Goal: Task Accomplishment & Management: Manage account settings

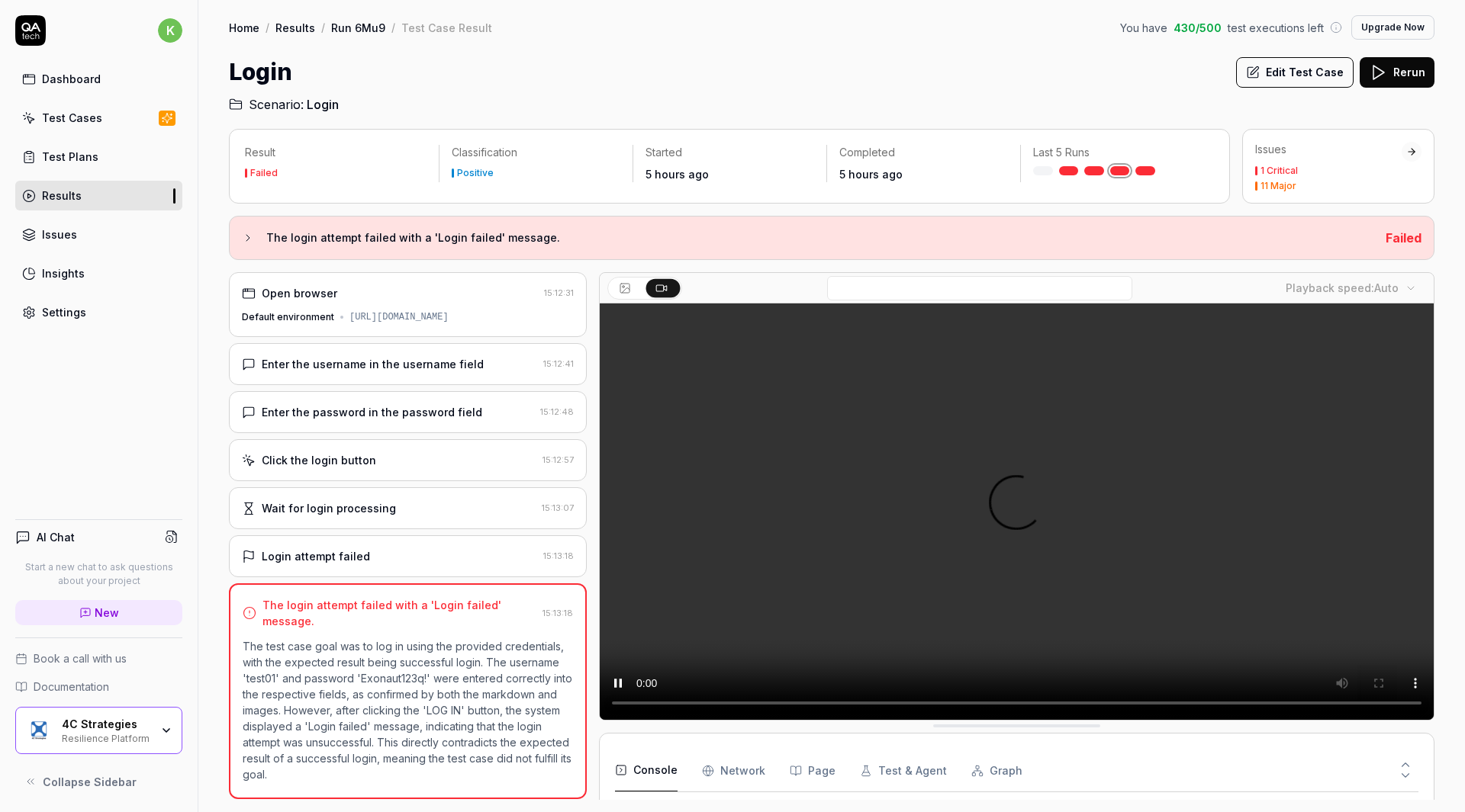
scroll to position [577, 0]
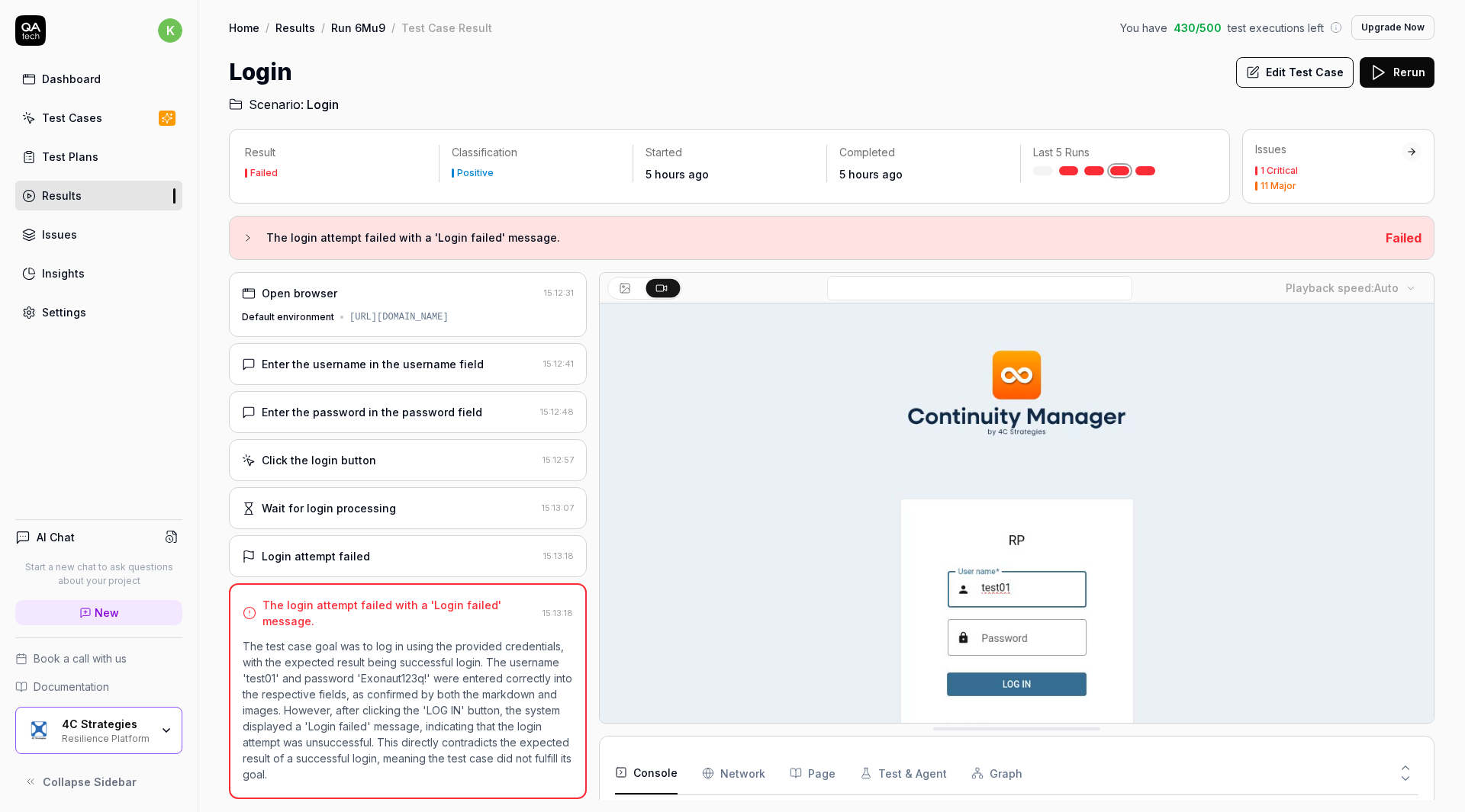
click at [95, 272] on link "Insights" at bounding box center [98, 274] width 167 height 30
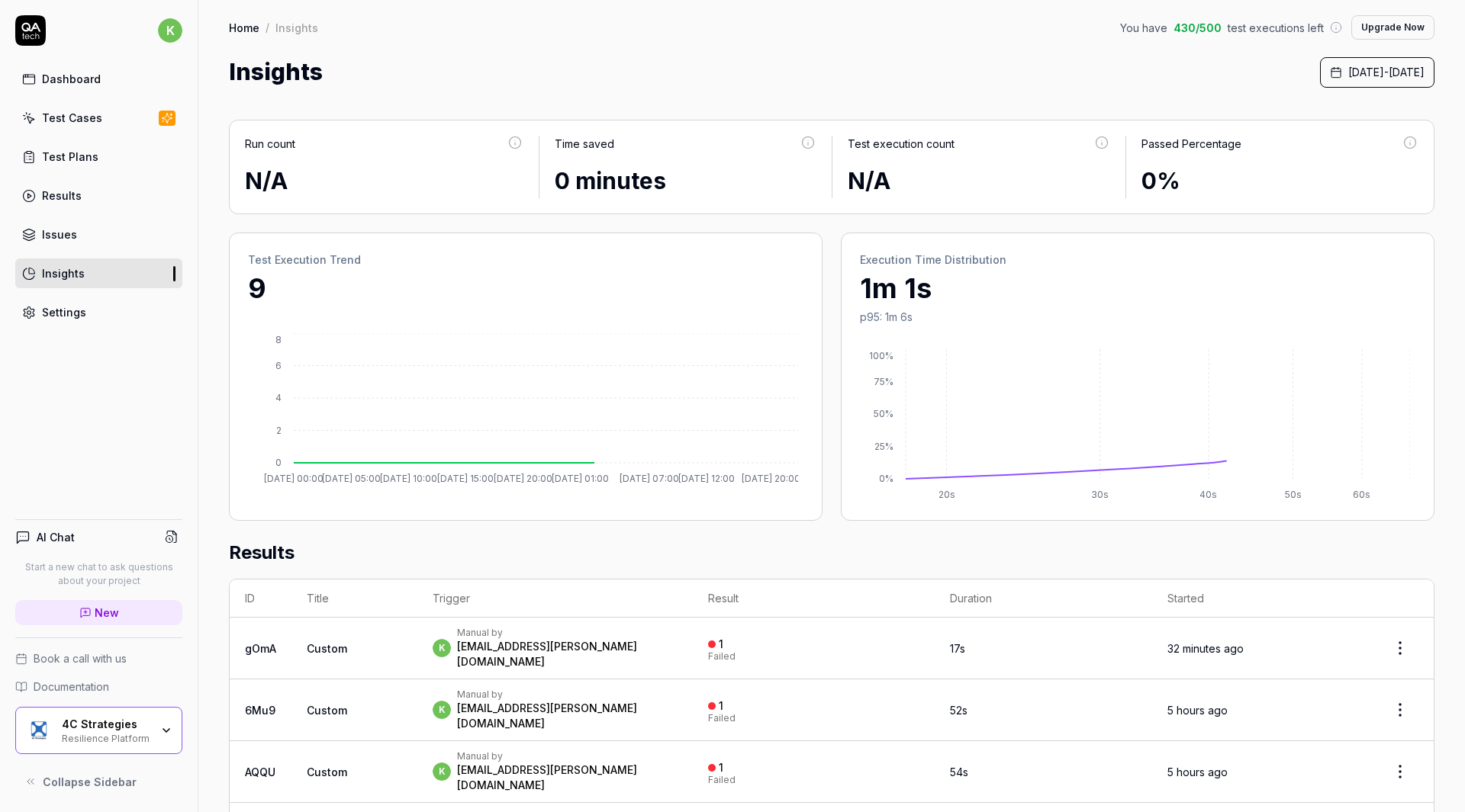
click at [80, 324] on link "Settings" at bounding box center [98, 313] width 167 height 30
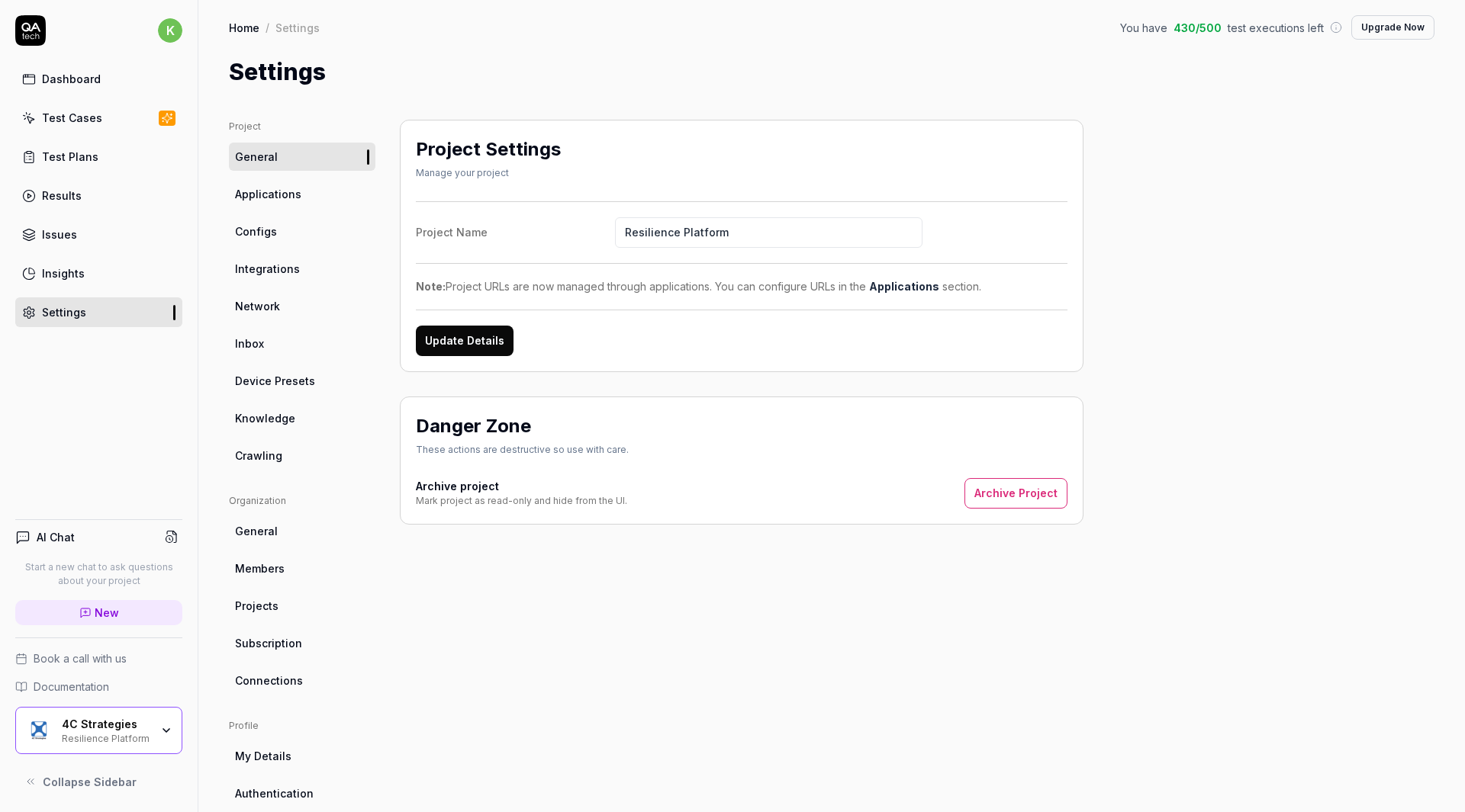
click at [317, 207] on link "Applications" at bounding box center [303, 194] width 147 height 28
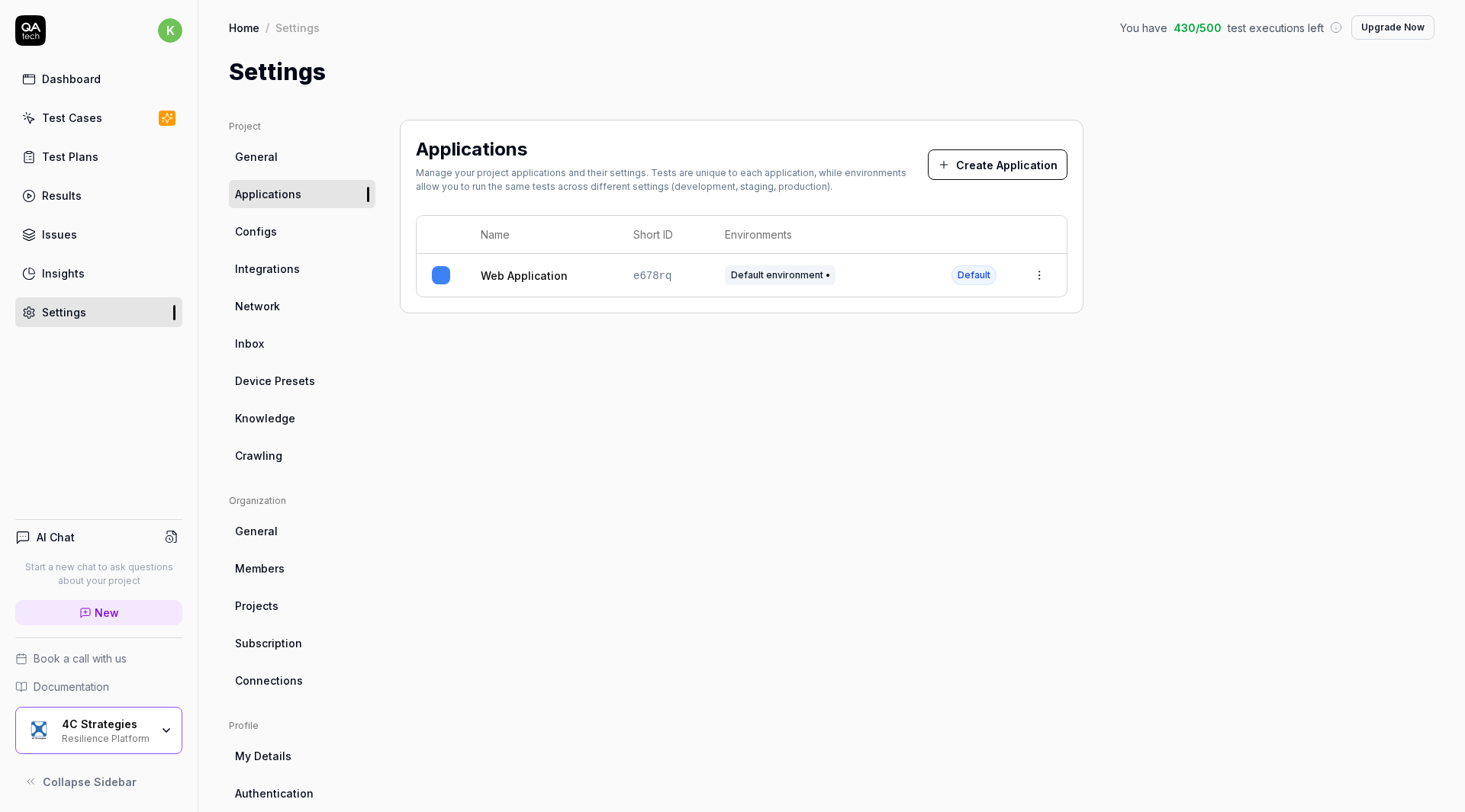
click at [309, 157] on link "General" at bounding box center [303, 157] width 147 height 28
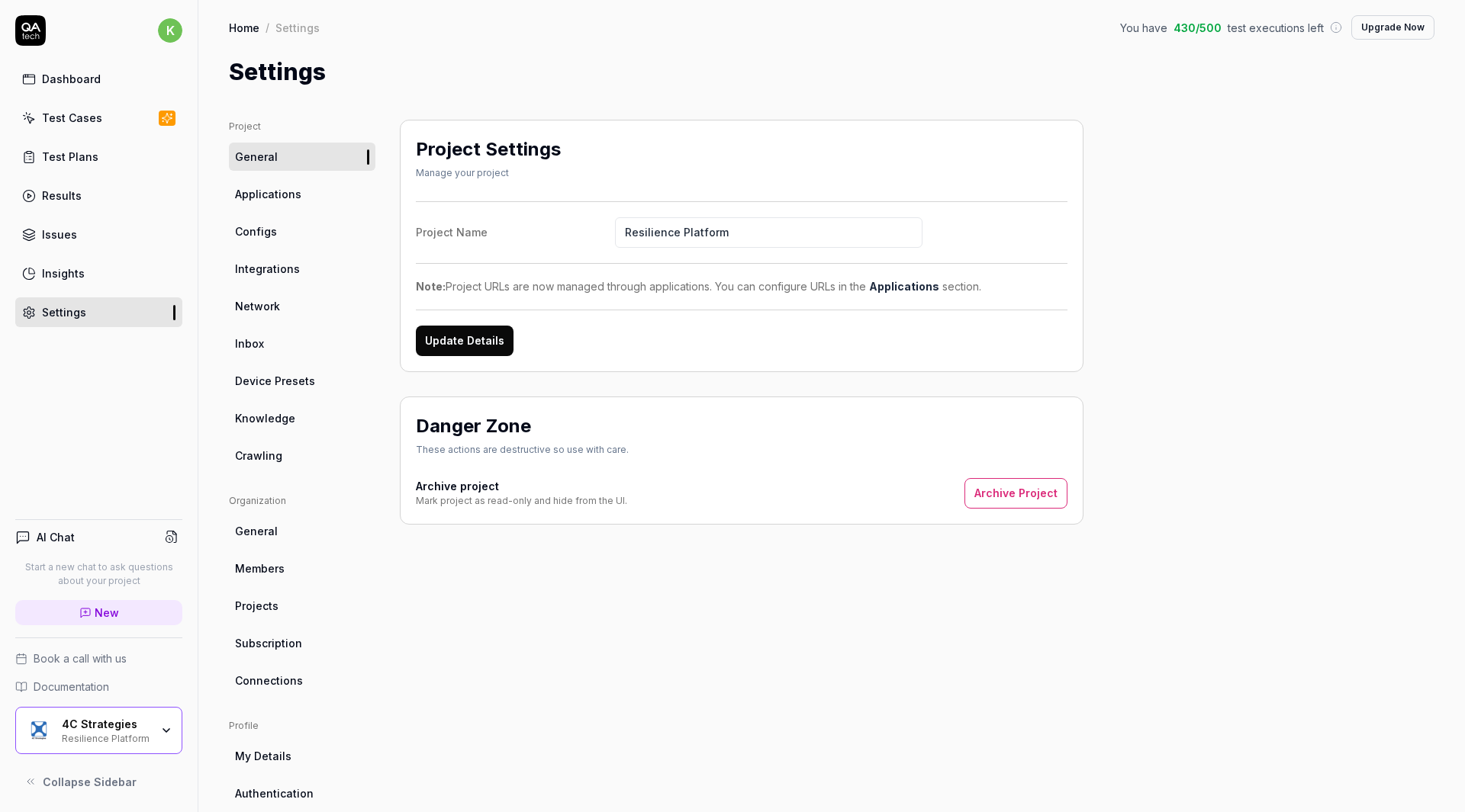
click at [311, 205] on link "Applications" at bounding box center [303, 194] width 147 height 28
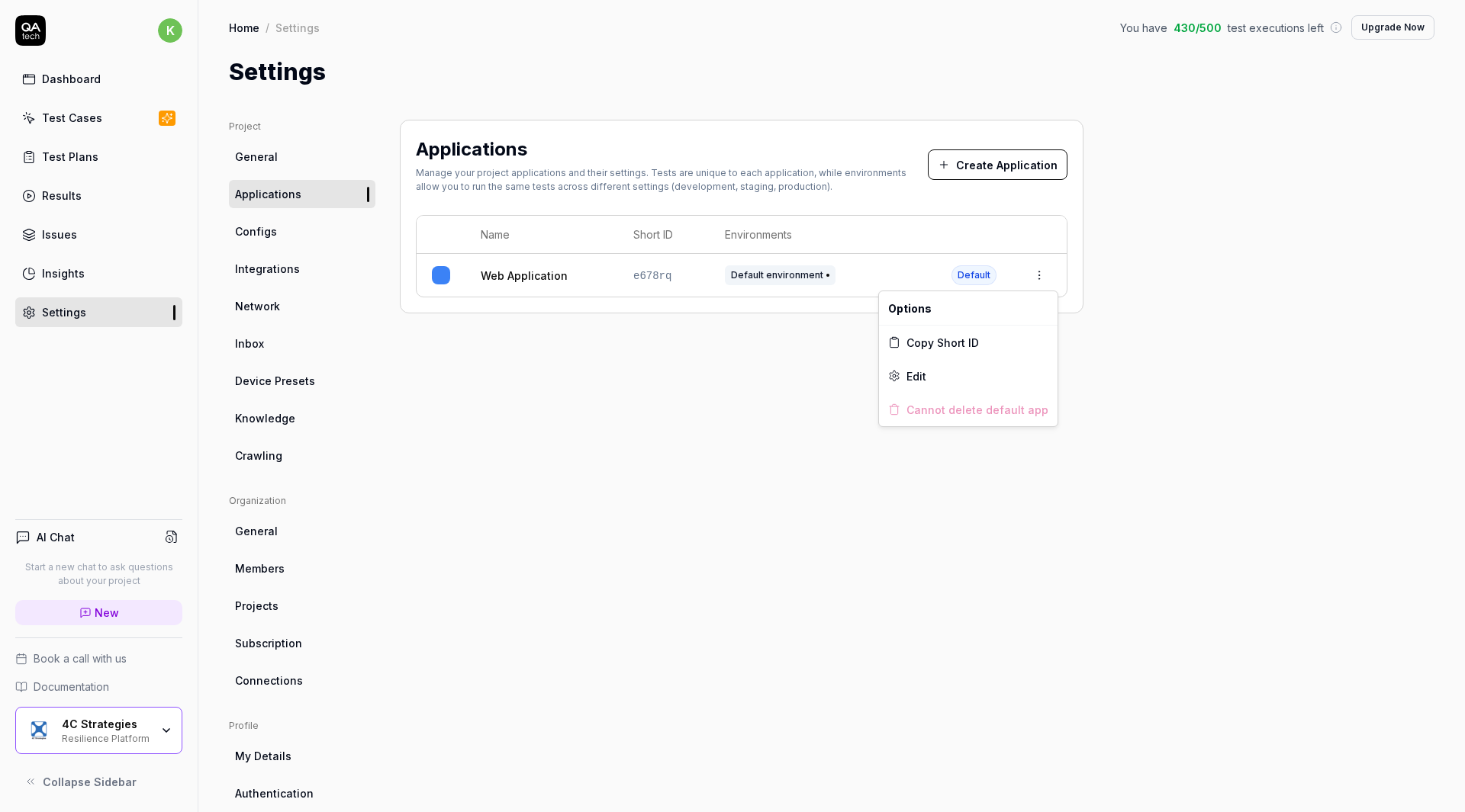
click at [1037, 265] on html "k Dashboard Test Cases Test Plans Results Issues Insights Settings AI Chat Star…" at bounding box center [732, 406] width 1465 height 812
click at [928, 363] on div "Edit" at bounding box center [968, 376] width 178 height 33
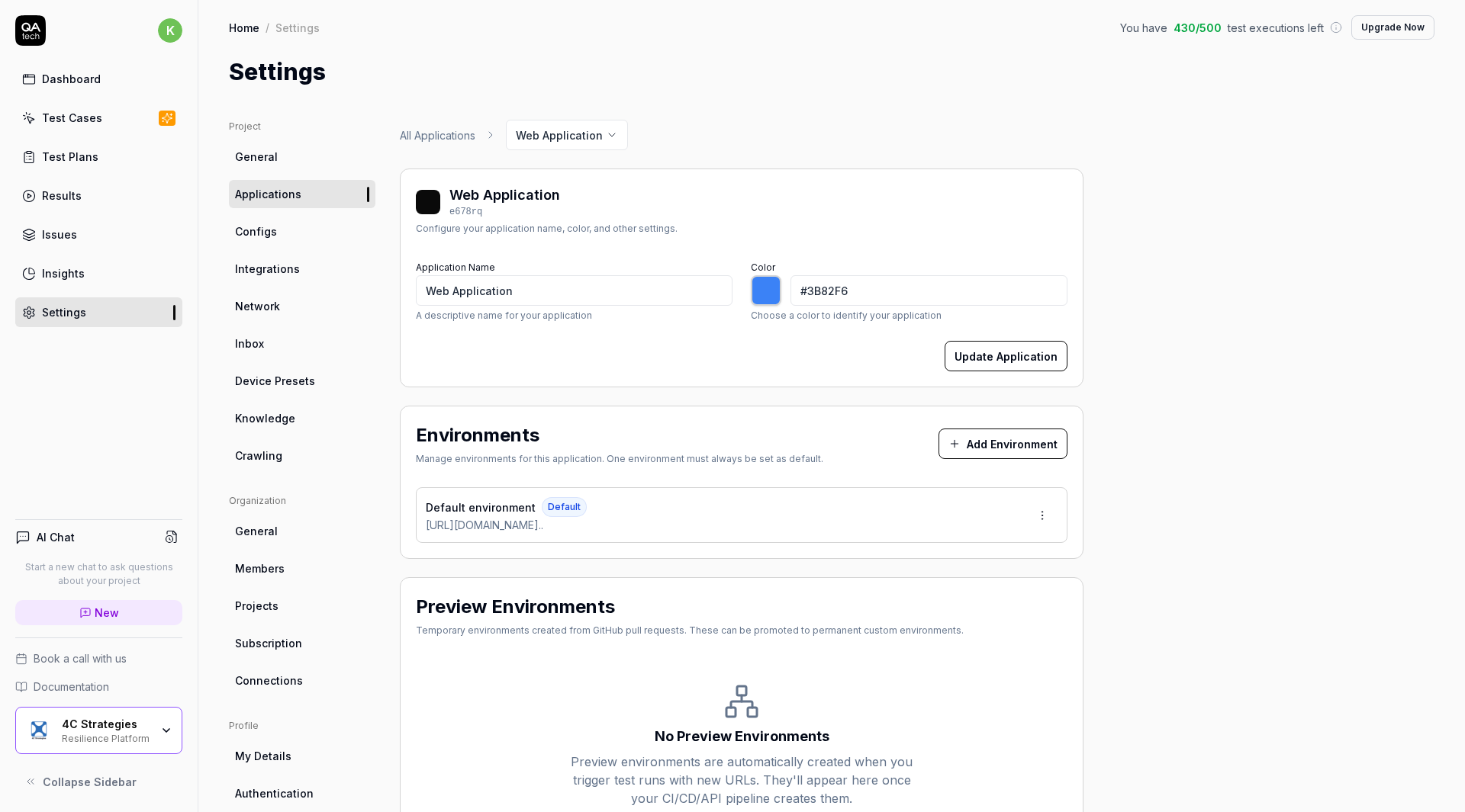
type input "*******"
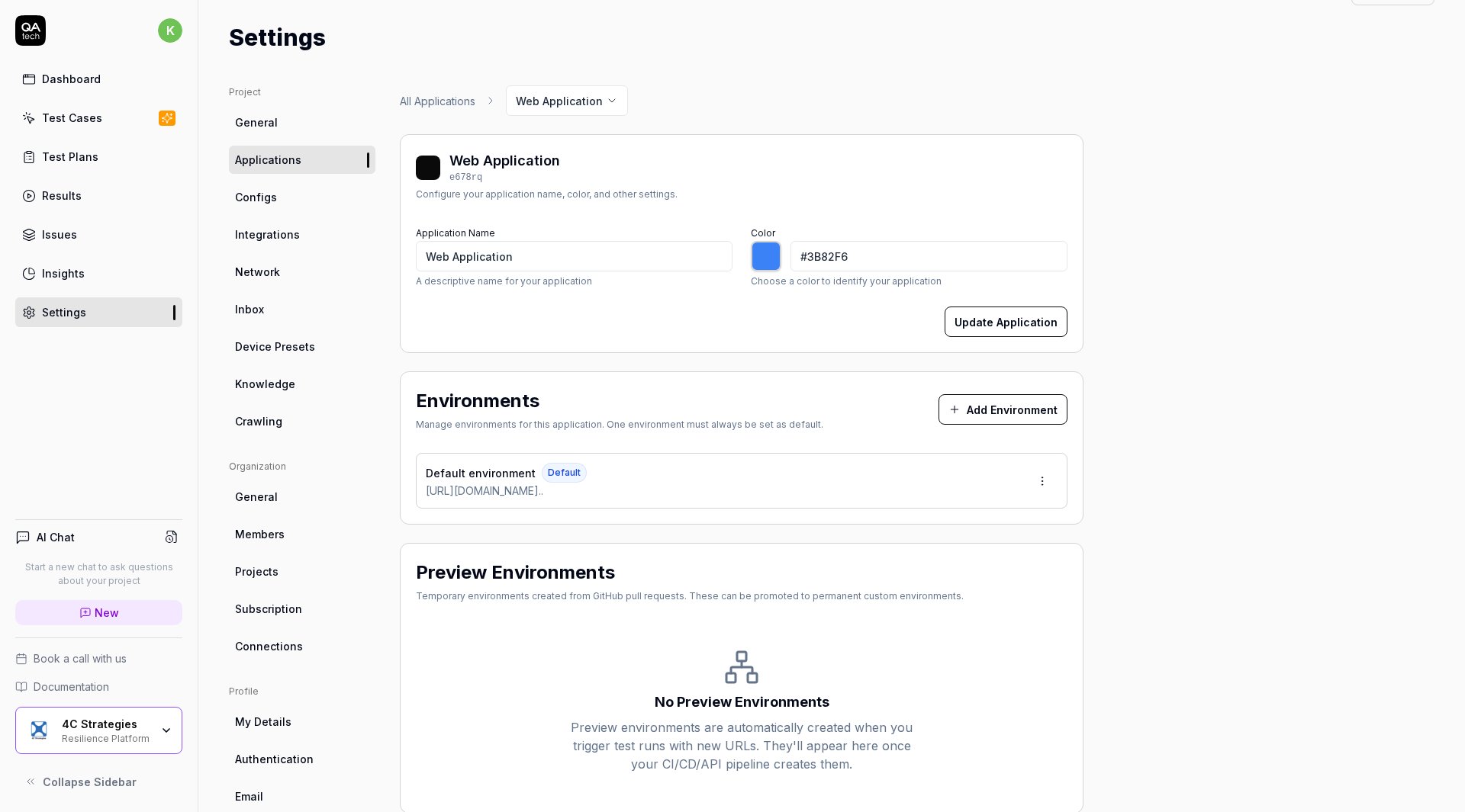
scroll to position [35, 0]
click at [293, 200] on link "Configs" at bounding box center [303, 196] width 147 height 28
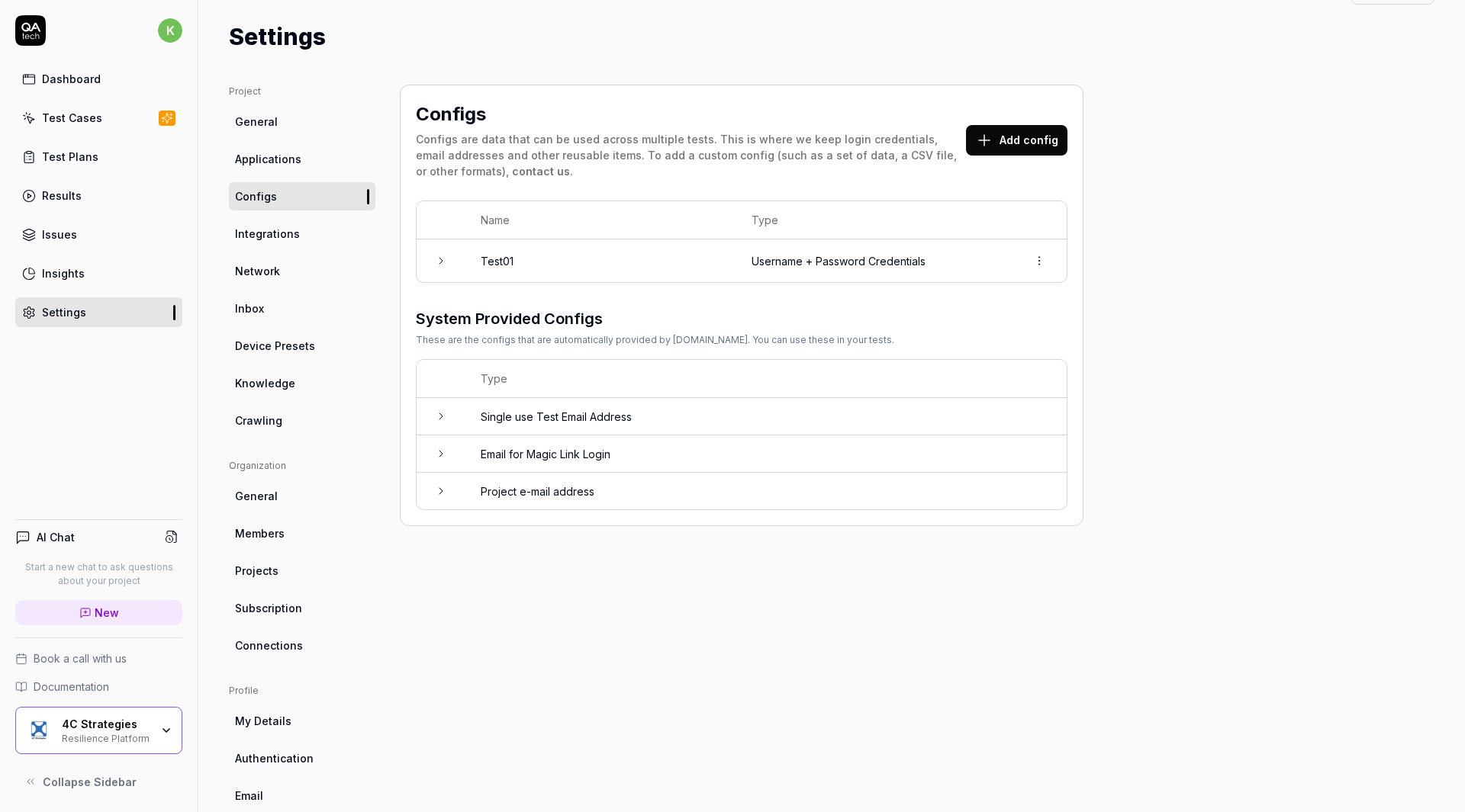
click at [444, 257] on icon at bounding box center [440, 261] width 12 height 12
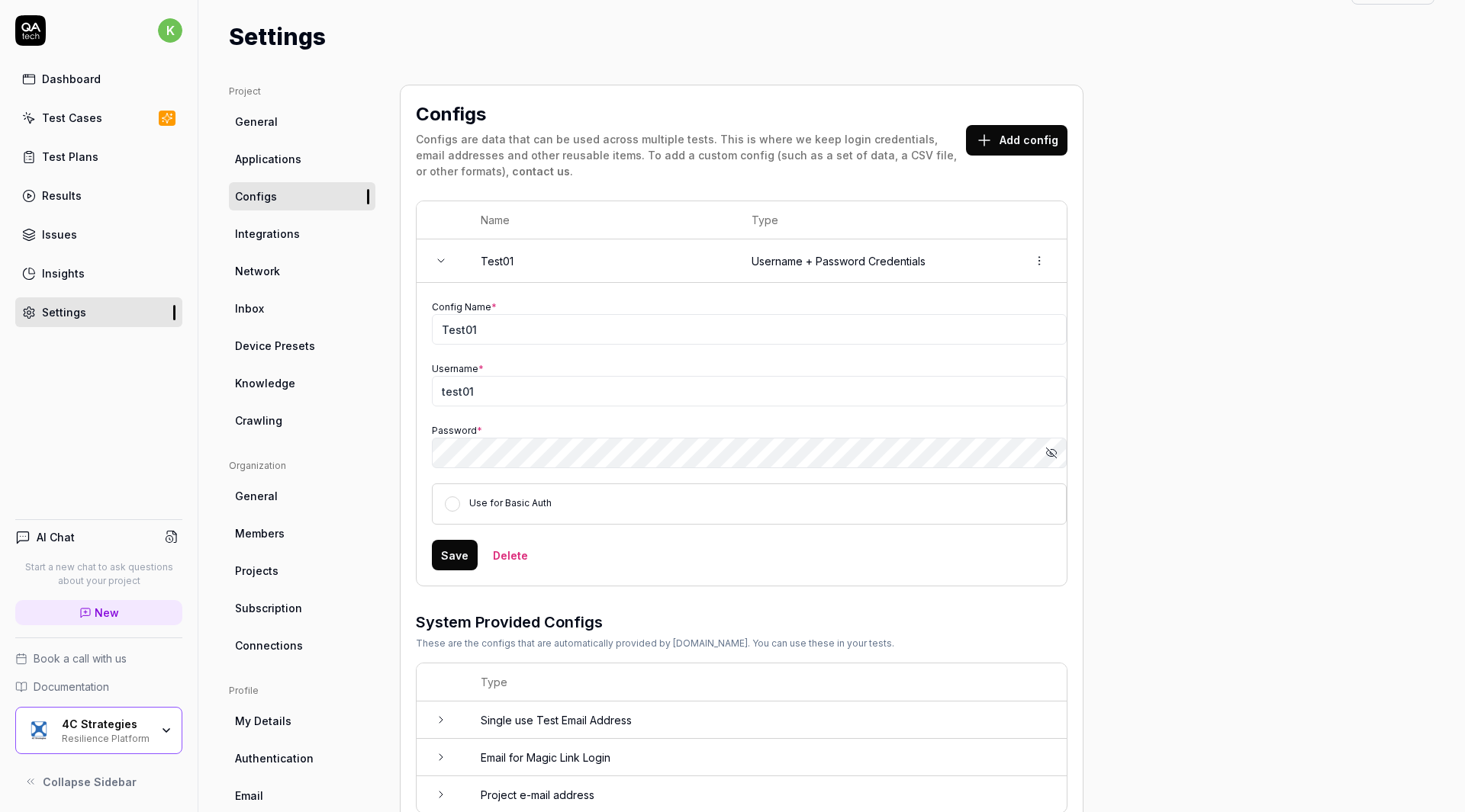
click at [1049, 450] on icon "button" at bounding box center [1051, 453] width 12 height 12
click at [1052, 456] on icon "button" at bounding box center [1051, 453] width 12 height 12
click at [452, 546] on button "Save" at bounding box center [454, 555] width 45 height 31
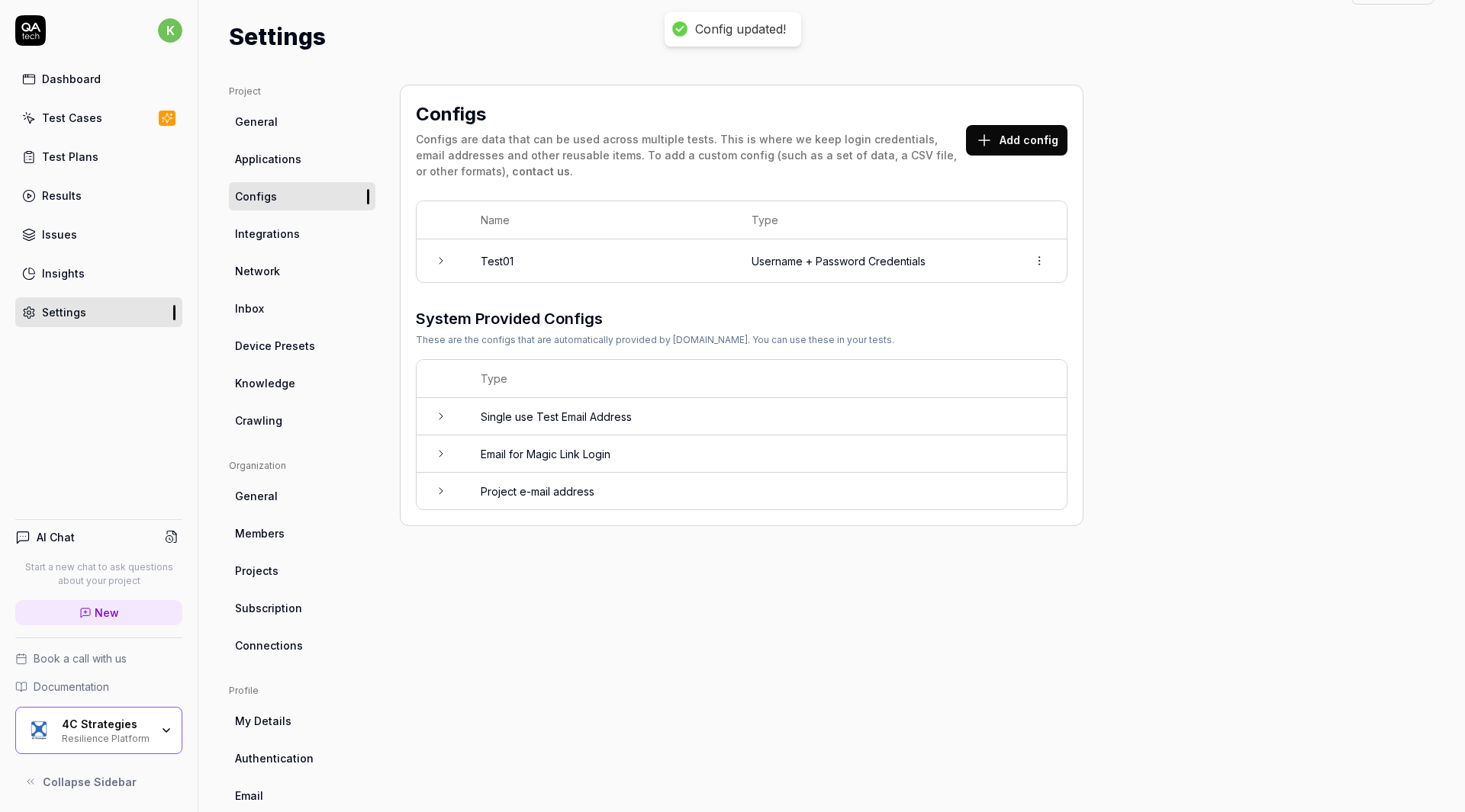
click at [109, 154] on link "Test Plans" at bounding box center [98, 157] width 167 height 30
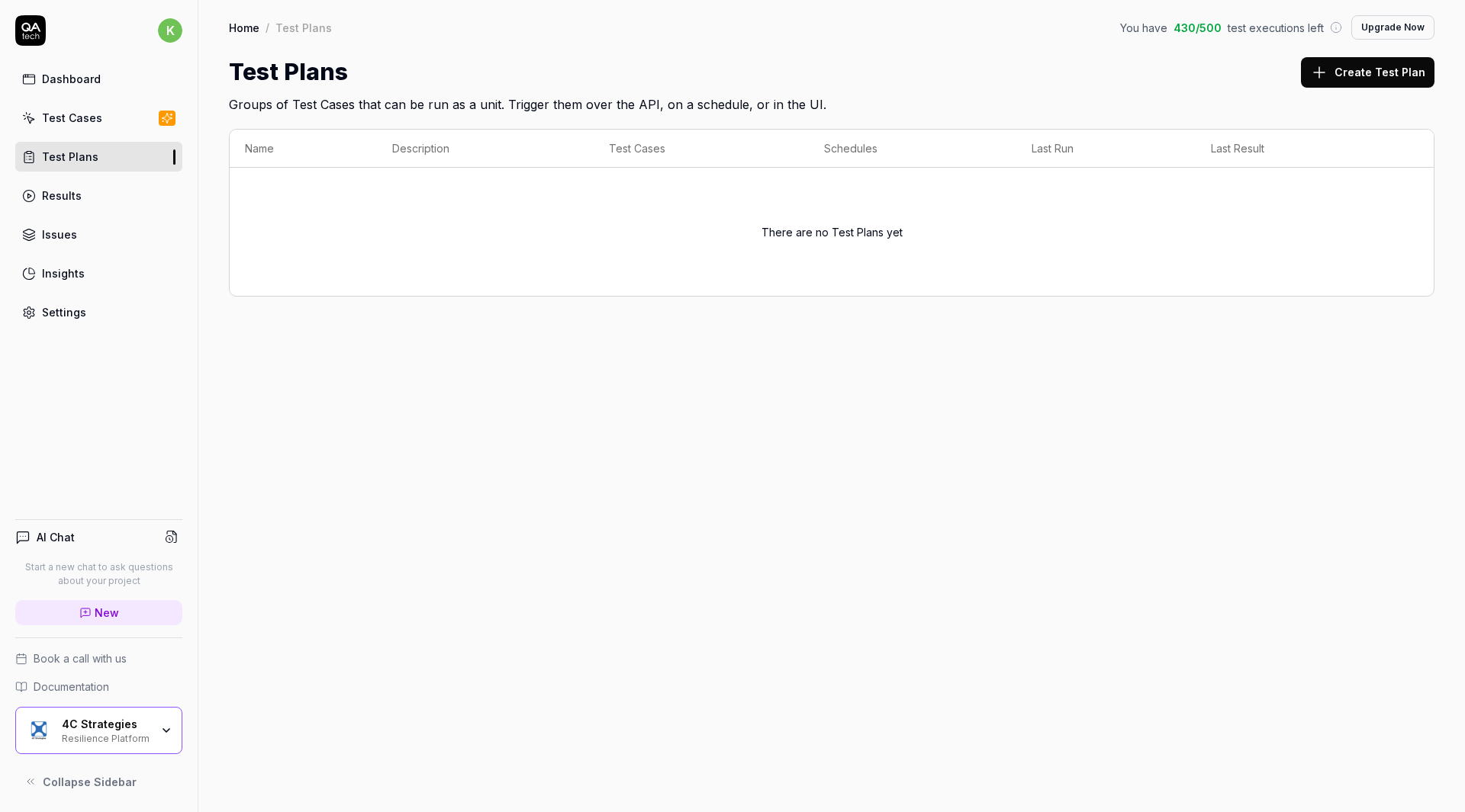
click at [93, 118] on div "Test Cases" at bounding box center [71, 117] width 60 height 16
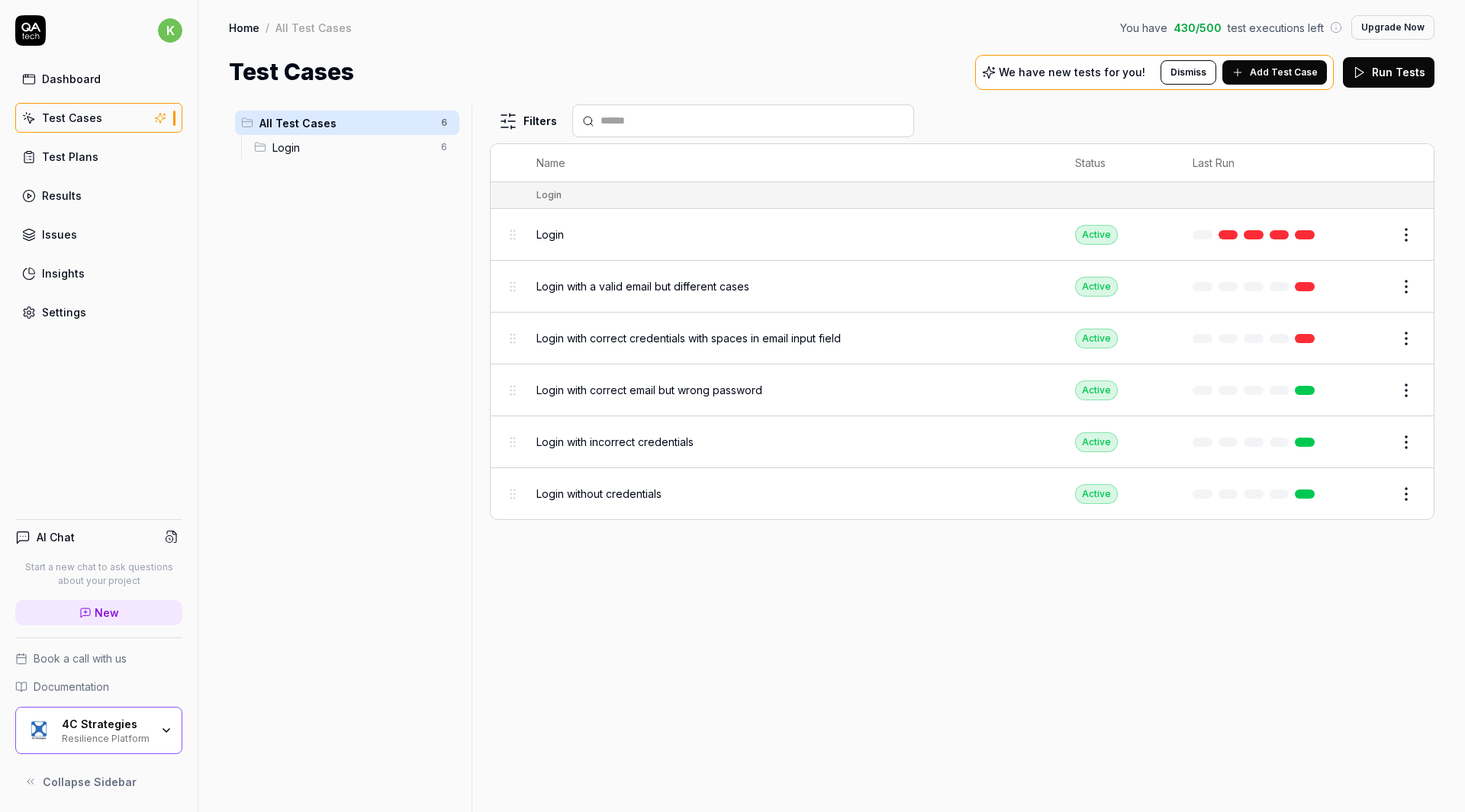
click at [1416, 235] on html "k Dashboard Test Cases Test Plans Results Issues Insights Settings AI Chat Star…" at bounding box center [732, 406] width 1465 height 812
click at [1342, 309] on div "Run Test" at bounding box center [1342, 299] width 145 height 33
click at [847, 238] on div "Login" at bounding box center [790, 234] width 508 height 16
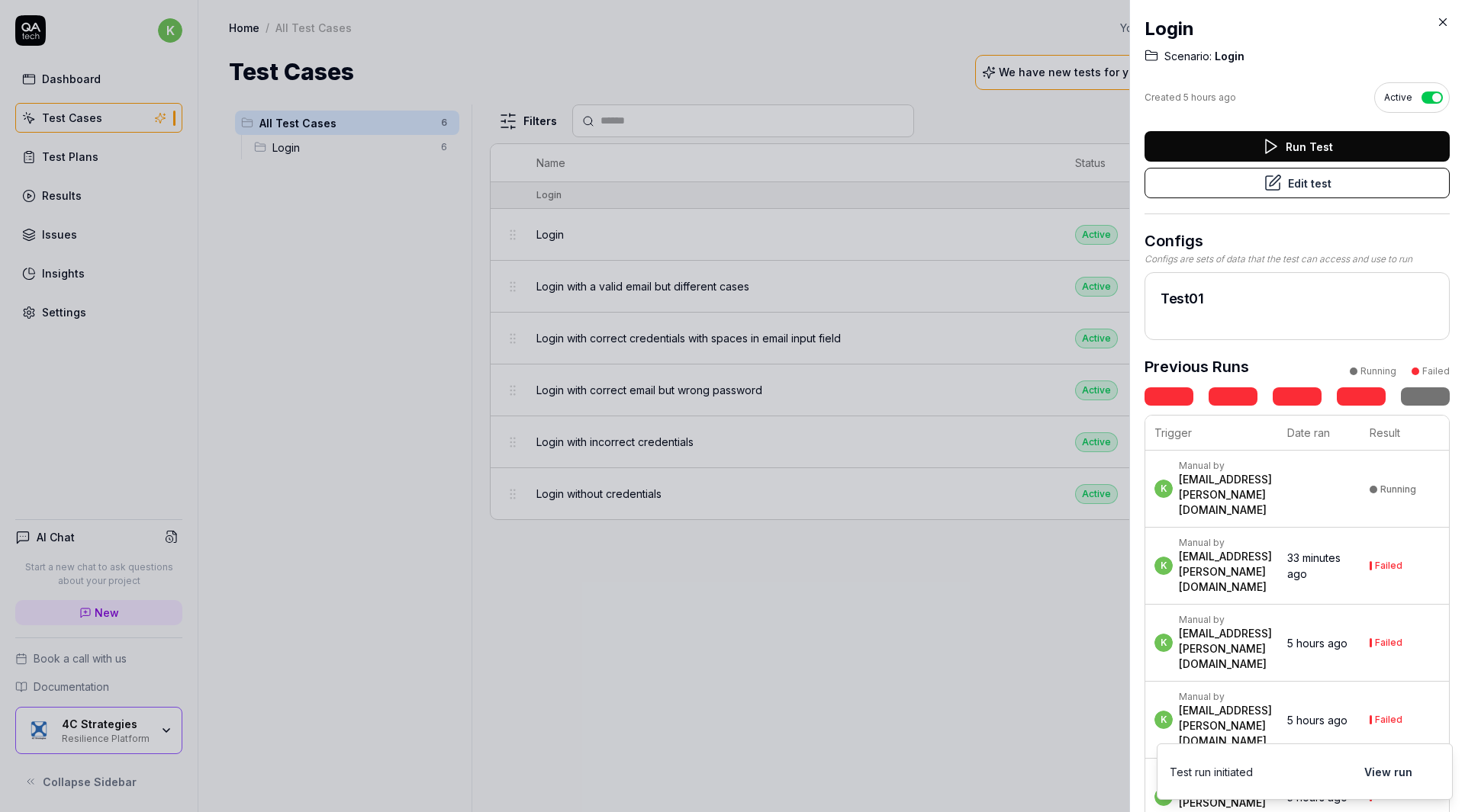
click at [1022, 124] on div at bounding box center [732, 406] width 1465 height 812
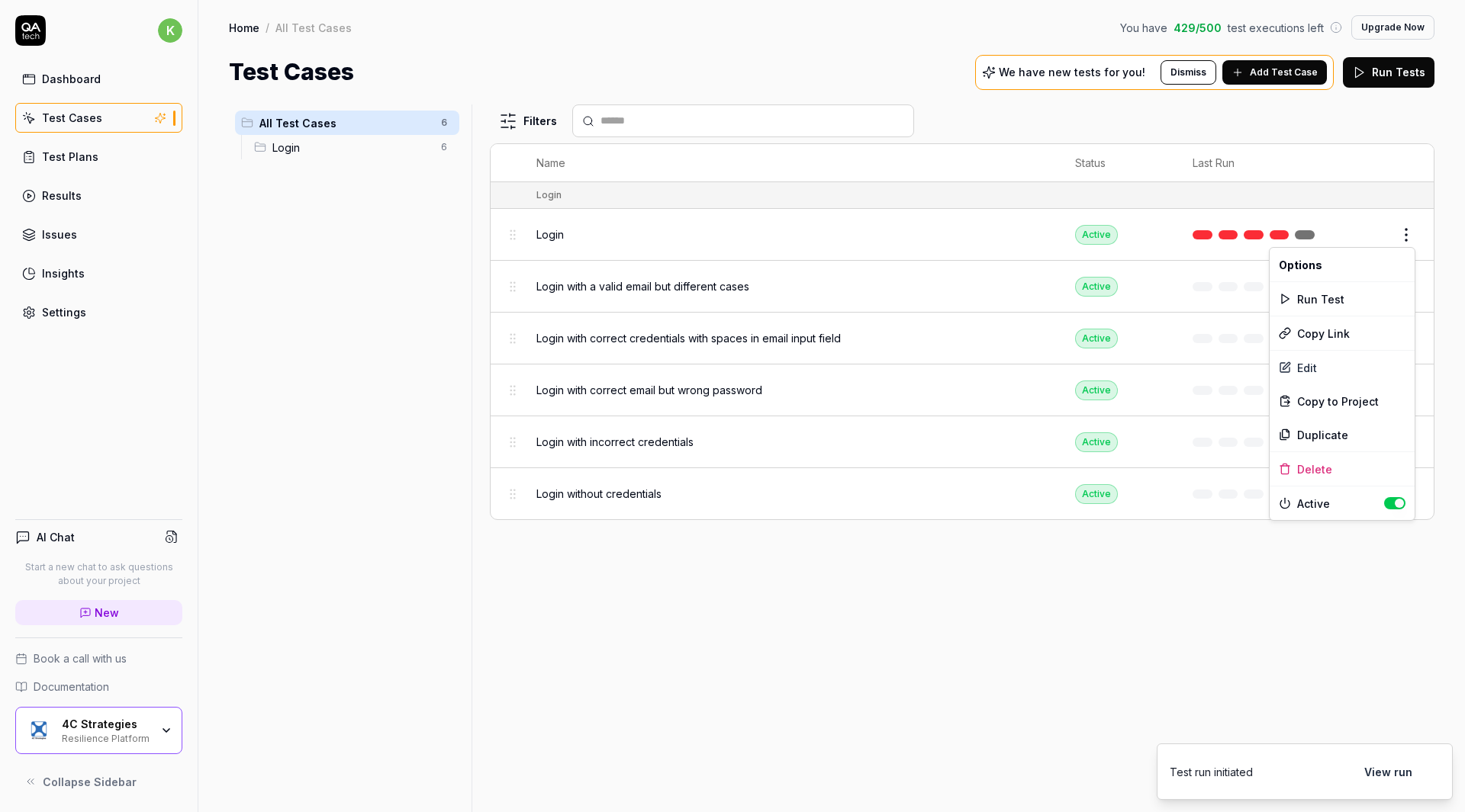
click at [1405, 241] on body "k Dashboard Test Cases Test Plans Results Issues Insights Settings AI Chat Star…" at bounding box center [732, 406] width 1465 height 812
click at [1329, 293] on div "Run Test" at bounding box center [1342, 299] width 145 height 33
click at [1329, 234] on td at bounding box center [1256, 235] width 159 height 52
click at [548, 235] on span "Login" at bounding box center [551, 234] width 28 height 16
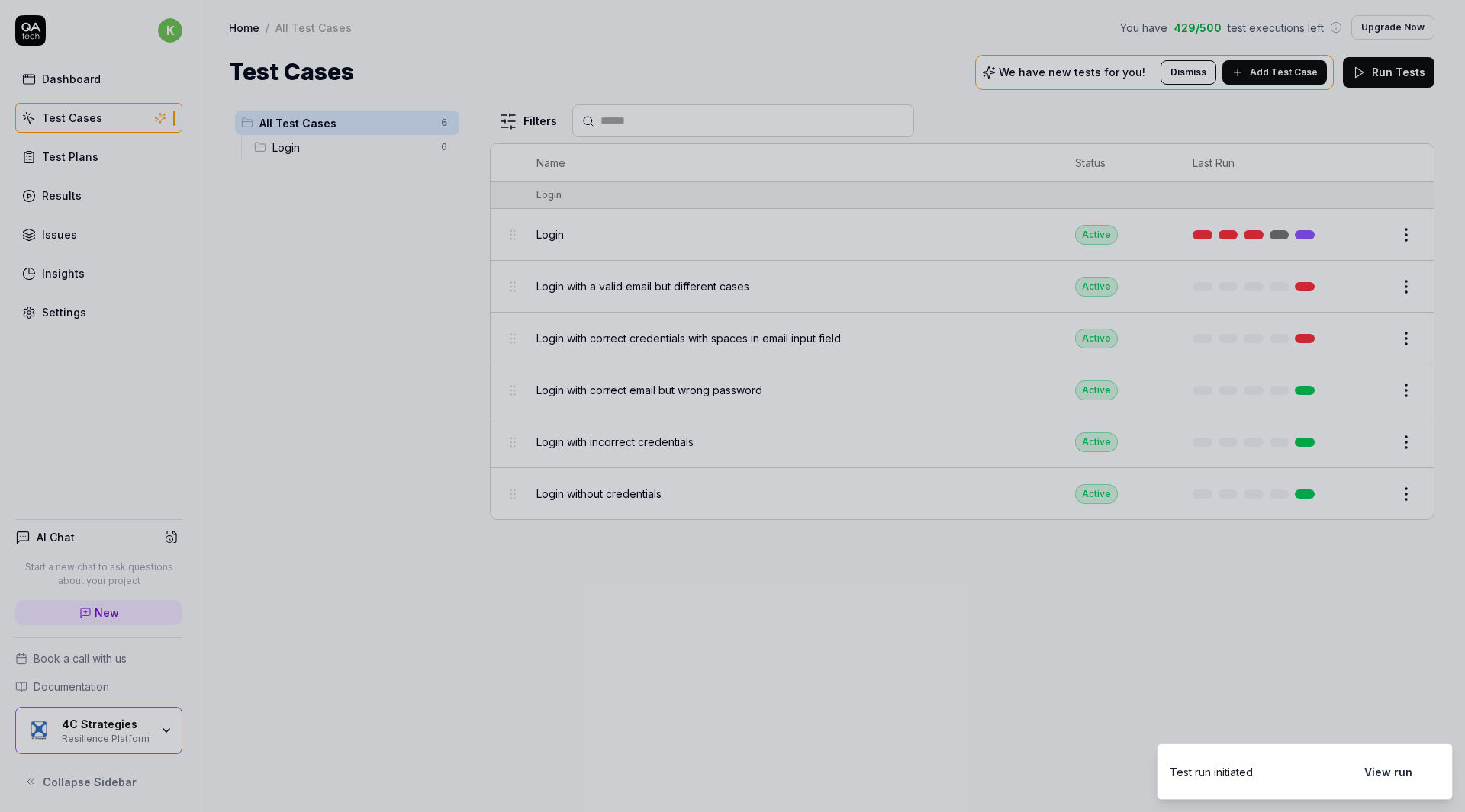
click at [548, 235] on div at bounding box center [732, 406] width 1465 height 812
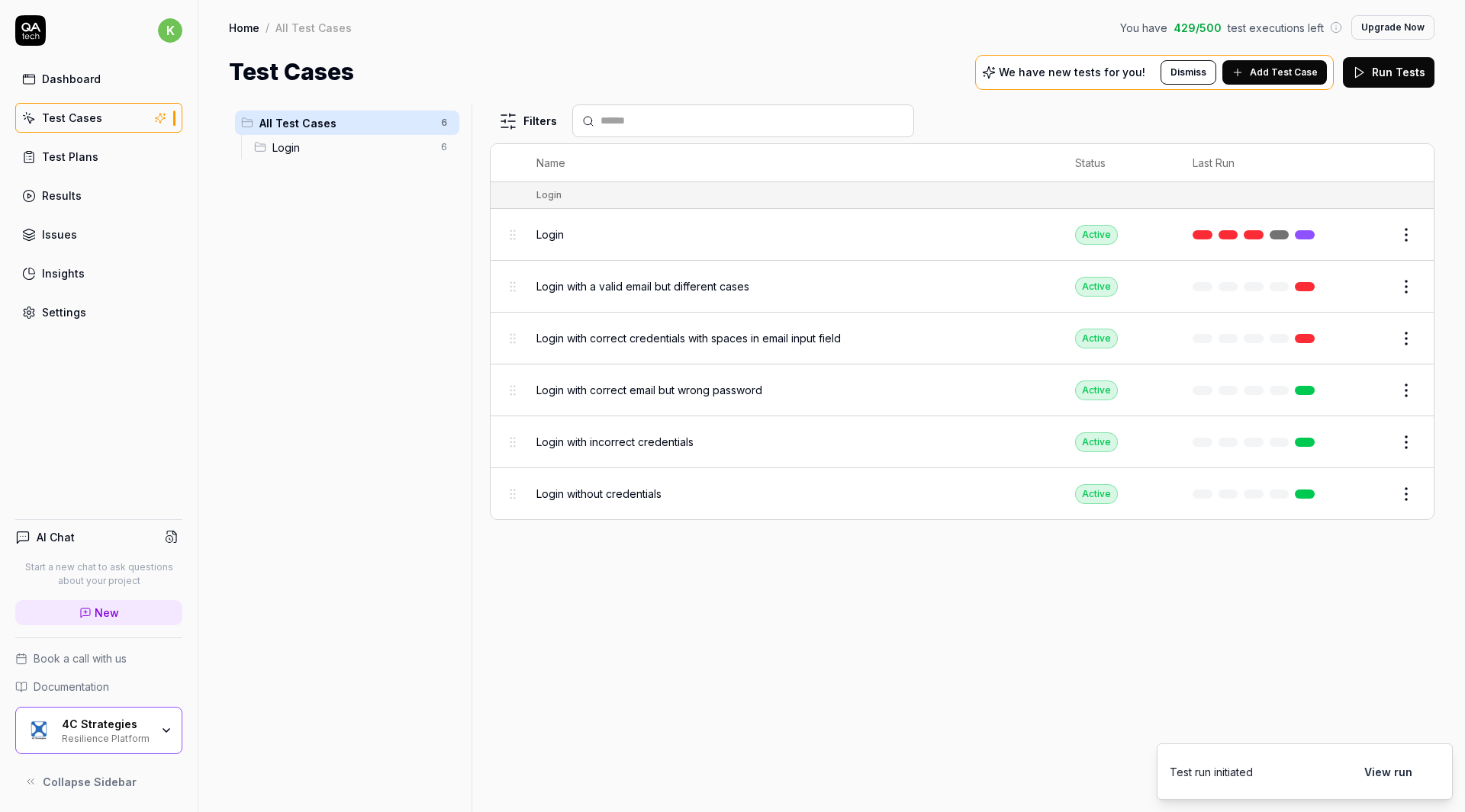
click at [1094, 237] on div "Active" at bounding box center [1096, 234] width 43 height 19
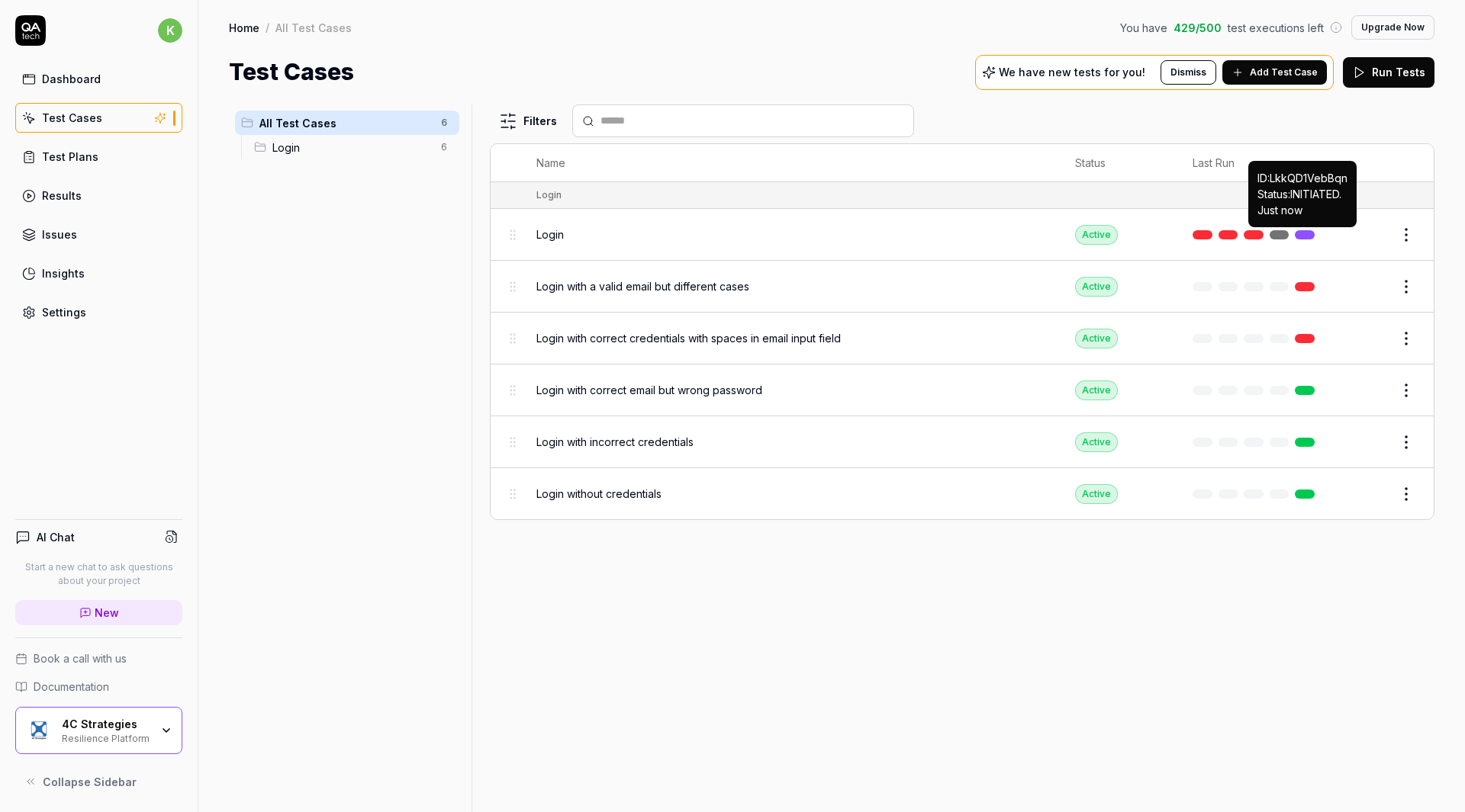
click at [1304, 235] on link at bounding box center [1304, 235] width 19 height 9
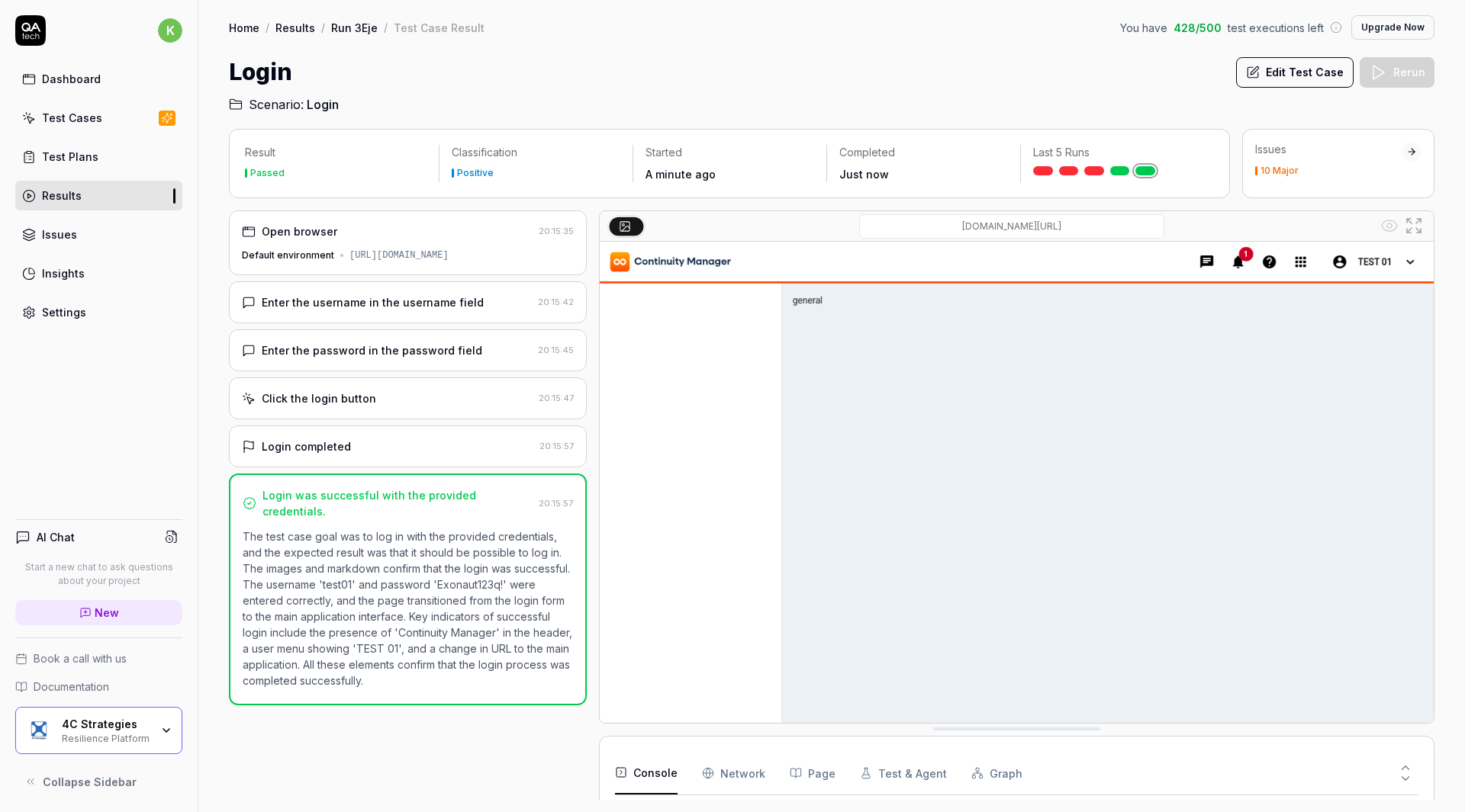
scroll to position [329, 0]
click at [83, 731] on div "Resilience Platform" at bounding box center [106, 737] width 88 height 12
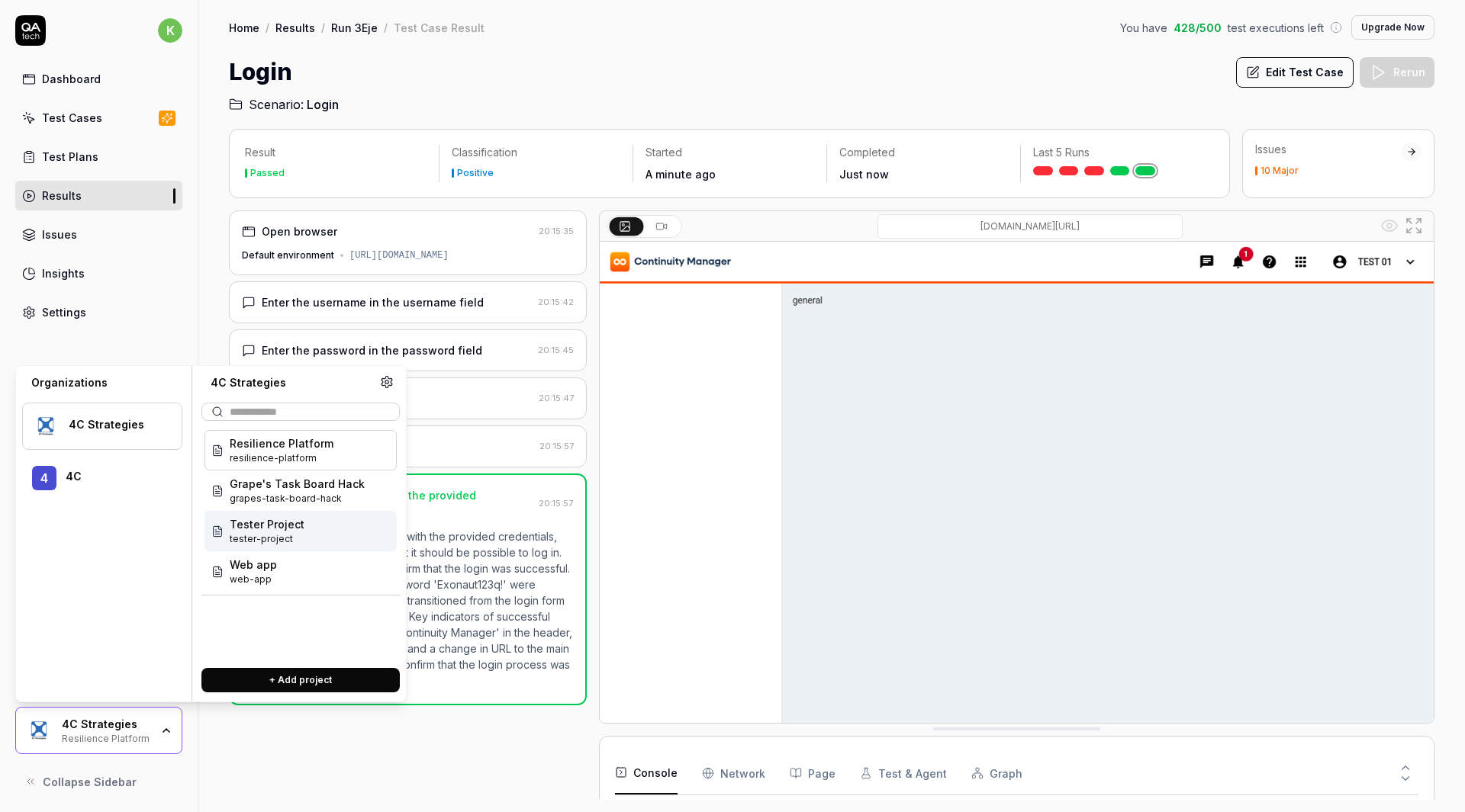
click at [314, 530] on div "Tester Project tester-project" at bounding box center [300, 532] width 192 height 41
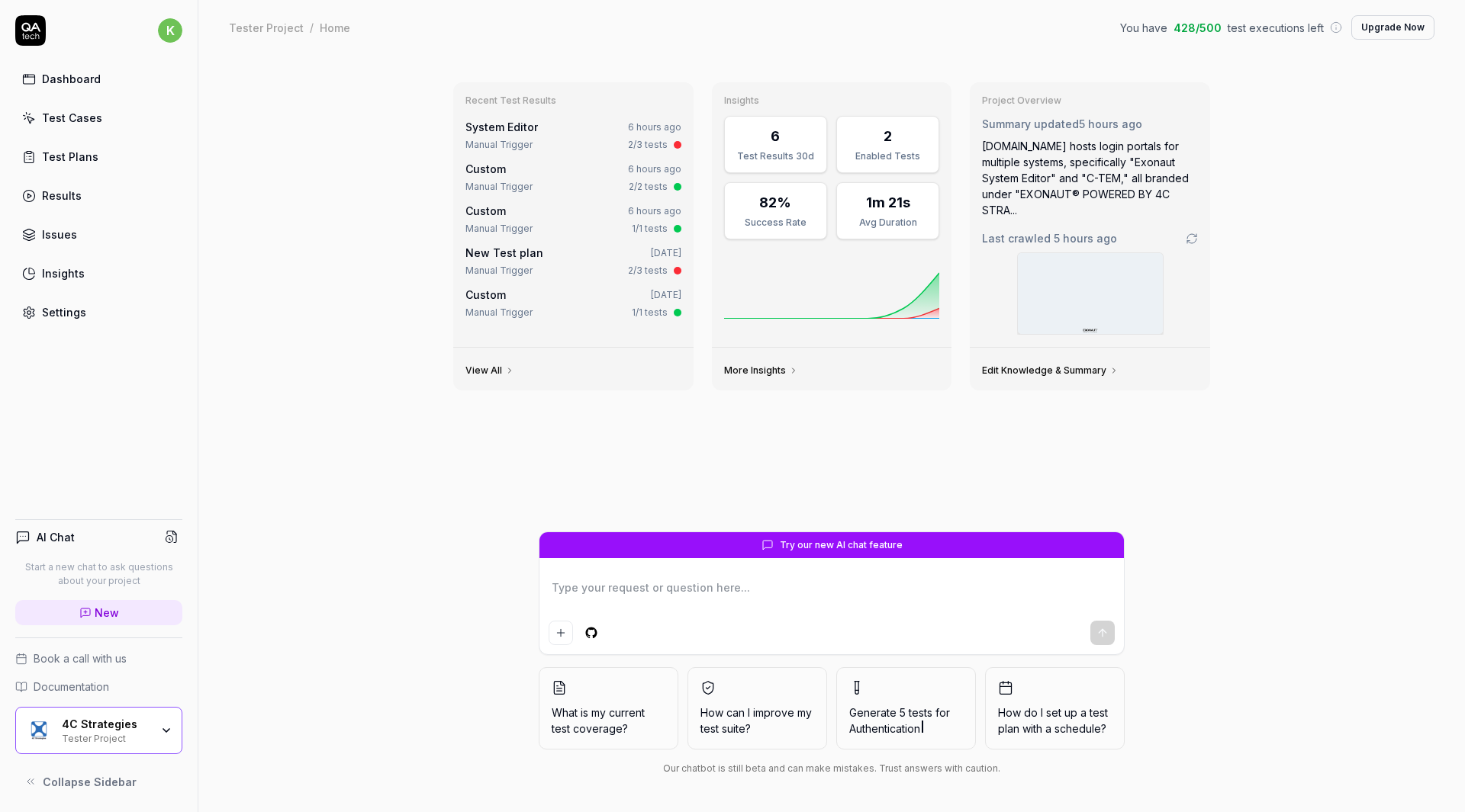
type textarea "*"
click at [289, 310] on div "Recent Test Results System Editor 6 hours ago Manual Trigger 2/3 tests Custom 6…" at bounding box center [832, 433] width 1266 height 757
click at [73, 295] on div "Dashboard Test Cases Test Plans Results Issues Insights Settings" at bounding box center [98, 196] width 167 height 264
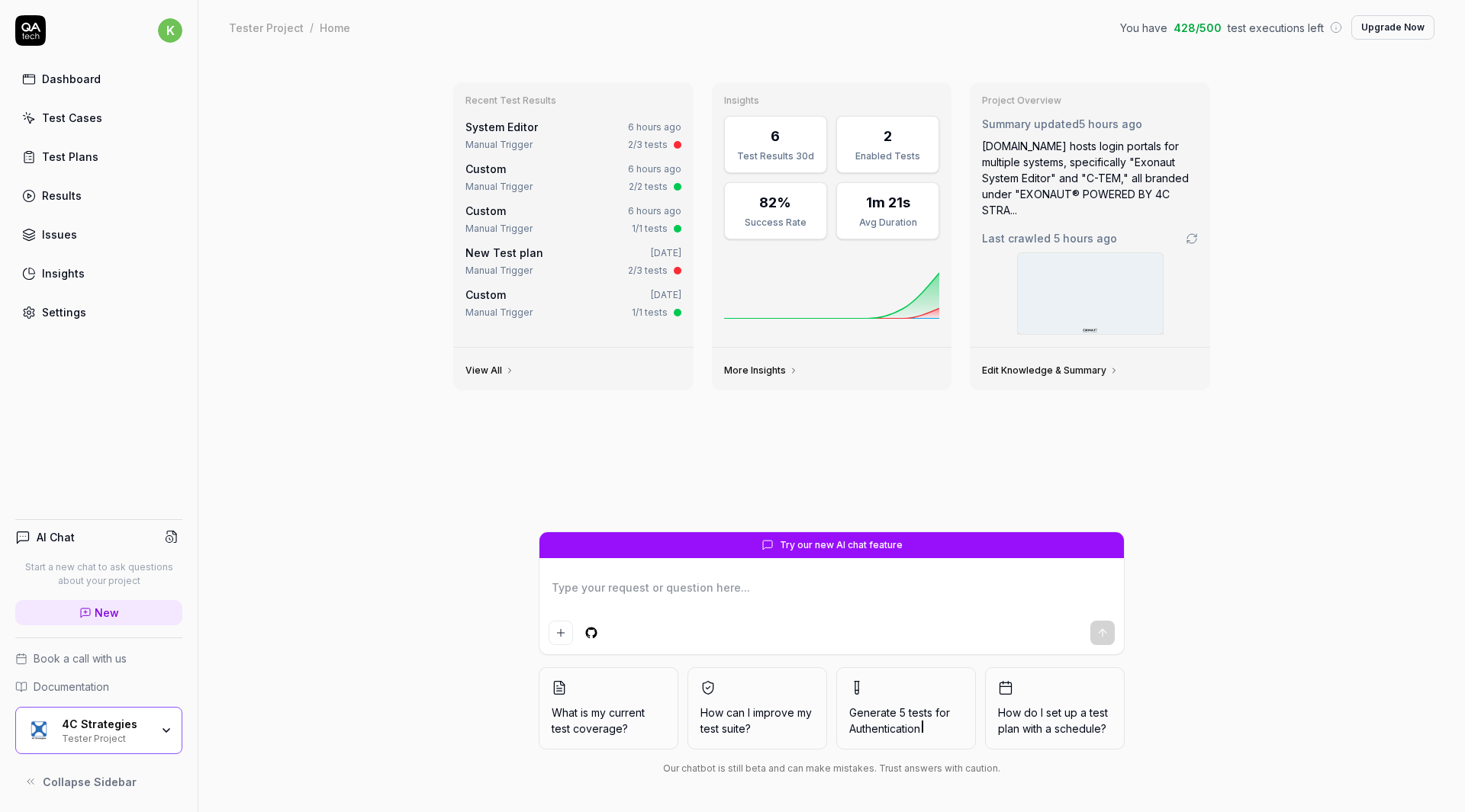
click at [73, 315] on div "Settings" at bounding box center [64, 312] width 45 height 16
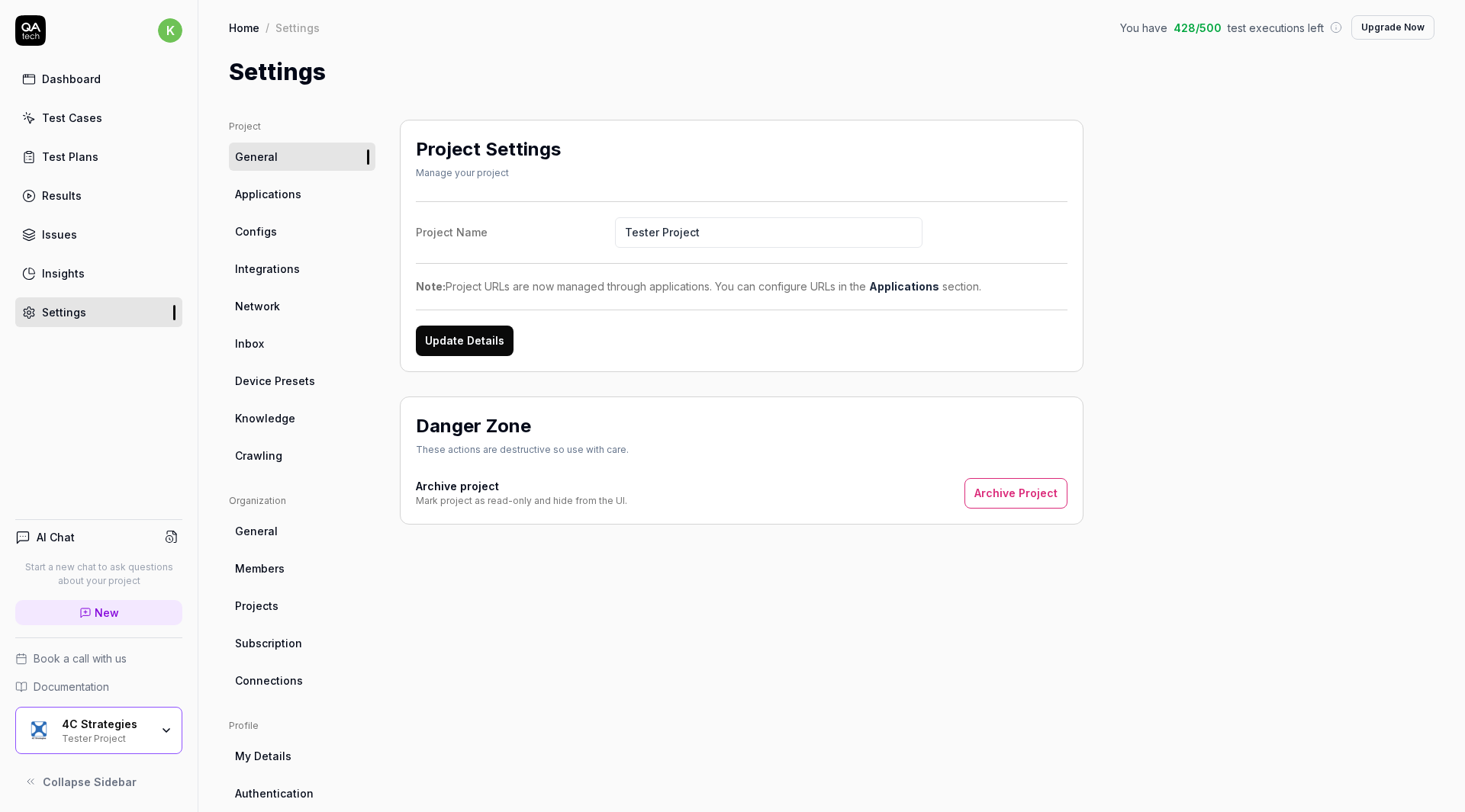
click at [73, 315] on div "Settings" at bounding box center [64, 312] width 45 height 16
click at [314, 179] on ul "Project General Applications Configs Integrations Network Inbox Device Presets …" at bounding box center [303, 294] width 147 height 350
click at [302, 193] on link "Applications" at bounding box center [303, 194] width 147 height 28
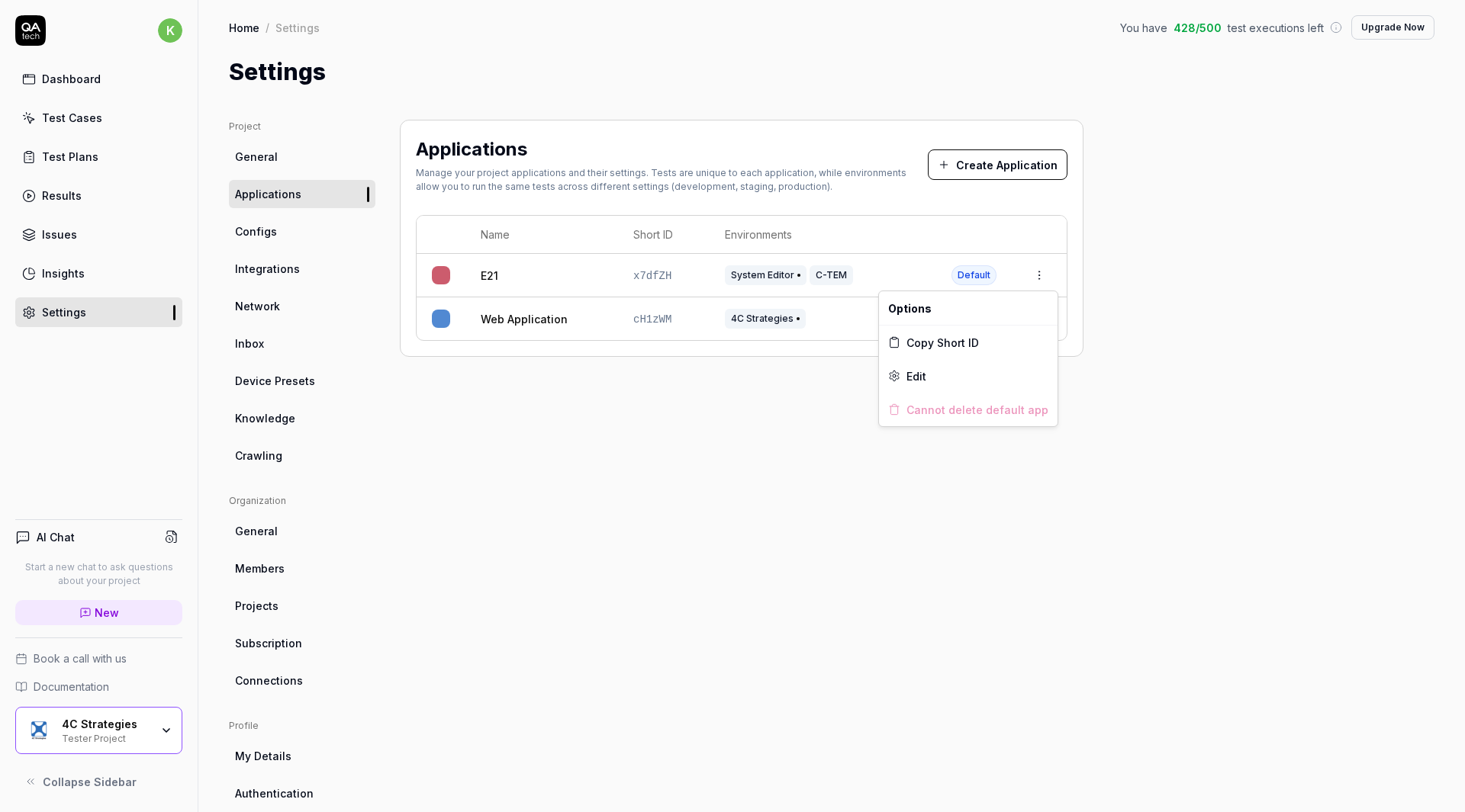
click at [1045, 278] on html "k Dashboard Test Cases Test Plans Results Issues Insights Settings AI Chat Star…" at bounding box center [732, 406] width 1465 height 812
click at [914, 382] on span "Edit" at bounding box center [915, 376] width 19 height 16
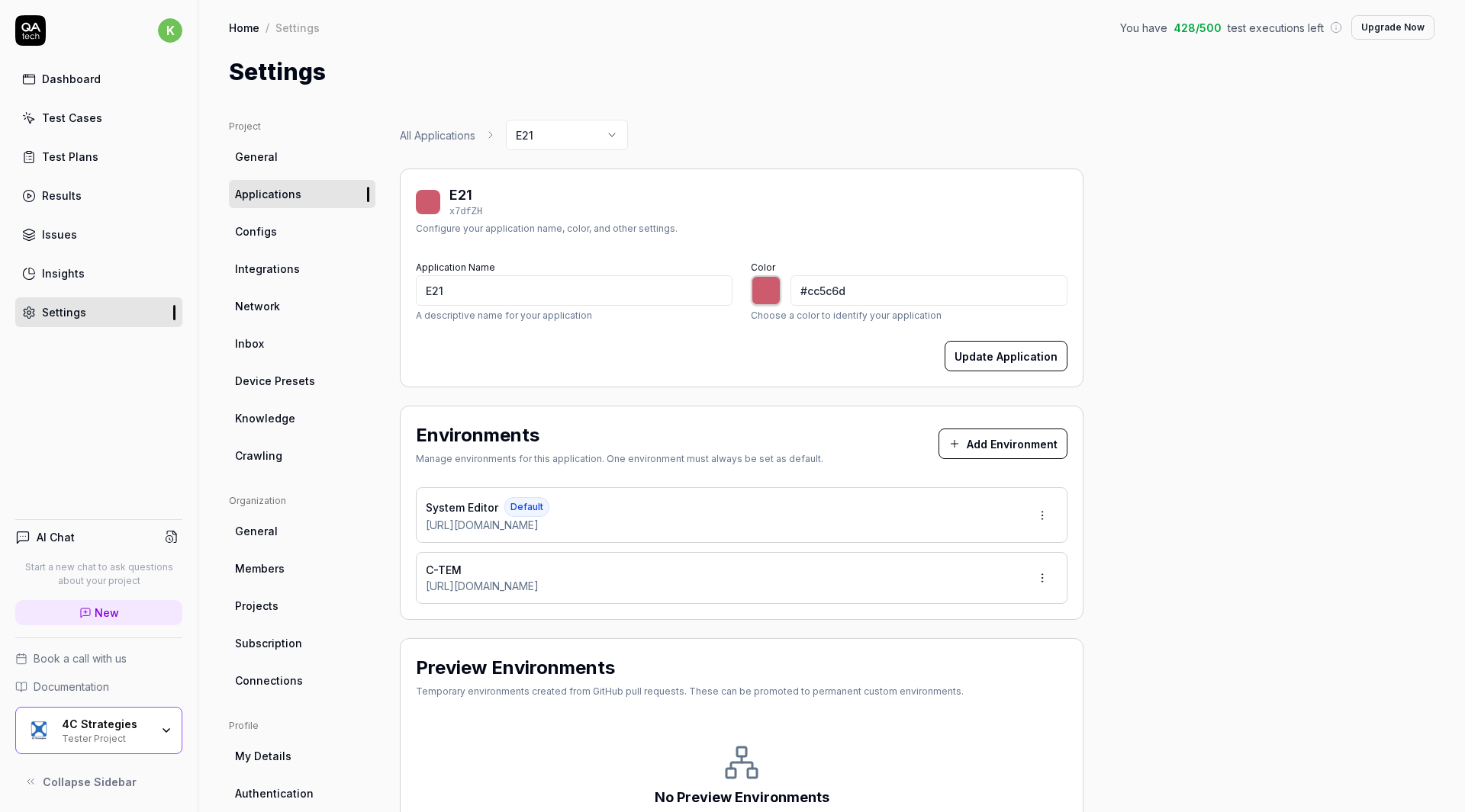
drag, startPoint x: 674, startPoint y: 581, endPoint x: 422, endPoint y: 590, distance: 252.2
click at [422, 590] on div "C-TEM [URL][DOMAIN_NAME]" at bounding box center [742, 578] width 652 height 52
copy span "[URL][DOMAIN_NAME]"
click at [619, 59] on div "Settings" at bounding box center [832, 71] width 1206 height 34
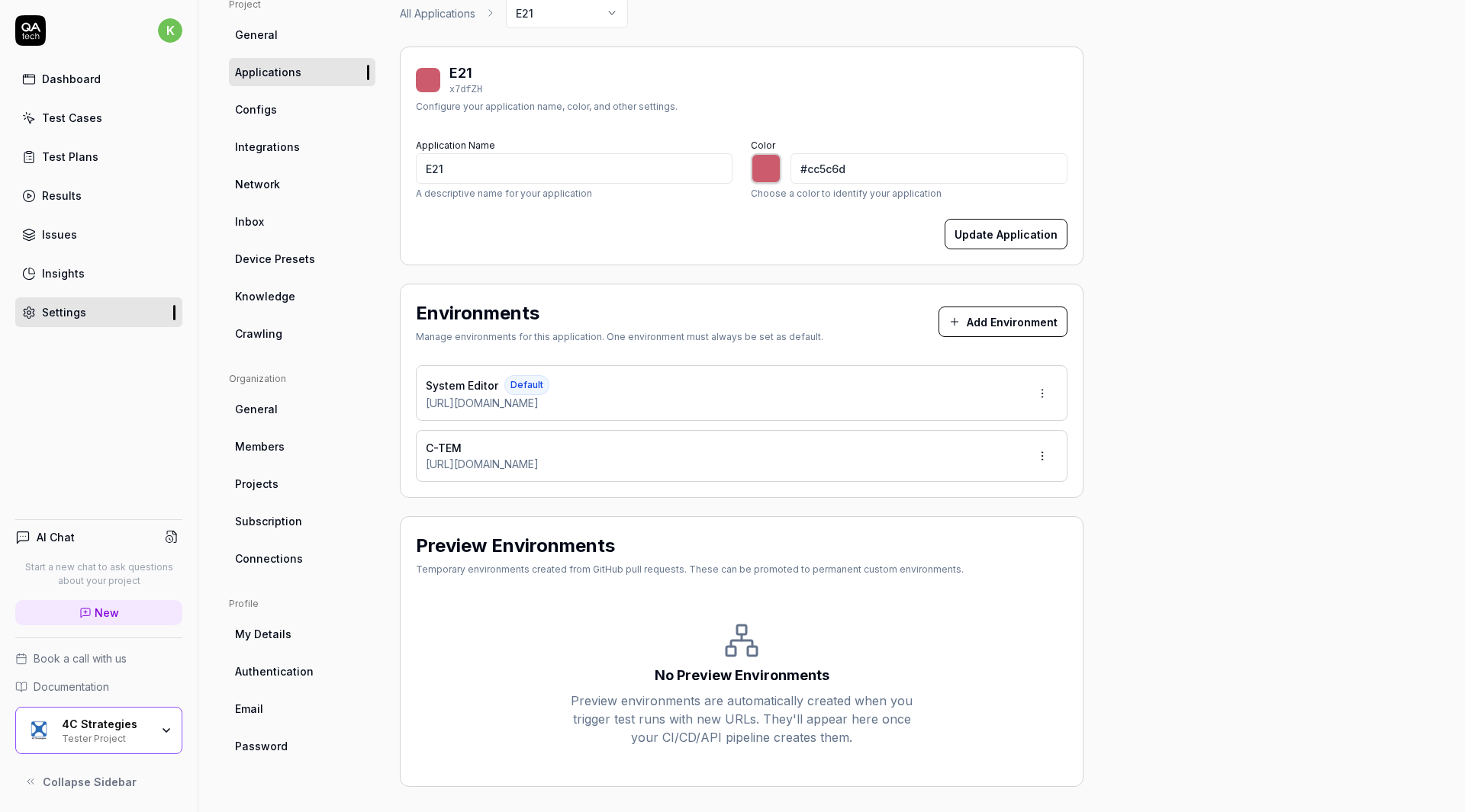
scroll to position [122, 0]
click at [285, 99] on link "Configs" at bounding box center [303, 109] width 147 height 28
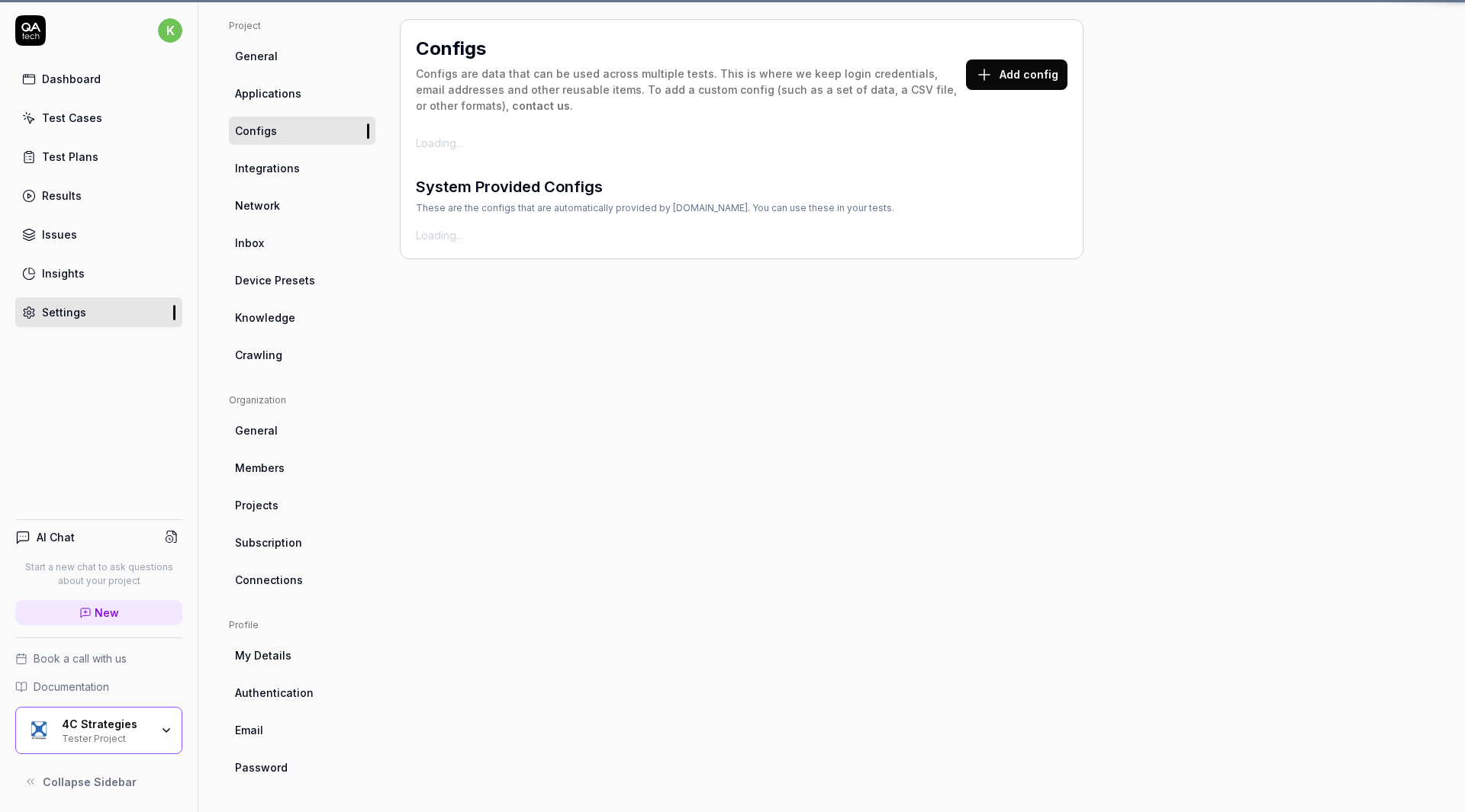
scroll to position [100, 0]
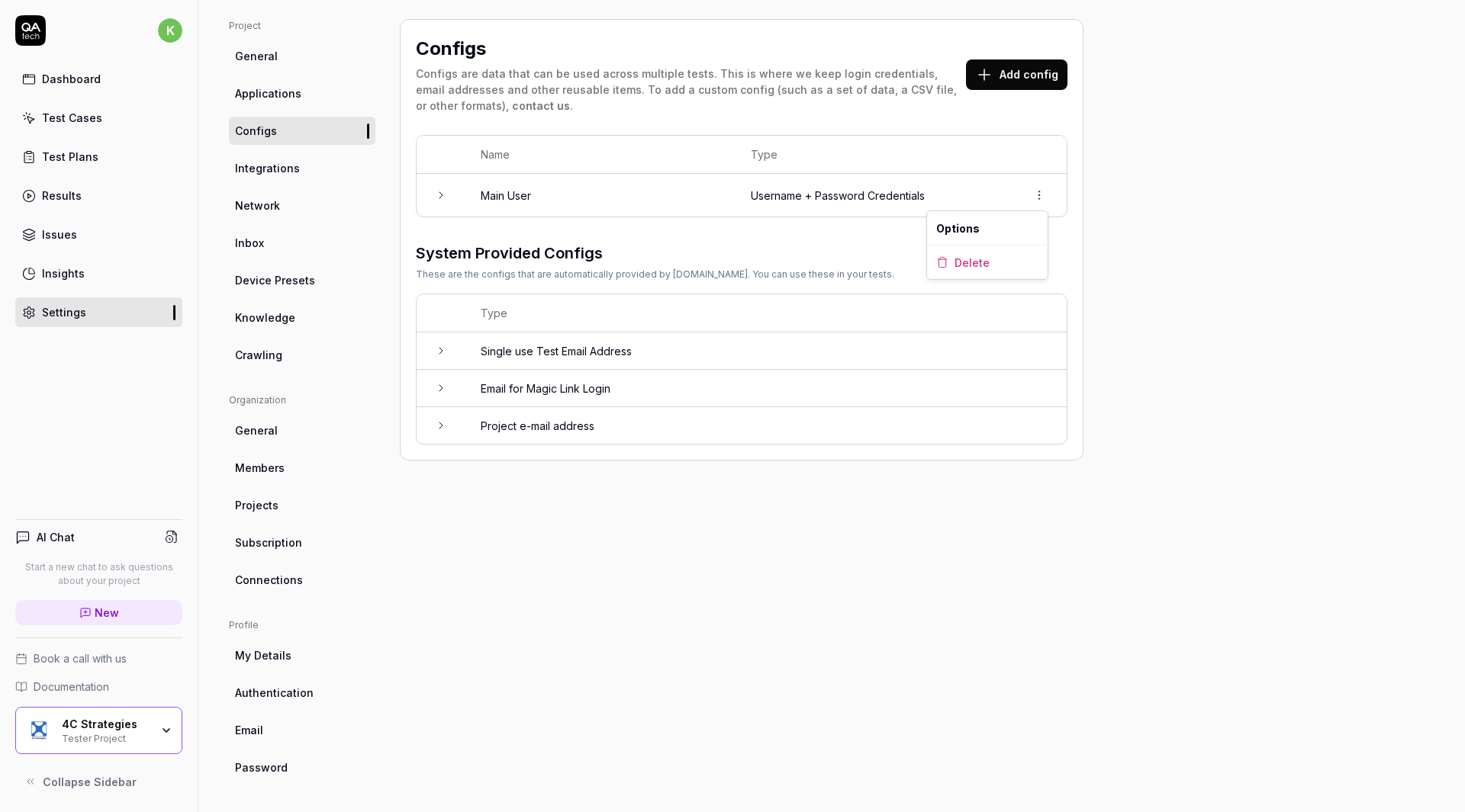
click at [1034, 194] on html "k Dashboard Test Cases Test Plans Results Issues Insights Settings AI Chat Star…" at bounding box center [732, 406] width 1465 height 812
click at [961, 229] on span "Options" at bounding box center [957, 228] width 44 height 16
click at [832, 185] on td "Username + Password Credentials" at bounding box center [874, 195] width 277 height 43
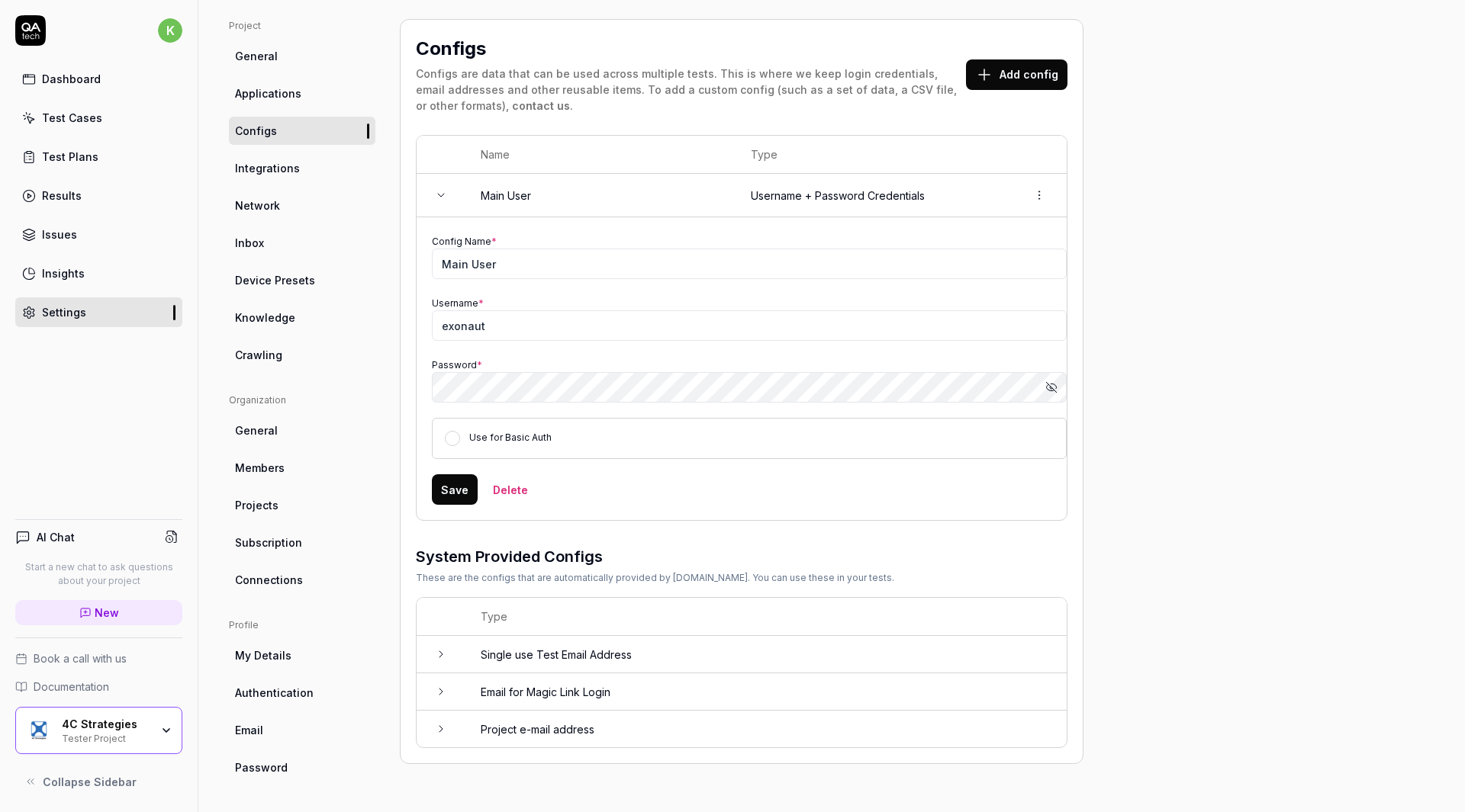
click at [1047, 386] on icon "button" at bounding box center [1050, 387] width 7 height 6
drag, startPoint x: 528, startPoint y: 329, endPoint x: 421, endPoint y: 317, distance: 107.7
click at [421, 317] on td "Config Name * Main User Username * exonaut Password * Hide password Use for Bas…" at bounding box center [742, 368] width 650 height 303
click at [119, 110] on link "Test Cases" at bounding box center [98, 118] width 167 height 30
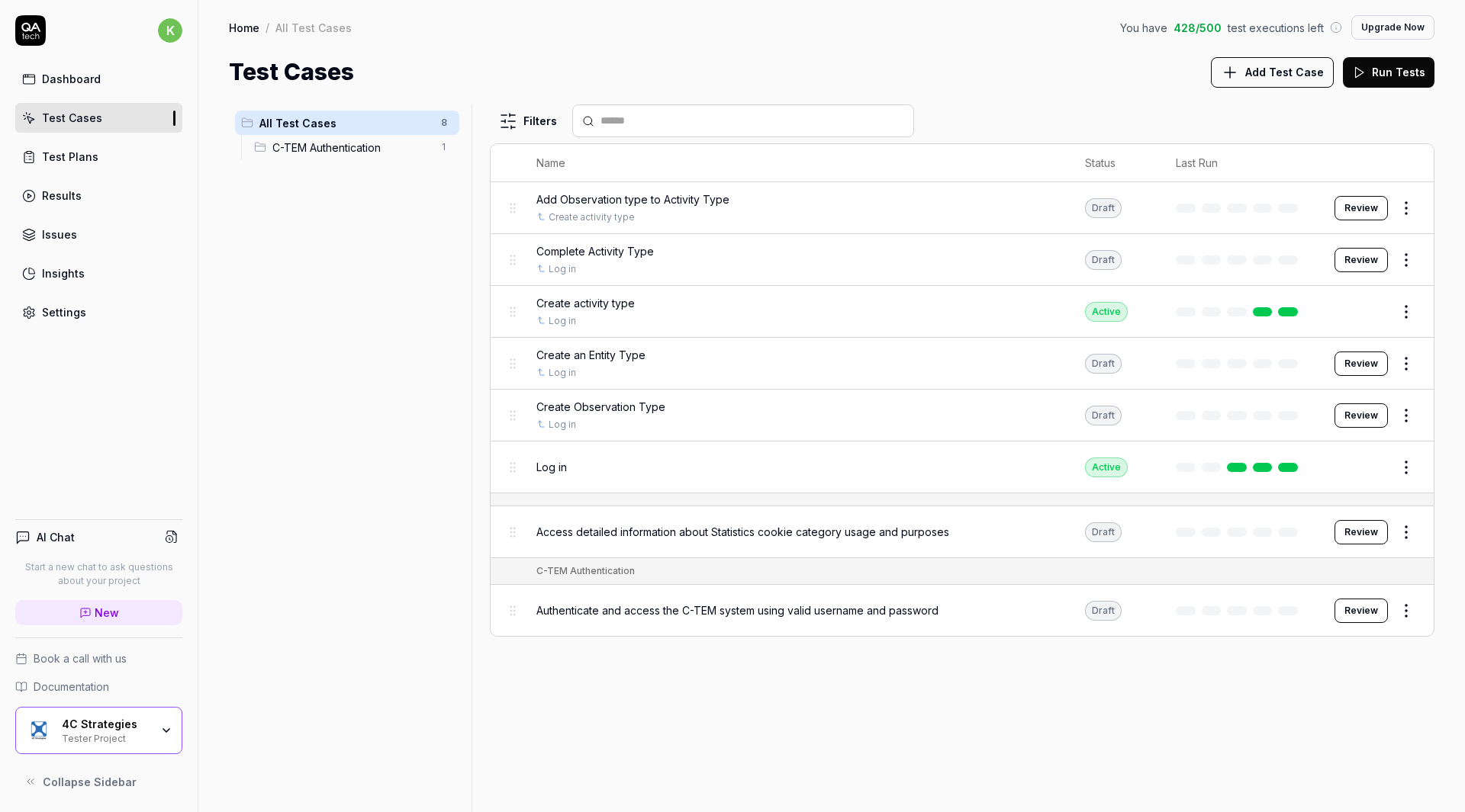
click at [347, 156] on div "C-TEM Authentication 1" at bounding box center [354, 147] width 212 height 24
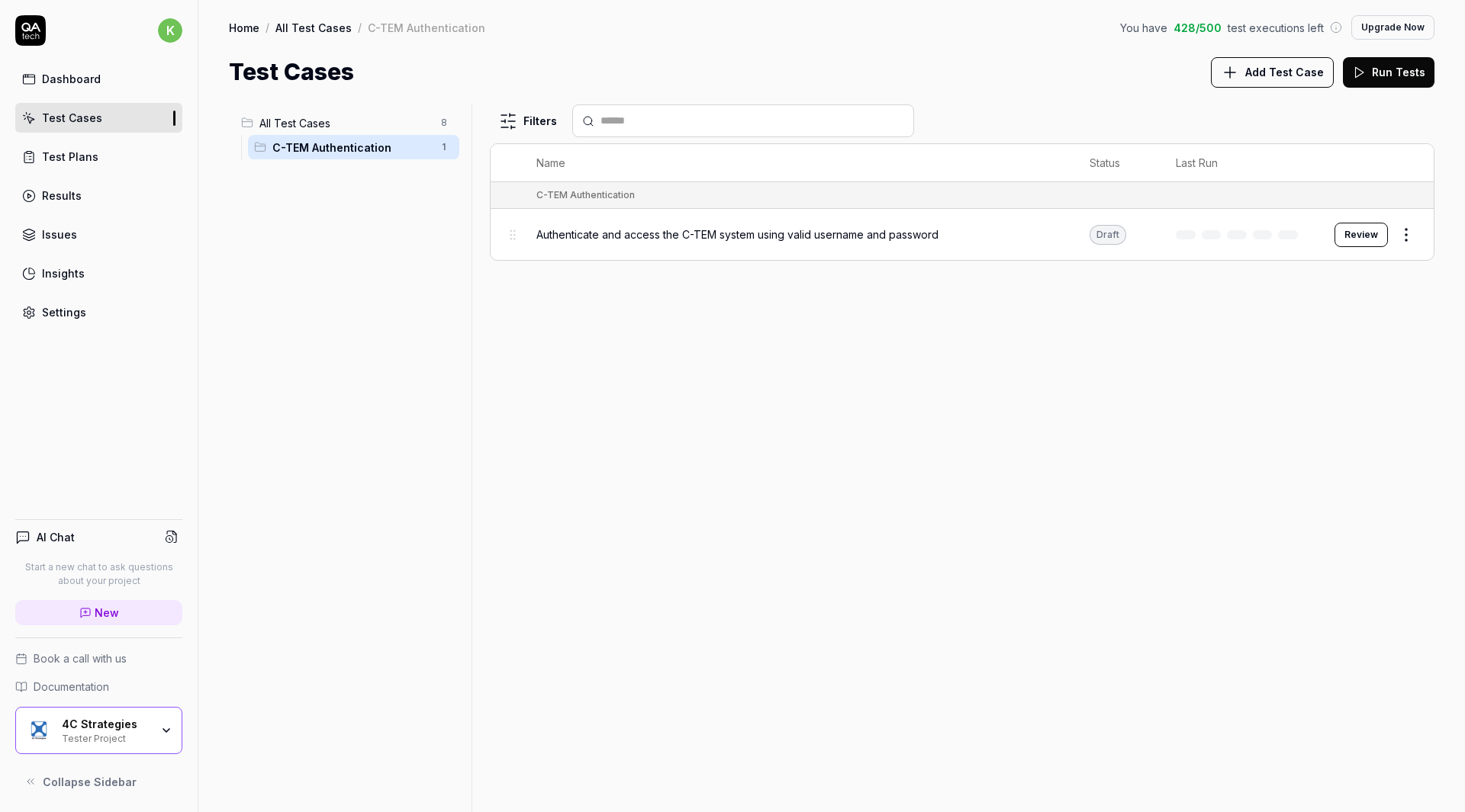
click at [750, 232] on span "Authenticate and access the C-TEM system using valid username and password" at bounding box center [737, 234] width 402 height 16
click at [342, 122] on span "All Test Cases" at bounding box center [345, 122] width 173 height 16
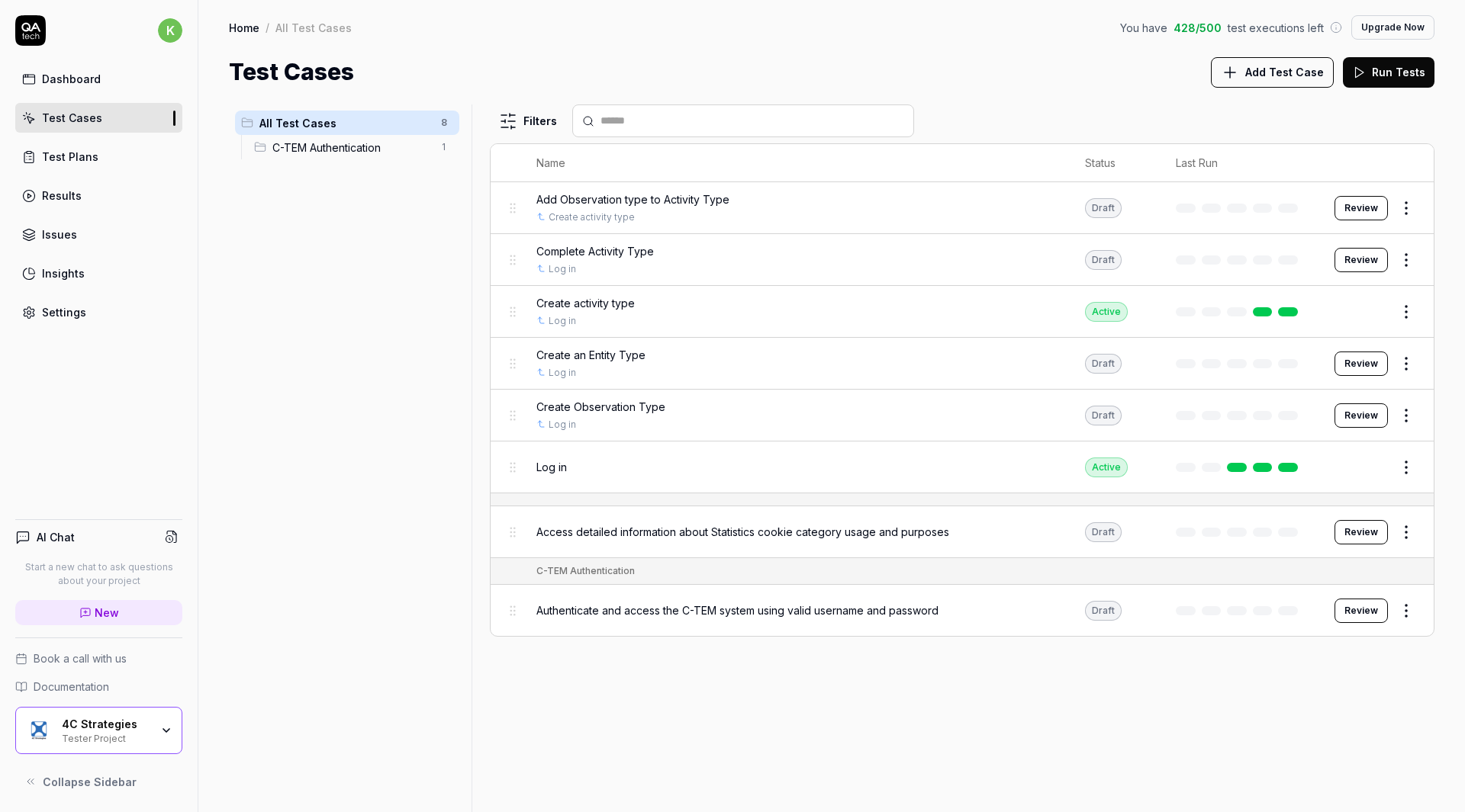
click at [1286, 311] on link at bounding box center [1288, 312] width 19 height 9
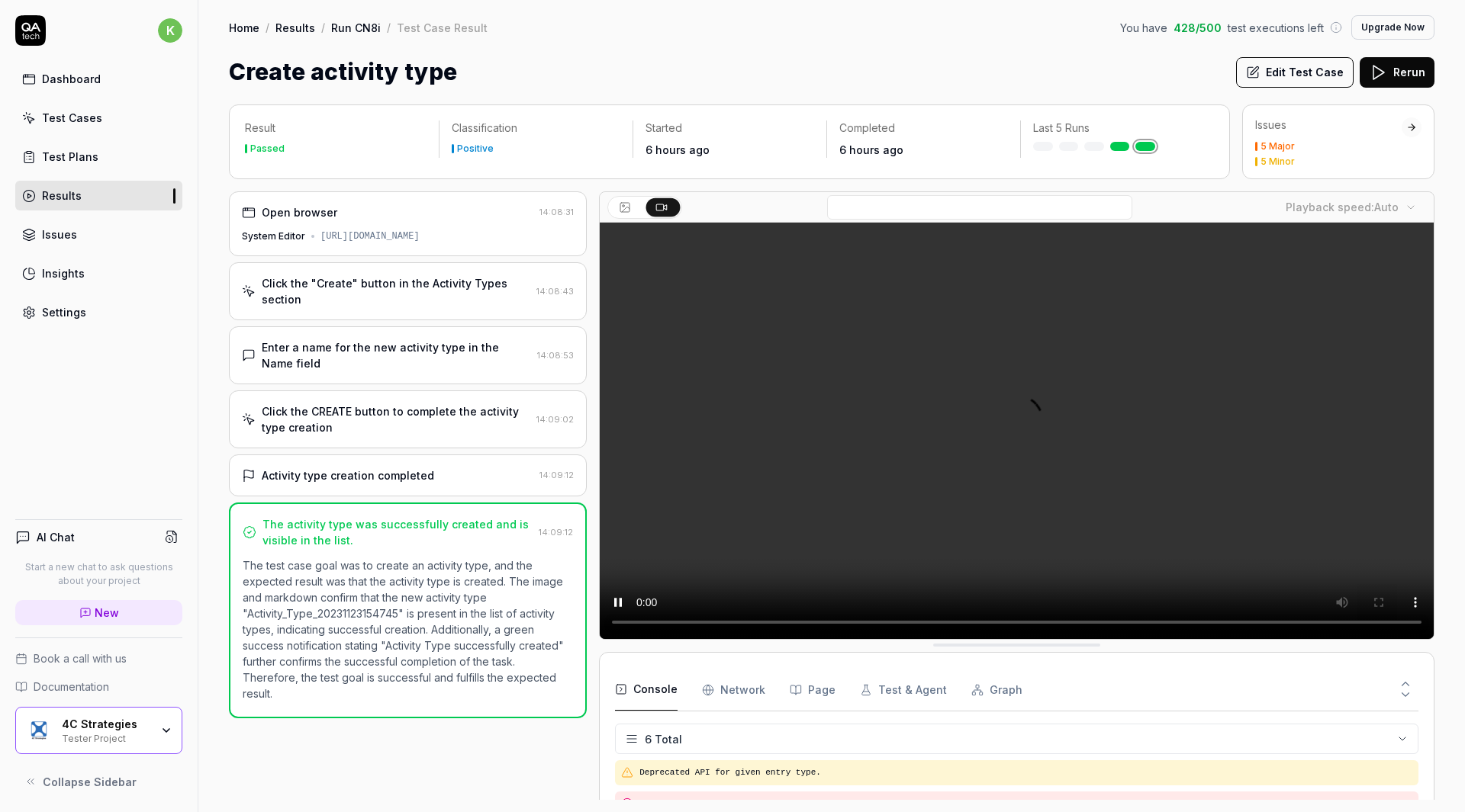
scroll to position [75, 0]
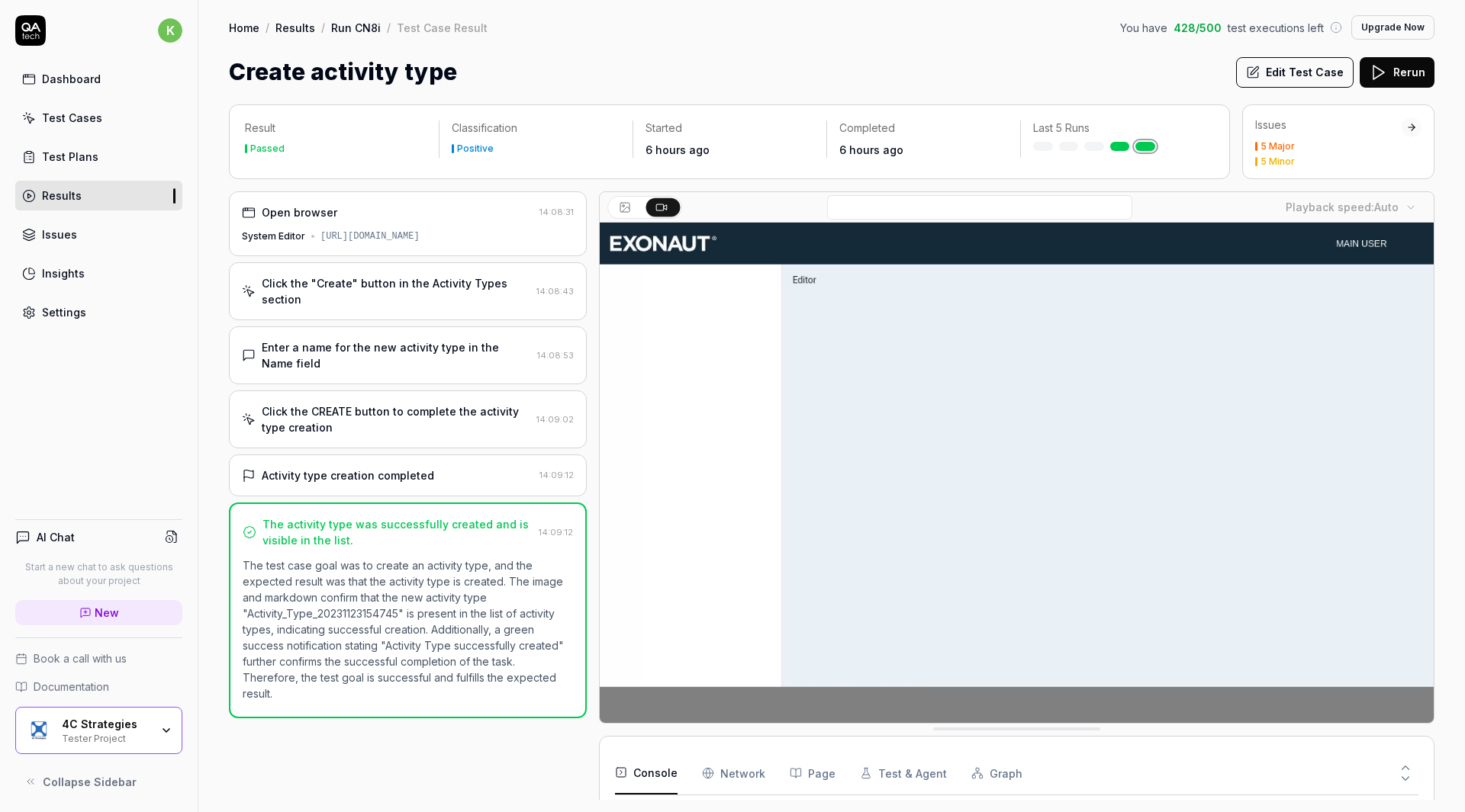
click at [111, 729] on div "4C Strategies" at bounding box center [106, 724] width 88 height 14
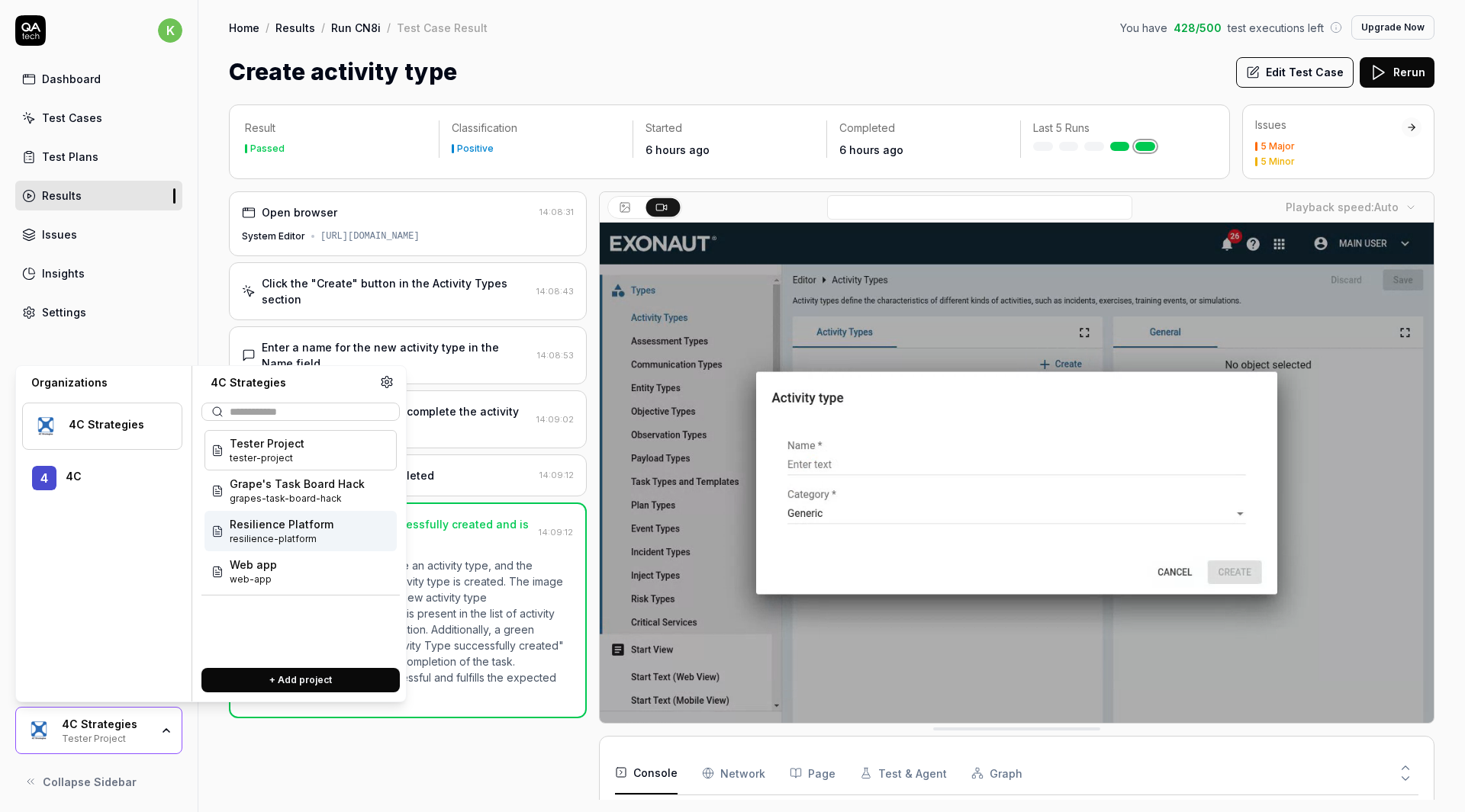
click at [288, 540] on span "resilience-platform" at bounding box center [281, 539] width 104 height 14
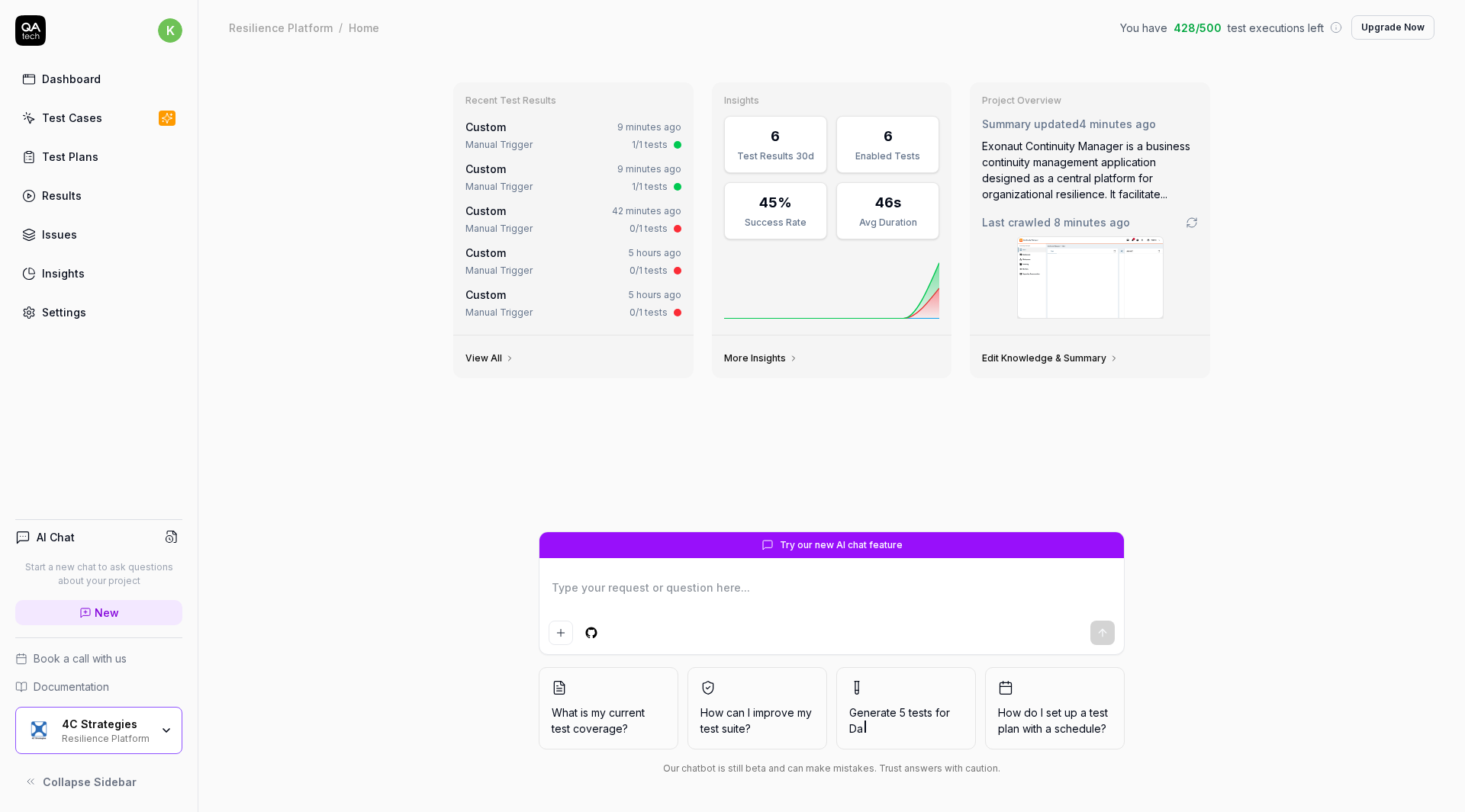
type textarea "*"
click at [93, 105] on link "Test Cases" at bounding box center [98, 118] width 167 height 30
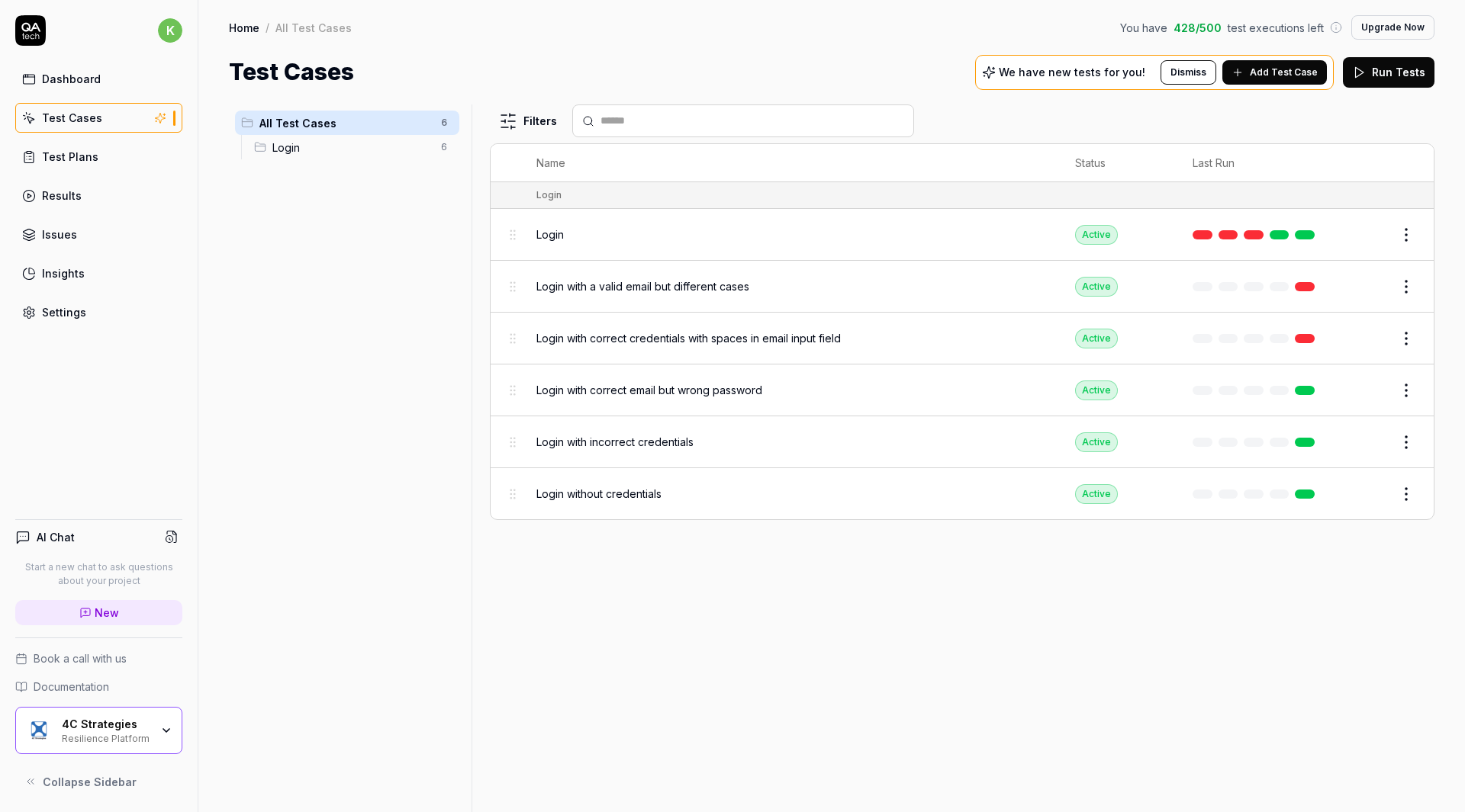
click at [1262, 75] on span "Add Test Case" at bounding box center [1283, 72] width 68 height 14
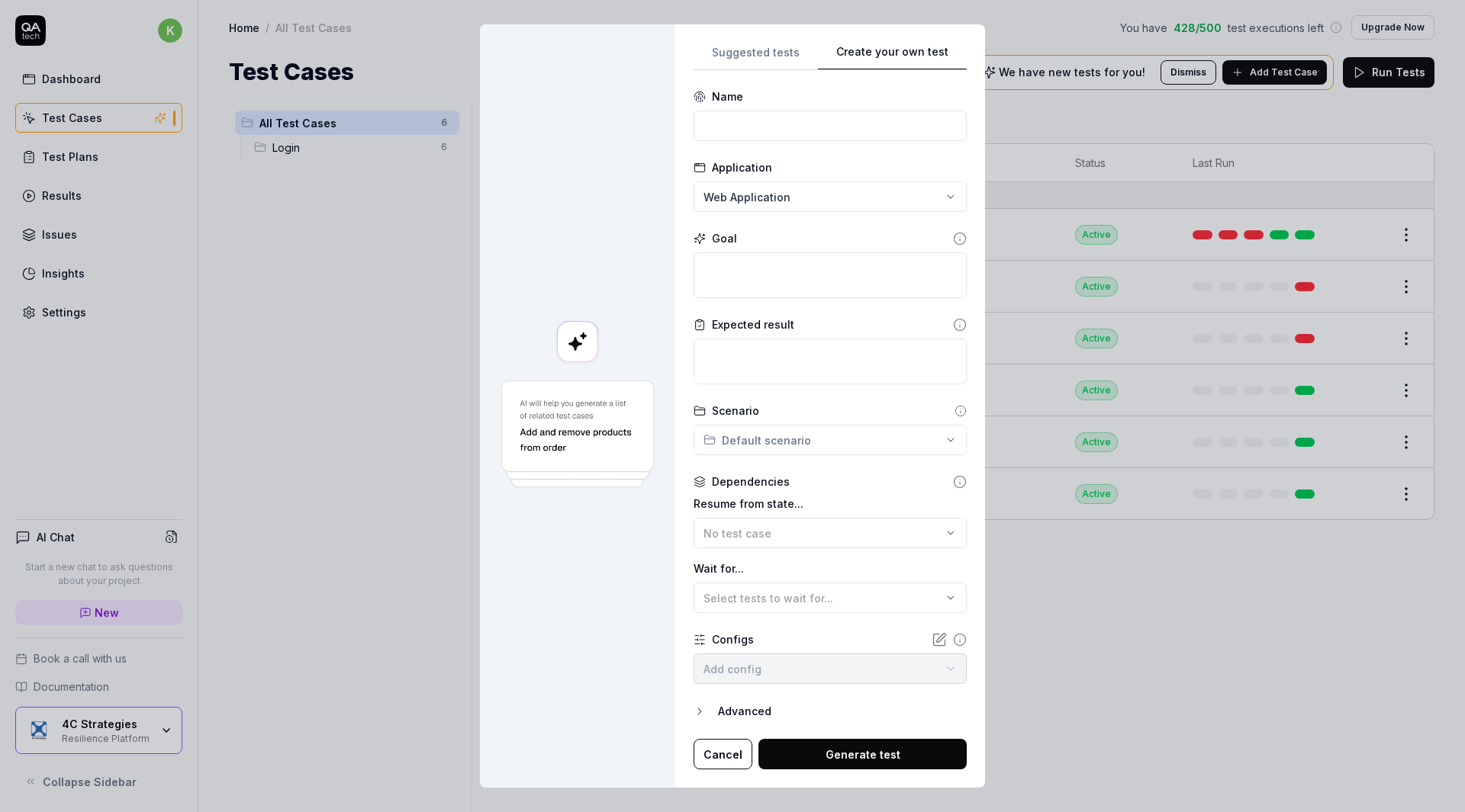
click at [891, 36] on div "Suggested tests Create your own test Name Application Web Application Goal Expe…" at bounding box center [830, 406] width 310 height 765
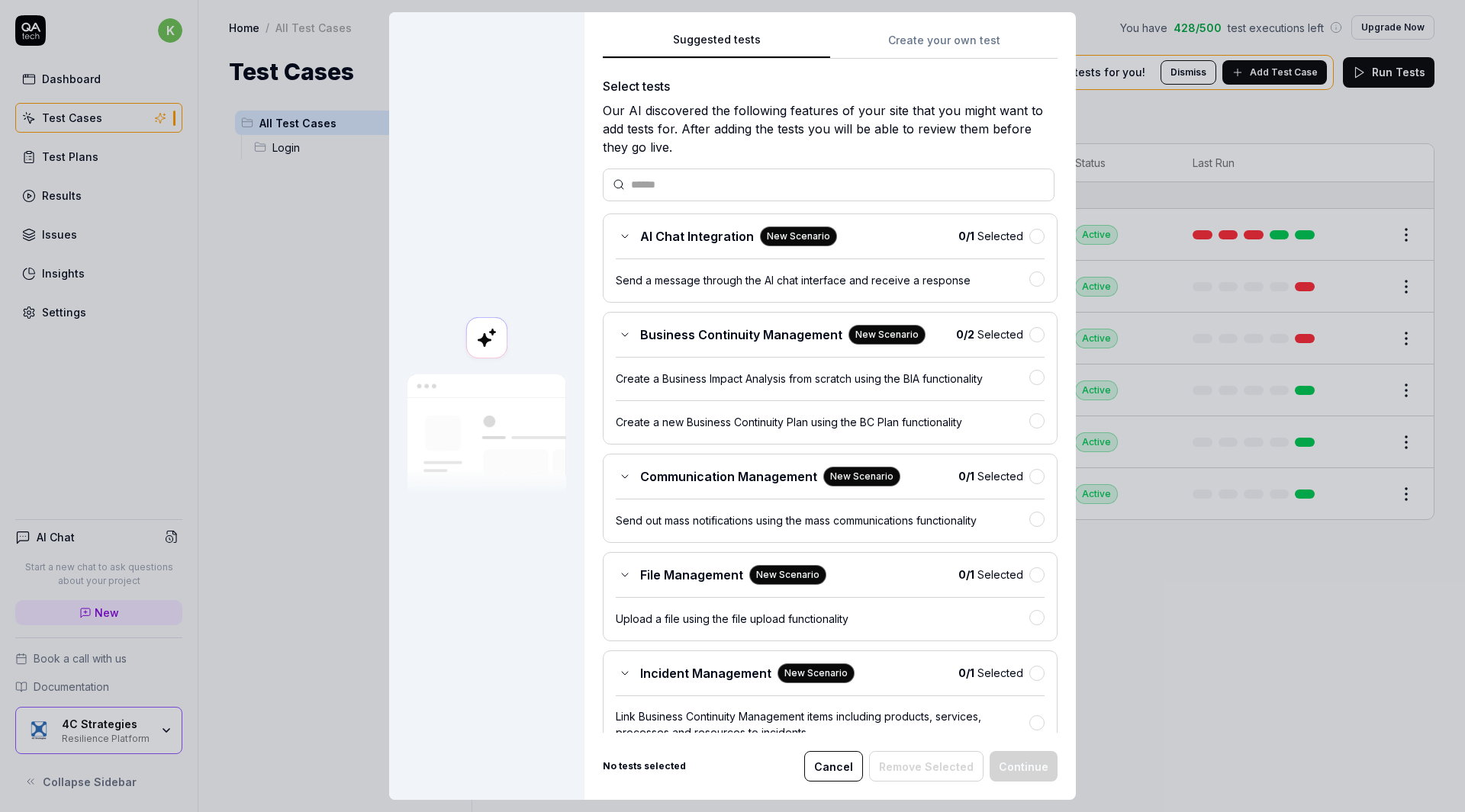
click at [760, 51] on button "Suggested tests" at bounding box center [716, 45] width 227 height 28
click at [956, 329] on b "0 / 2" at bounding box center [966, 334] width 19 height 13
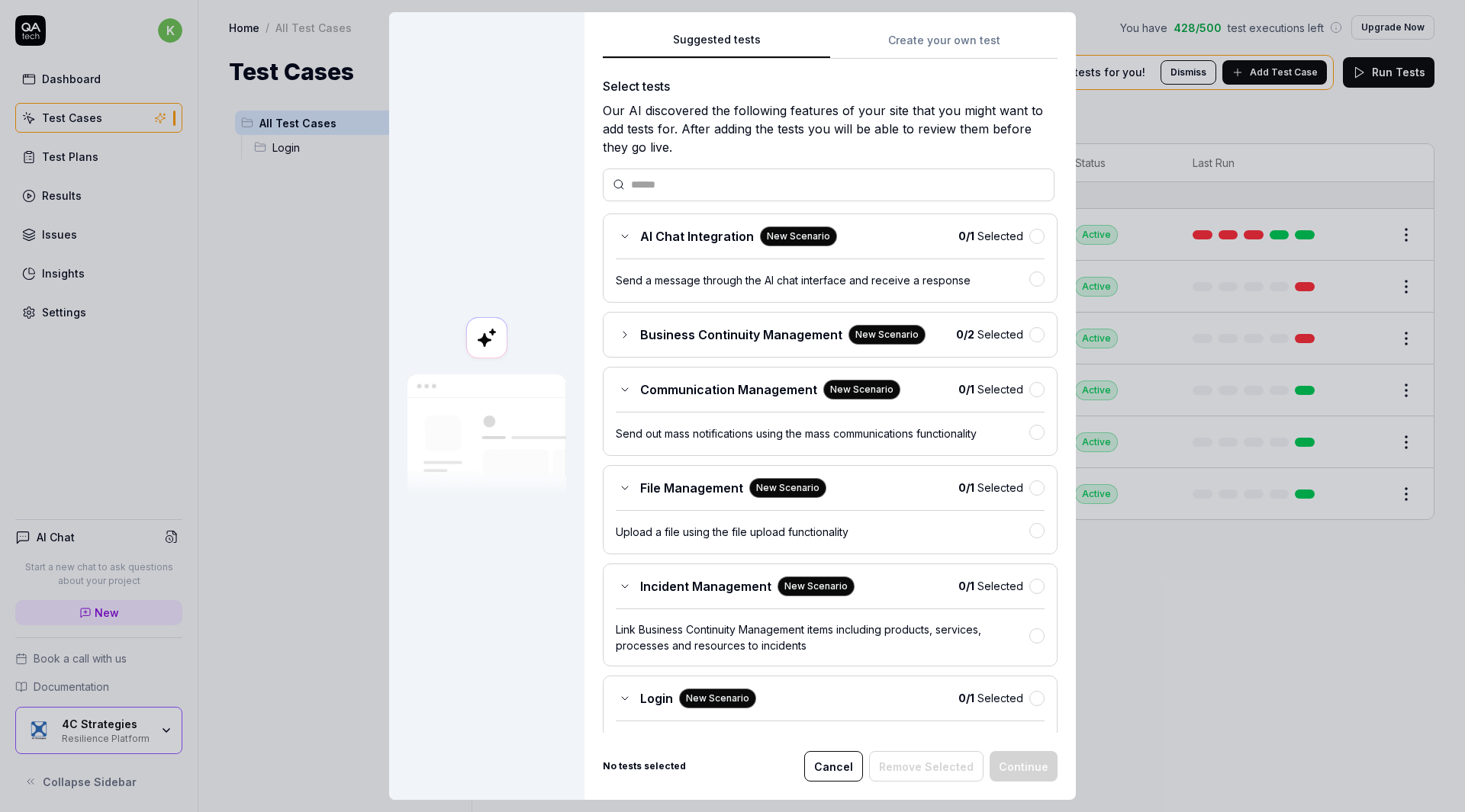
click at [956, 336] on b "0 / 2" at bounding box center [966, 334] width 19 height 13
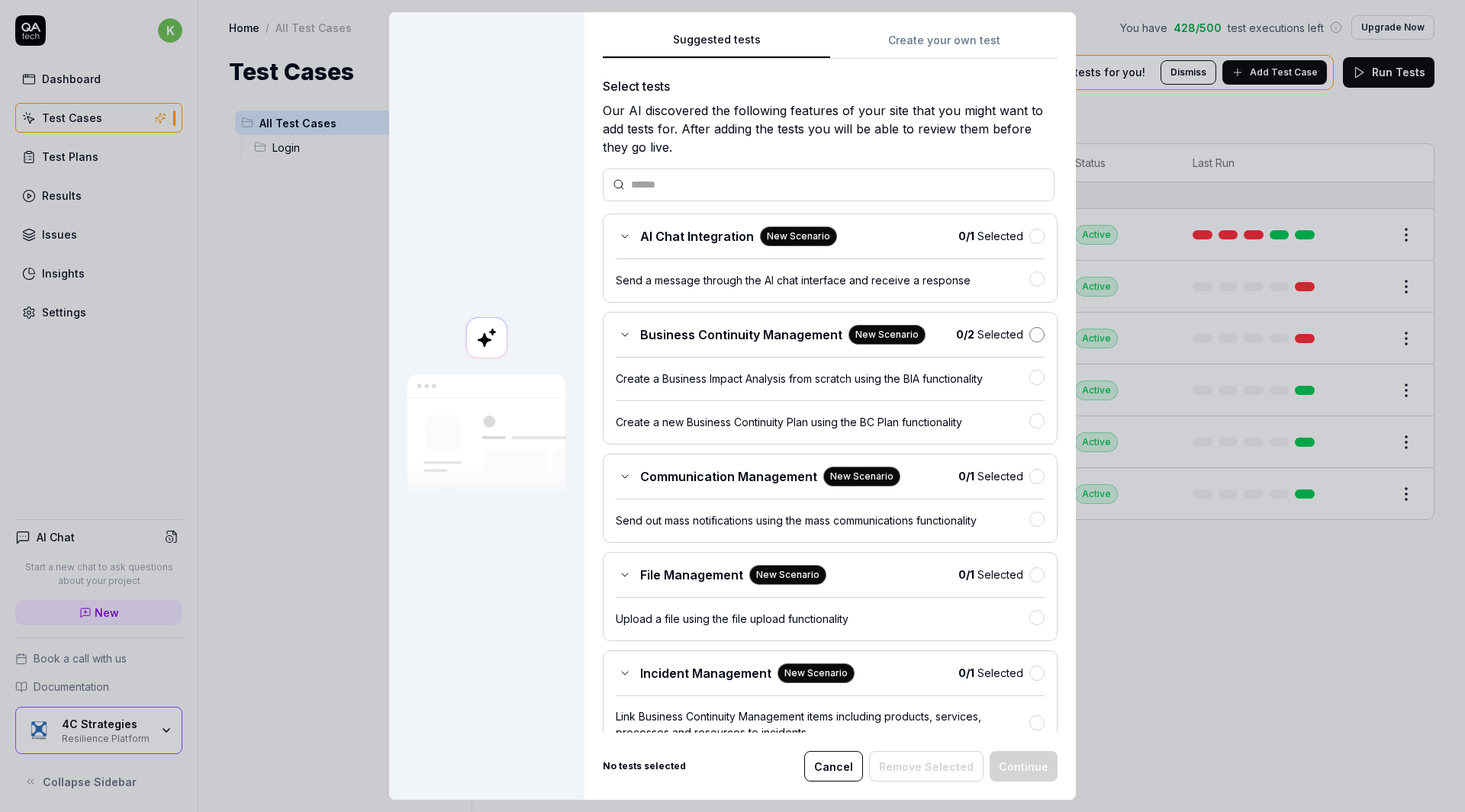
click at [1030, 342] on button "button" at bounding box center [1037, 335] width 15 height 15
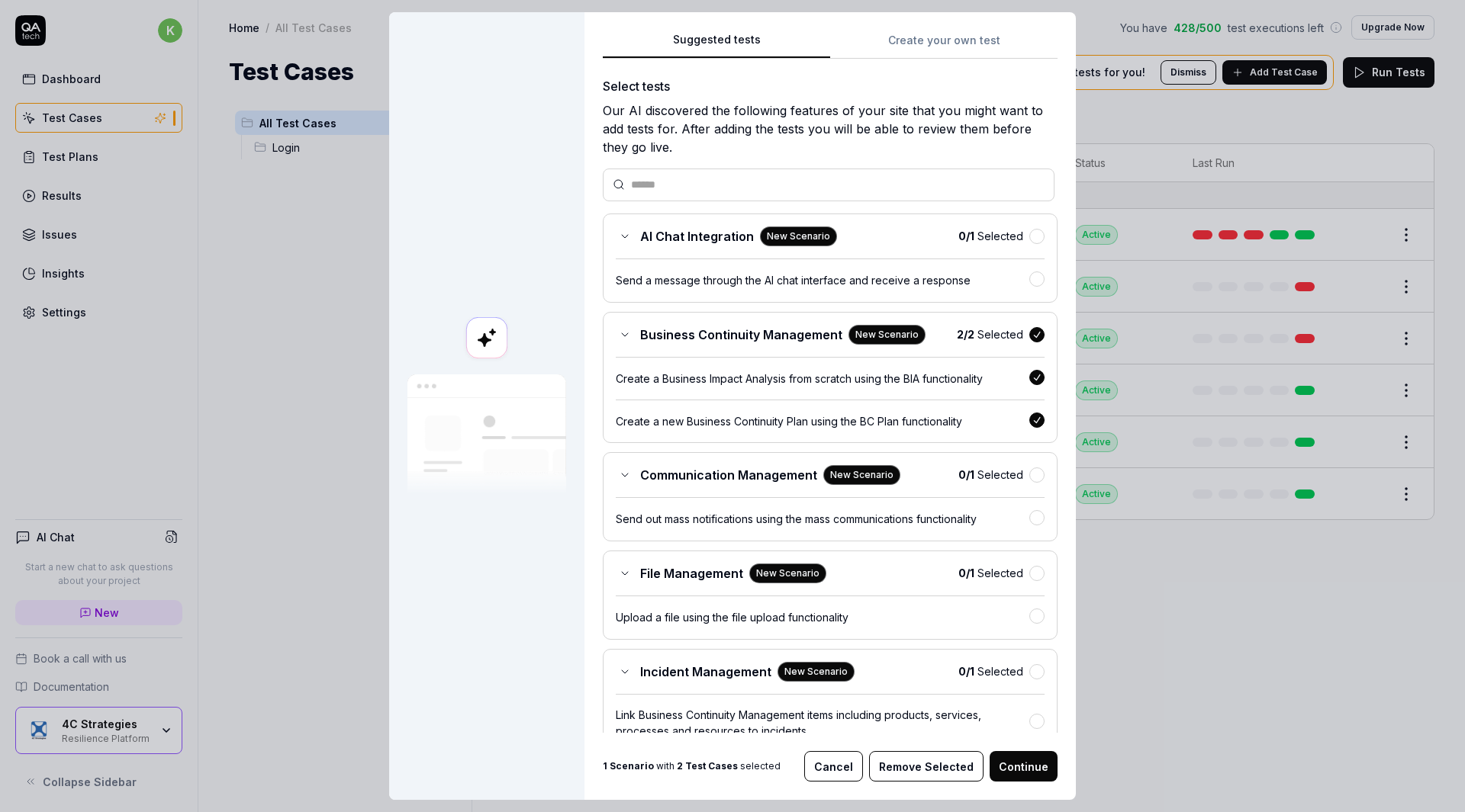
click at [1013, 765] on button "Continue" at bounding box center [1023, 767] width 68 height 31
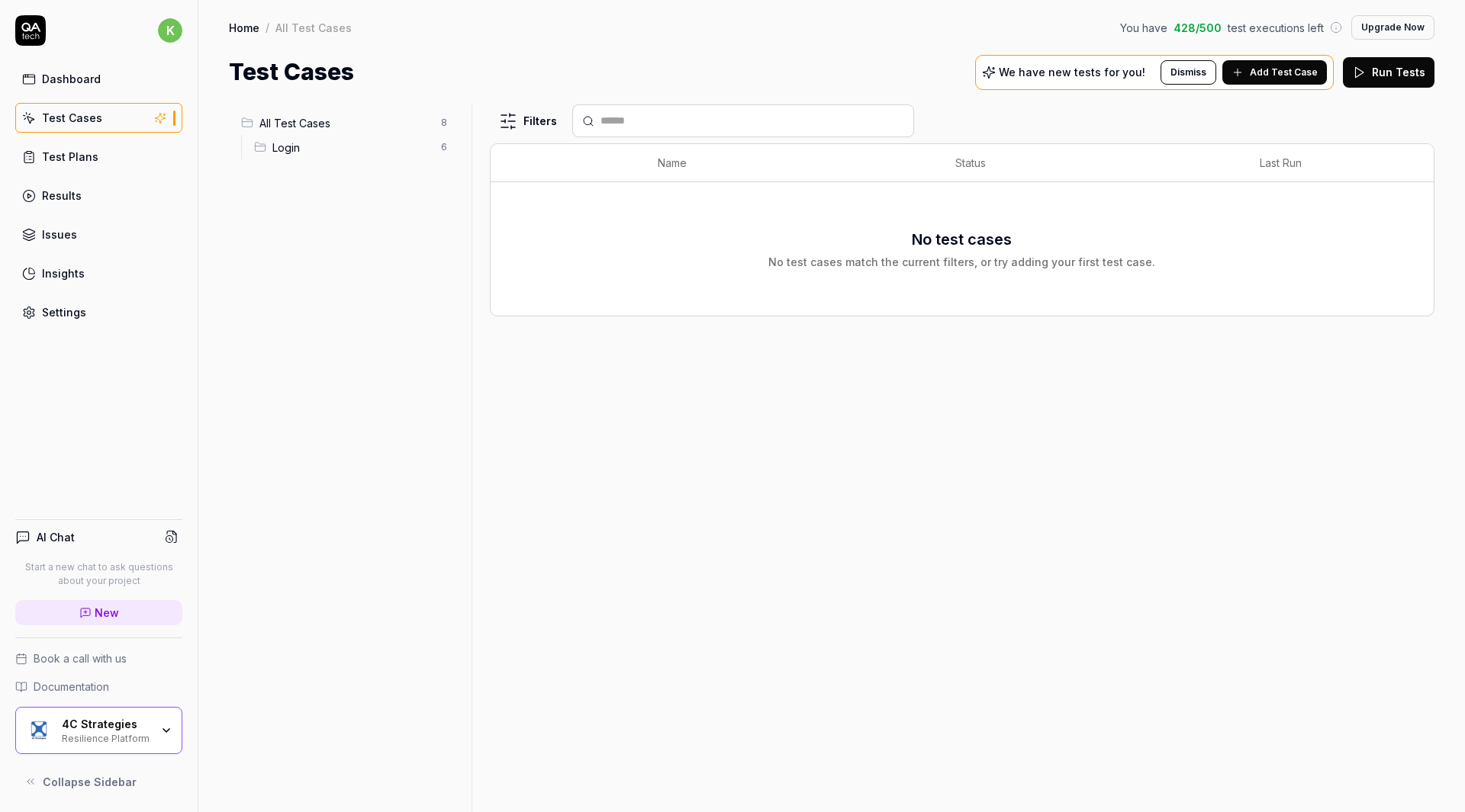
click at [122, 157] on link "Test Plans" at bounding box center [98, 157] width 167 height 30
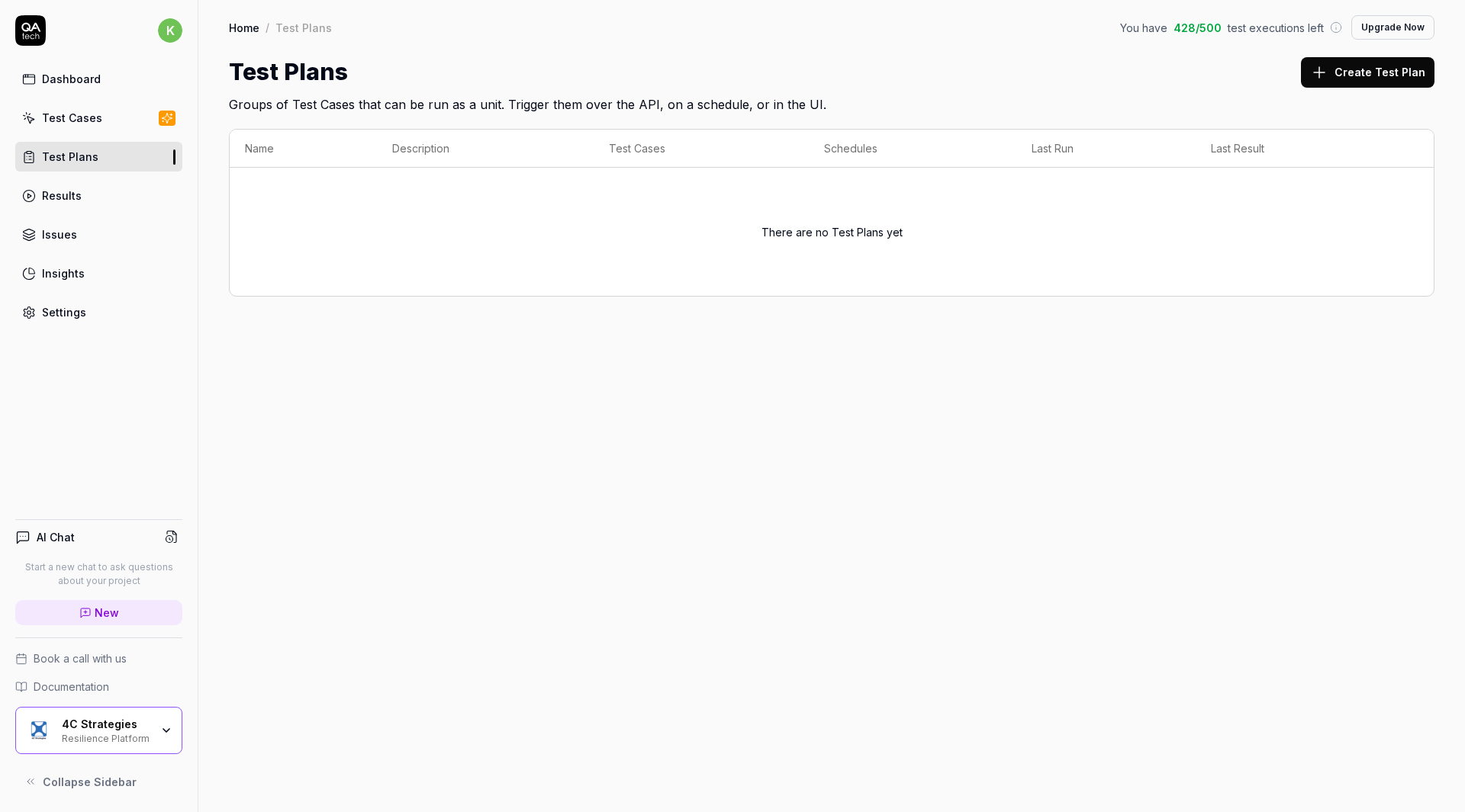
click at [113, 113] on link "Test Cases" at bounding box center [98, 118] width 167 height 30
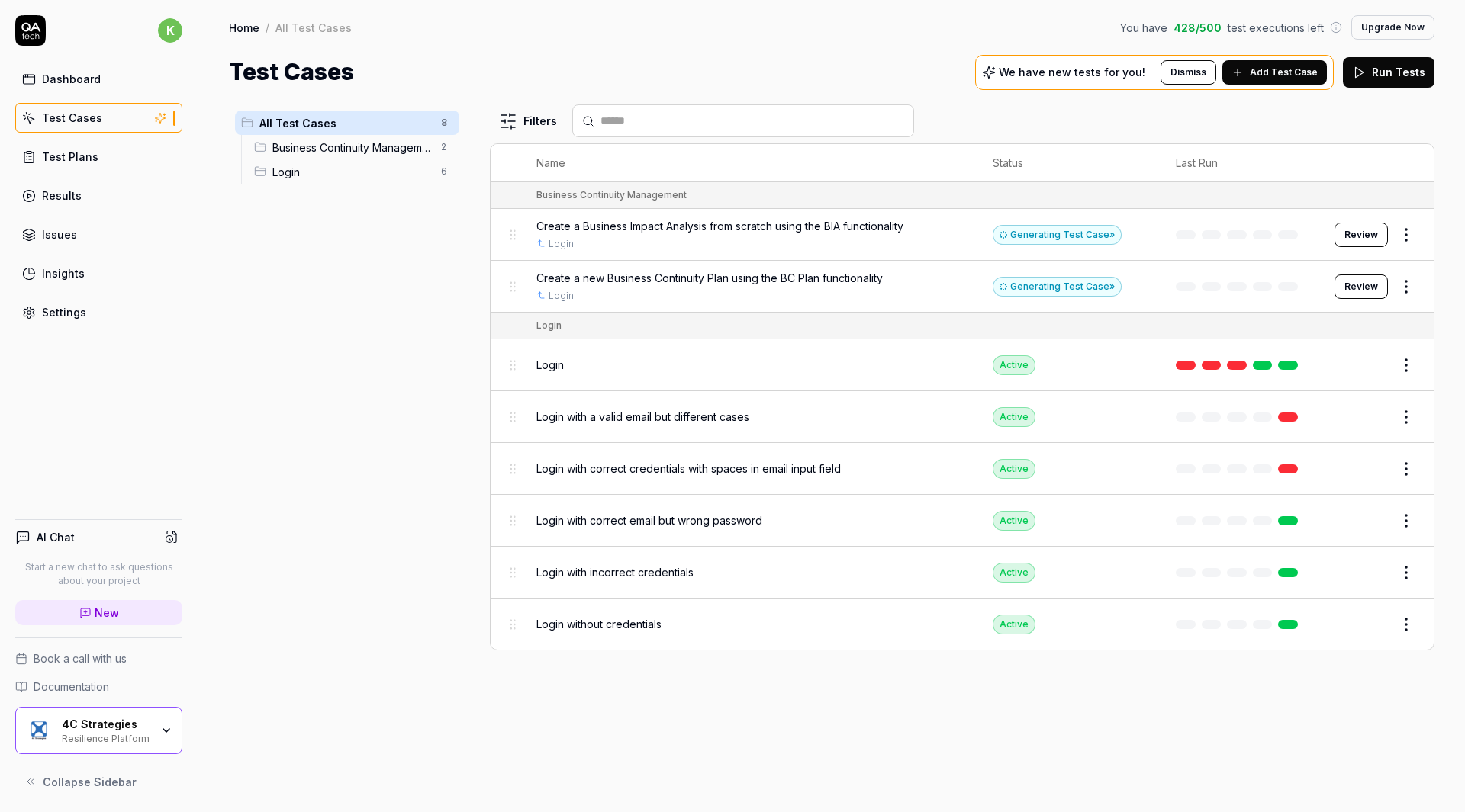
click at [126, 151] on link "Test Plans" at bounding box center [98, 157] width 167 height 30
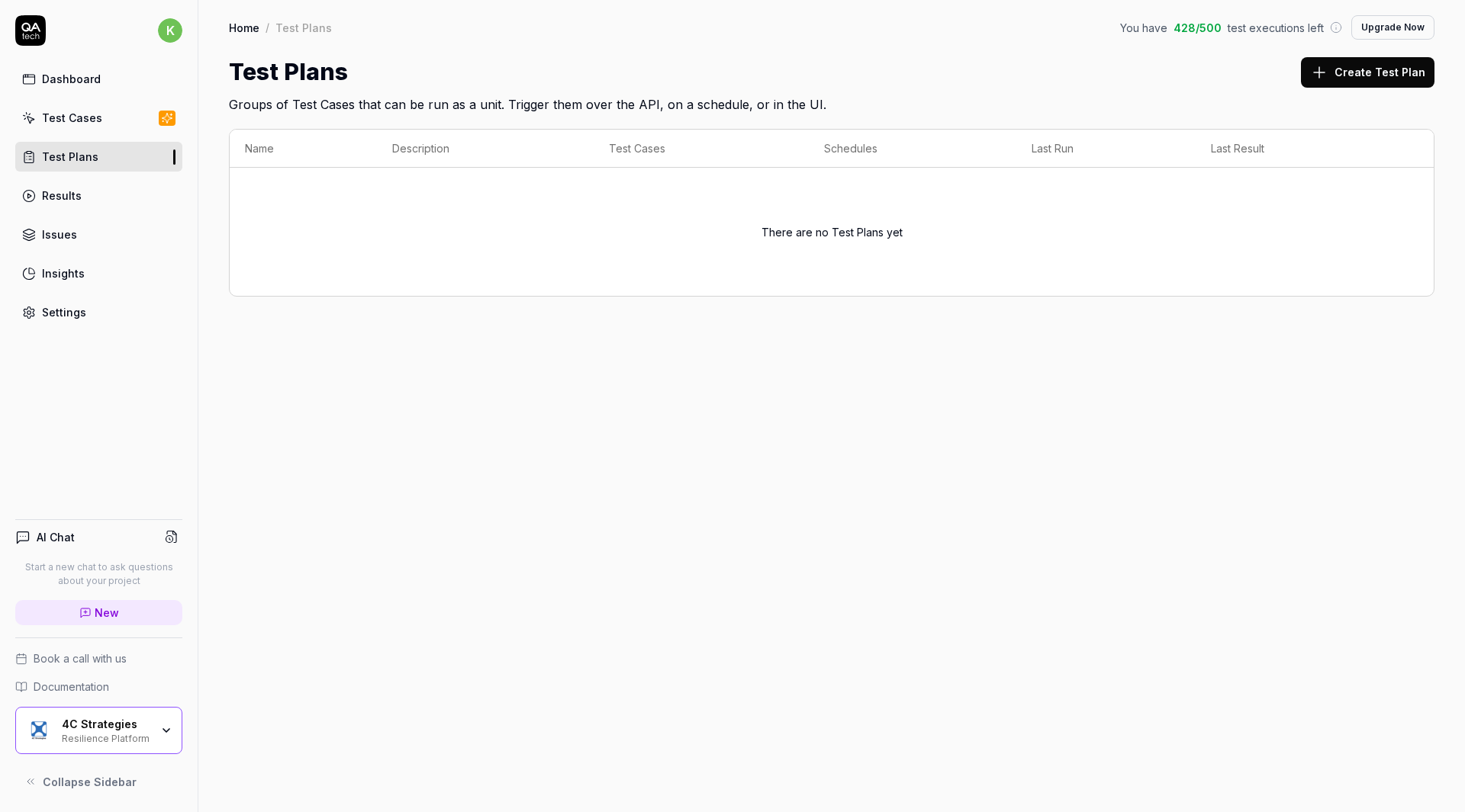
click at [80, 118] on div "Test Cases" at bounding box center [71, 117] width 60 height 16
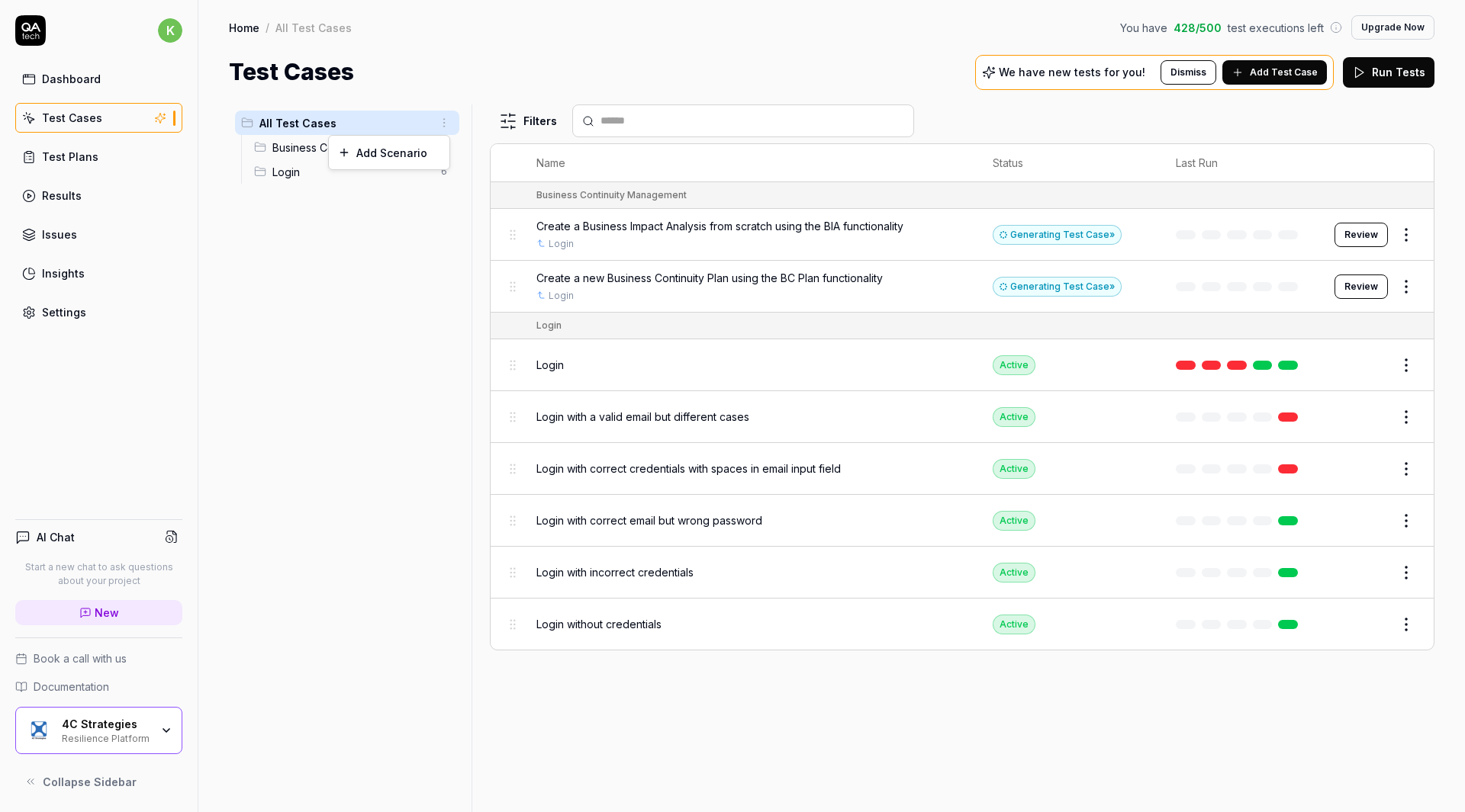
click at [447, 127] on html "k Dashboard Test Cases Test Plans Results Issues Insights Settings AI Chat Star…" at bounding box center [732, 406] width 1465 height 812
click at [415, 264] on html "k Dashboard Test Cases Test Plans Results Issues Insights Settings AI Chat Star…" at bounding box center [732, 406] width 1465 height 812
click at [442, 120] on html "k Dashboard Test Cases Test Plans Results Issues Insights Settings AI Chat Star…" at bounding box center [732, 406] width 1465 height 812
click at [409, 153] on div "Add Scenario" at bounding box center [389, 152] width 121 height 33
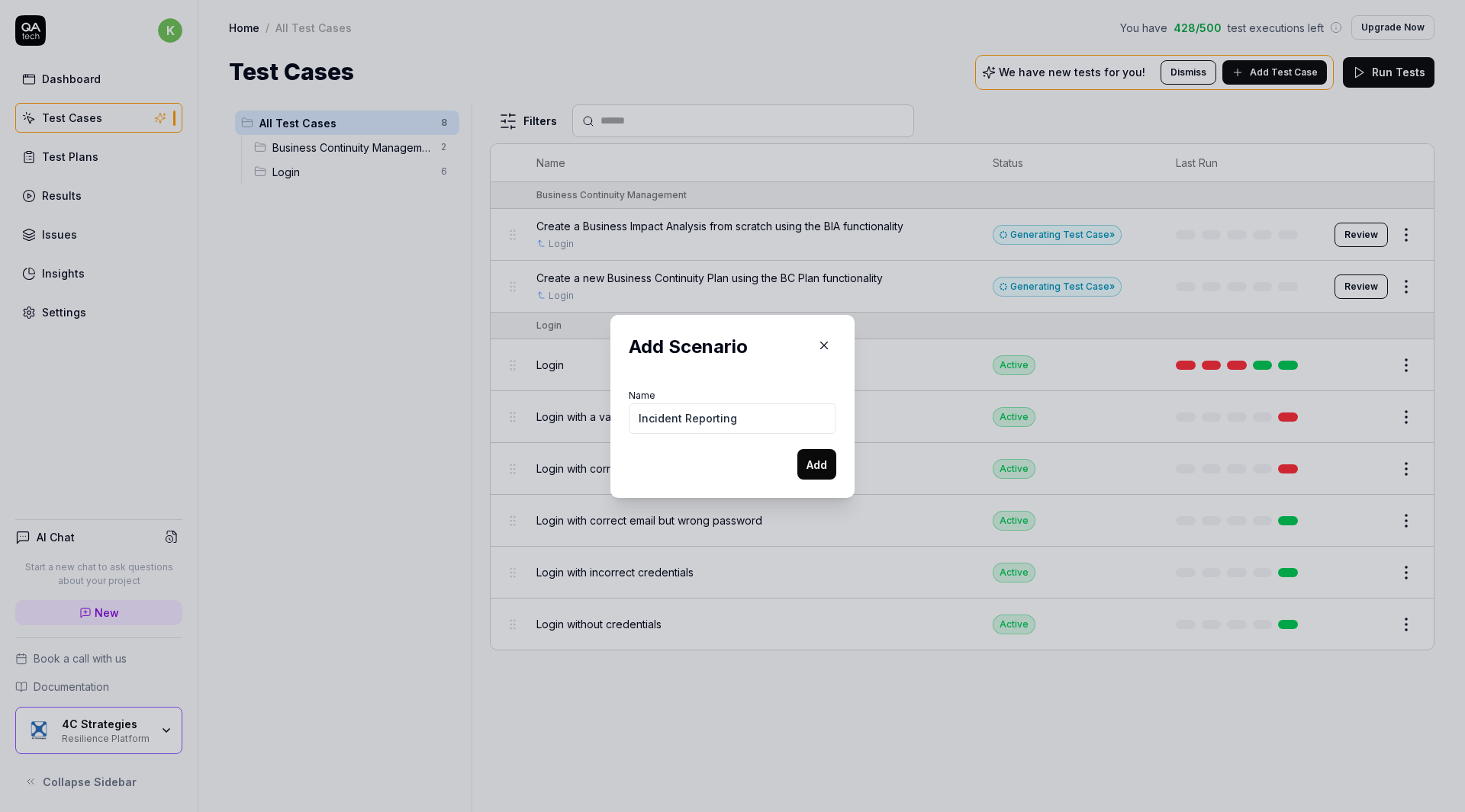
type input "Incident Reporting"
click at [807, 468] on button "Add" at bounding box center [817, 464] width 39 height 31
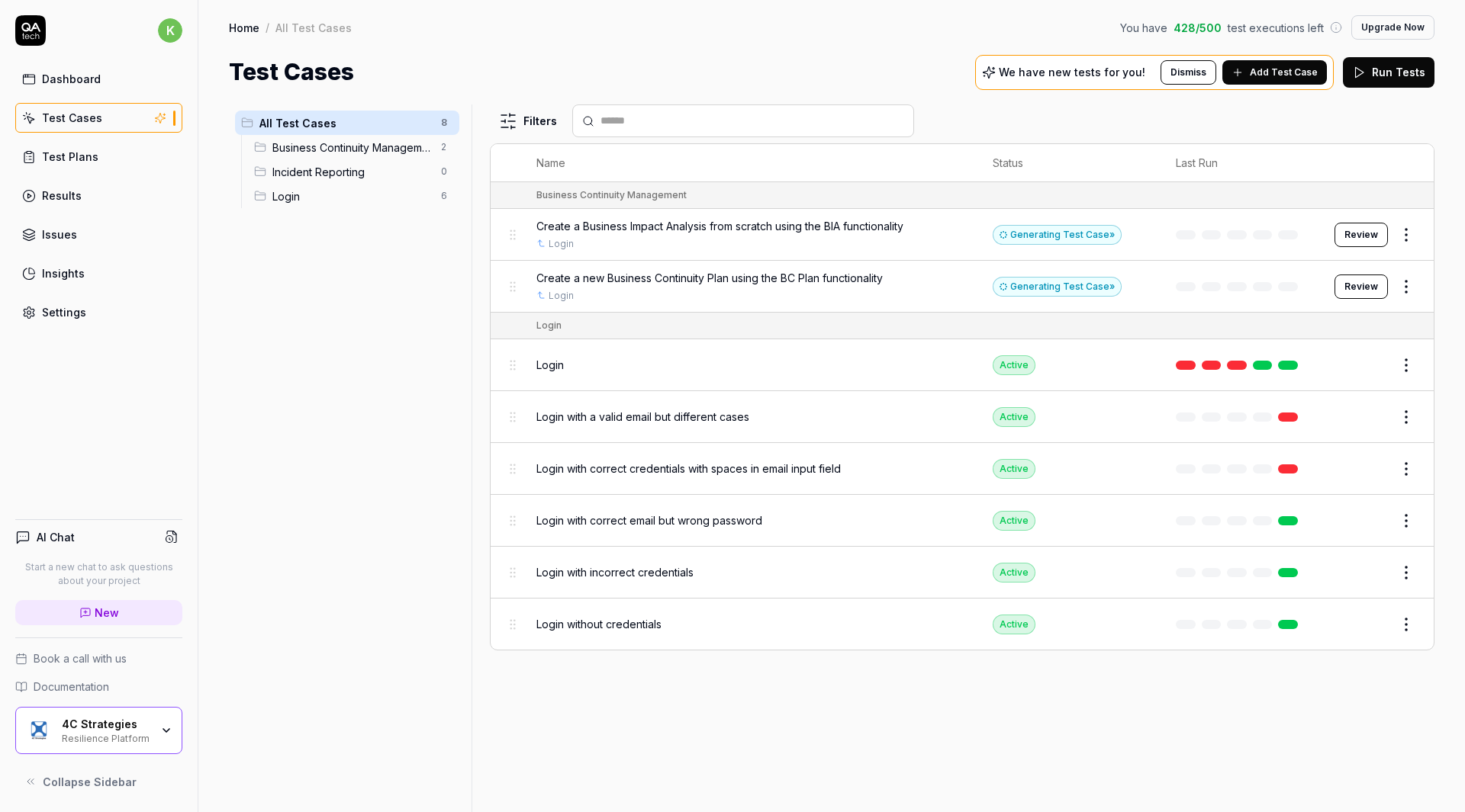
click at [369, 169] on span "Incident Reporting" at bounding box center [352, 172] width 160 height 16
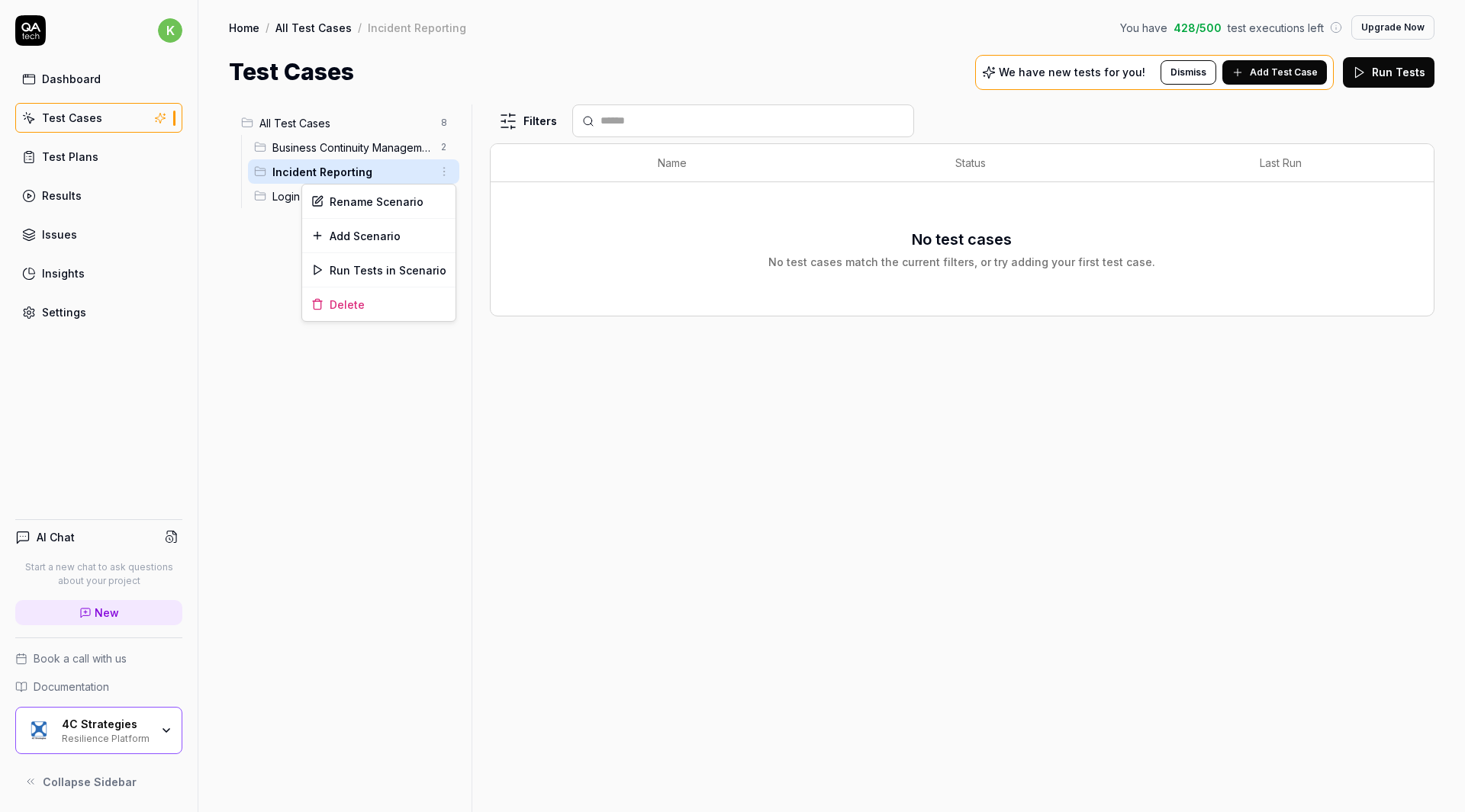
click at [439, 168] on html "k Dashboard Test Cases Test Plans Results Issues Insights Settings AI Chat Star…" at bounding box center [732, 406] width 1465 height 812
click at [400, 238] on div "Add Scenario" at bounding box center [378, 236] width 153 height 33
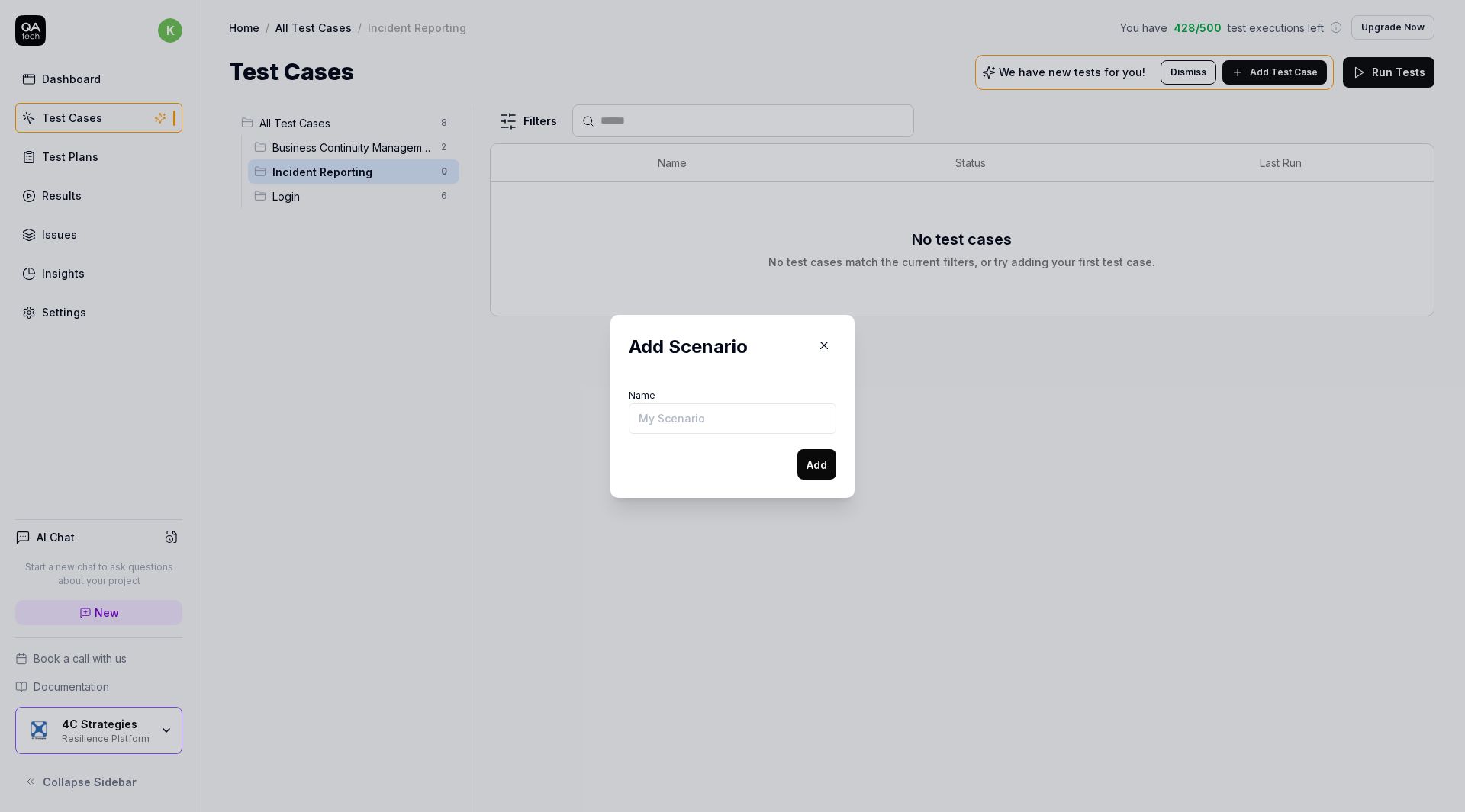
click at [819, 337] on button "button" at bounding box center [823, 345] width 24 height 24
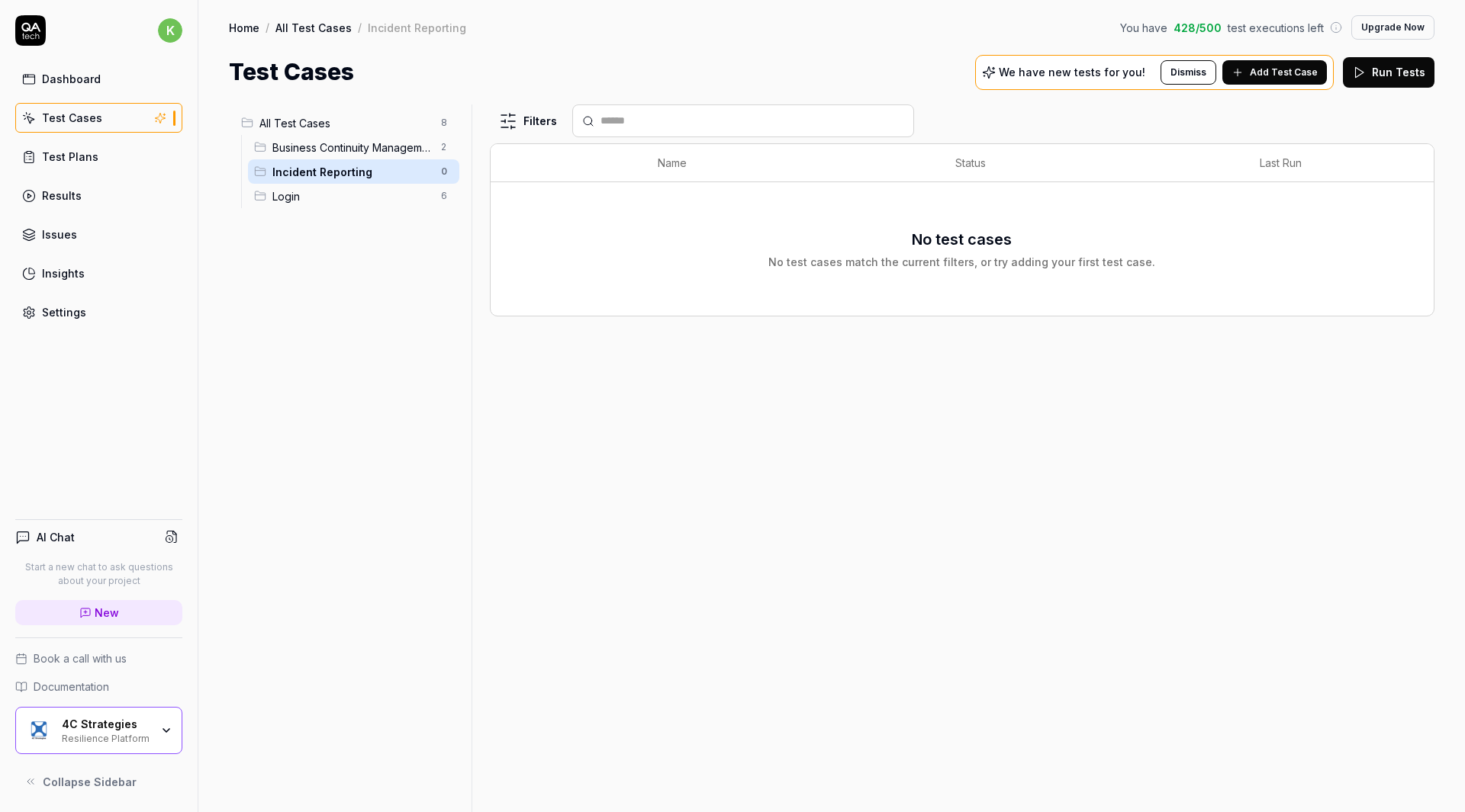
click at [1288, 64] on button "Add Test Case" at bounding box center [1275, 72] width 105 height 24
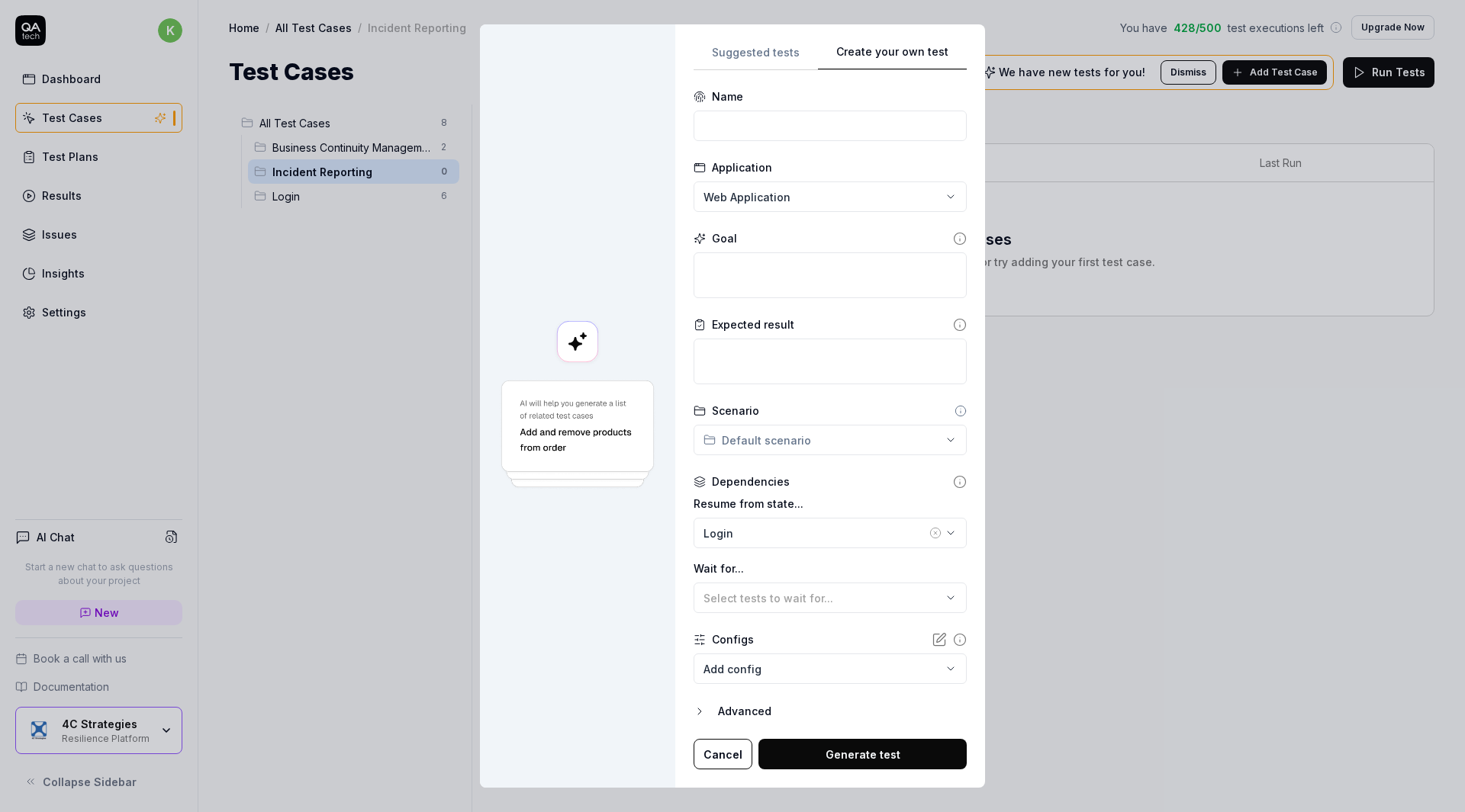
click at [914, 37] on div "**********" at bounding box center [830, 406] width 310 height 765
click at [827, 190] on div "**********" at bounding box center [732, 406] width 1465 height 812
click at [645, 184] on div "**********" at bounding box center [732, 406] width 1465 height 812
click at [713, 748] on button "Cancel" at bounding box center [722, 754] width 58 height 31
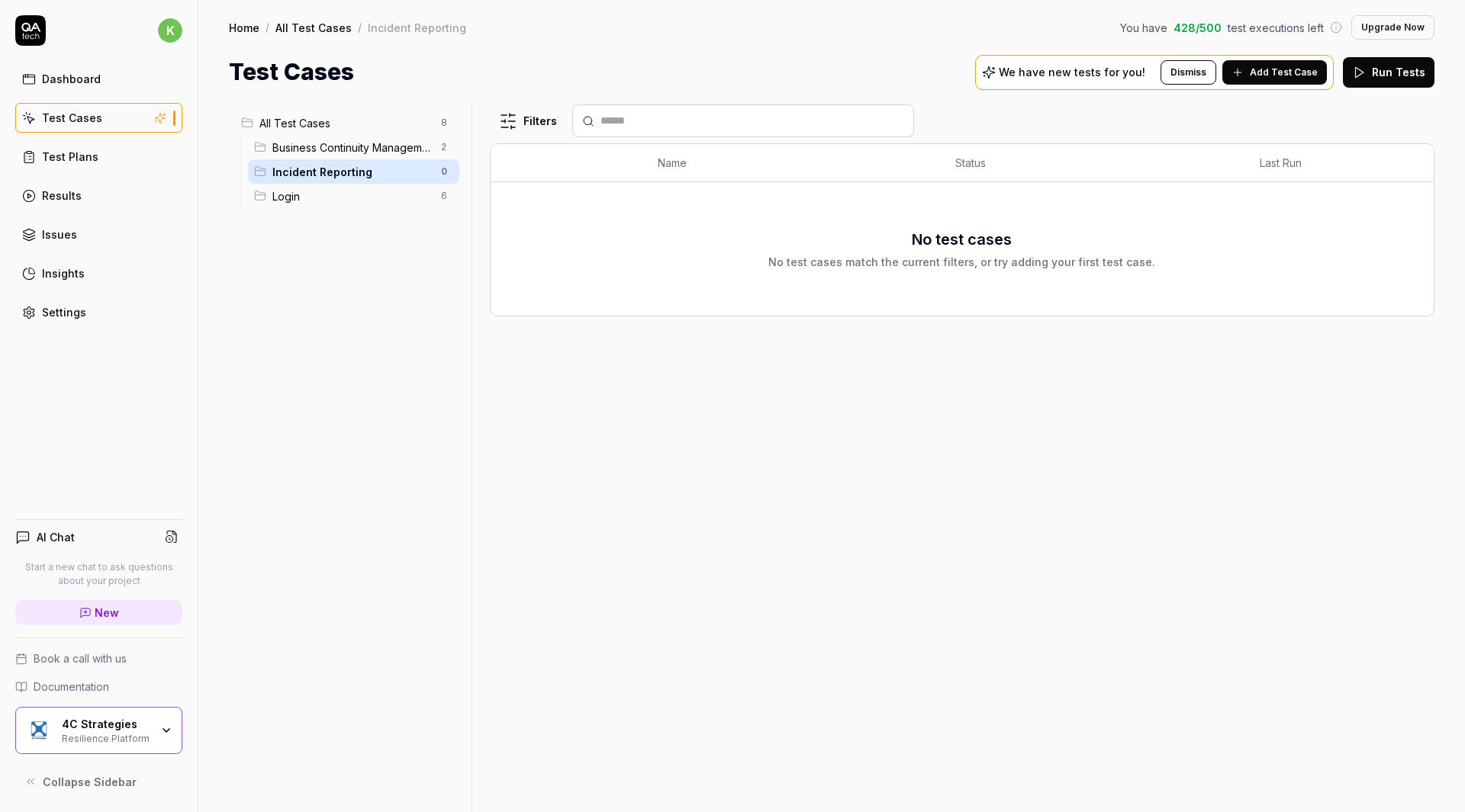
click at [79, 308] on div "Settings" at bounding box center [64, 312] width 45 height 16
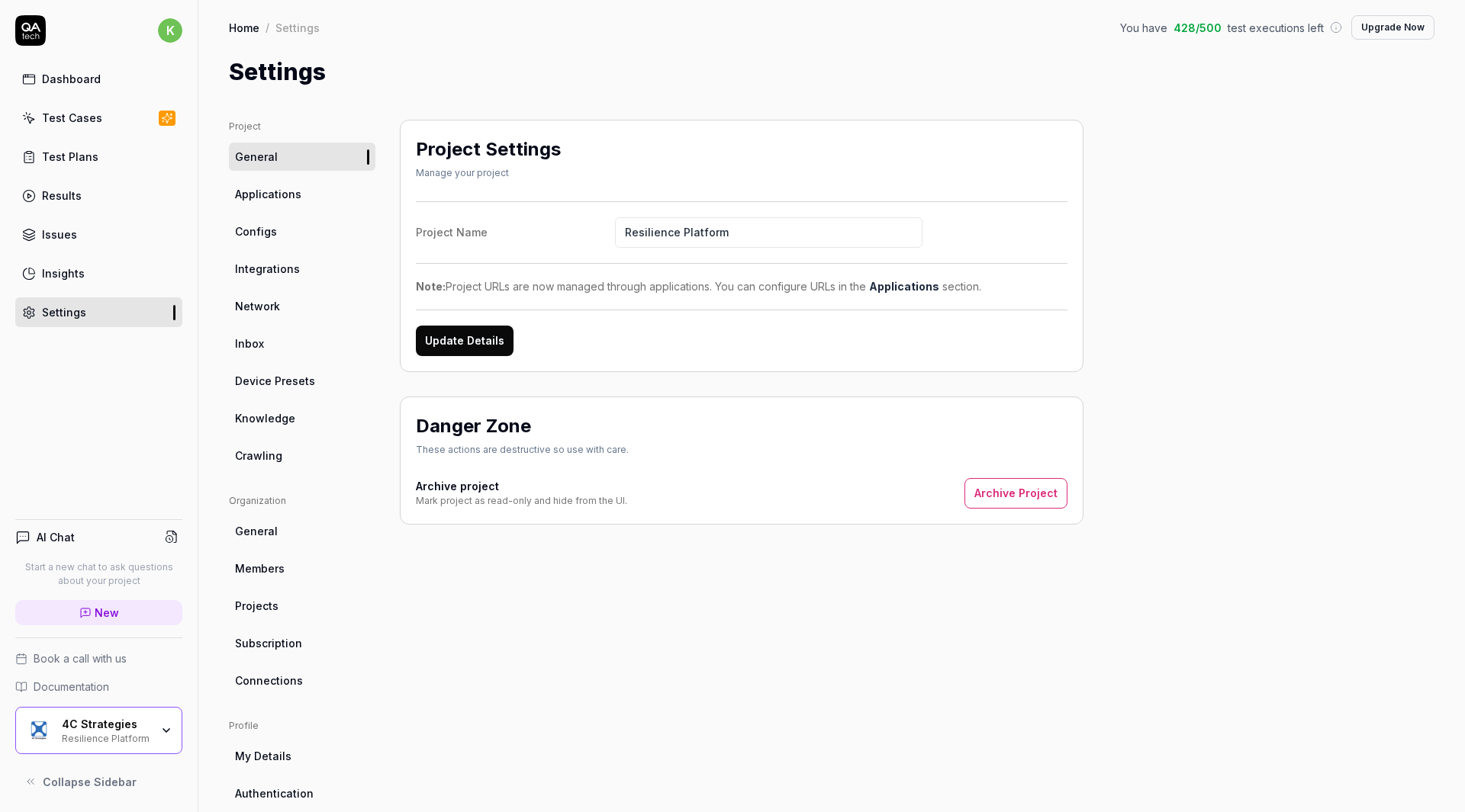
click at [316, 187] on link "Applications" at bounding box center [303, 194] width 147 height 28
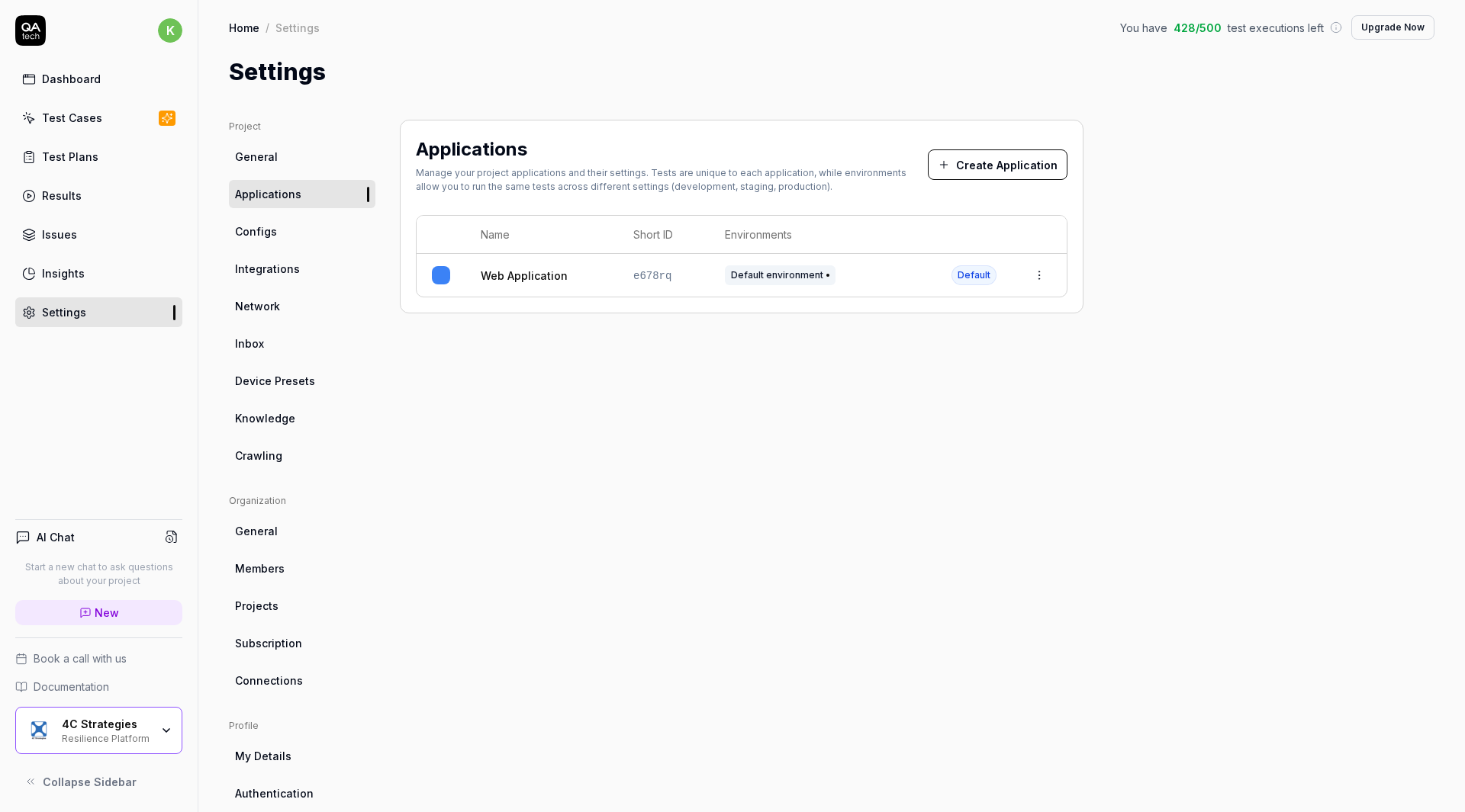
click at [1039, 275] on html "k Dashboard Test Cases Test Plans Results Issues Insights Settings AI Chat Star…" at bounding box center [732, 406] width 1465 height 812
click at [932, 375] on div "Edit" at bounding box center [968, 376] width 178 height 33
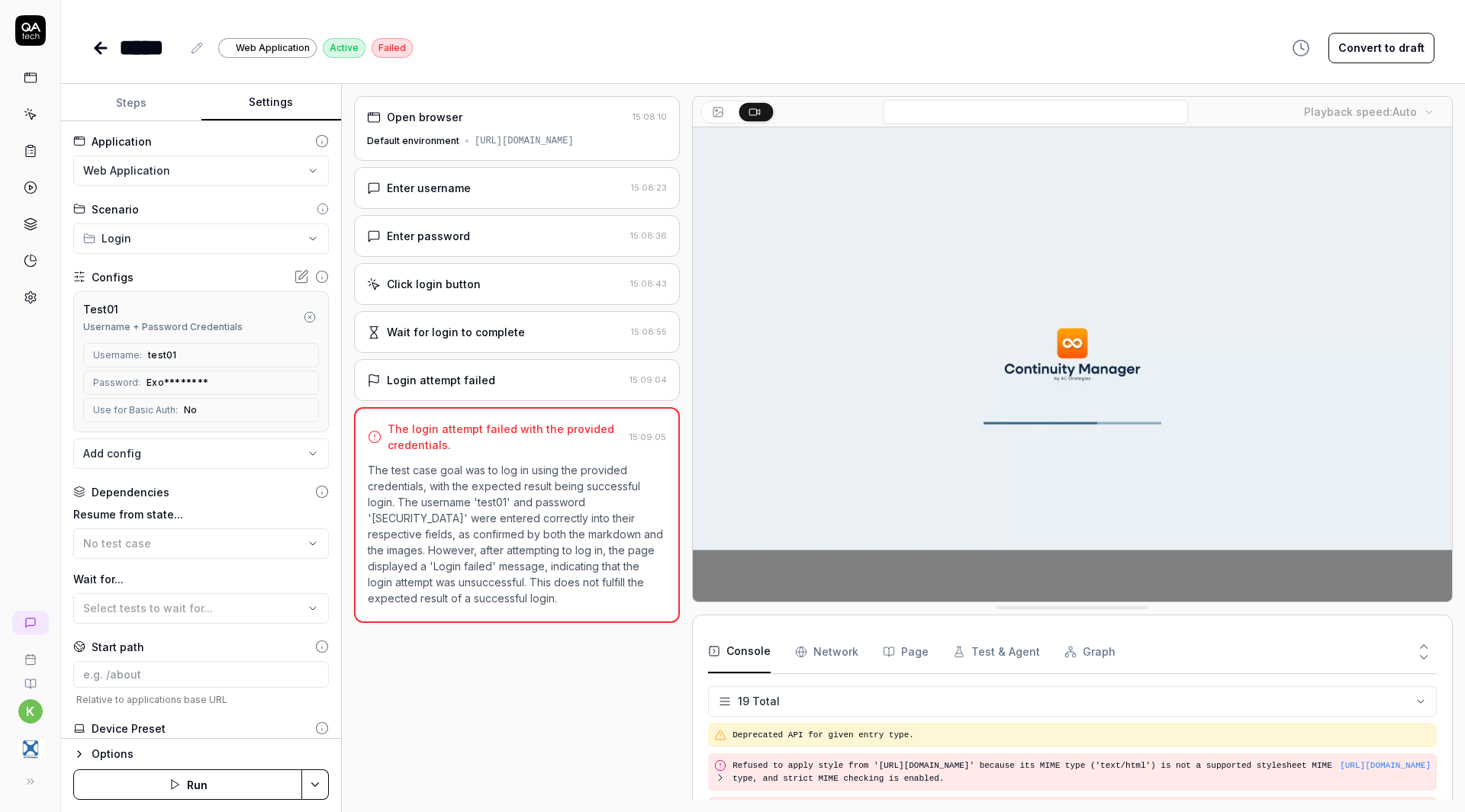
scroll to position [576, 0]
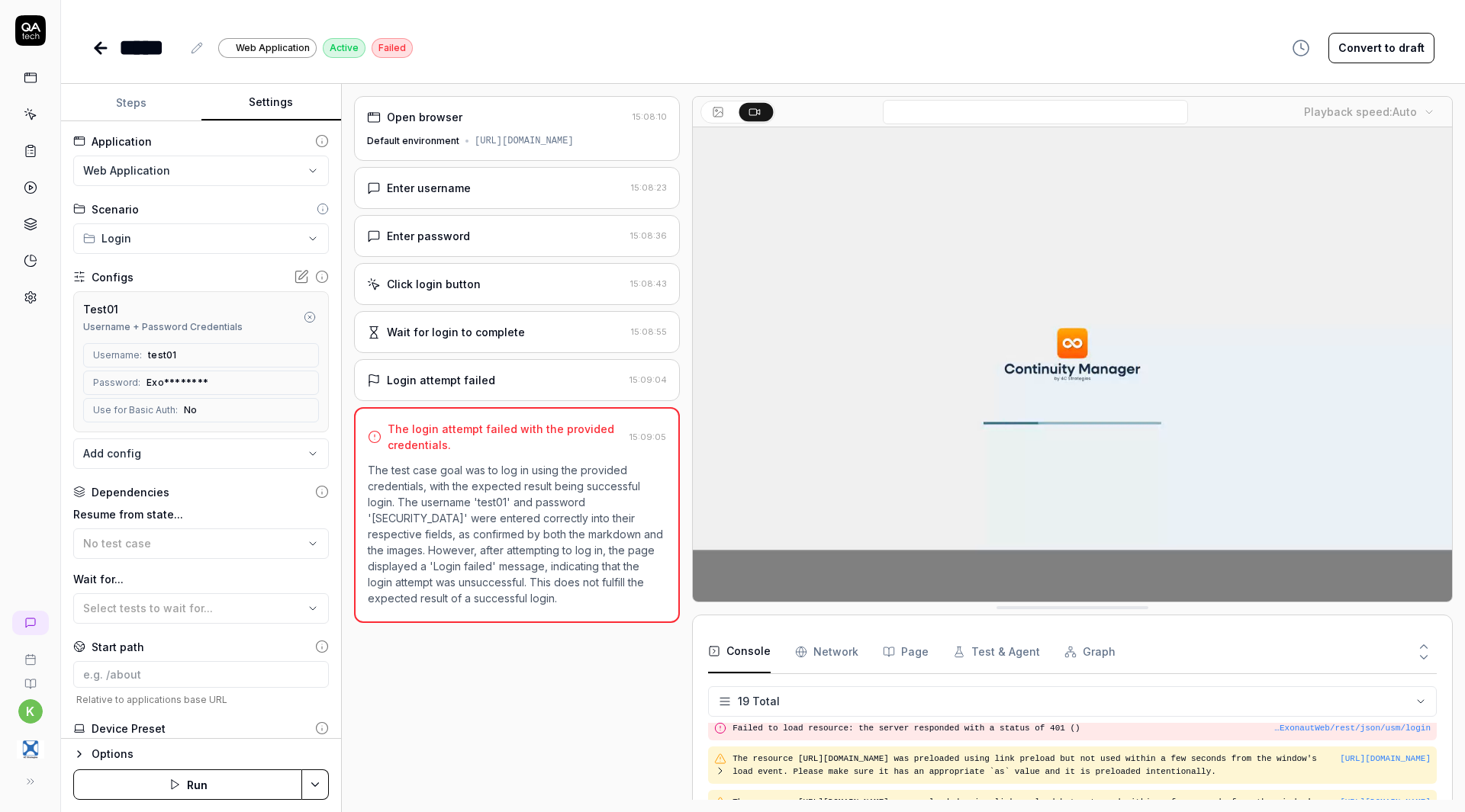
click at [94, 45] on icon at bounding box center [101, 48] width 19 height 19
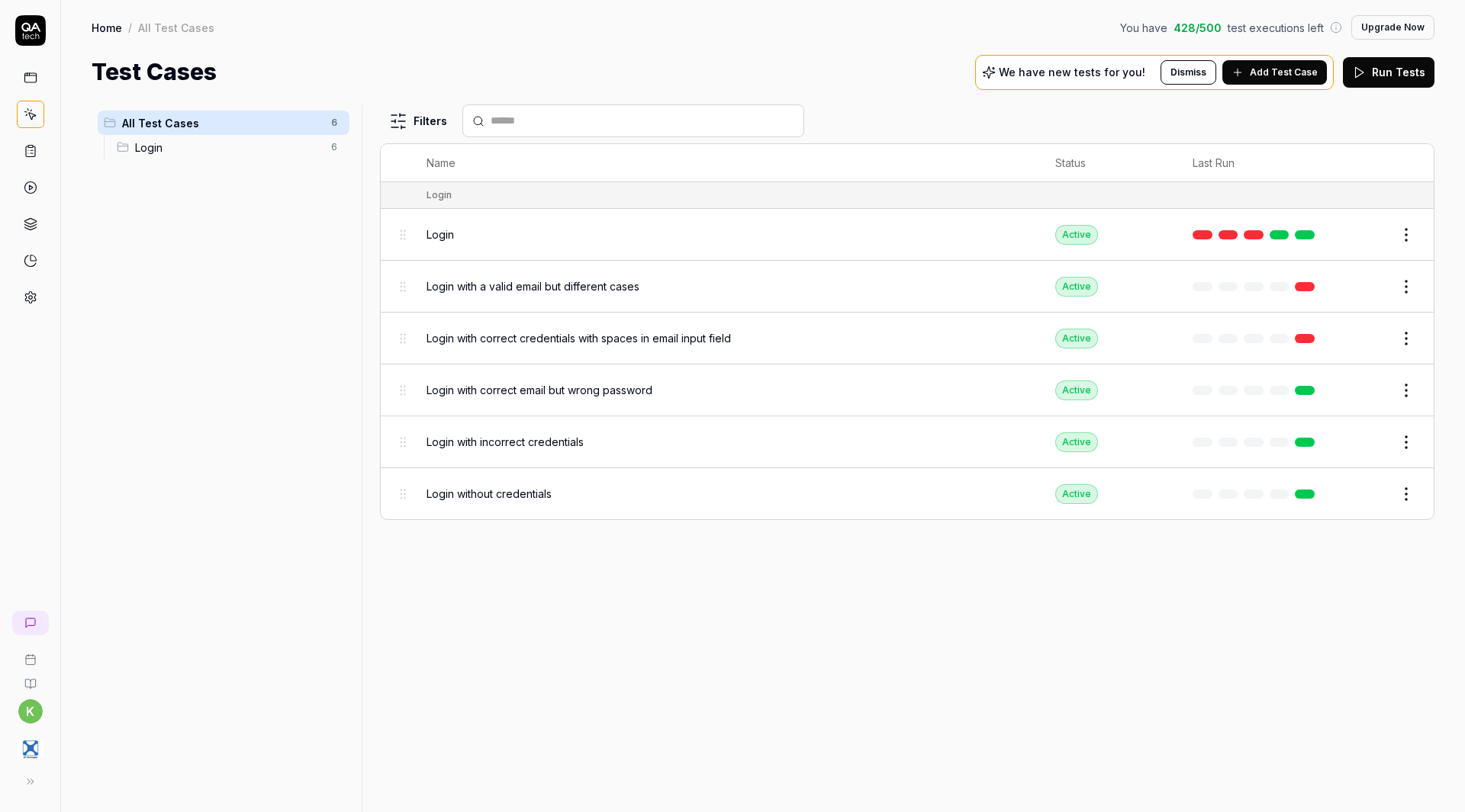
click at [1305, 232] on link at bounding box center [1304, 235] width 19 height 9
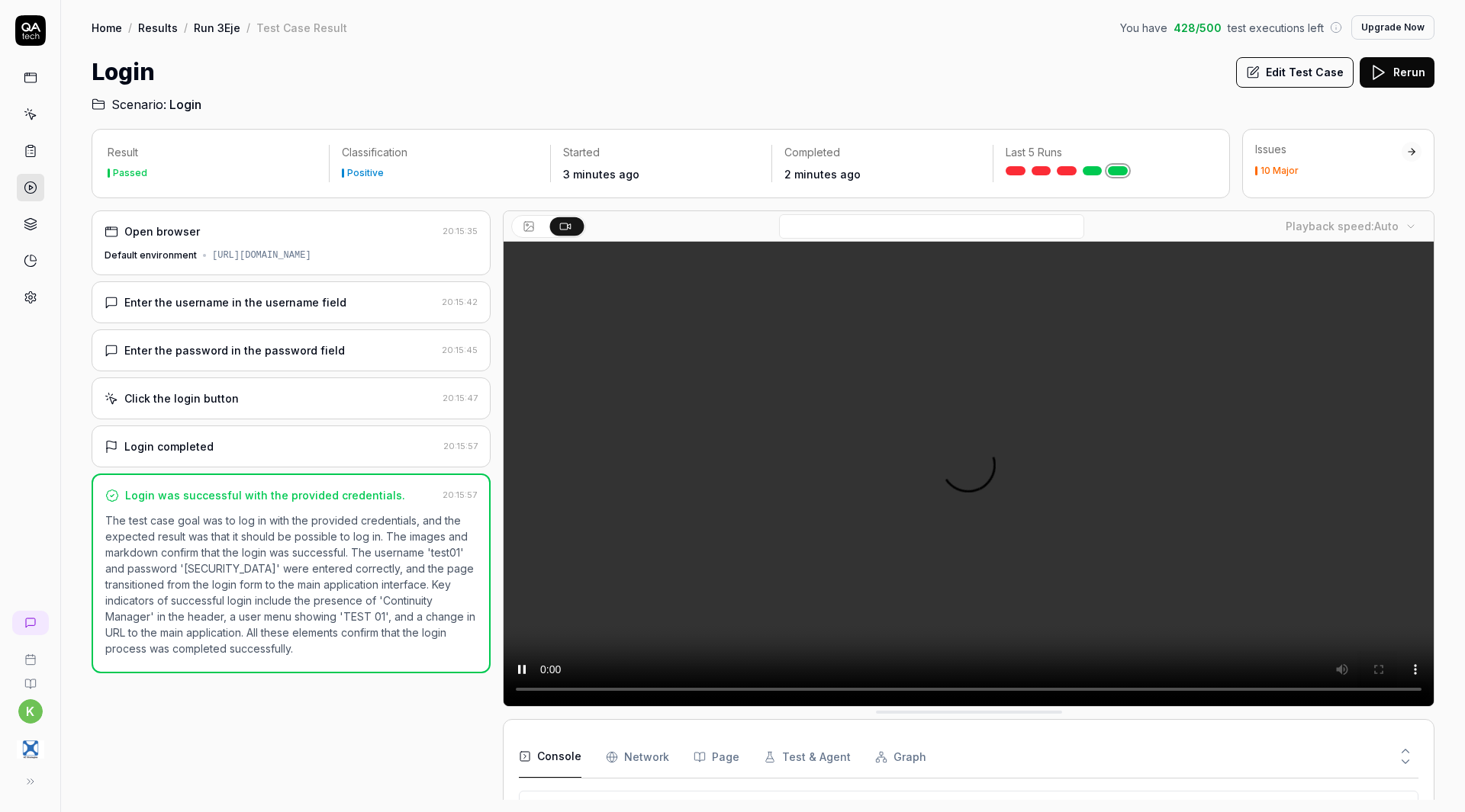
scroll to position [329, 0]
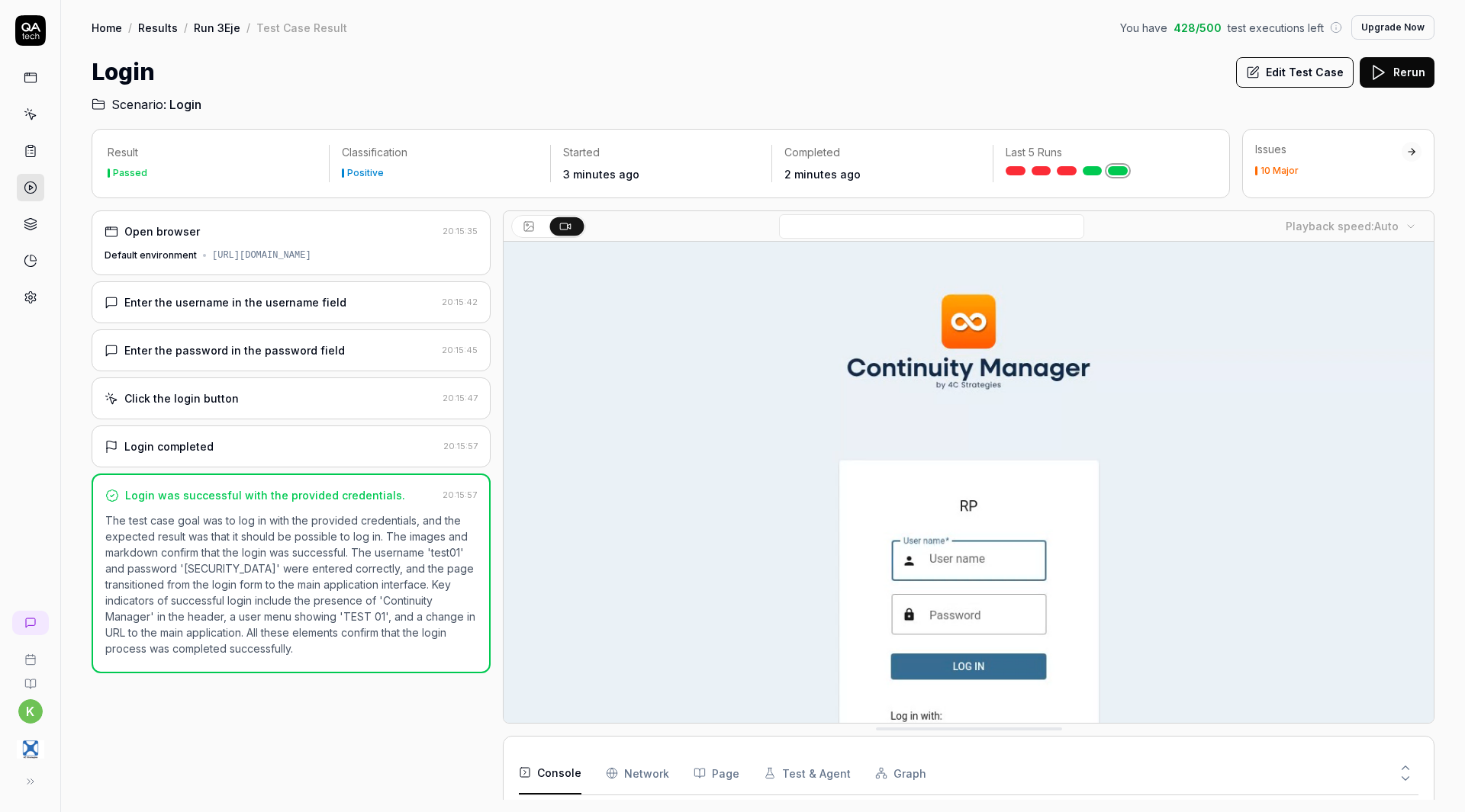
click at [166, 24] on link "Results" at bounding box center [158, 27] width 40 height 15
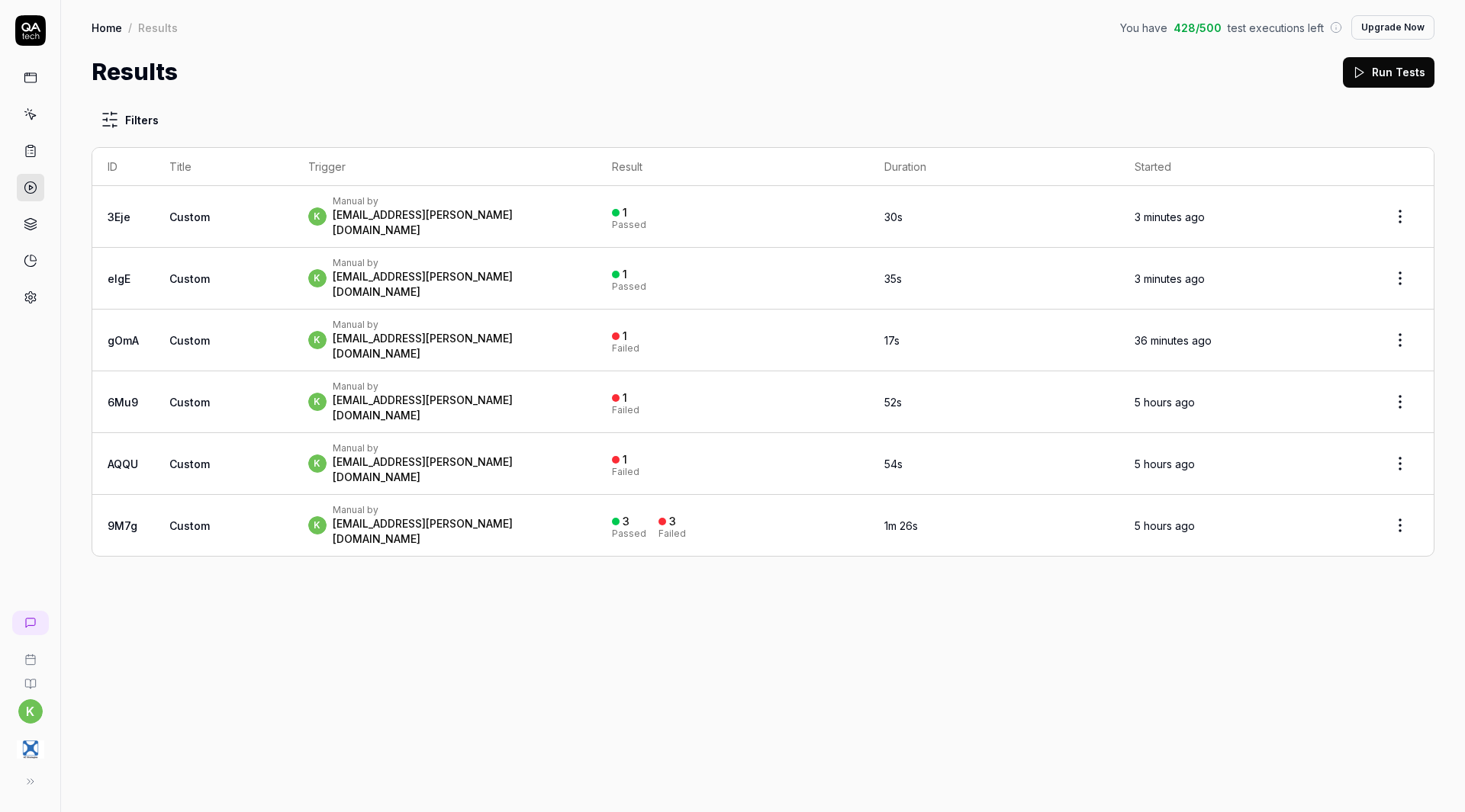
click at [104, 23] on link "Home" at bounding box center [107, 27] width 31 height 15
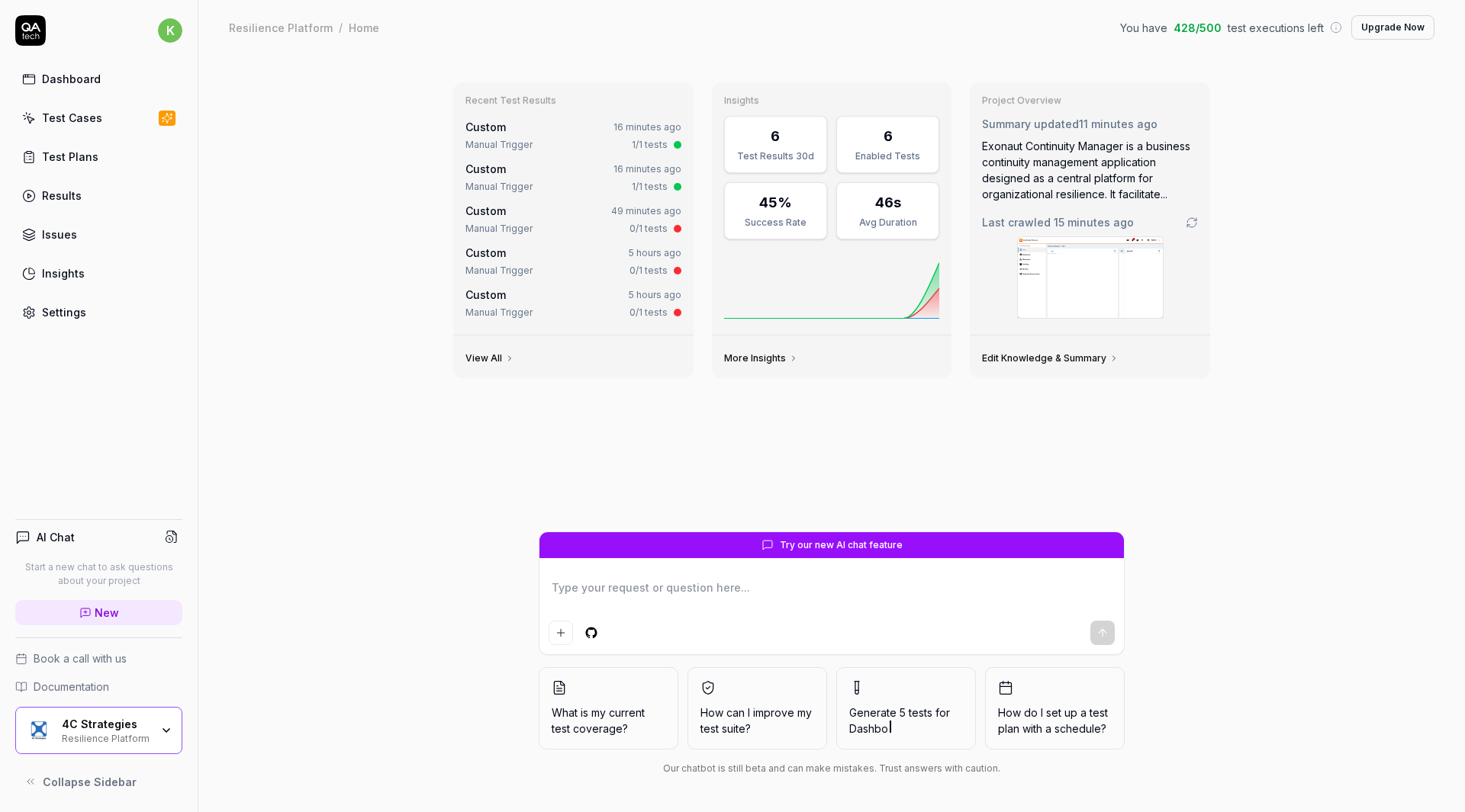
type textarea "*"
click at [58, 291] on div "Dashboard Test Cases Test Plans Results Issues Insights Settings" at bounding box center [98, 196] width 167 height 264
click at [59, 306] on div "Settings" at bounding box center [64, 312] width 45 height 16
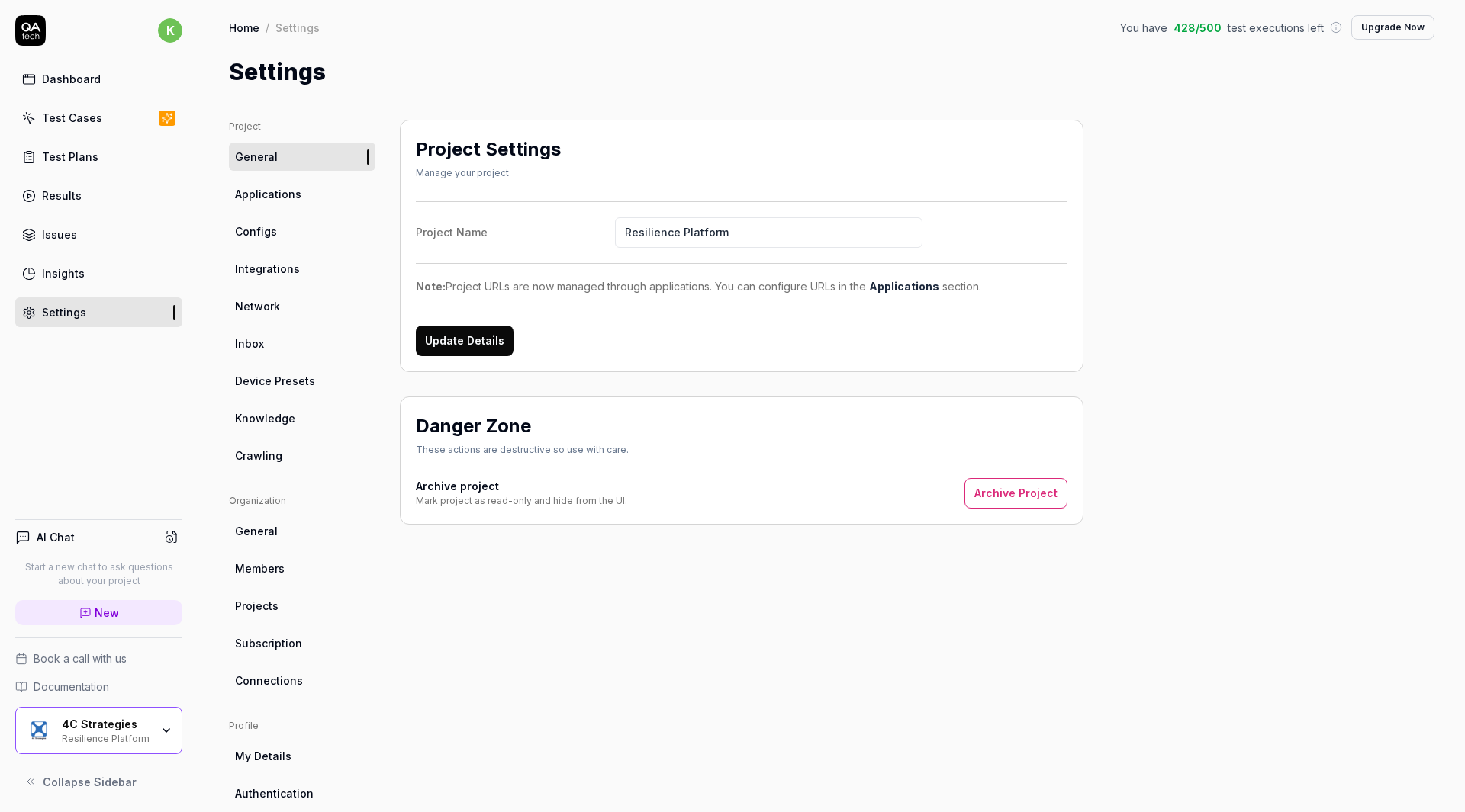
click at [302, 186] on link "Applications" at bounding box center [303, 194] width 147 height 28
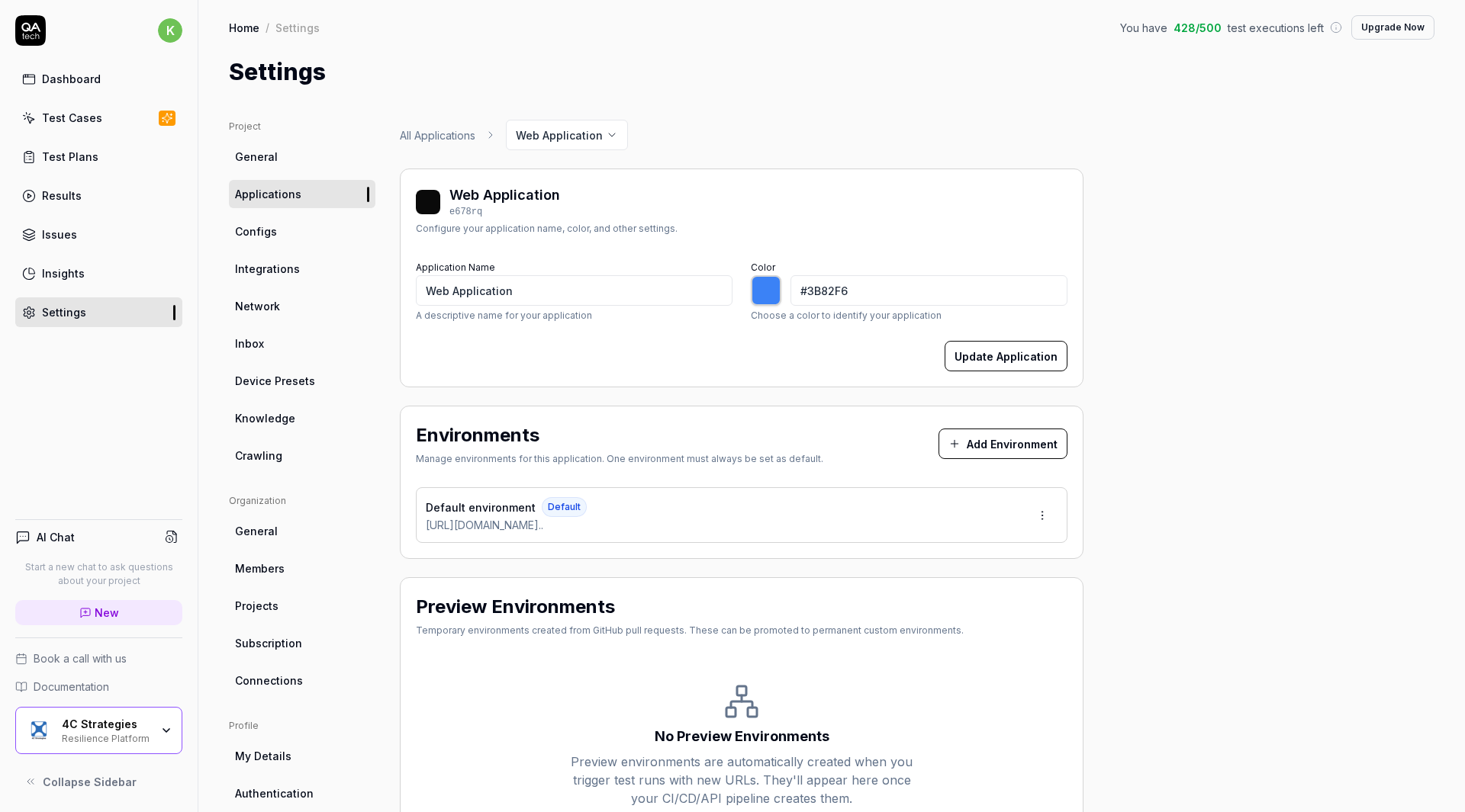
type input "*******"
drag, startPoint x: 533, startPoint y: 289, endPoint x: 328, endPoint y: 258, distance: 207.3
click at [328, 258] on div "Project General Applications Configs Integrations Network Inbox Device Presets …" at bounding box center [832, 501] width 1206 height 763
type input "C"
type input "*******"
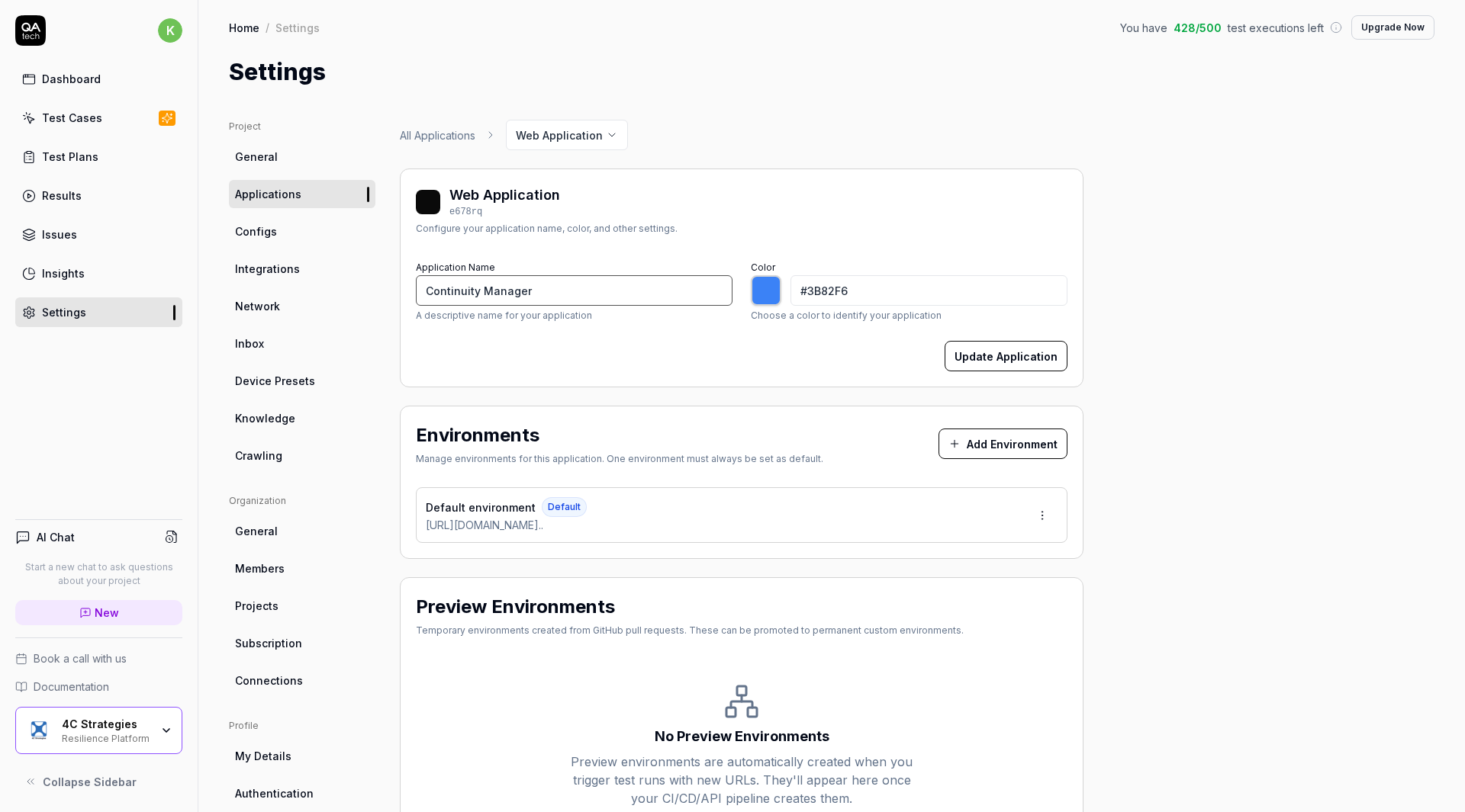
type input "Continuity Manager"
type input "*******"
click at [771, 297] on div at bounding box center [766, 290] width 31 height 31
type input "#f7a93b"
type input "*******"
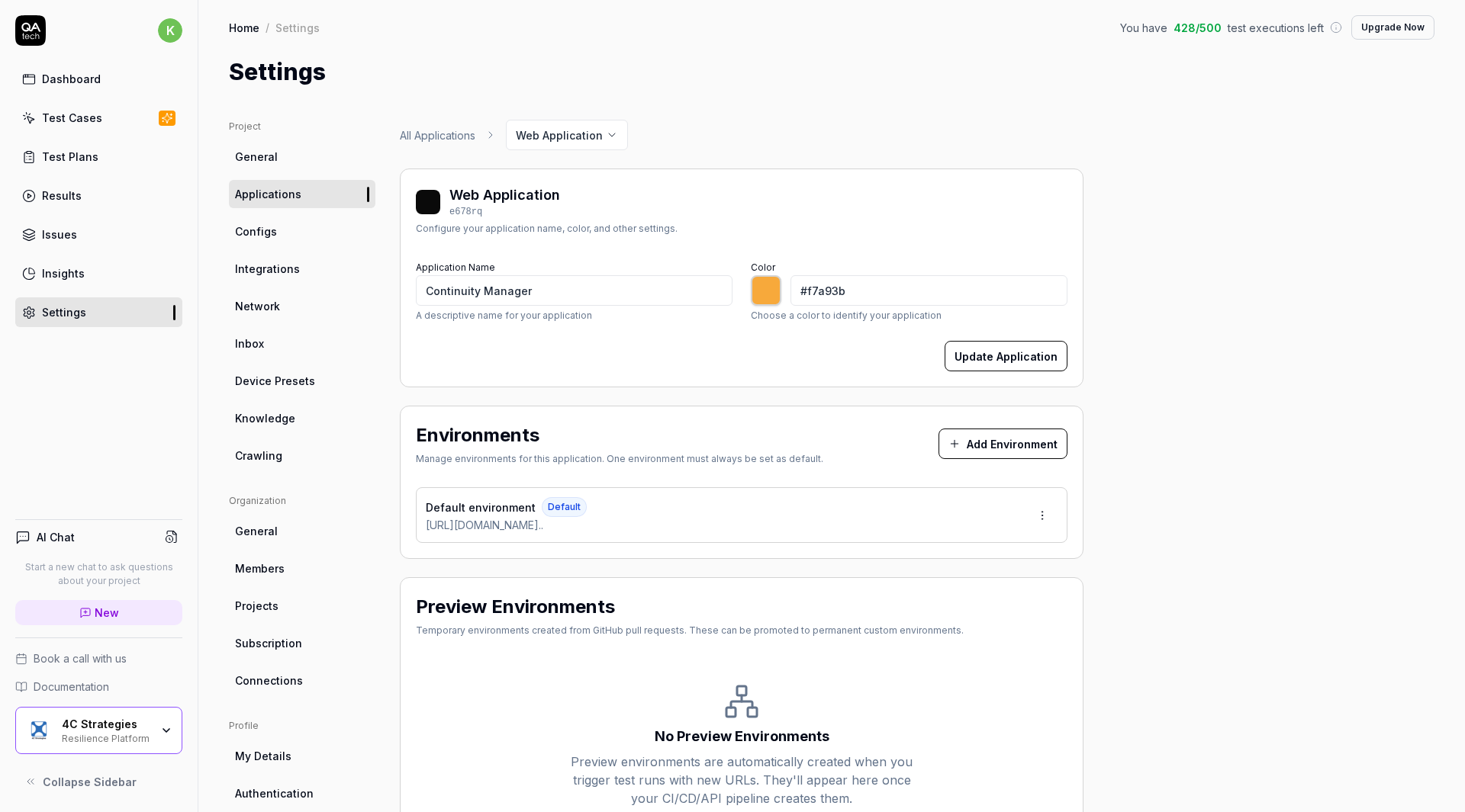
click at [962, 260] on div "Color #f7a93b ******* Choose a color to identify your application" at bounding box center [909, 290] width 317 height 66
click at [1005, 356] on button "Update Application" at bounding box center [1006, 355] width 123 height 31
click at [877, 290] on input "#f7a93b" at bounding box center [928, 290] width 277 height 31
type input "#f7a93"
type input "*******"
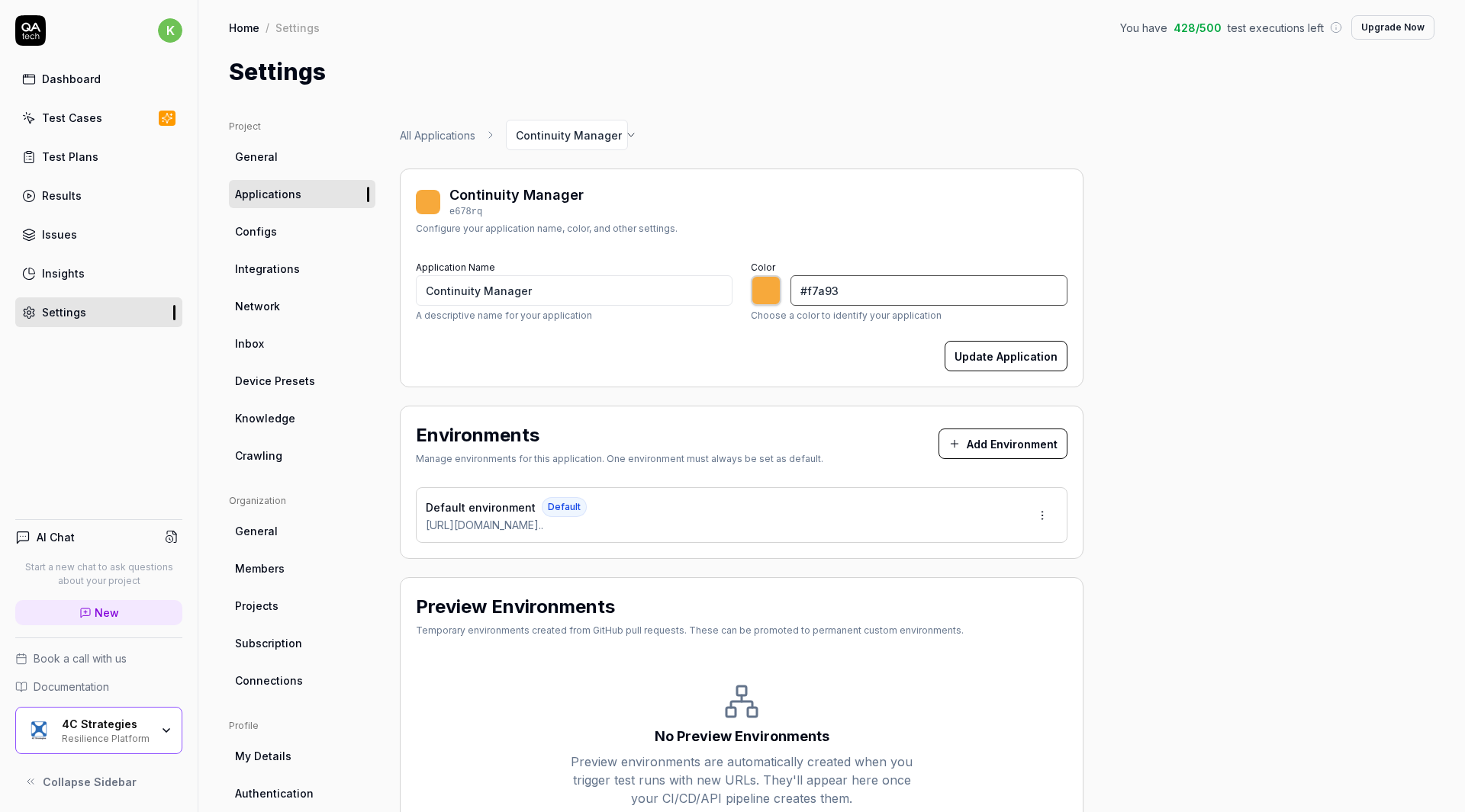
type input "#f7a9"
type input "*******"
type input "#f7a"
type input "*******"
type input "#f7"
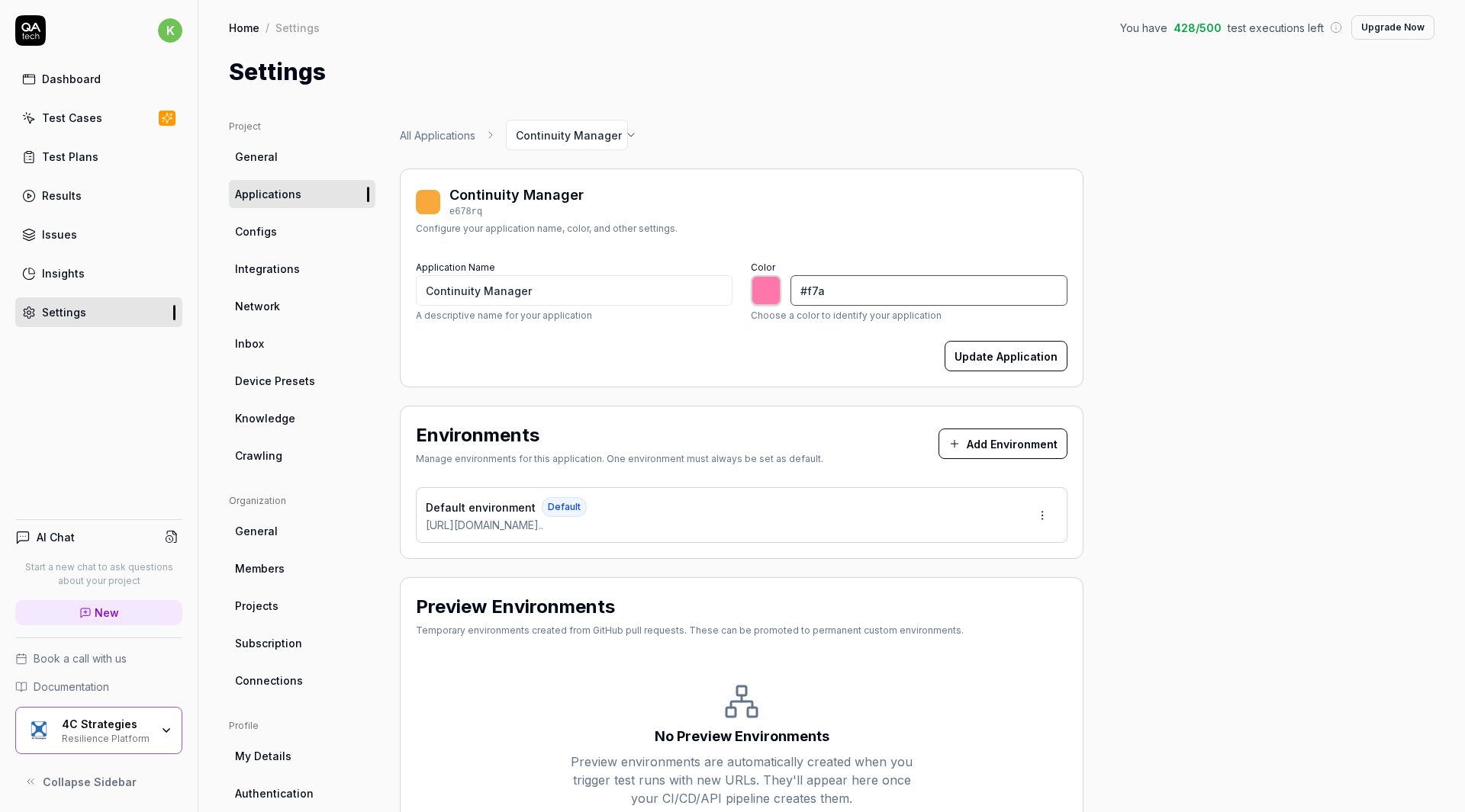
type input "*******"
type input "#f"
type input "*******"
type input "#"
type input "*******"
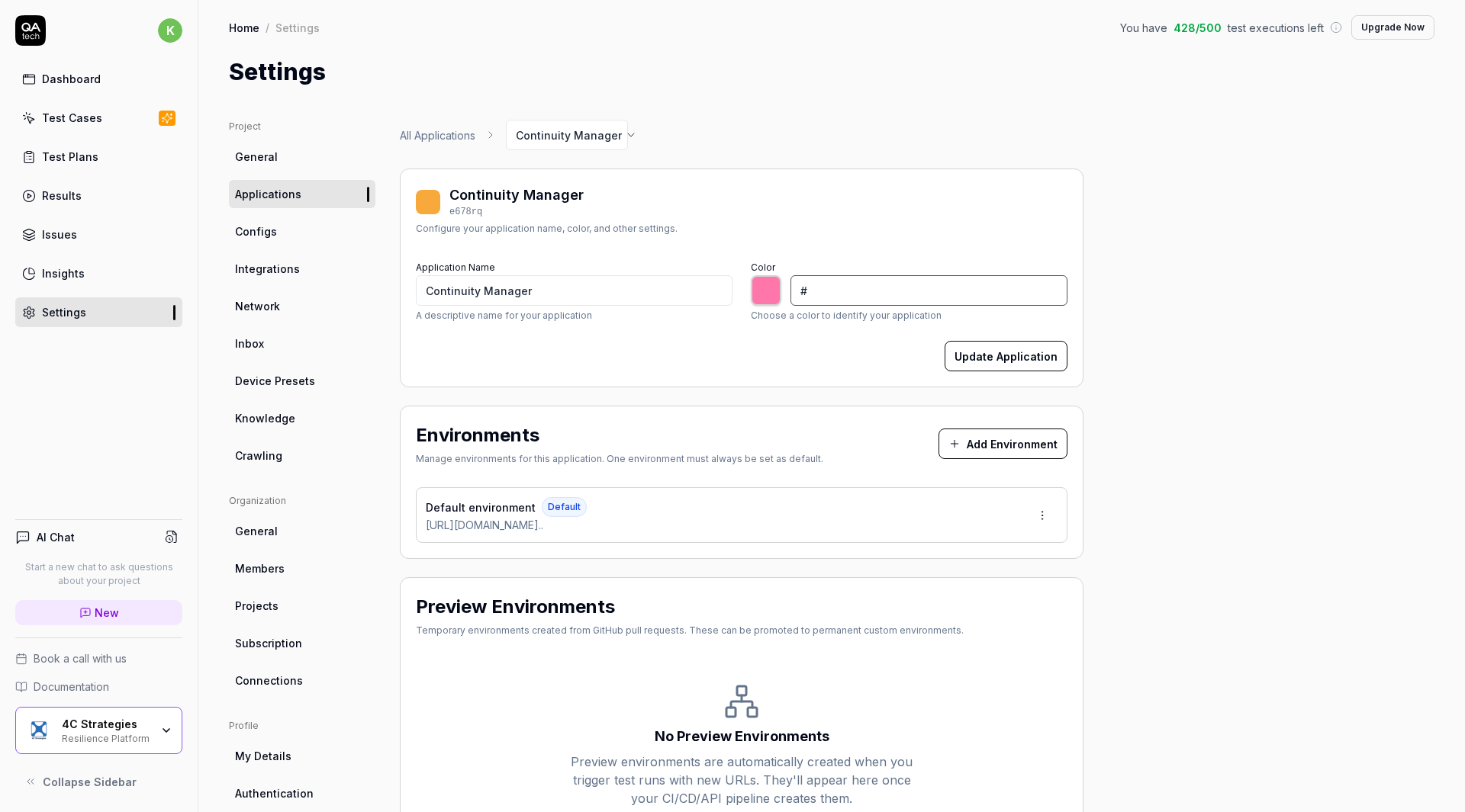
type input "*******"
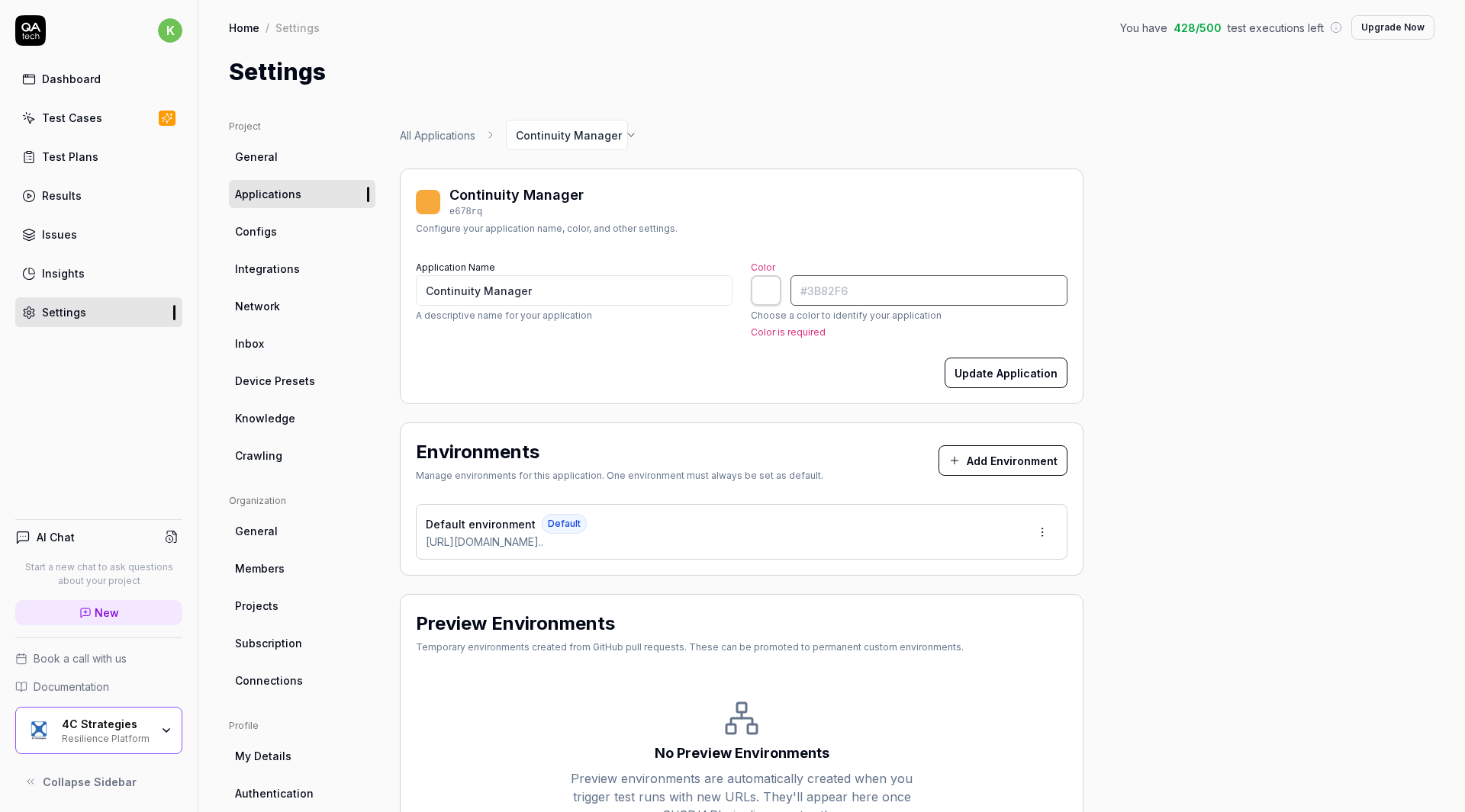
paste input "#f34900"
type input "#f34900"
type input "*******"
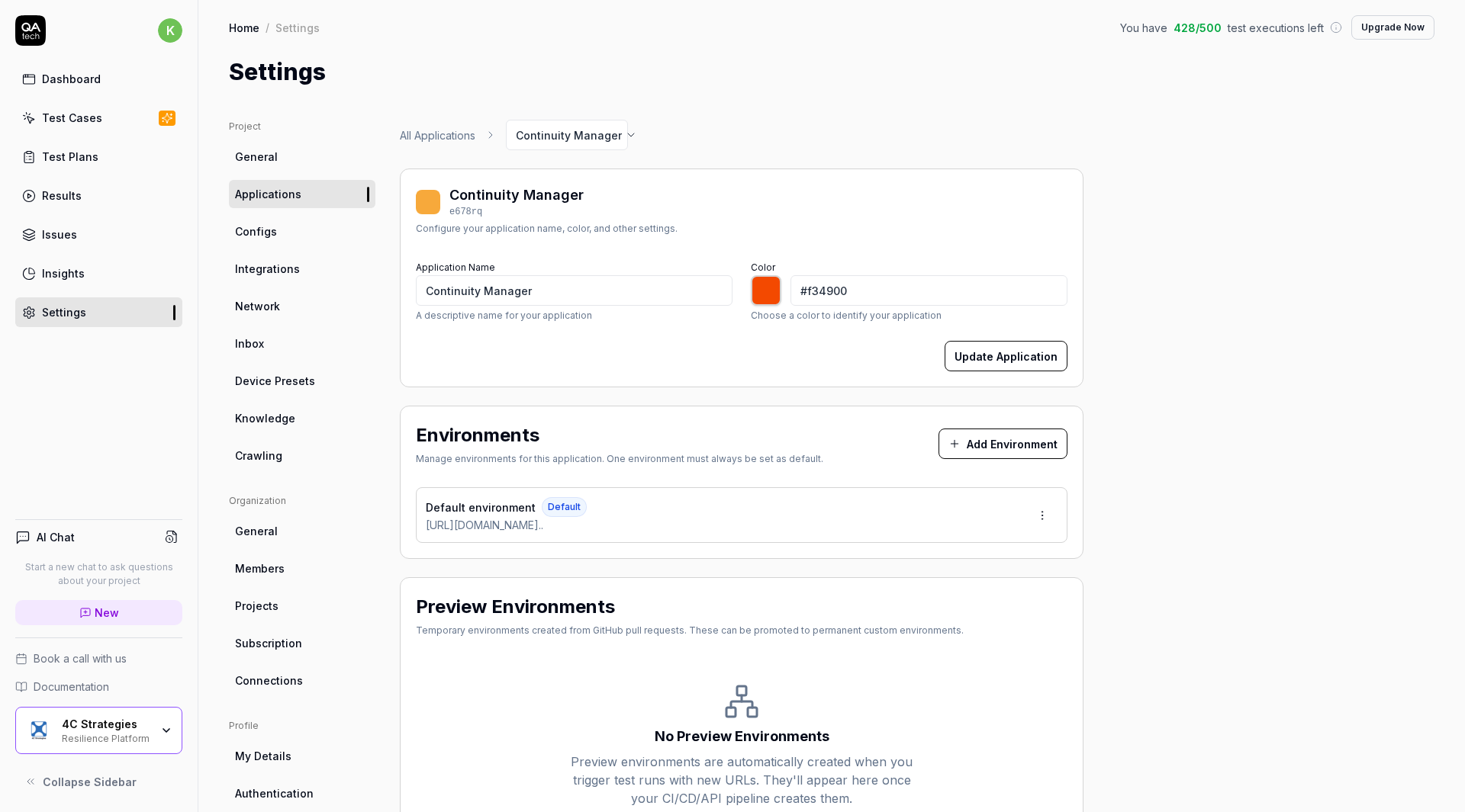
click at [899, 212] on div "Continuity Manager e678rq Configure your application name, color, and other set…" at bounding box center [742, 213] width 652 height 58
click at [992, 354] on button "Update Application" at bounding box center [1006, 355] width 123 height 31
drag, startPoint x: 880, startPoint y: 297, endPoint x: 747, endPoint y: 264, distance: 137.0
click at [747, 264] on div "Application Name Continuity Manager A descriptive name for your application Col…" at bounding box center [742, 290] width 652 height 66
paste input "473"
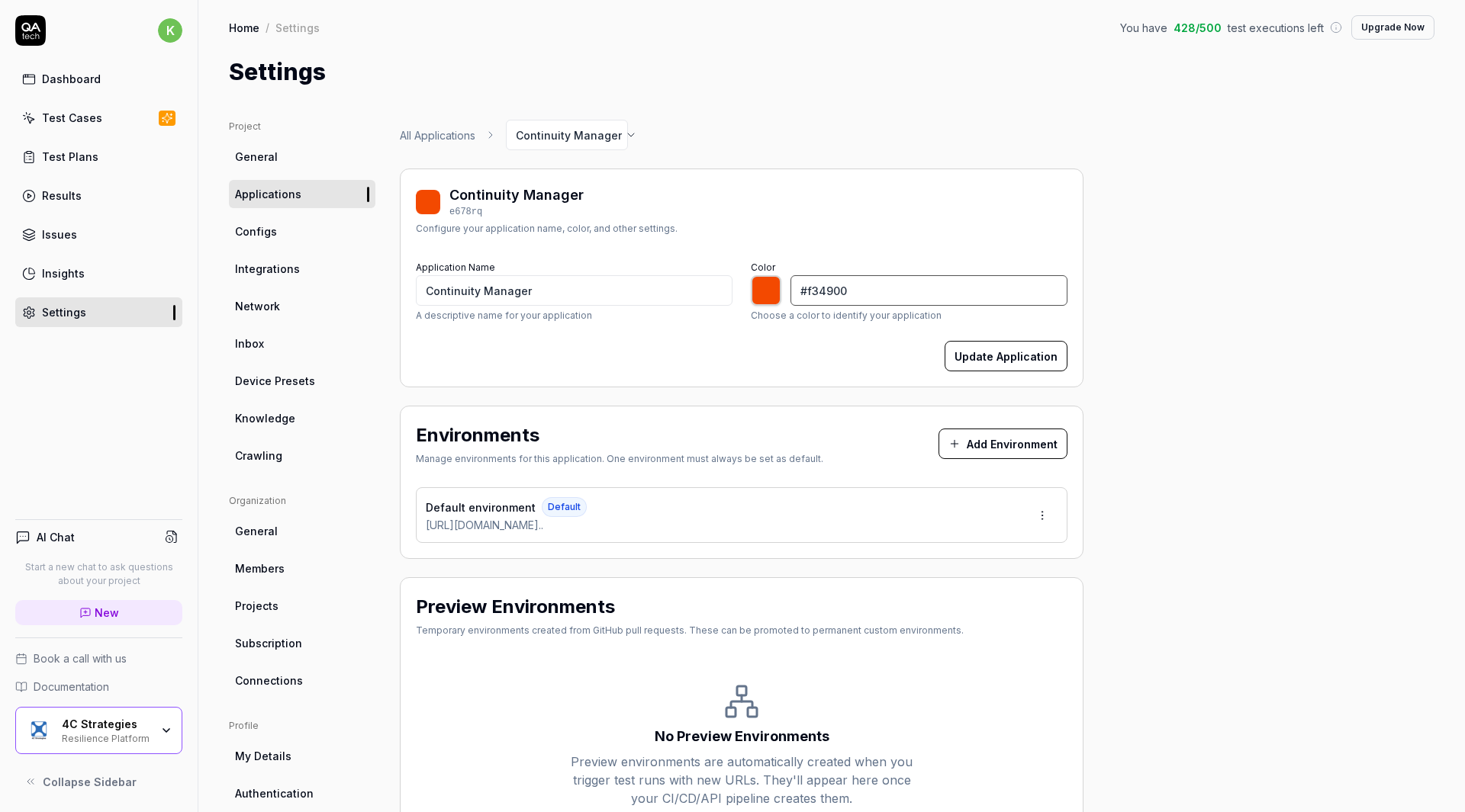
type input "#f47300"
type input "*******"
type input "#f47300"
click at [965, 344] on button "Update Application" at bounding box center [1006, 355] width 123 height 31
click at [110, 105] on link "Test Cases" at bounding box center [98, 118] width 167 height 30
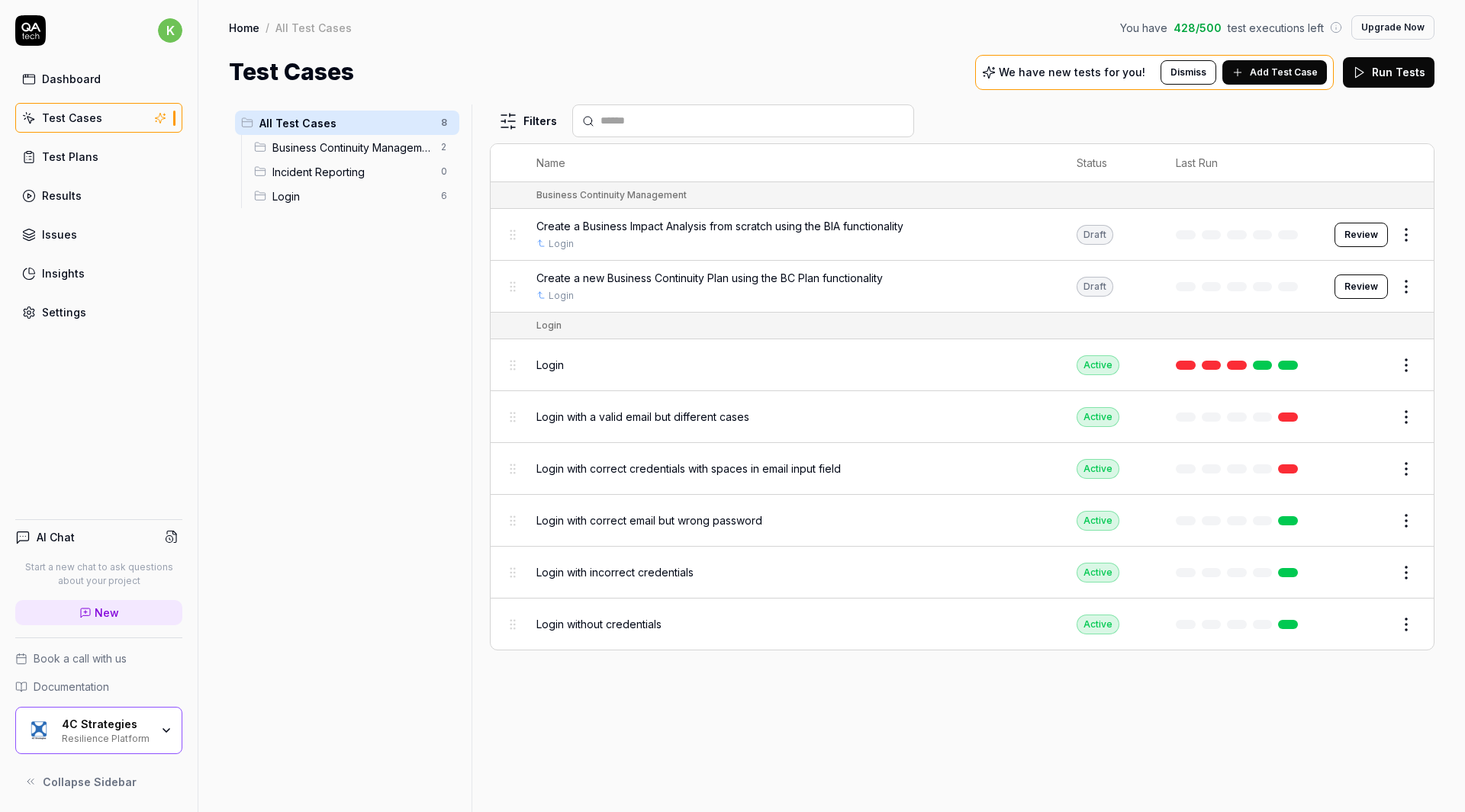
click at [375, 171] on span "Incident Reporting" at bounding box center [352, 172] width 160 height 16
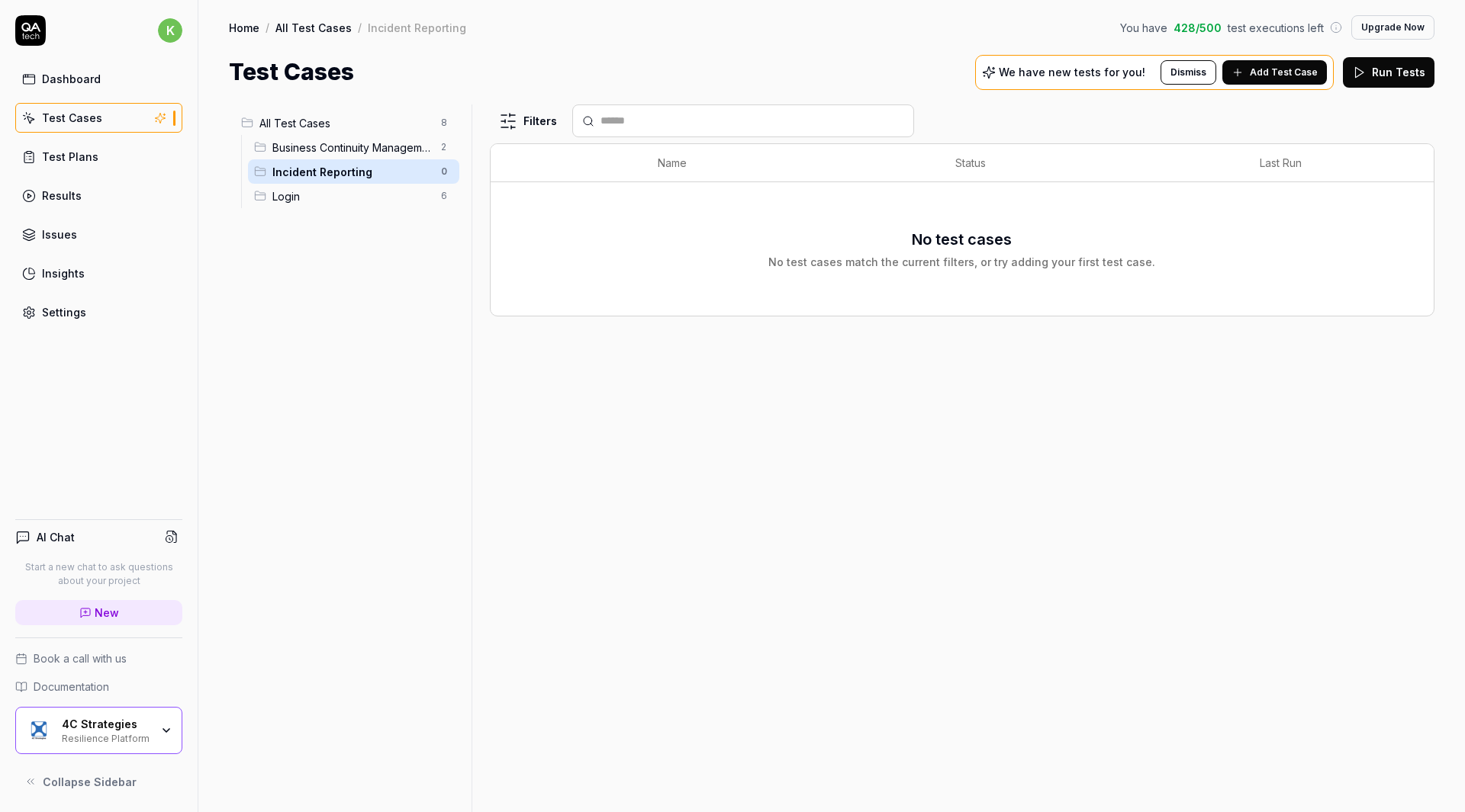
click at [375, 151] on span "Business Continuity Management" at bounding box center [352, 147] width 160 height 16
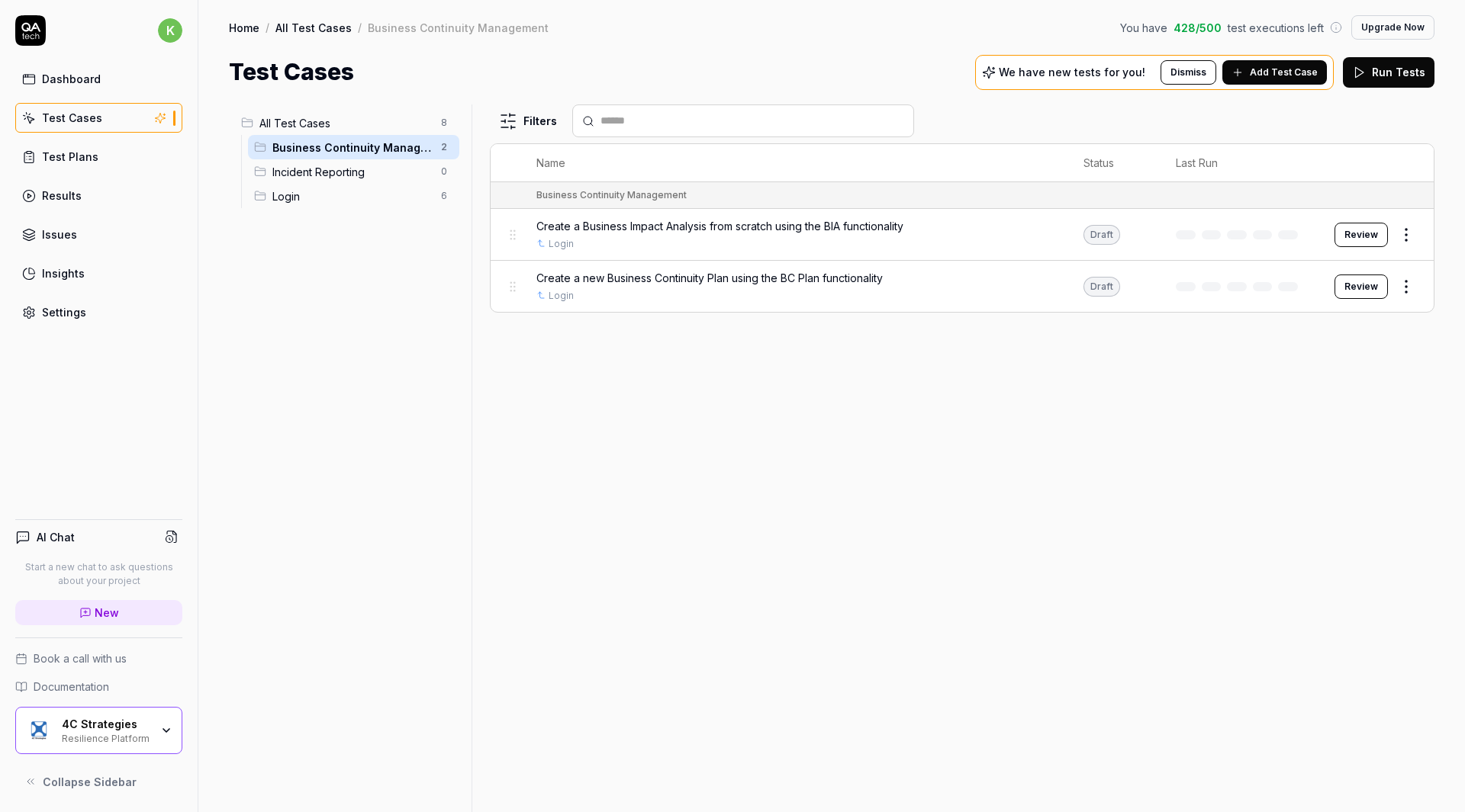
click at [364, 167] on span "Incident Reporting" at bounding box center [352, 172] width 160 height 16
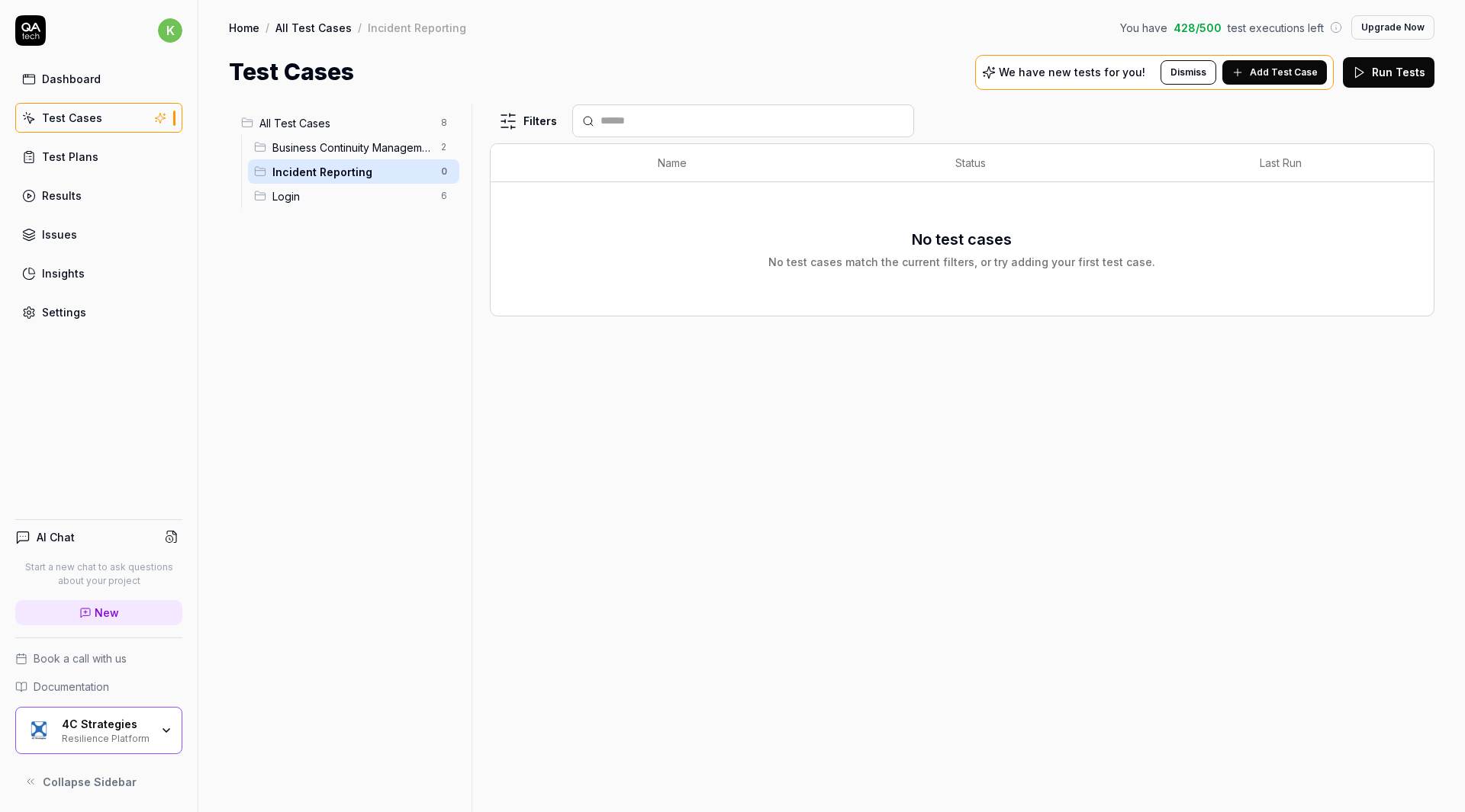
click at [375, 244] on div "All Test Cases 8 Business Continuity Management 2 Incident Reporting 0 Login 6" at bounding box center [347, 449] width 237 height 690
click at [411, 326] on div "All Test Cases 8 Business Continuity Management 2 Incident Reporting 0 Login 6" at bounding box center [347, 449] width 237 height 690
click at [339, 124] on span "All Test Cases" at bounding box center [345, 122] width 173 height 16
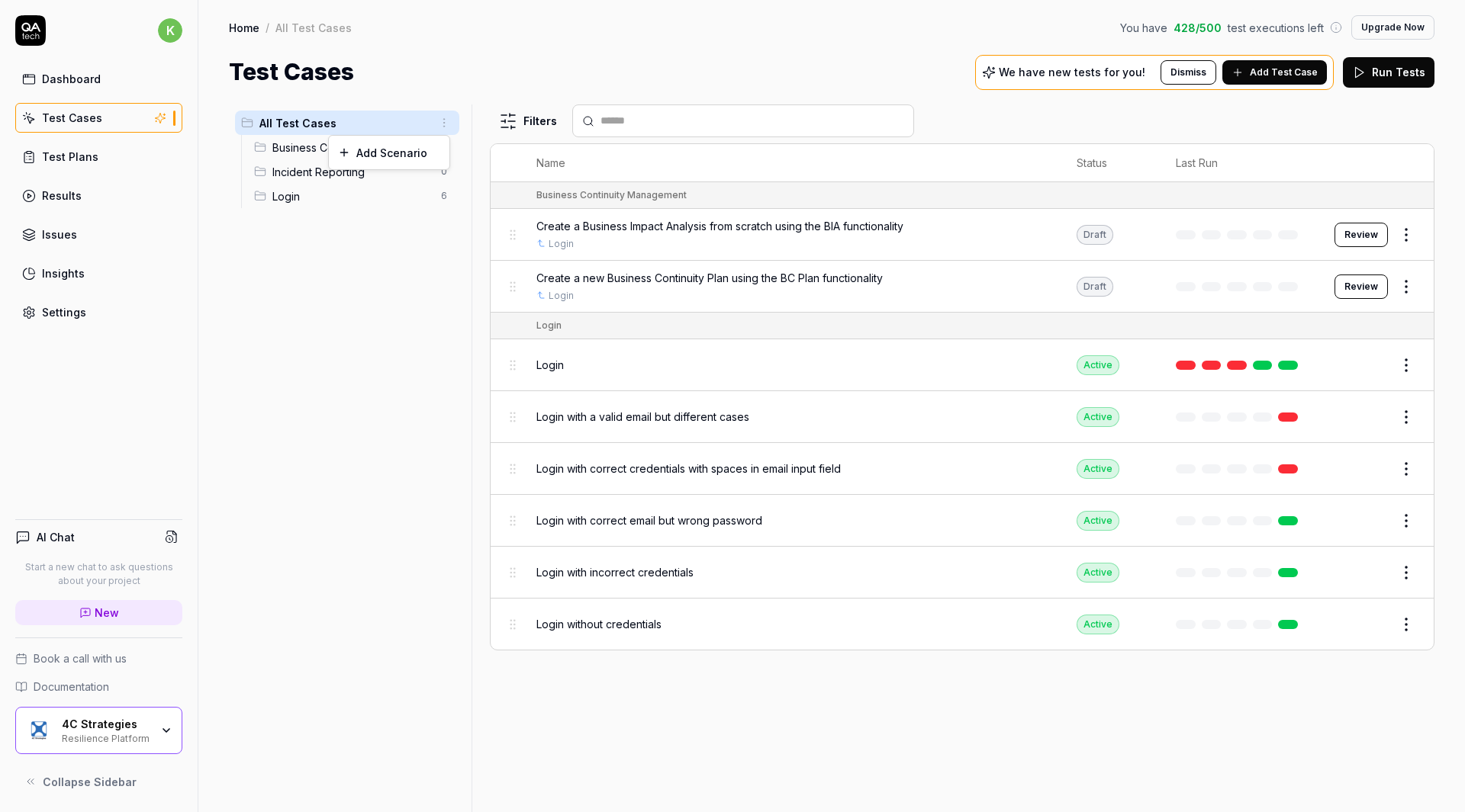
click at [447, 117] on html "k Dashboard Test Cases Test Plans Results Issues Insights Settings AI Chat Star…" at bounding box center [732, 406] width 1465 height 812
click at [367, 118] on html "k Dashboard Test Cases Test Plans Results Issues Insights Settings AI Chat Star…" at bounding box center [732, 406] width 1465 height 812
click at [321, 126] on span "All Test Cases" at bounding box center [345, 122] width 173 height 16
click at [391, 125] on span "All Test Cases" at bounding box center [345, 122] width 173 height 16
click at [451, 174] on html "k Dashboard Test Cases Test Plans Results Issues Insights Settings AI Chat Star…" at bounding box center [732, 406] width 1465 height 812
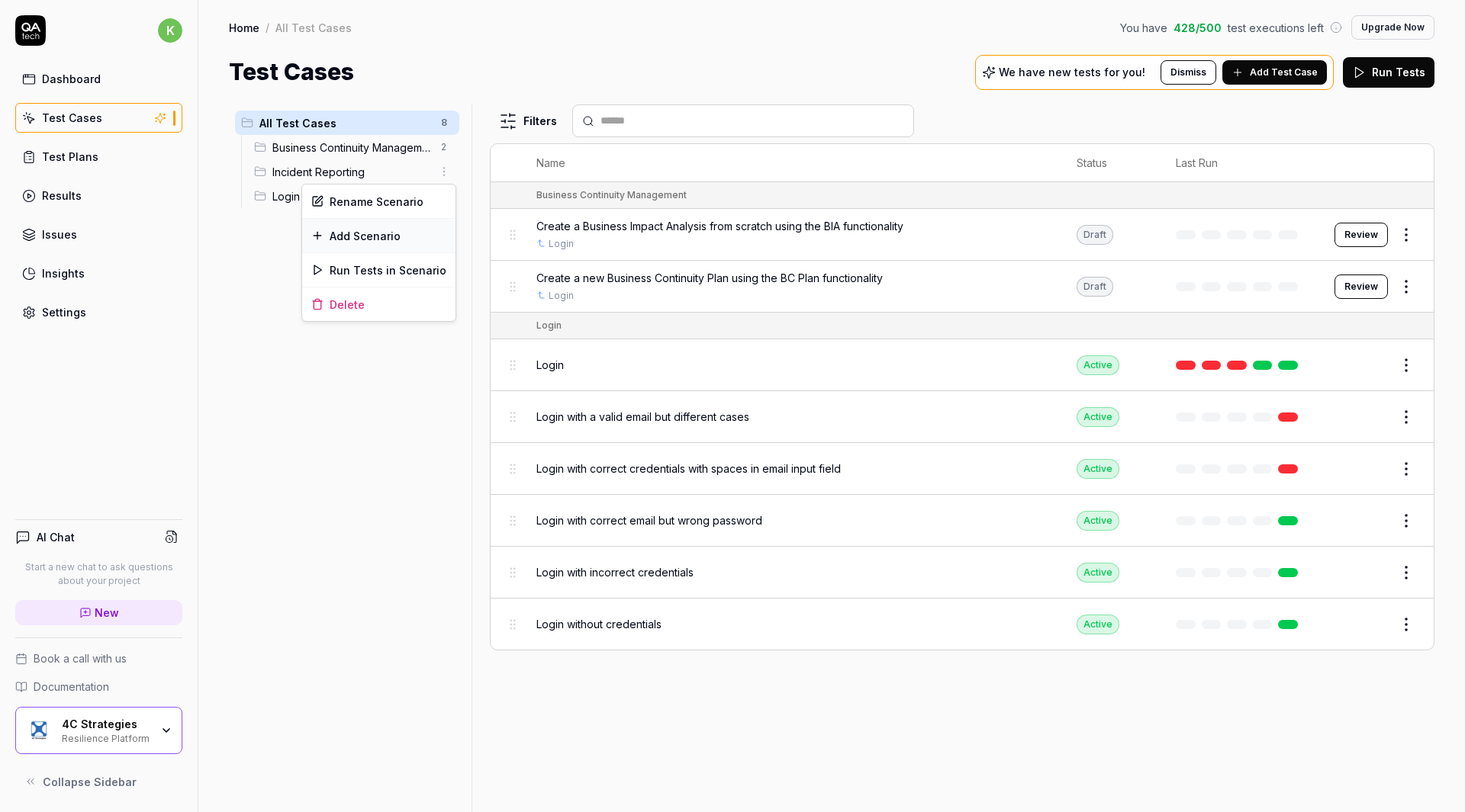
click at [404, 233] on div "Add Scenario" at bounding box center [378, 236] width 153 height 33
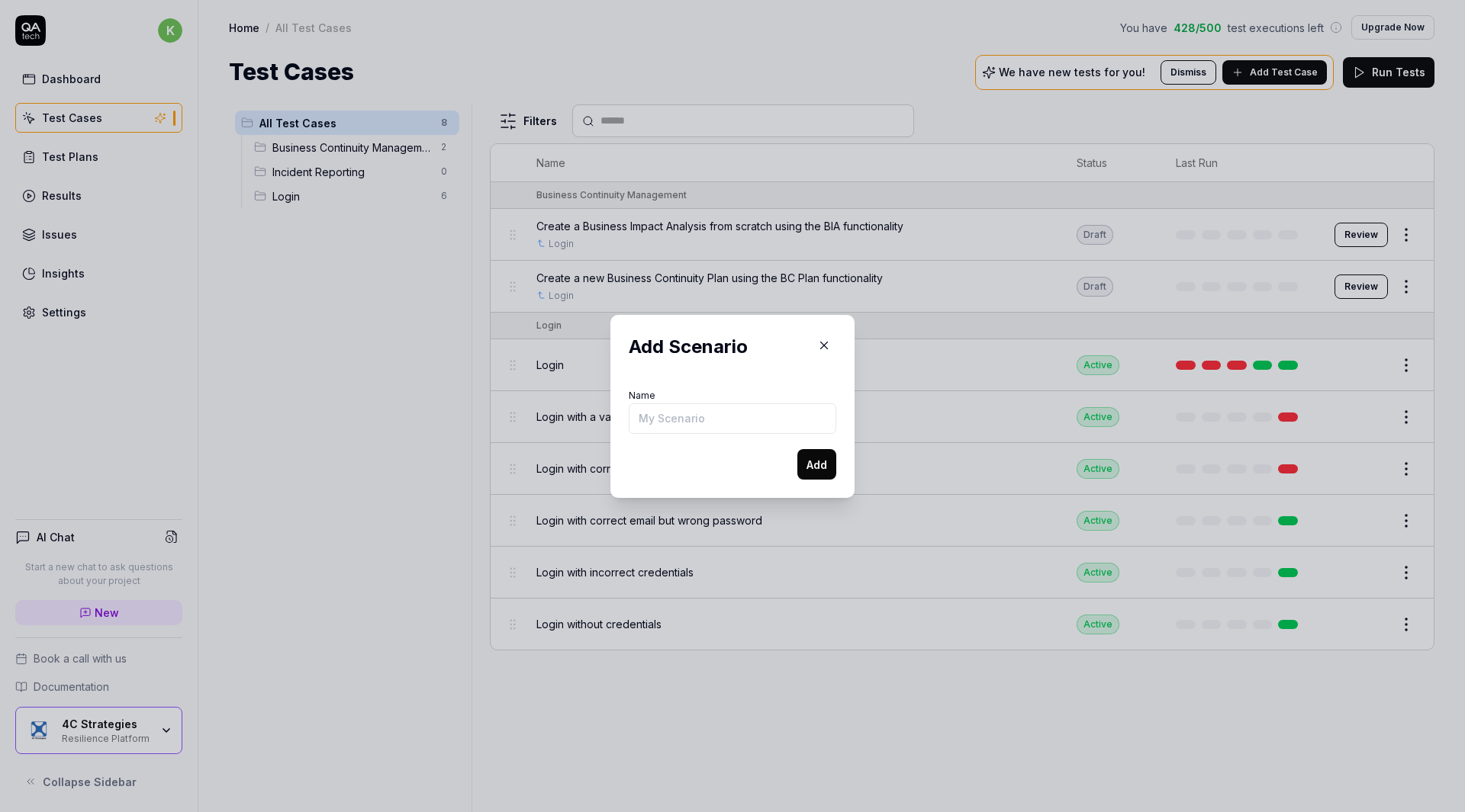
click at [817, 342] on icon "button" at bounding box center [823, 345] width 14 height 14
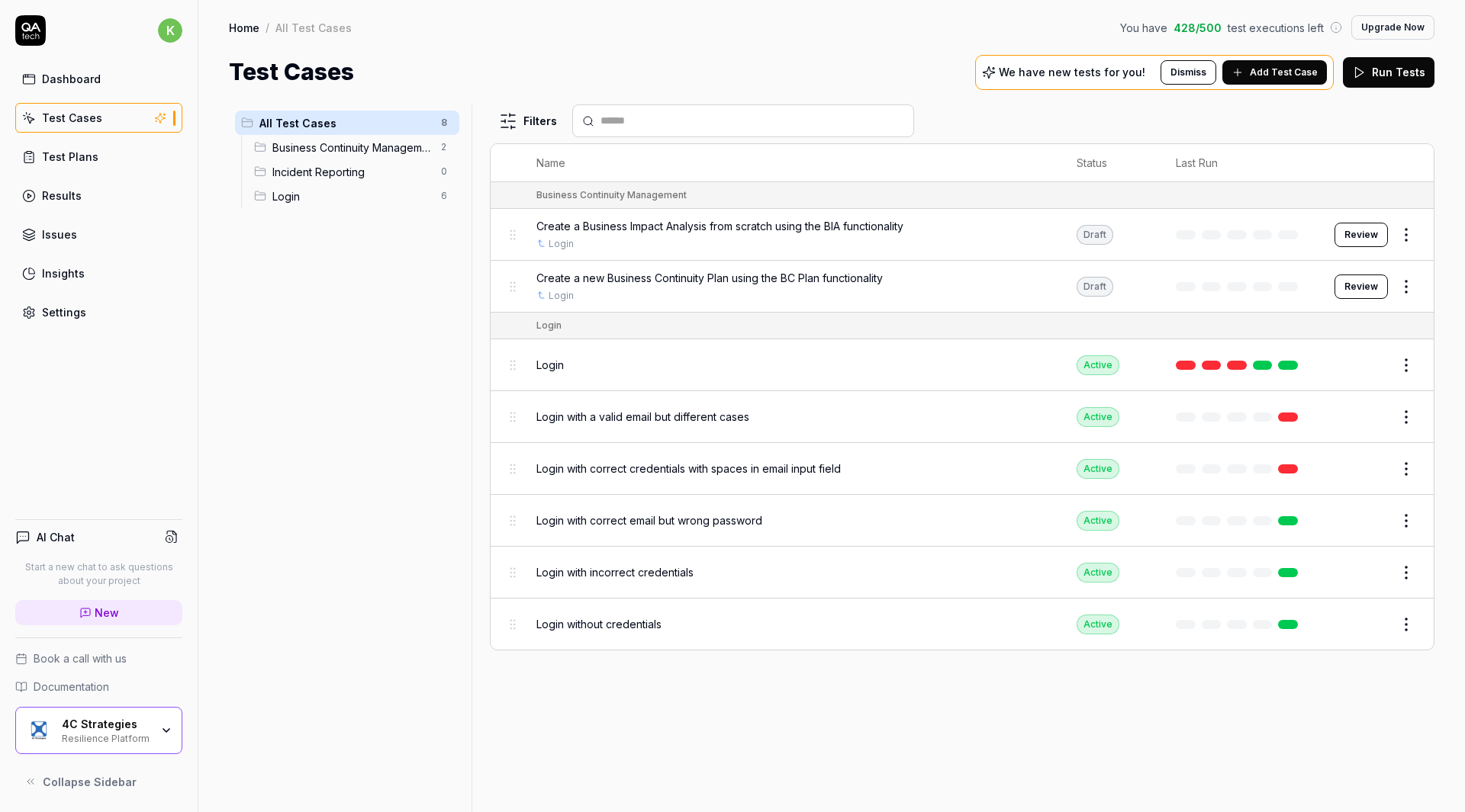
click at [444, 122] on html "k Dashboard Test Cases Test Plans Results Issues Insights Settings AI Chat Star…" at bounding box center [732, 406] width 1465 height 812
click at [419, 156] on div "Add Scenario" at bounding box center [389, 152] width 121 height 33
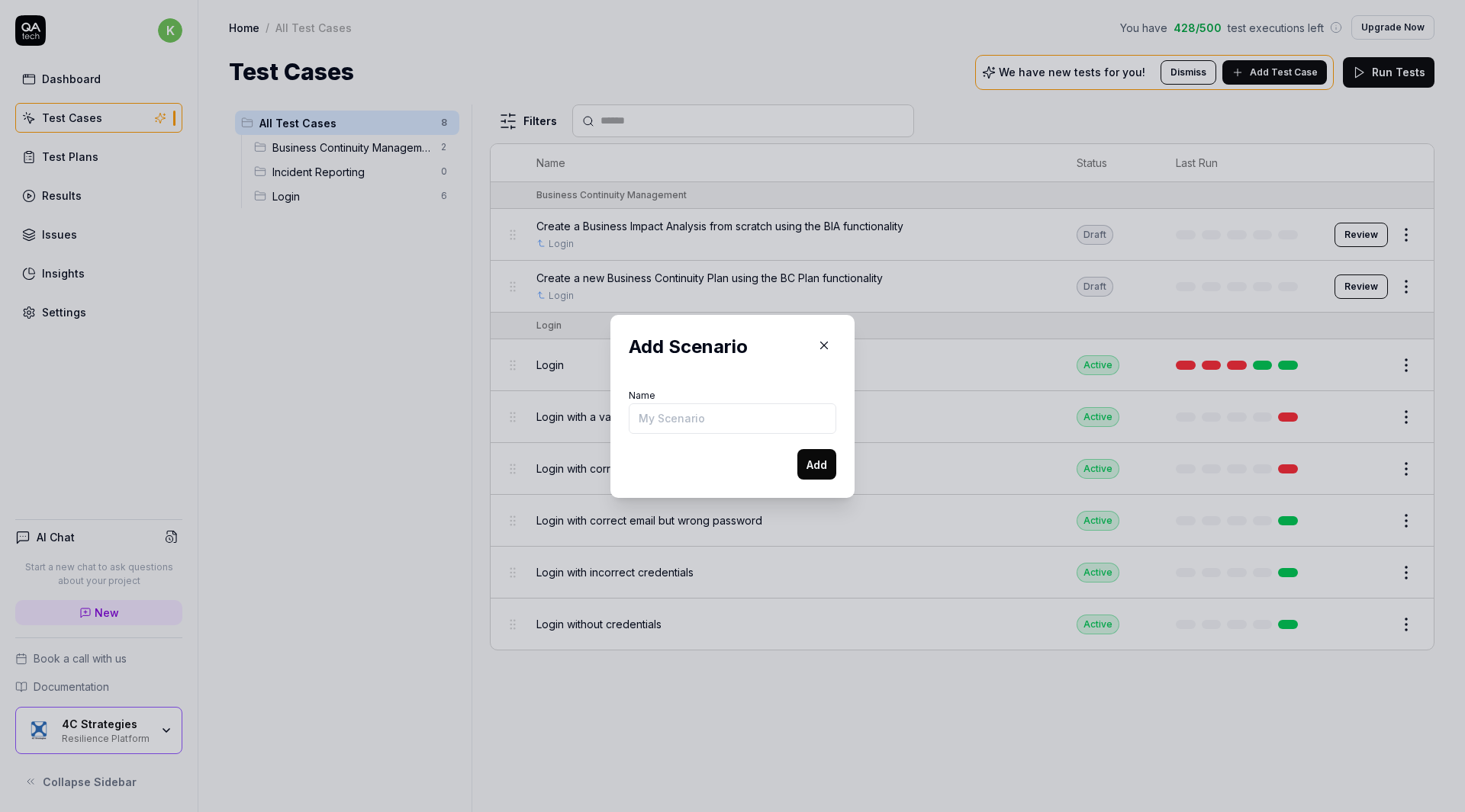
click at [652, 414] on input "Name" at bounding box center [732, 419] width 208 height 31
click at [652, 414] on input "I" at bounding box center [732, 419] width 208 height 31
type input "I"
type input "Incident Manager"
click at [824, 471] on button "Add" at bounding box center [817, 464] width 39 height 31
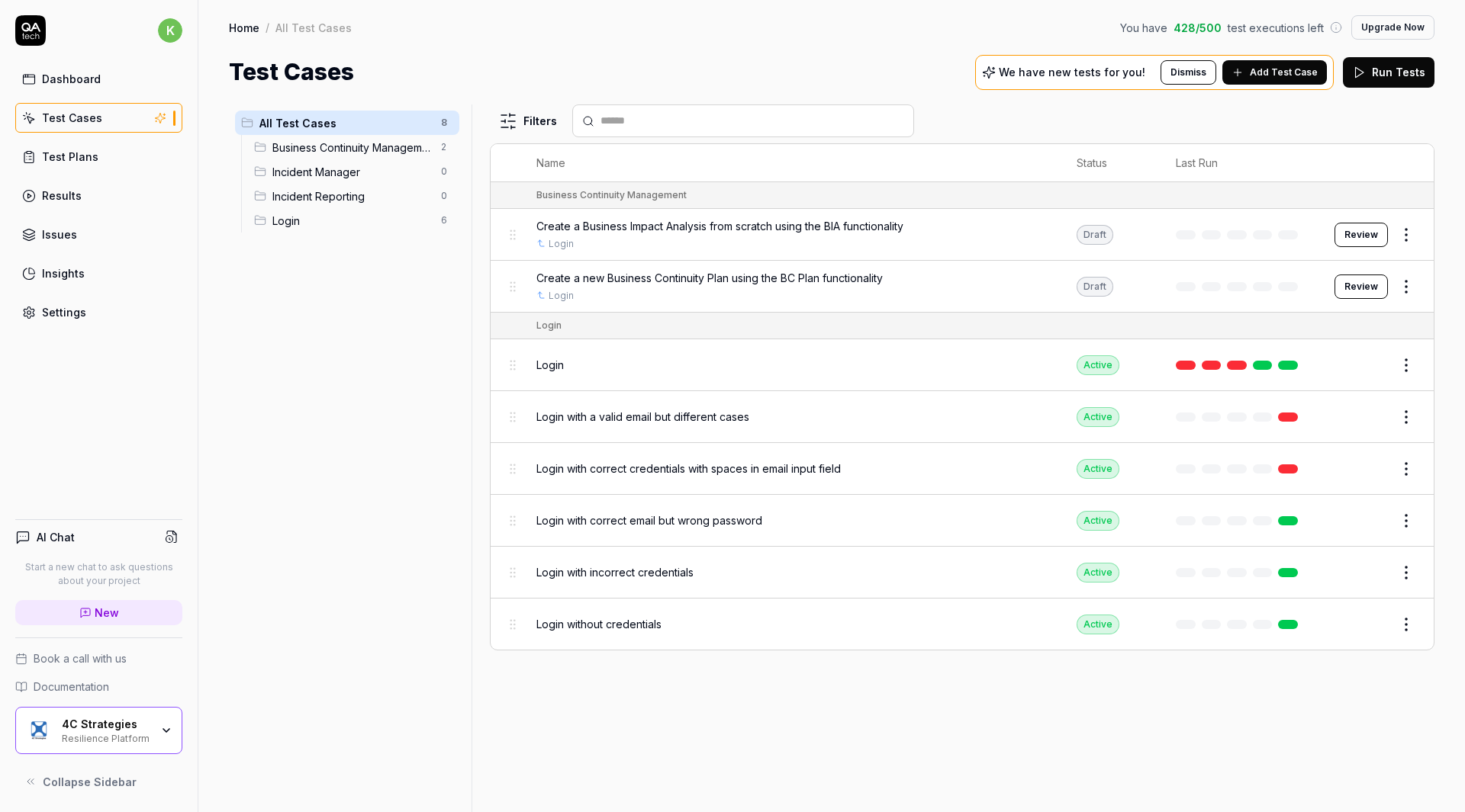
click at [441, 171] on html "k Dashboard Test Cases Test Plans Results Issues Insights Settings AI Chat Star…" at bounding box center [732, 406] width 1465 height 812
click at [409, 246] on div "Add Scenario" at bounding box center [378, 236] width 153 height 33
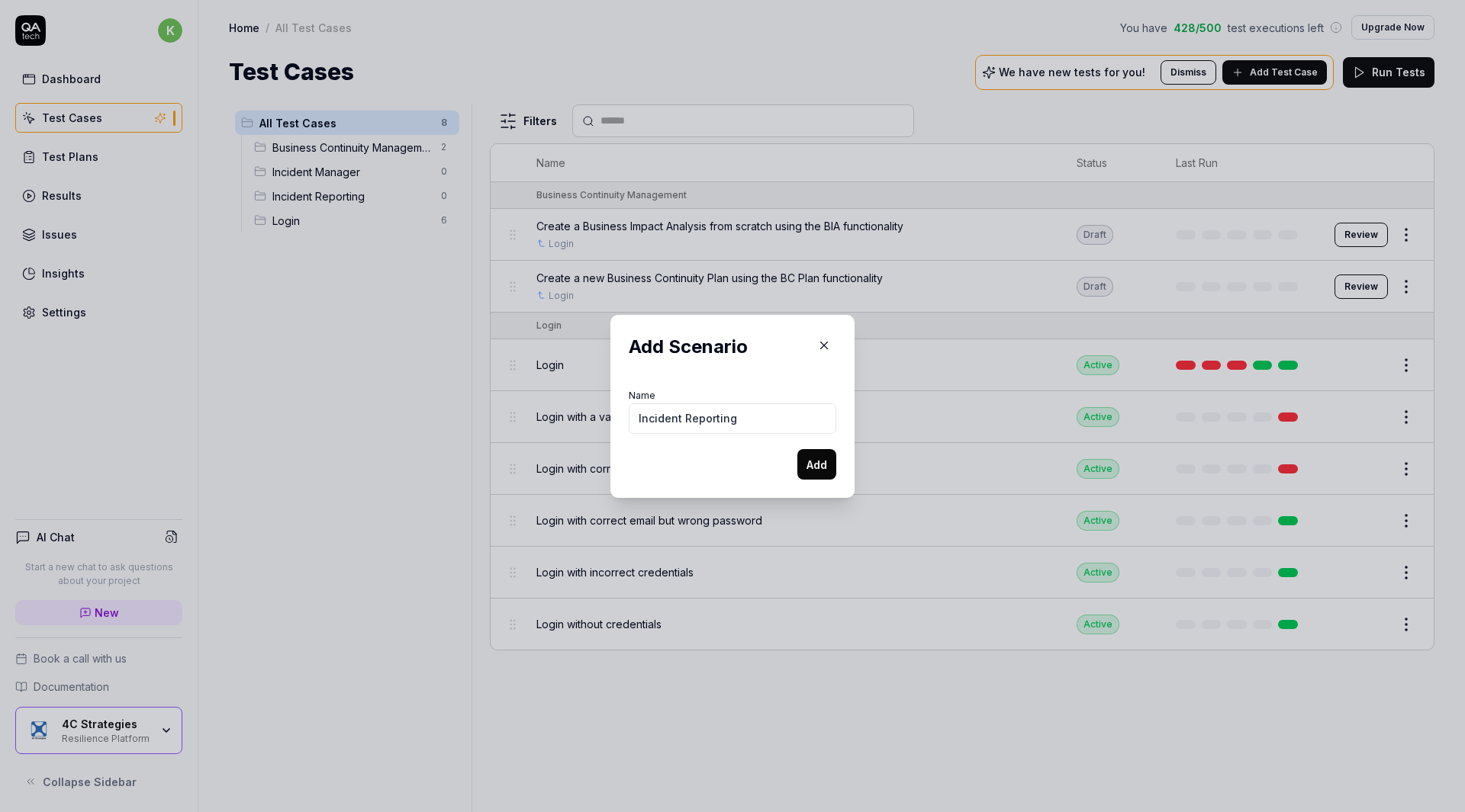
type input "Incident Reporting"
click at [819, 471] on button "Add" at bounding box center [817, 464] width 39 height 31
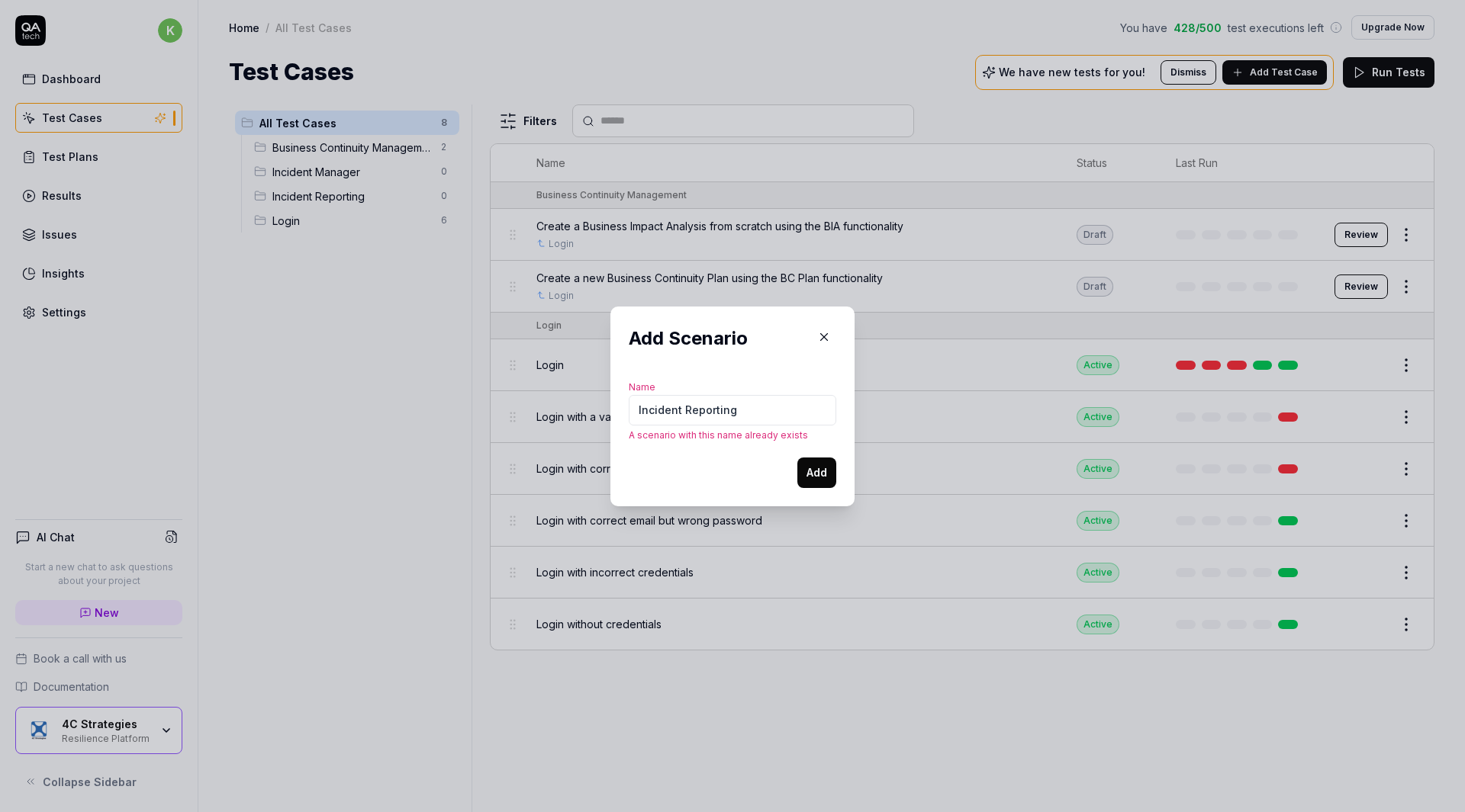
click at [817, 338] on icon "button" at bounding box center [823, 337] width 14 height 14
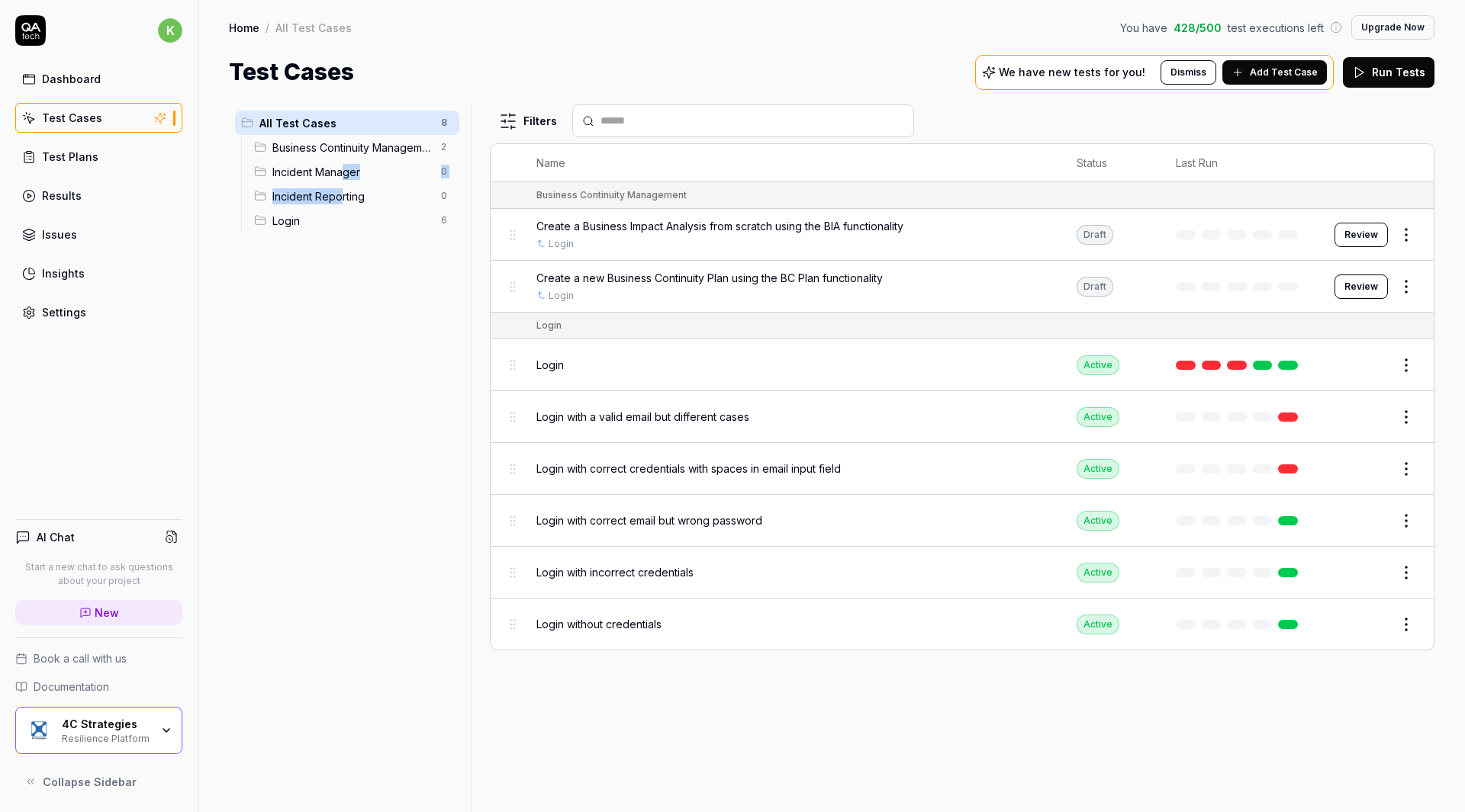
drag, startPoint x: 343, startPoint y: 200, endPoint x: 346, endPoint y: 174, distance: 26.2
click at [346, 174] on ul "Business Continuity Management 2 Incident Manager 0 Incident Reporting 0 Login 6" at bounding box center [350, 183] width 218 height 97
drag, startPoint x: 378, startPoint y: 203, endPoint x: 362, endPoint y: 175, distance: 32.2
click at [362, 175] on ul "Business Continuity Management 2 Incident Manager 0 Incident Reporting 0 Login 6" at bounding box center [350, 183] width 218 height 97
click at [440, 194] on html "k Dashboard Test Cases Test Plans Results Issues Insights Settings AI Chat Star…" at bounding box center [732, 406] width 1465 height 812
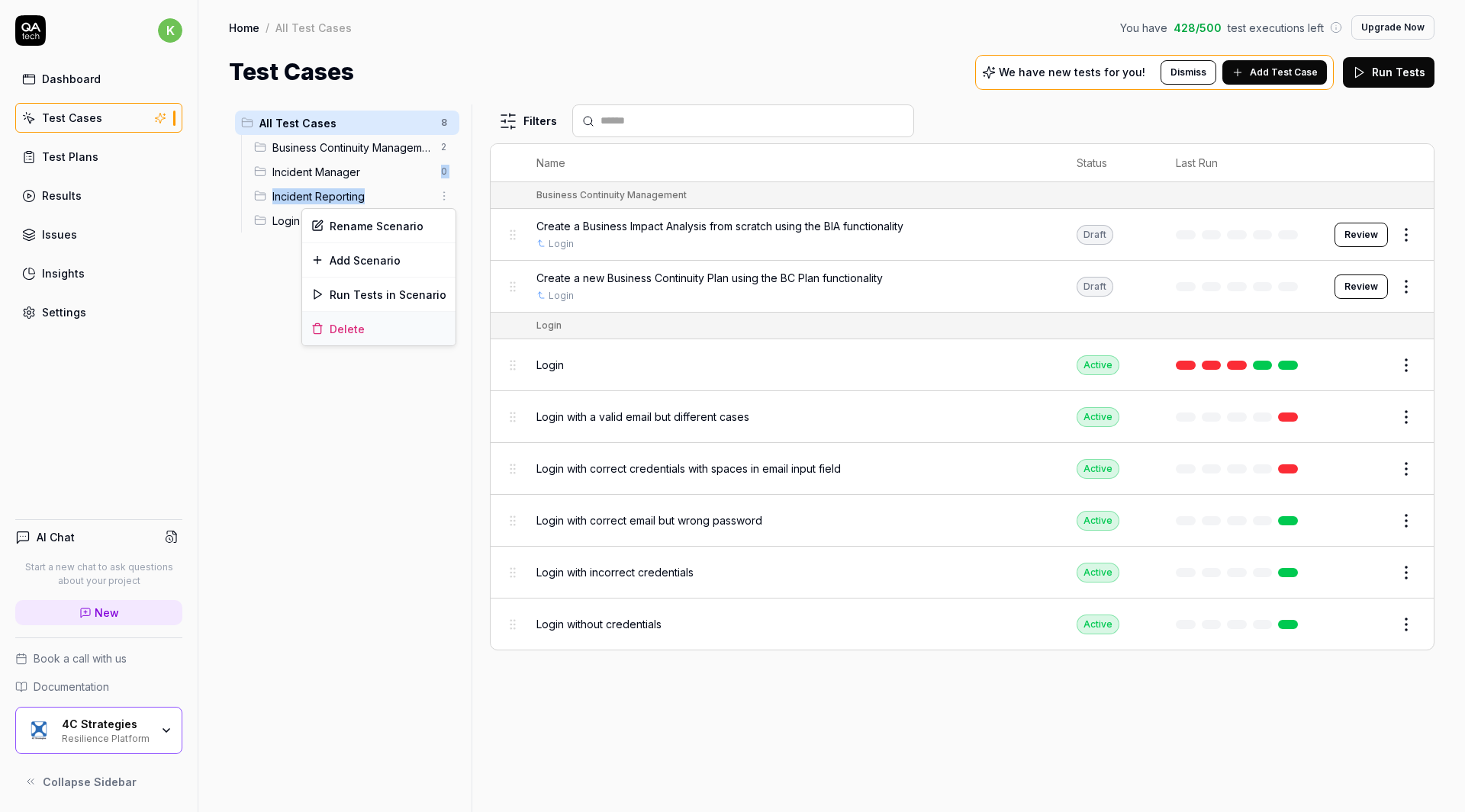
click at [394, 327] on div "Delete" at bounding box center [378, 329] width 153 height 33
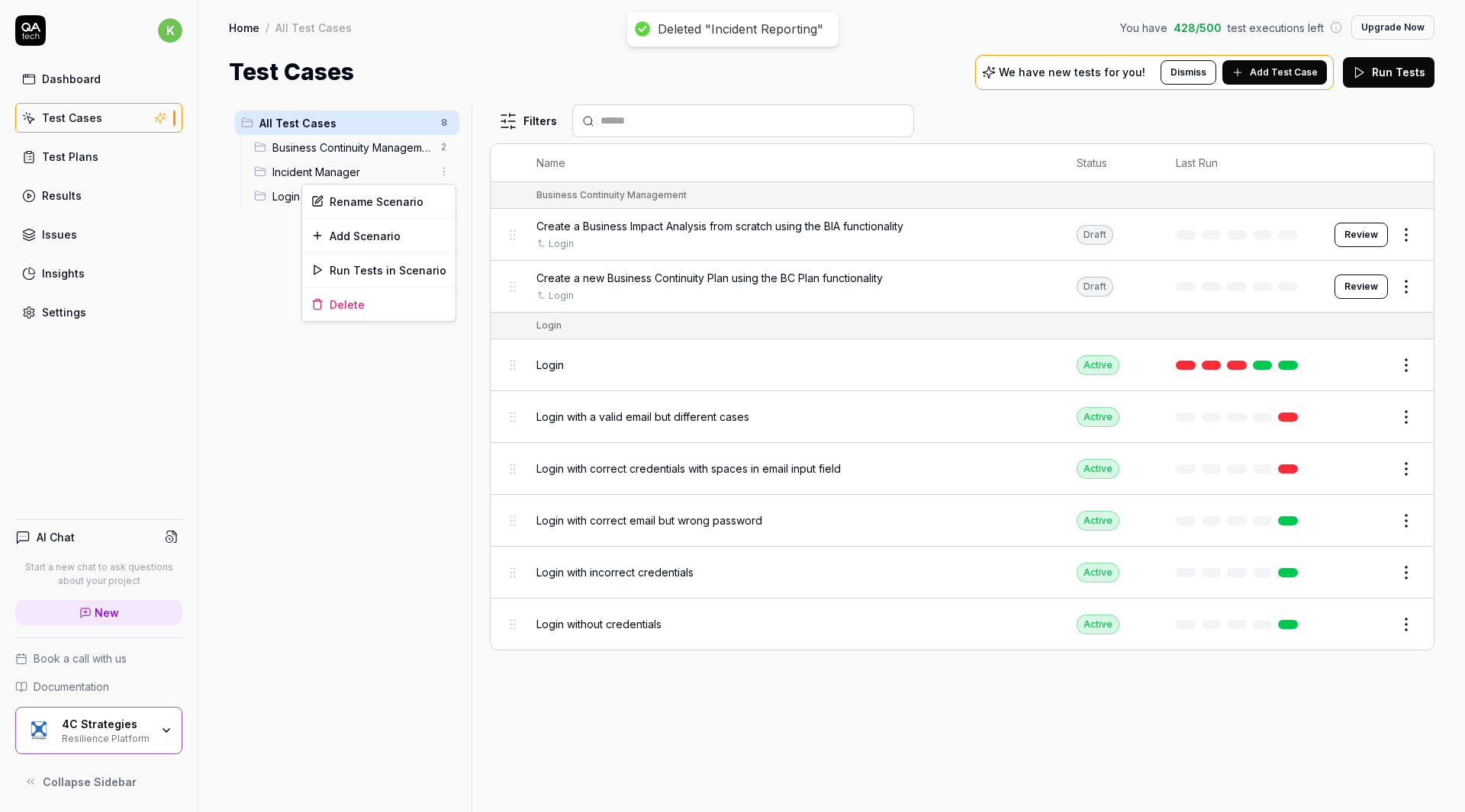
click at [444, 173] on html "Deleted "Incident Reporting" k Dashboard Test Cases Test Plans Results Issues I…" at bounding box center [732, 406] width 1465 height 812
click at [396, 236] on div "Add Scenario" at bounding box center [378, 236] width 153 height 33
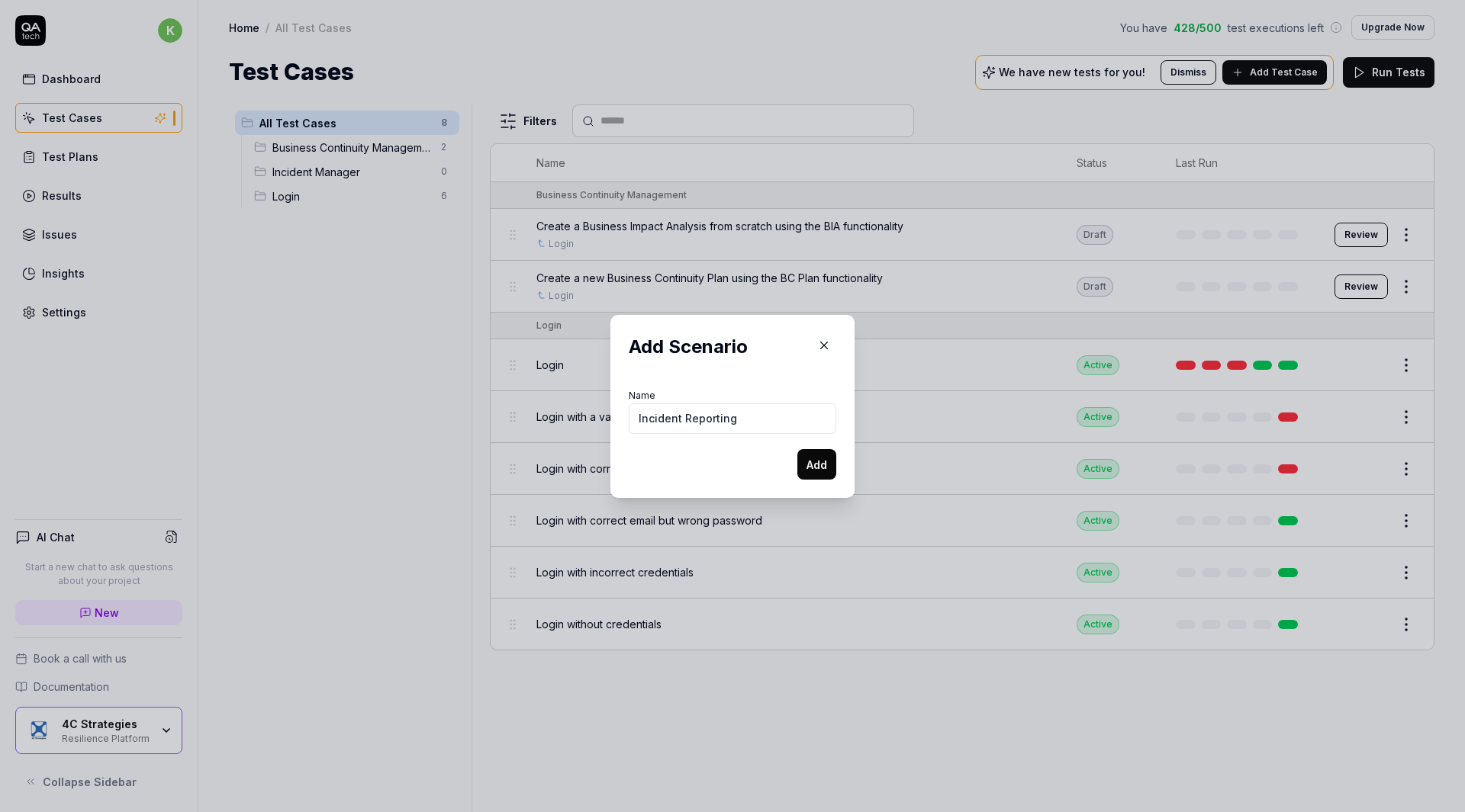
type input "Incident Reporting"
click at [811, 461] on button "Add" at bounding box center [817, 464] width 39 height 31
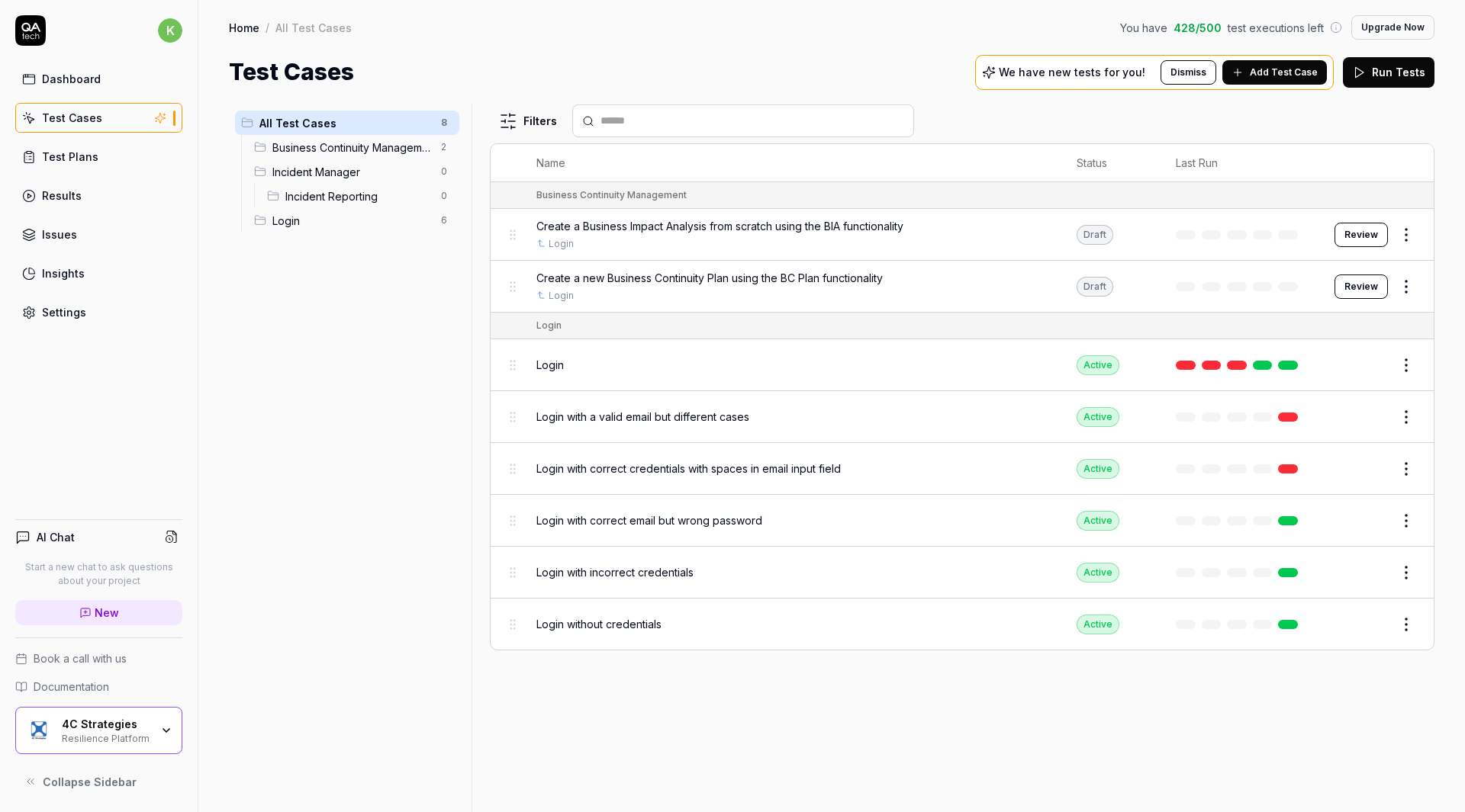
click at [444, 174] on html "k Dashboard Test Cases Test Plans Results Issues Insights Settings AI Chat Star…" at bounding box center [732, 406] width 1465 height 812
click at [401, 240] on div "Add Scenario" at bounding box center [378, 236] width 153 height 33
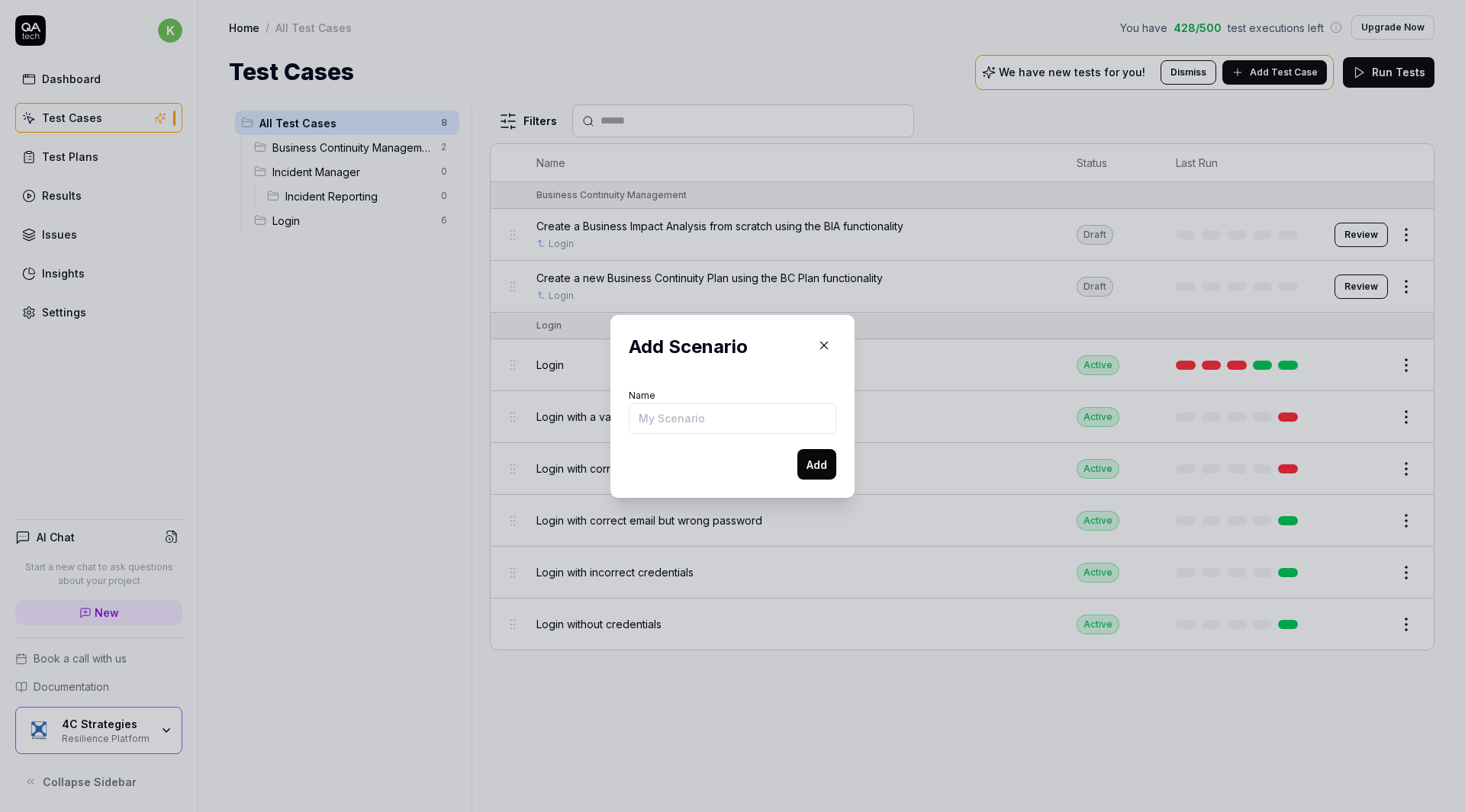
click at [671, 423] on input "Name" at bounding box center [732, 419] width 208 height 31
type input "Incident Management"
click at [814, 459] on button "Add" at bounding box center [817, 464] width 39 height 31
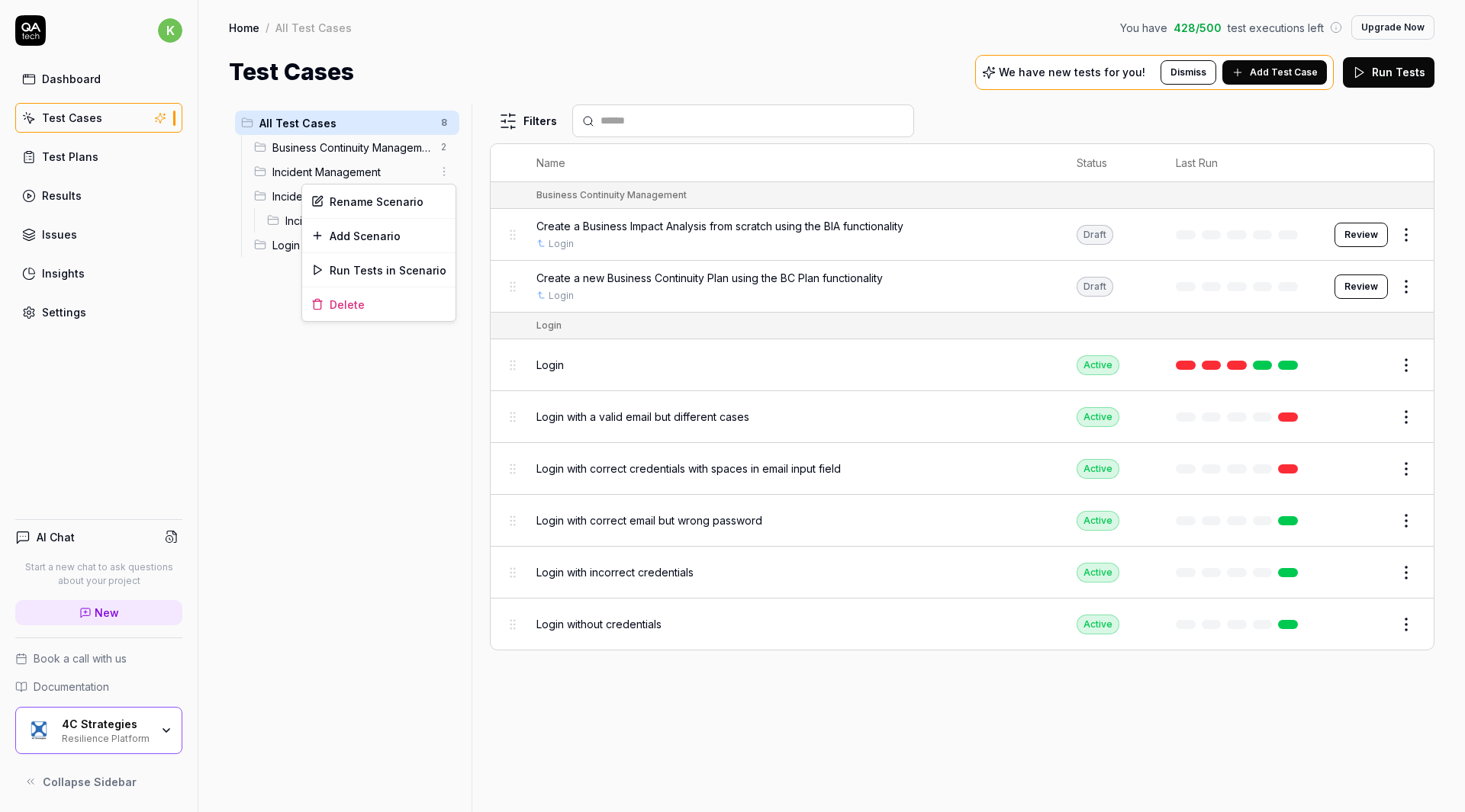
click at [442, 168] on html "k Dashboard Test Cases Test Plans Results Issues Insights Settings AI Chat Star…" at bounding box center [732, 406] width 1465 height 812
click at [378, 298] on div "Delete" at bounding box center [378, 304] width 153 height 33
click at [437, 176] on html "Deleted "Incident Management" k Dashboard Test Cases Test Plans Results Issues …" at bounding box center [732, 406] width 1465 height 812
click at [391, 244] on div "Add Scenario" at bounding box center [378, 236] width 153 height 33
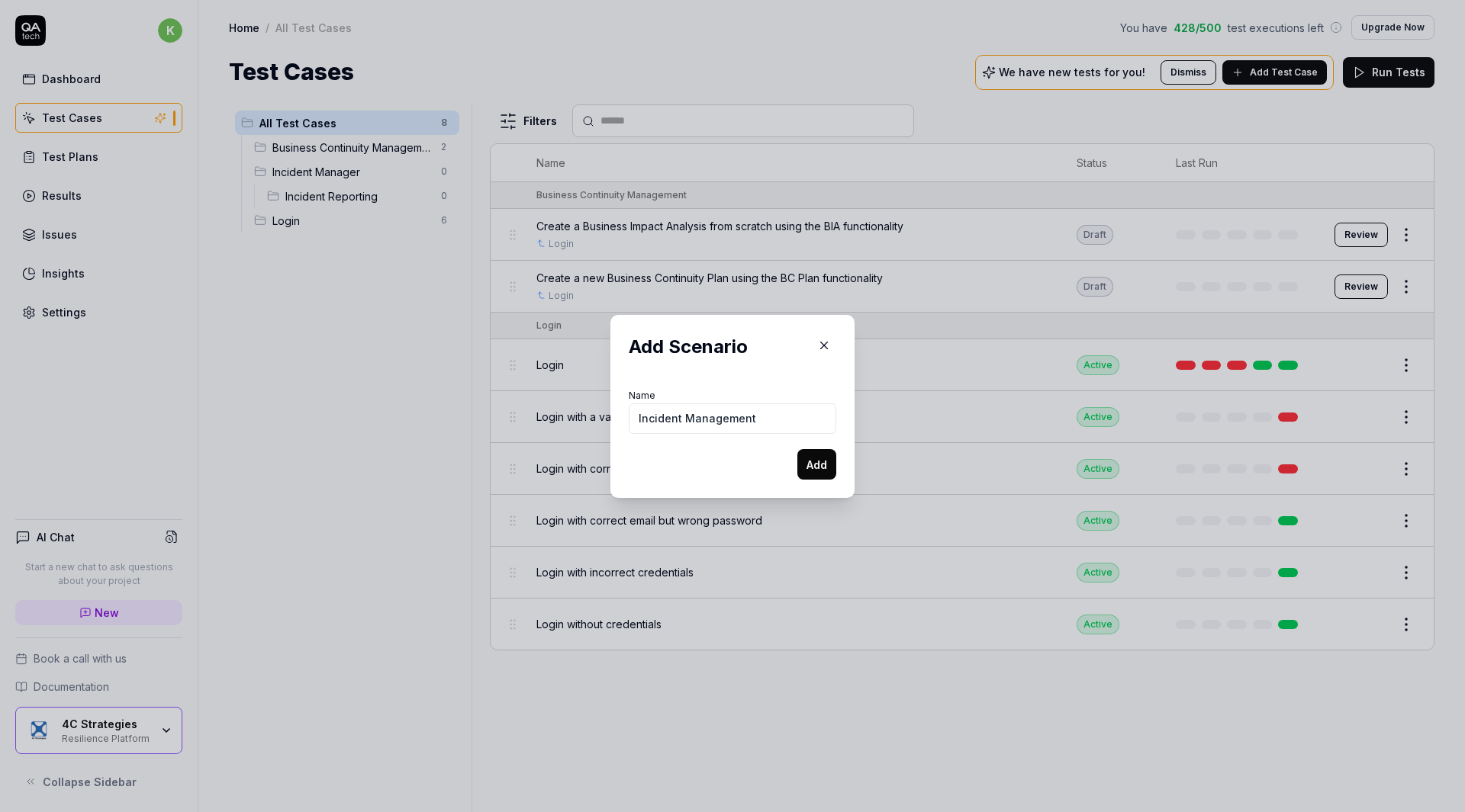
type input "Incident Management"
click at [811, 465] on button "Add" at bounding box center [817, 464] width 39 height 31
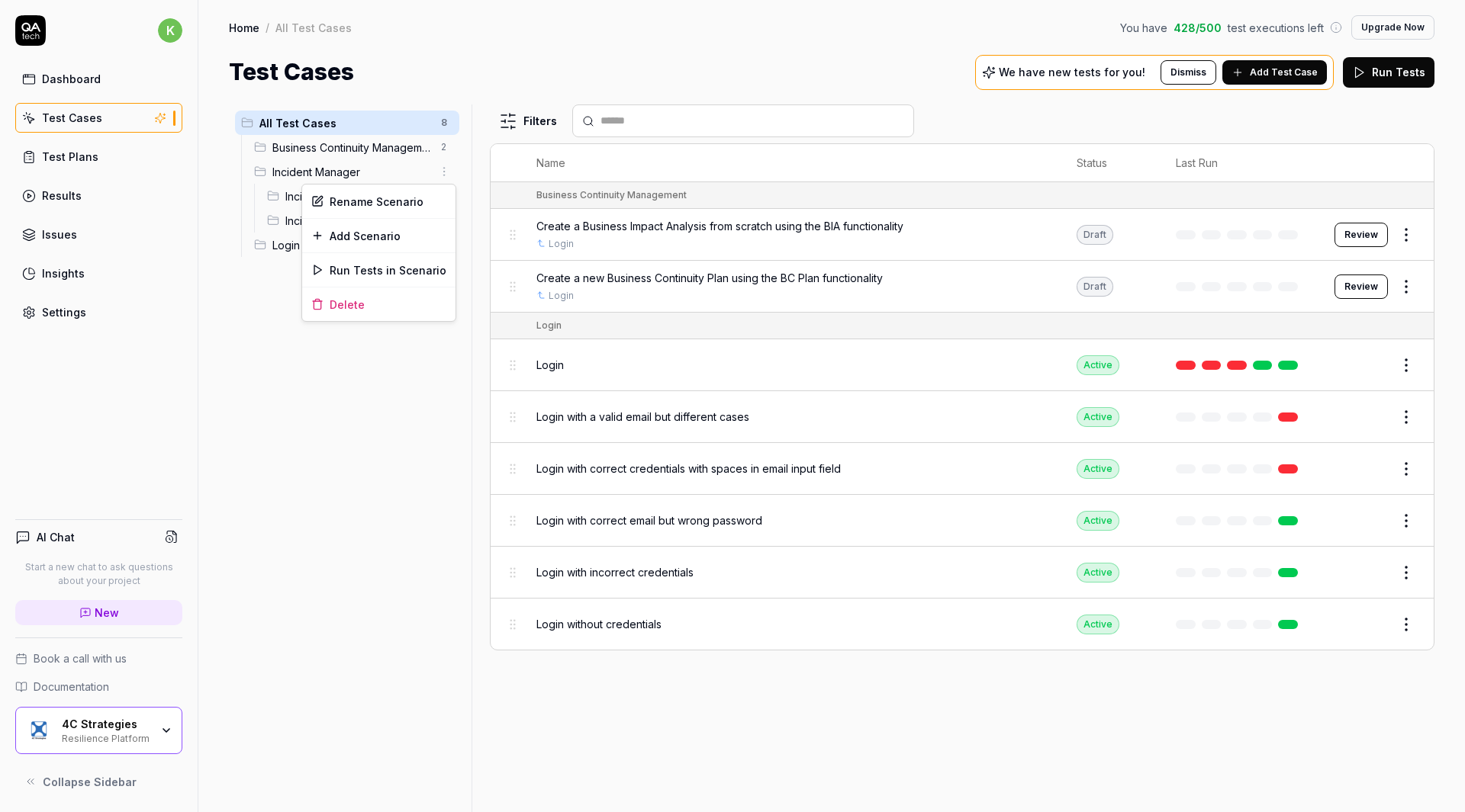
click at [449, 174] on html "k Dashboard Test Cases Test Plans Results Issues Insights Settings AI Chat Star…" at bounding box center [732, 406] width 1465 height 812
click at [403, 234] on div "Add Scenario" at bounding box center [378, 236] width 153 height 33
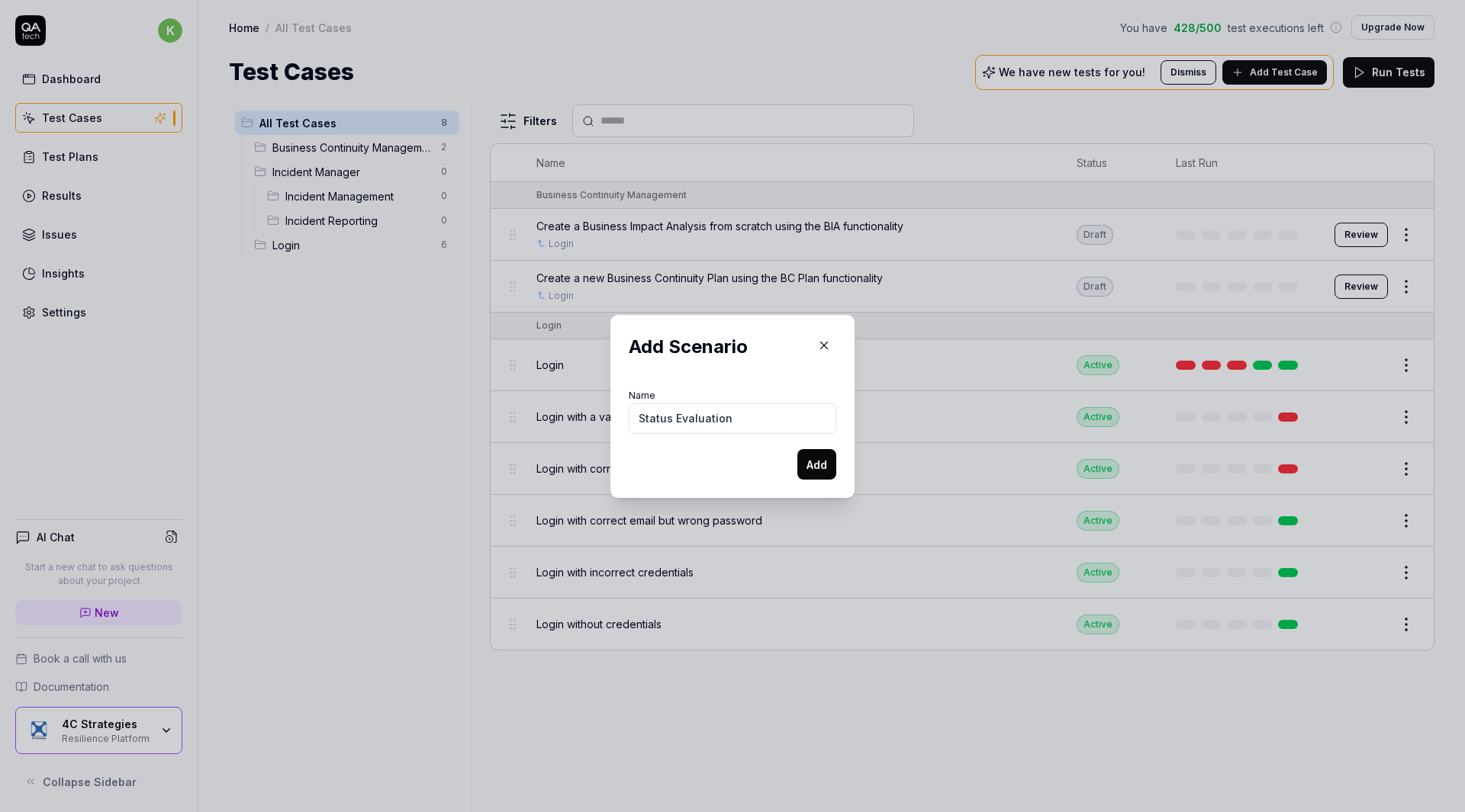
type input "Status Evaluation"
click at [797, 465] on button "Add" at bounding box center [817, 464] width 39 height 31
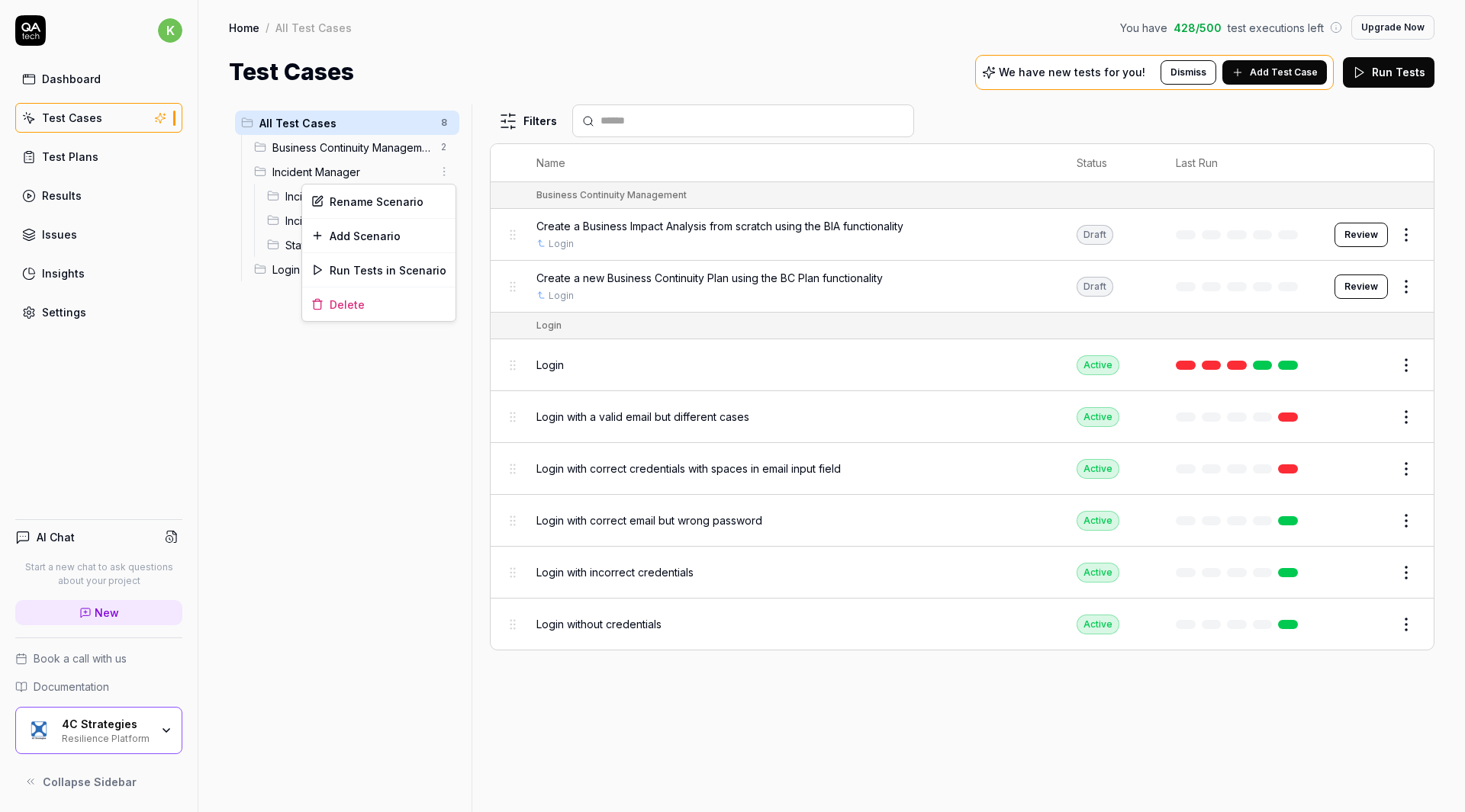
click at [450, 169] on html "k Dashboard Test Cases Test Plans Results Issues Insights Settings AI Chat Star…" at bounding box center [732, 406] width 1465 height 812
click at [382, 248] on div "Add Scenario" at bounding box center [378, 236] width 153 height 33
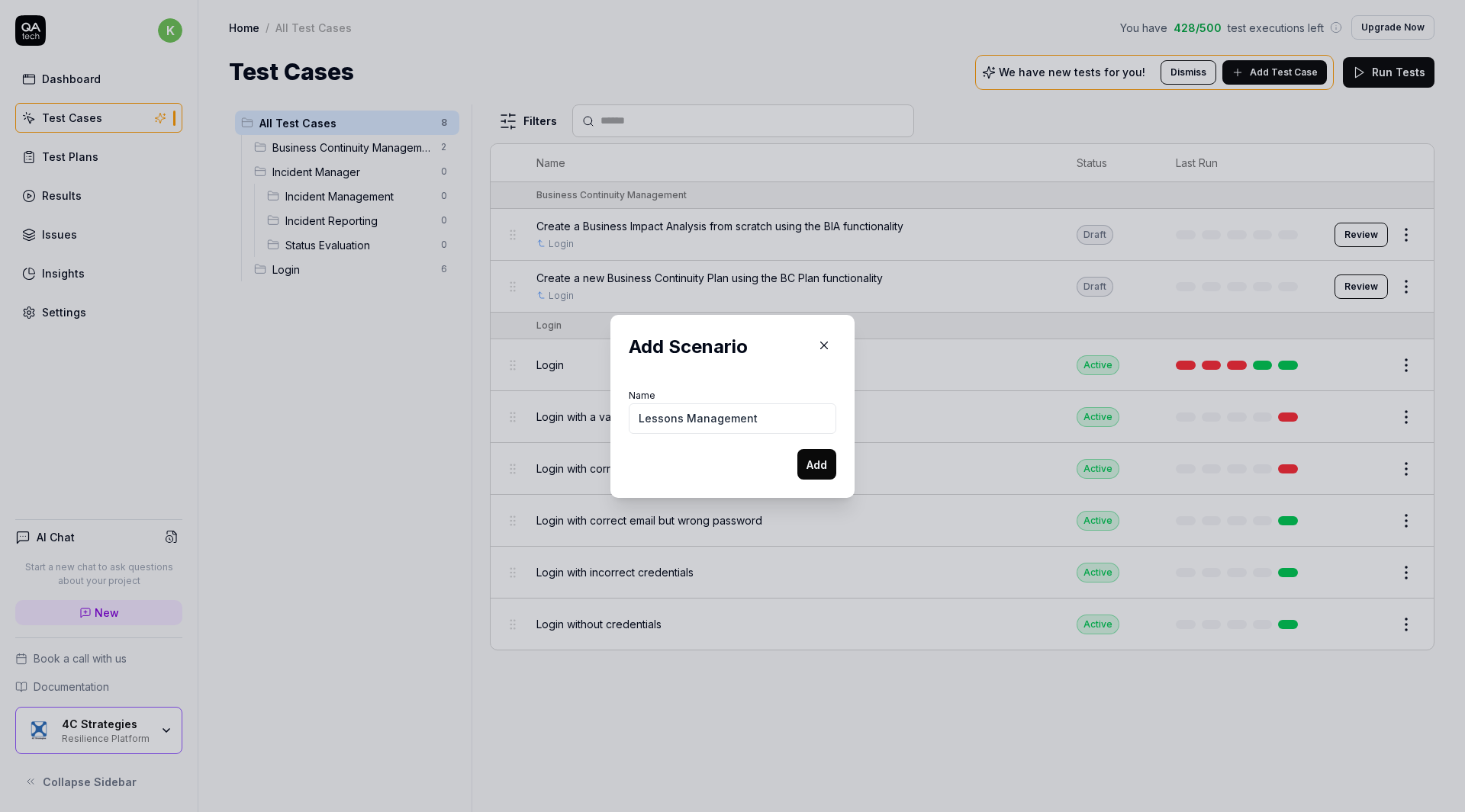
type input "Lessons Management"
click at [804, 465] on button "Add" at bounding box center [817, 464] width 39 height 31
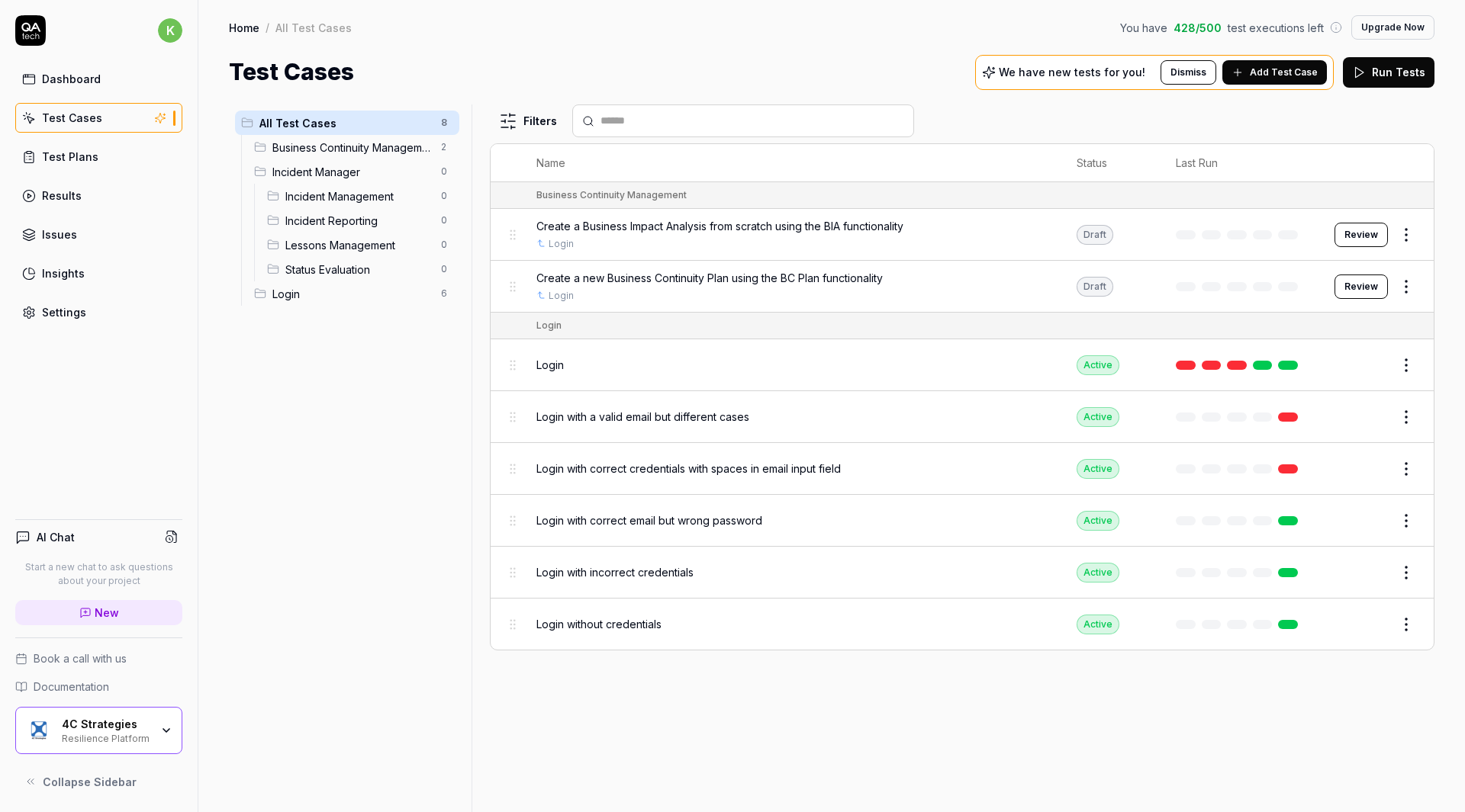
click at [372, 226] on span "Incident Reporting" at bounding box center [358, 220] width 147 height 16
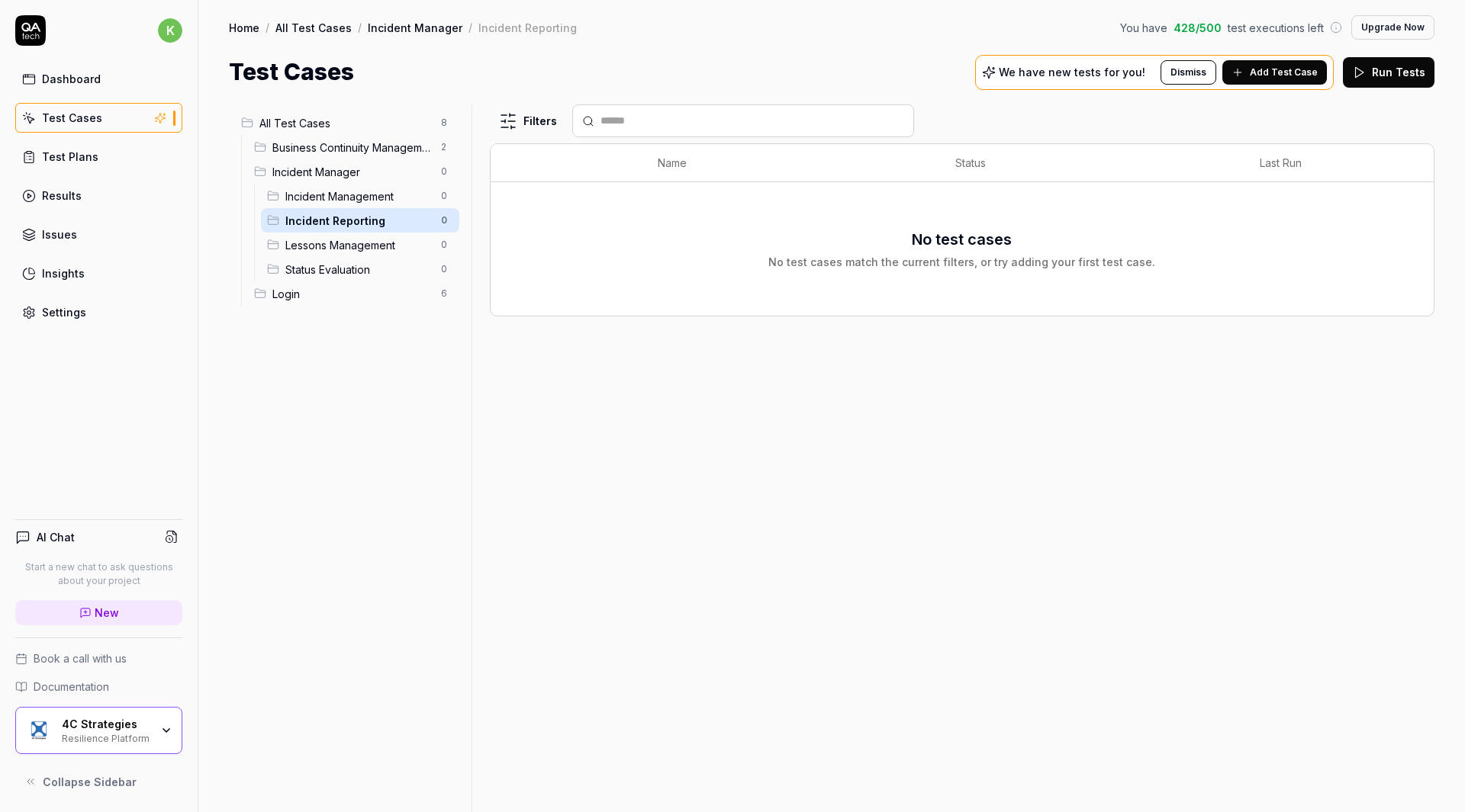
click at [1262, 75] on span "Add Test Case" at bounding box center [1283, 72] width 68 height 14
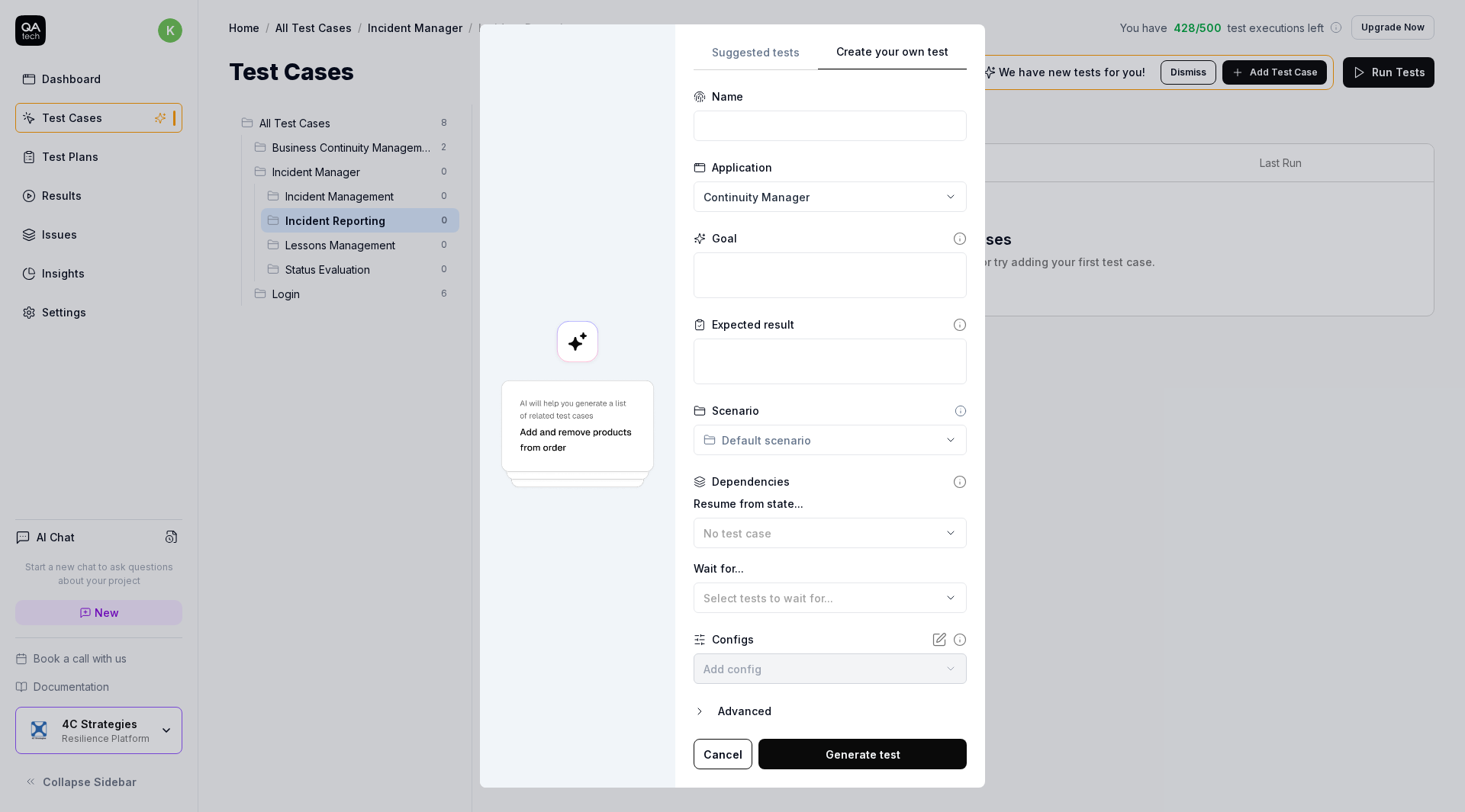
click at [889, 44] on button "Create your own test" at bounding box center [892, 57] width 149 height 28
click at [824, 201] on div "**********" at bounding box center [732, 406] width 1465 height 812
click at [782, 284] on textarea at bounding box center [830, 275] width 273 height 45
click at [744, 276] on textarea at bounding box center [830, 275] width 273 height 45
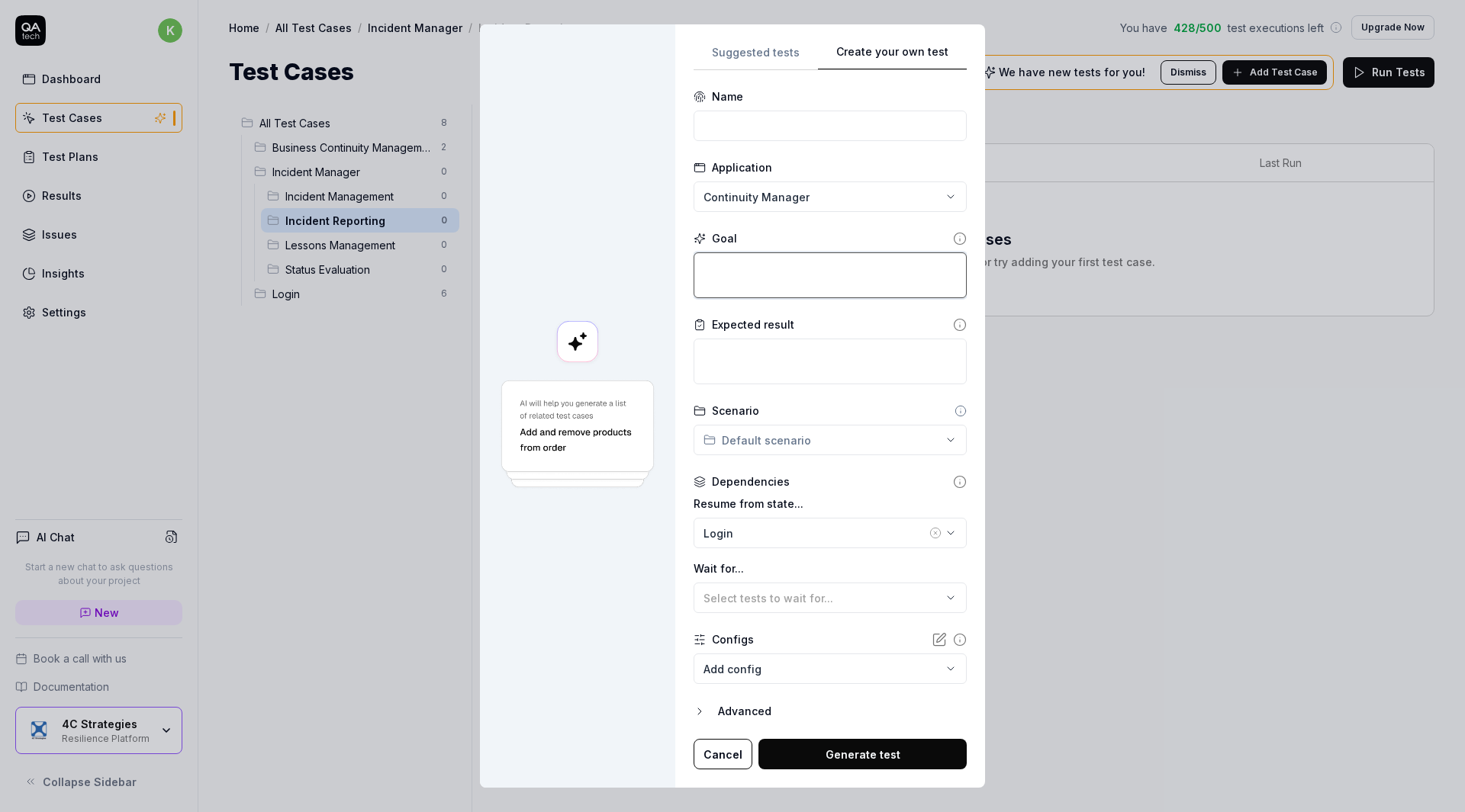
paste textarea "User creates an Incident Report and saves it as a draft (any user)"
type textarea "*"
type textarea "User creates an Incident Report and saves it as a draft (any user)"
type textarea "*"
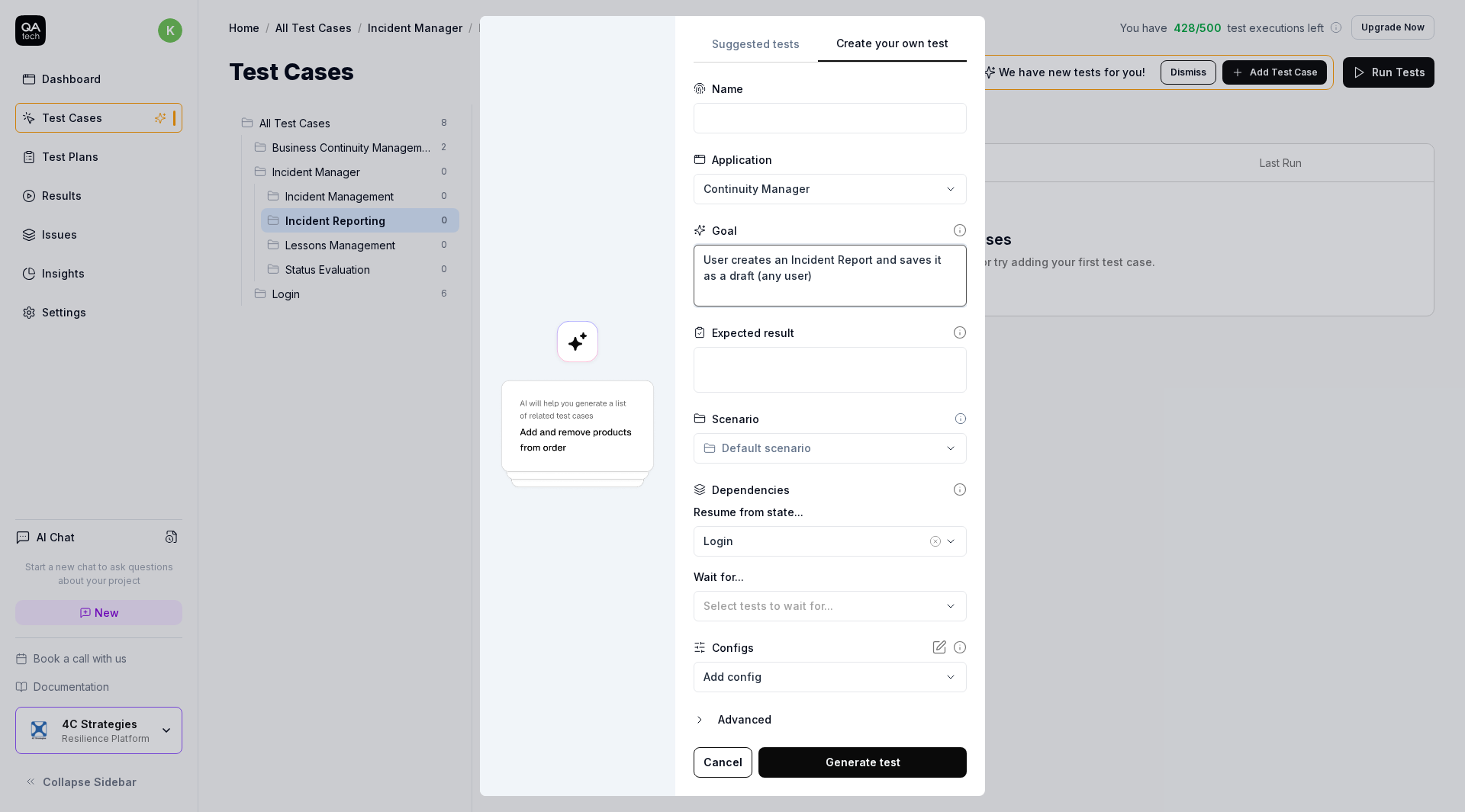
type textarea "User creates an Incident Report and saves it as a draft (any user)"
type textarea "*"
type textarea "User creates an Incident Report and saves it as a draft (any user)"
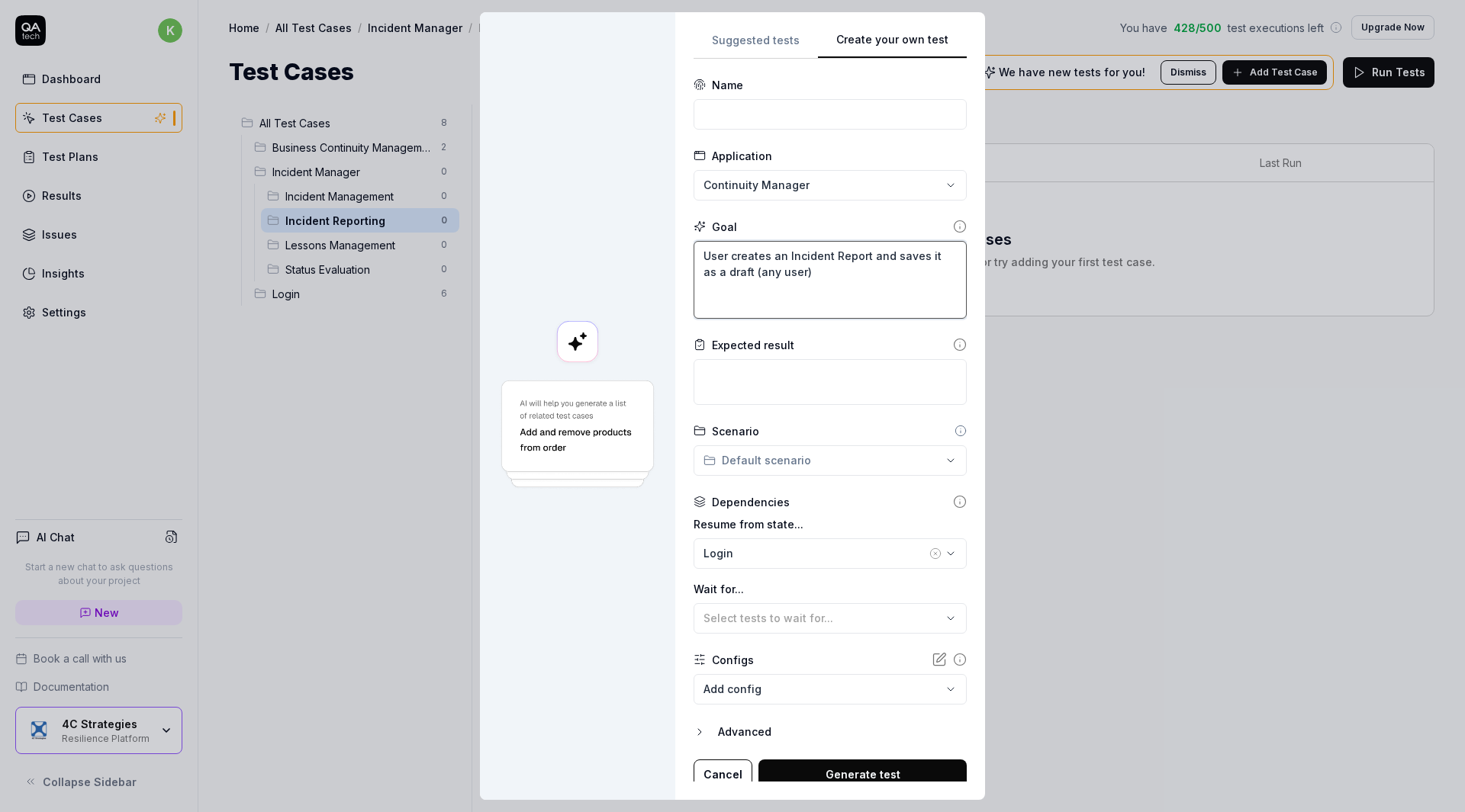
paste textarea "1. The user logs into the system 2. The user opens Workspace in the menu to the…"
type textarea "*"
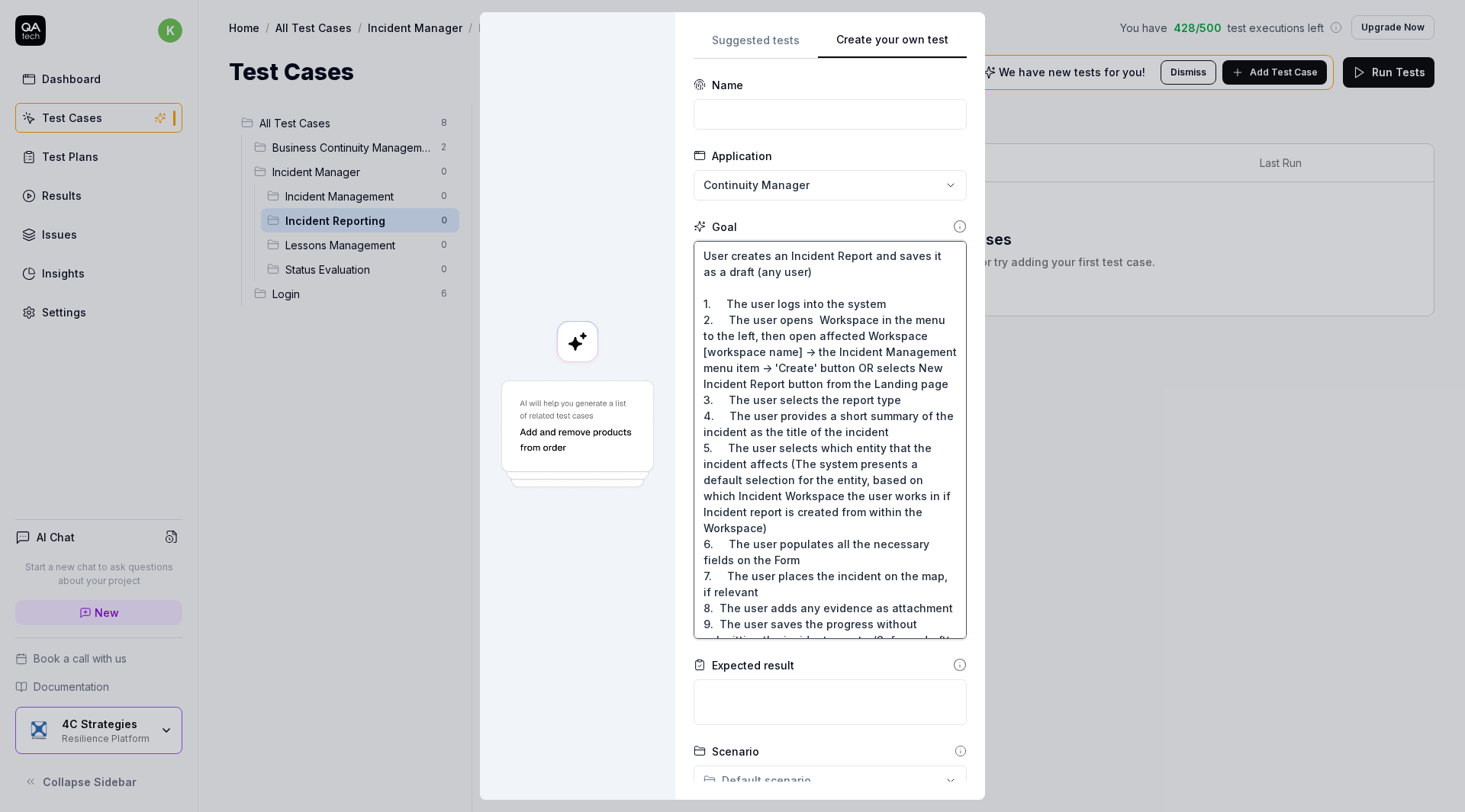
type textarea "User creates an Incident Report and saves it as a draft (any user) 1. The user …"
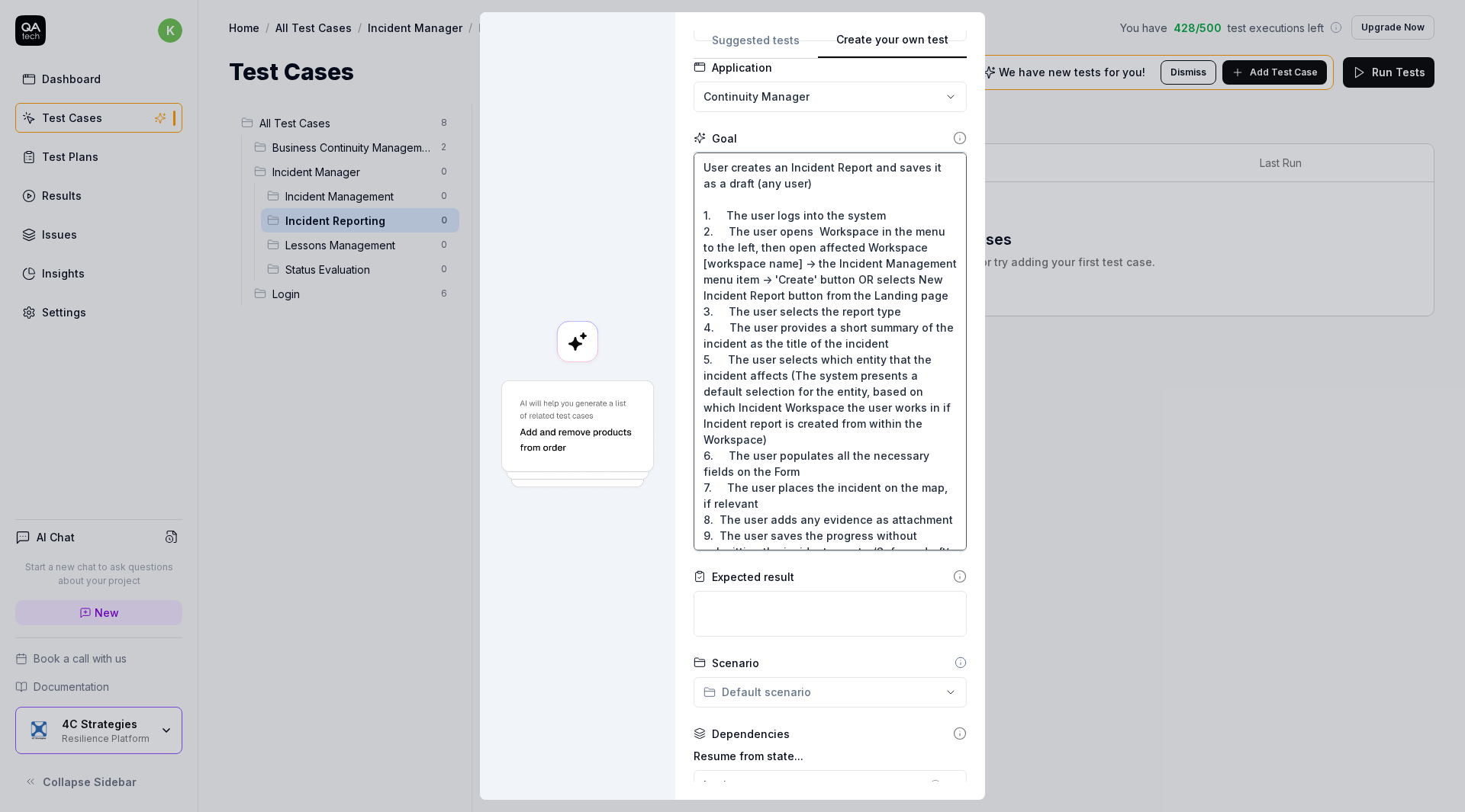
scroll to position [89, 0]
click at [800, 612] on textarea at bounding box center [830, 612] width 273 height 45
paste textarea "The Incident report is saved as a Draft and is available to the creator only un…"
type textarea "*"
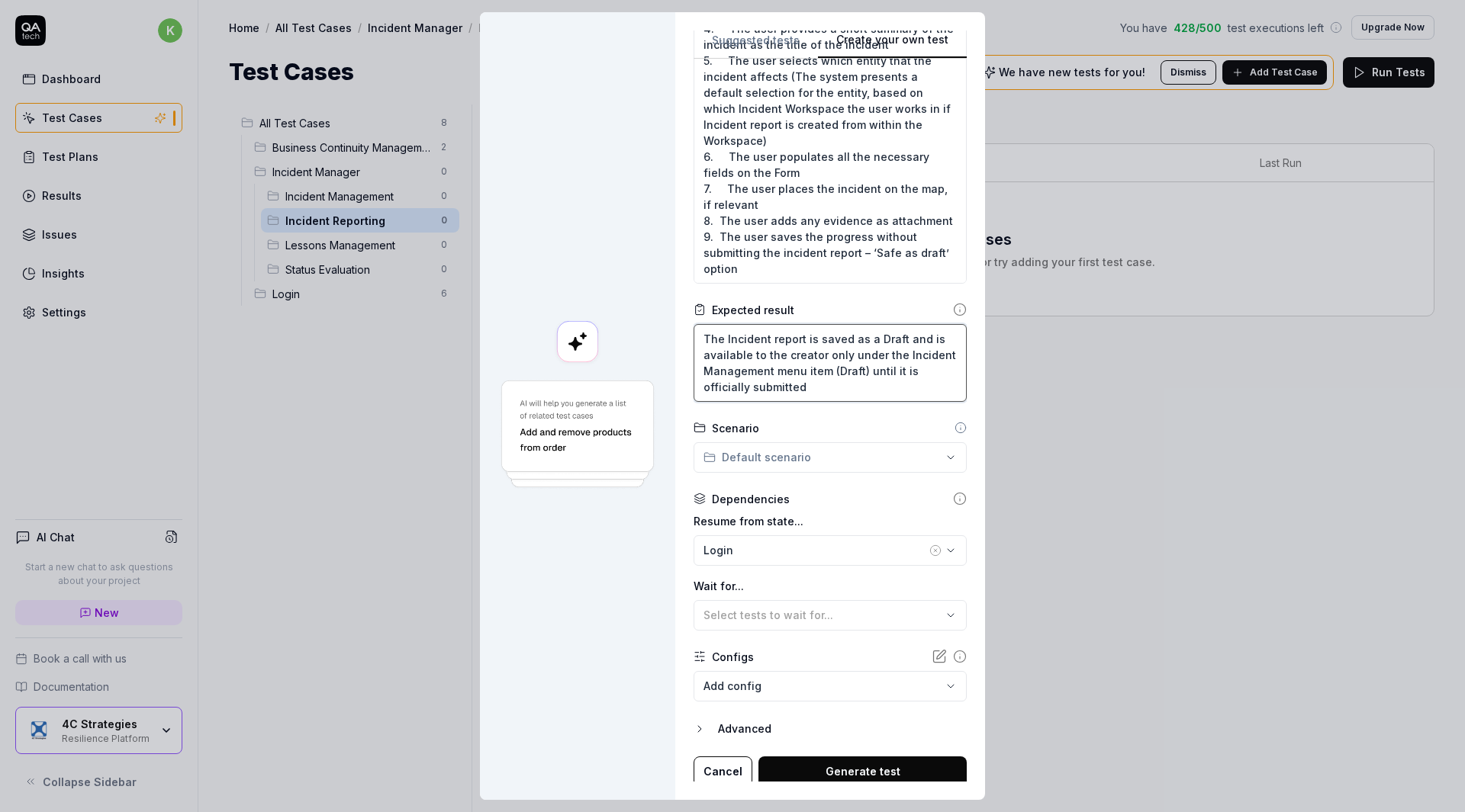
scroll to position [361, 0]
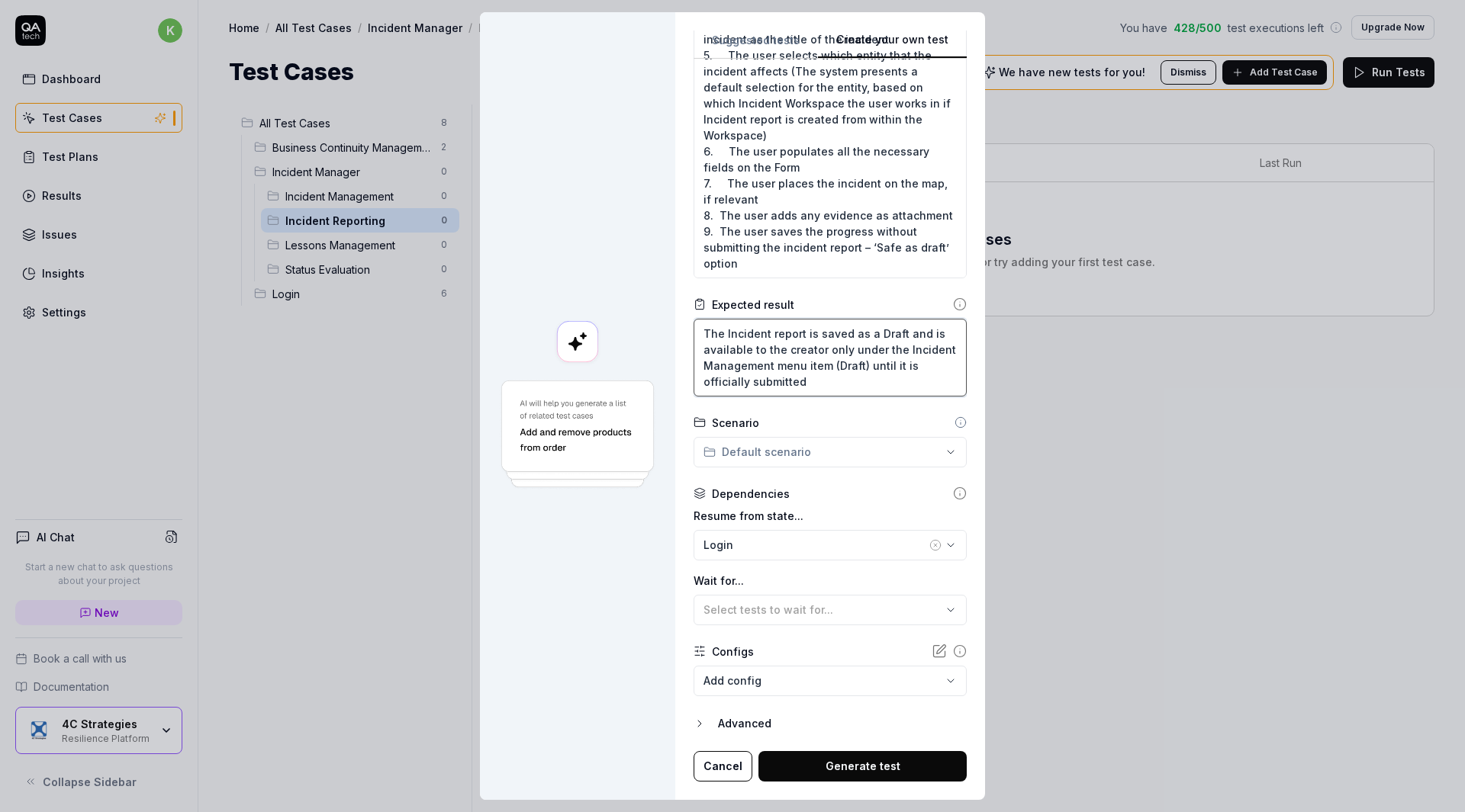
type textarea "The Incident report is saved as a Draft and is available to the creator only un…"
click at [840, 762] on button "Generate test" at bounding box center [862, 767] width 208 height 31
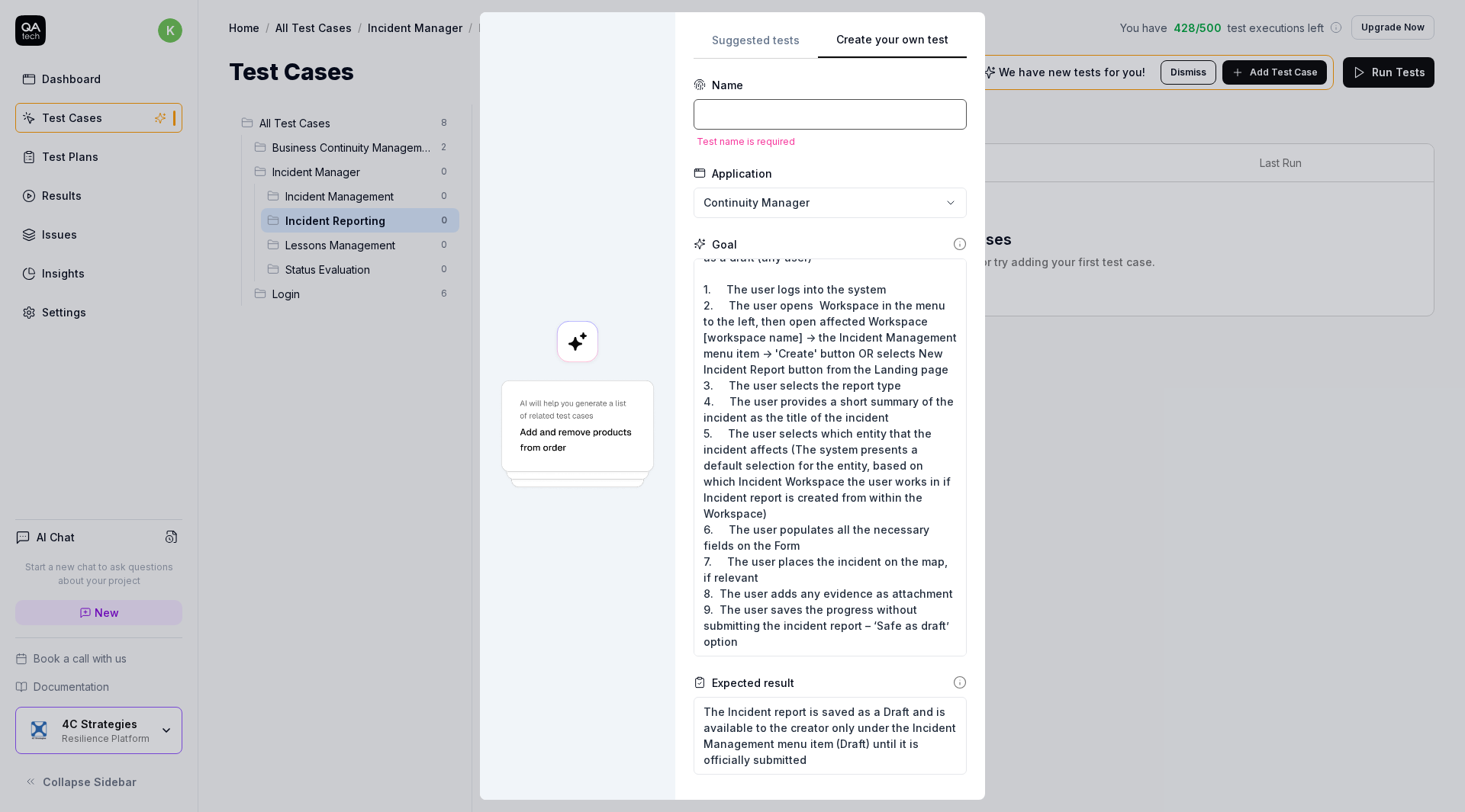
scroll to position [0, 0]
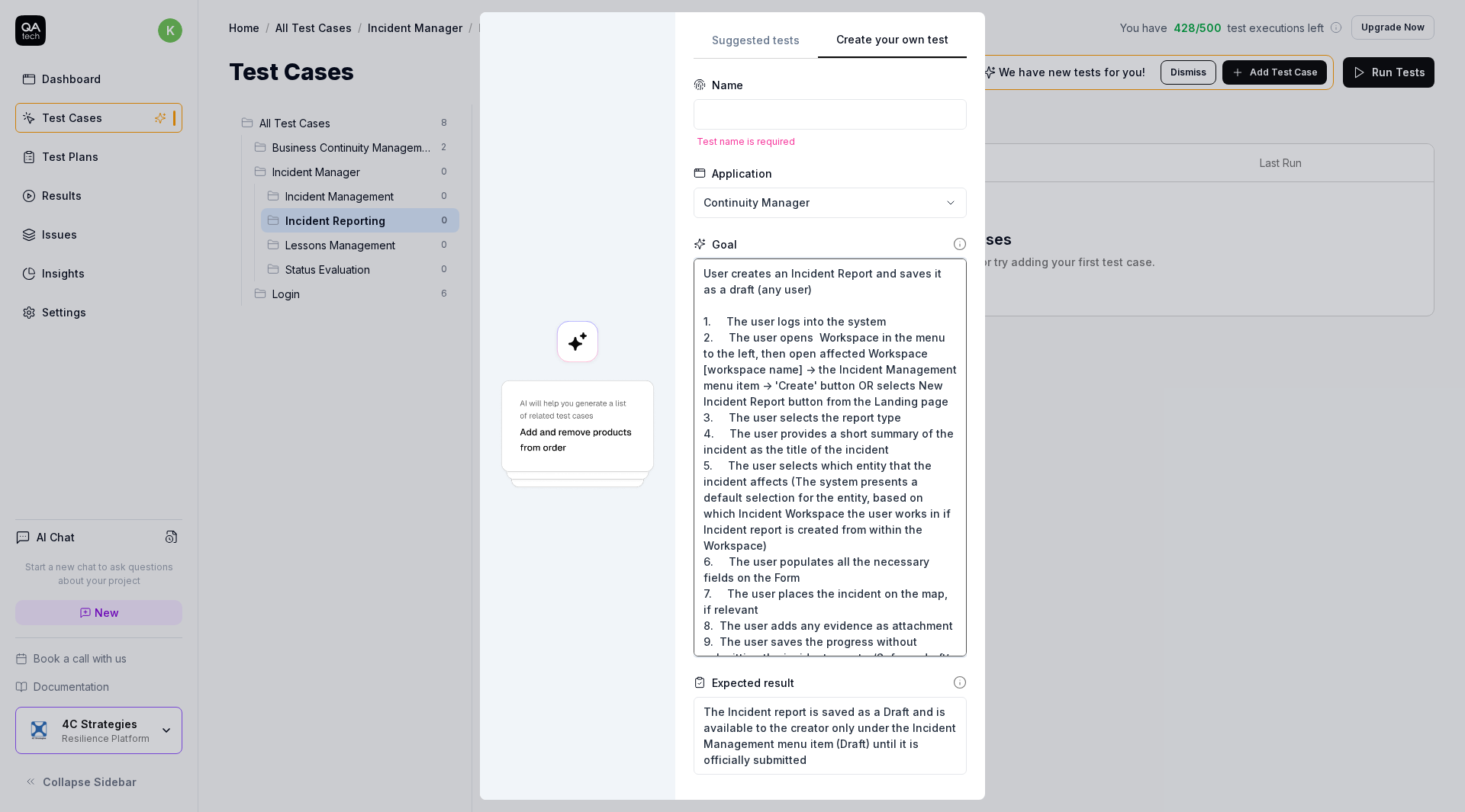
drag, startPoint x: 810, startPoint y: 291, endPoint x: 673, endPoint y: 271, distance: 138.5
click at [675, 271] on div "**********" at bounding box center [830, 406] width 310 height 788
type textarea "*"
type textarea "1. The user logs into the system 2. The user opens Workspace in the menu to the…"
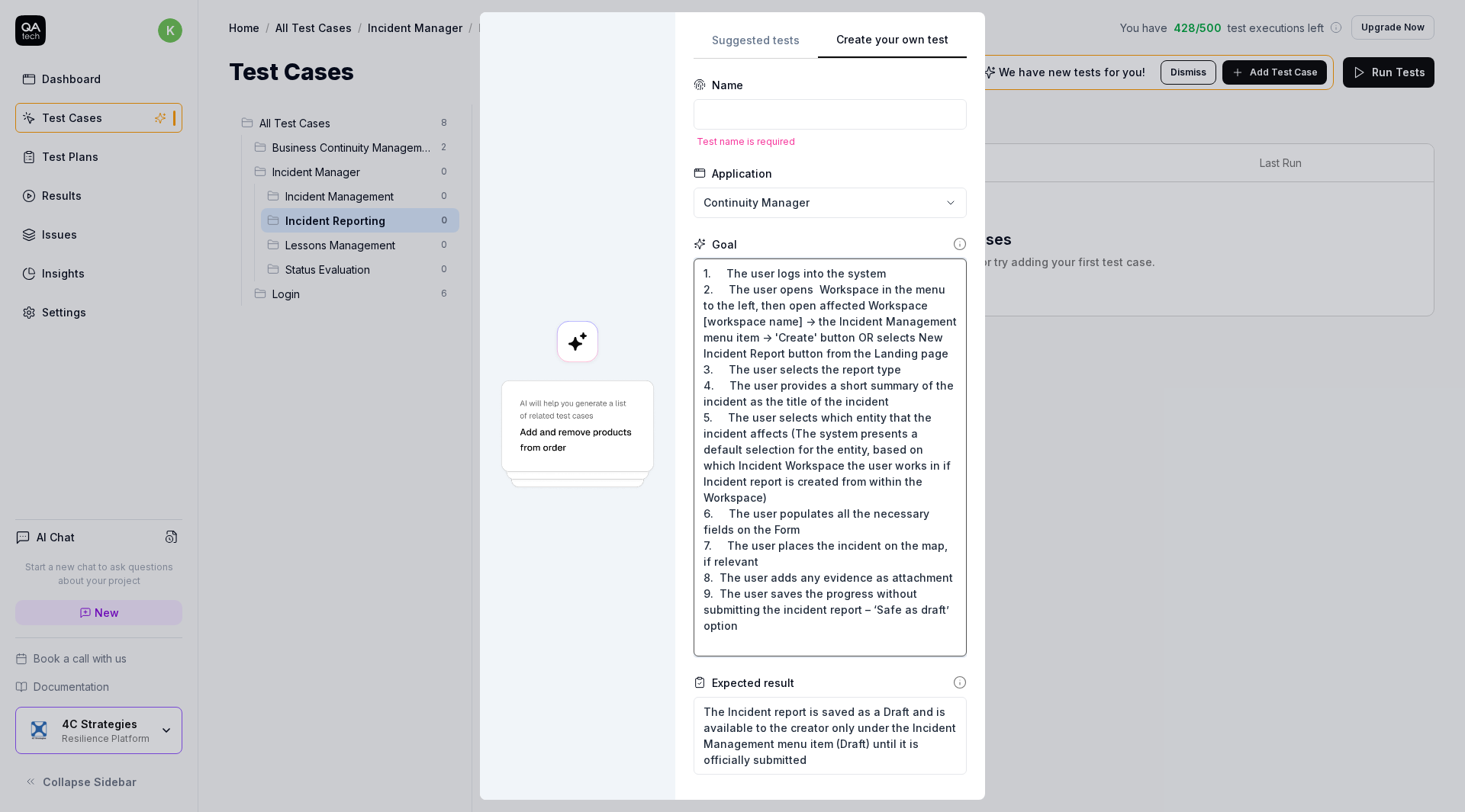
type textarea "*"
type textarea "1. The user logs into the system 2. The user opens Workspace in the menu to the…"
type textarea "*"
type textarea "1. The user logs into the system 2. The user opens Workspace in the menu to the…"
click at [736, 110] on input at bounding box center [830, 114] width 273 height 31
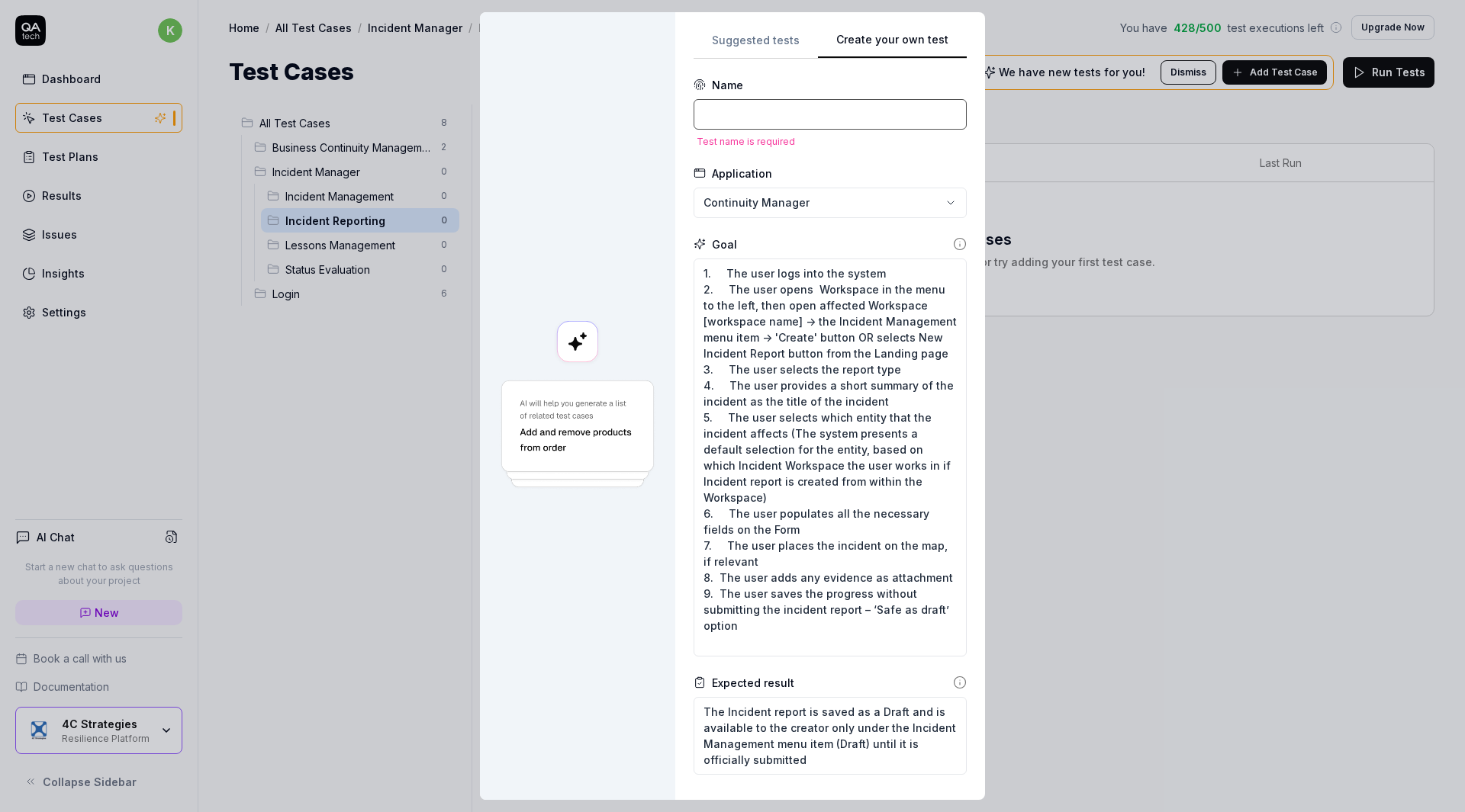
type textarea "*"
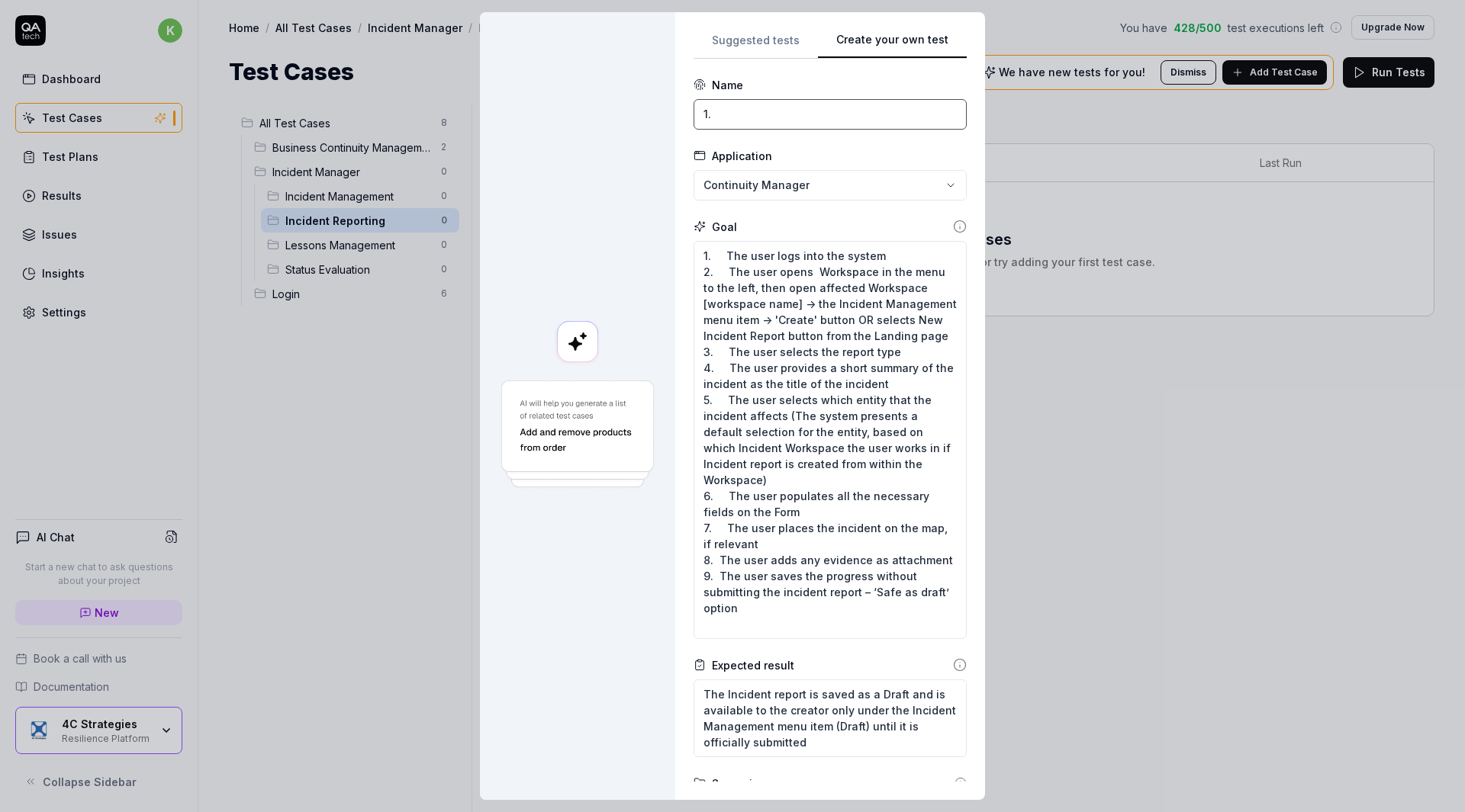
paste input "User creates an Incident Report and saves it as a draft (any user)"
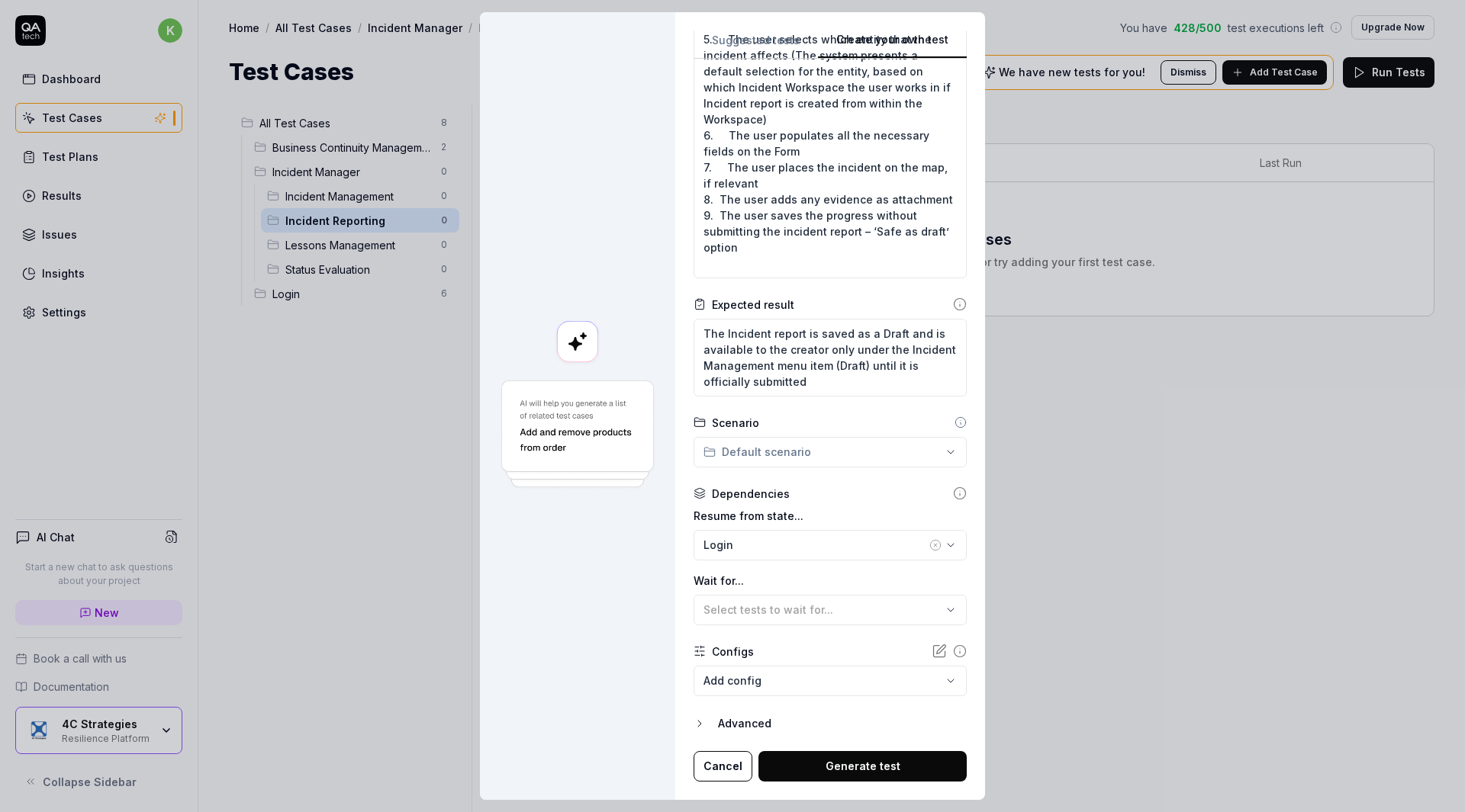
type input "1. User creates an Incident Report and saves it as a draft (any user)"
click at [825, 759] on button "Generate test" at bounding box center [862, 767] width 208 height 31
type textarea "*"
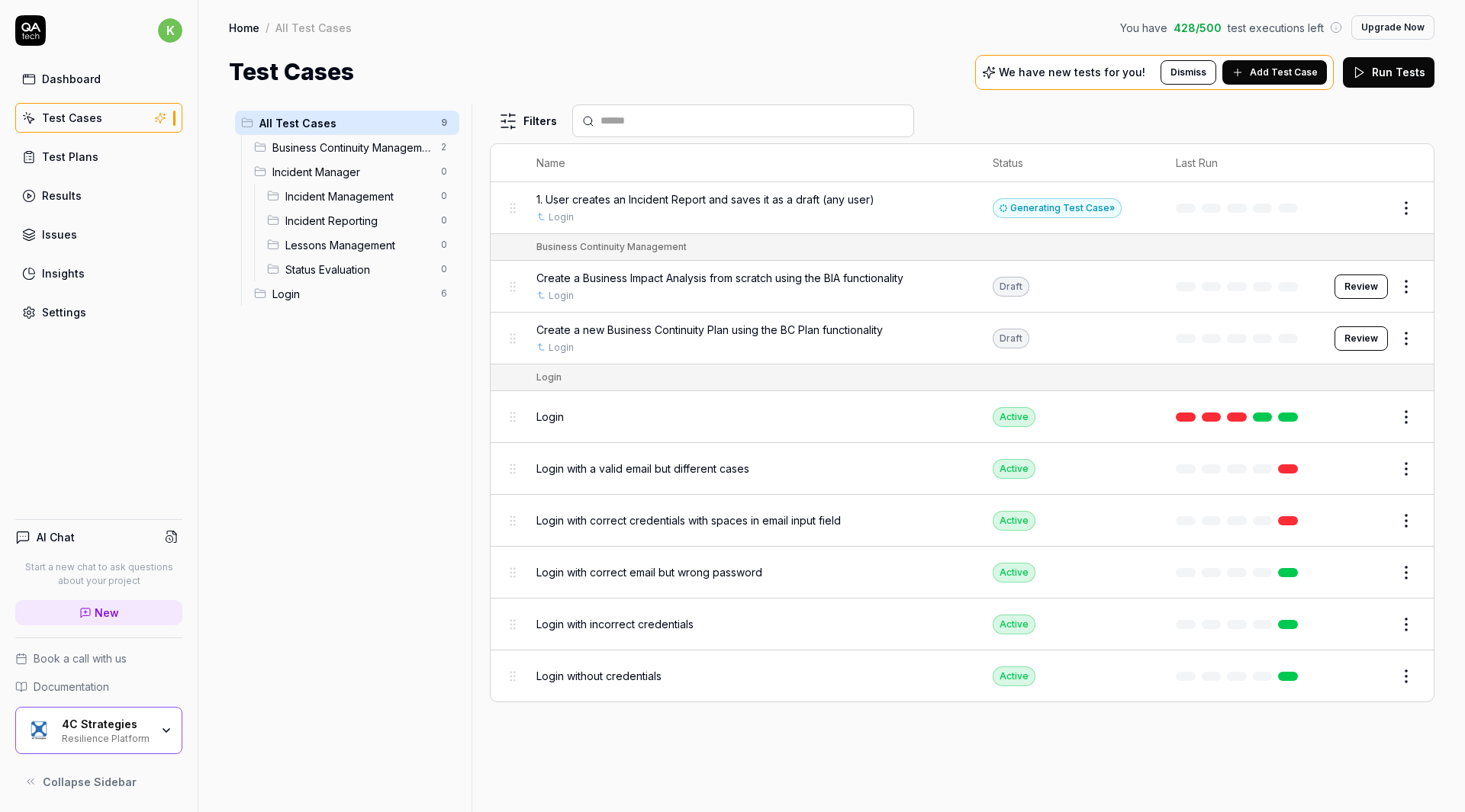
click at [1258, 69] on span "Add Test Case" at bounding box center [1283, 72] width 68 height 14
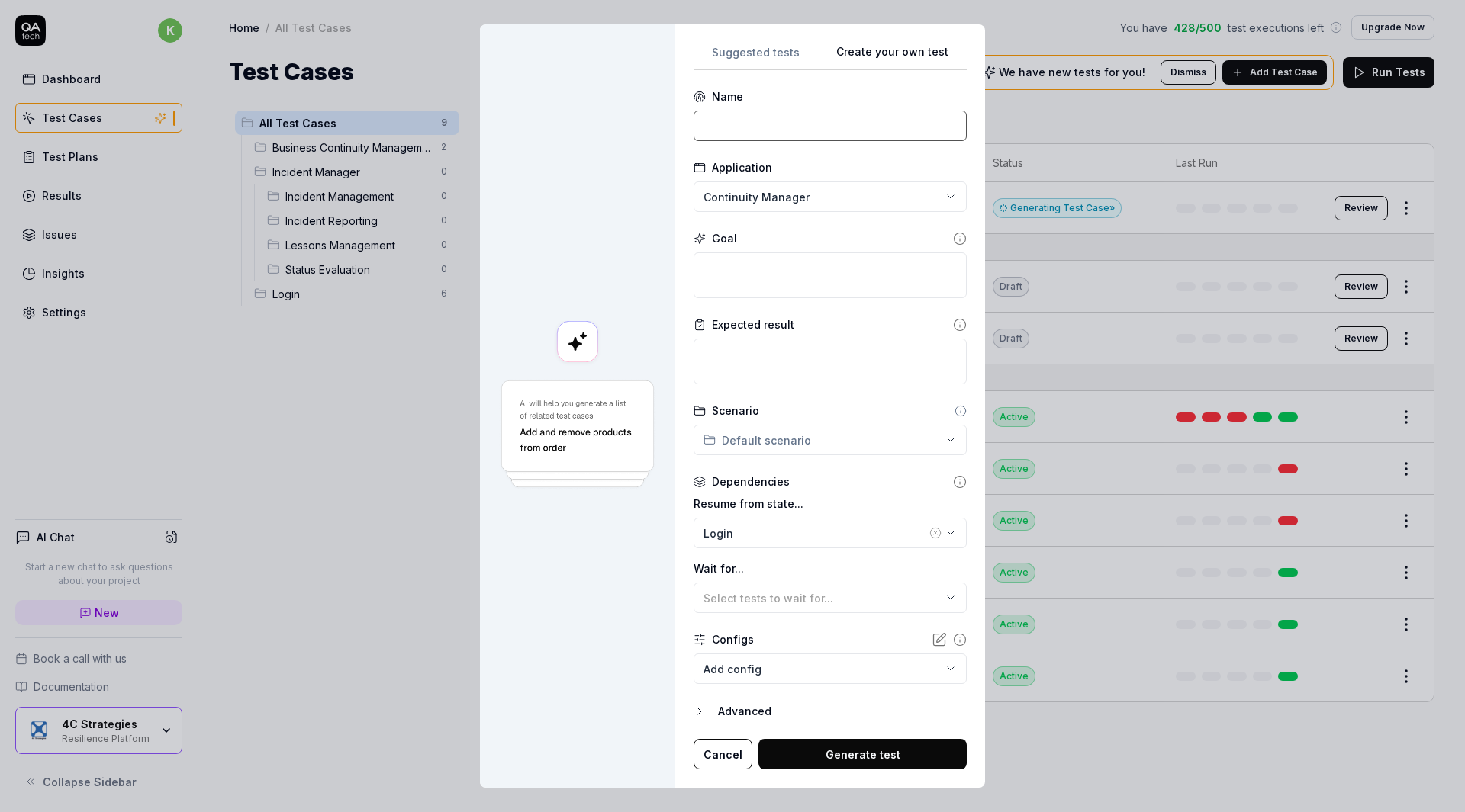
click at [778, 131] on input at bounding box center [830, 125] width 273 height 31
paste input "User creates an Incident Report and submits it (any user)"
type input "2. User creates an Incident Report and submits it"
click at [803, 285] on textarea at bounding box center [830, 275] width 273 height 45
paste textarea "1. The user logs into the system 2. The user opens the affected Workspace -> th…"
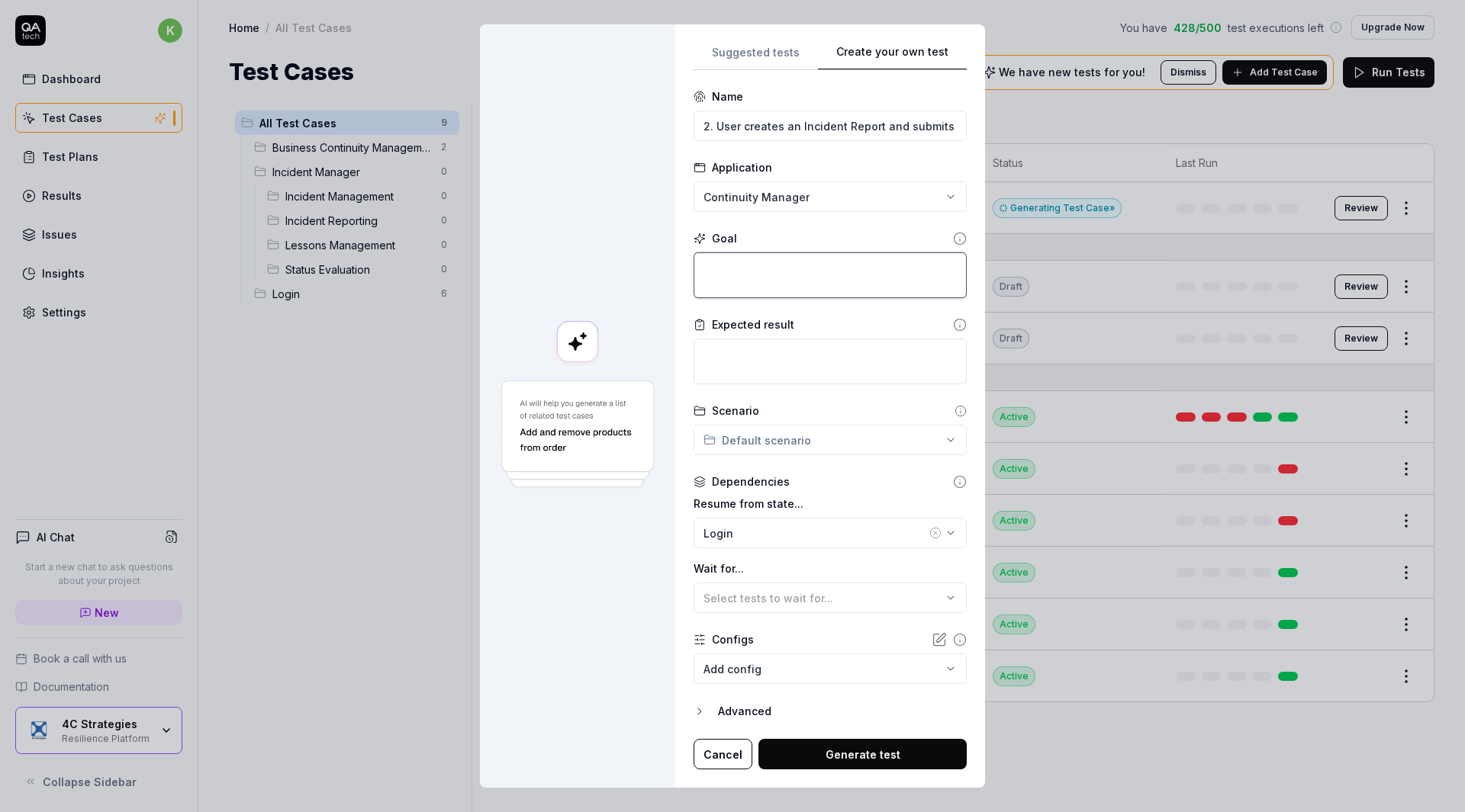
type textarea "*"
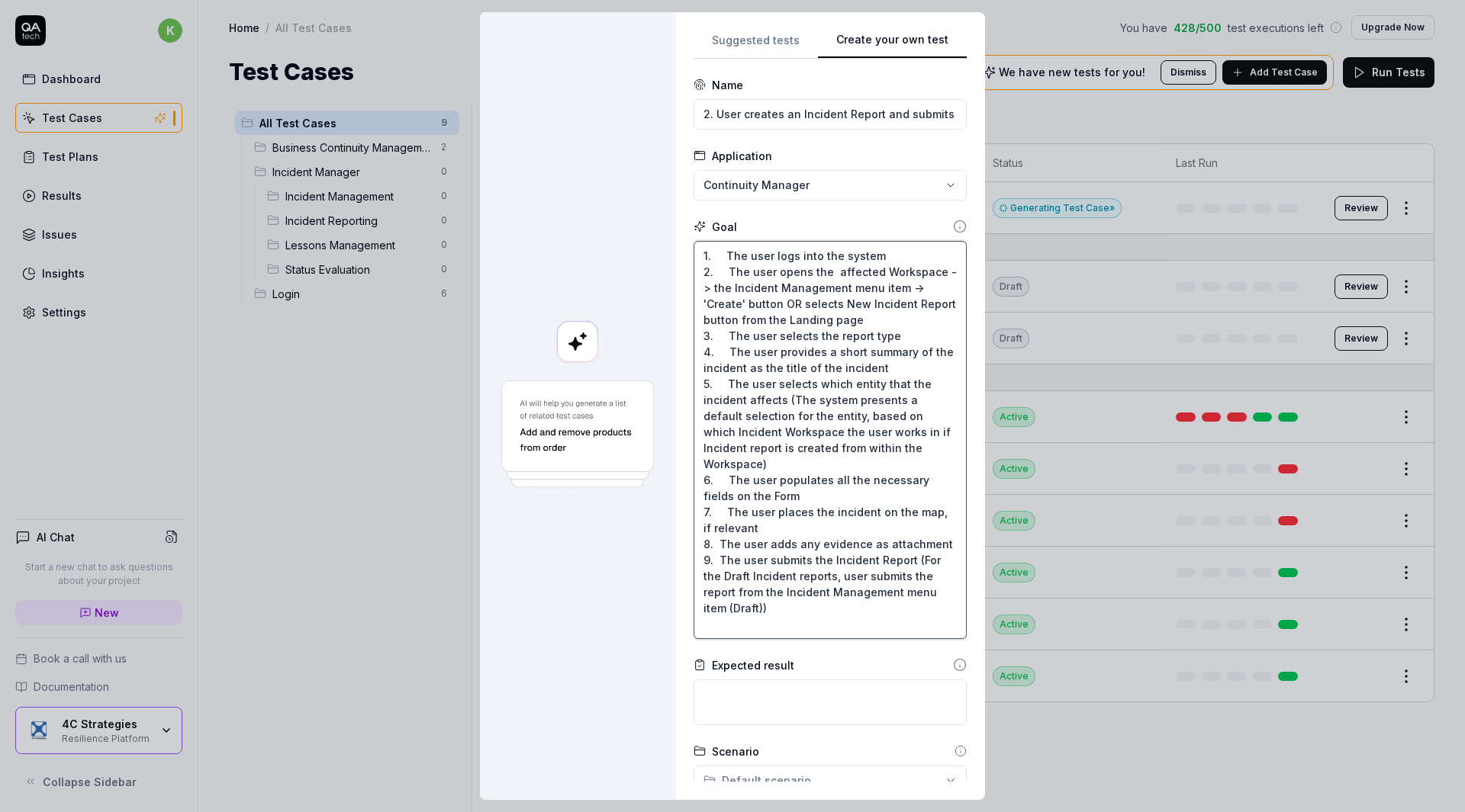
type textarea "1. The user logs into the system 2. The user opens the affected Workspace -> th…"
click at [765, 700] on textarea at bounding box center [830, 702] width 273 height 45
paste textarea "The Incident report is available under Incident Management menu item (Recently …"
type textarea "*"
type textarea "The Incident report is available under Incident Management menu item (Recently …"
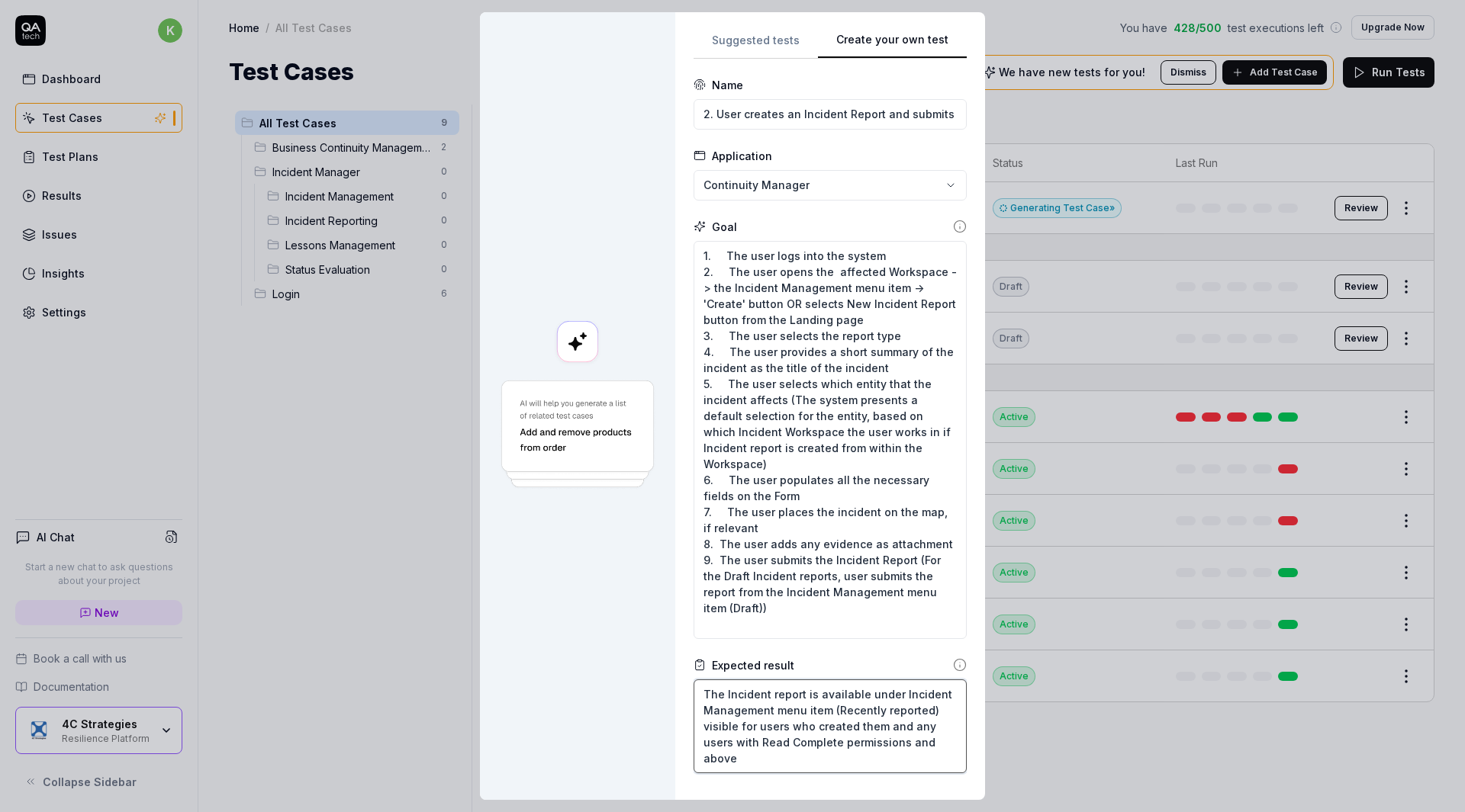
type textarea "*"
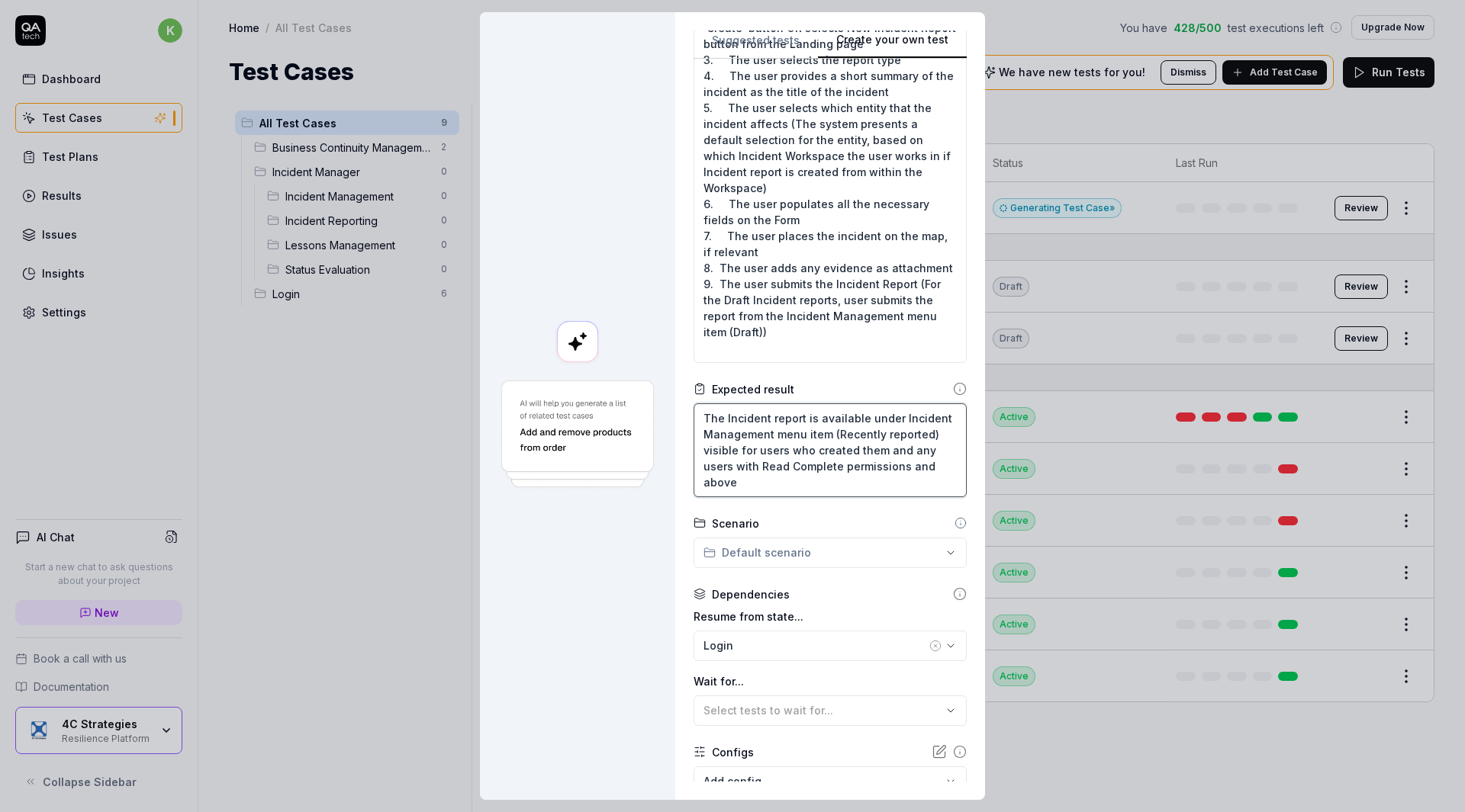
scroll to position [377, 0]
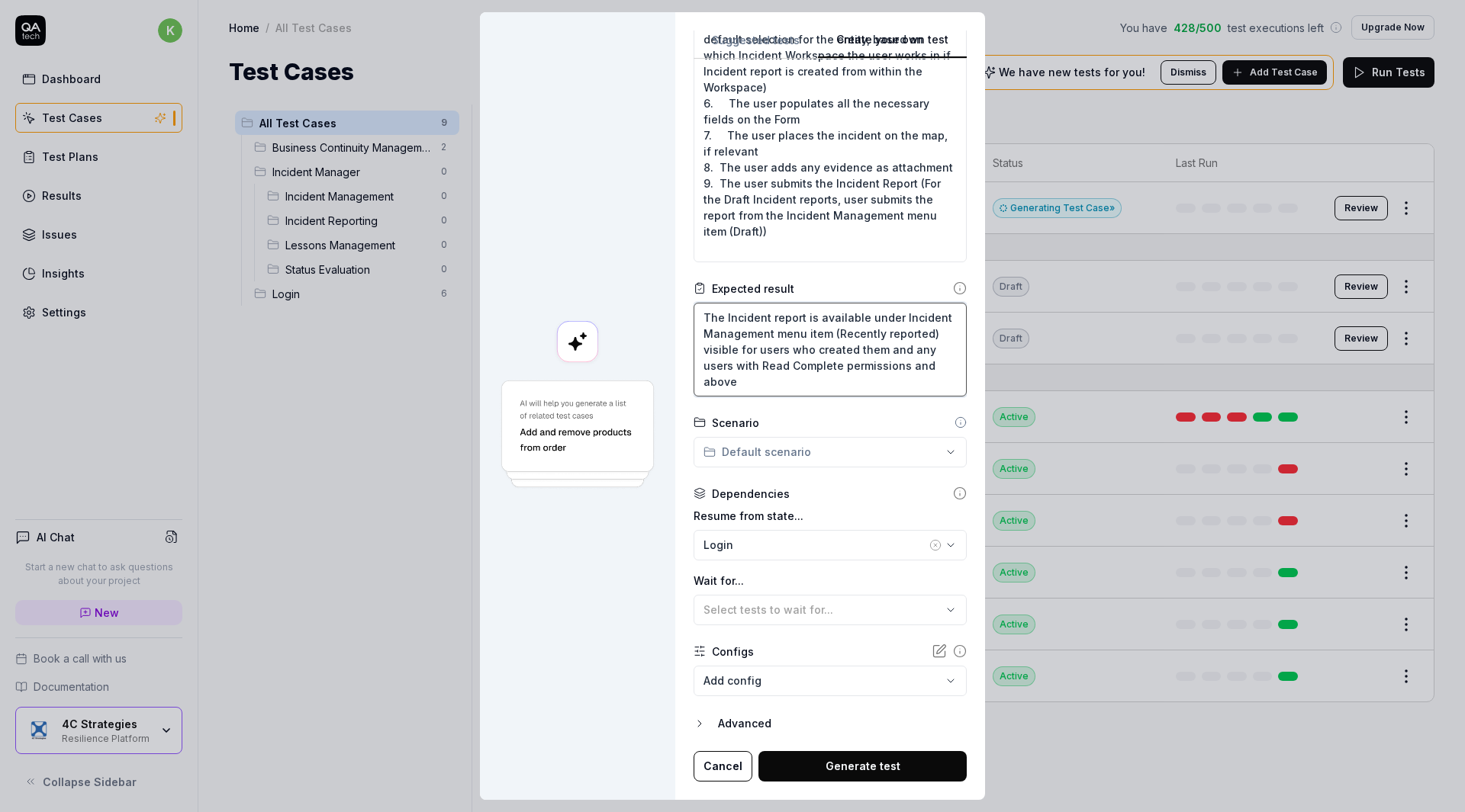
type textarea "The Incident report is available under Incident Management menu item (Recently …"
click at [837, 766] on button "Generate test" at bounding box center [862, 767] width 208 height 31
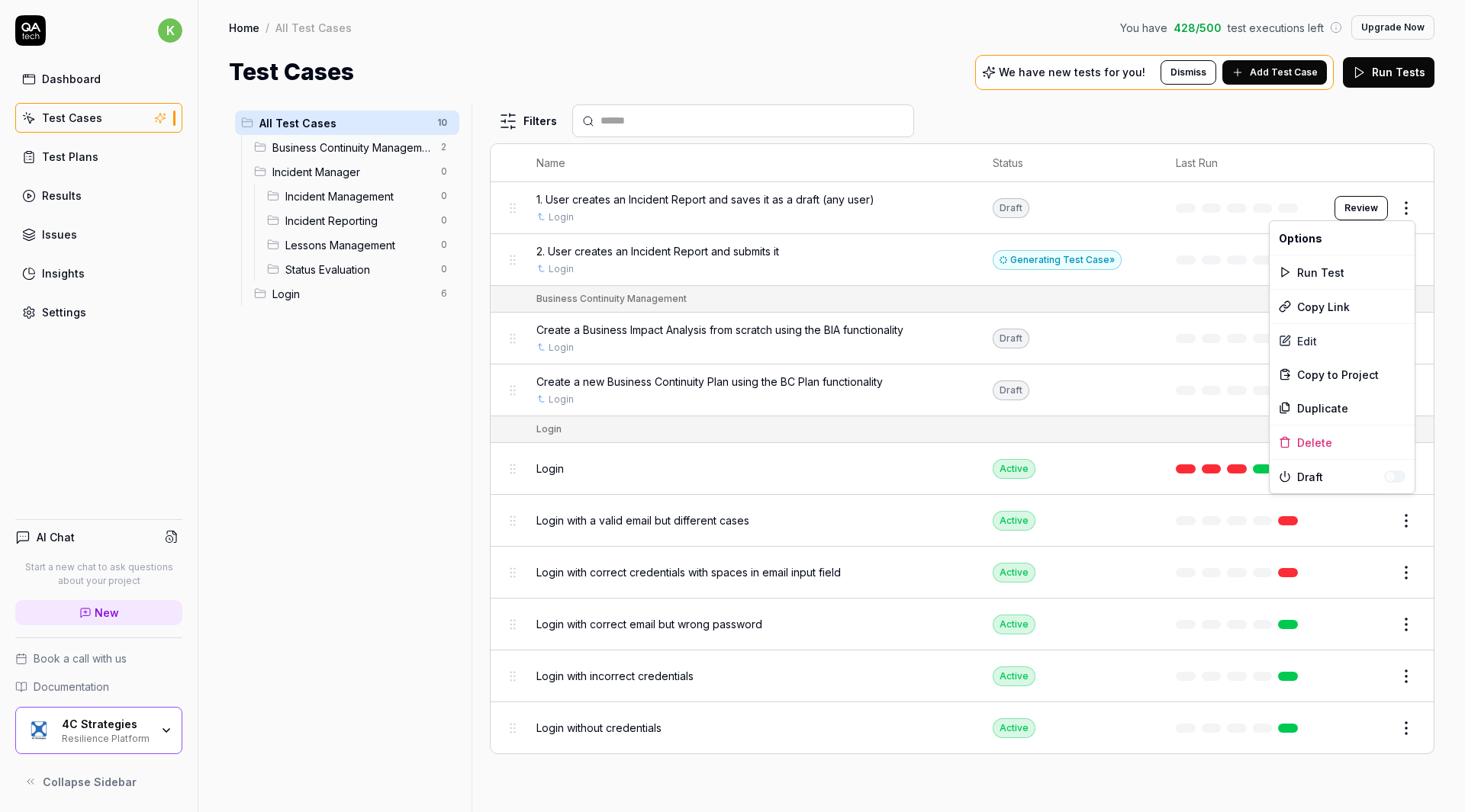
click at [1404, 213] on html "k Dashboard Test Cases Test Plans Results Issues Insights Settings AI Chat Star…" at bounding box center [732, 406] width 1465 height 812
click at [1315, 335] on div "Edit" at bounding box center [1342, 341] width 145 height 33
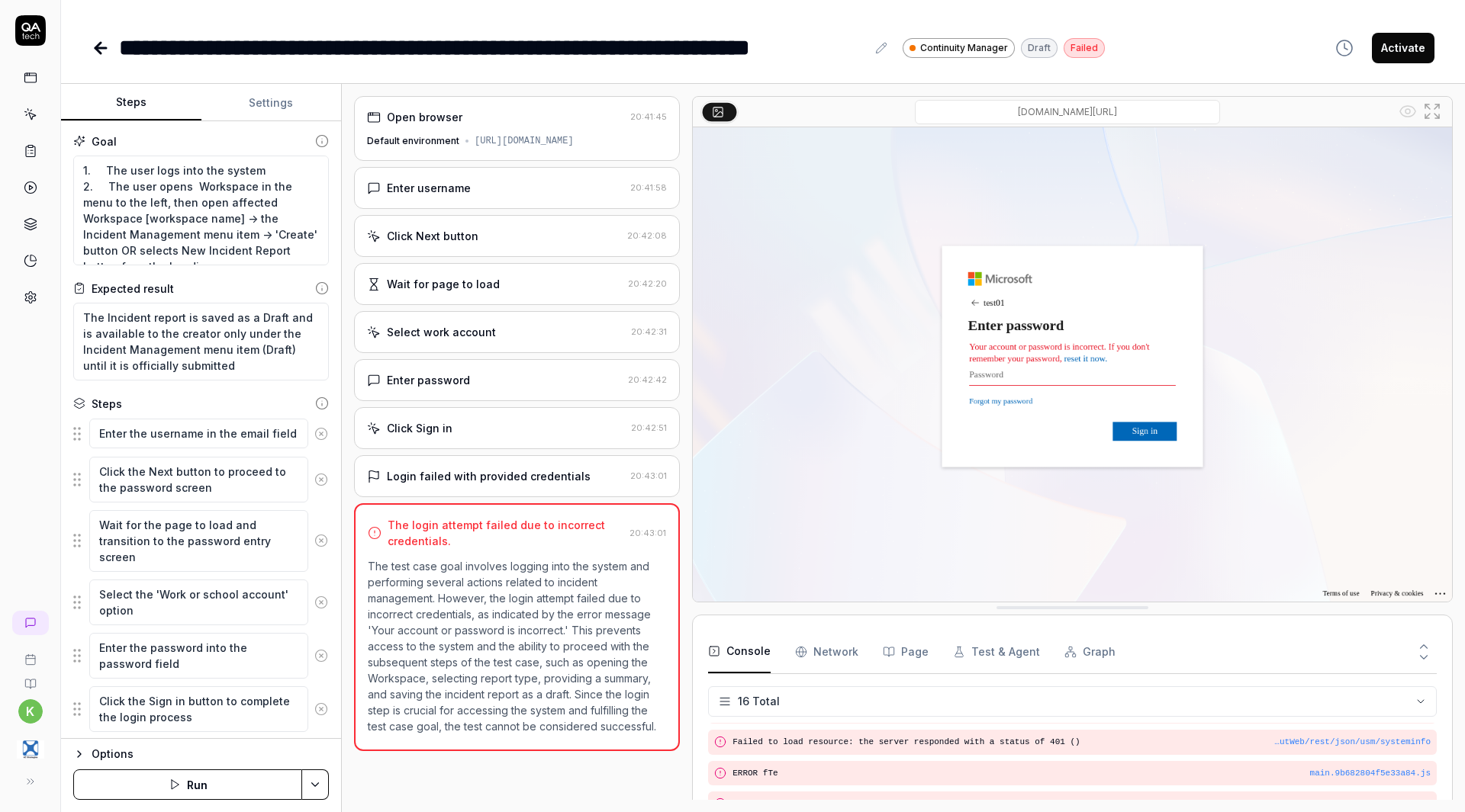
scroll to position [396, 0]
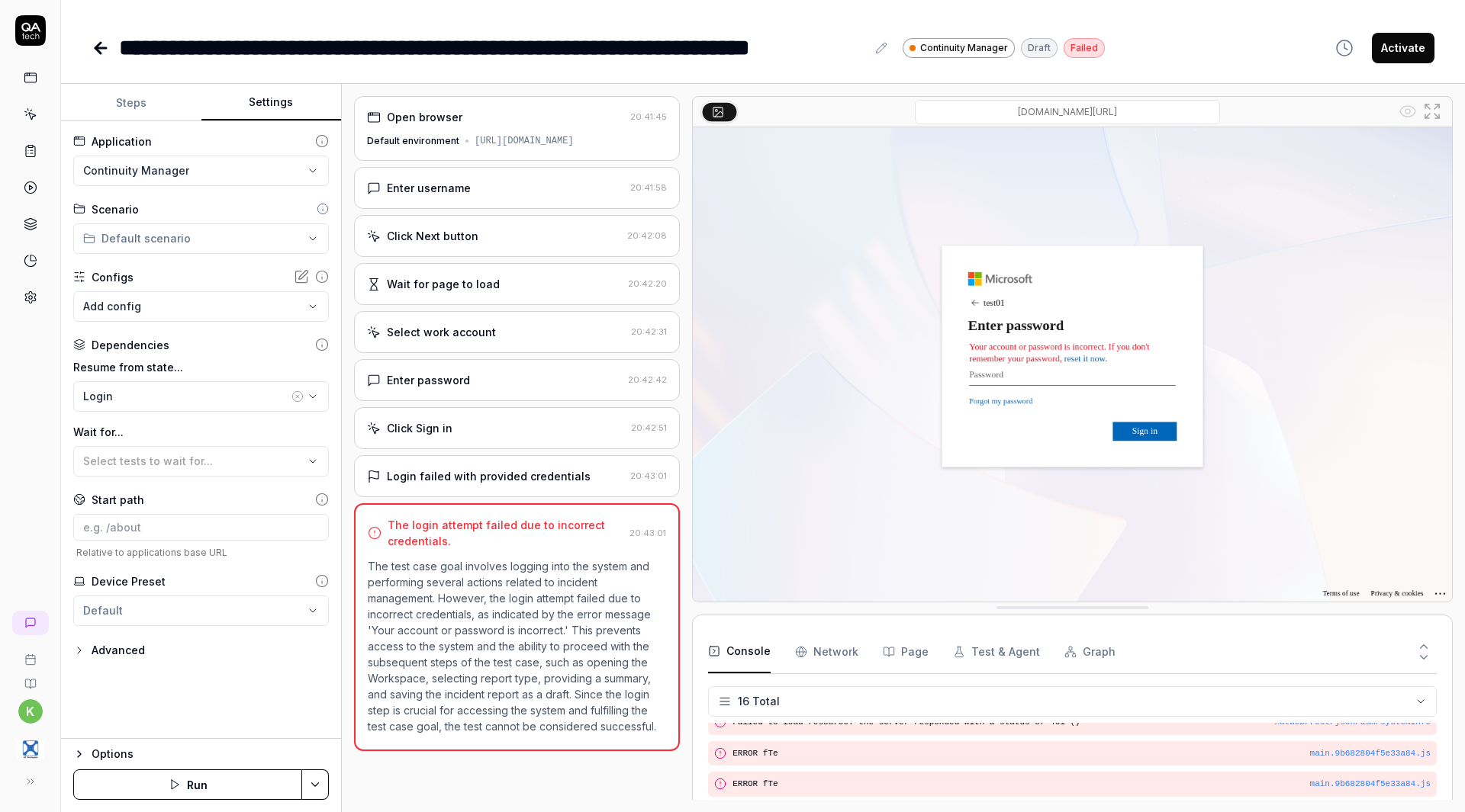
click at [279, 110] on button "Settings" at bounding box center [271, 102] width 140 height 36
click at [234, 238] on html "**********" at bounding box center [732, 406] width 1465 height 812
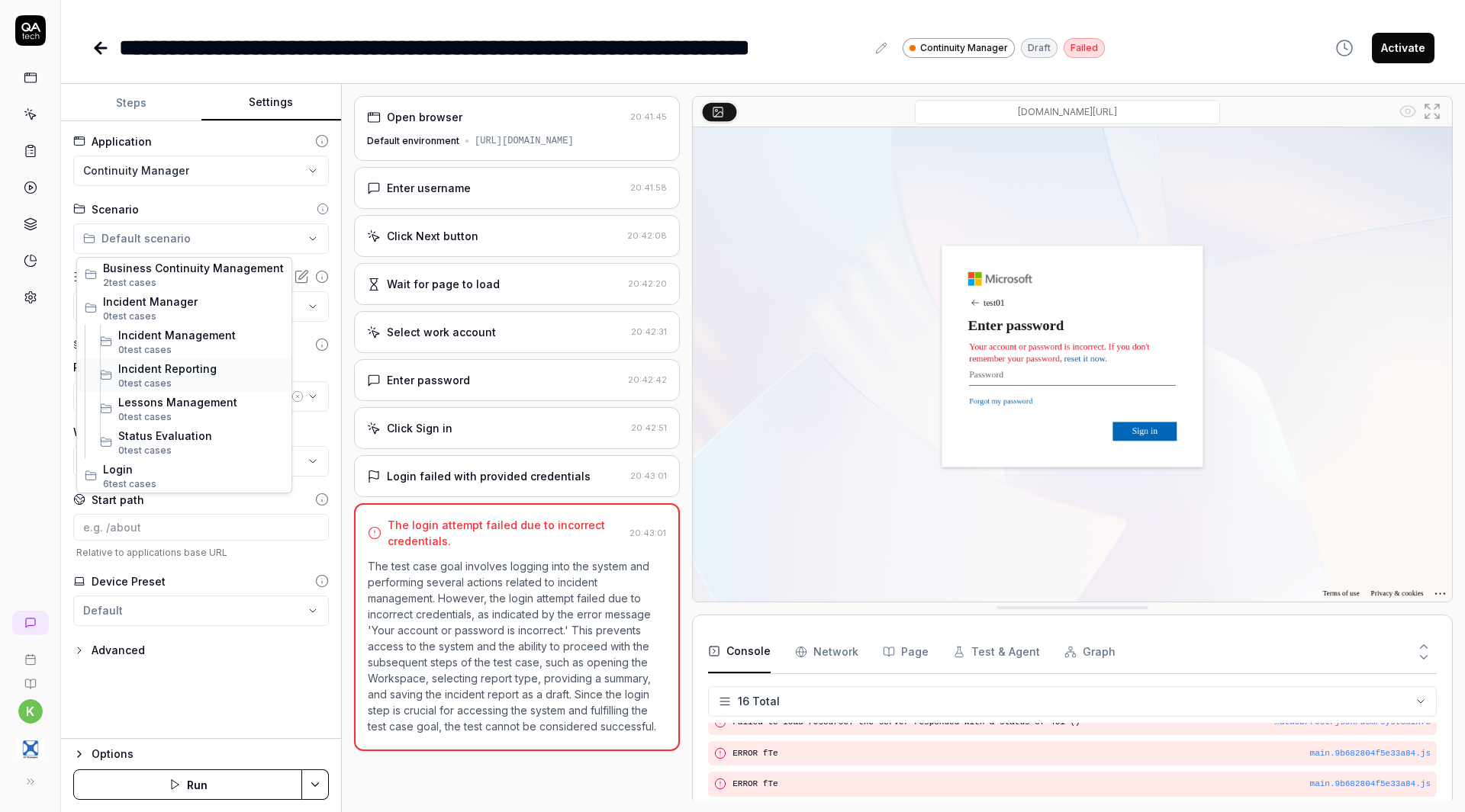
click at [209, 367] on span "Incident Reporting" at bounding box center [201, 368] width 165 height 16
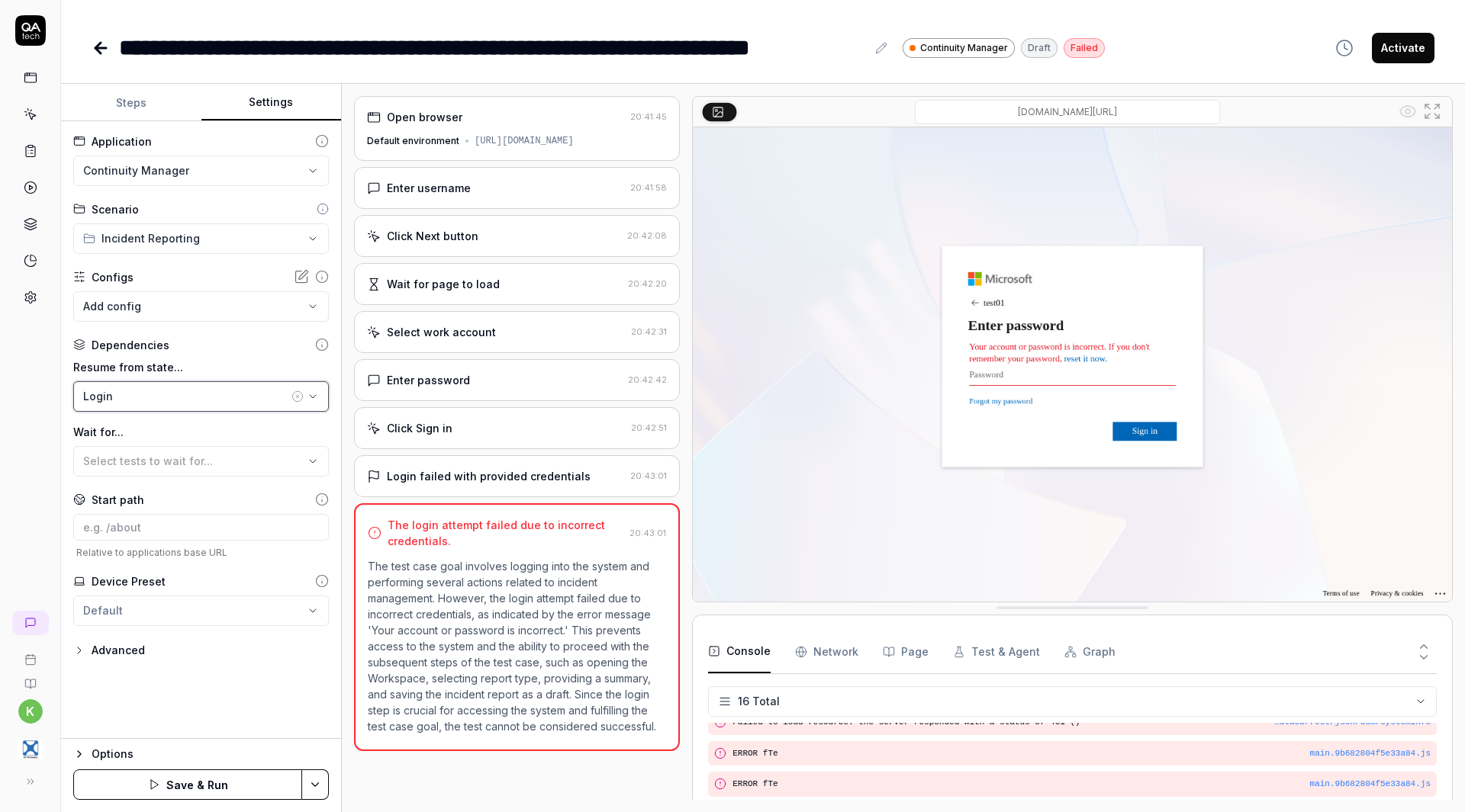
click at [160, 405] on button "Login" at bounding box center [201, 396] width 255 height 31
click at [99, 48] on icon at bounding box center [101, 48] width 11 height 0
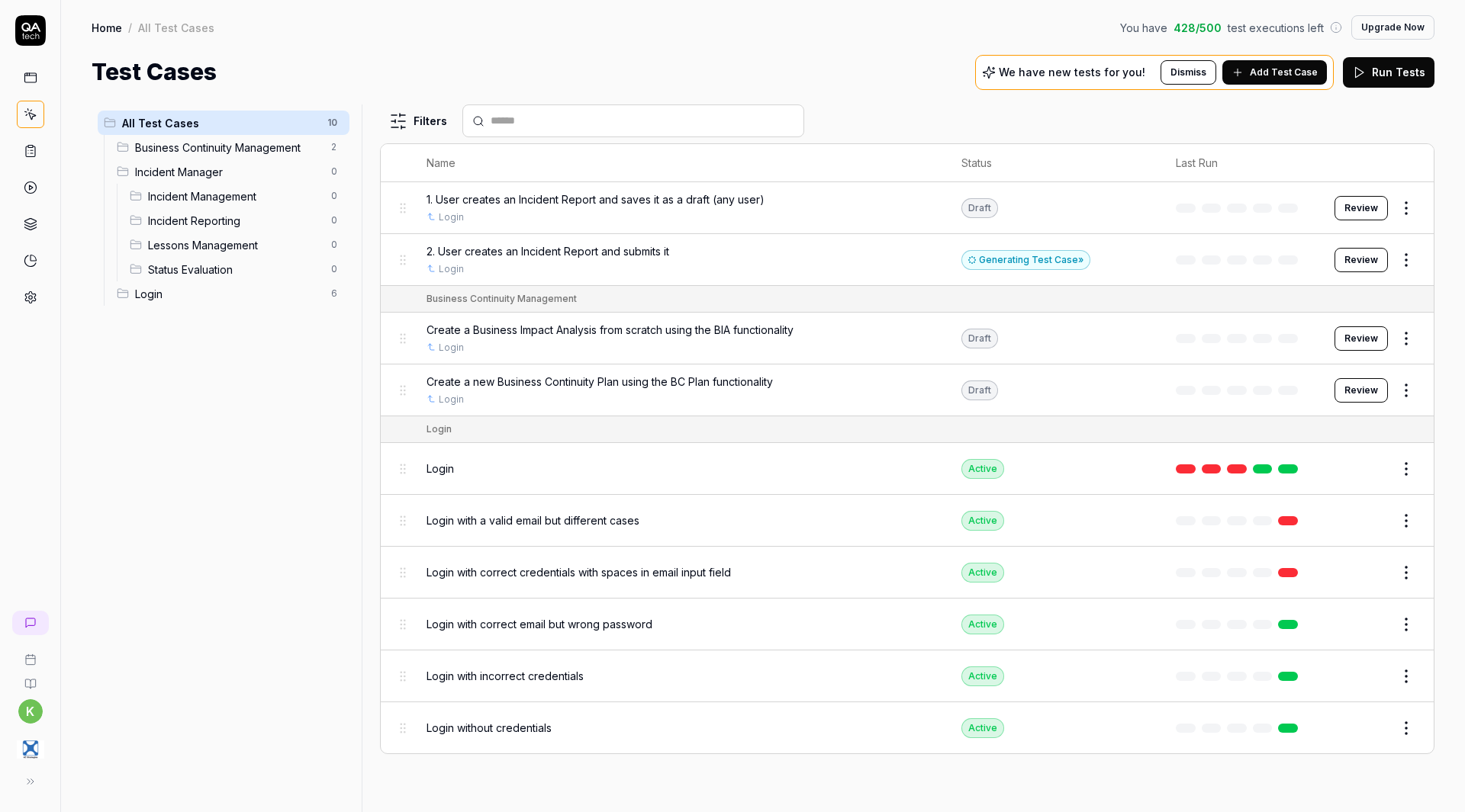
click at [1403, 259] on html "k Home / All Test Cases You have 428 / 500 test executions left Upgrade Now Hom…" at bounding box center [732, 406] width 1465 height 812
click at [1326, 397] on div "Edit" at bounding box center [1342, 393] width 145 height 33
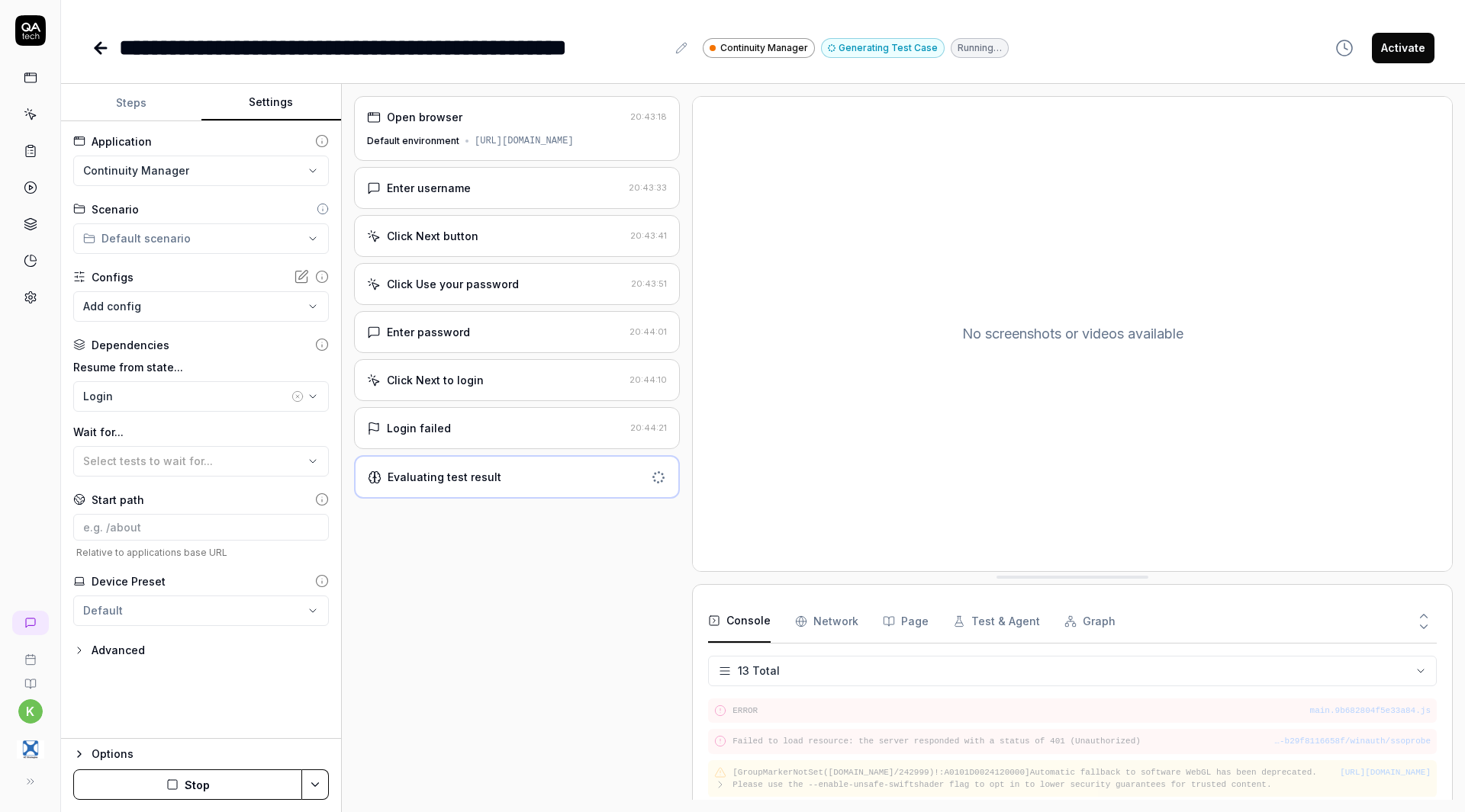
click at [289, 102] on button "Settings" at bounding box center [271, 102] width 140 height 36
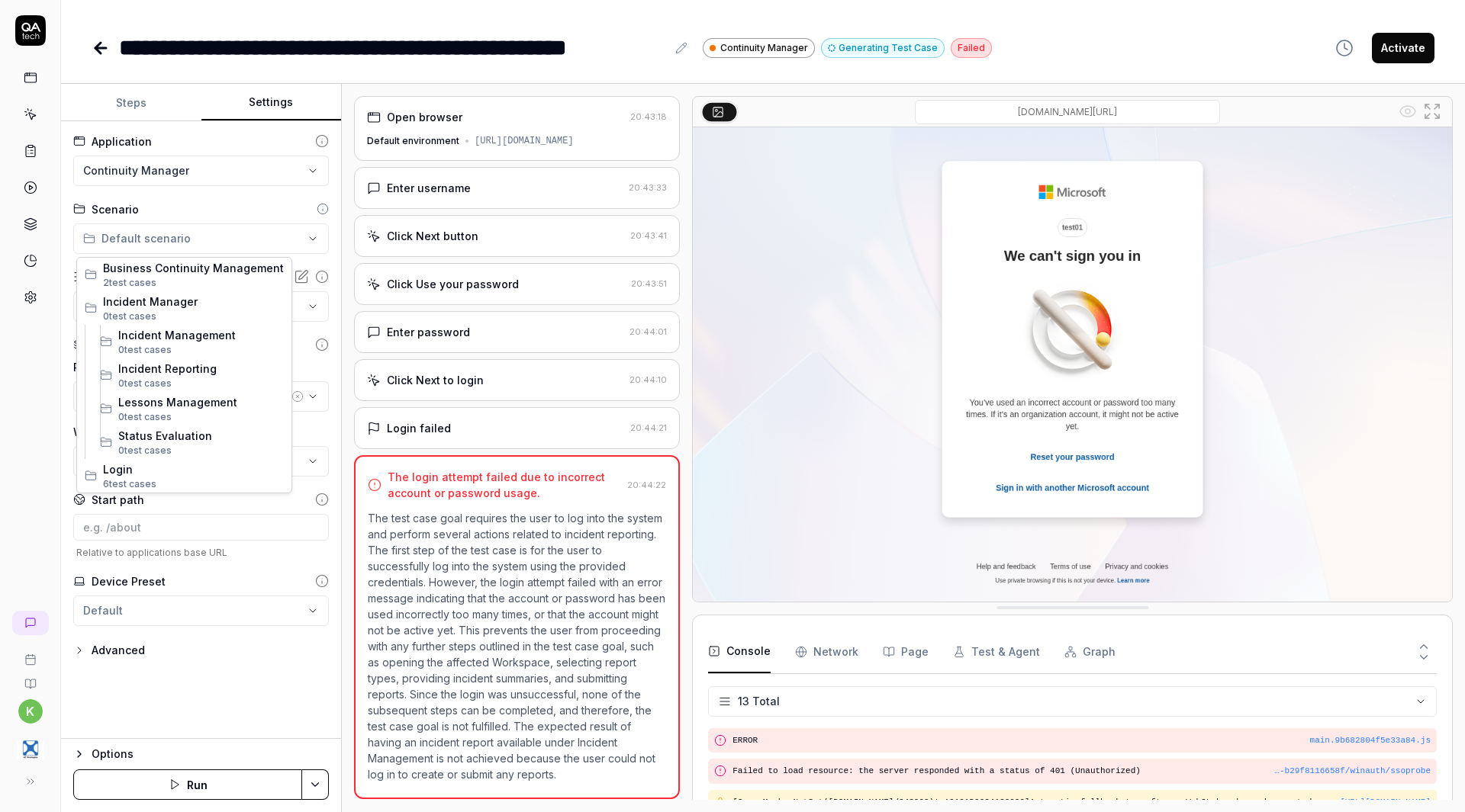
click at [207, 240] on html "**********" at bounding box center [732, 406] width 1465 height 812
click at [200, 373] on span "Incident Reporting" at bounding box center [201, 368] width 165 height 16
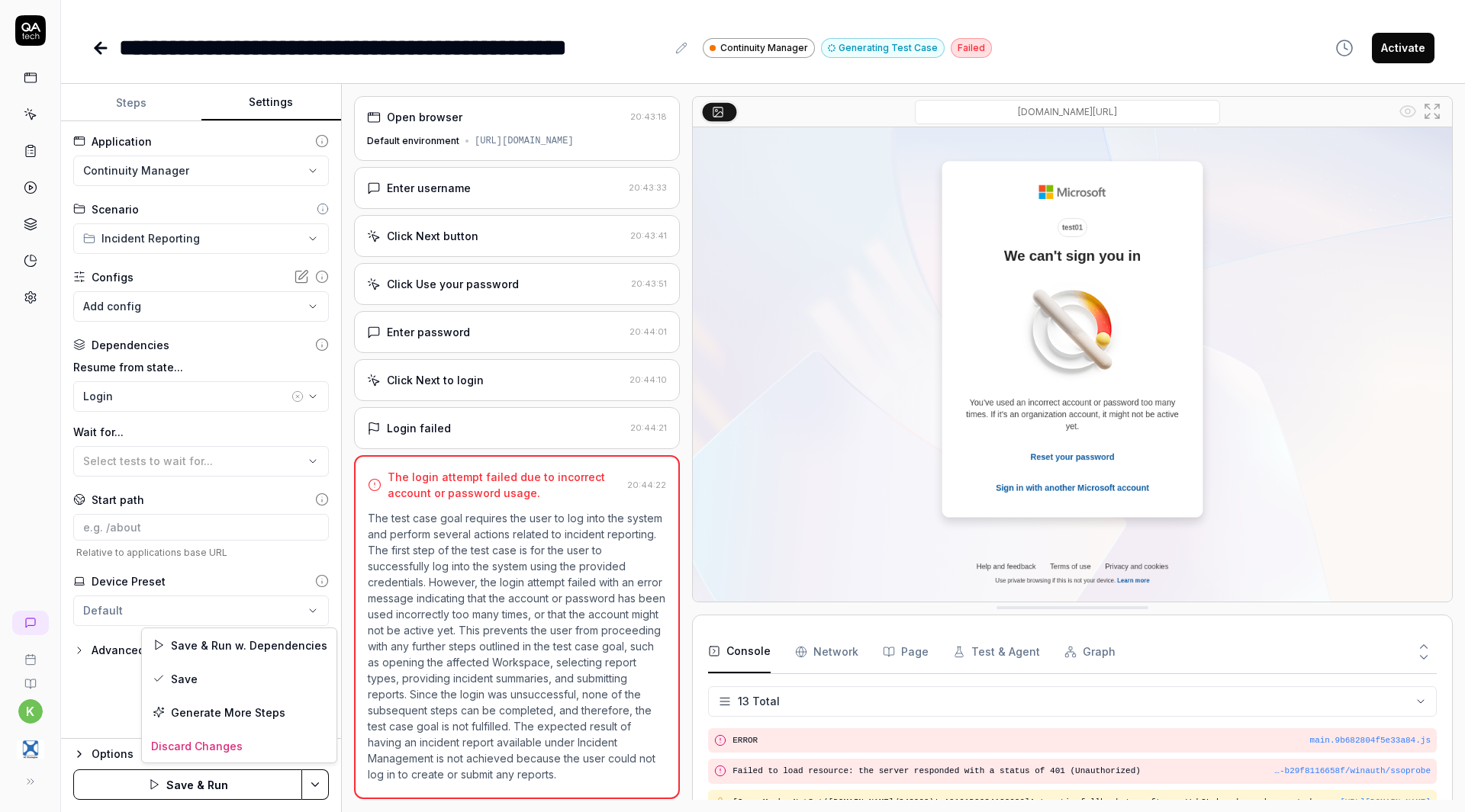
click at [316, 783] on html "**********" at bounding box center [732, 406] width 1465 height 812
click at [199, 683] on div "Save" at bounding box center [240, 678] width 195 height 33
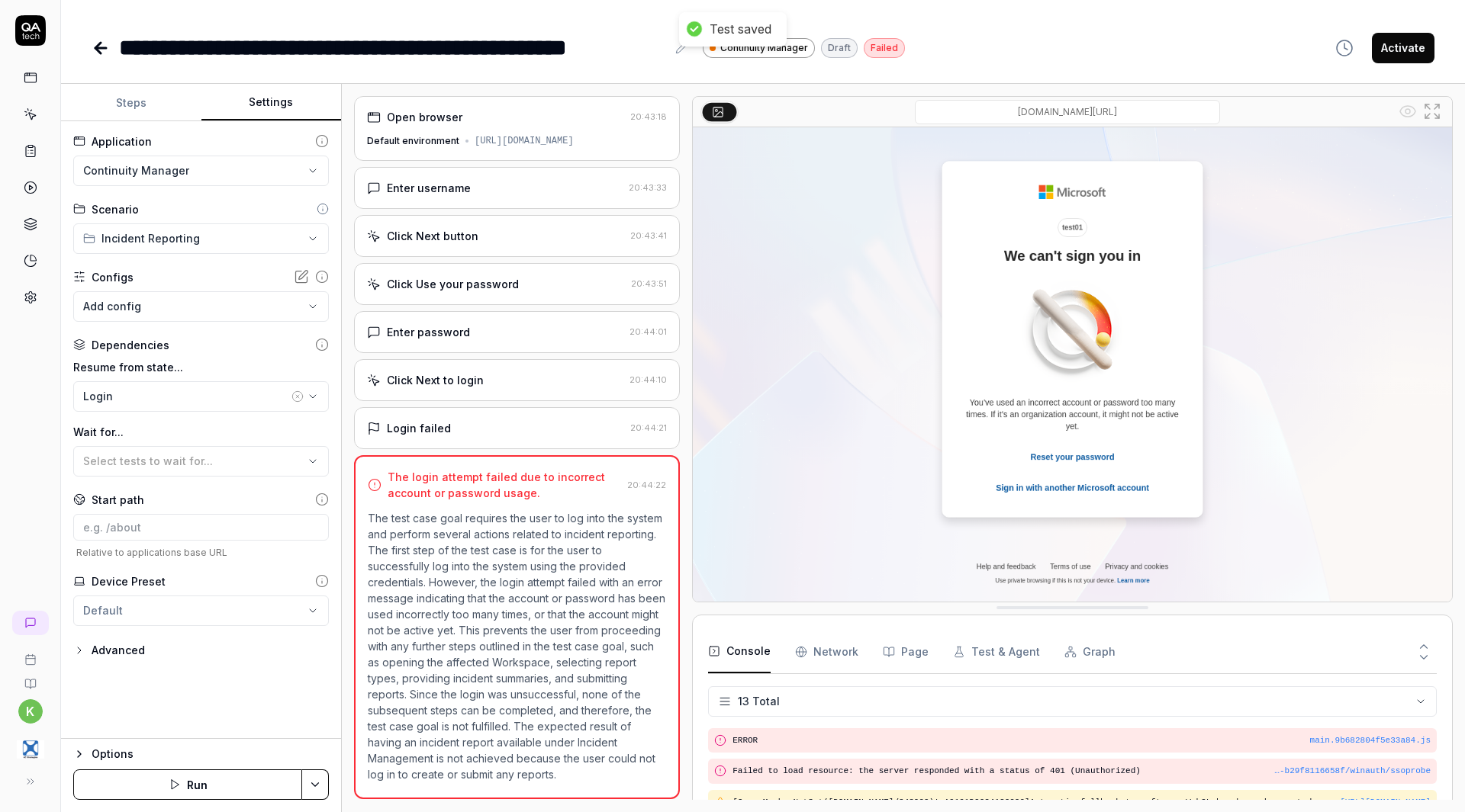
click at [98, 48] on icon at bounding box center [101, 48] width 11 height 0
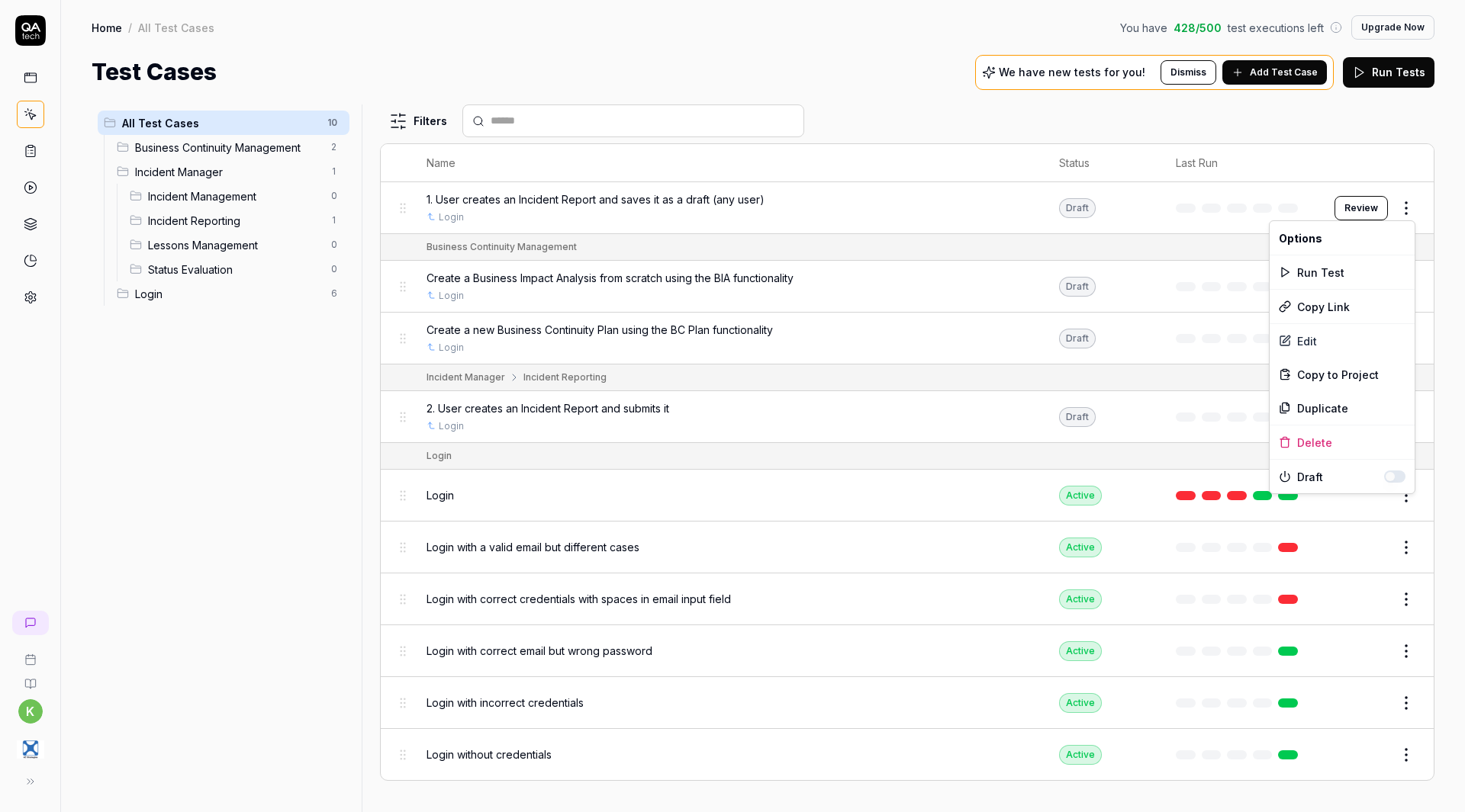
click at [1407, 203] on html "k Home / All Test Cases You have 428 / 500 test executions left Upgrade Now Hom…" at bounding box center [732, 406] width 1465 height 812
click at [1302, 344] on div "Edit" at bounding box center [1342, 341] width 145 height 33
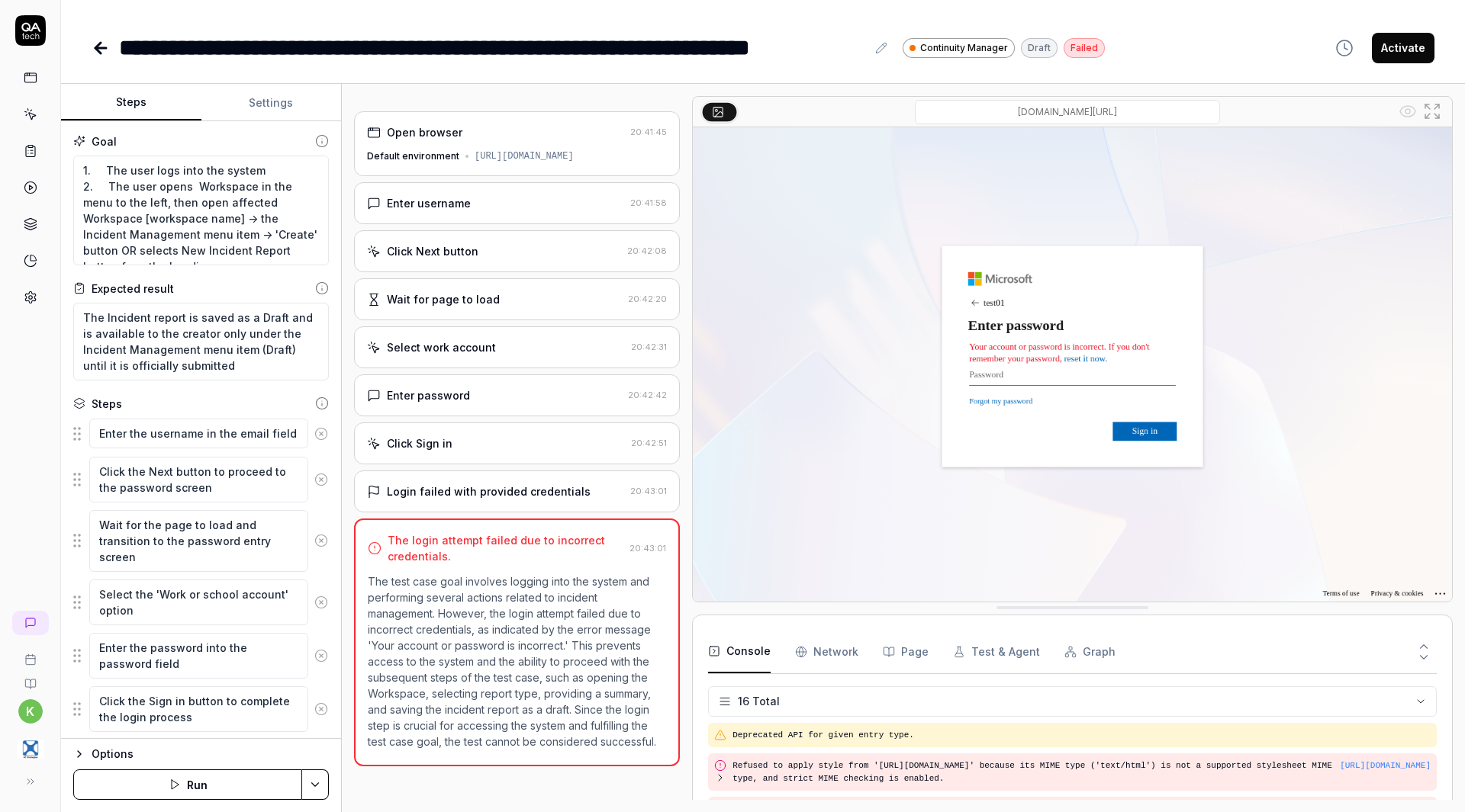
scroll to position [396, 0]
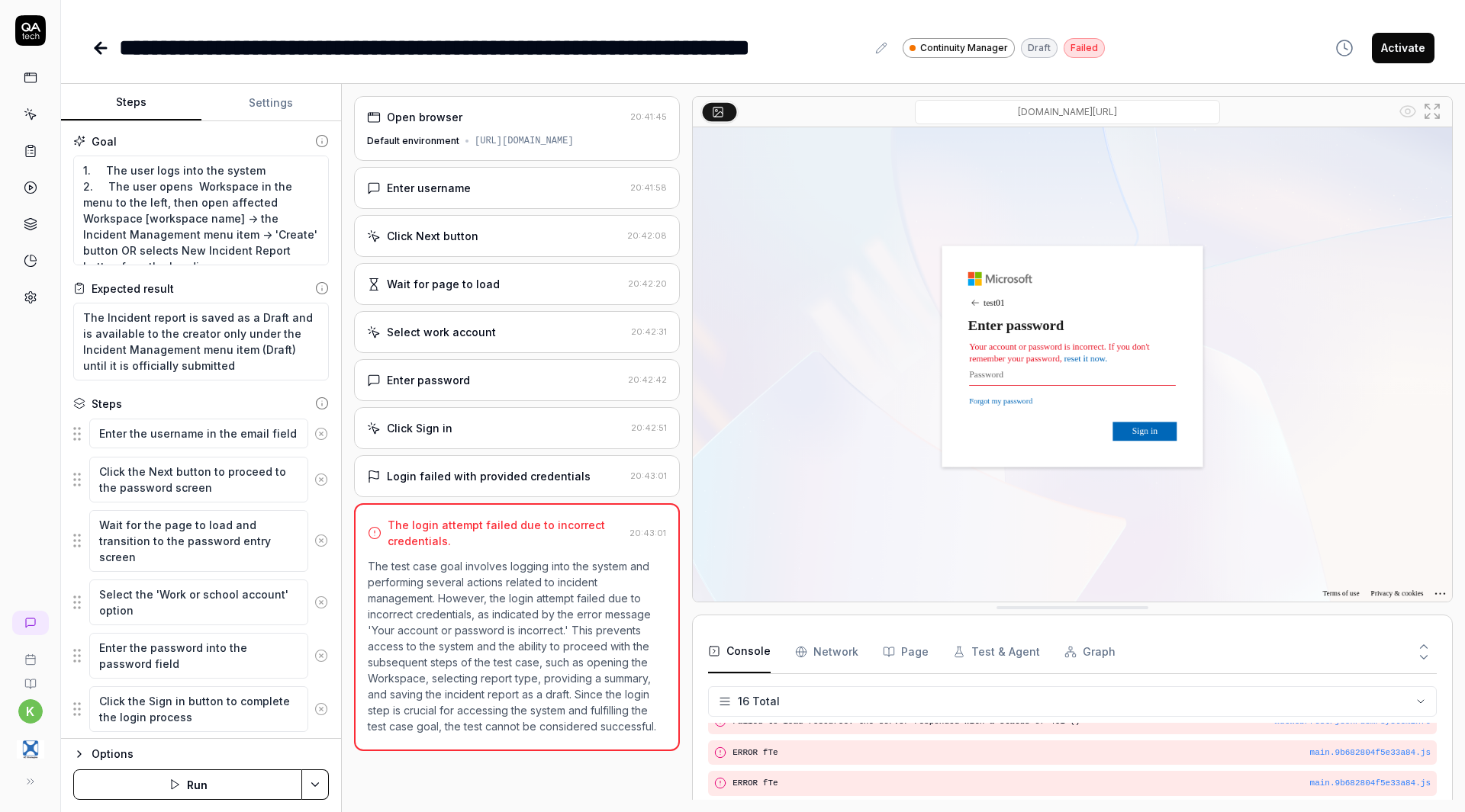
type textarea "*"
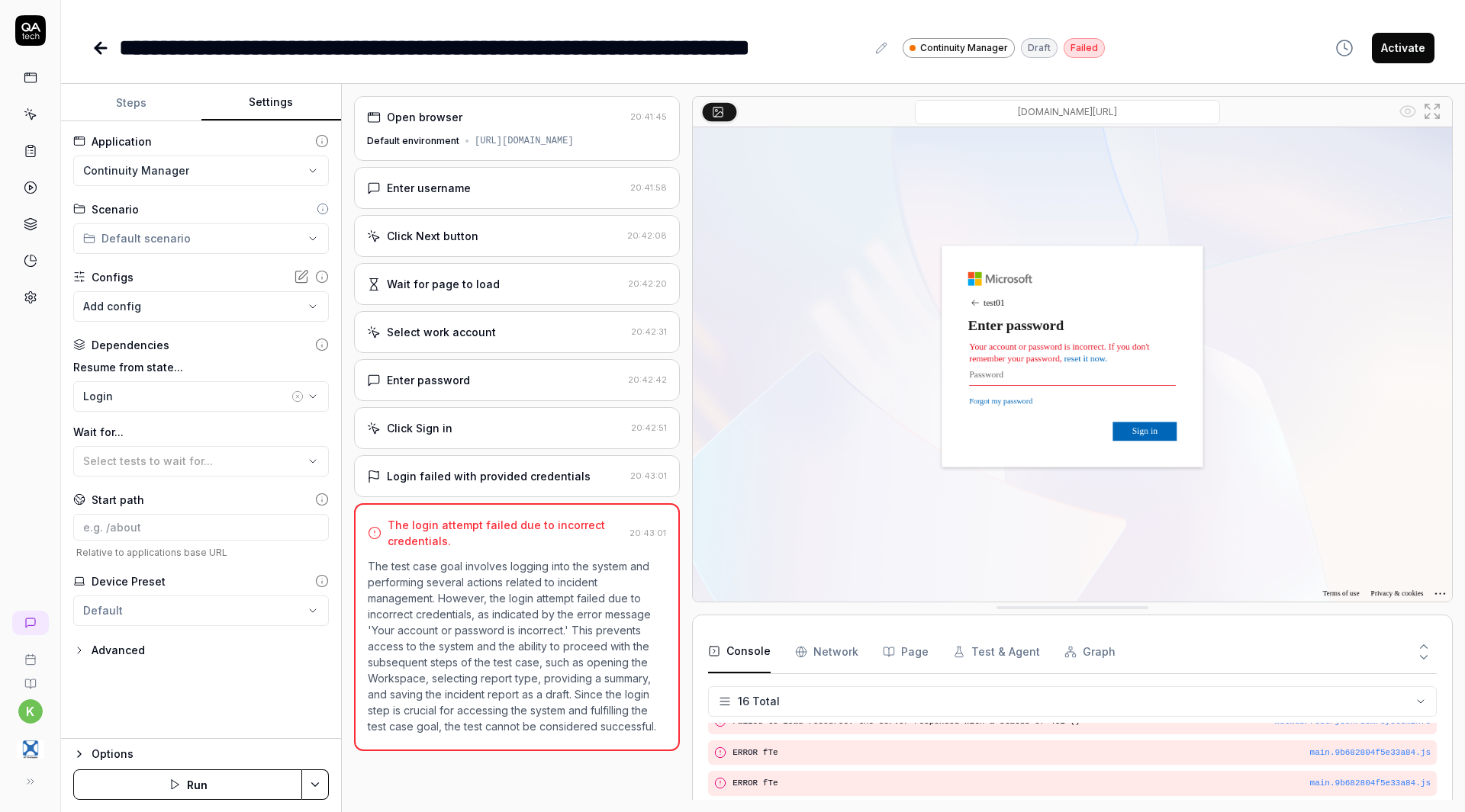
click at [283, 92] on button "Settings" at bounding box center [271, 102] width 140 height 36
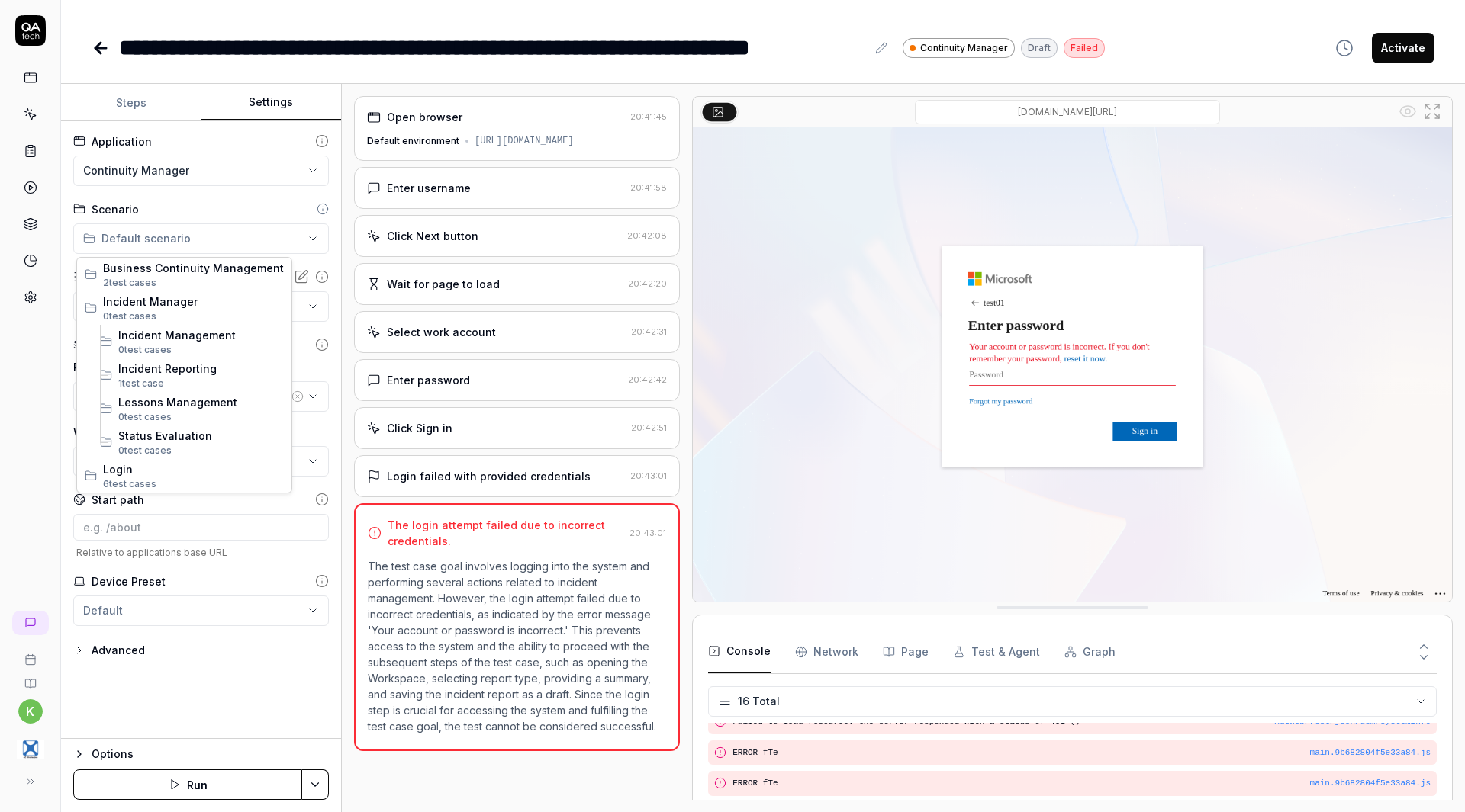
click at [197, 246] on html "**********" at bounding box center [732, 406] width 1465 height 812
click at [191, 374] on span "Incident Reporting" at bounding box center [201, 368] width 165 height 16
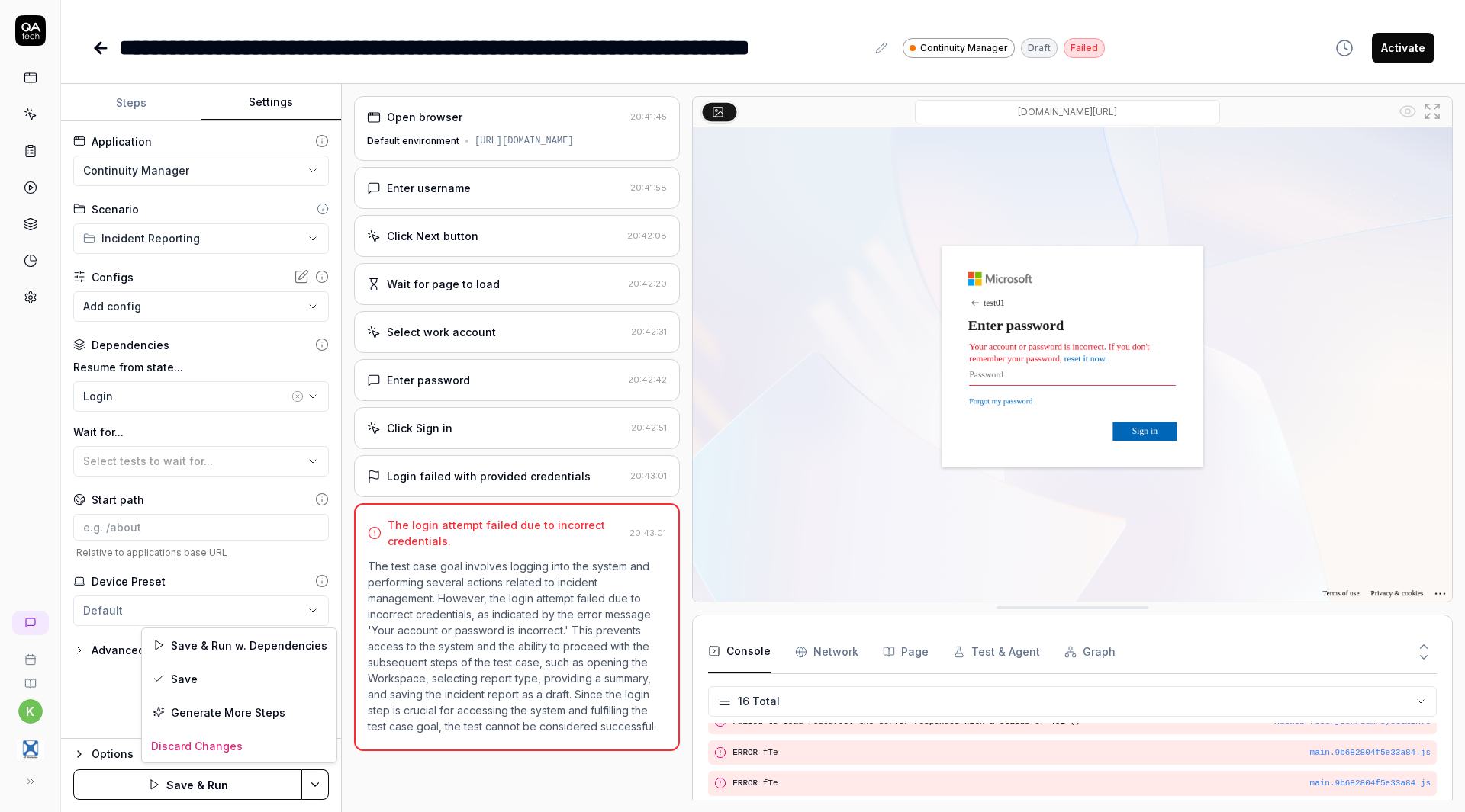
click at [318, 786] on html "**********" at bounding box center [732, 406] width 1465 height 812
click at [230, 681] on div "Save" at bounding box center [240, 678] width 195 height 33
click at [104, 51] on icon at bounding box center [101, 48] width 19 height 19
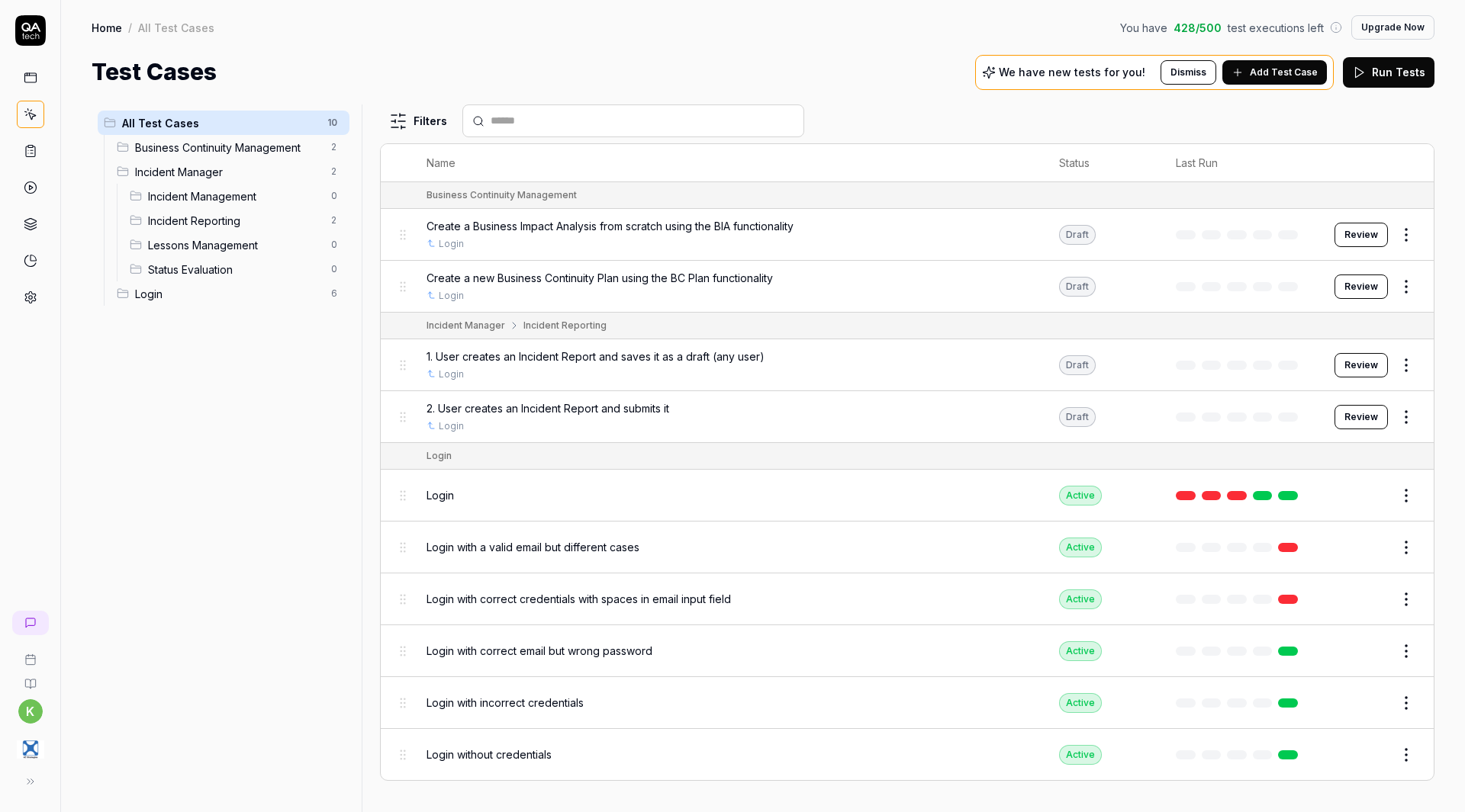
click at [289, 222] on span "Incident Reporting" at bounding box center [234, 220] width 174 height 16
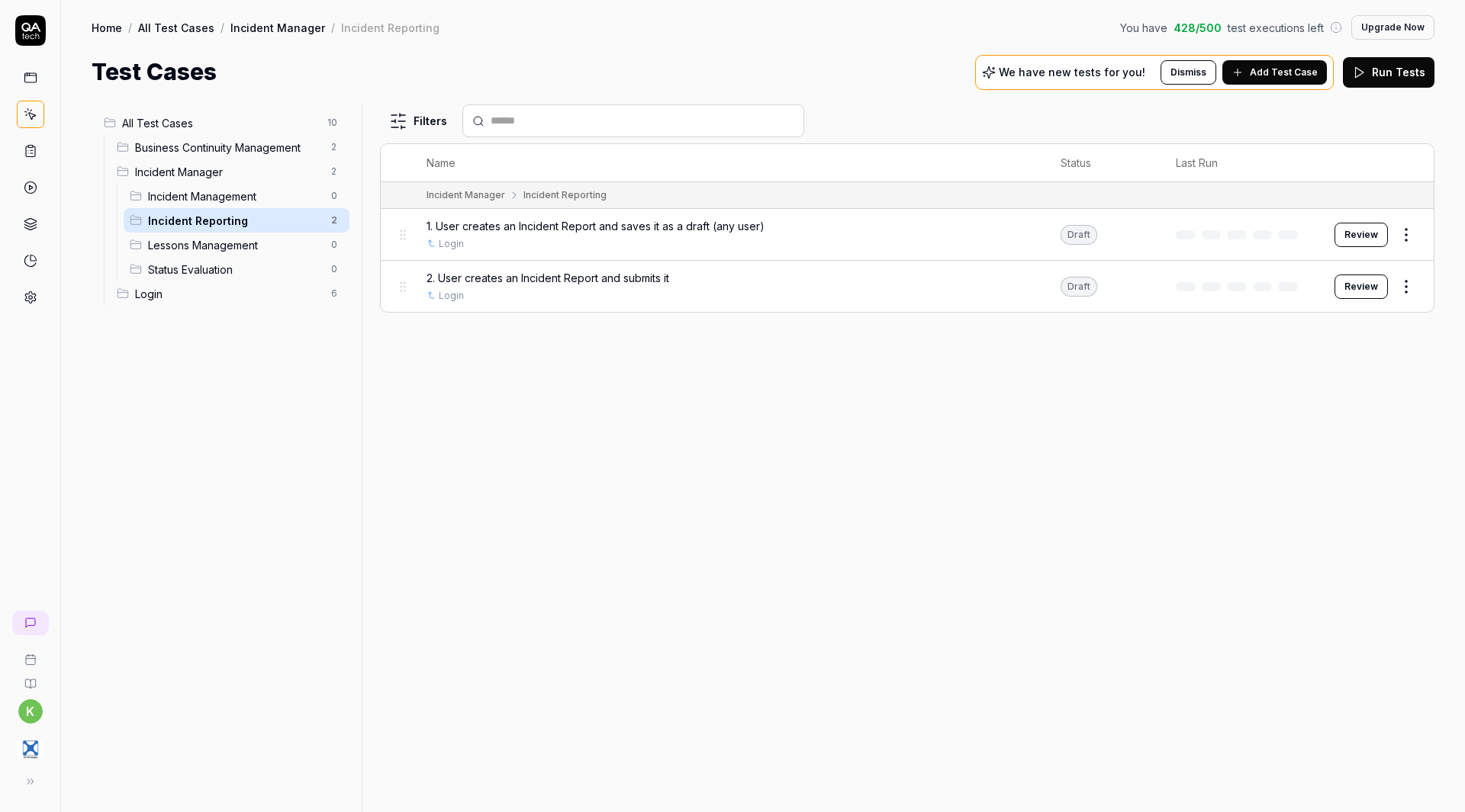
click at [1265, 81] on button "Add Test Case" at bounding box center [1275, 72] width 105 height 24
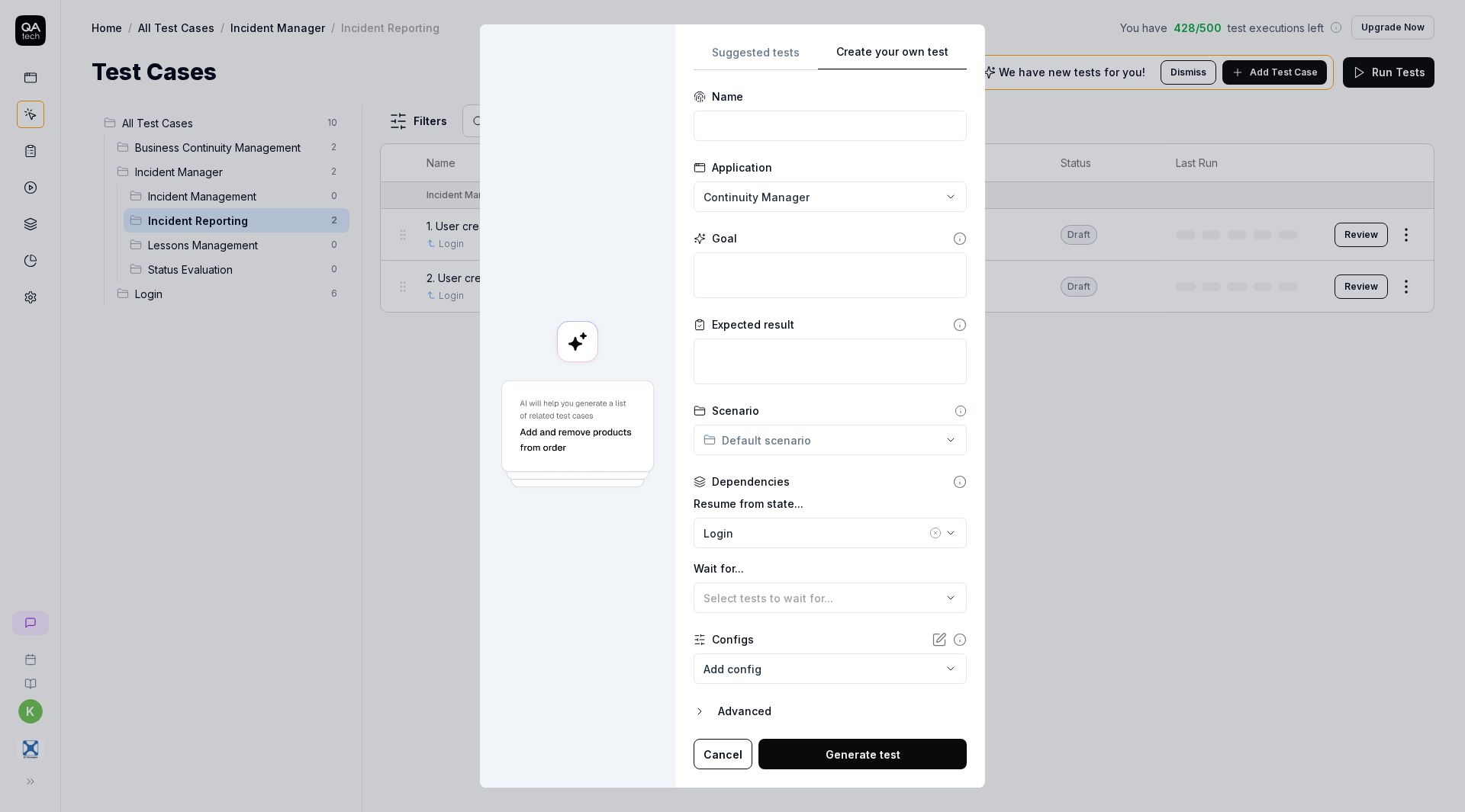
click at [895, 47] on button "Create your own test" at bounding box center [892, 57] width 149 height 28
click at [751, 133] on input at bounding box center [830, 125] width 273 height 31
paste input "User analyses the submitted Incident Report and sets it as Closed (Workspace Ma…"
type input "3. User analyses the submitted Incident Report and sets it as Closed (Workspace…"
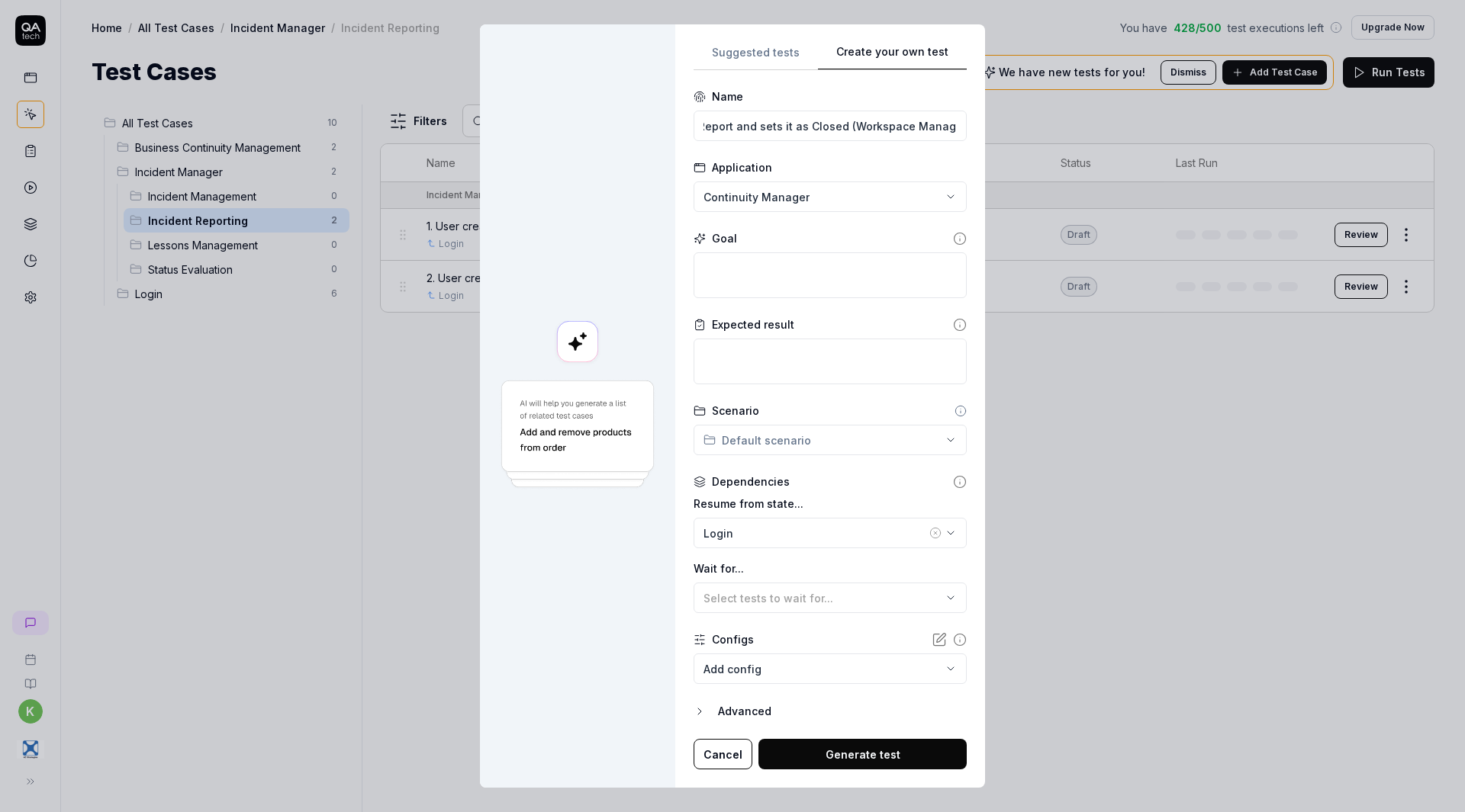
scroll to position [0, 0]
click at [788, 267] on textarea at bounding box center [830, 275] width 273 height 45
paste textarea "1. The user logs into the system 2. The user opens the affected Workspace 3. Th…"
type textarea "*"
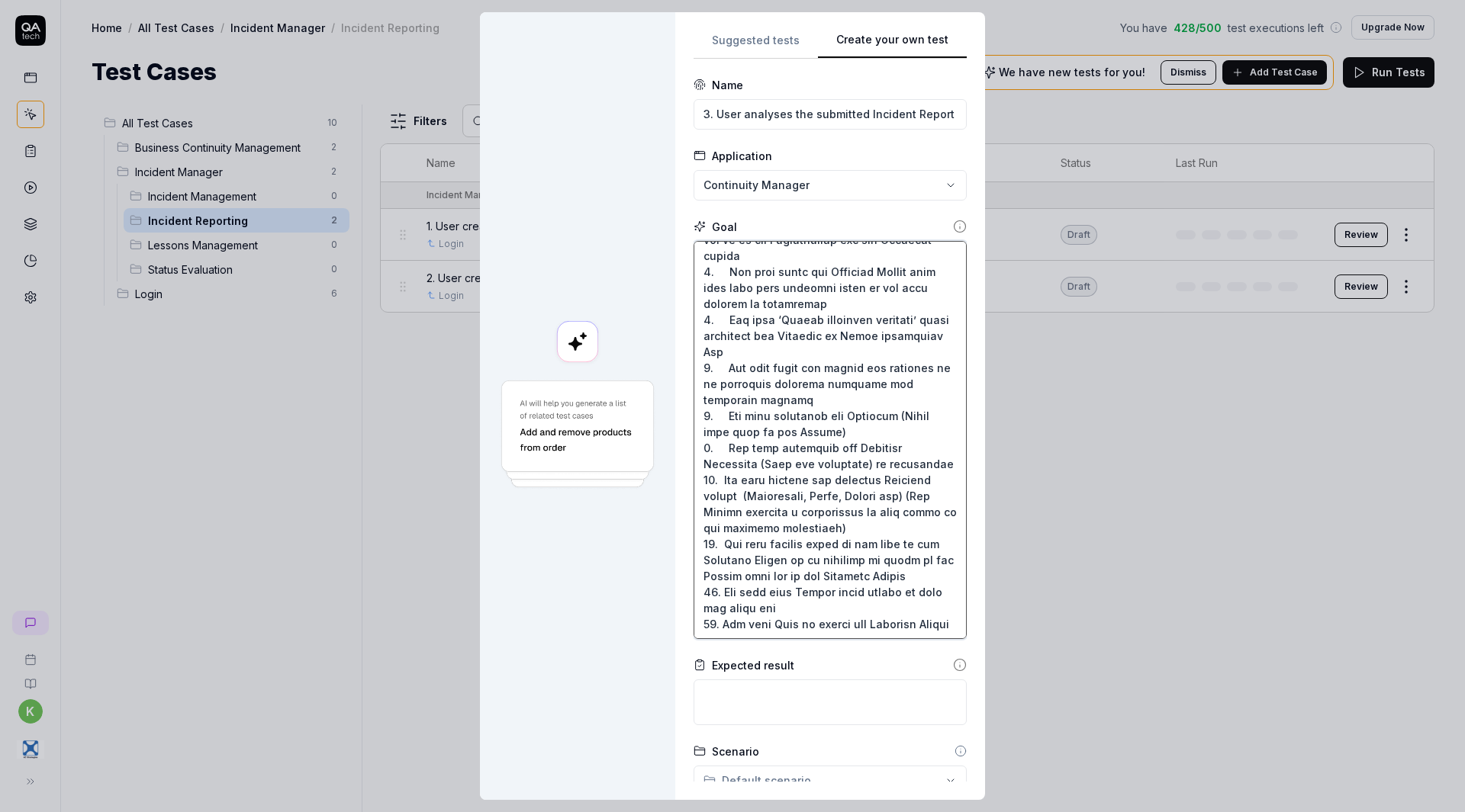
type textarea "1. The user logs into the system 2. The user opens the affected Workspace 3. Th…"
click at [727, 699] on textarea at bounding box center [830, 702] width 273 height 45
paste textarea "The Incident report is analysed and is closed as insignificant. It can be found…"
type textarea "*"
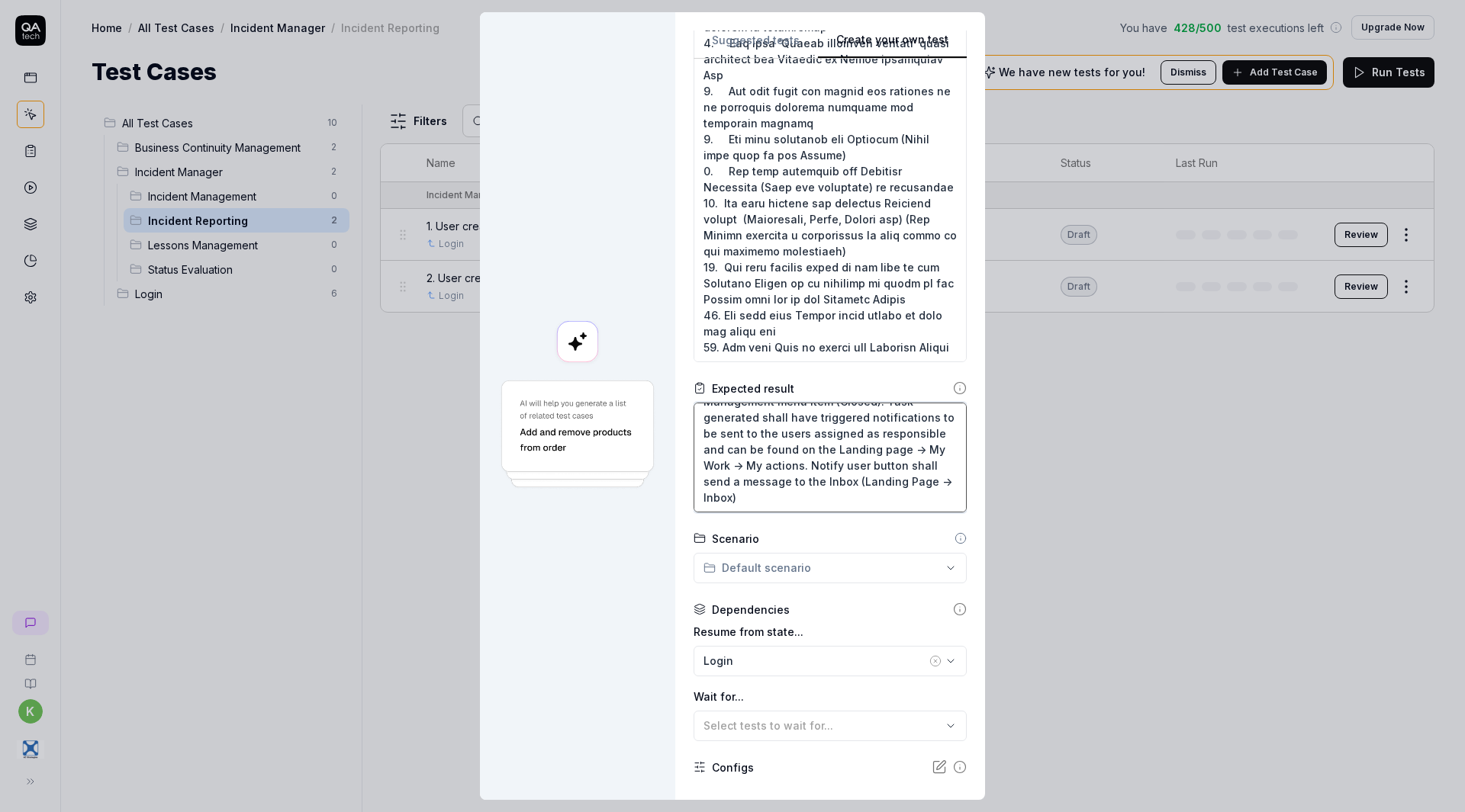
scroll to position [393, 0]
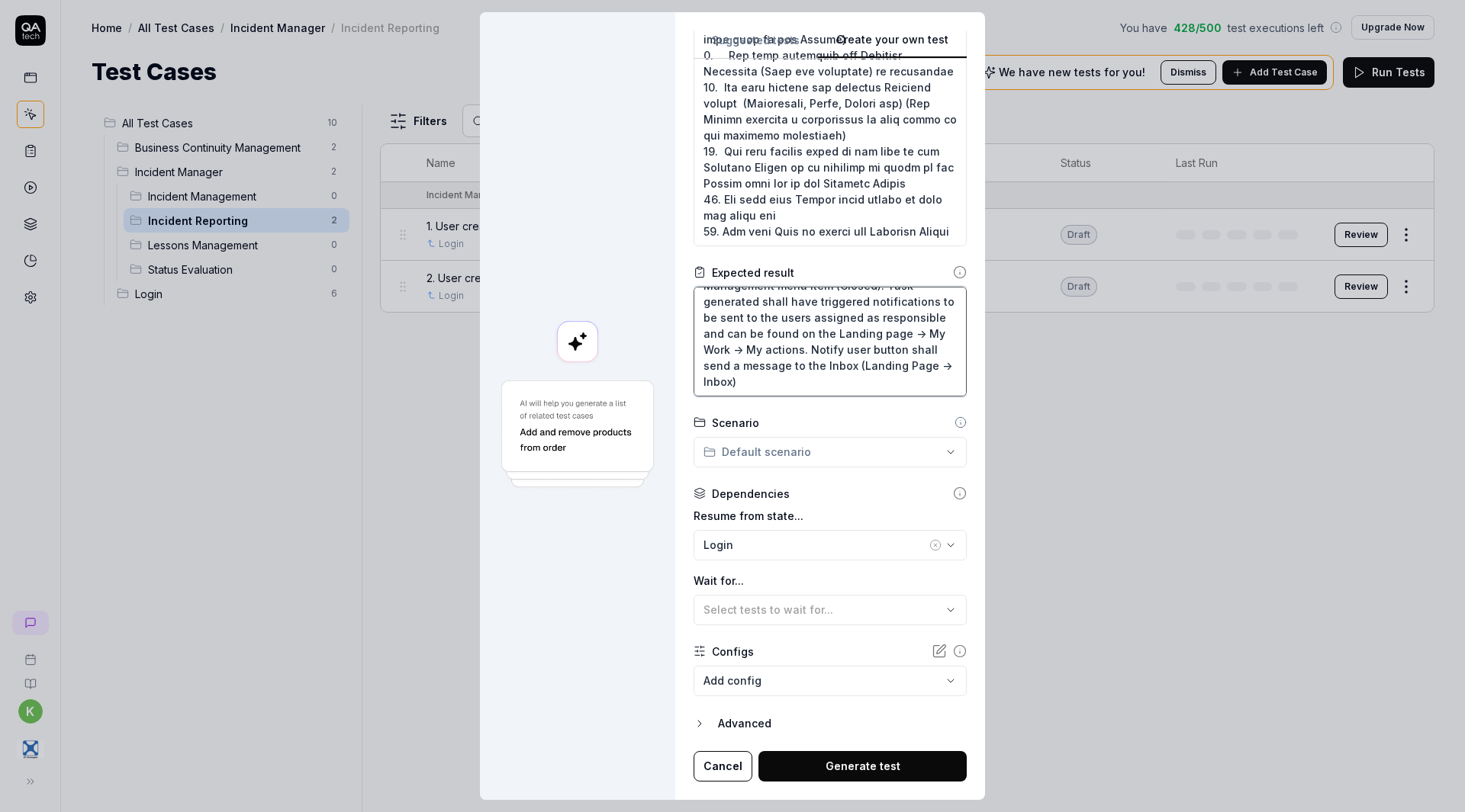
type textarea "The Incident report is analysed and is closed as insignificant. It can be found…"
click at [769, 548] on div "Login" at bounding box center [815, 545] width 223 height 16
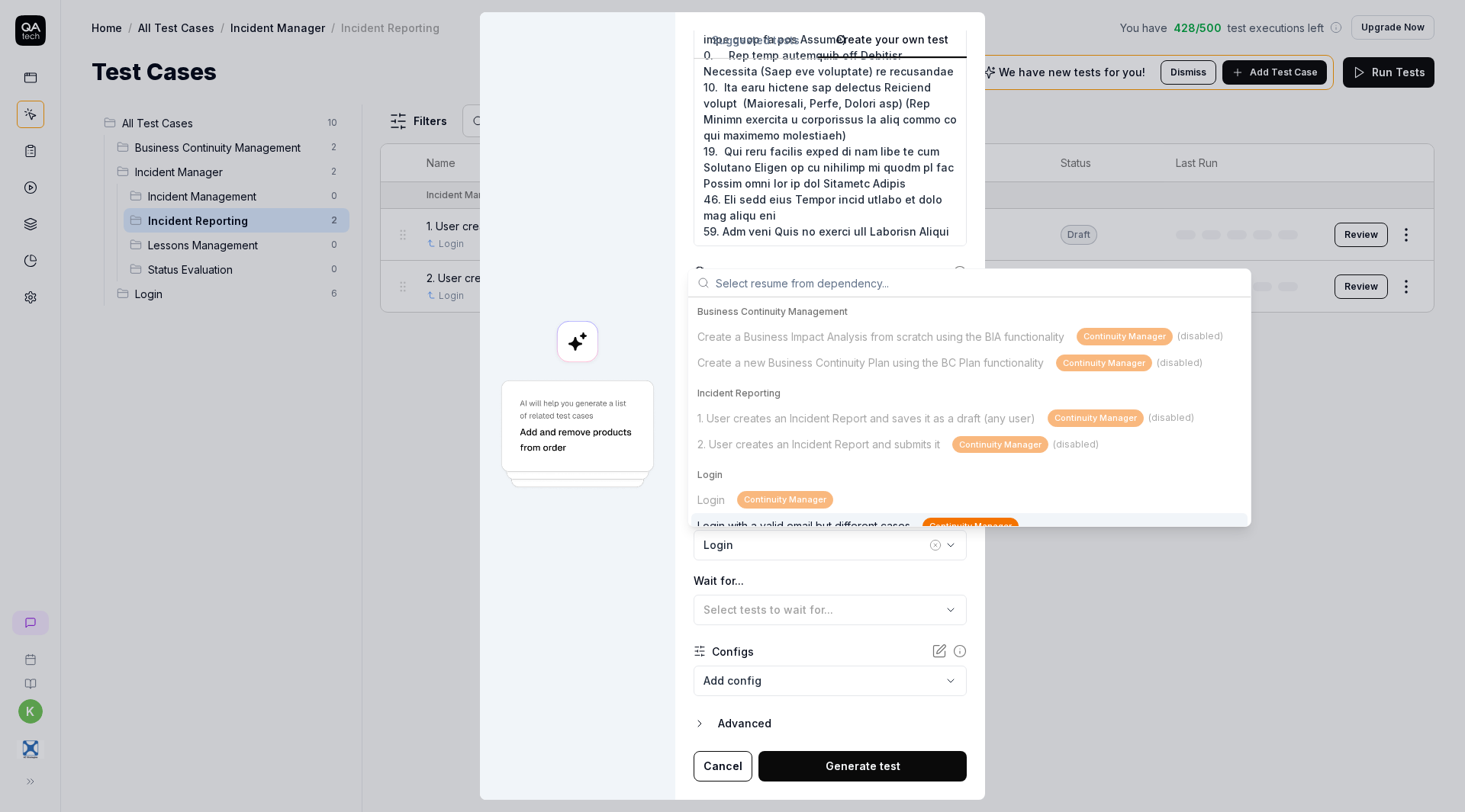
scroll to position [13, 0]
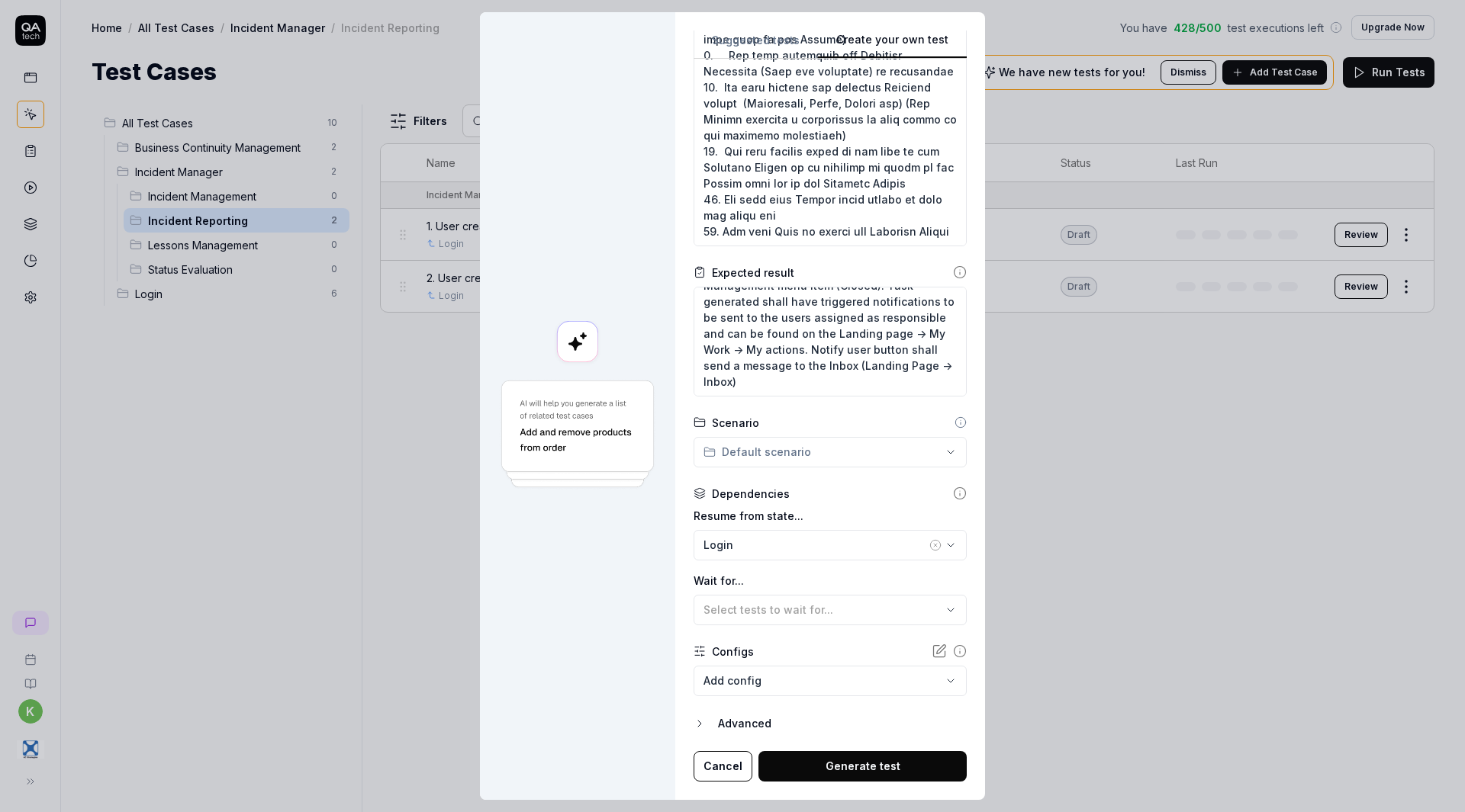
click at [606, 638] on div at bounding box center [577, 406] width 195 height 788
click at [845, 762] on button "Generate test" at bounding box center [862, 767] width 208 height 31
type textarea "*"
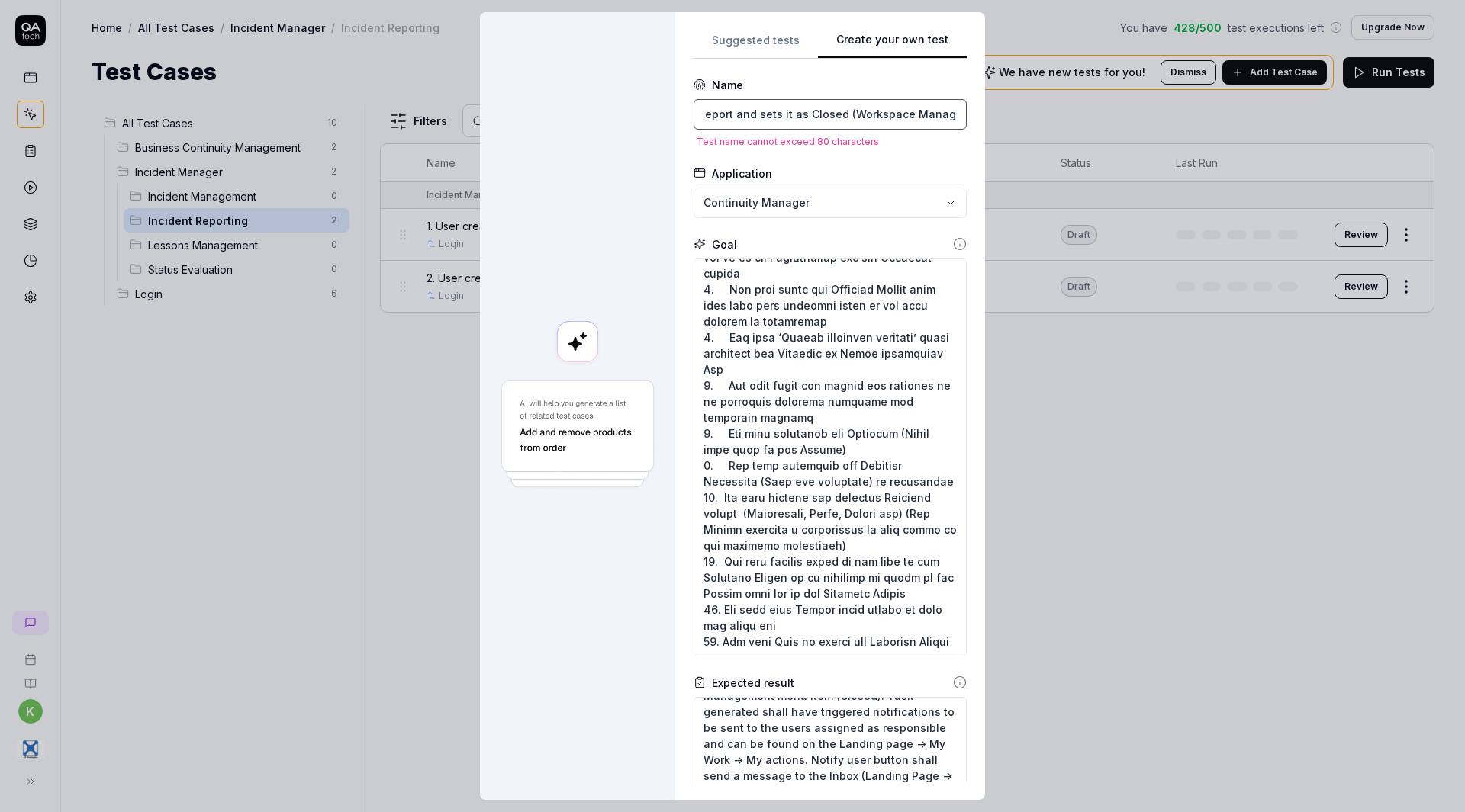
scroll to position [0, 0]
drag, startPoint x: 744, startPoint y: 110, endPoint x: 623, endPoint y: 113, distance: 121.0
click at [623, 113] on div "**********" at bounding box center [732, 406] width 505 height 788
type input "3. User analyses the submitted Incident Report and sets it as Closed (Workspace…"
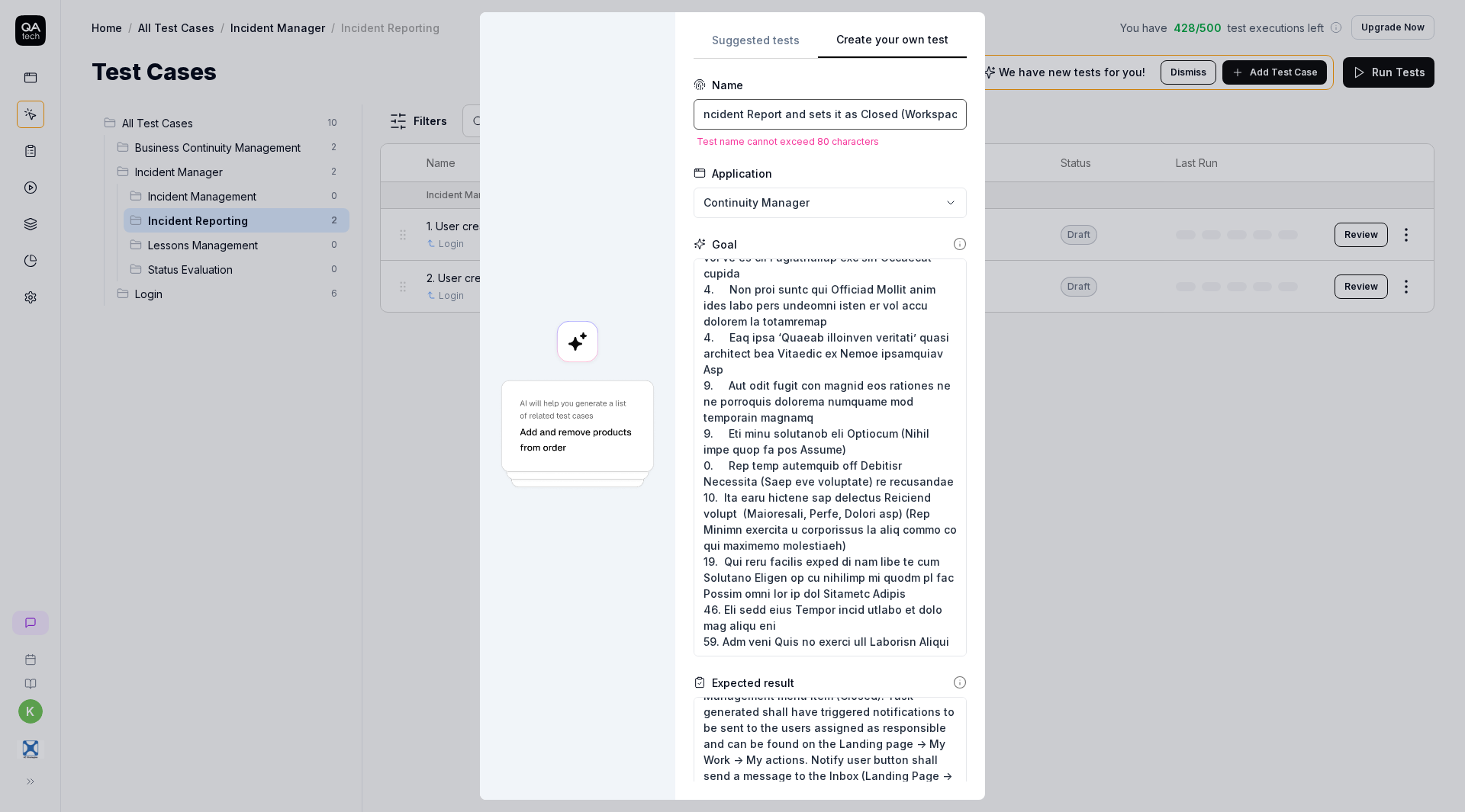
type textarea "*"
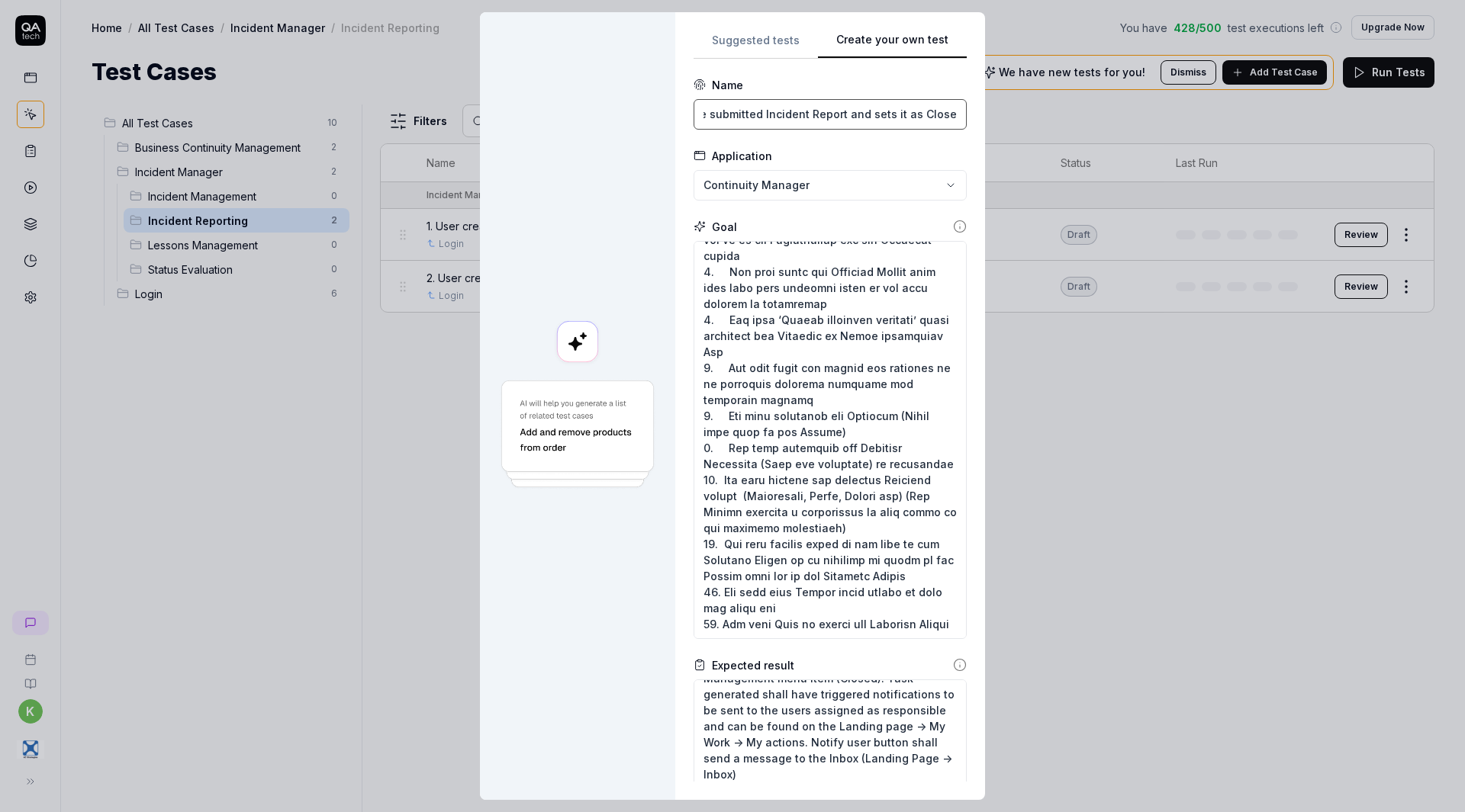
scroll to position [0, 105]
type input "3. User analyses the submitted Incident Report and sets it as Closed"
click at [641, 213] on div at bounding box center [577, 406] width 195 height 788
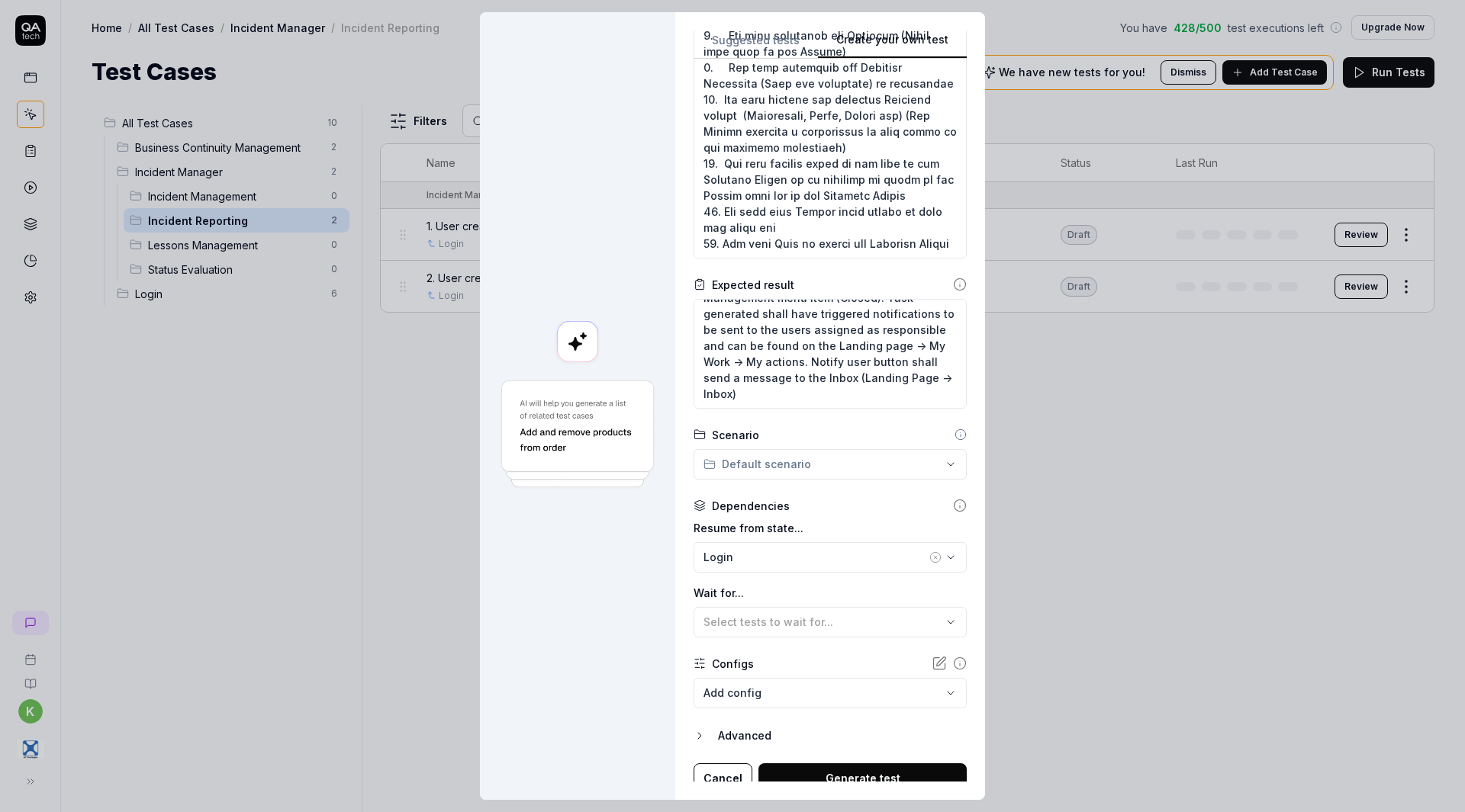
scroll to position [393, 0]
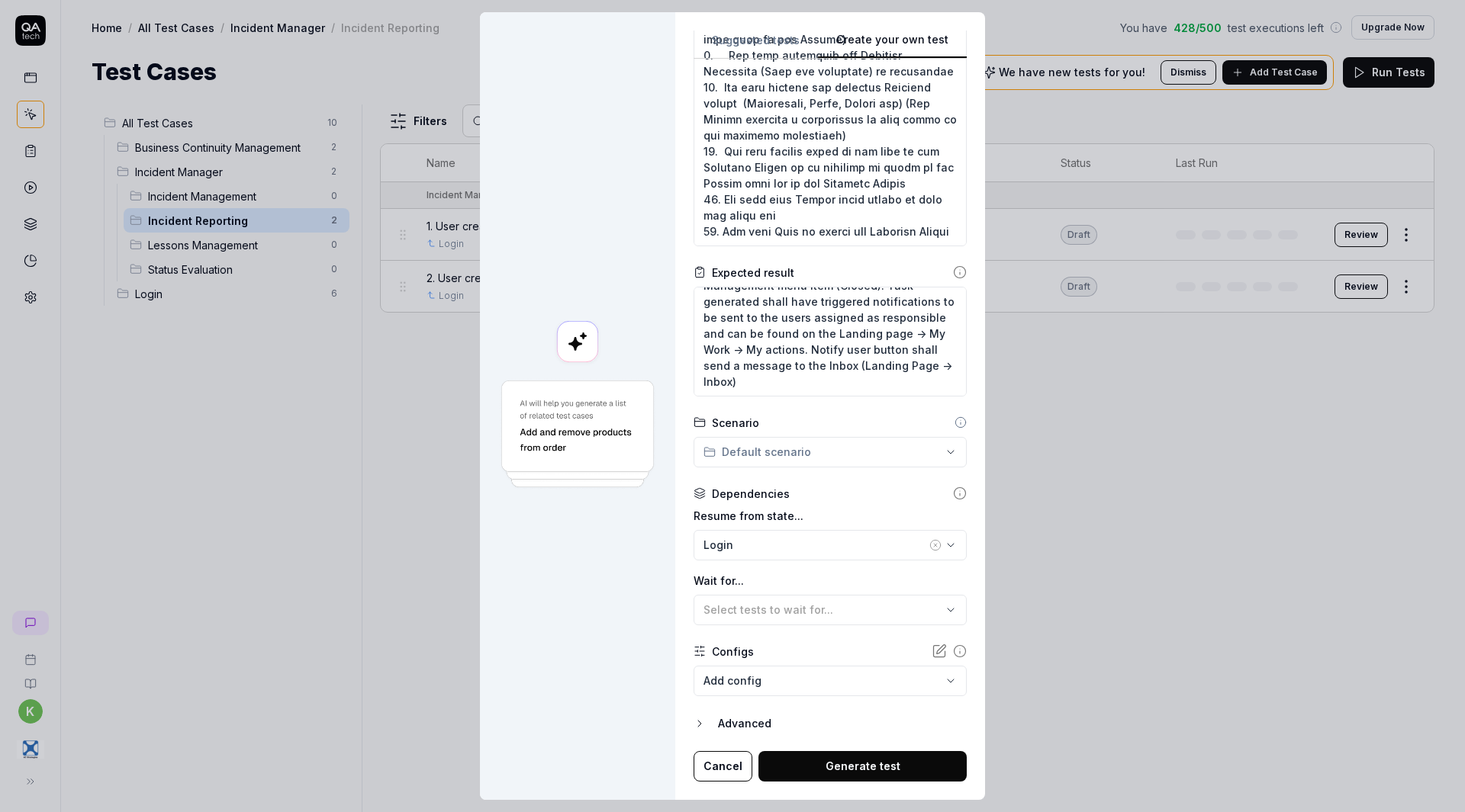
click at [859, 768] on button "Generate test" at bounding box center [862, 767] width 208 height 31
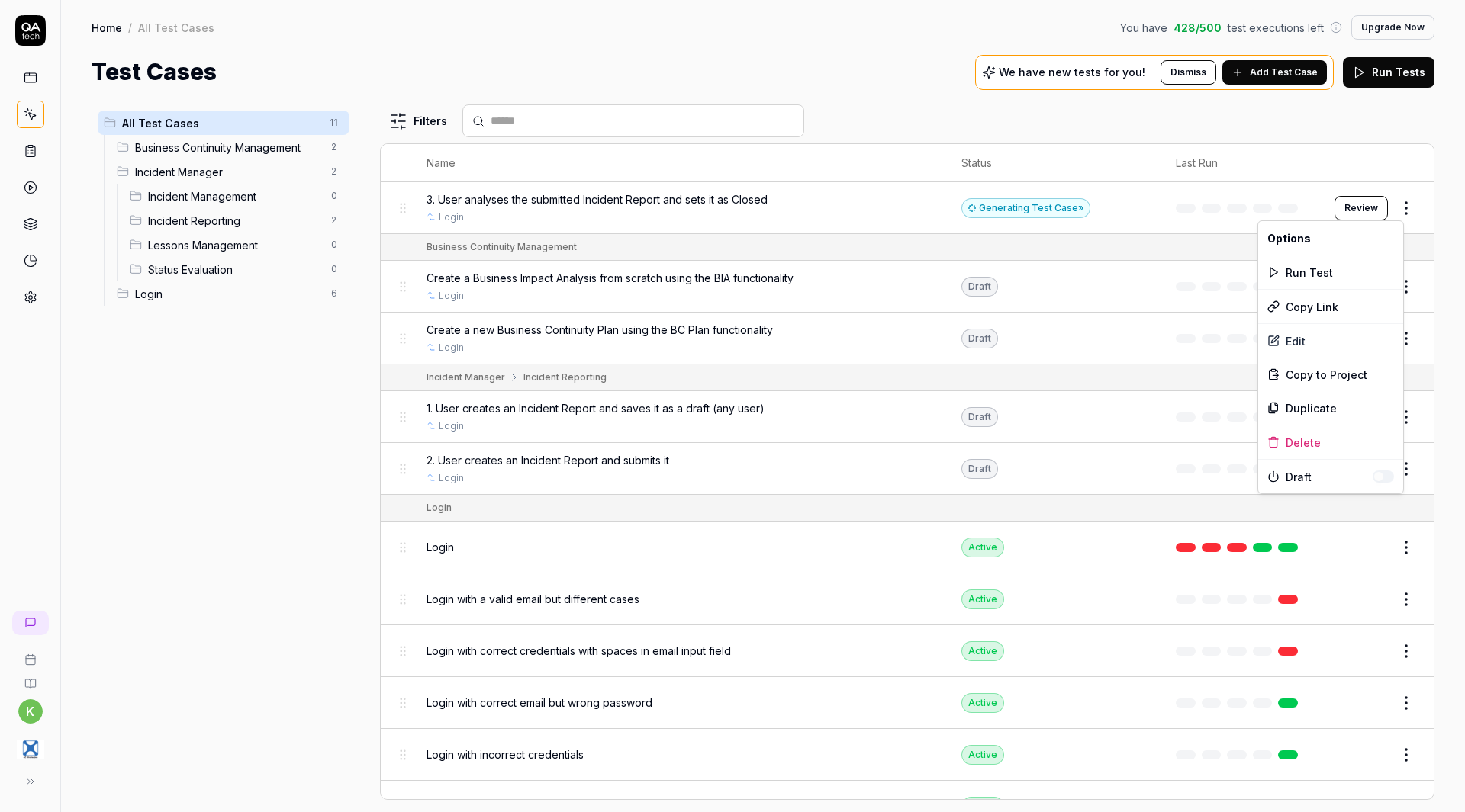
click at [1390, 208] on html "k Home / All Test Cases You have 428 / 500 test executions left Upgrade Now Hom…" at bounding box center [732, 406] width 1465 height 812
click at [1298, 348] on div "Edit" at bounding box center [1330, 341] width 145 height 33
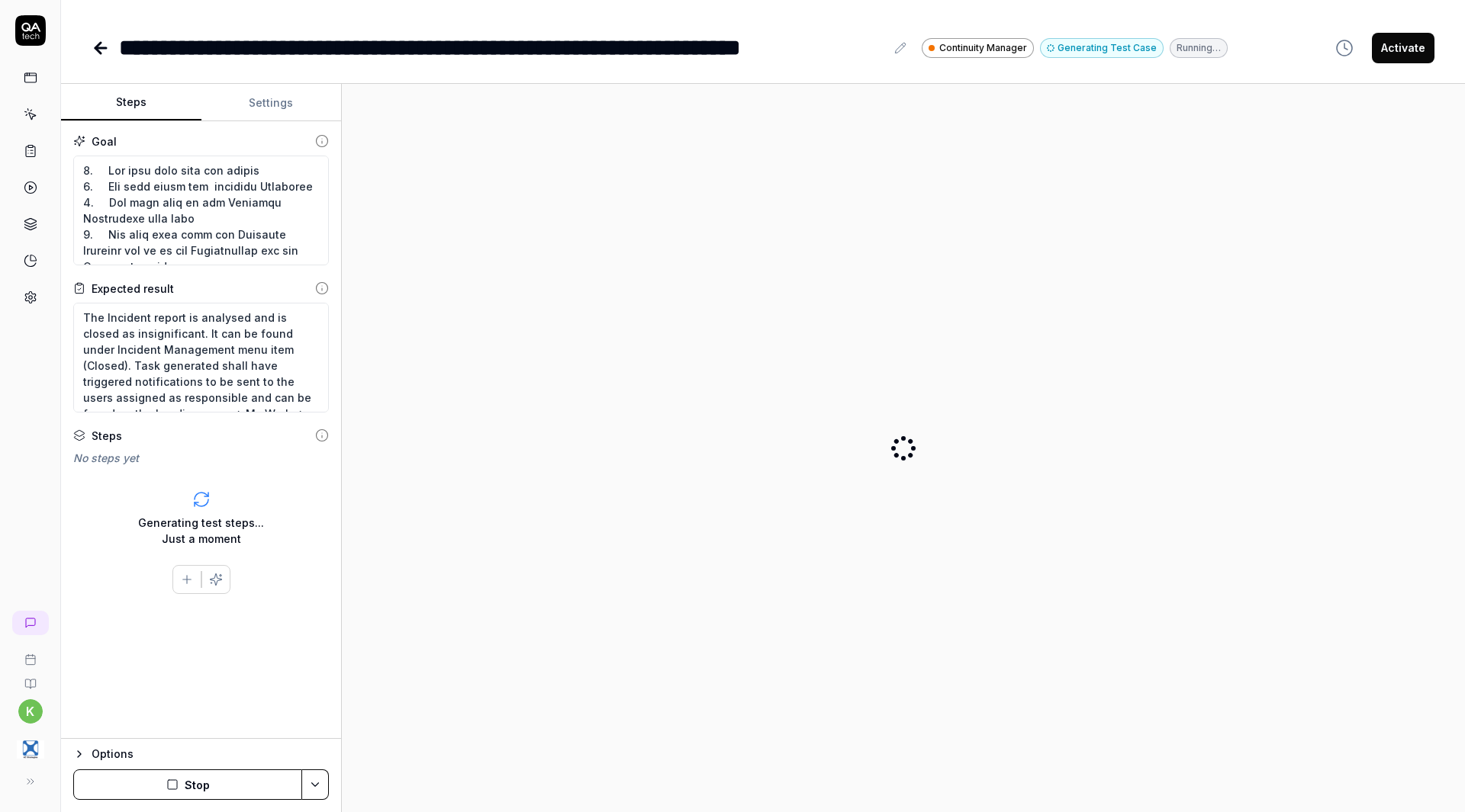
type textarea "*"
click at [253, 108] on button "Settings" at bounding box center [271, 102] width 140 height 36
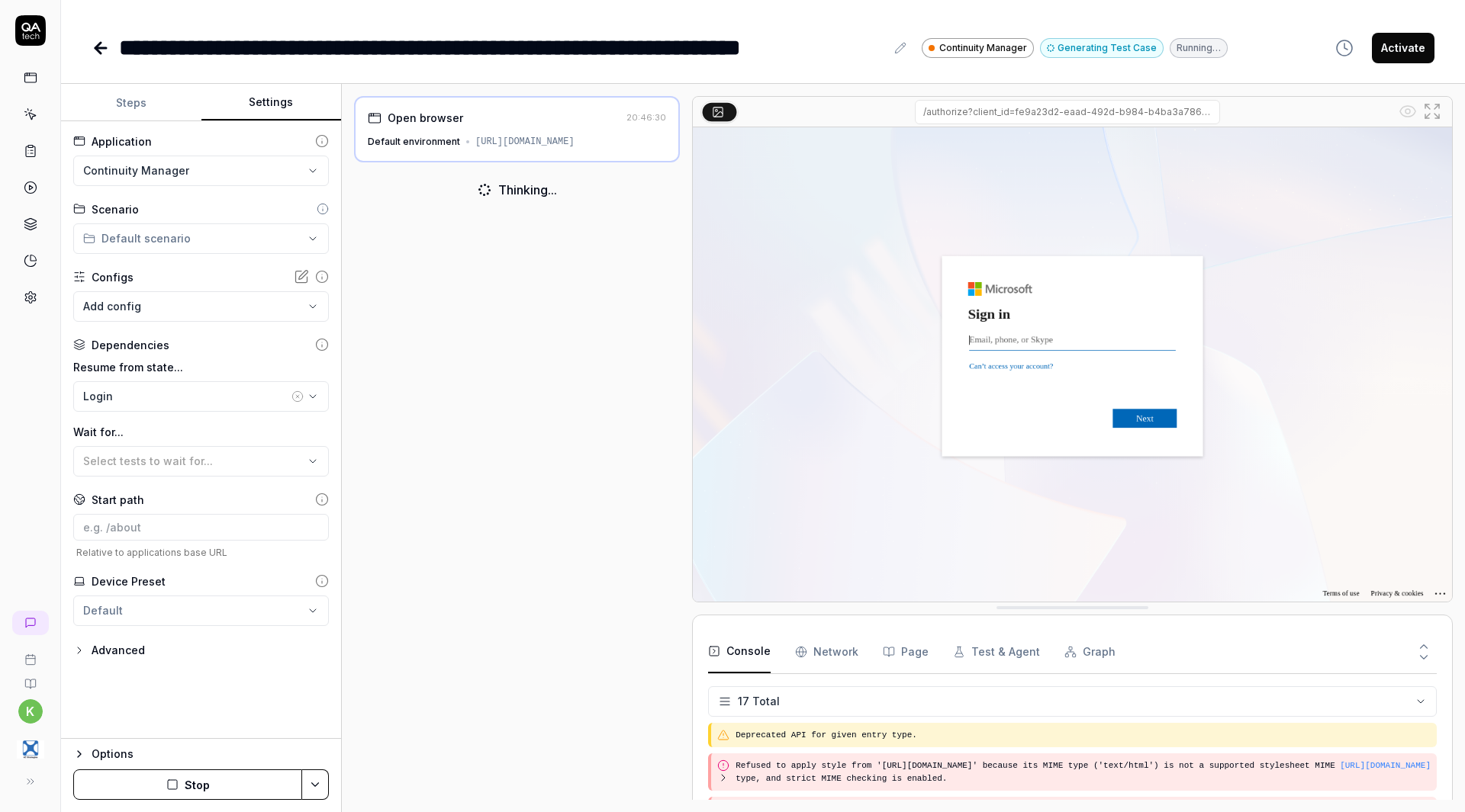
scroll to position [439, 0]
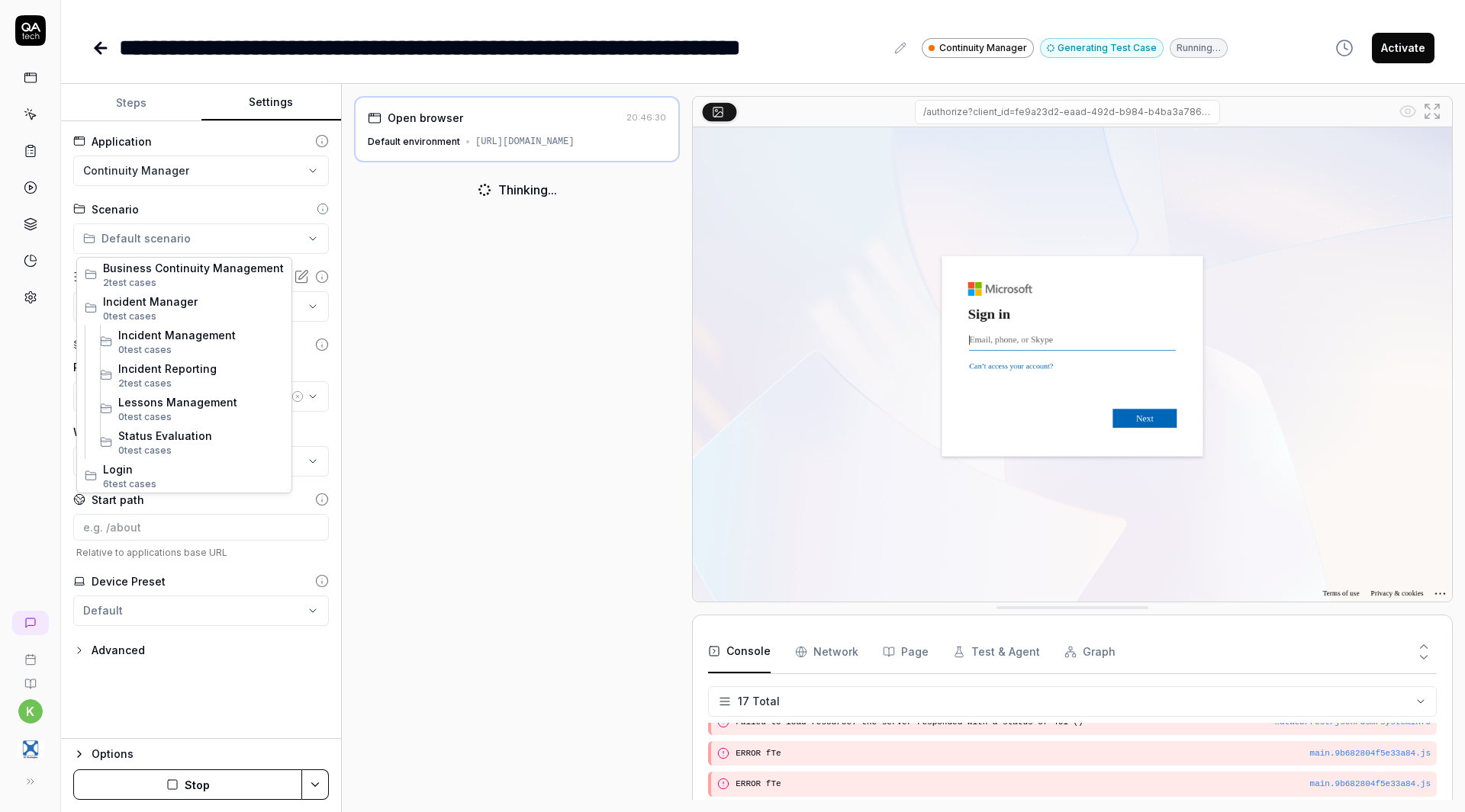
click at [195, 239] on html "**********" at bounding box center [732, 406] width 1465 height 812
click at [185, 361] on span "Incident Reporting" at bounding box center [201, 368] width 165 height 16
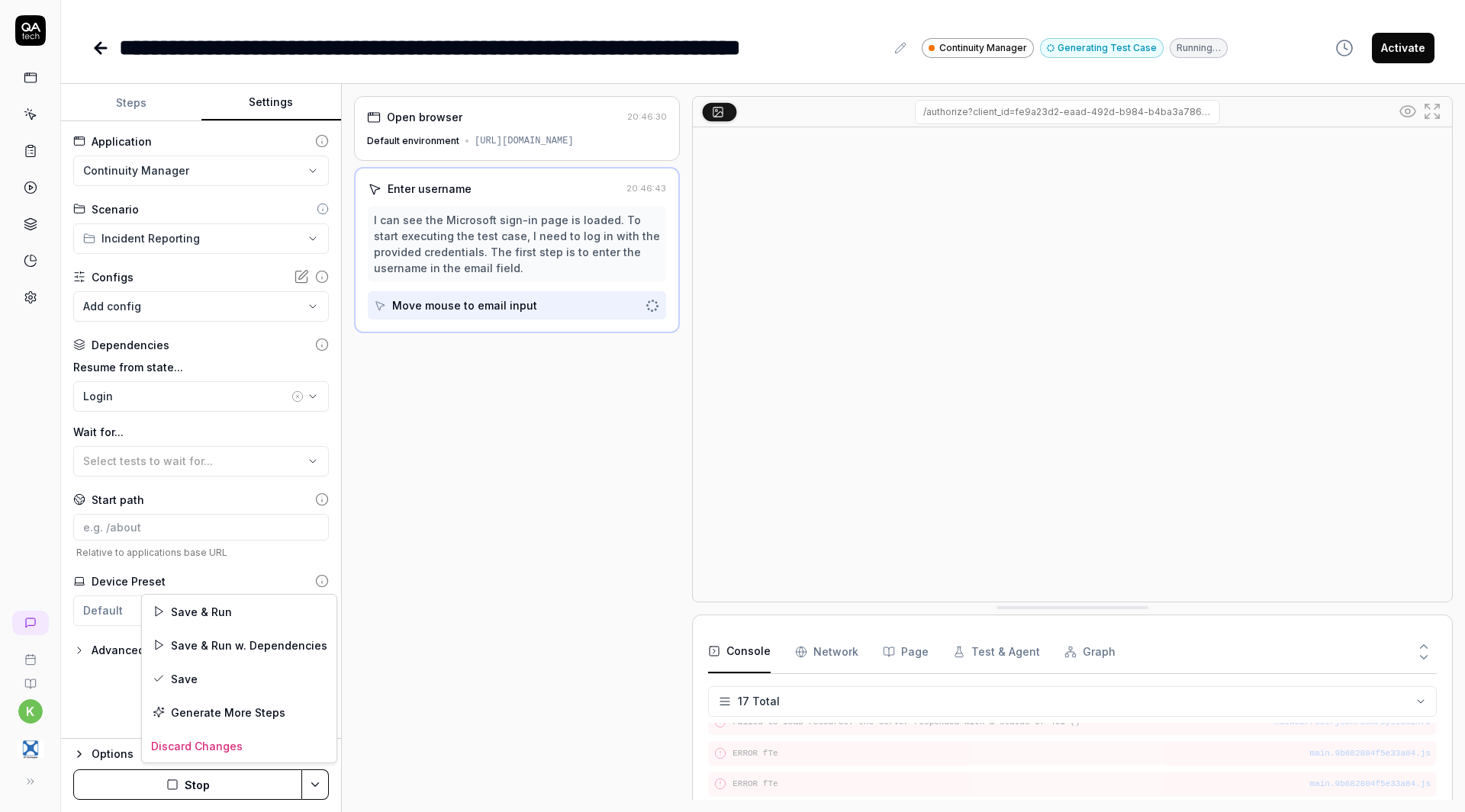
click at [315, 786] on html "**********" at bounding box center [732, 406] width 1465 height 812
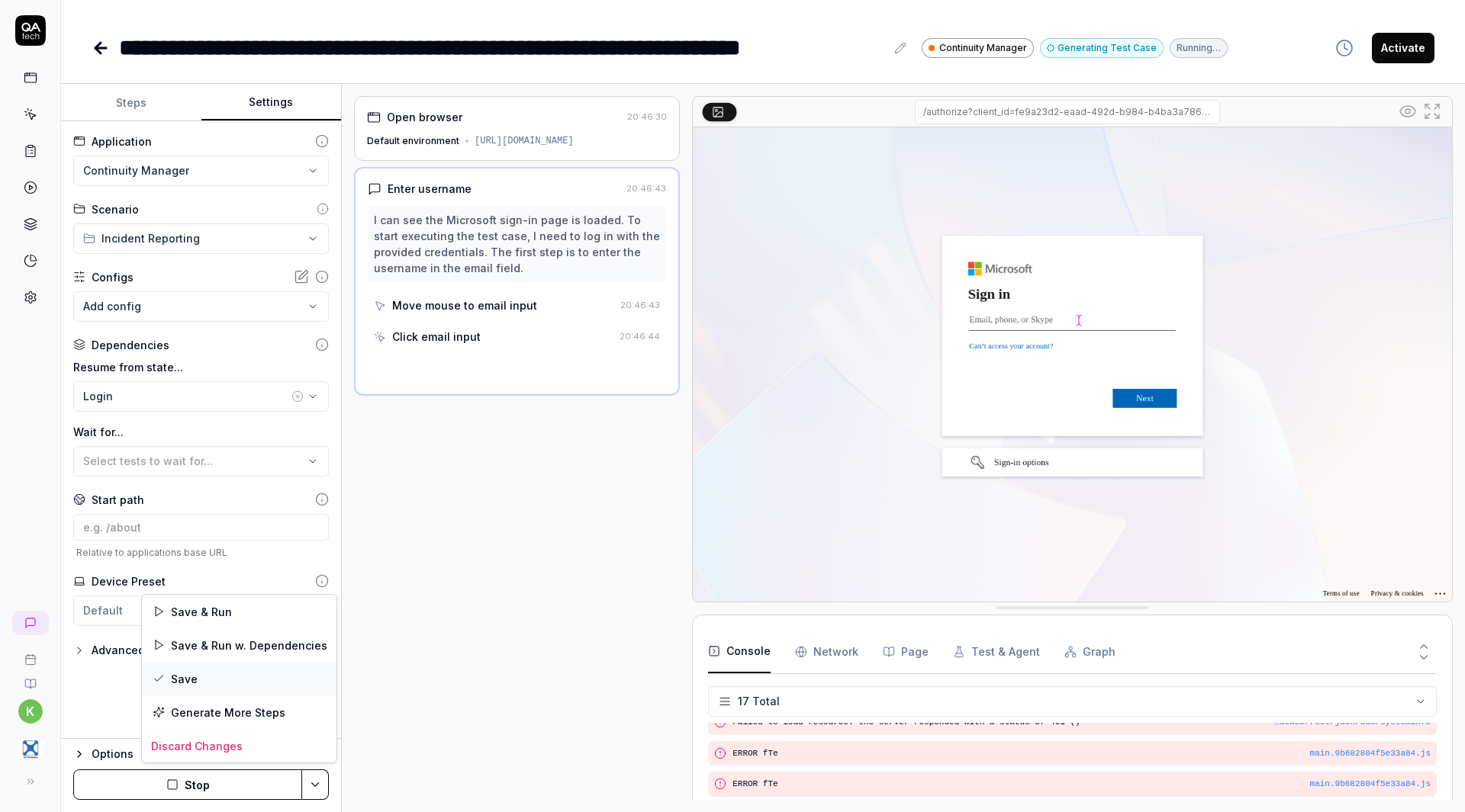
click at [225, 679] on div "Save" at bounding box center [240, 678] width 195 height 33
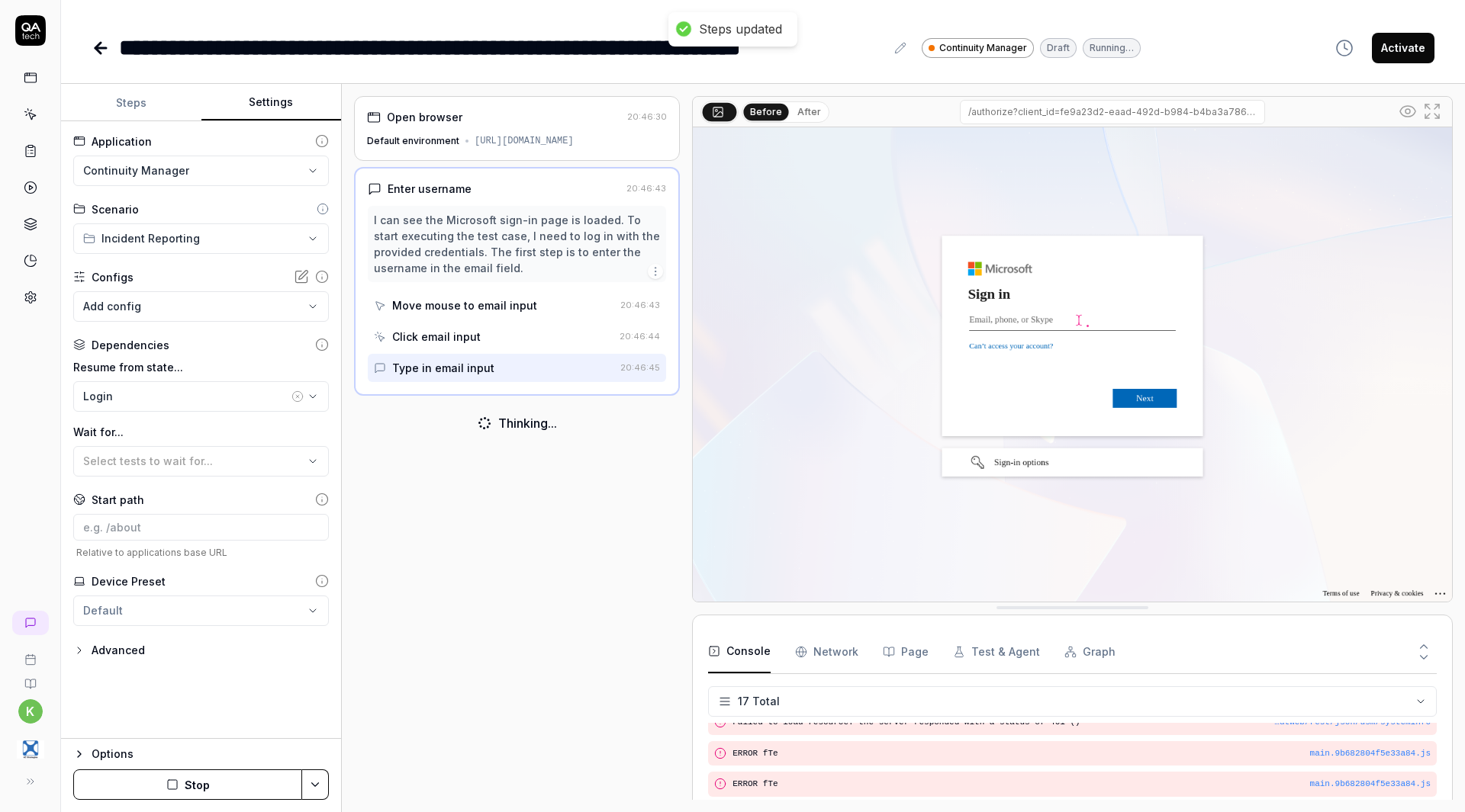
click at [96, 39] on icon at bounding box center [101, 48] width 19 height 19
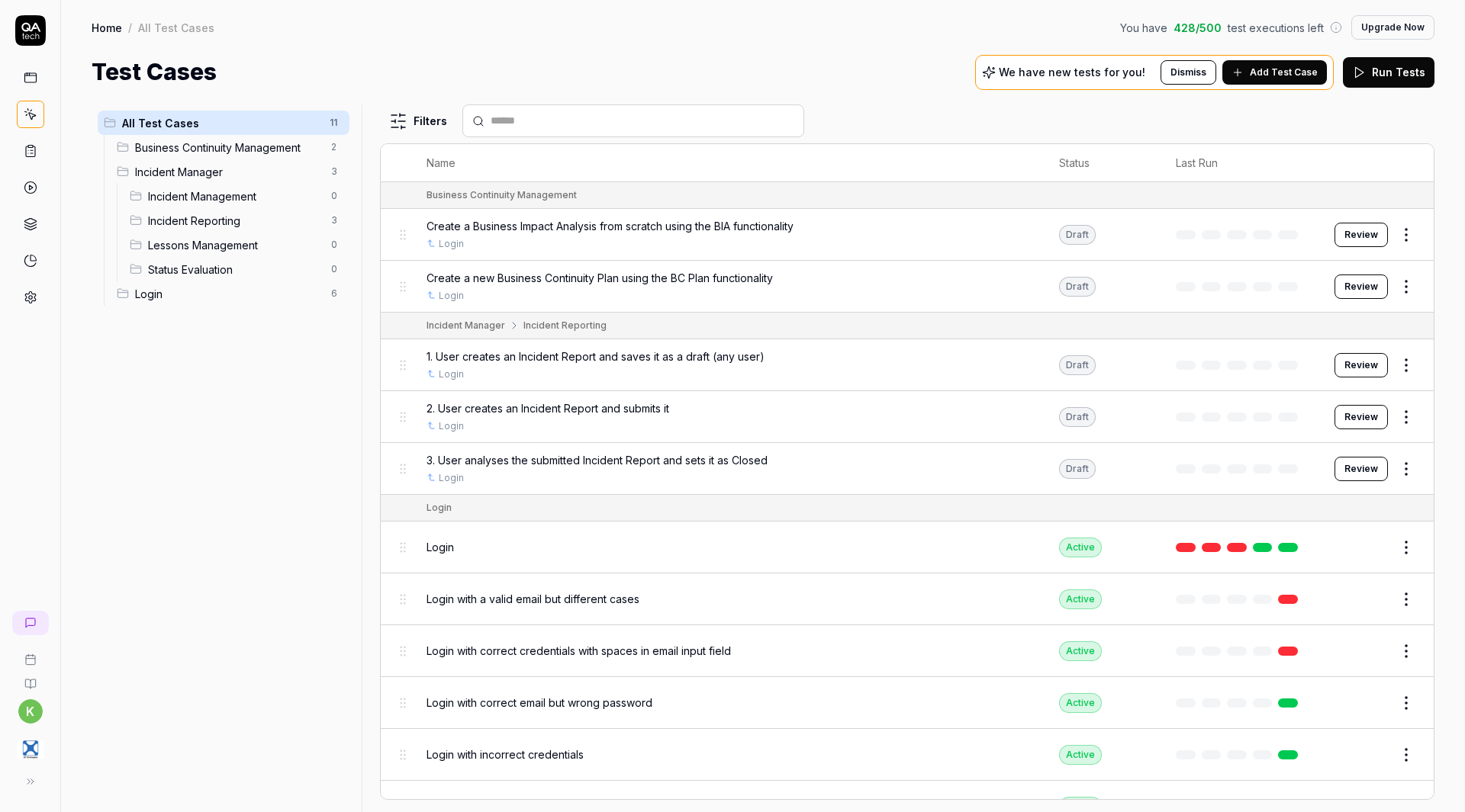
click at [187, 232] on div "Incident Reporting 3" at bounding box center [236, 220] width 226 height 24
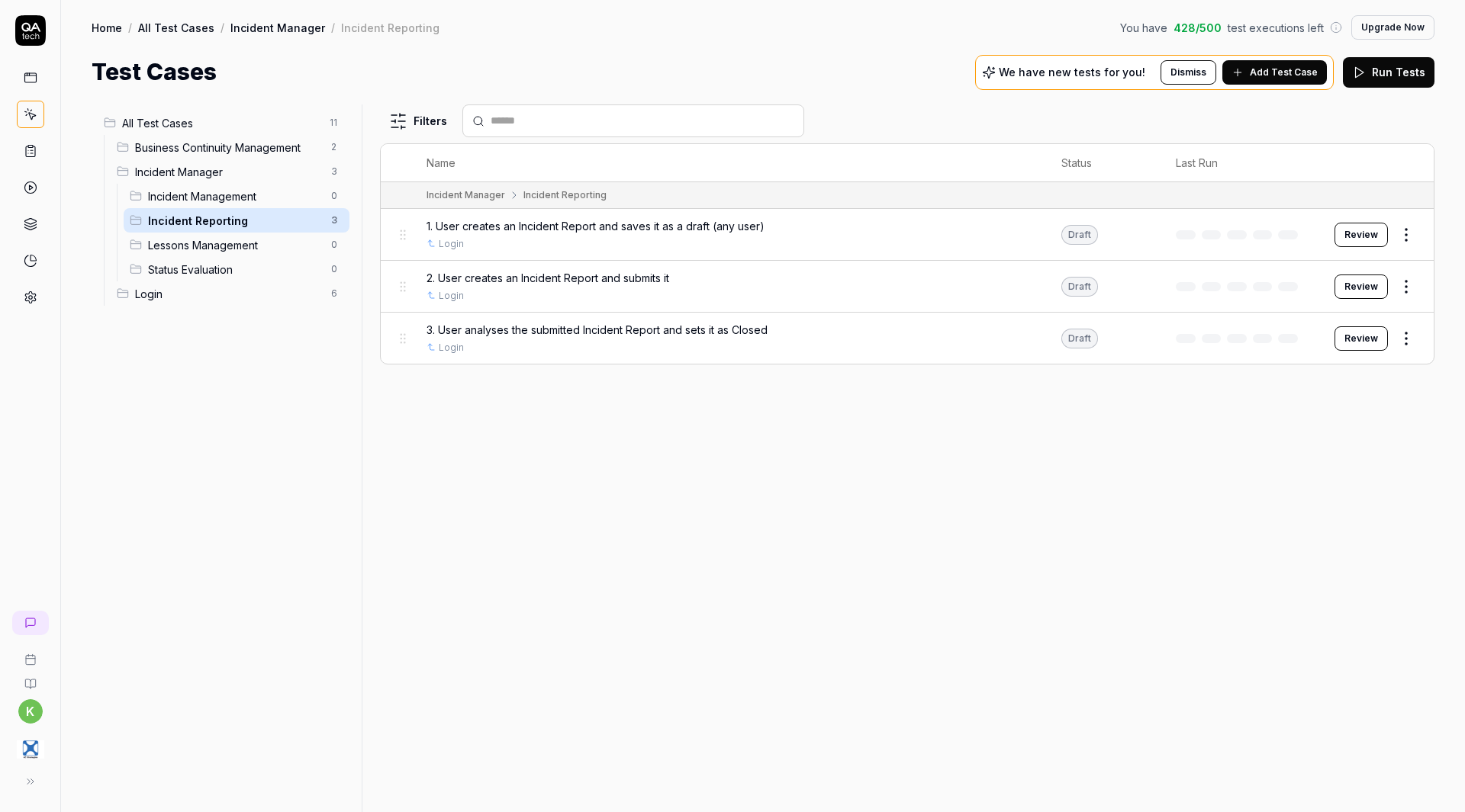
click at [1272, 74] on span "Add Test Case" at bounding box center [1283, 72] width 68 height 14
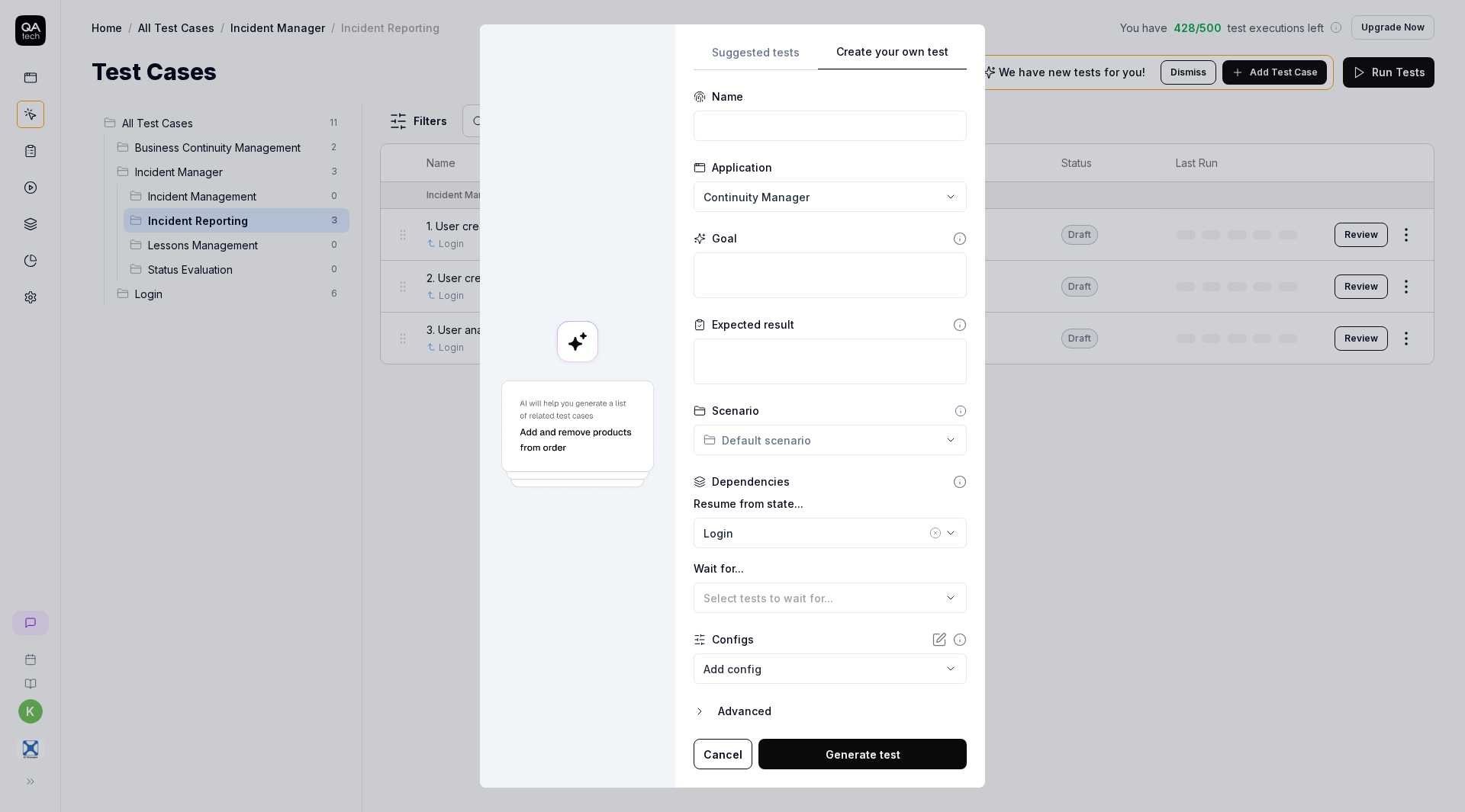
click at [909, 40] on div "**********" at bounding box center [830, 406] width 310 height 765
click at [799, 122] on input at bounding box center [830, 125] width 273 height 31
paste input "User analyses the submitted Incident Report and decides to turn it into the Man…"
type input "4. User analyses the submitted Incident Report and decides to turn it into the …"
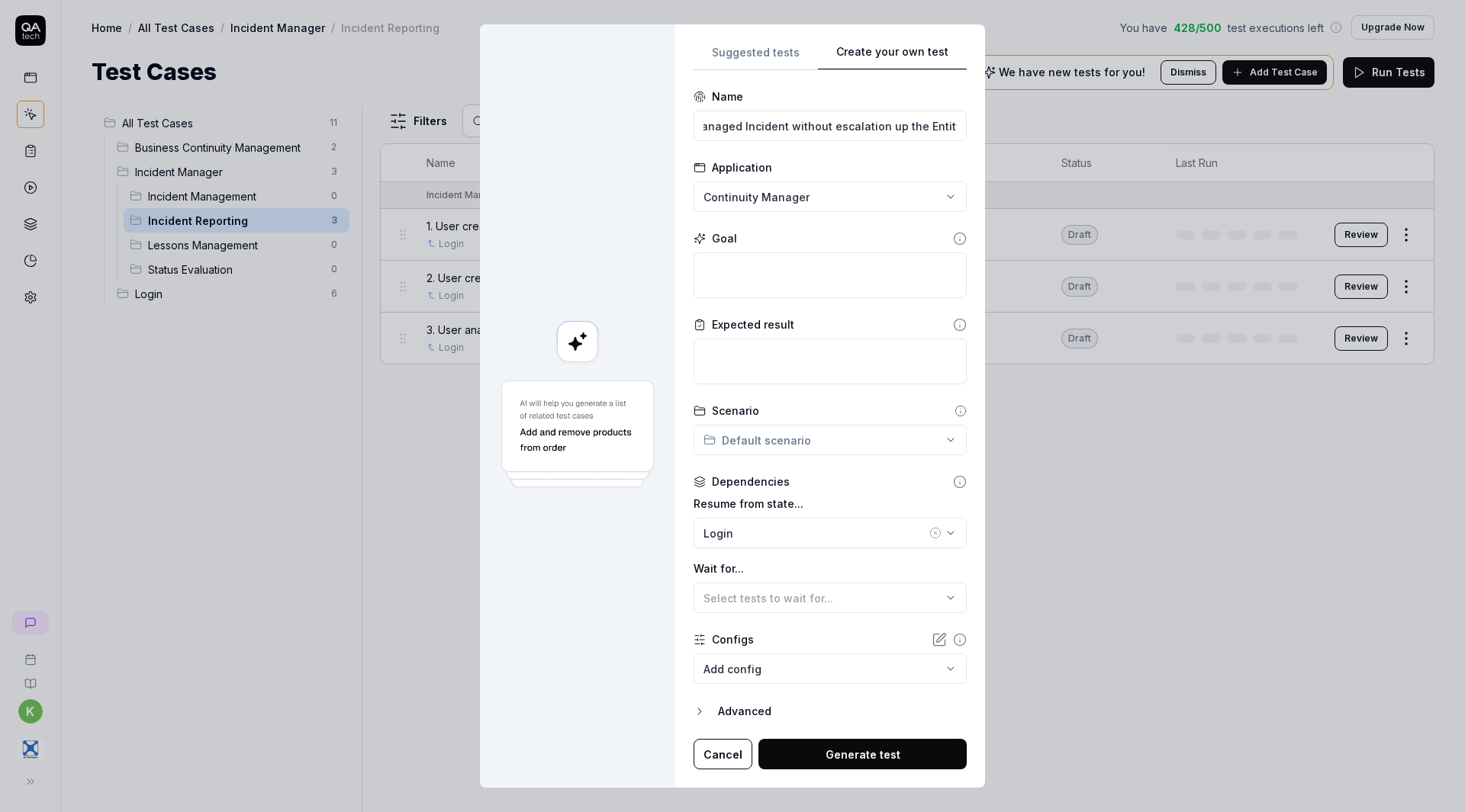
scroll to position [0, 0]
click at [755, 263] on textarea at bounding box center [830, 275] width 273 height 45
paste textarea "1. The user logs into the system 2. The user opens the affected Workspace 3. Th…"
type textarea "*"
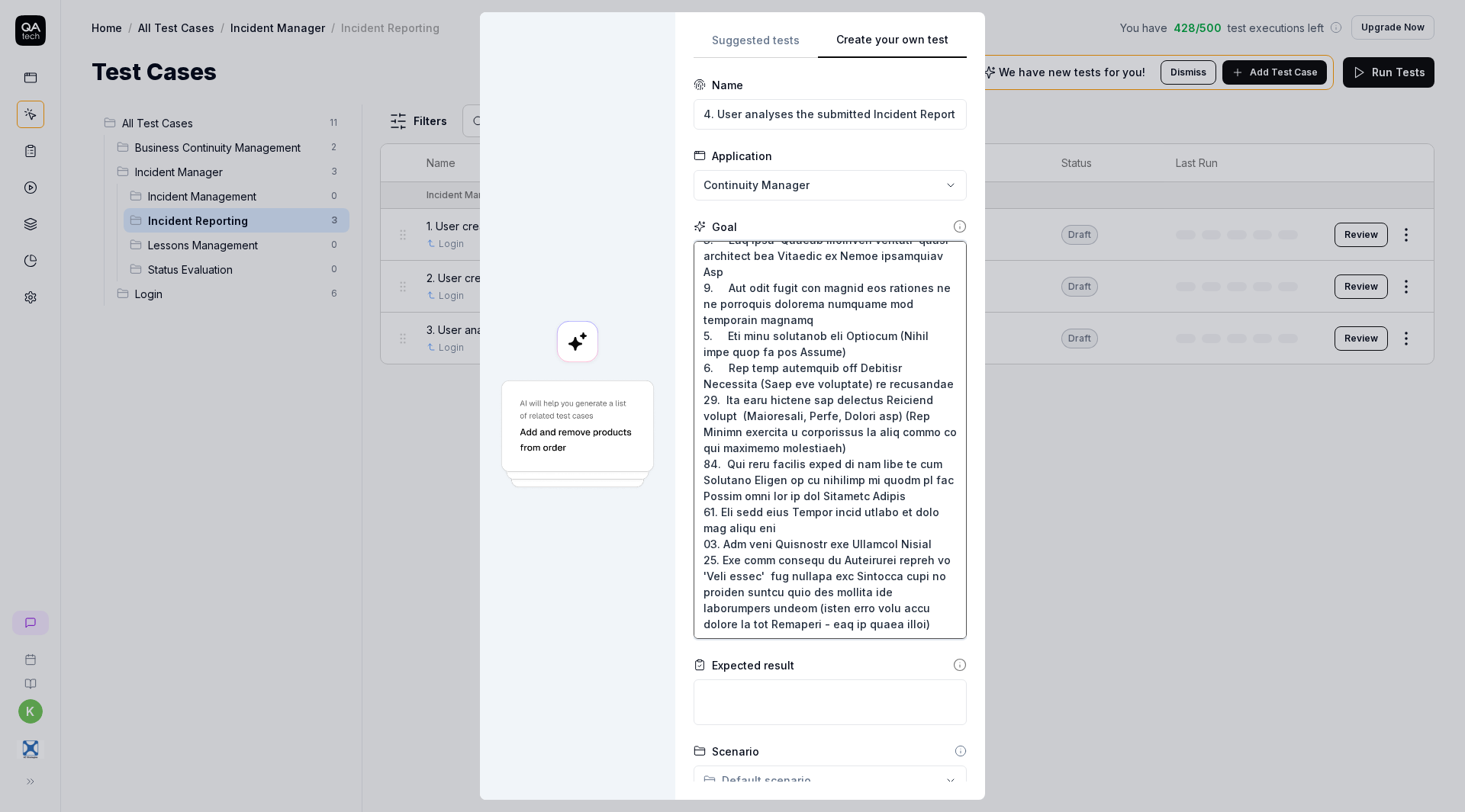
type textarea "1. The user logs into the system 2. The user opens the affected Workspace 3. Th…"
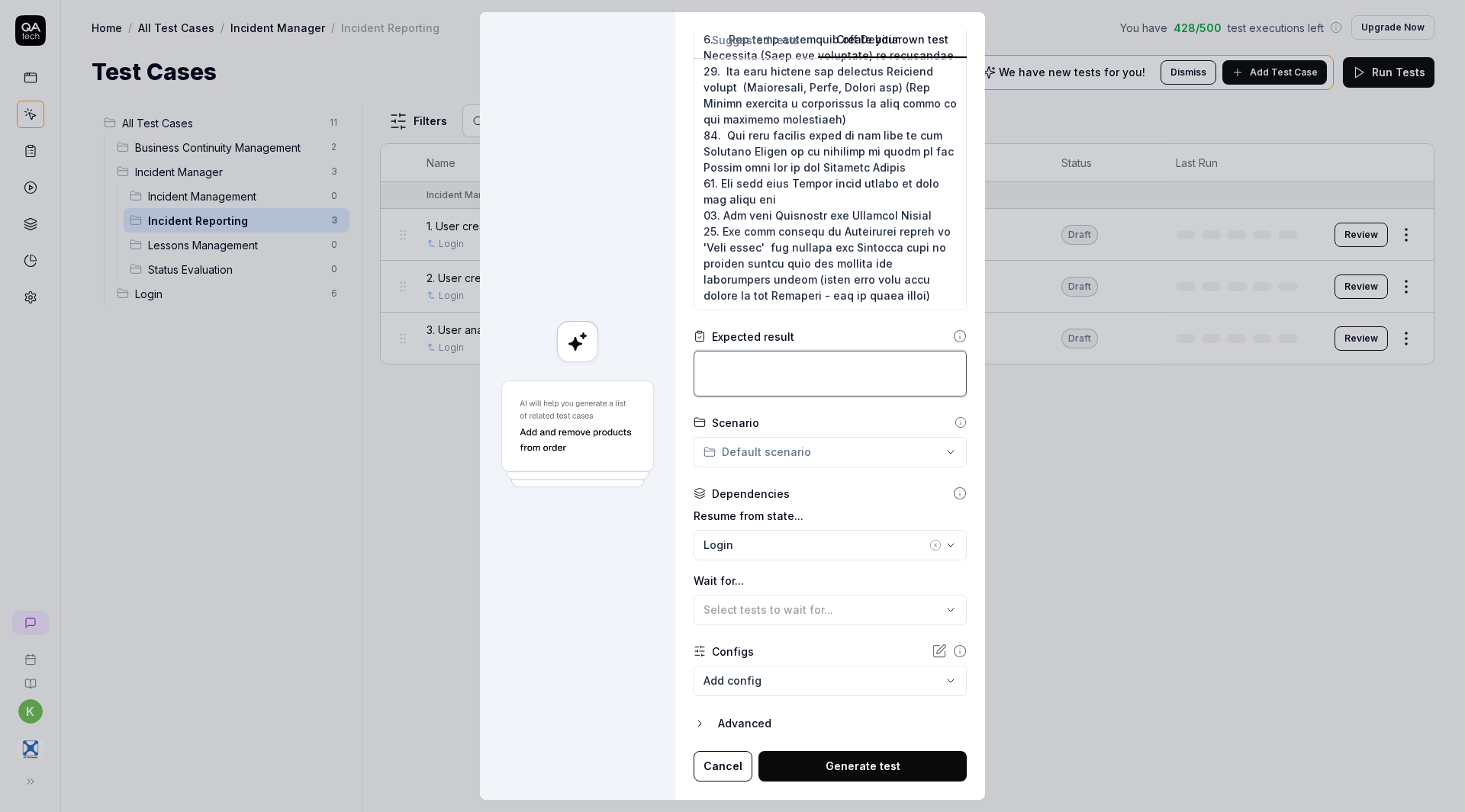
click at [821, 376] on textarea at bounding box center [830, 373] width 273 height 45
paste textarea "The Incident report is turned into the managed incident. It can be found under …"
type textarea "*"
type textarea "The Incident report is turned into the managed incident. It can be found under …"
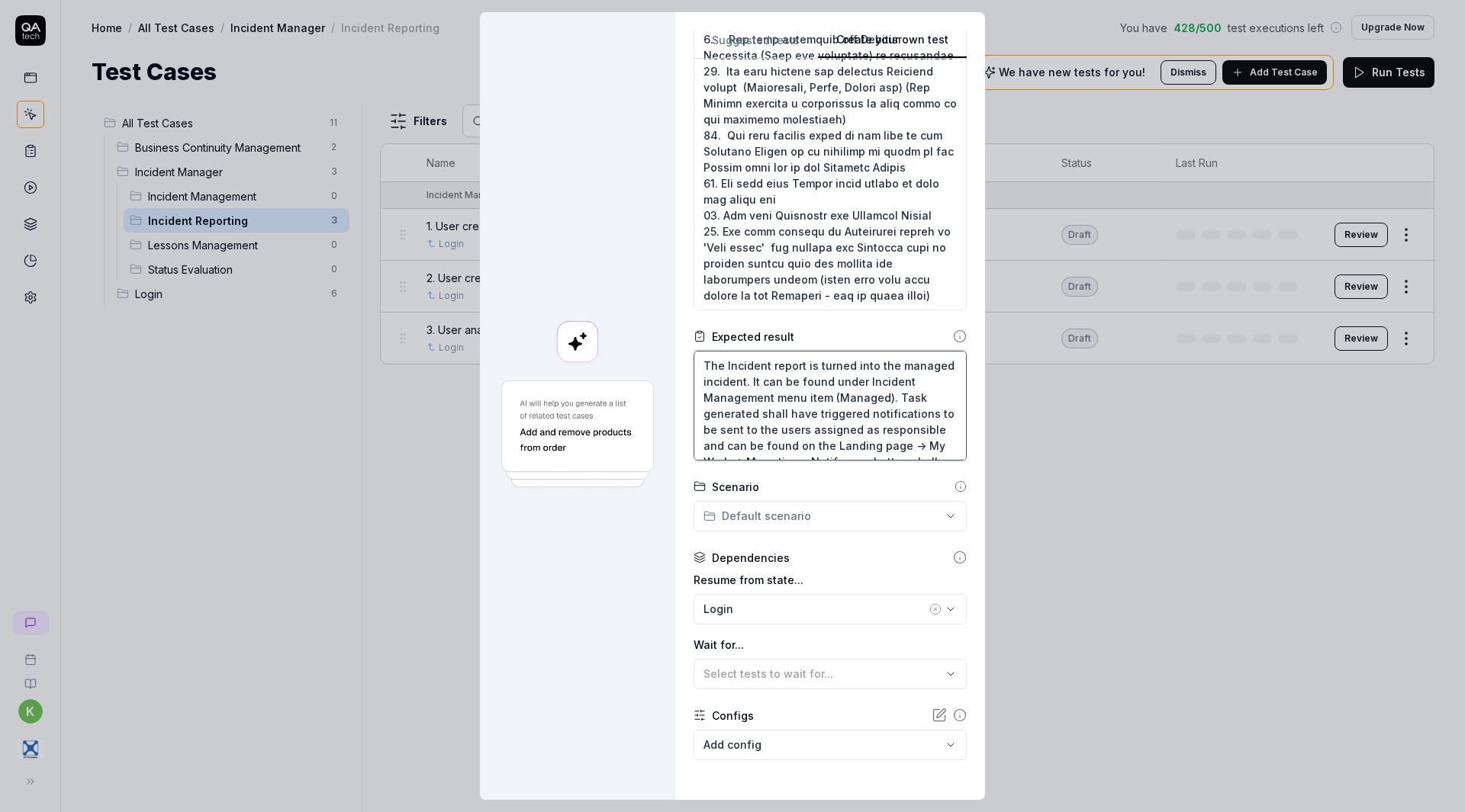
scroll to position [314, 0]
type textarea "*"
type textarea "The Incident report is turned into the managed incident. It can be found under …"
type textarea "*"
type textarea "The Incident report is turned into the managed incident. It can be found under …"
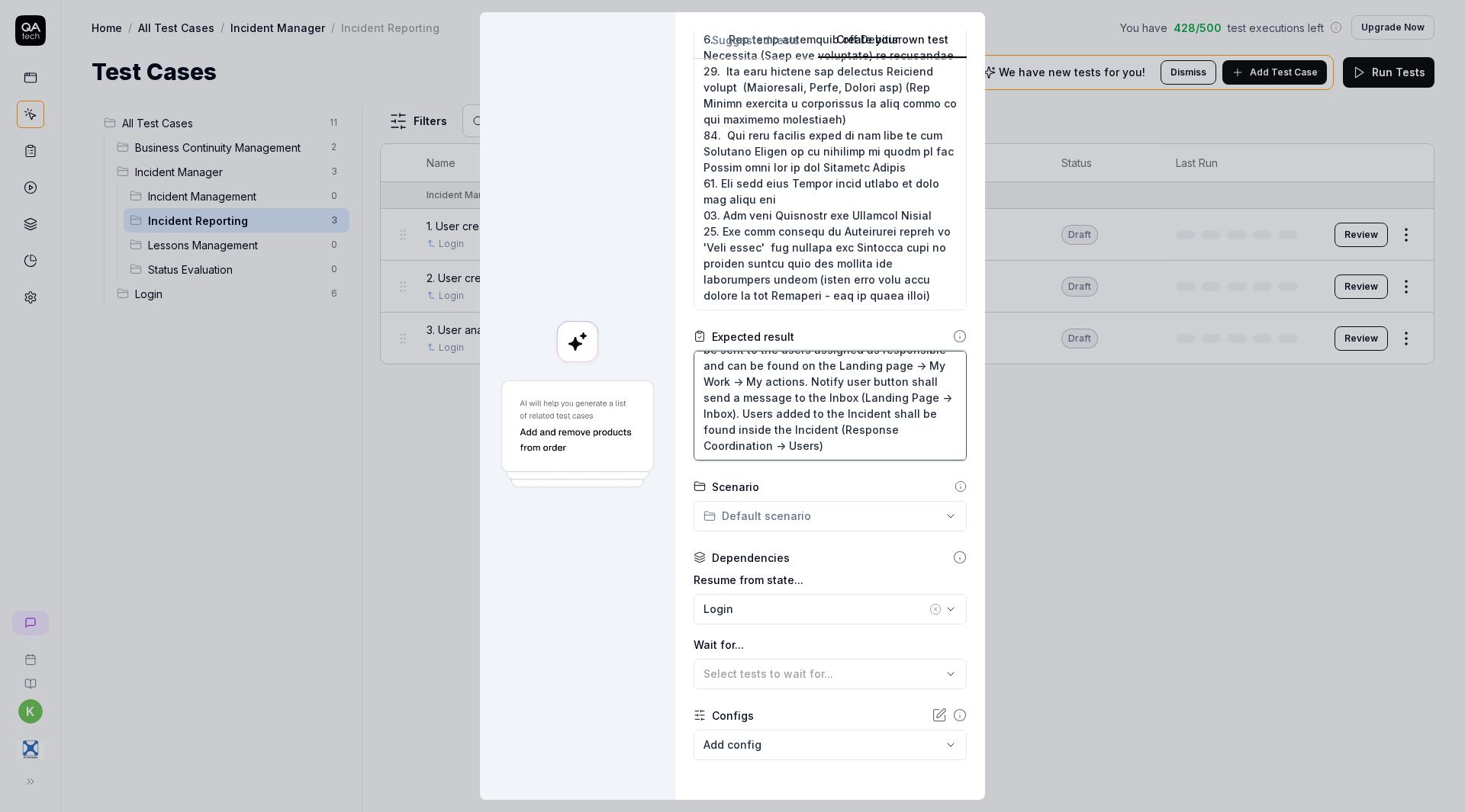
type textarea "*"
type textarea "The Incident report is turned into the managed incident. It can be found under …"
type textarea "*"
type textarea "The Incident report is turned into the managed incident. It can be found under …"
type textarea "*"
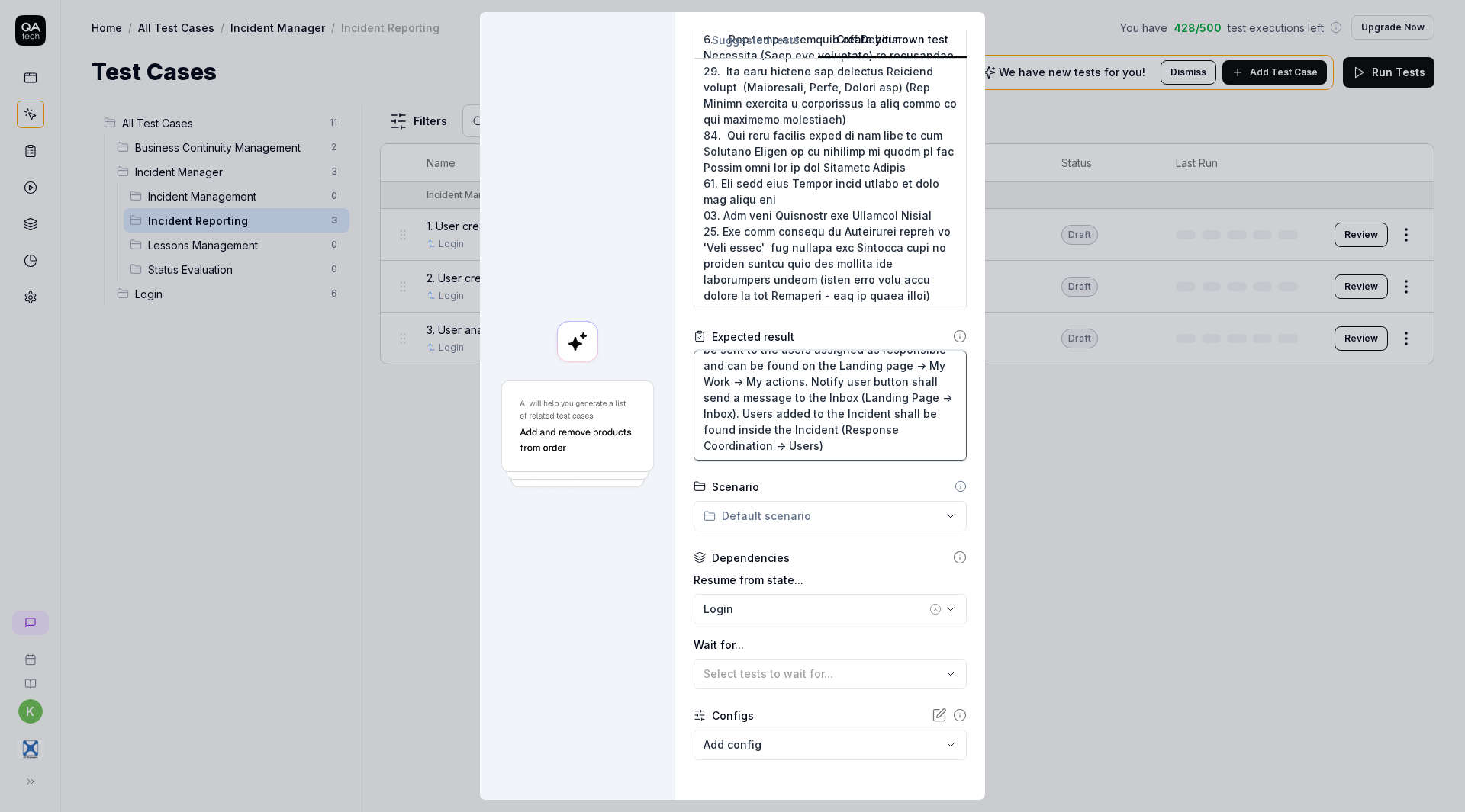
type textarea "The Incident report is turned into the managed incident. It can be found under …"
type textarea "*"
type textarea "The Incident report is turned into the managed incident. It can be found under …"
type textarea "*"
type textarea "The Incident report is turned into the managed incident. It can be found under …"
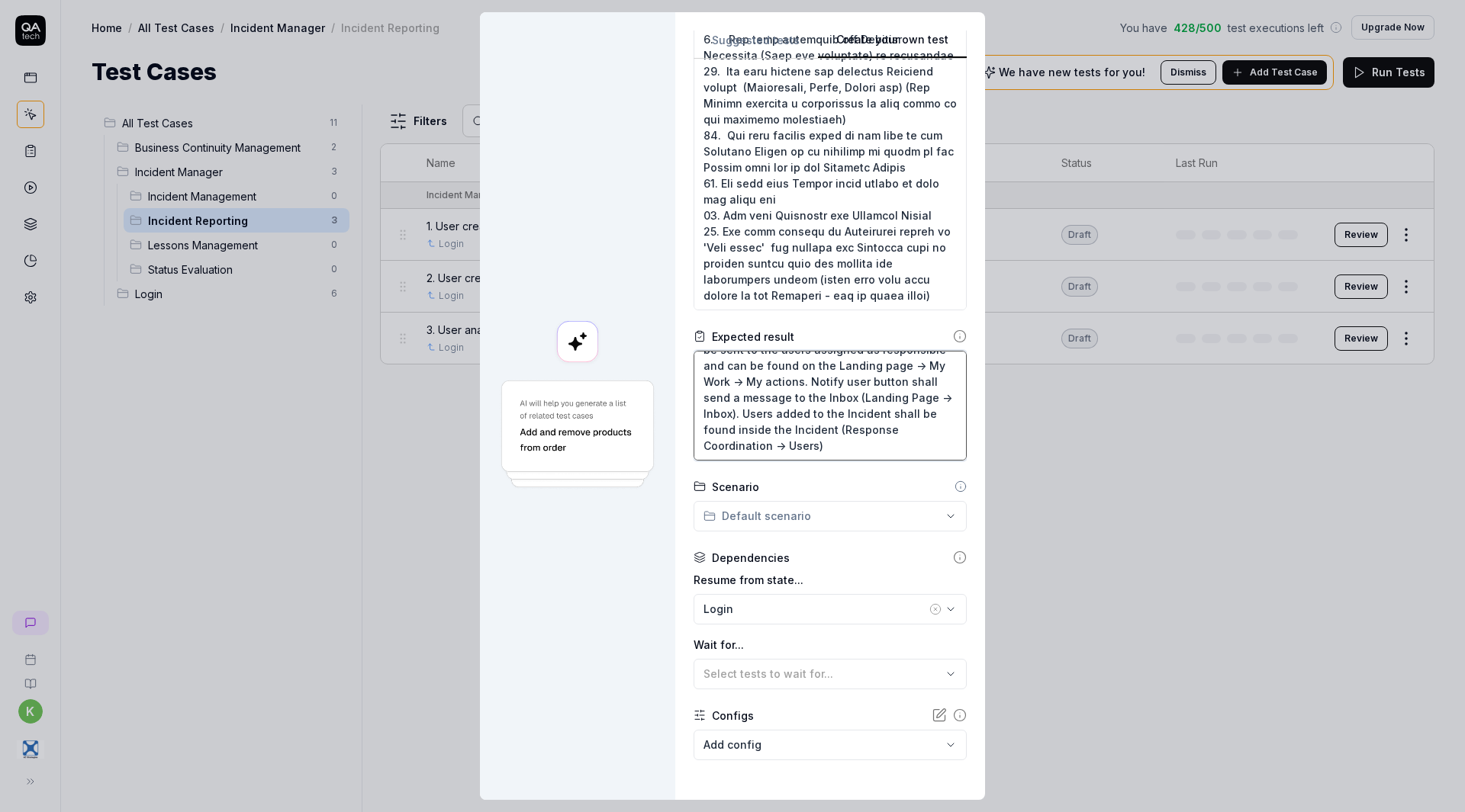
type textarea "*"
type textarea "The Incident report is turned into the managed incident. It can be found under …"
type textarea "*"
type textarea "The Incident report is turned into the managed incident. It can be found under …"
type textarea "*"
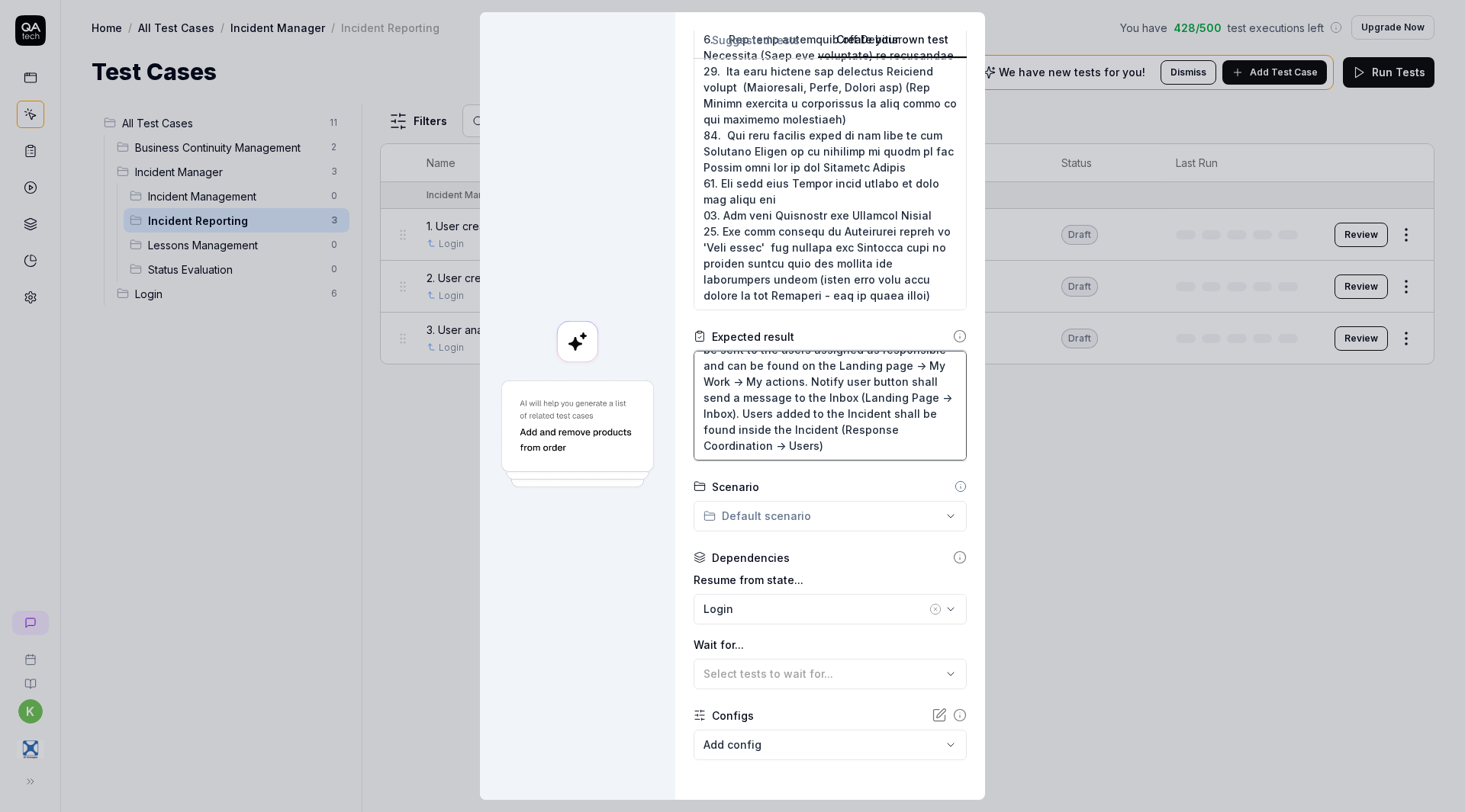
type textarea "The Incident report is turned into the managed incident. It can be found under …"
type textarea "*"
type textarea "The Incident report is turned into the managed incident. It can be found under …"
type textarea "*"
type textarea "The Incident report is turned into the managed incident. It can be found under …"
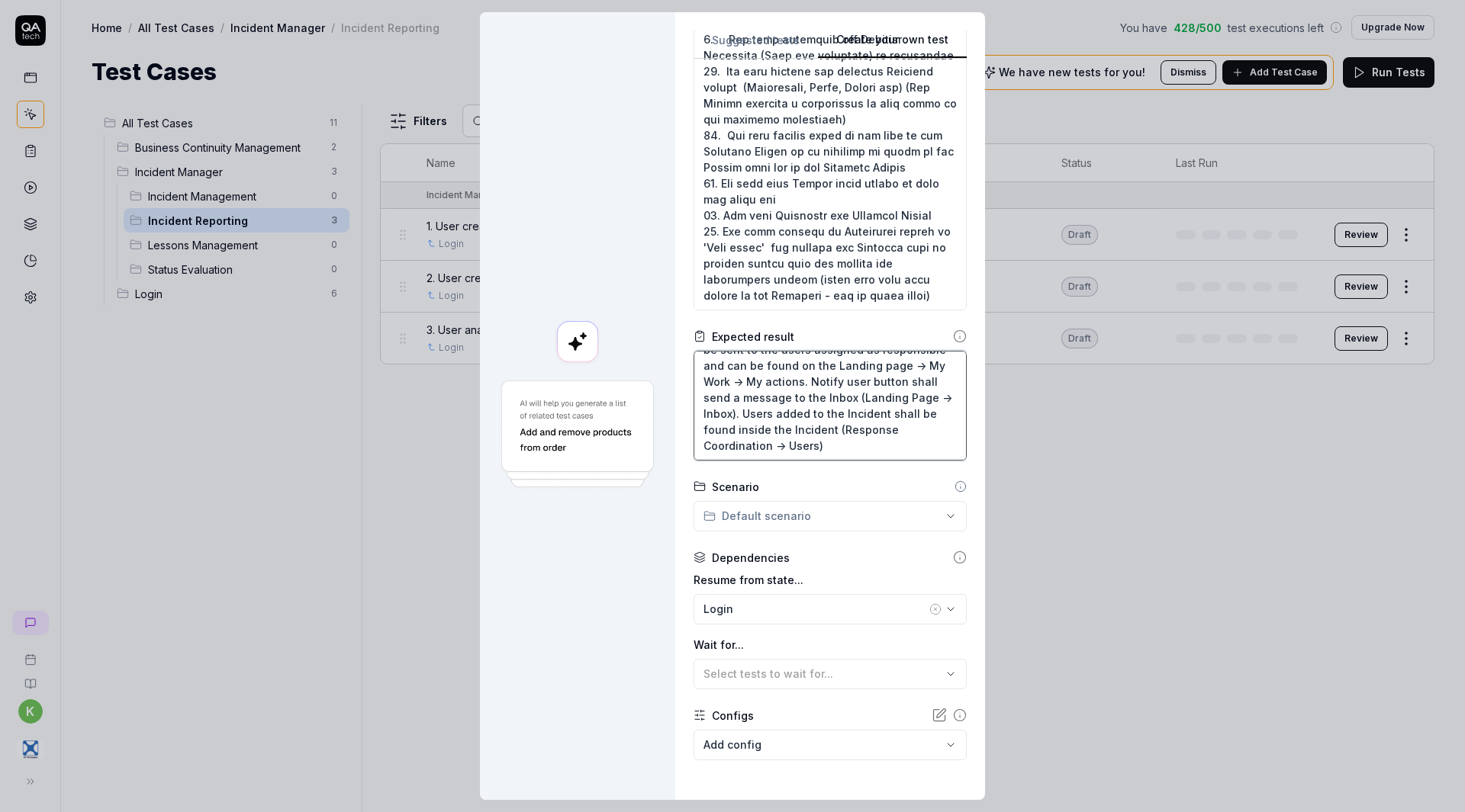
type textarea "*"
type textarea "The Incident report is turned into the managed incident. It can be found under …"
type textarea "*"
type textarea "The Incident report is turned into the managed incident. It can be found under …"
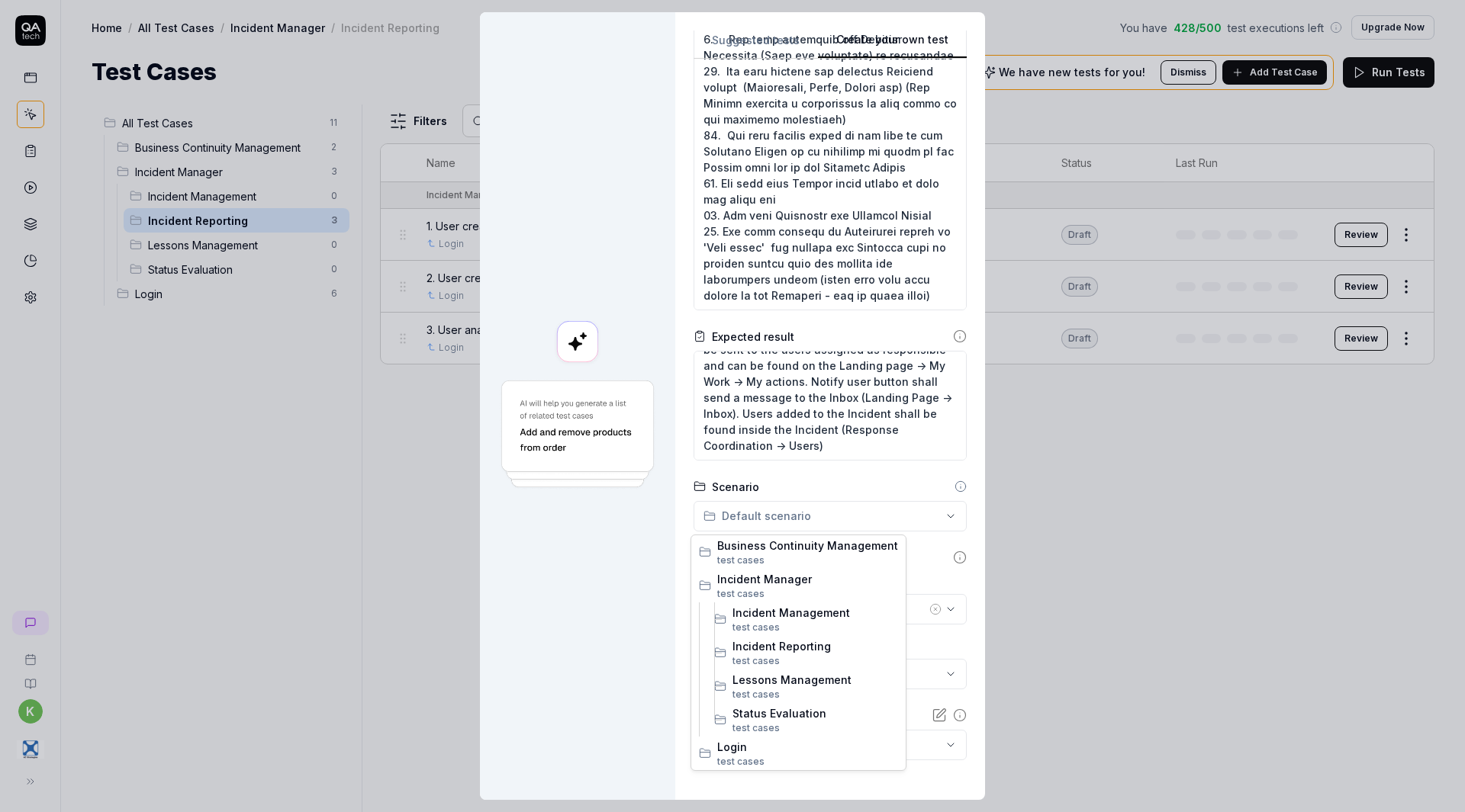
click at [816, 530] on div "**********" at bounding box center [732, 406] width 1465 height 812
click at [813, 645] on span "Incident Reporting" at bounding box center [815, 646] width 165 height 16
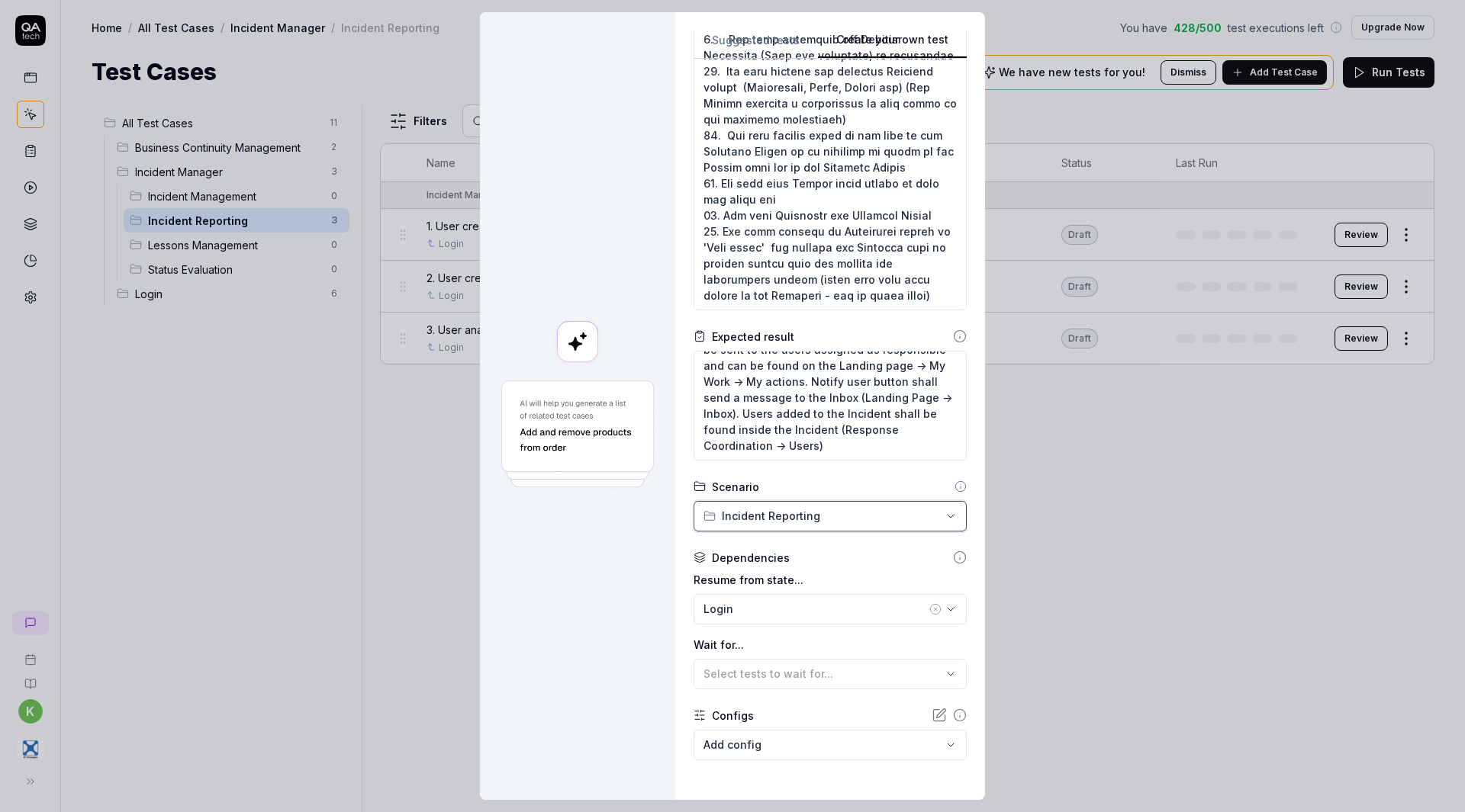
scroll to position [393, 0]
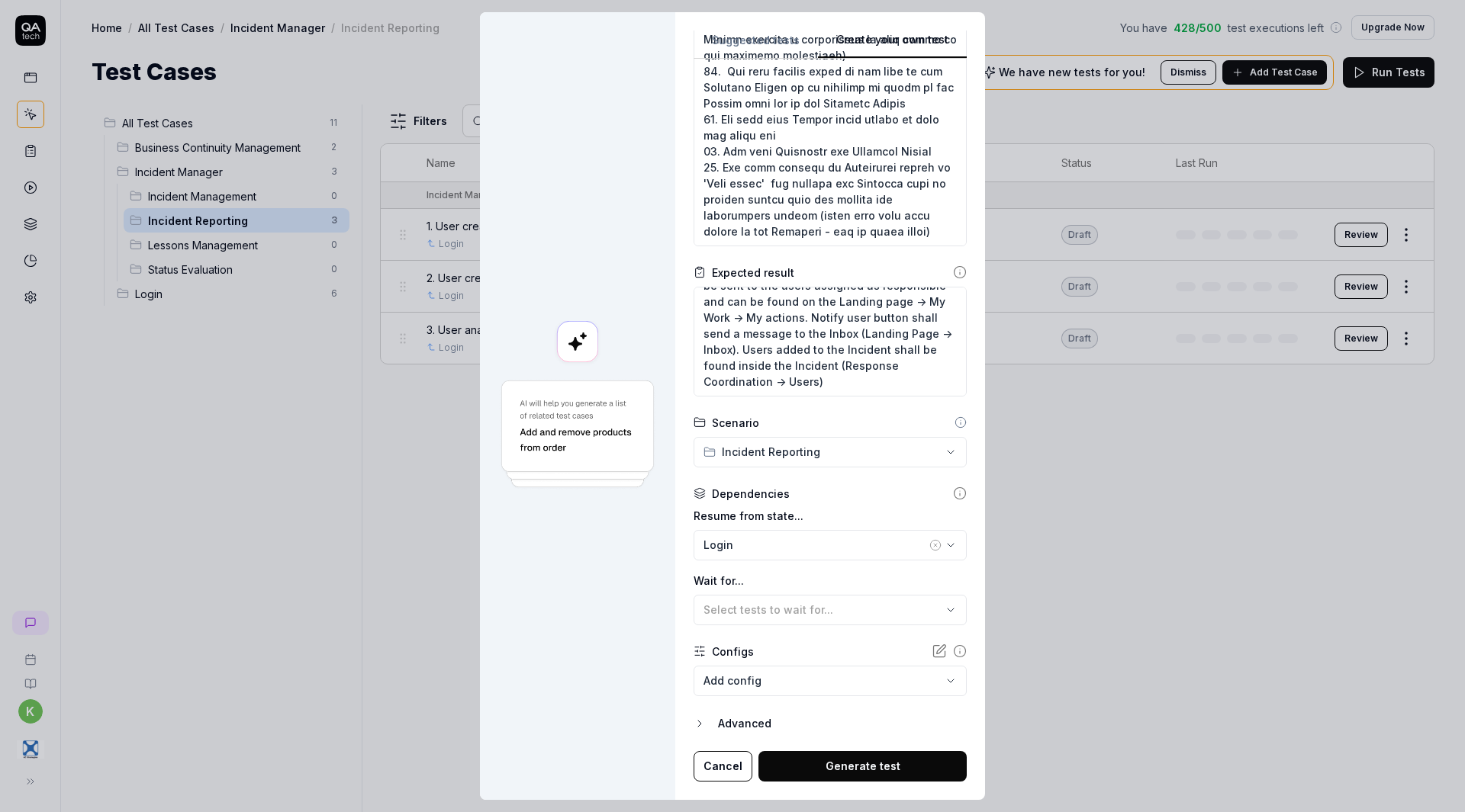
click at [844, 771] on button "Generate test" at bounding box center [862, 767] width 208 height 31
type textarea "*"
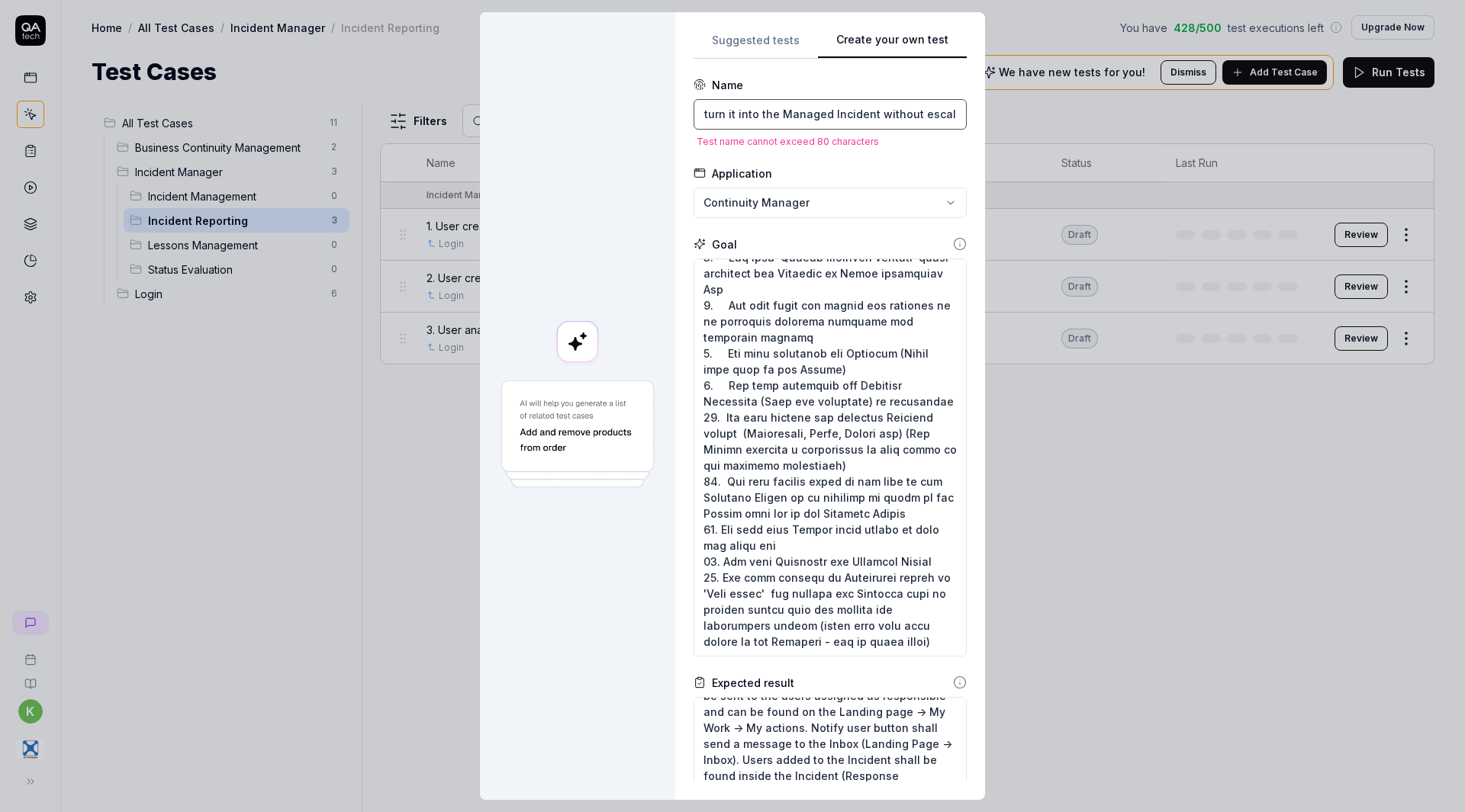
scroll to position [0, 0]
drag, startPoint x: 763, startPoint y: 120, endPoint x: 654, endPoint y: 111, distance: 109.4
click at [654, 111] on div "**********" at bounding box center [732, 406] width 505 height 788
click at [800, 109] on input "4. User analyses the submitted Incident Report and decides to turn it into the …" at bounding box center [830, 114] width 273 height 31
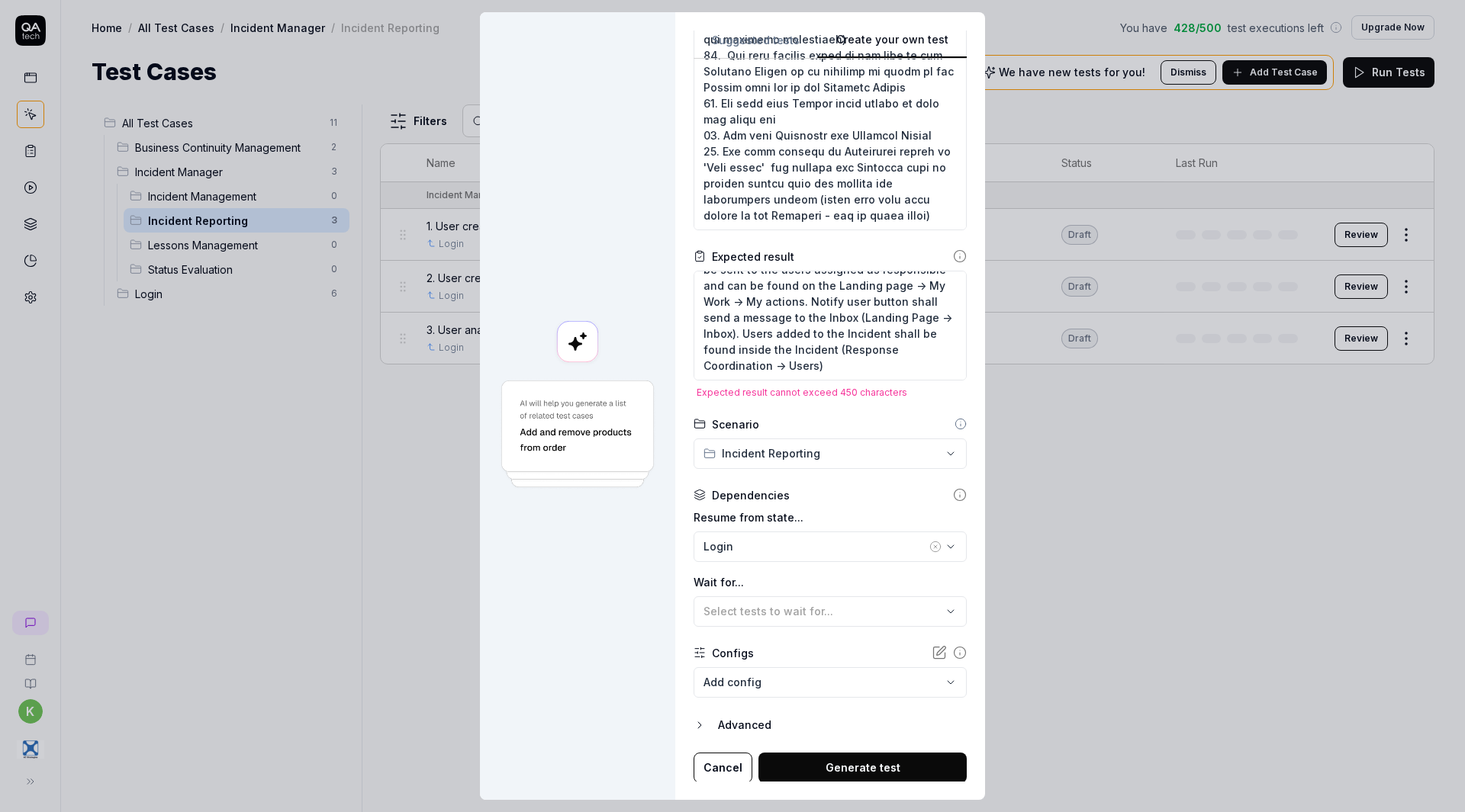
scroll to position [428, 0]
type input "4. User analyses the Incident Report and decides to turn it into the Managed In…"
click at [824, 760] on button "Generate test" at bounding box center [862, 767] width 208 height 31
type textarea "*"
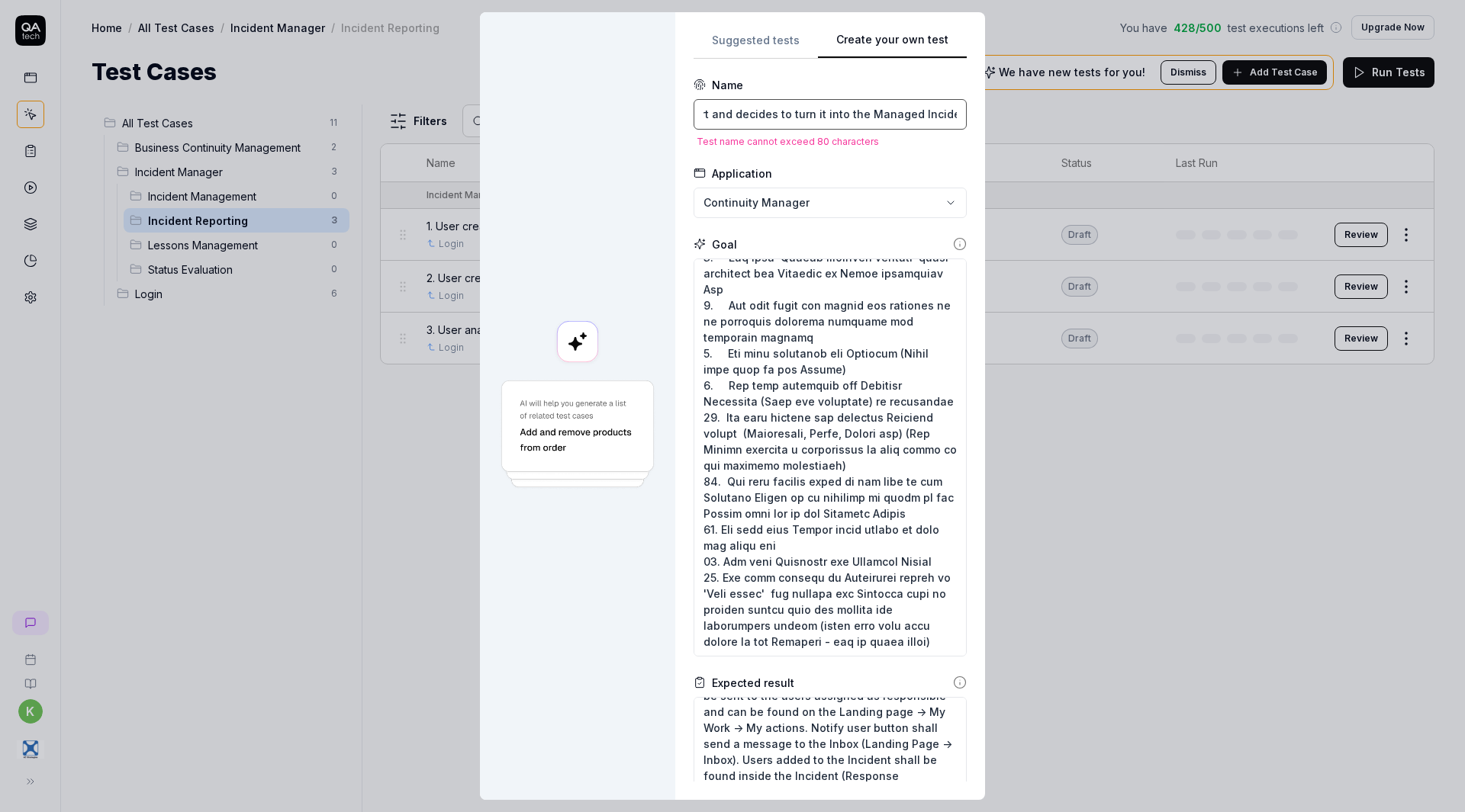
scroll to position [0, 193]
click at [892, 118] on input "4. User analyses the Incident Report and decides to turn it into the Managed In…" at bounding box center [830, 114] width 273 height 31
type input "4. User analyses the Incident Report and decides to turn it into the Managed In…"
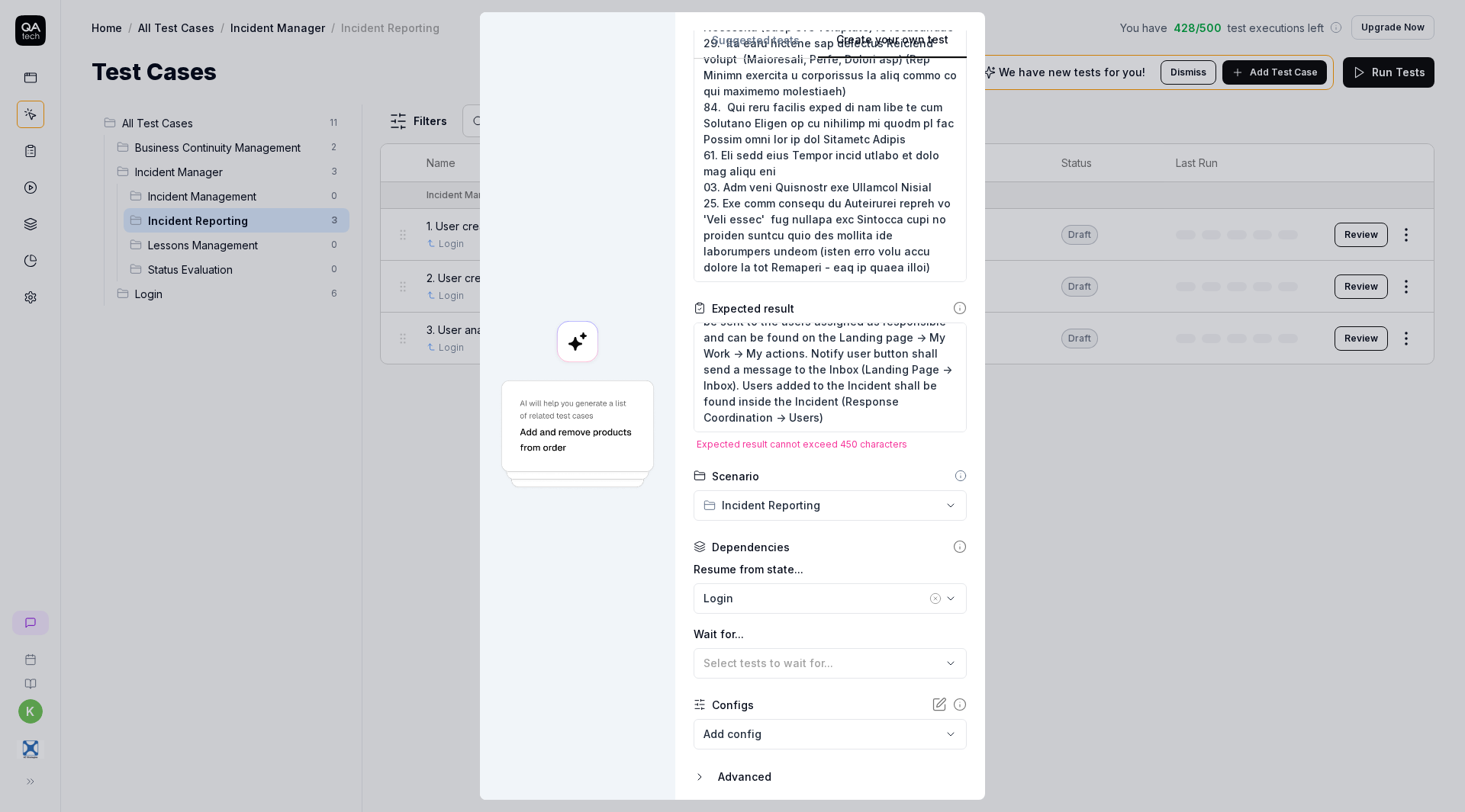
scroll to position [428, 0]
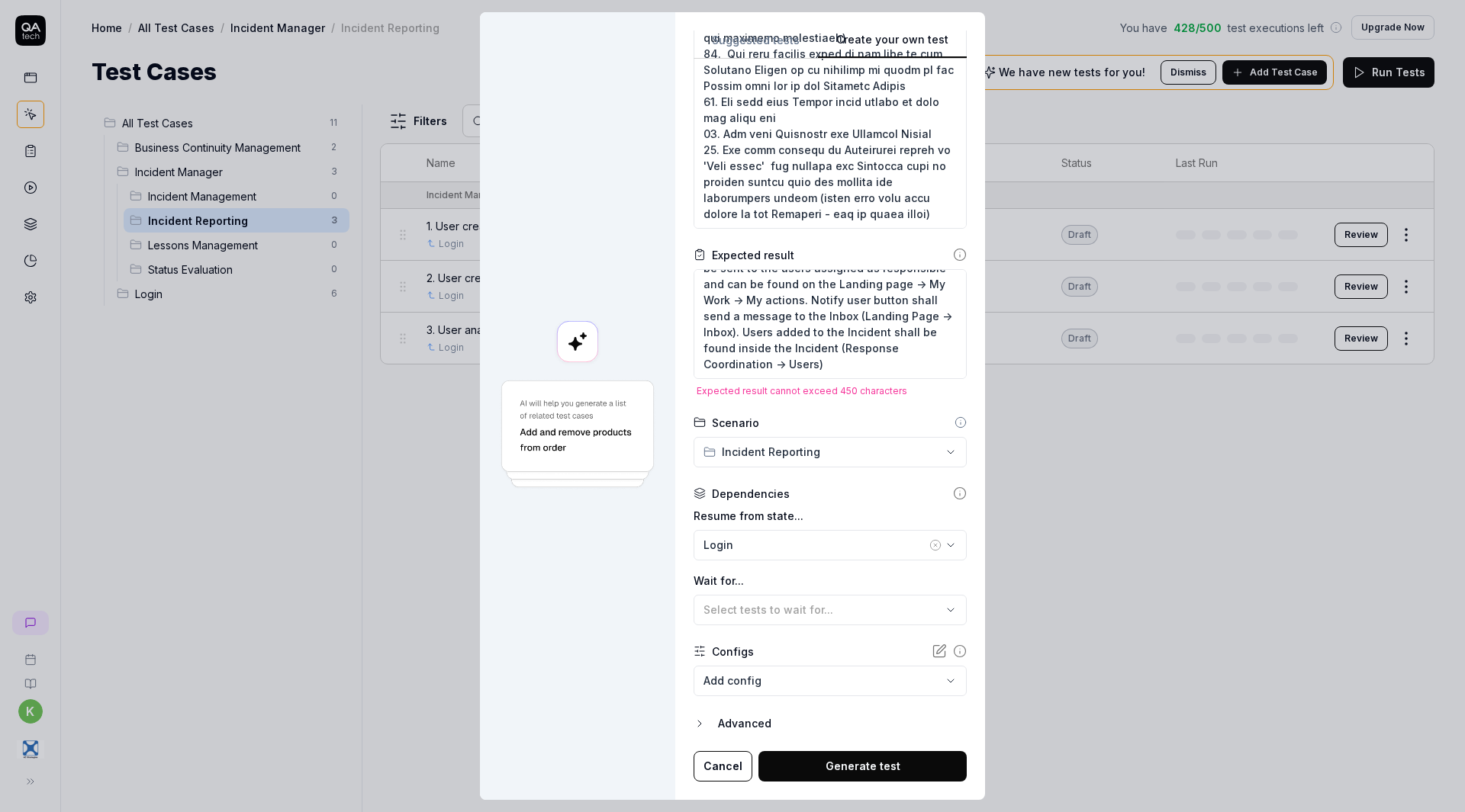
click at [808, 755] on button "Generate test" at bounding box center [862, 767] width 208 height 31
type textarea "*"
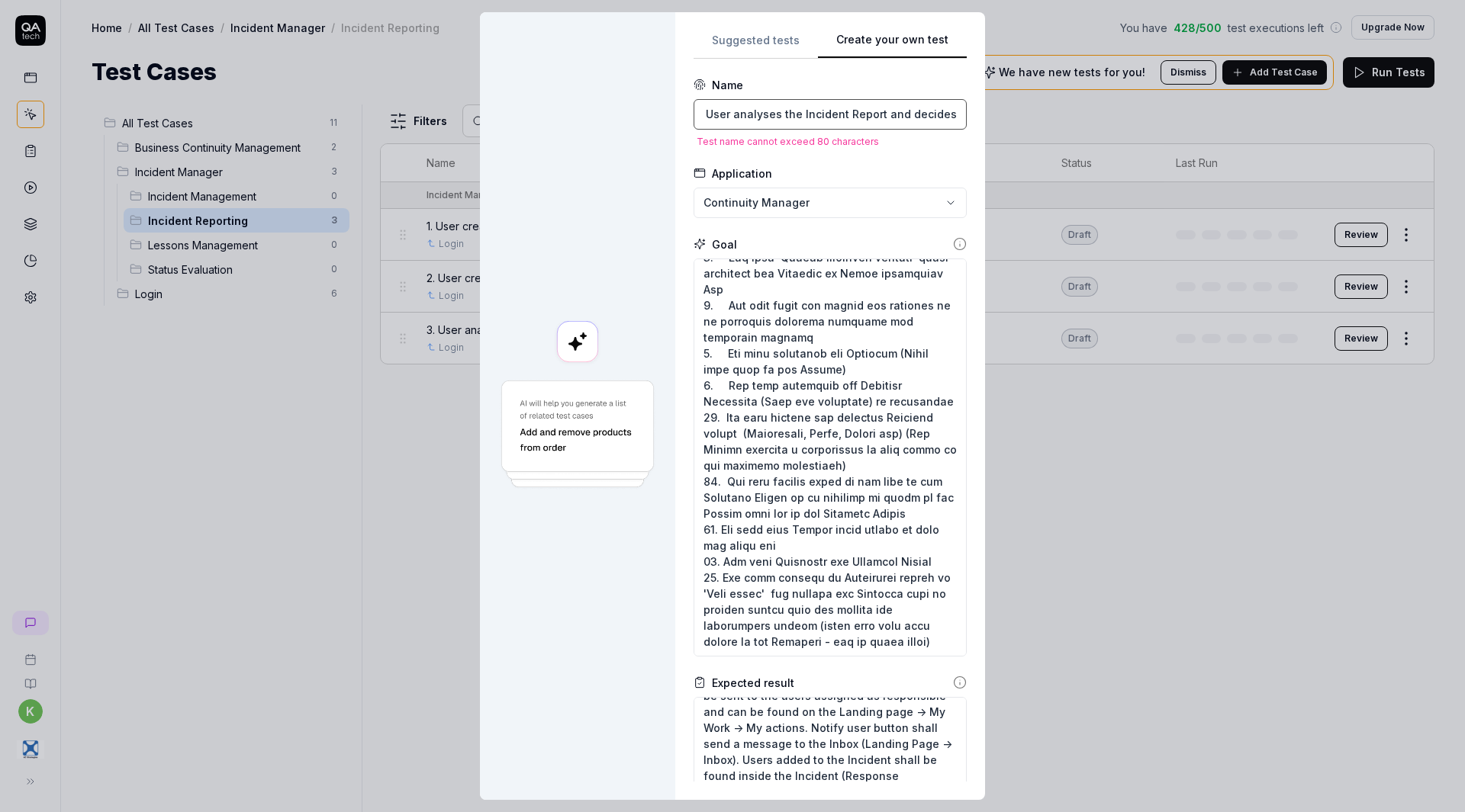
scroll to position [0, 0]
drag, startPoint x: 808, startPoint y: 113, endPoint x: 805, endPoint y: 126, distance: 13.3
click at [805, 126] on input "4. User analyses the Incident Report and decides to turn it into the Managed In…" at bounding box center [830, 114] width 273 height 31
click at [739, 118] on input "4. User analyses the Incident Report and decides to turn it into the Managed In…" at bounding box center [830, 114] width 273 height 31
click at [782, 113] on input "4. User analyses the Incident Report and decides to turn it into the Managed In…" at bounding box center [830, 114] width 273 height 31
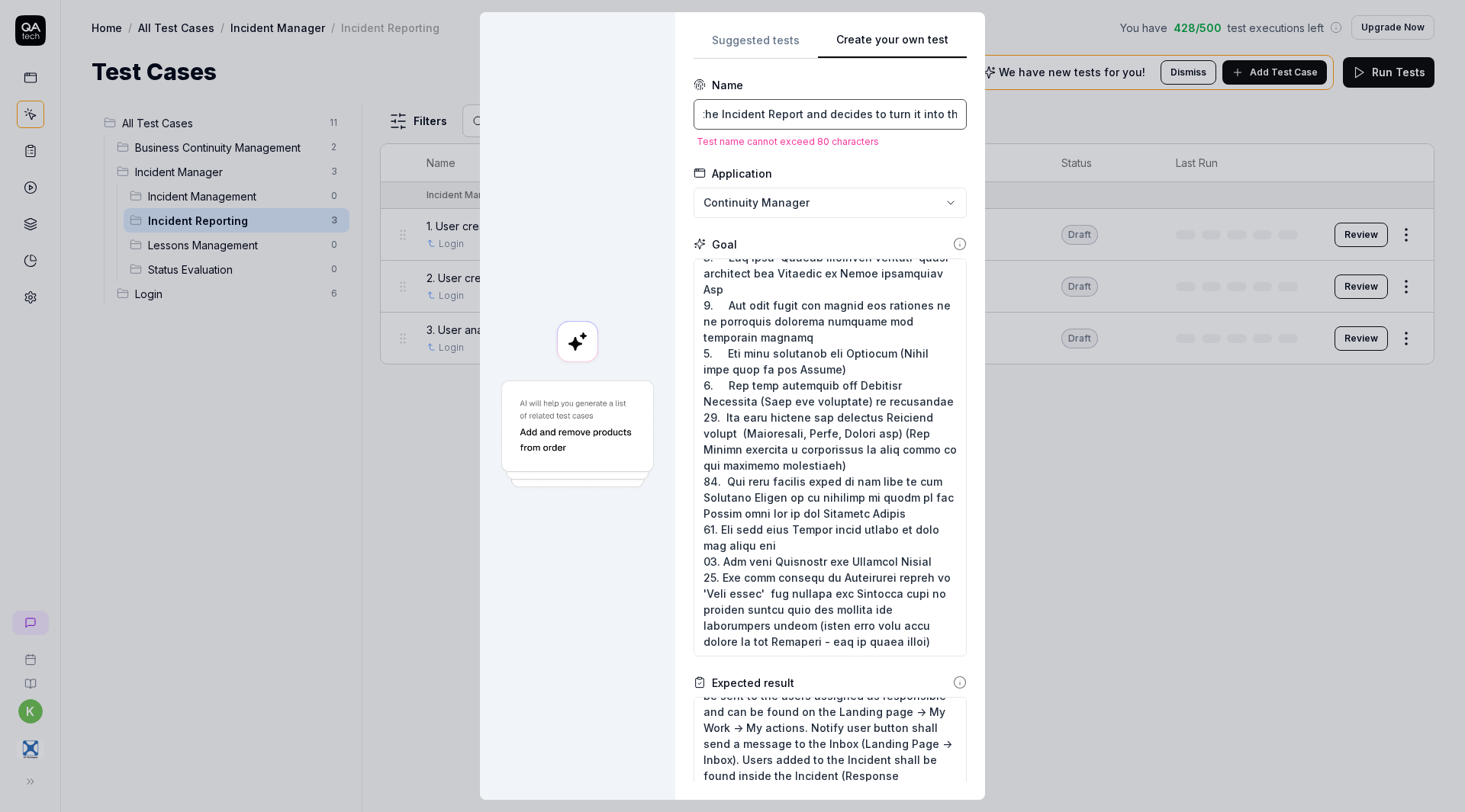
scroll to position [0, 139]
type input "4. User analyses the Incident Report and turn it into the Managed Incident with…"
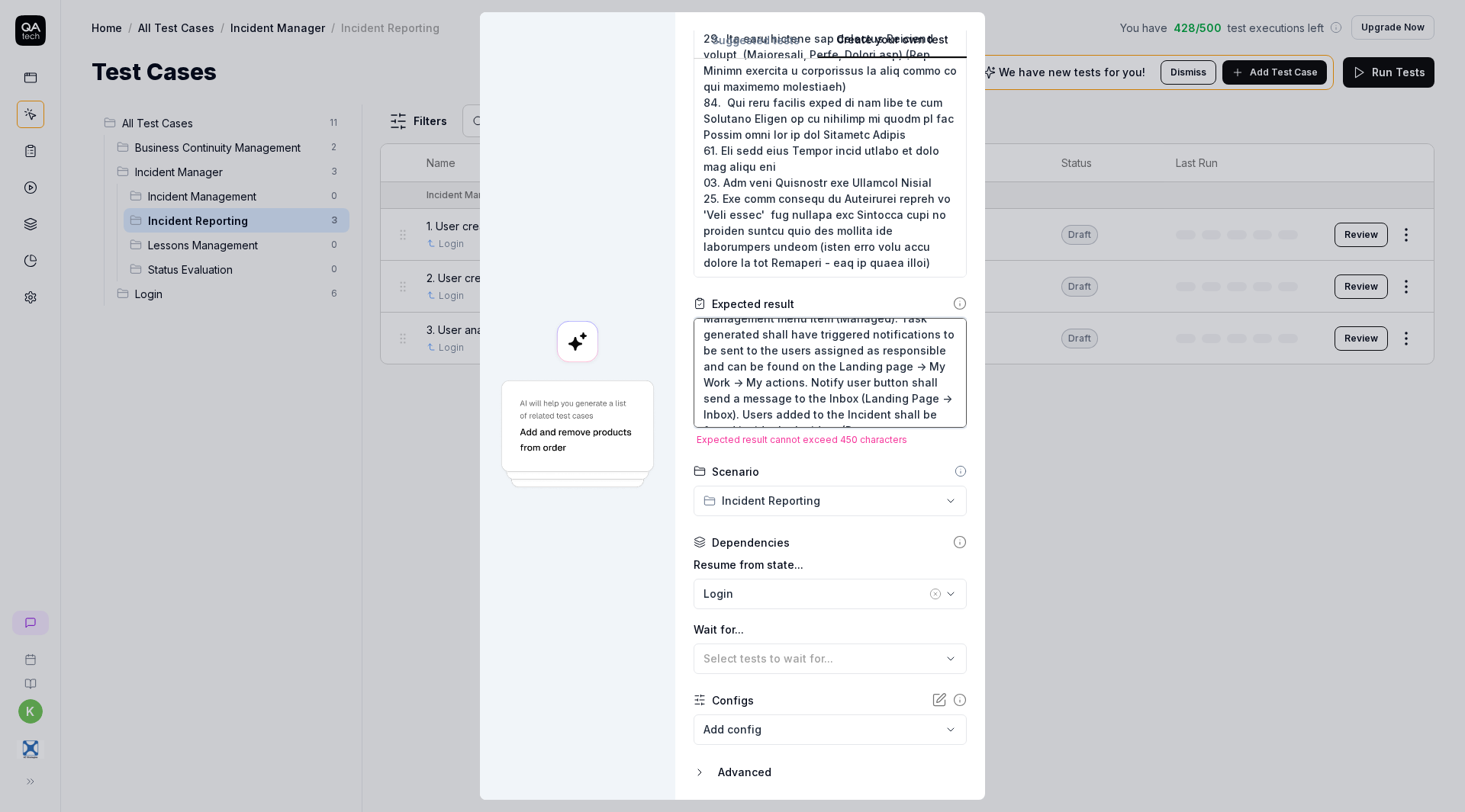
scroll to position [97, 0]
drag, startPoint x: 878, startPoint y: 350, endPoint x: 874, endPoint y: 461, distance: 111.1
click at [874, 461] on form "**********" at bounding box center [830, 264] width 273 height 1133
type textarea "*"
type textarea "The Incident report is turned into the managed incident. It can be found under …"
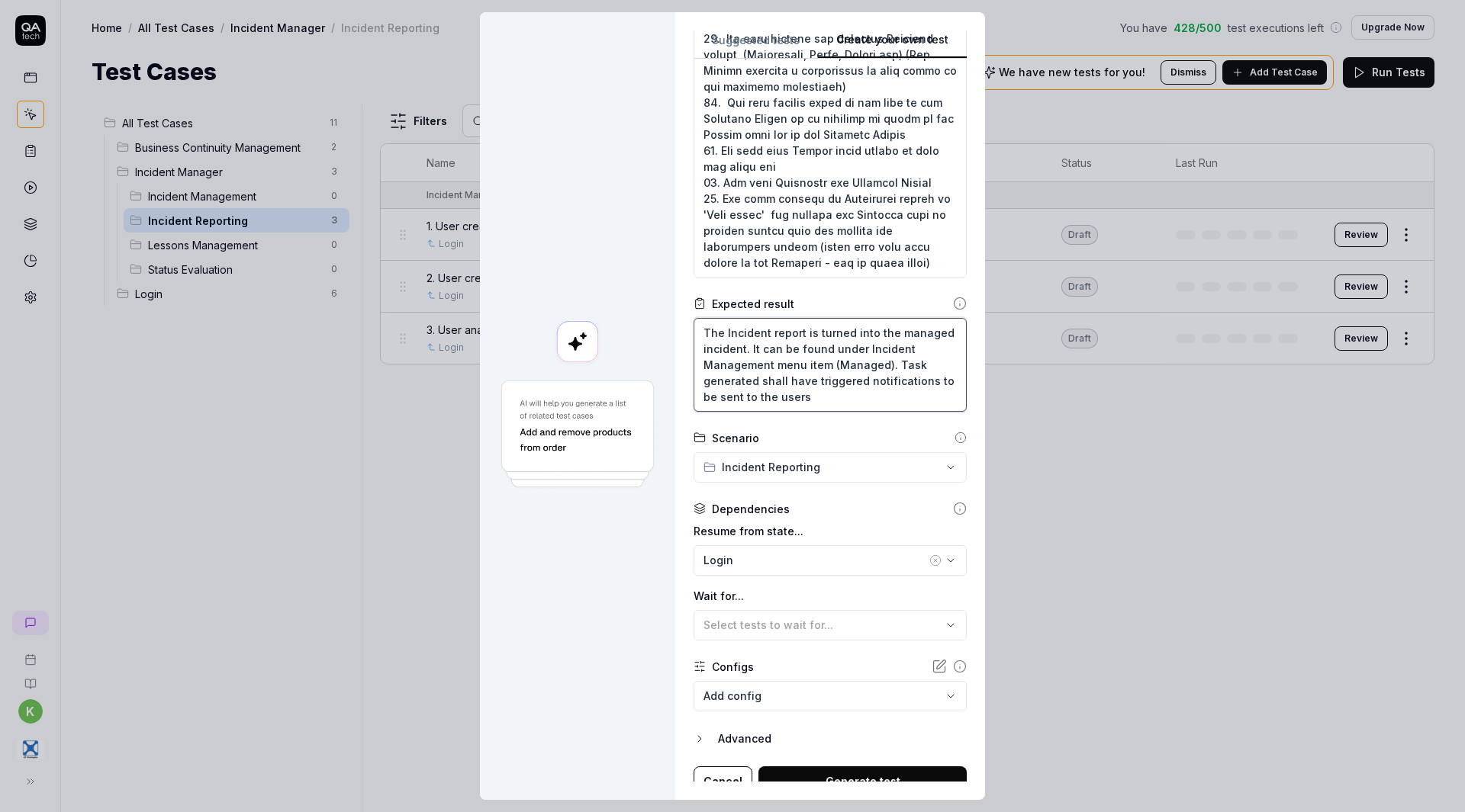
scroll to position [0, 0]
type textarea "*"
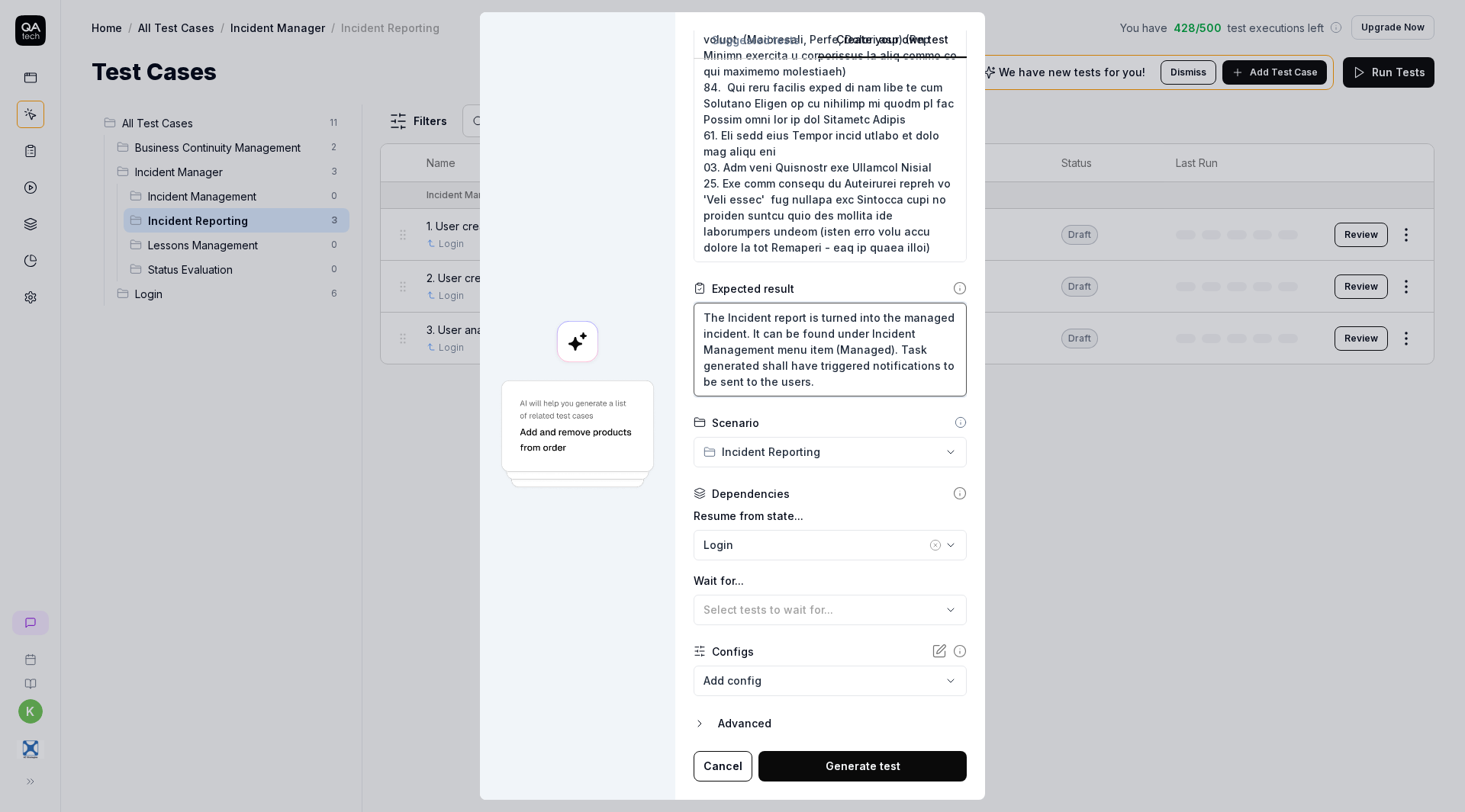
type textarea "The Incident report is turned into the managed incident. It can be found under …"
click at [804, 763] on button "Generate test" at bounding box center [862, 767] width 208 height 31
type textarea "*"
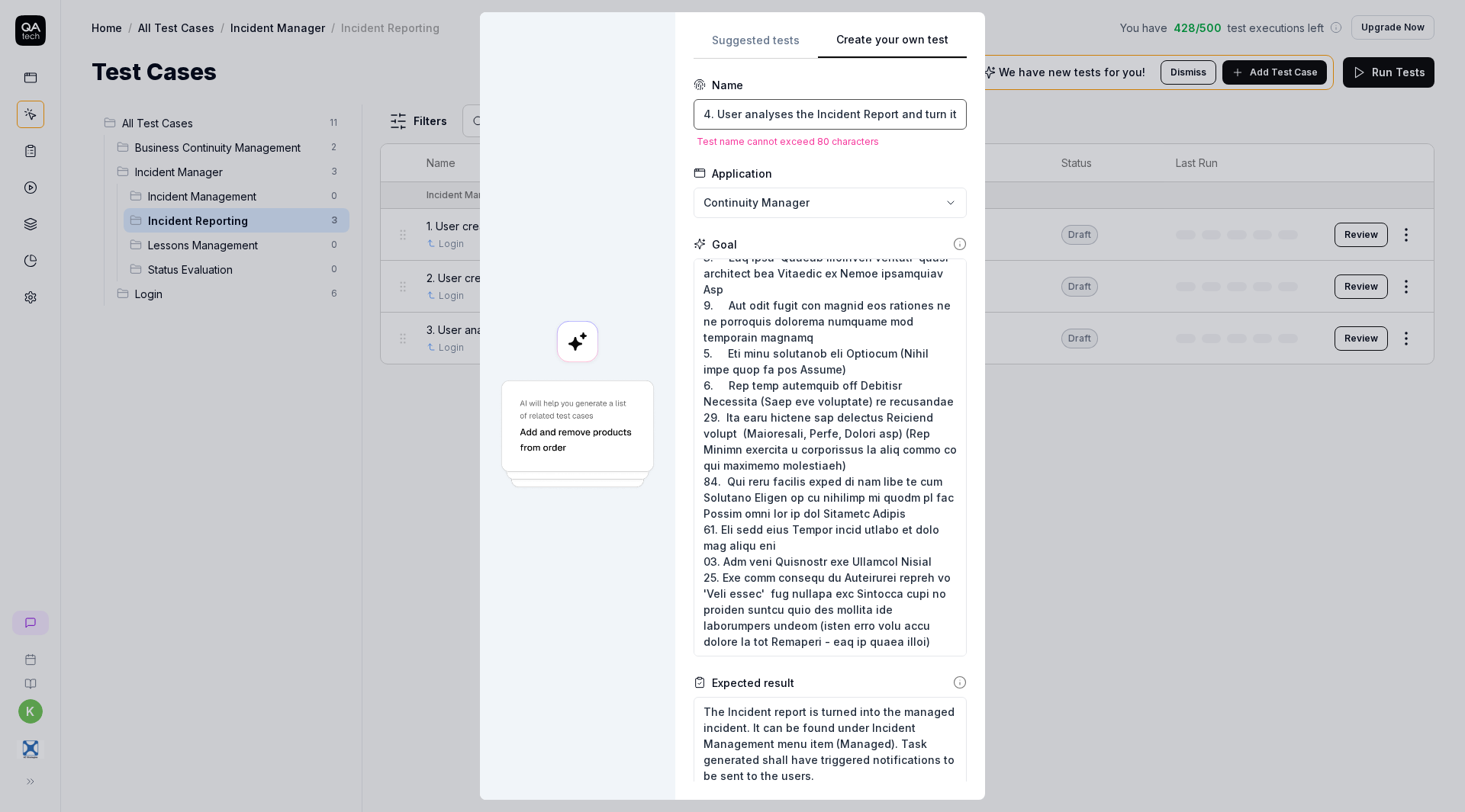
click at [859, 110] on input "4. User analyses the Incident Report and turn it into the Managed Incident with…" at bounding box center [830, 114] width 273 height 31
type input "4. User analys the Incident Report and turn it into the Managed Incident withou…"
type textarea "*"
type input "4. User ana the Incident Report and turn it into the Managed Incident without e…"
type textarea "*"
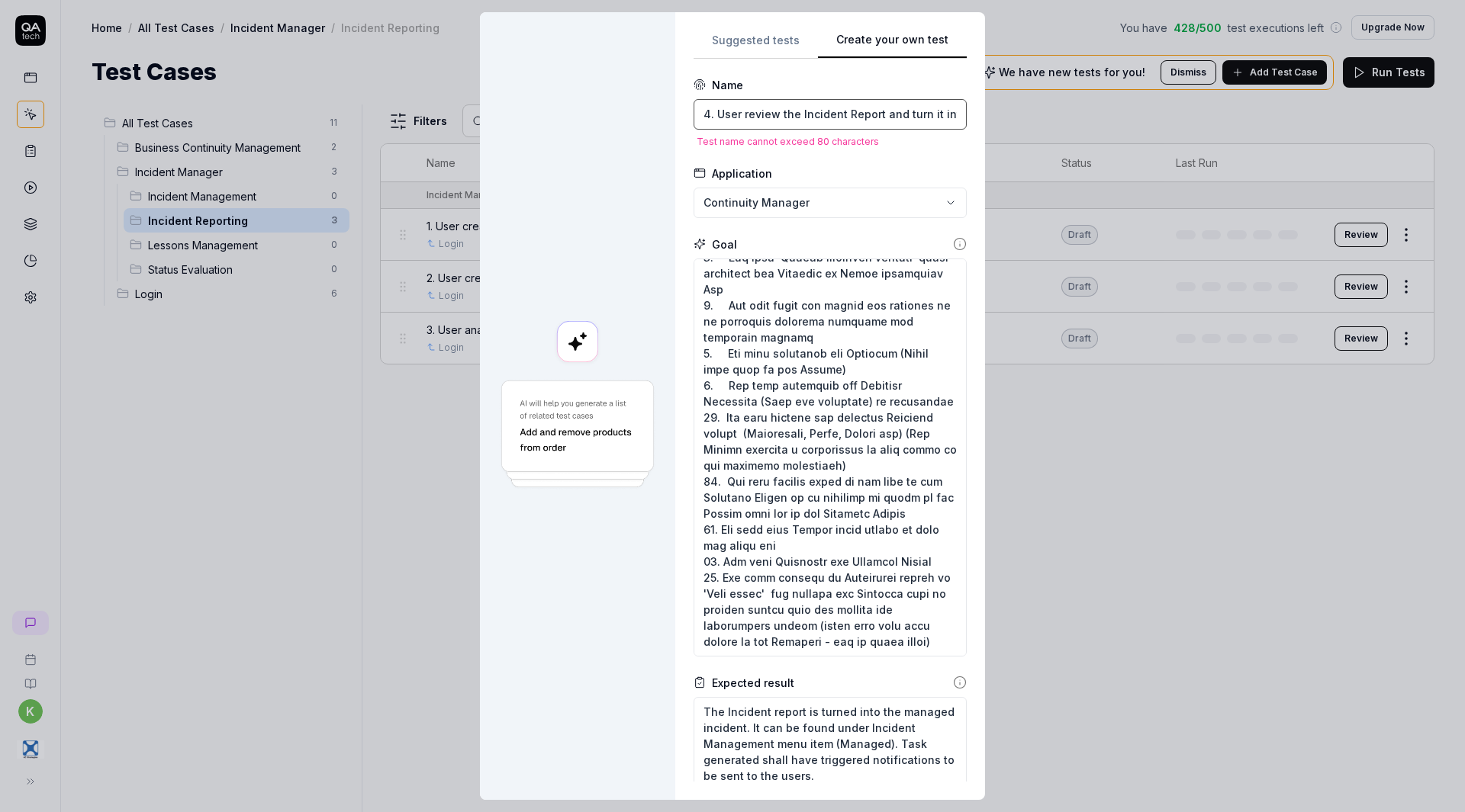
scroll to position [394, 0]
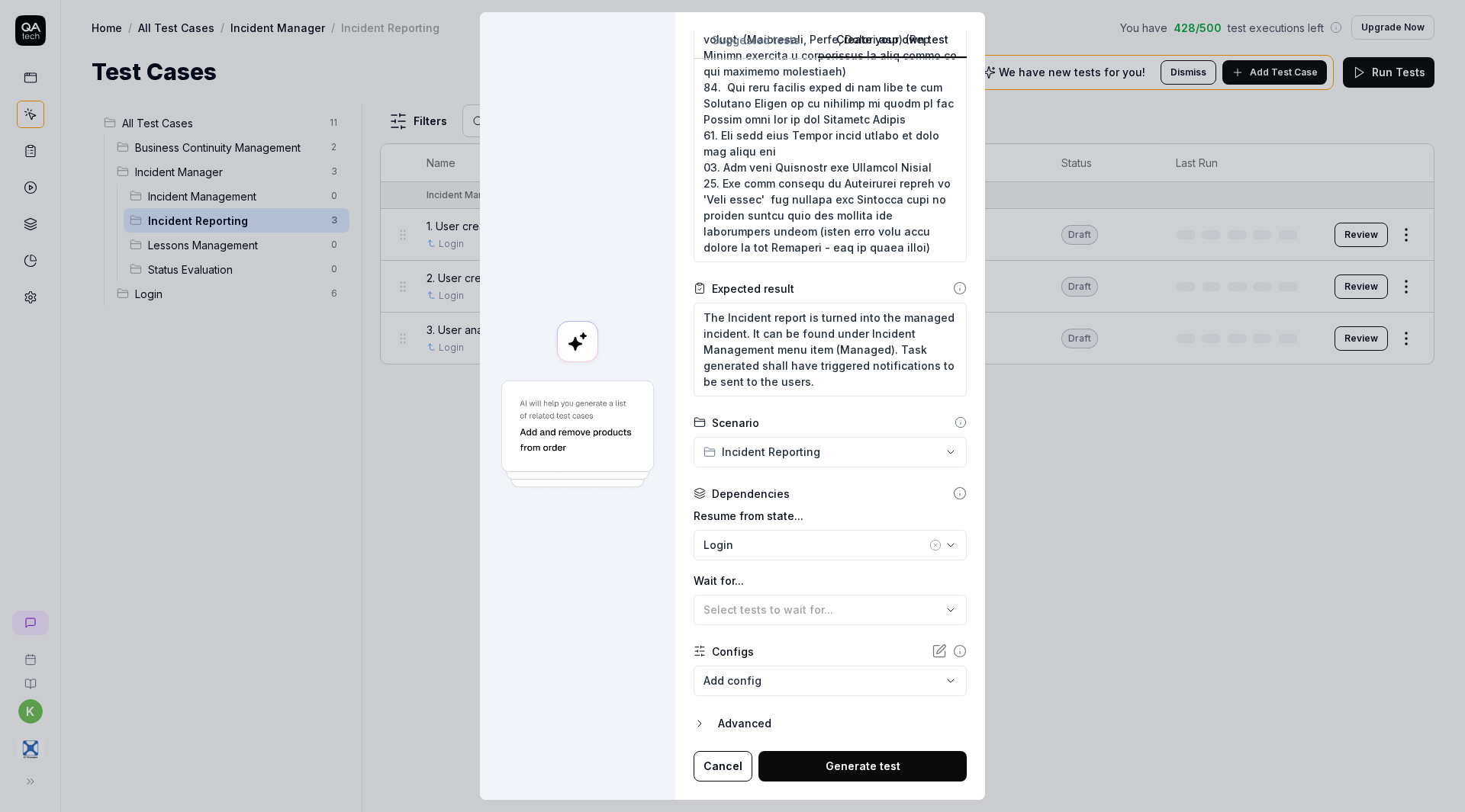
type input "4. User review the Incident Report and turn it into the Managed Incident withou…"
click at [864, 756] on button "Generate test" at bounding box center [862, 767] width 208 height 31
type textarea "*"
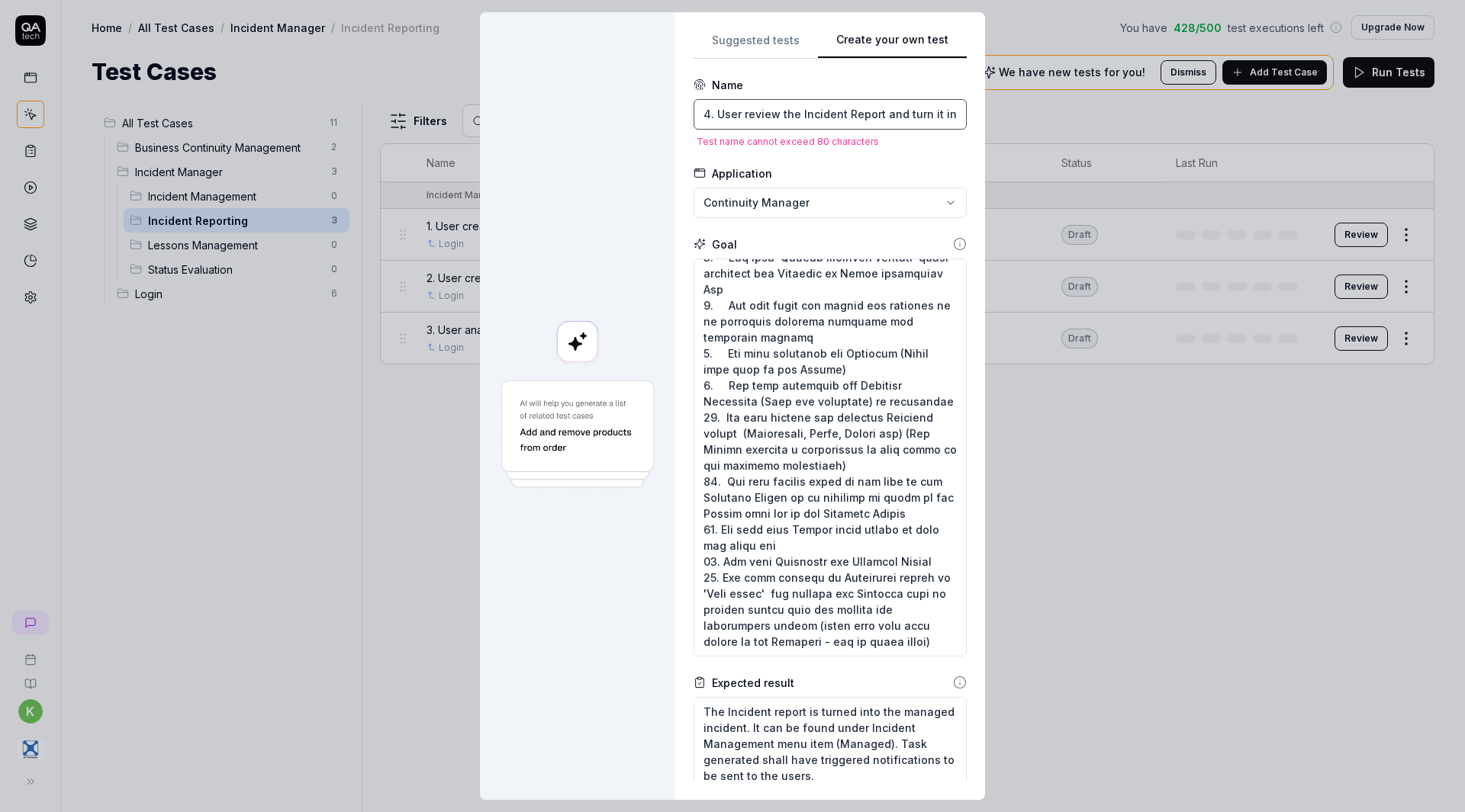
drag, startPoint x: 867, startPoint y: 115, endPoint x: 850, endPoint y: 118, distance: 17.3
click at [850, 118] on input "4. User review the Incident Report and turn it into the Managed Incident withou…" at bounding box center [830, 114] width 273 height 31
click at [795, 110] on input "4. User review the Incident Report and turn it into the Managed without escalat…" at bounding box center [830, 114] width 273 height 31
type input "4. User review the Incident Report and turn it into theManaged without escalati…"
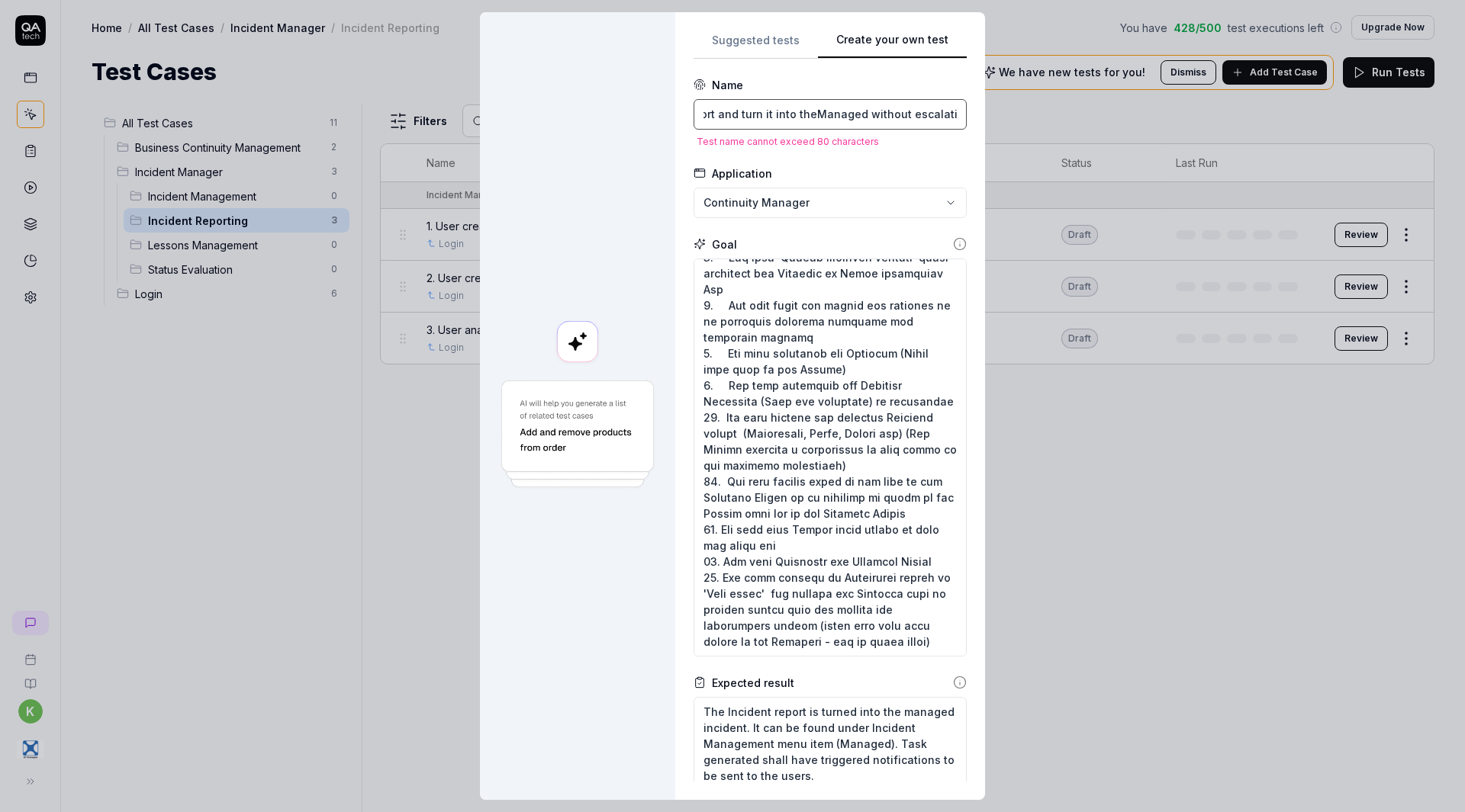
type textarea "*"
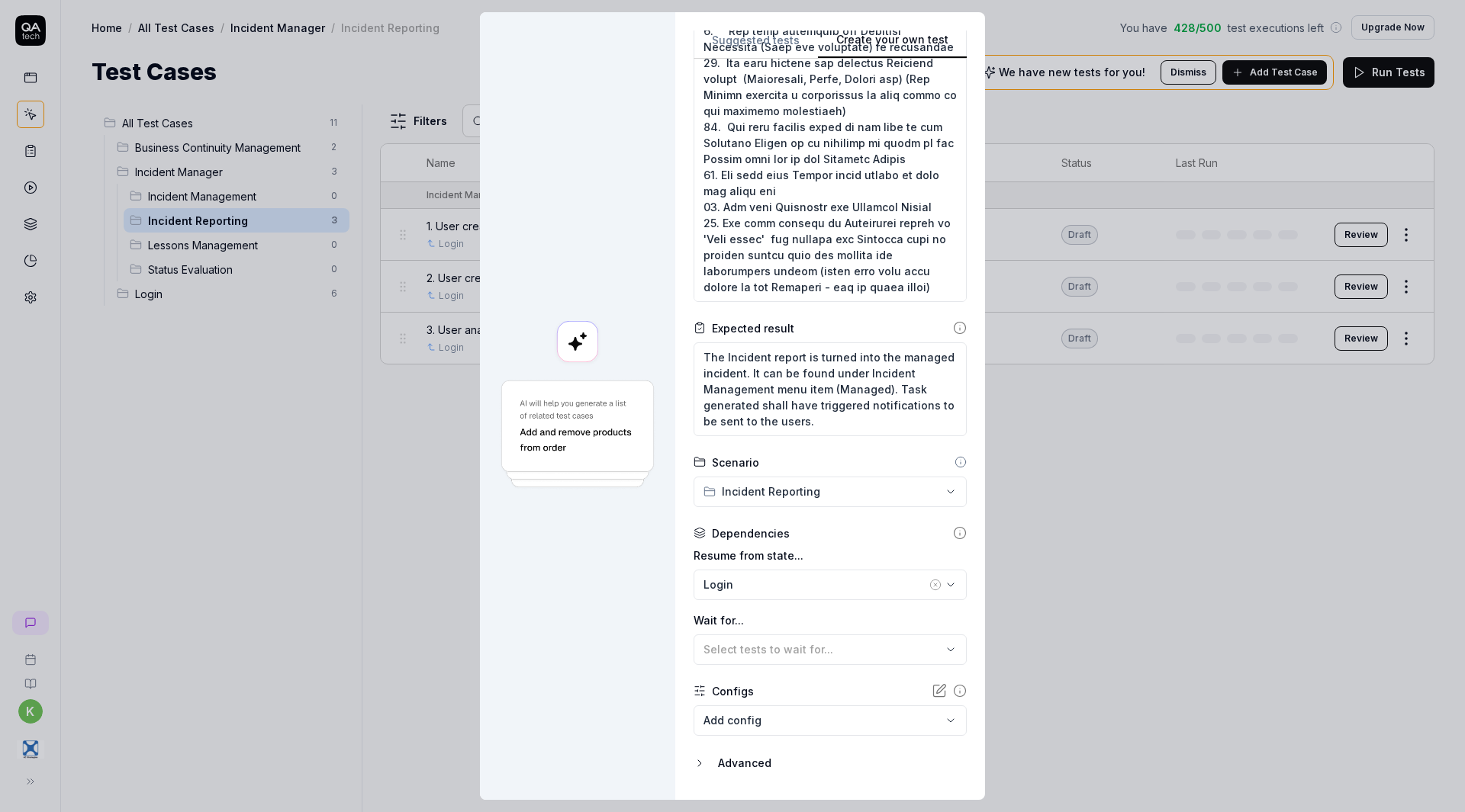
scroll to position [377, 0]
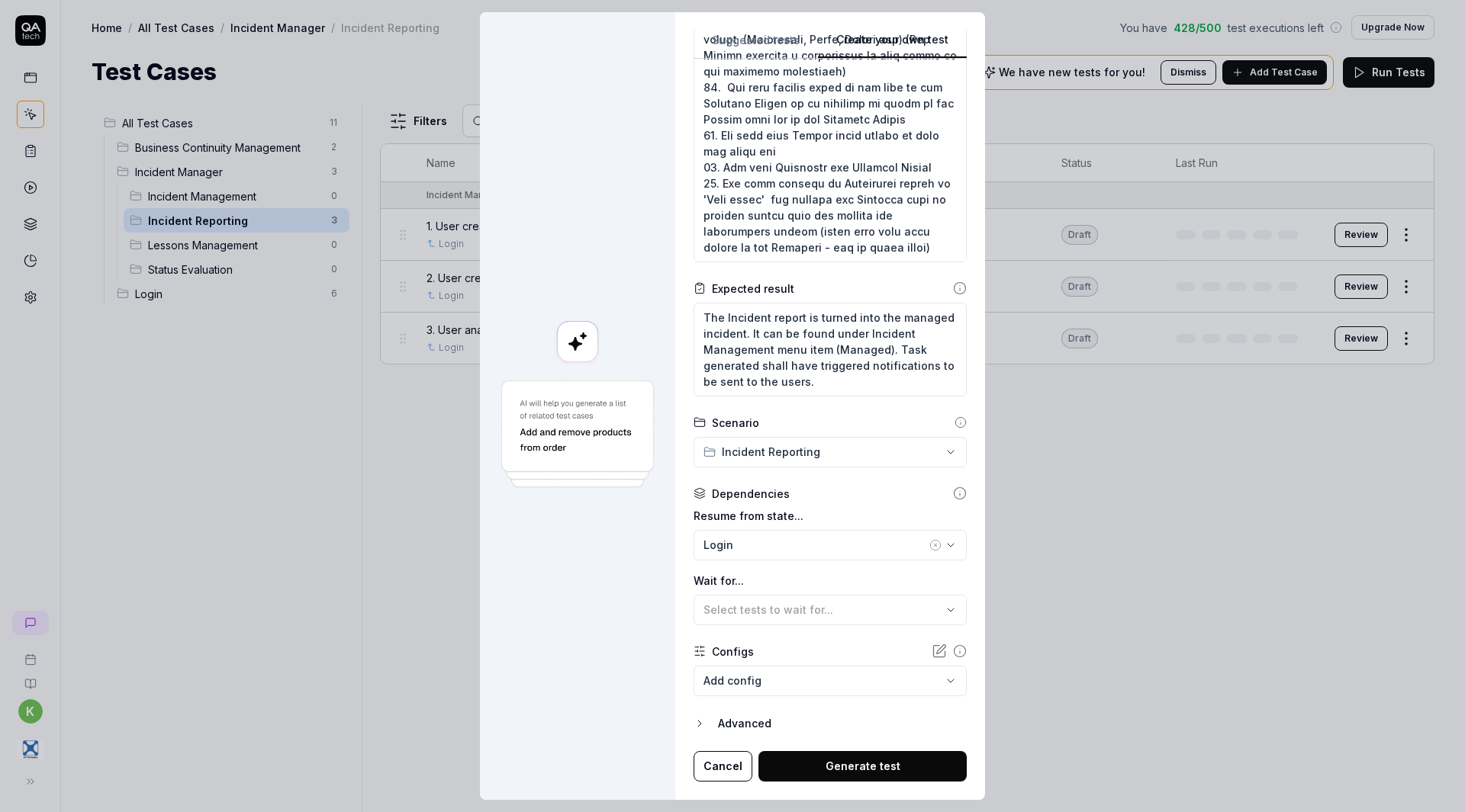
type input "4. User review the Incident Report and turn it into Managed without escalation"
click at [852, 756] on button "Generate test" at bounding box center [862, 767] width 208 height 31
type textarea "*"
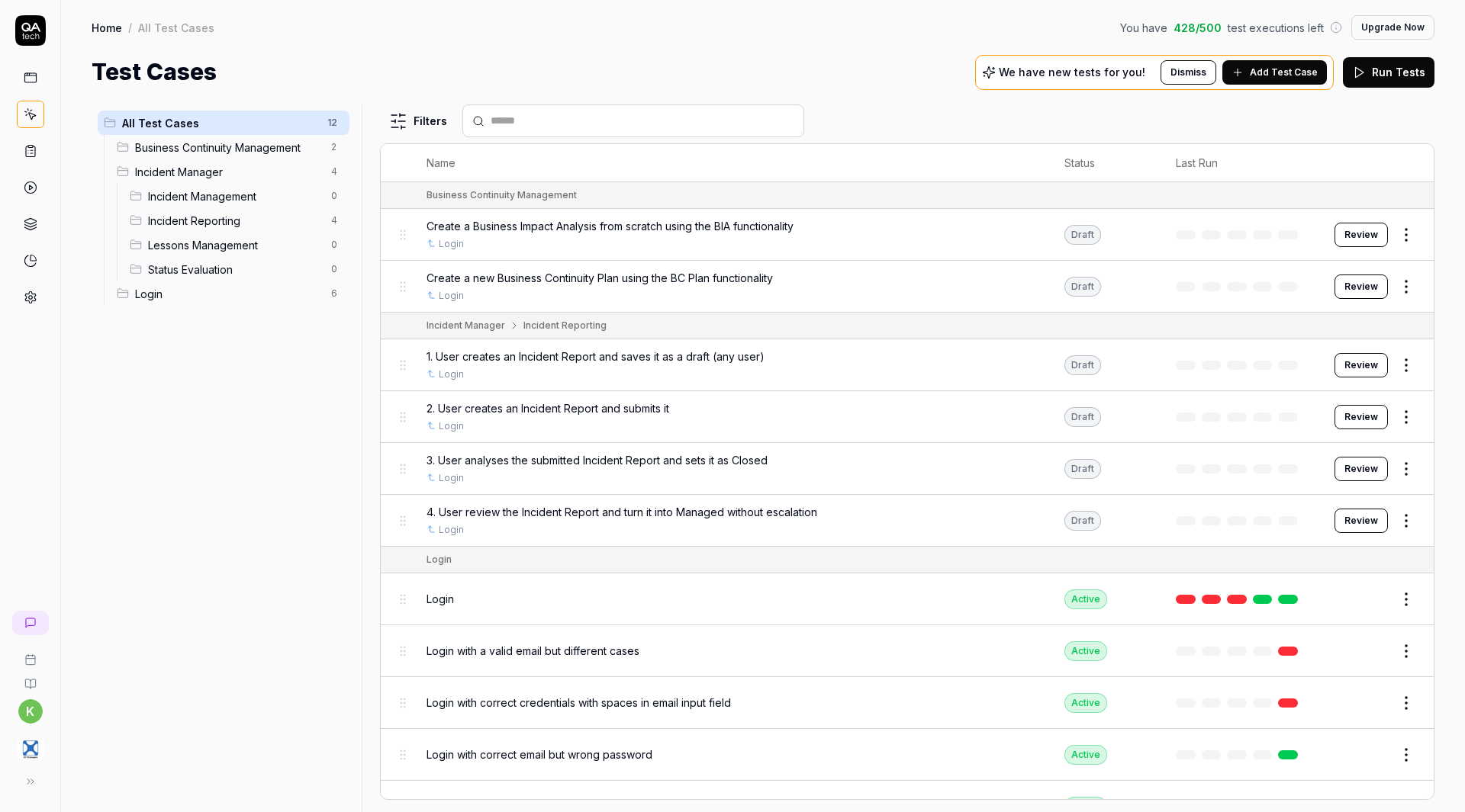
click at [1280, 71] on span "Add Test Case" at bounding box center [1283, 72] width 68 height 14
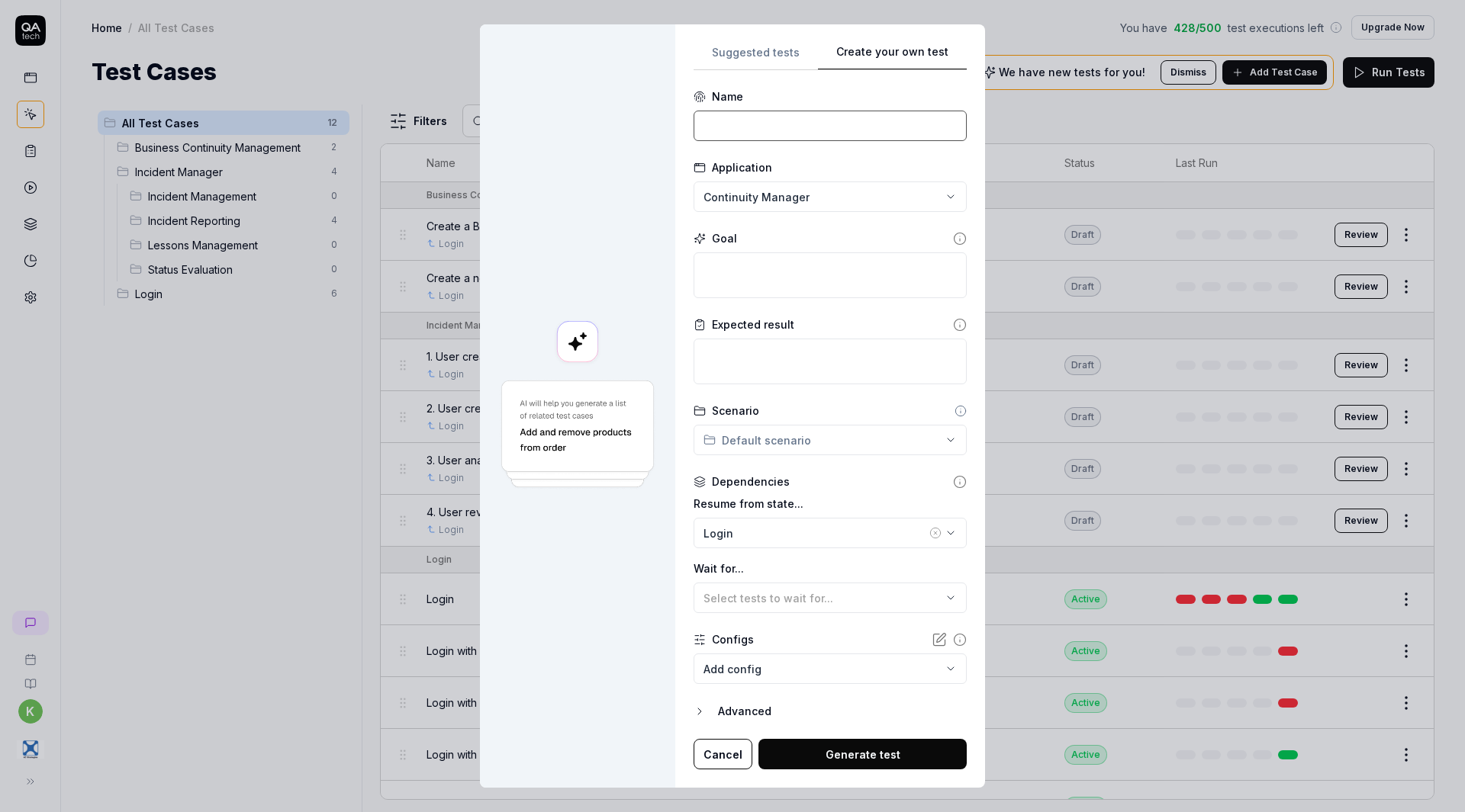
click at [766, 119] on input at bounding box center [830, 125] width 273 height 31
paste input "User analyses the submitted Incident Report and decides to escalate the Inciden…"
drag, startPoint x: 714, startPoint y: 128, endPoint x: 1083, endPoint y: 144, distance: 369.3
click at [1083, 144] on div "**********" at bounding box center [732, 406] width 1465 height 812
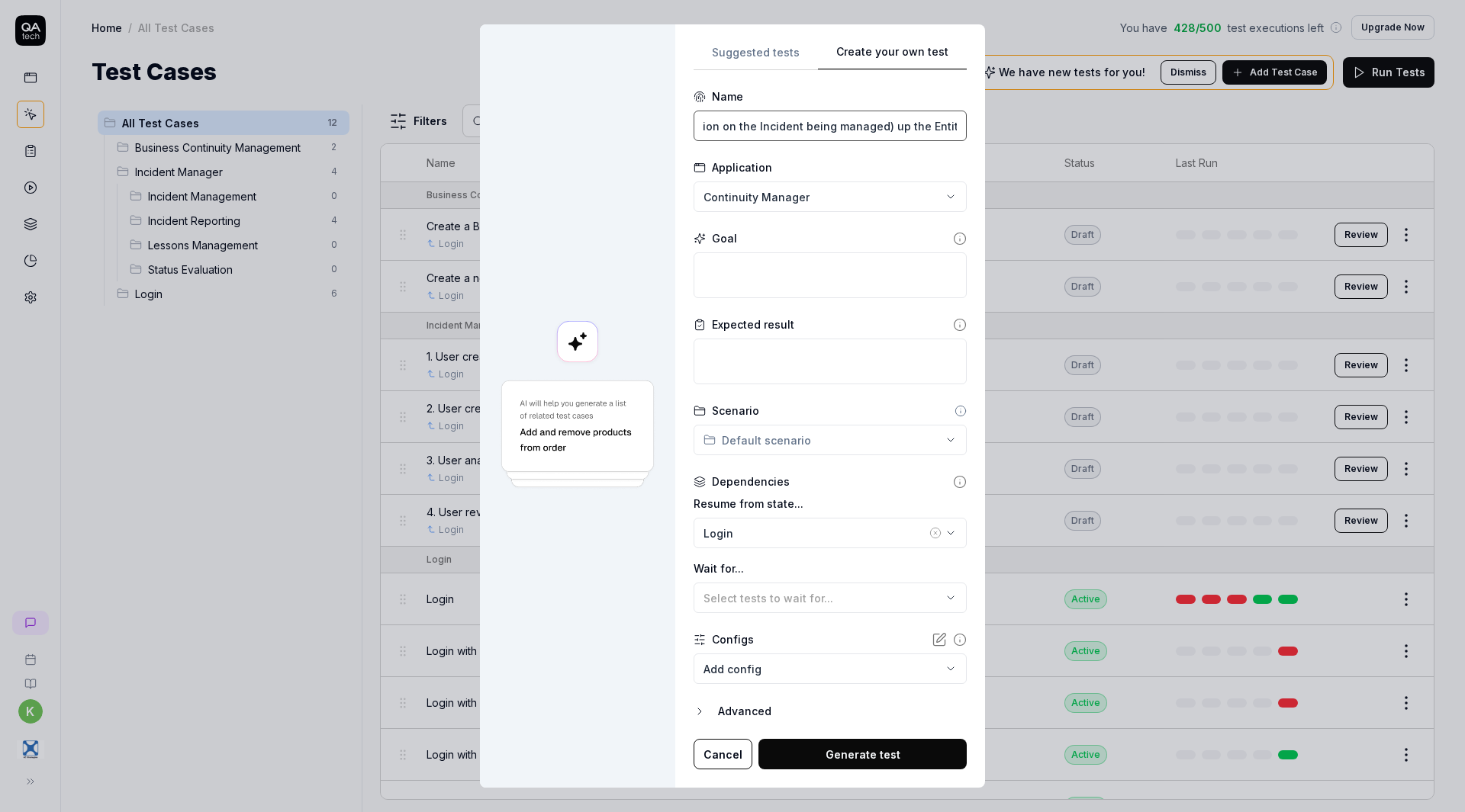
paste input
click at [901, 132] on input "5. User analyses the submitted Incident Report and decides to escalate the Inci…" at bounding box center [830, 125] width 273 height 31
drag, startPoint x: 837, startPoint y: 127, endPoint x: 597, endPoint y: 127, distance: 240.0
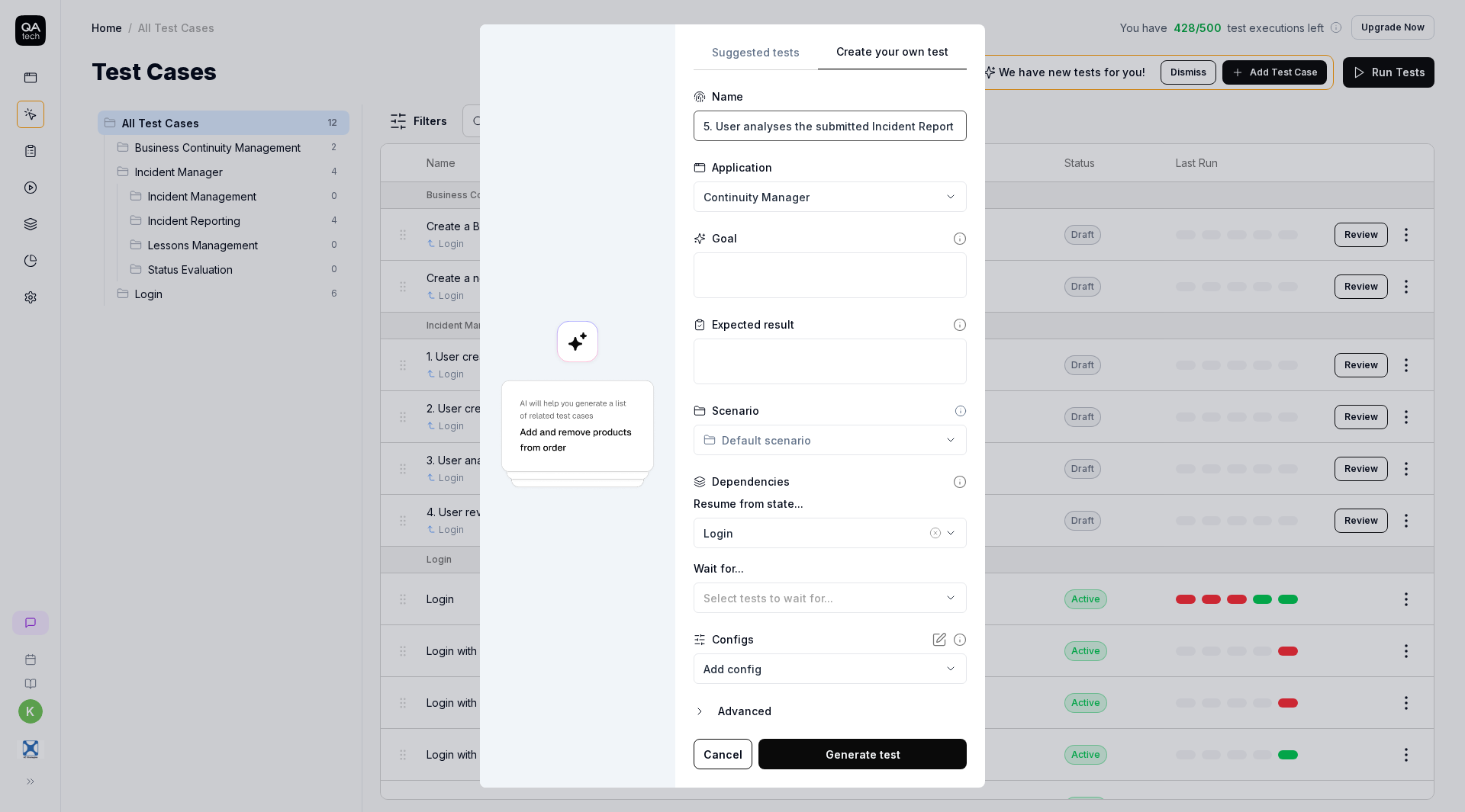
click at [597, 127] on div "**********" at bounding box center [732, 406] width 505 height 765
type input "5. User analyses the submitted Incident Report and decides to escalate the Inci…"
click at [773, 281] on textarea at bounding box center [830, 275] width 273 height 45
paste textarea "1. The user logs into the system 2. The user opens the affected Workspace 3. Th…"
type textarea "*"
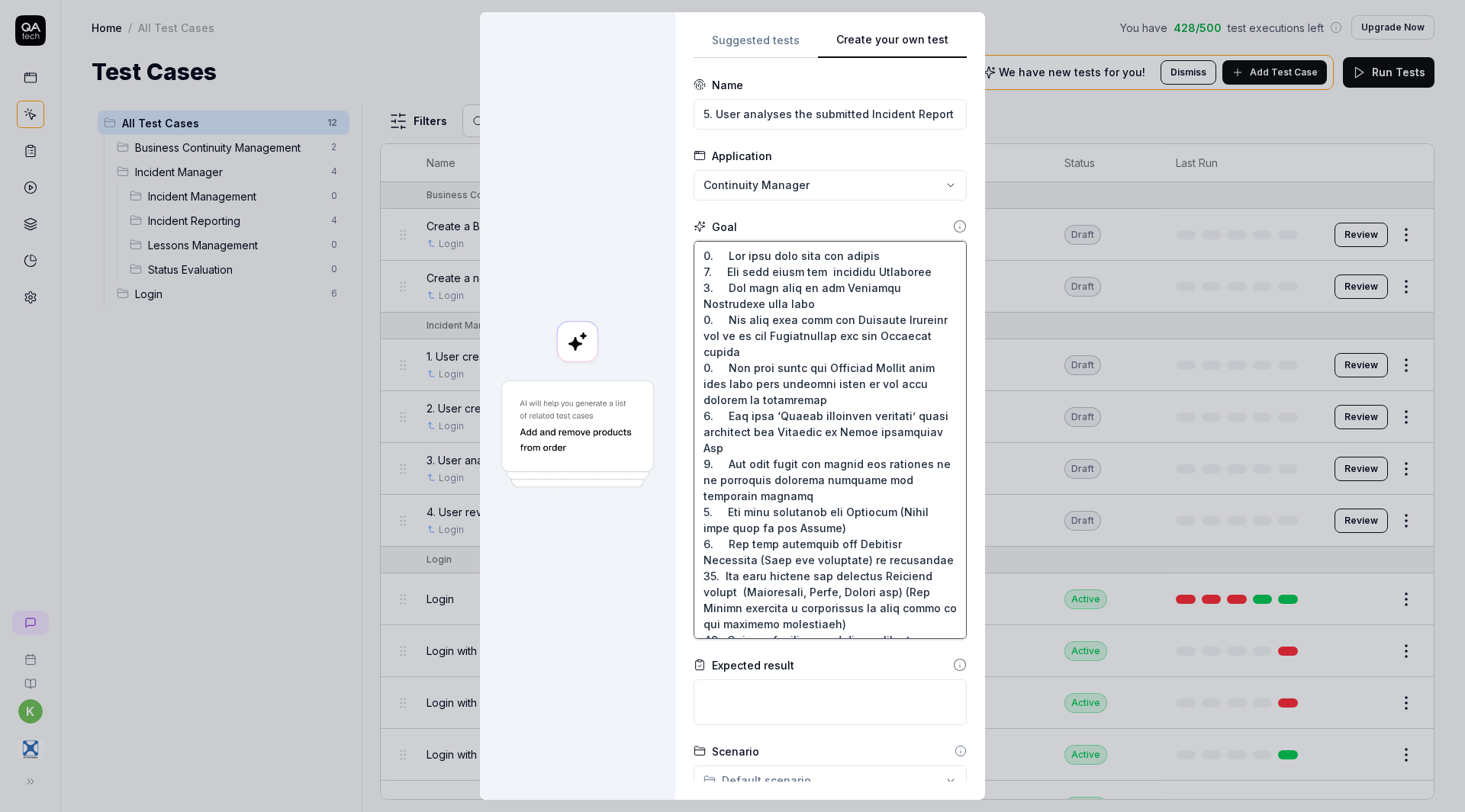
scroll to position [122, 0]
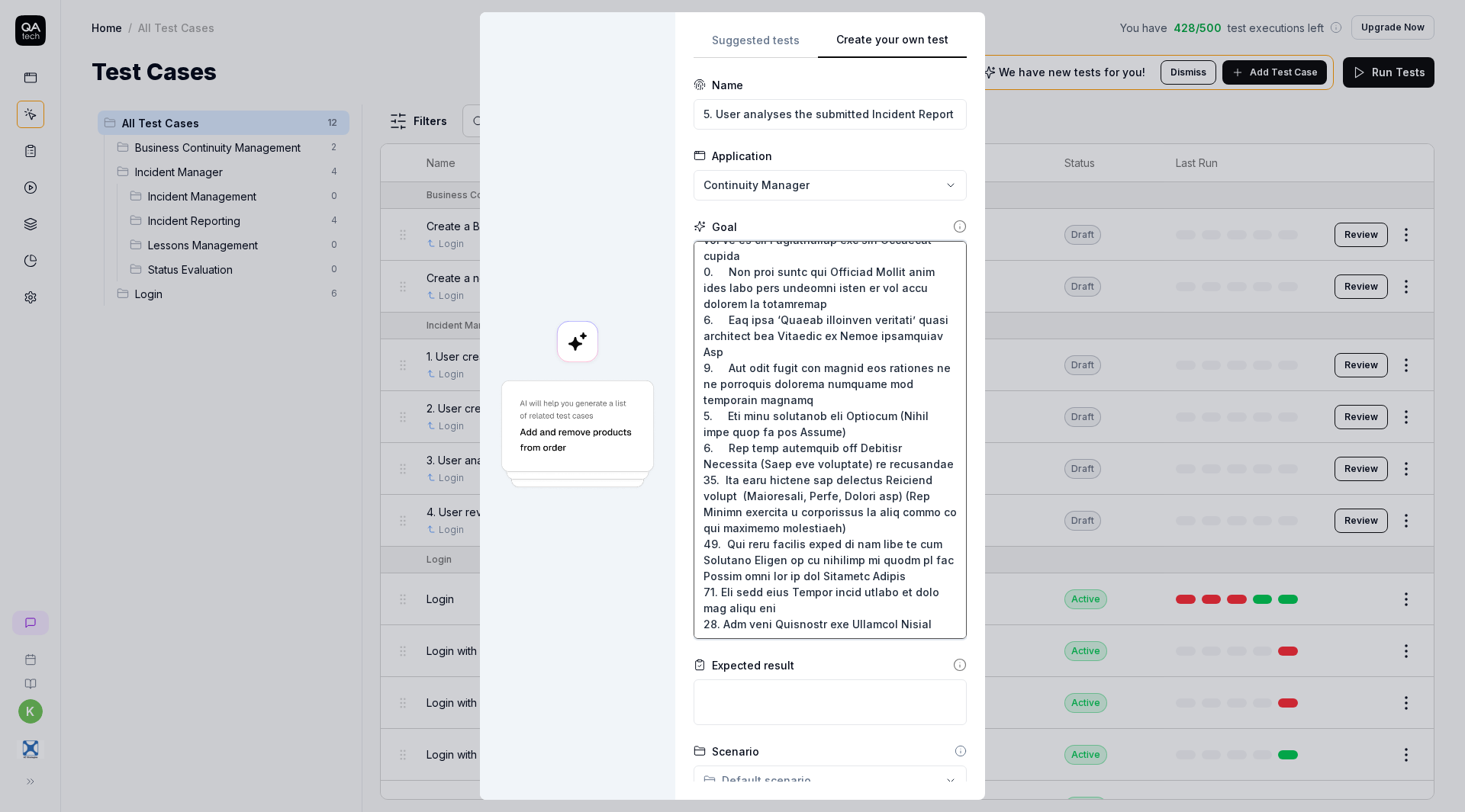
type textarea "1. The user logs into the system 2. The user opens the affected Workspace 3. Th…"
type textarea "*"
type textarea "1. The user logs into the system 2. The user opens the affected Workspace 3. Th…"
click at [712, 685] on textarea at bounding box center [830, 702] width 273 height 45
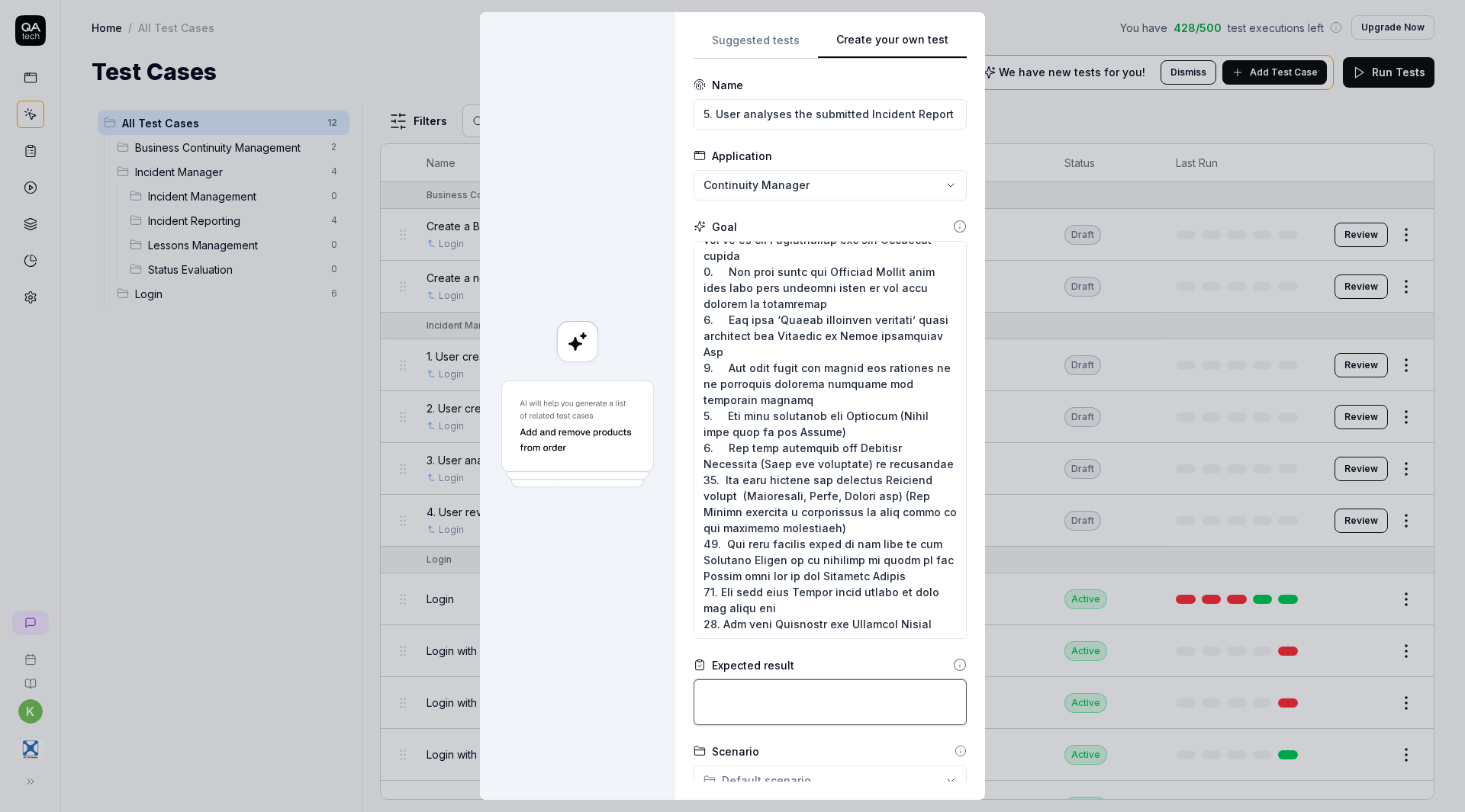
paste textarea "The Incident report is escalated. It can be found under Incident Management men…"
type textarea "*"
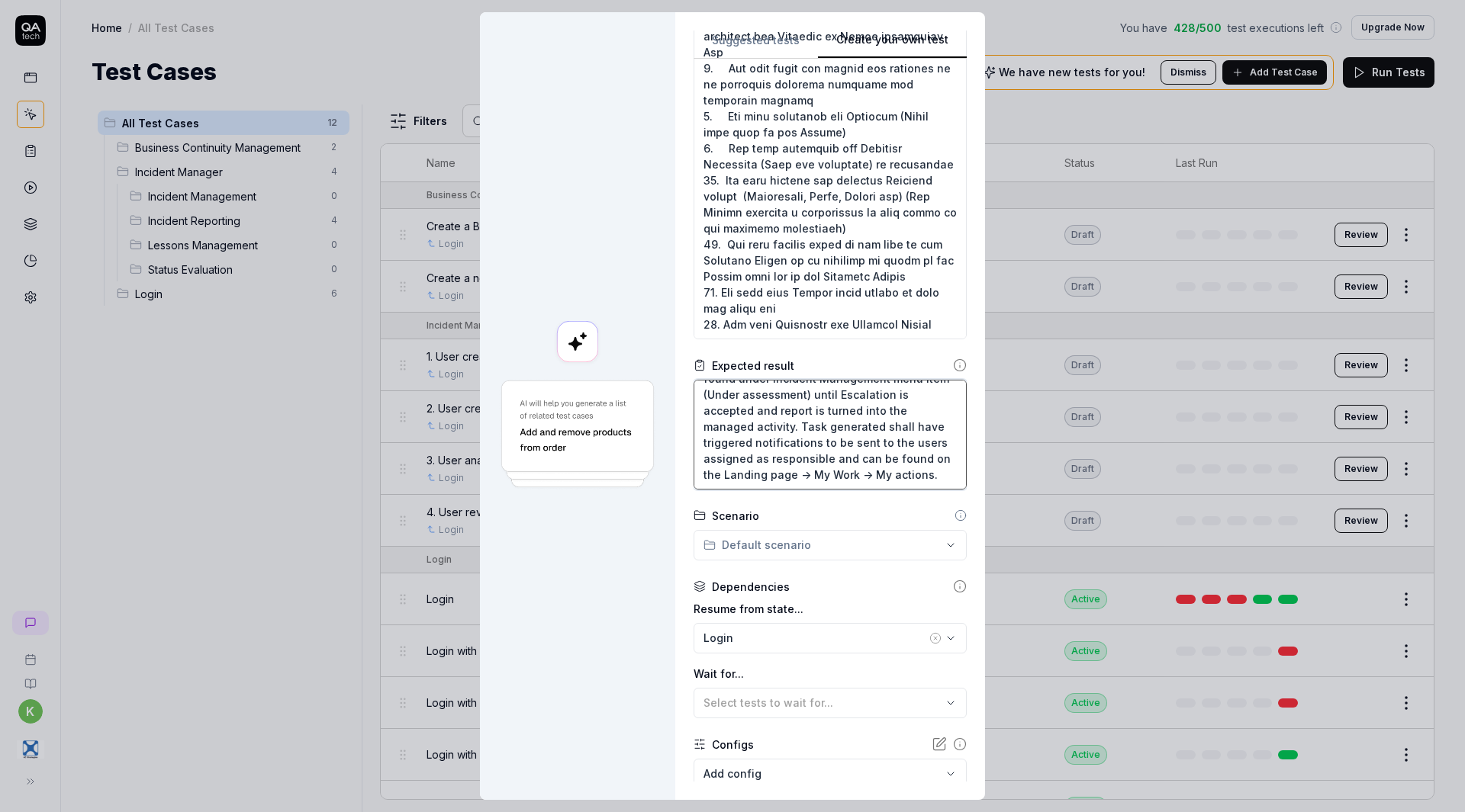
scroll to position [301, 0]
type textarea "The Incident report is escalated. It can be found under Incident Management men…"
click at [790, 553] on div "**********" at bounding box center [732, 406] width 1465 height 812
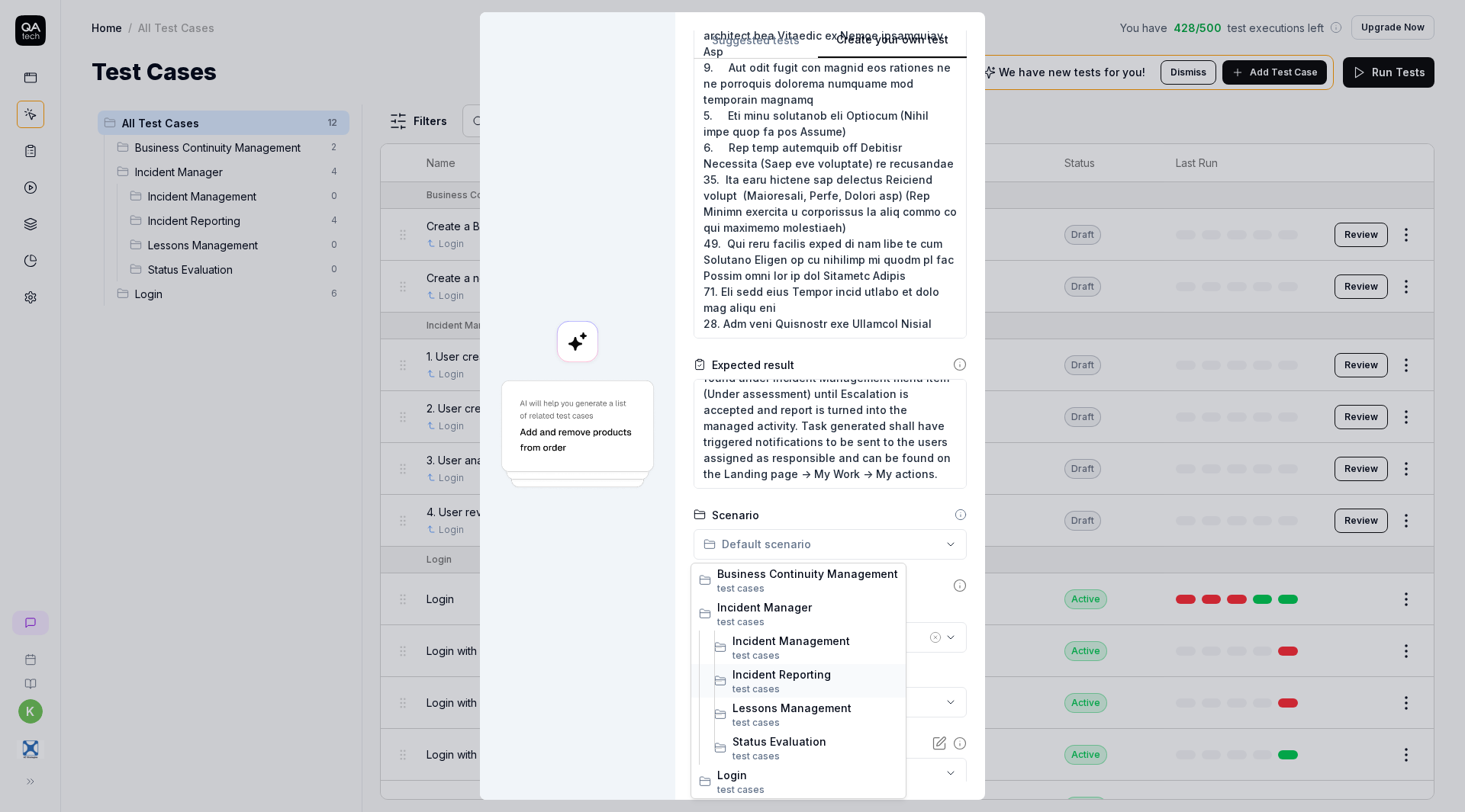
click at [776, 675] on span "Incident Reporting" at bounding box center [815, 674] width 165 height 16
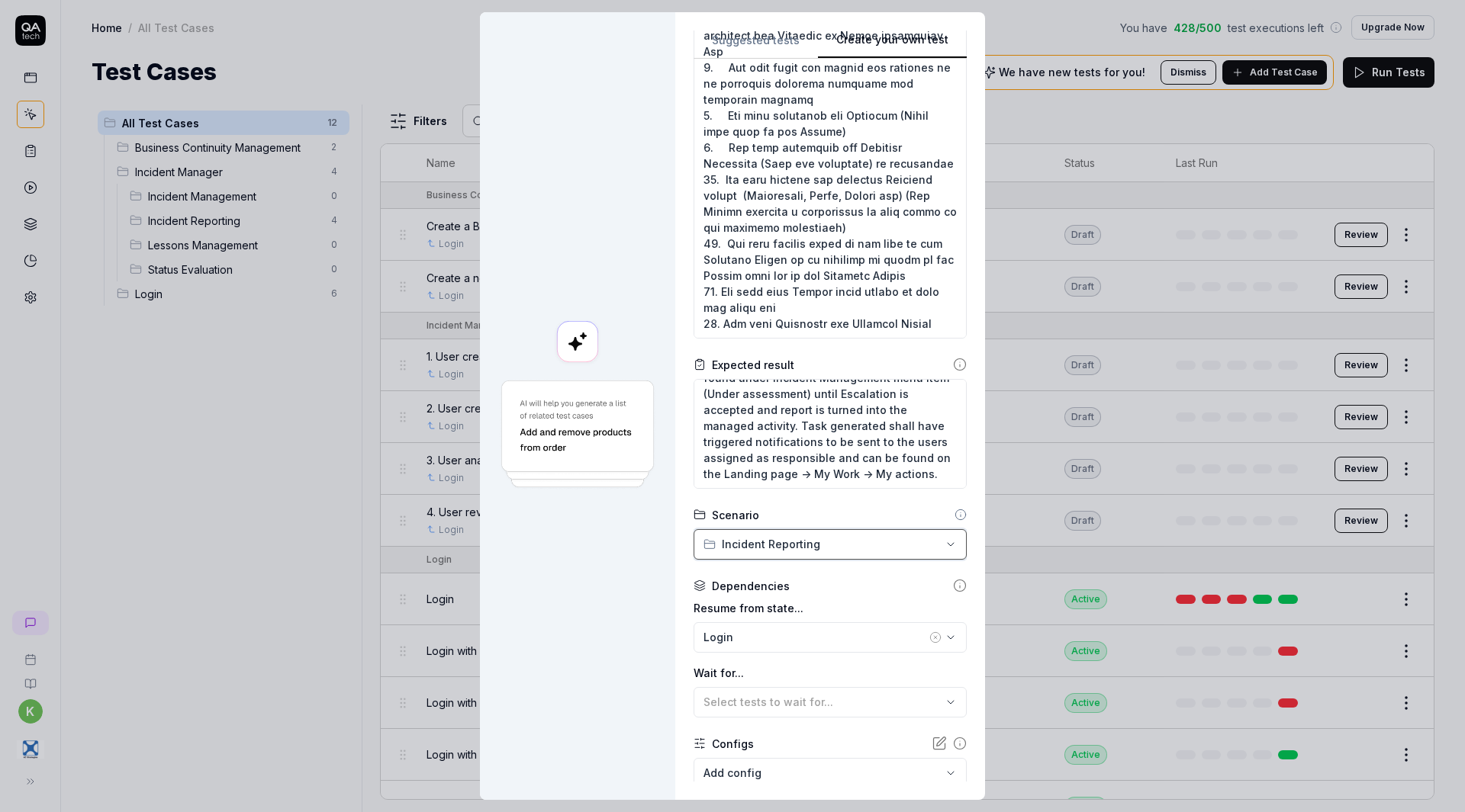
scroll to position [393, 0]
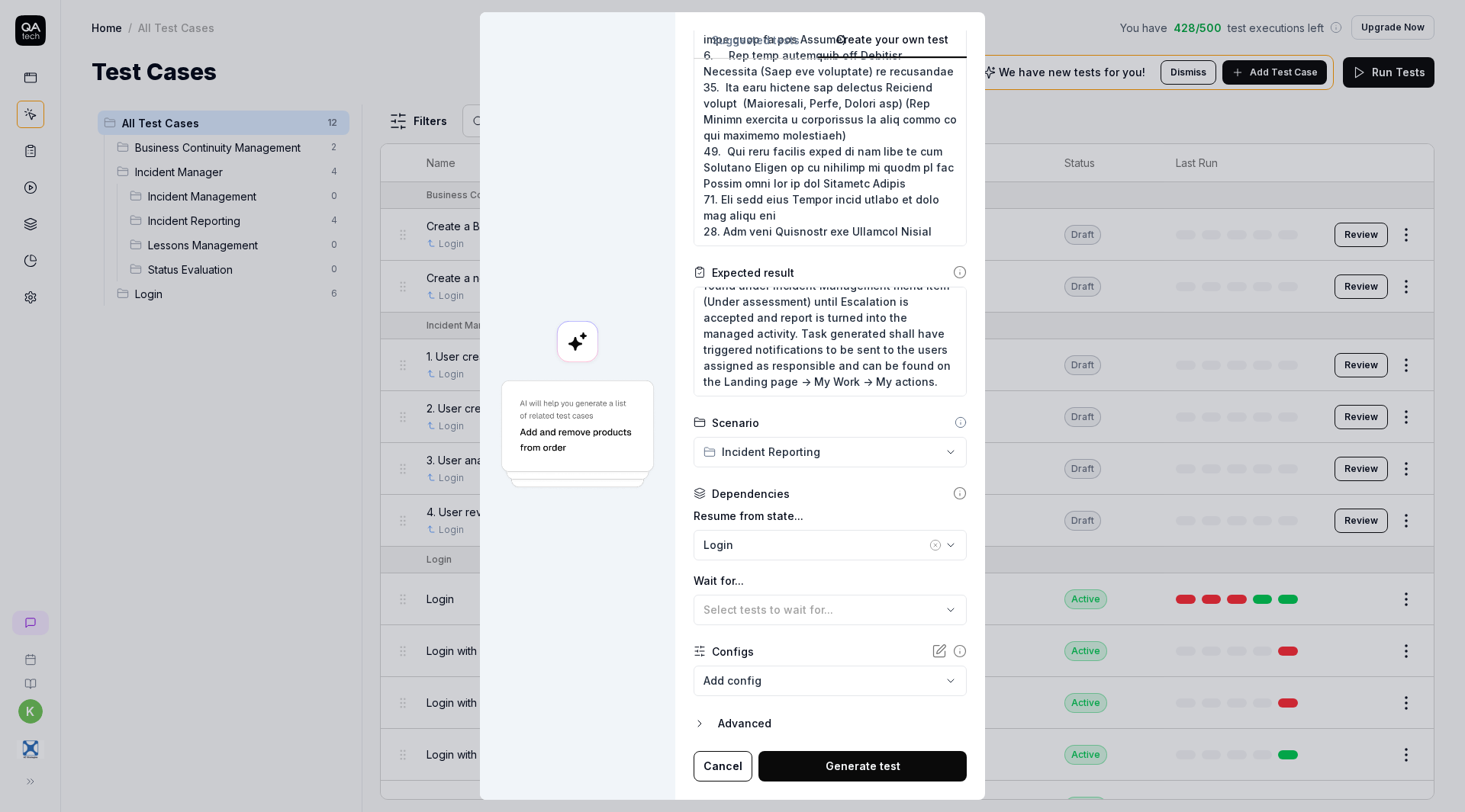
click at [834, 765] on button "Generate test" at bounding box center [862, 767] width 208 height 31
type textarea "*"
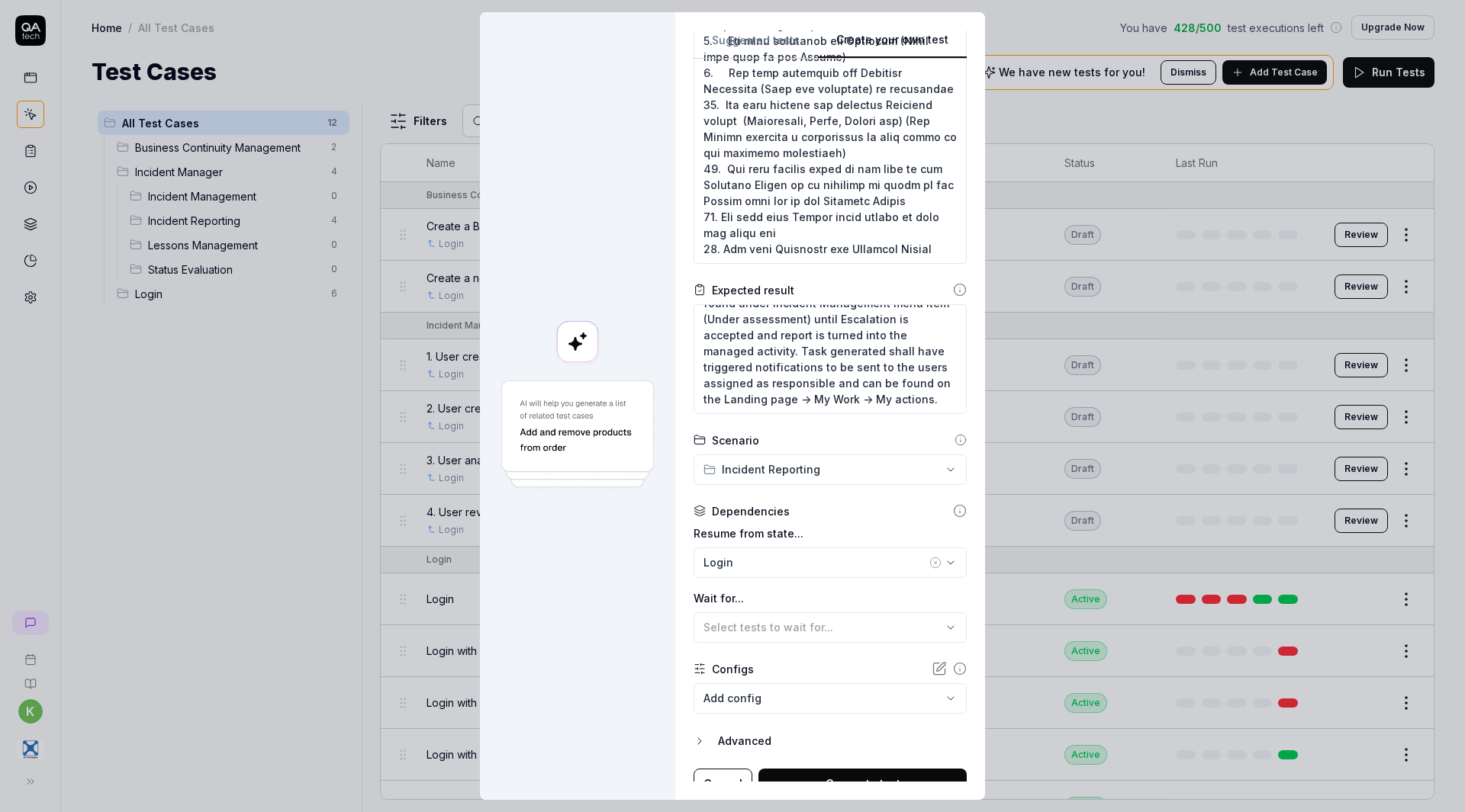
scroll to position [0, 0]
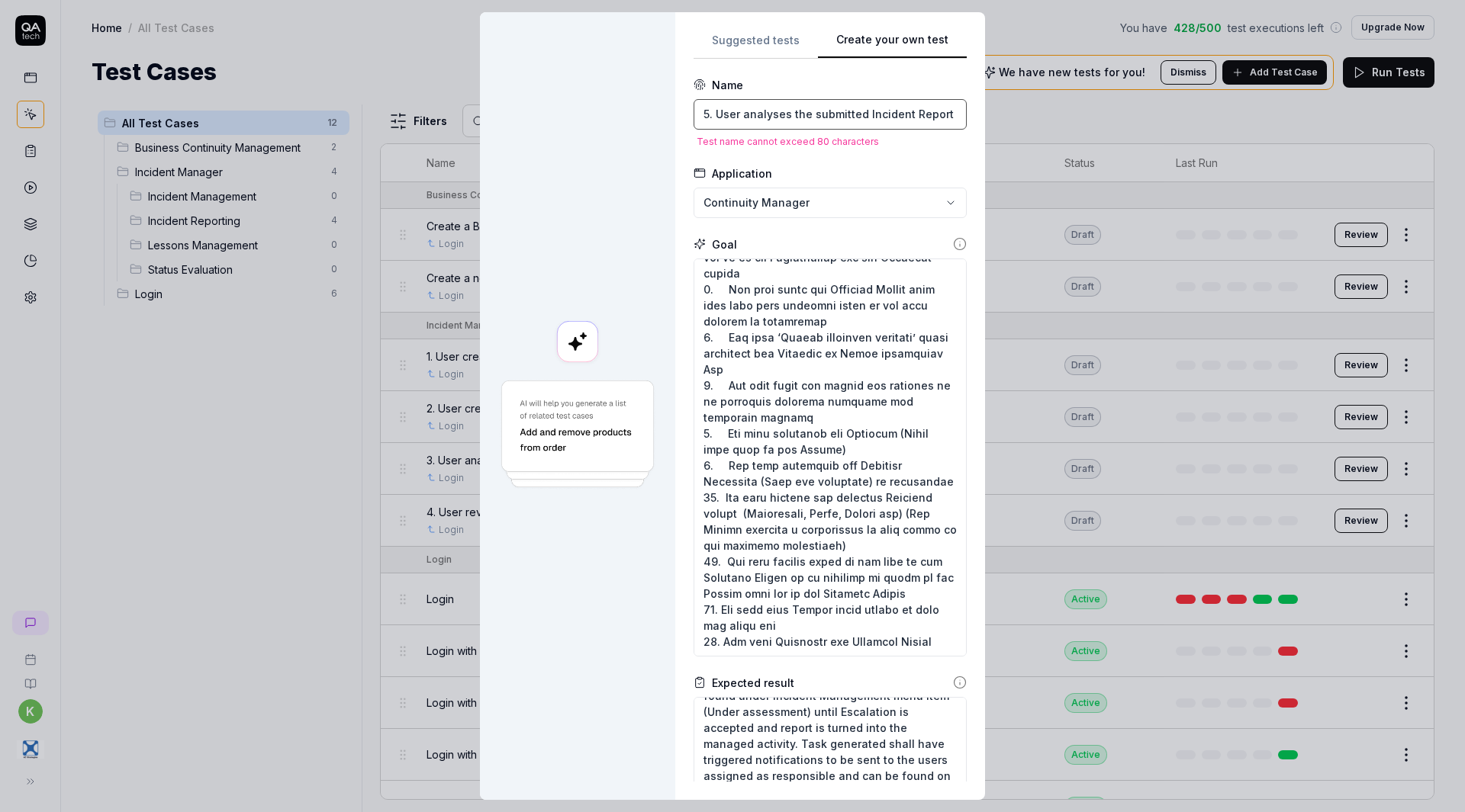
click at [877, 116] on input "5. User analyses the submitted Incident Report and decides to escalate the Inci…" at bounding box center [830, 114] width 273 height 31
drag, startPoint x: 865, startPoint y: 118, endPoint x: 913, endPoint y: 125, distance: 48.5
click at [913, 125] on input "5. User analyses the submitted Incident Report and decides to escalate the Inci…" at bounding box center [830, 114] width 273 height 31
click at [855, 115] on input "5. User analyses the submitted Incident Report and decides to escalate the Inci…" at bounding box center [830, 114] width 273 height 31
type input "5. User analyses the submit Incident Report and decides to escalate the Incident"
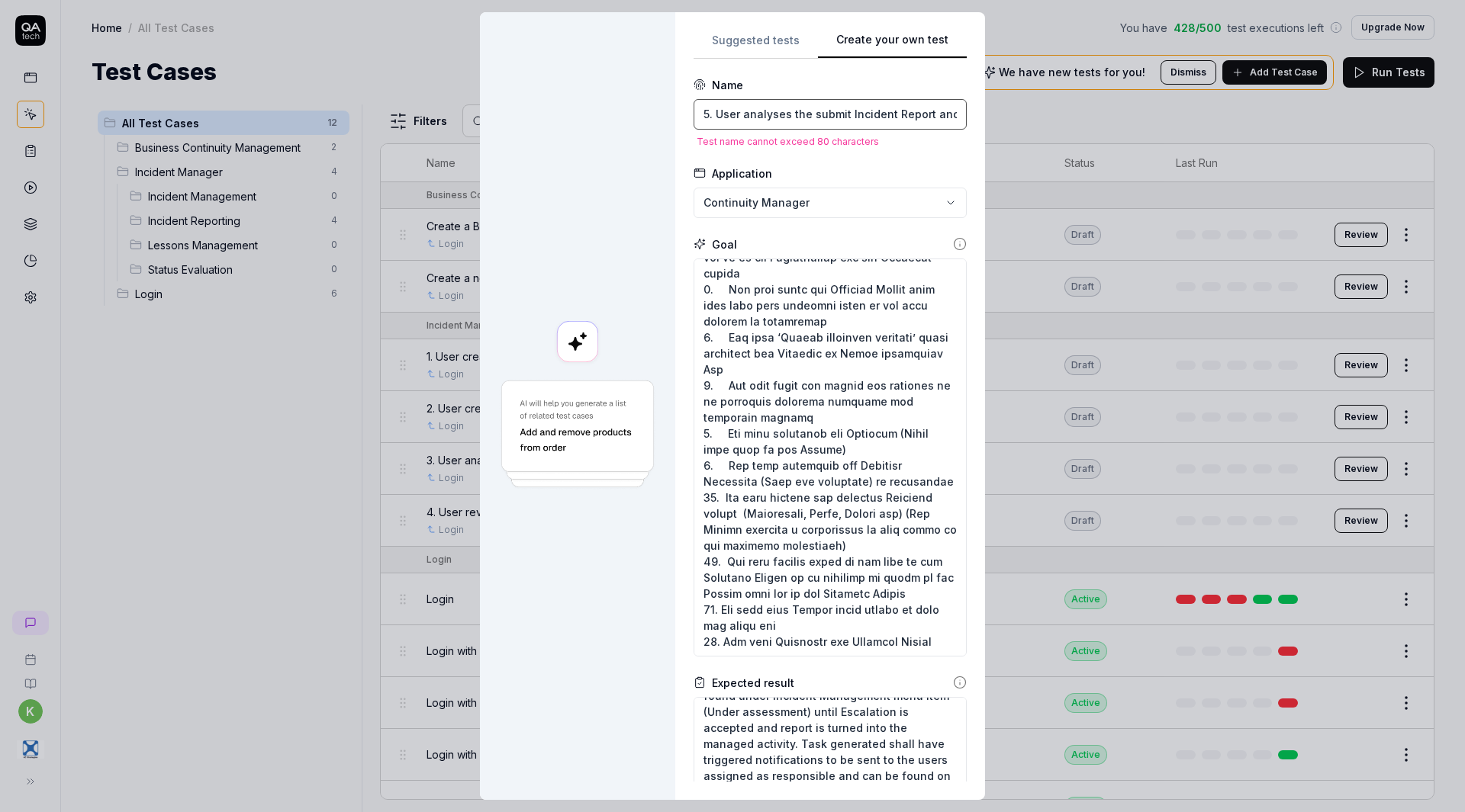
type textarea "*"
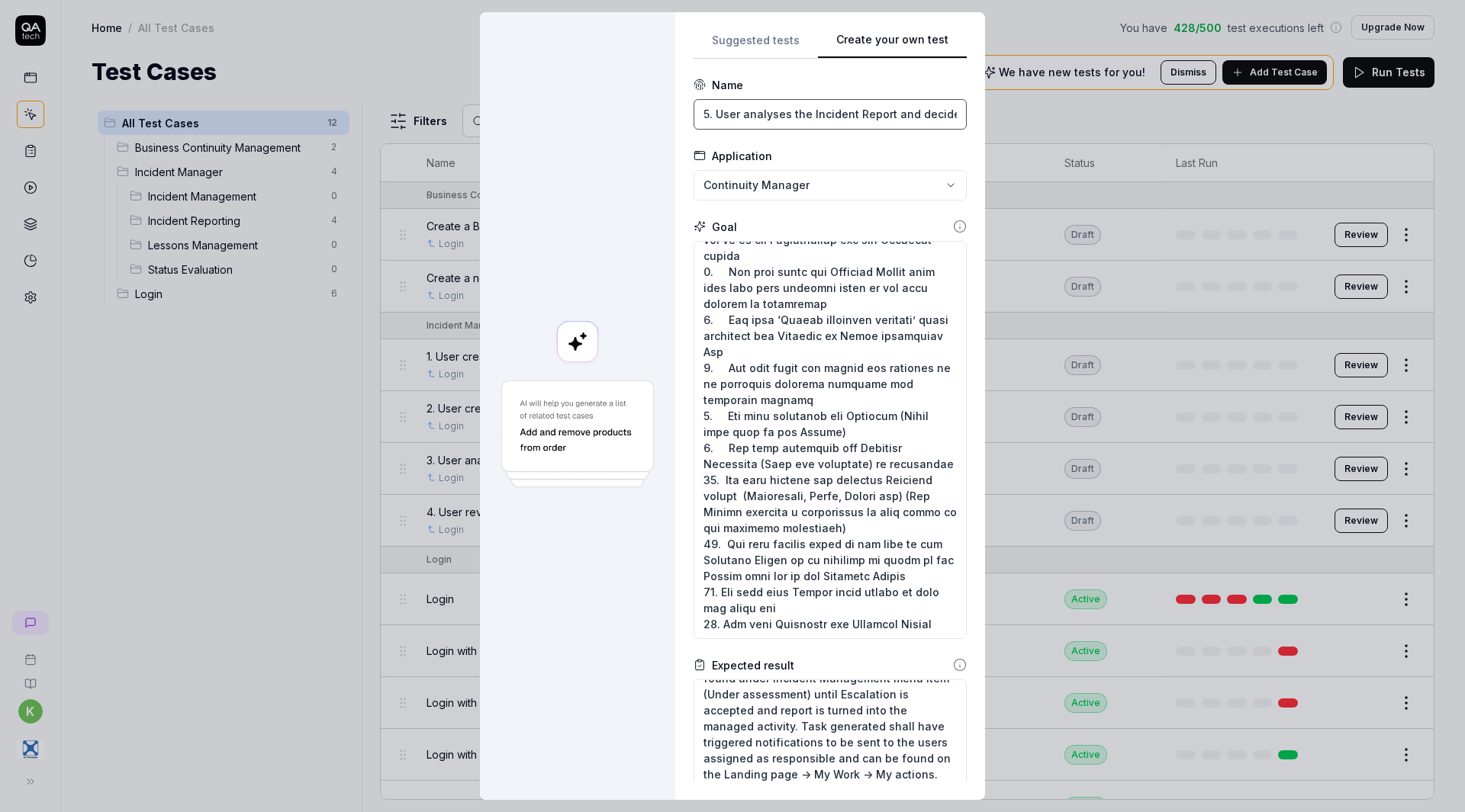
click at [855, 115] on input "5. User analyses the Incident Report and decides to escalate the Incident" at bounding box center [830, 114] width 273 height 31
drag, startPoint x: 855, startPoint y: 115, endPoint x: 857, endPoint y: 124, distance: 9.2
click at [857, 124] on input "5. User analyses the Incident Report and decides to escalate the Incident" at bounding box center [830, 114] width 273 height 31
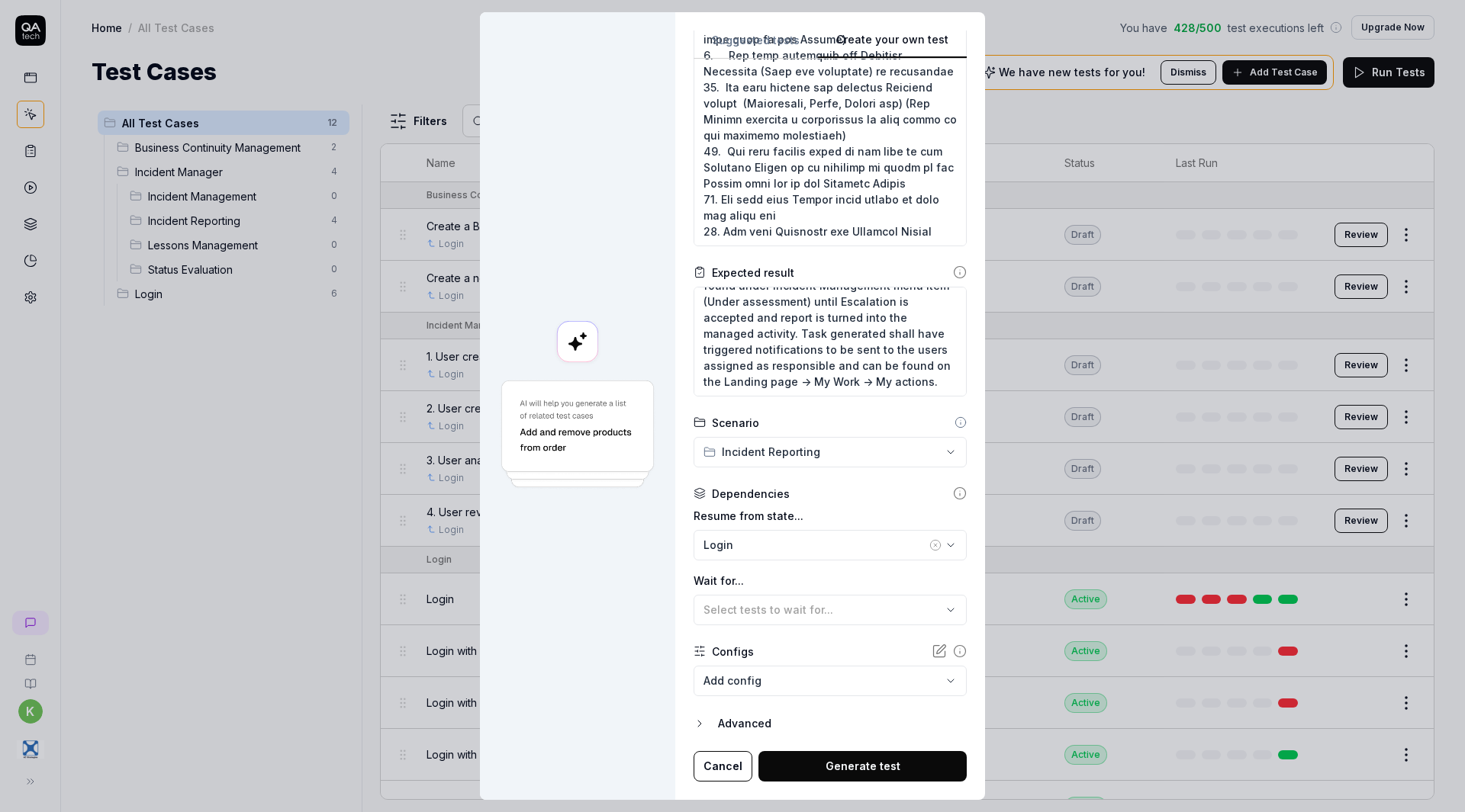
type input "5. User analyses the Incident Report and decides to escalate the Incident"
click at [862, 766] on button "Generate test" at bounding box center [862, 767] width 208 height 31
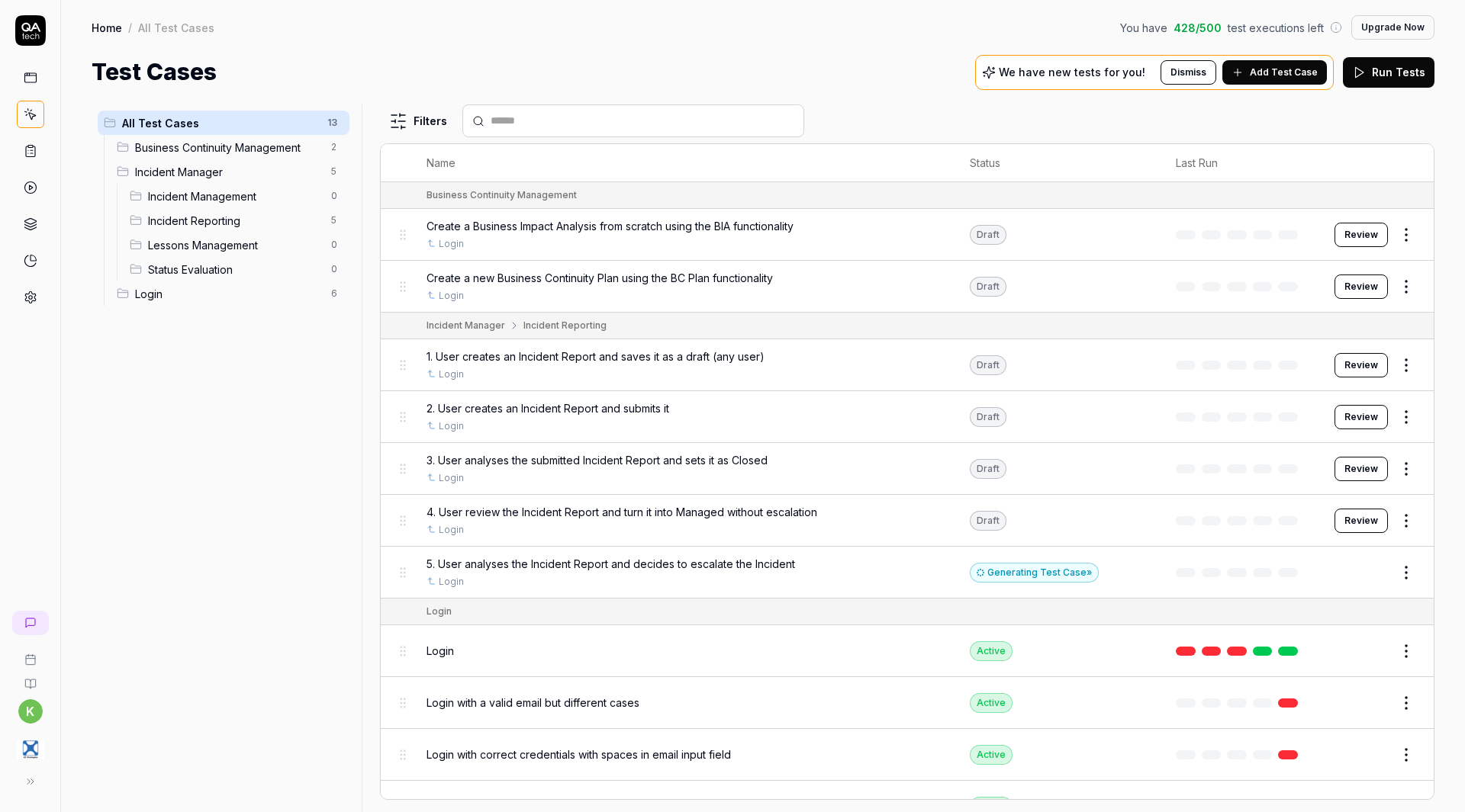
click at [1273, 71] on span "Add Test Case" at bounding box center [1283, 72] width 68 height 14
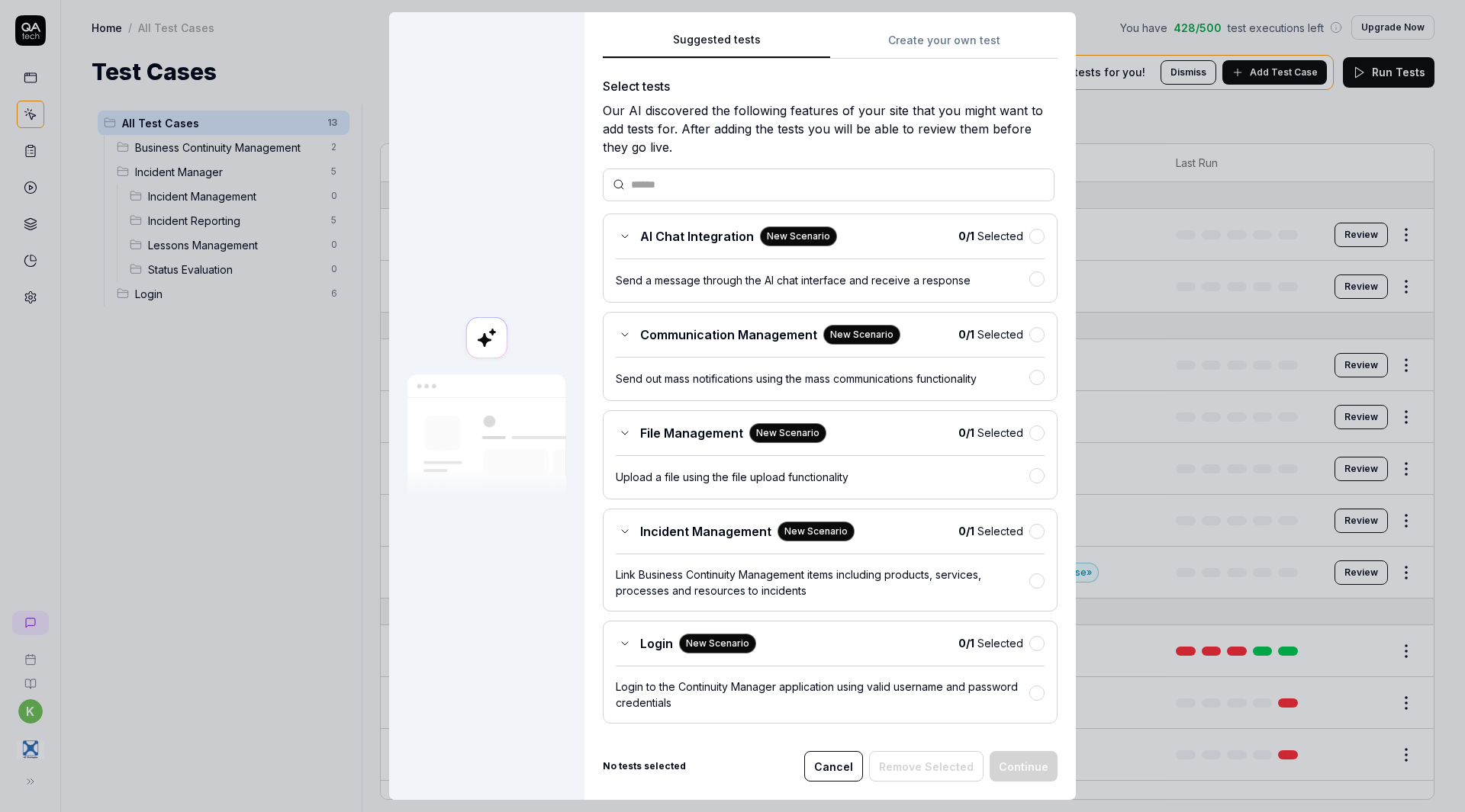
click at [768, 52] on button "Suggested tests" at bounding box center [716, 45] width 227 height 28
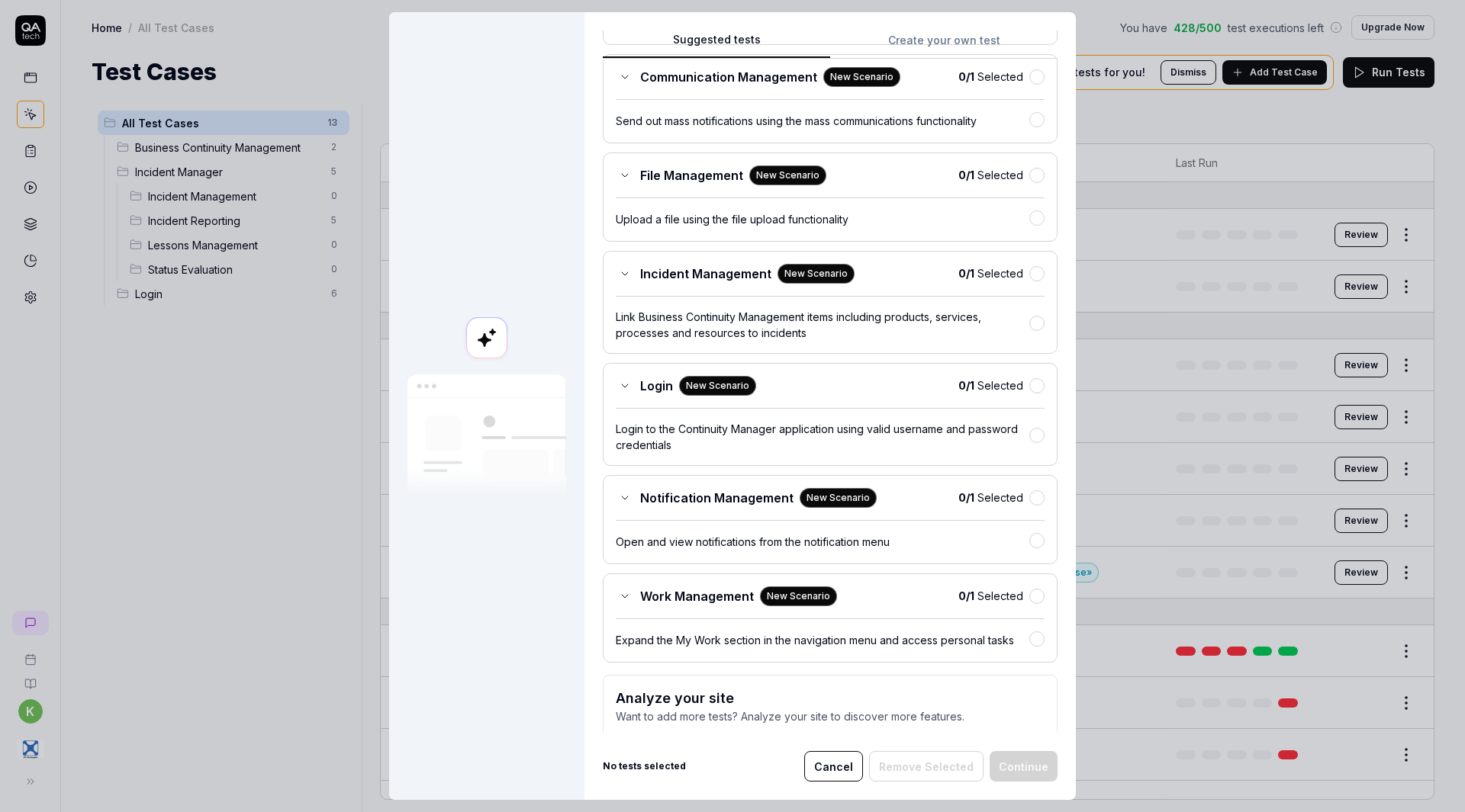
scroll to position [259, 0]
click at [781, 714] on p "Want to add more tests? Analyze your site to discover more features." at bounding box center [830, 715] width 429 height 16
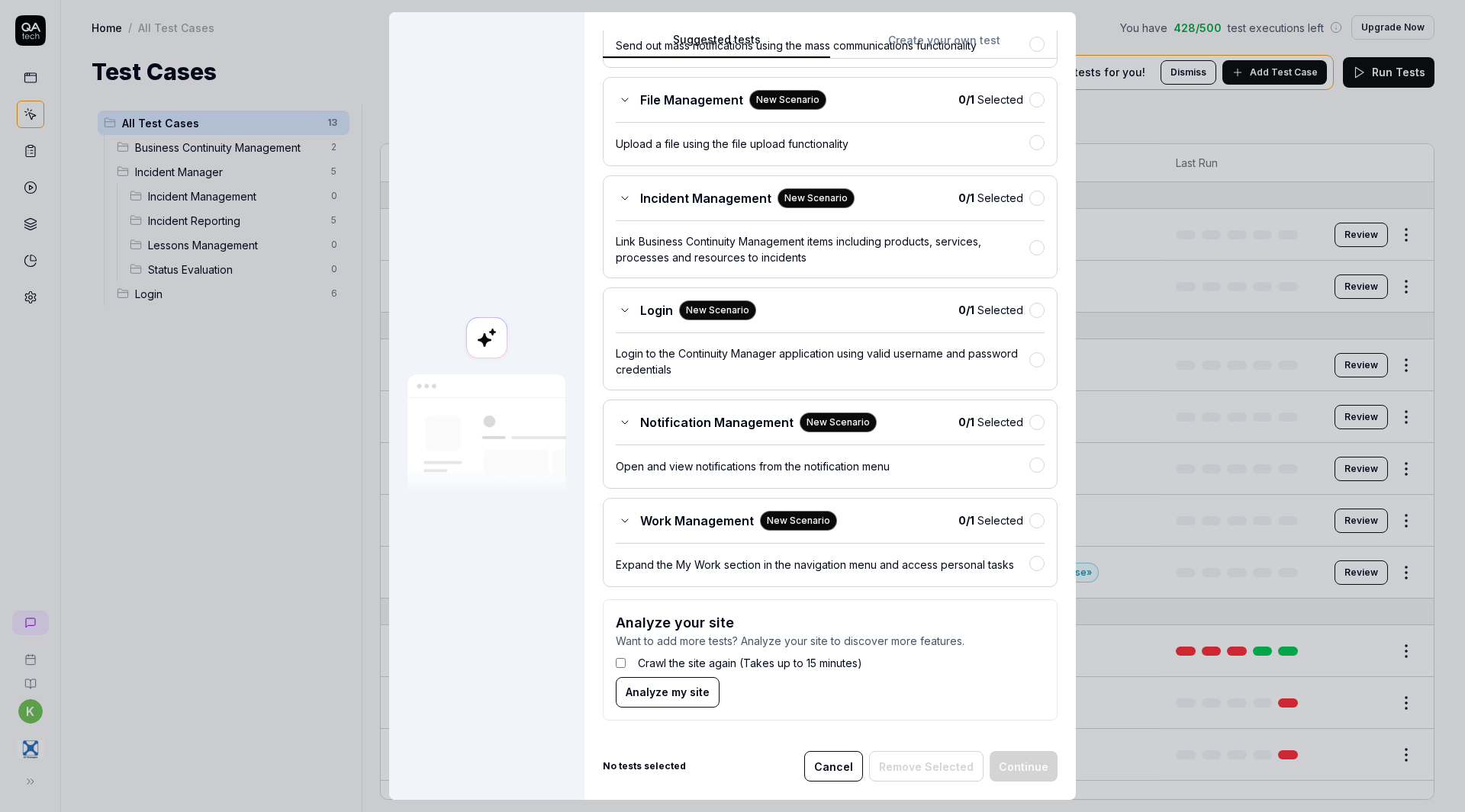
click at [679, 702] on button "Analyze my site" at bounding box center [668, 692] width 104 height 31
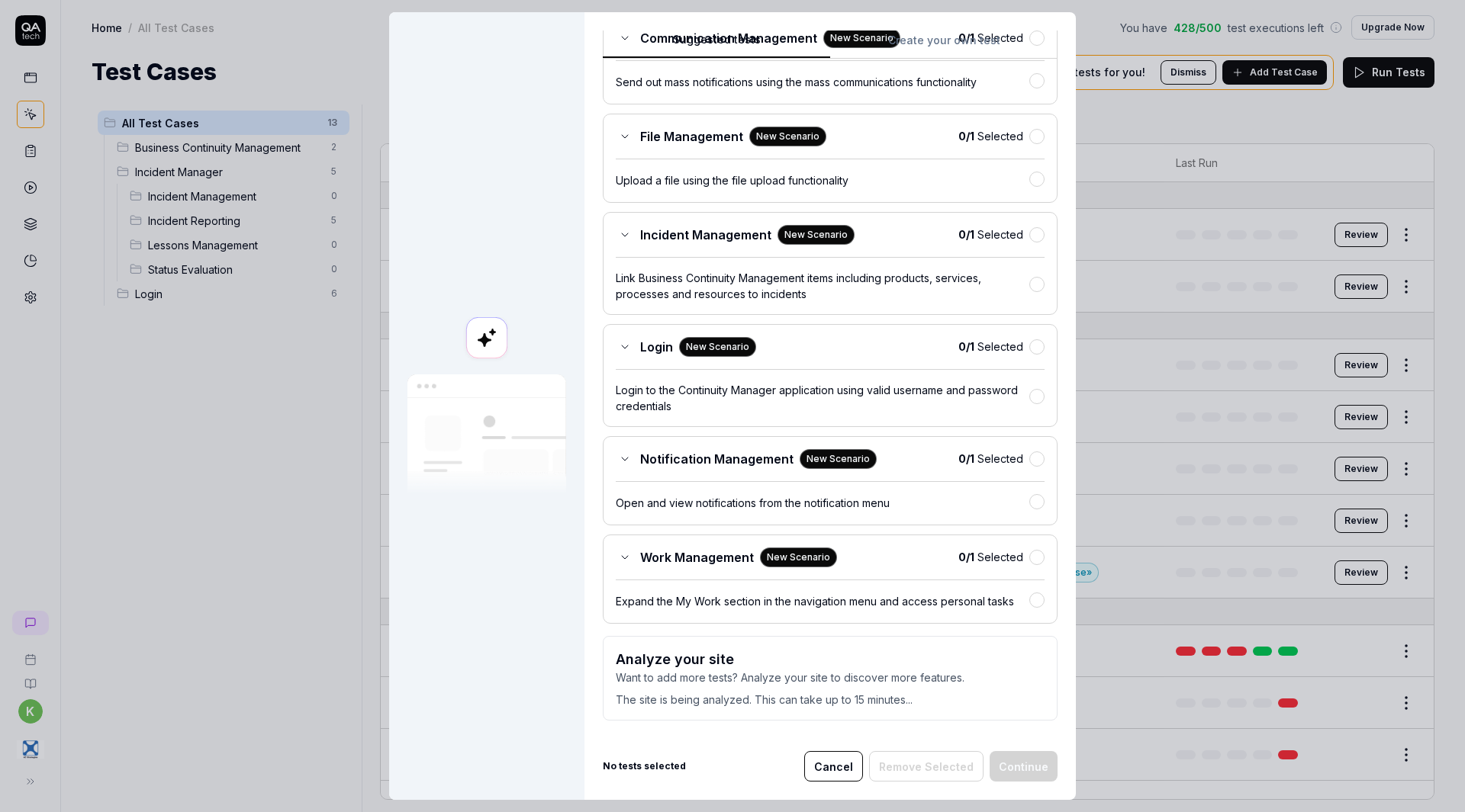
click at [833, 765] on button "Cancel" at bounding box center [833, 767] width 58 height 31
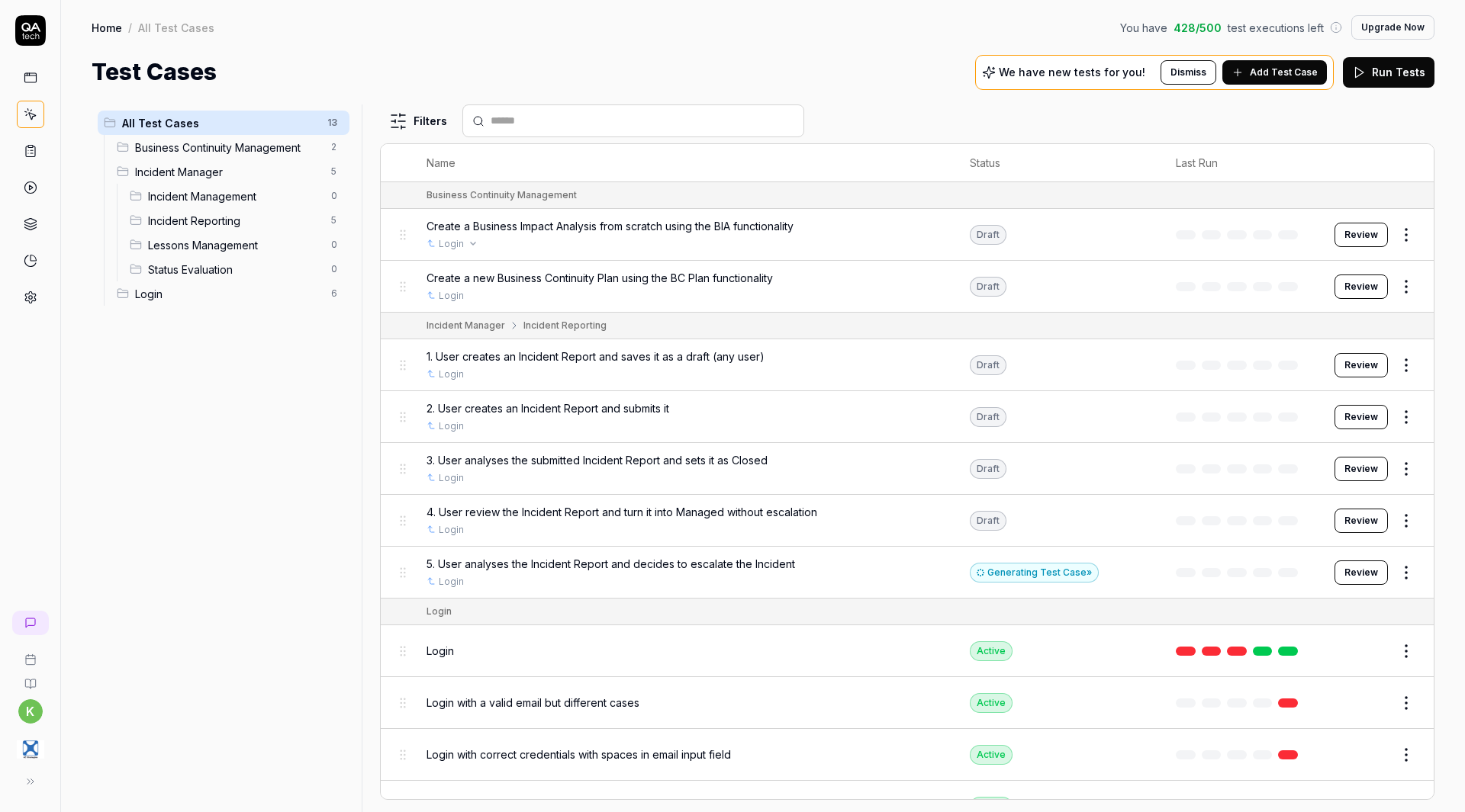
click at [688, 245] on div "Login" at bounding box center [682, 244] width 513 height 14
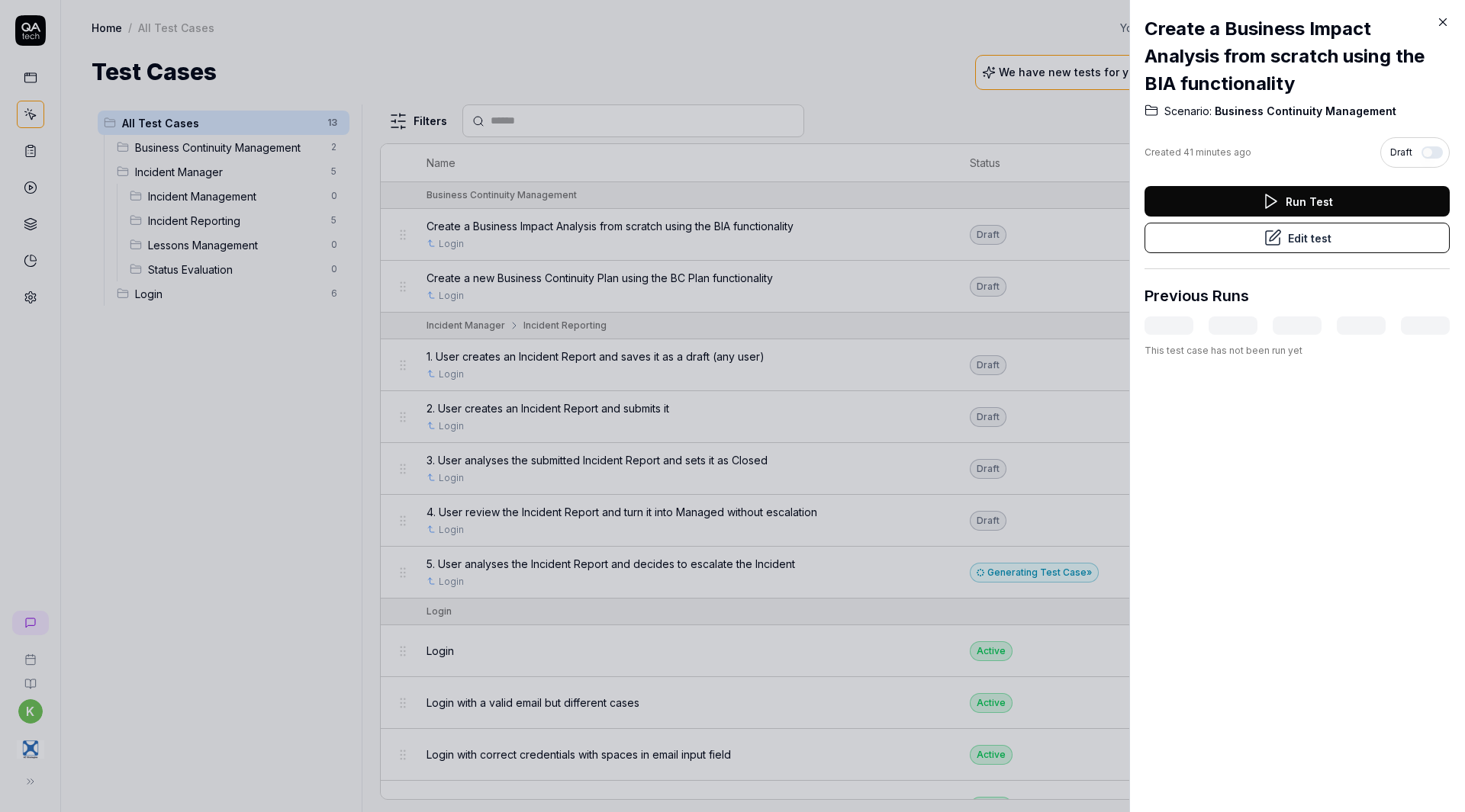
click at [1029, 225] on div at bounding box center [732, 406] width 1465 height 812
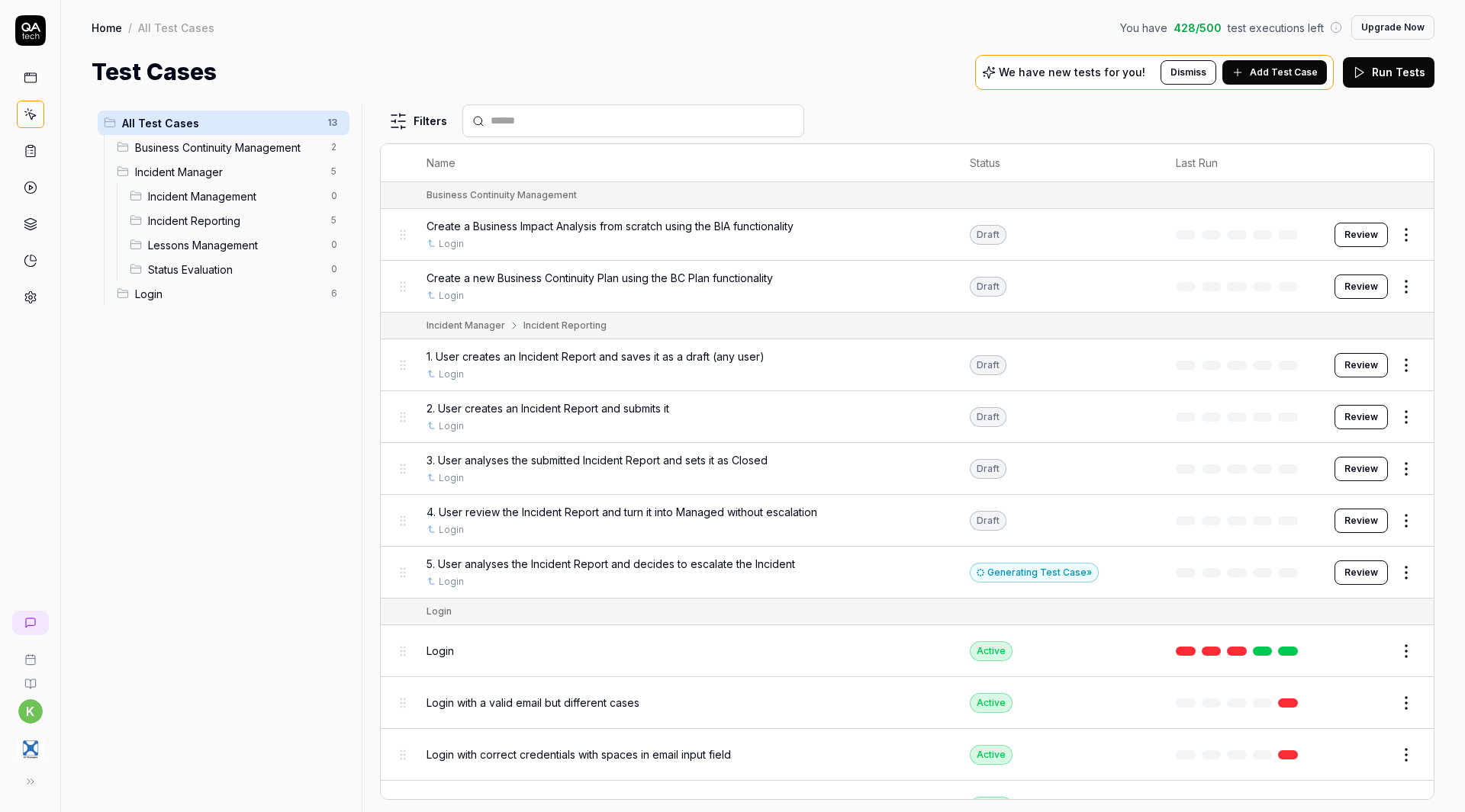
click at [1365, 238] on button "Review" at bounding box center [1361, 235] width 54 height 24
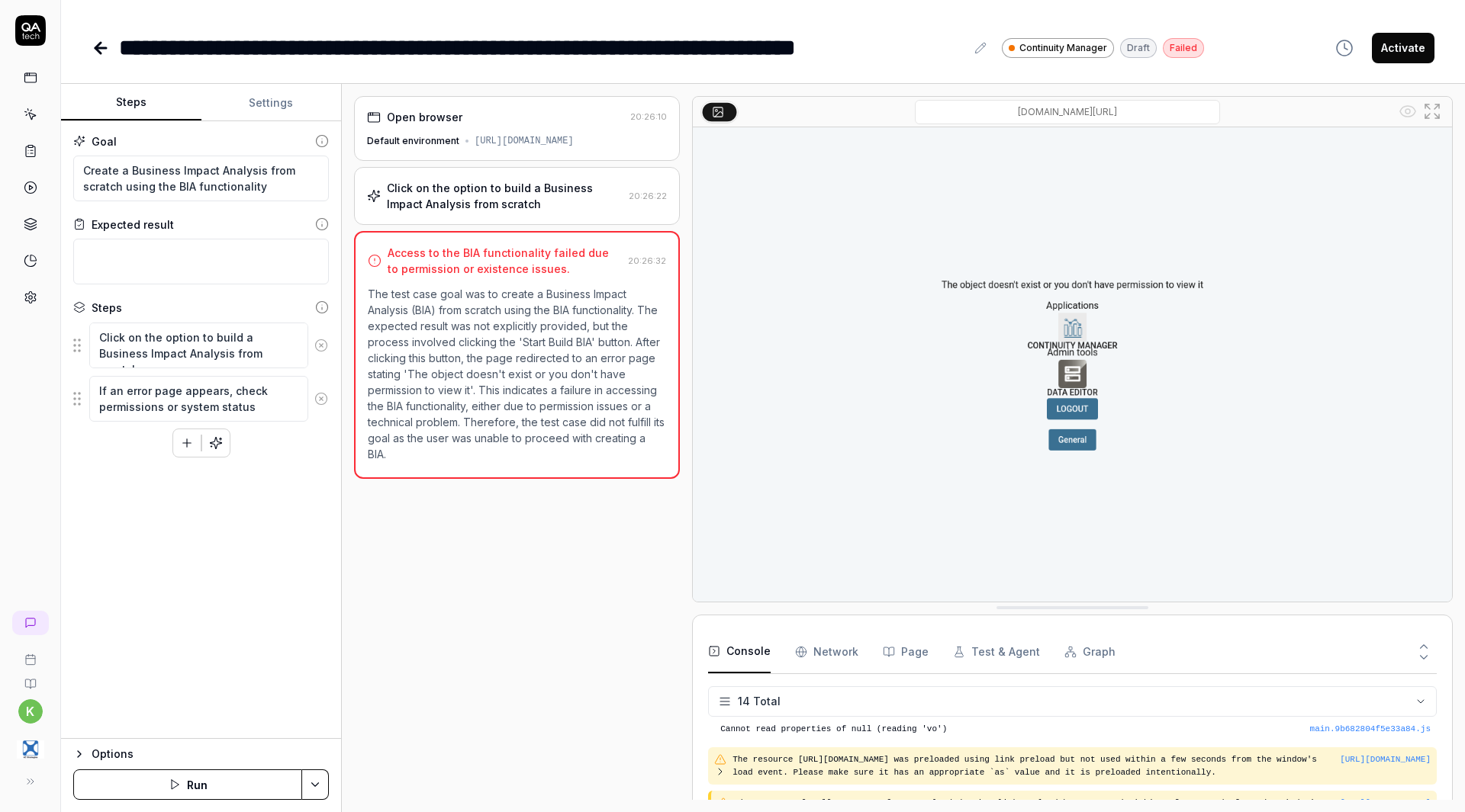
scroll to position [384, 0]
click at [513, 127] on div "Open browser 20:26:10 Default environment https://continuitymanagerpro.exonaut.…" at bounding box center [516, 129] width 326 height 65
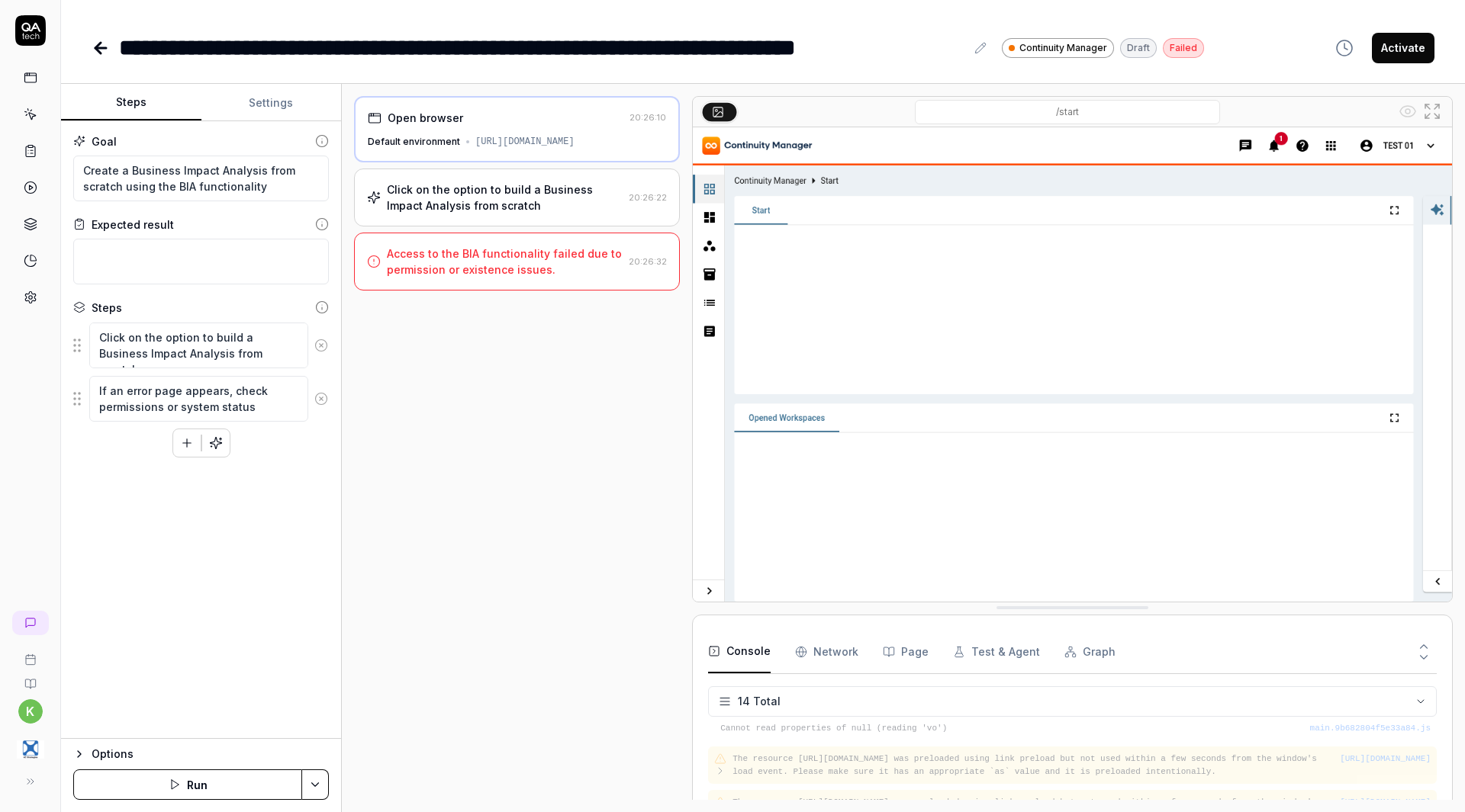
click at [501, 212] on div "Click on the option to build a Business Impact Analysis from scratch" at bounding box center [505, 198] width 236 height 32
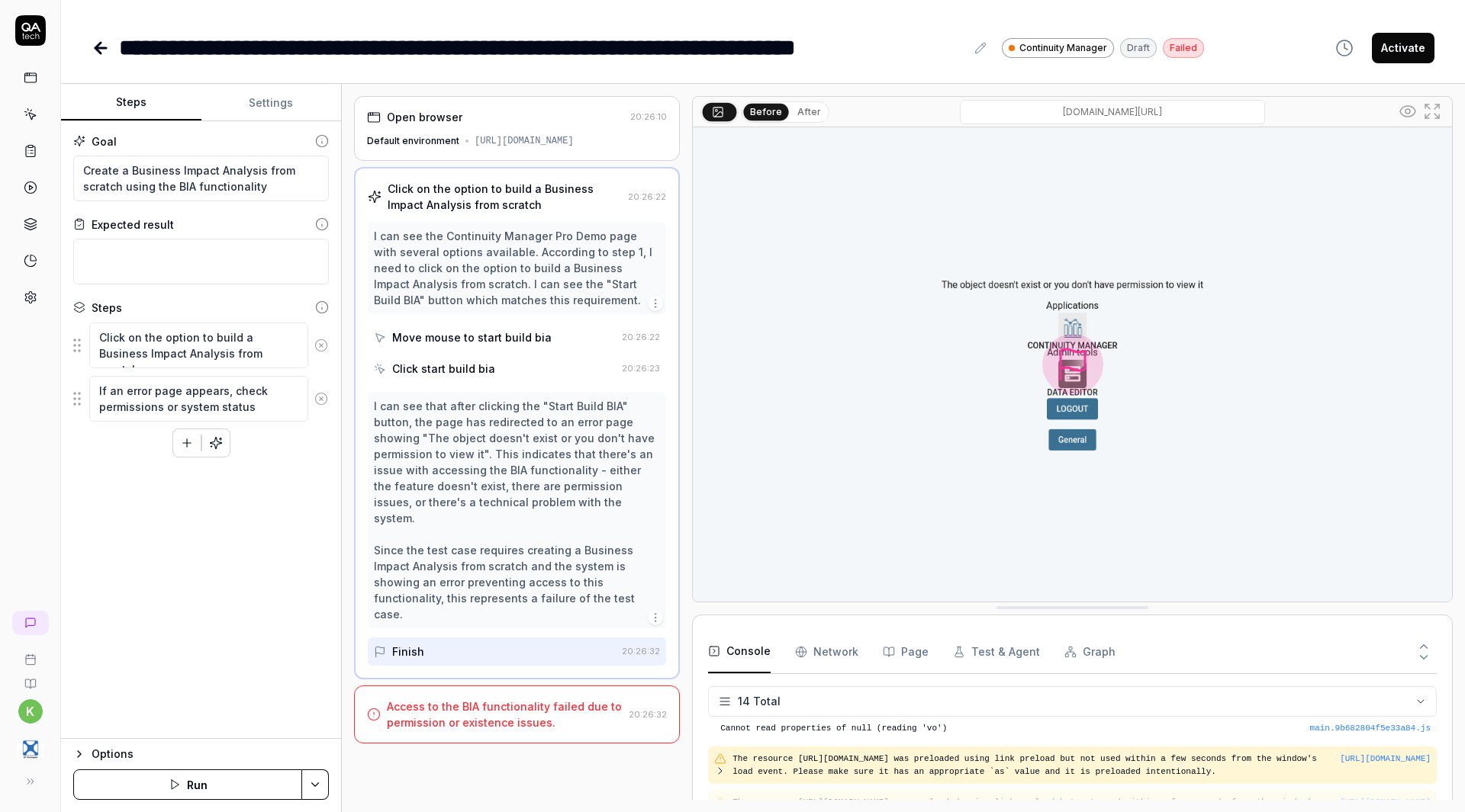
click at [549, 148] on div "[URL][DOMAIN_NAME]" at bounding box center [524, 141] width 99 height 14
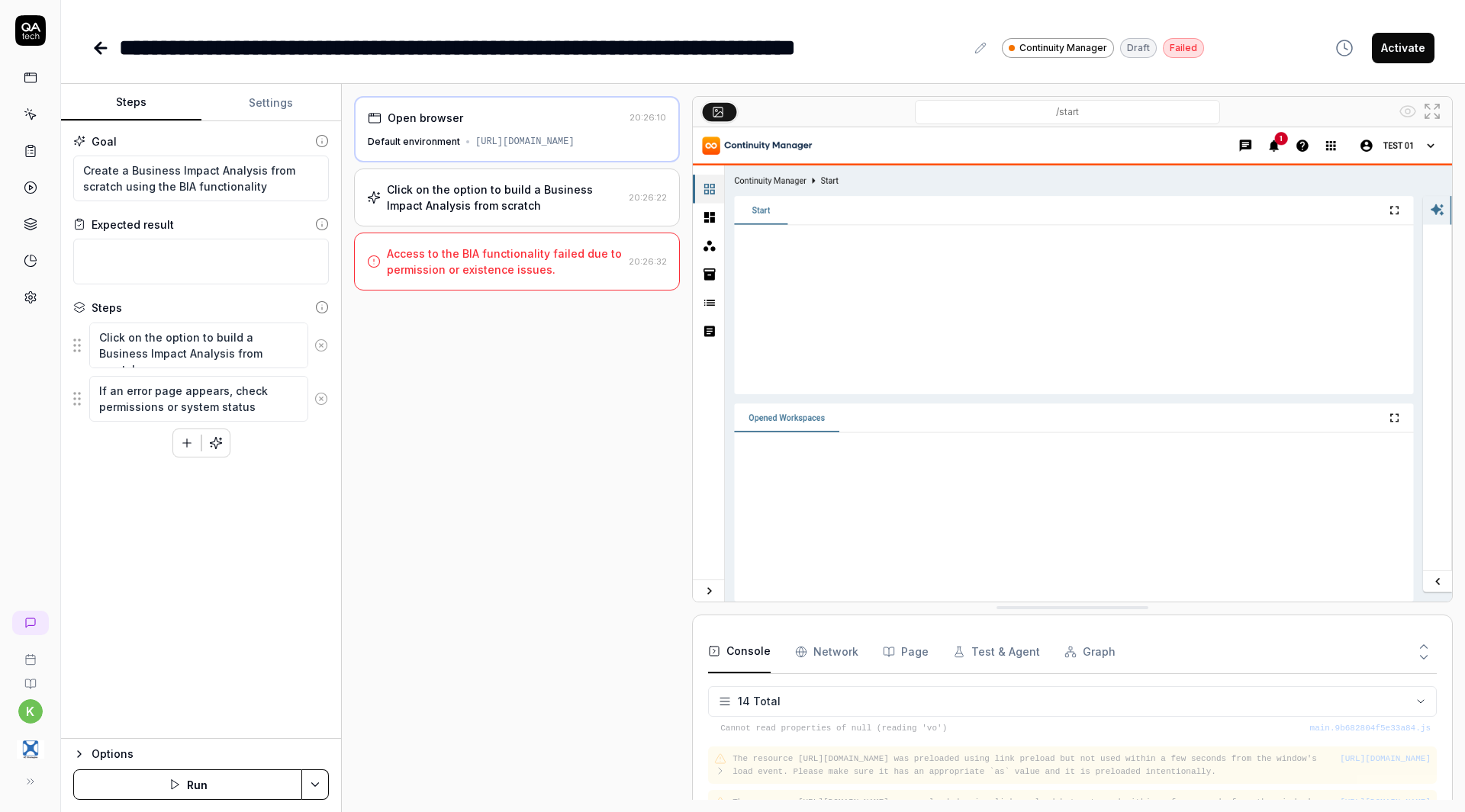
click at [534, 201] on div "Click on the option to build a Business Impact Analysis from scratch" at bounding box center [505, 198] width 236 height 32
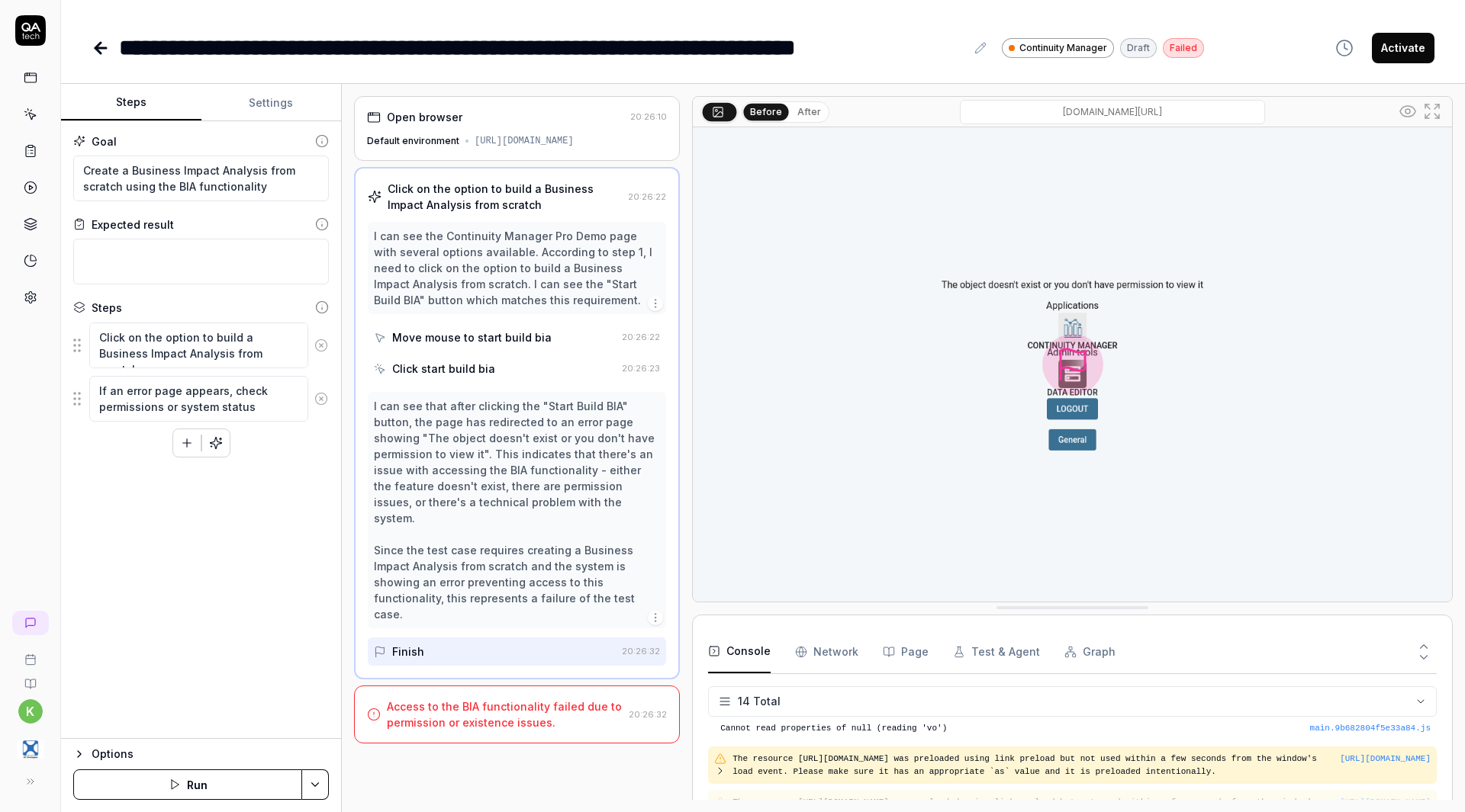
click at [564, 129] on div "Open browser 20:26:10 Default environment https://continuitymanagerpro.exonaut.…" at bounding box center [516, 129] width 326 height 65
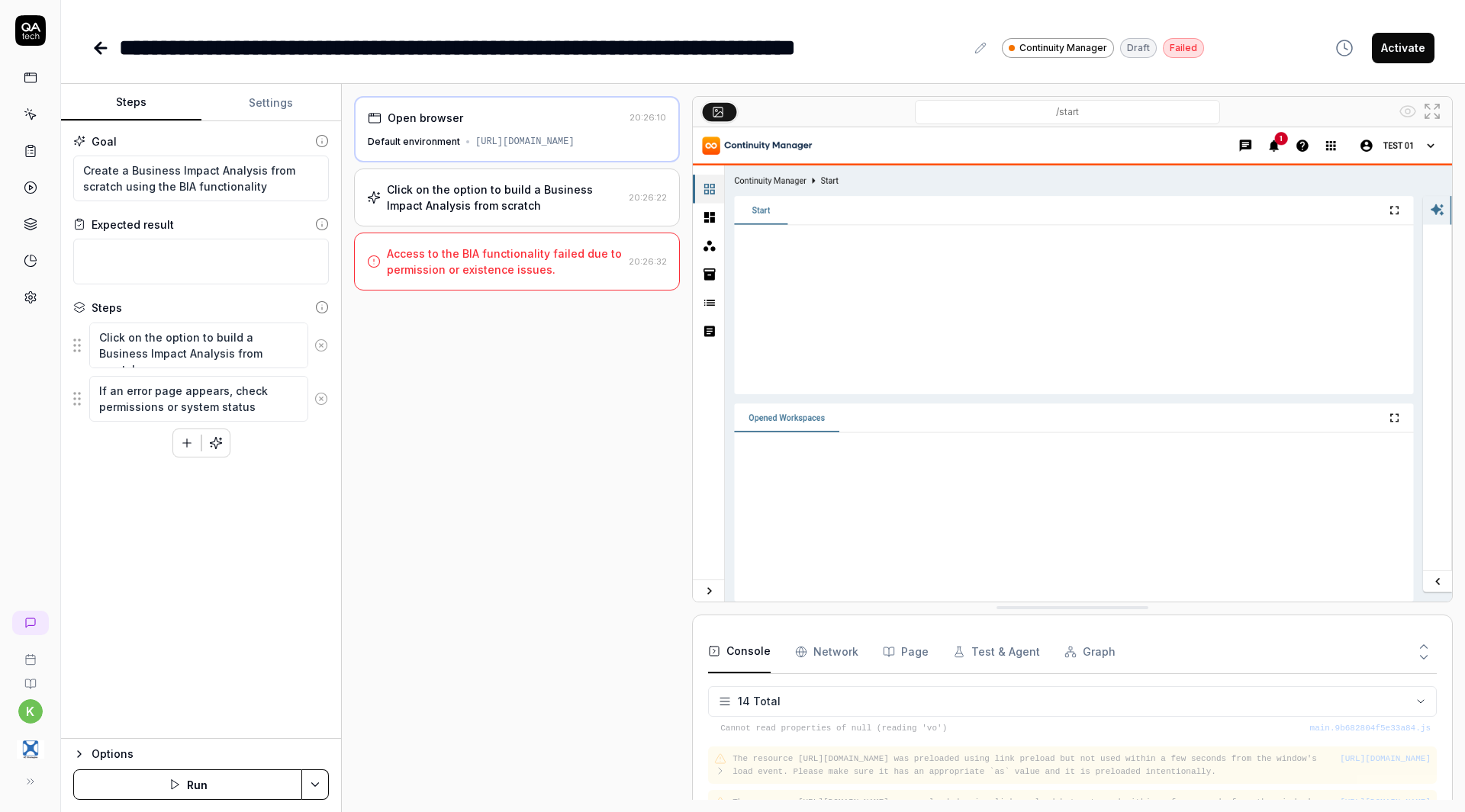
click at [1408, 53] on button "Activate" at bounding box center [1403, 47] width 62 height 31
click at [546, 210] on div "Click on the option to build a Business Impact Analysis from scratch" at bounding box center [505, 198] width 236 height 32
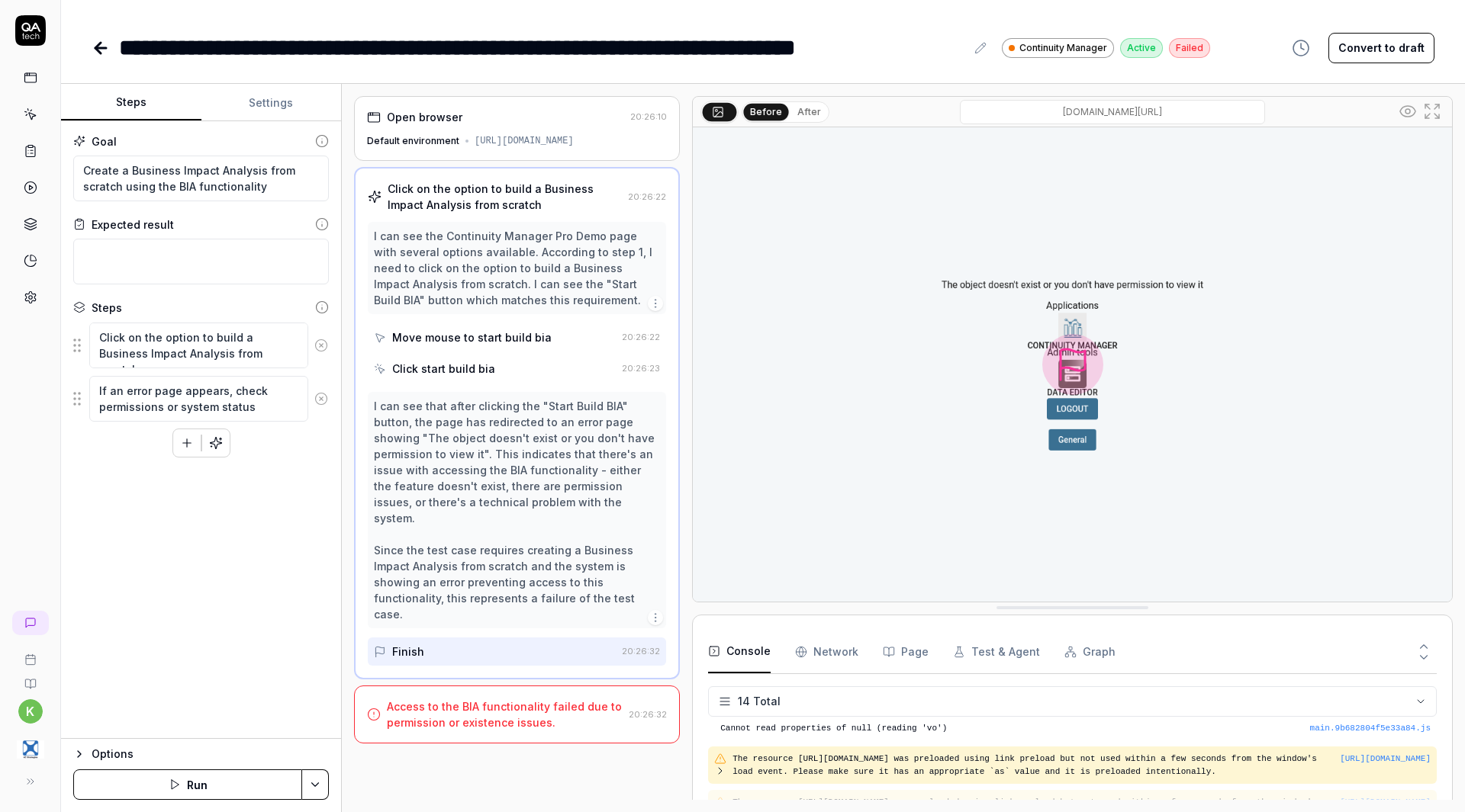
click at [218, 445] on icon "button" at bounding box center [215, 443] width 14 height 14
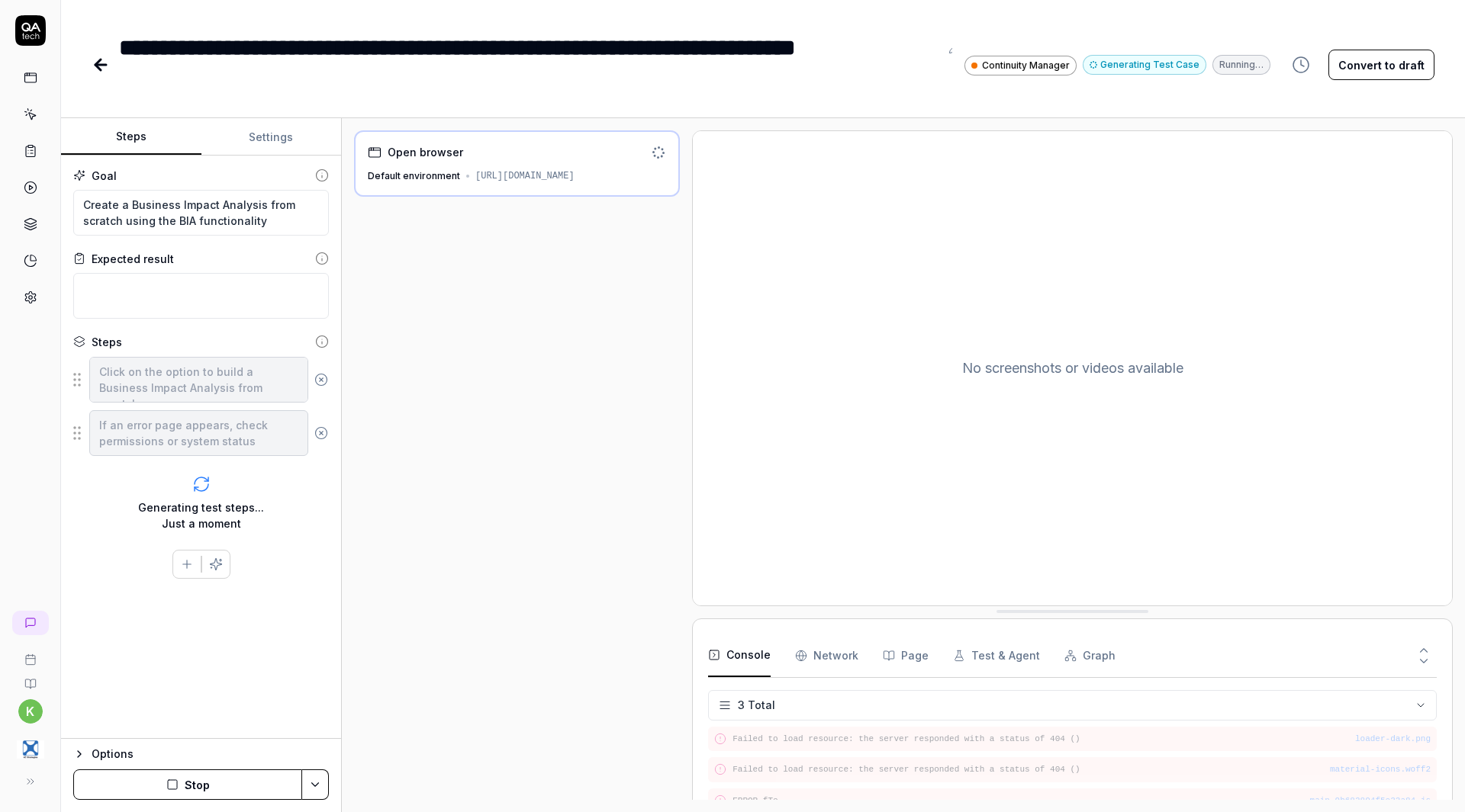
scroll to position [13, 0]
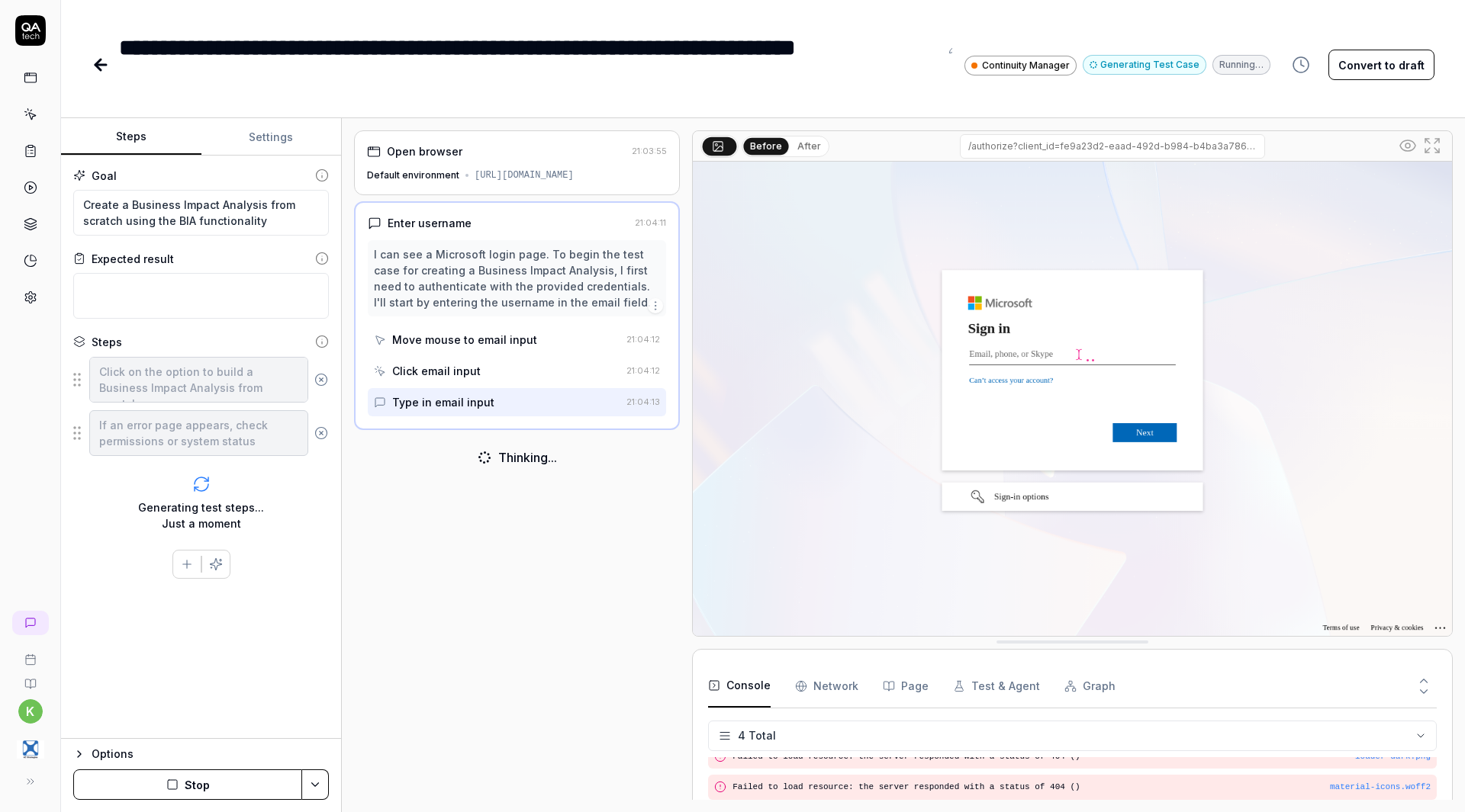
click at [516, 152] on div "Open browser" at bounding box center [496, 151] width 259 height 16
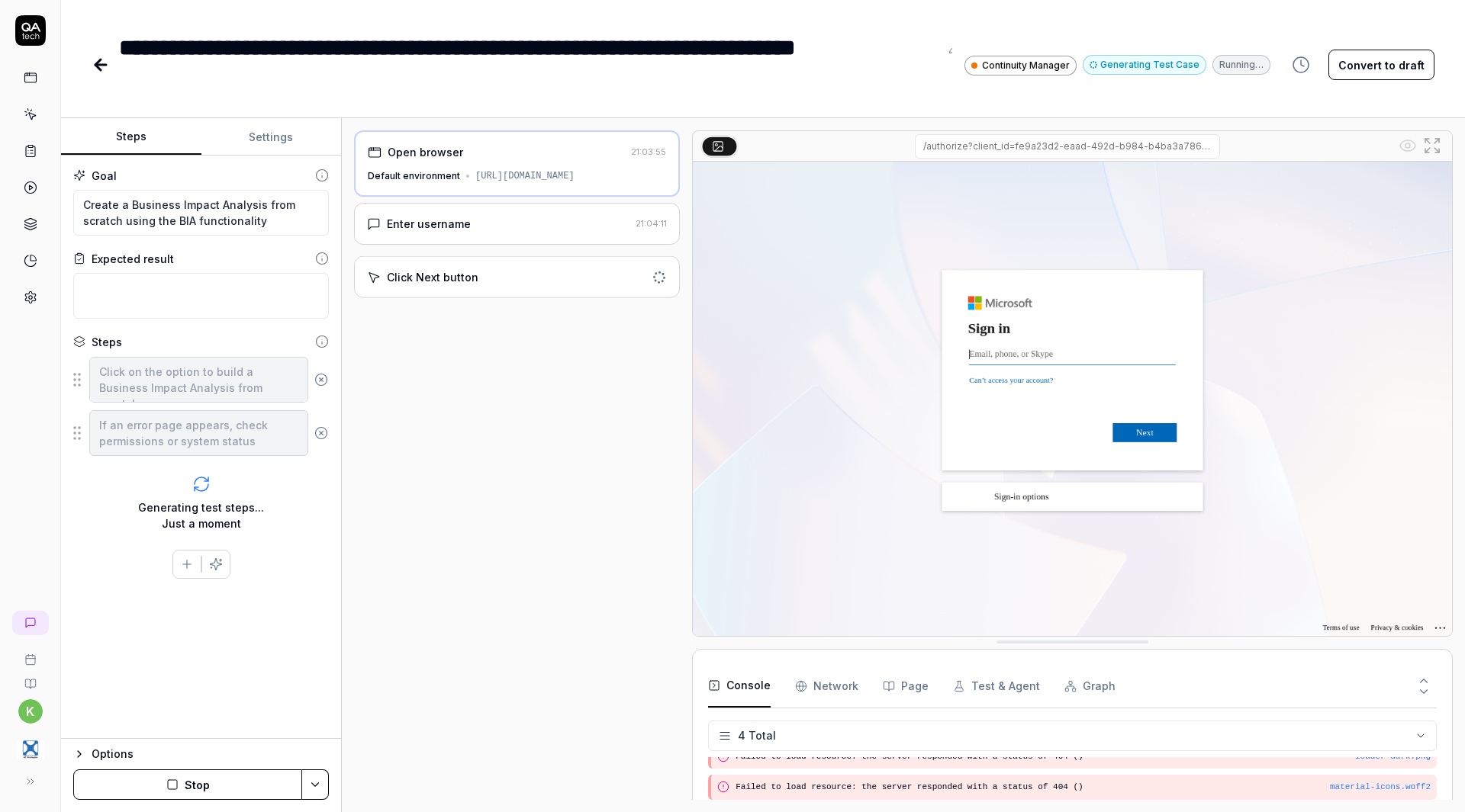
type textarea "*"
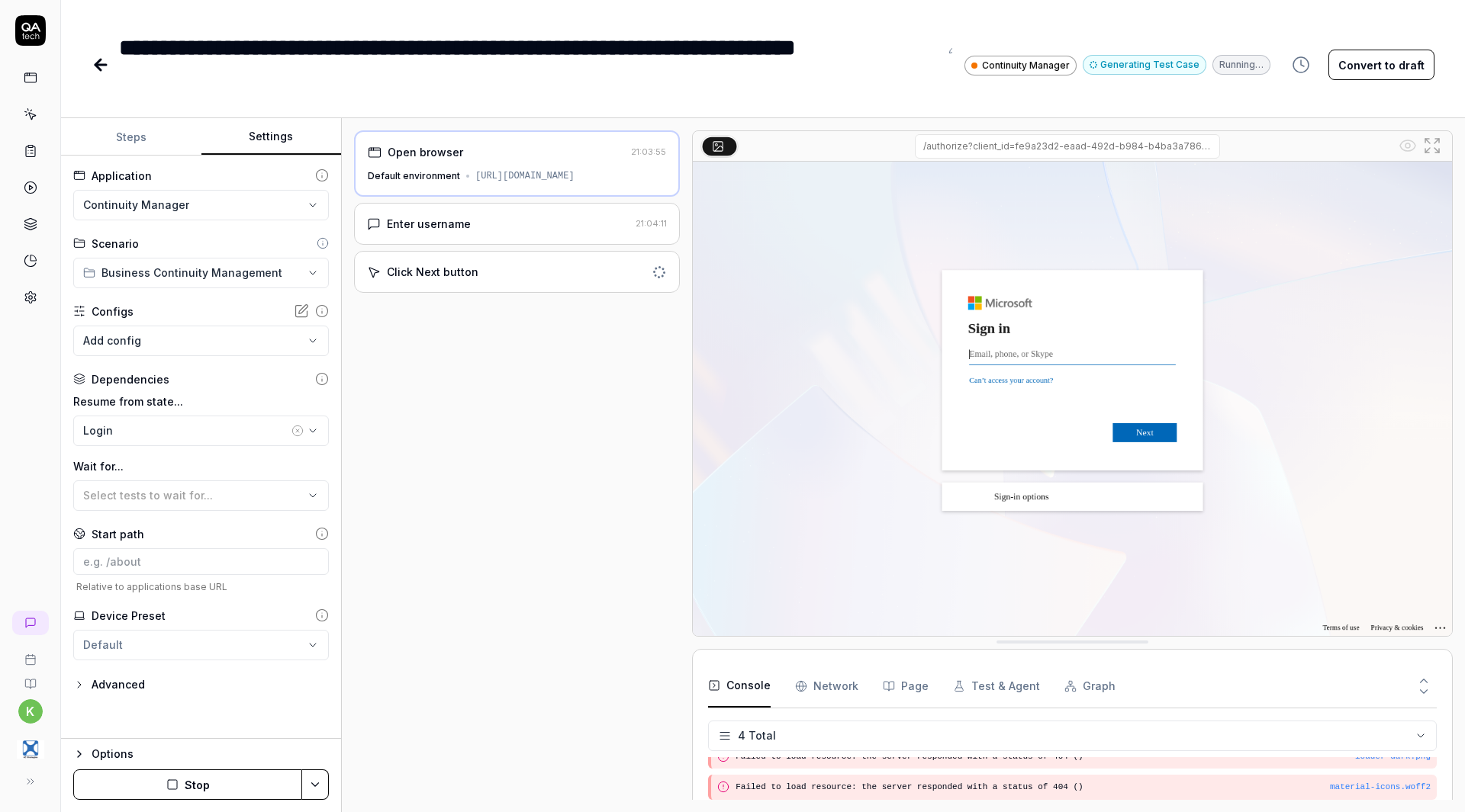
click at [280, 139] on button "Settings" at bounding box center [271, 136] width 140 height 36
click at [182, 432] on div "Login" at bounding box center [186, 430] width 205 height 16
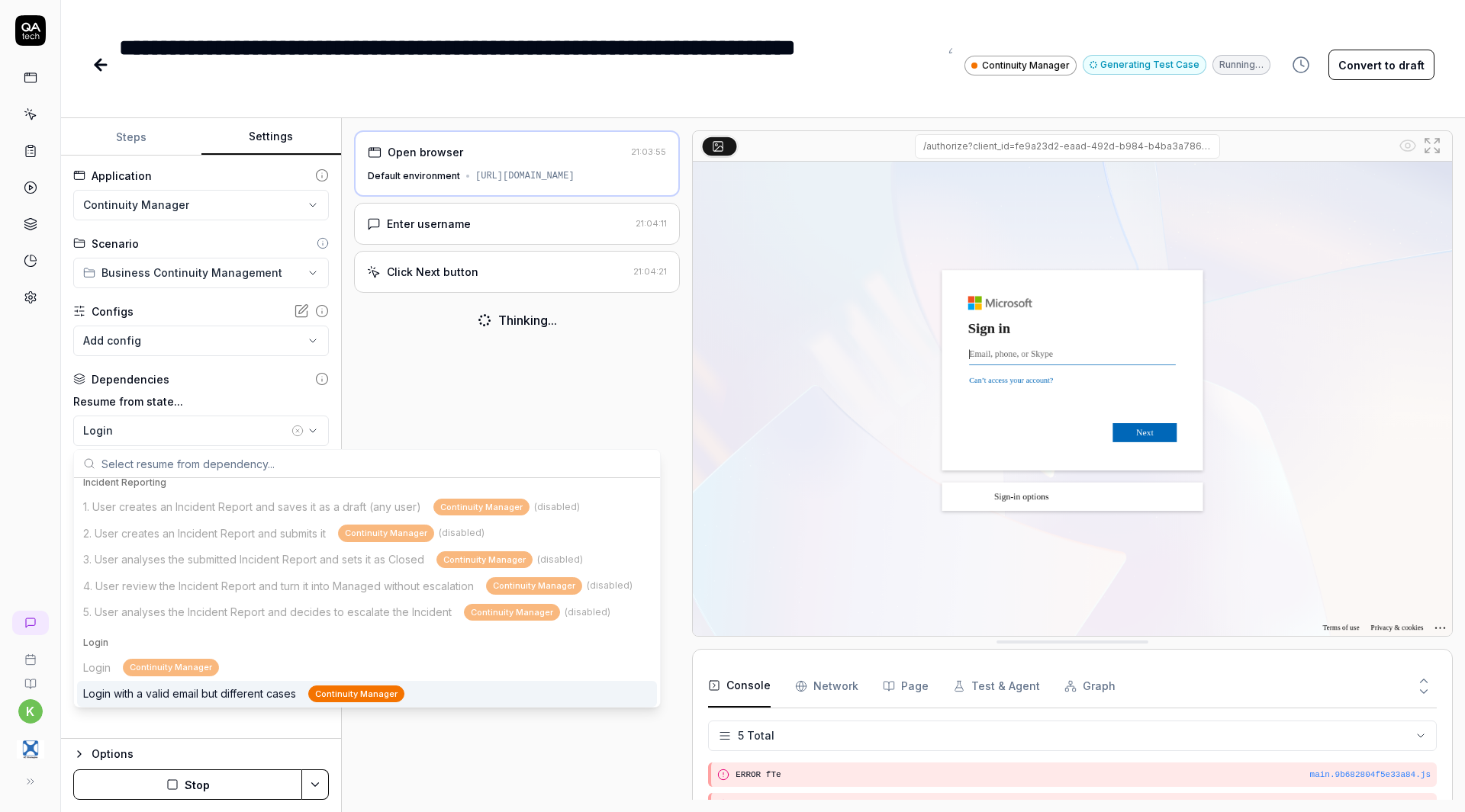
scroll to position [174, 0]
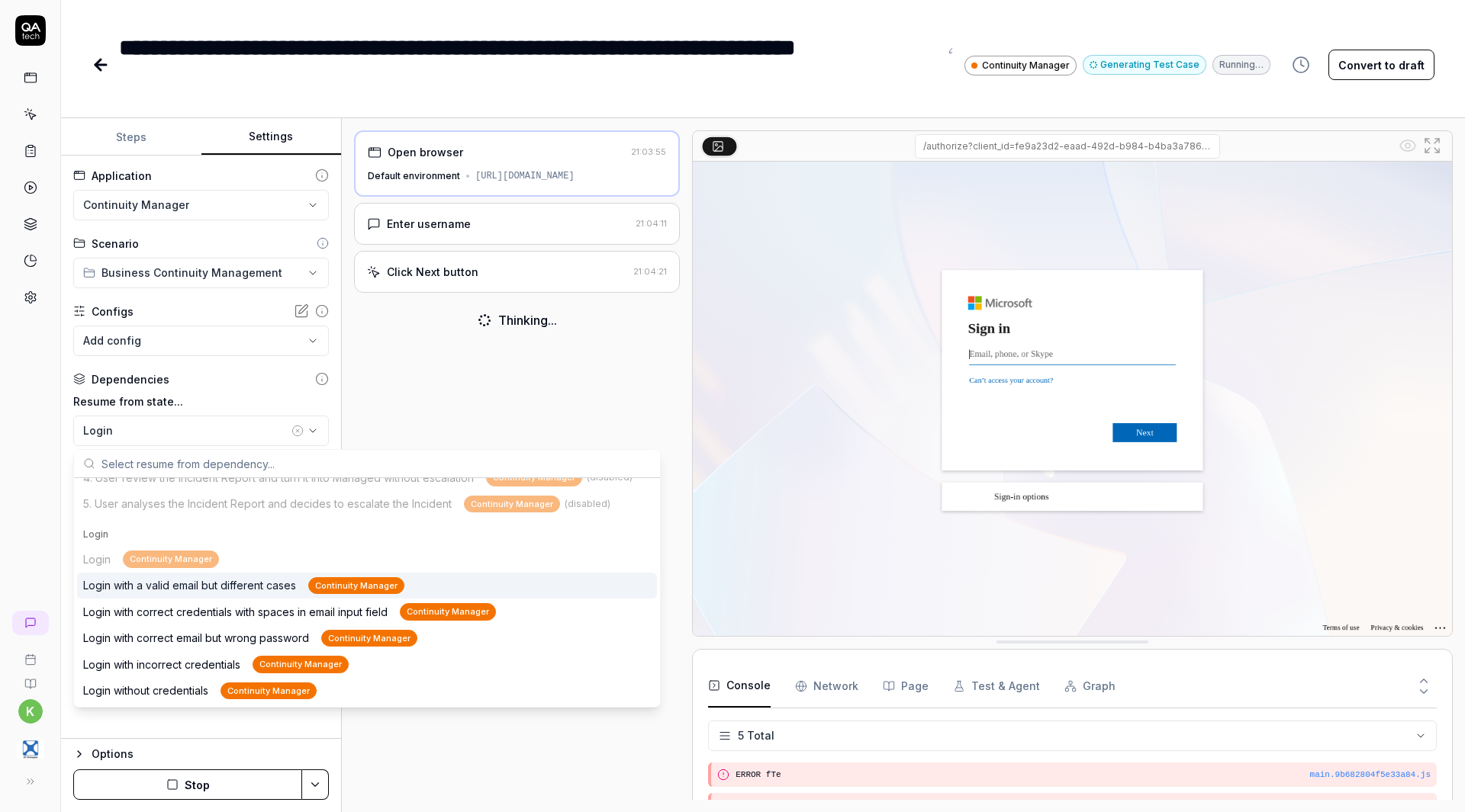
click at [177, 561] on div "Login Continuity Manager Login with a valid email but different cases Continuit…" at bounding box center [367, 625] width 580 height 158
click at [178, 557] on div "Login Continuity Manager Login with a valid email but different cases Continuit…" at bounding box center [367, 625] width 580 height 158
click at [240, 374] on div "Dependencies" at bounding box center [201, 379] width 255 height 16
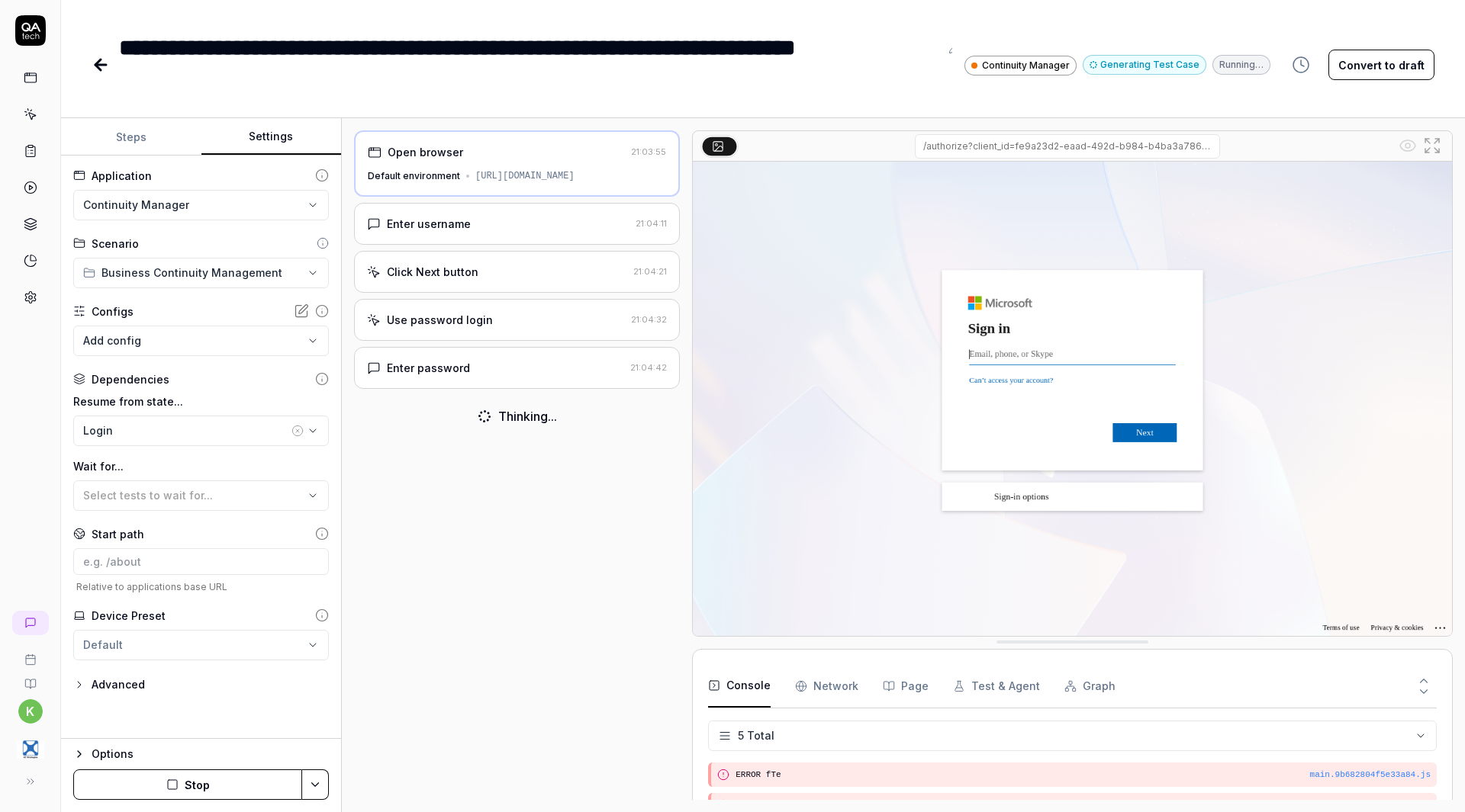
click at [538, 376] on div "Enter password" at bounding box center [495, 367] width 257 height 16
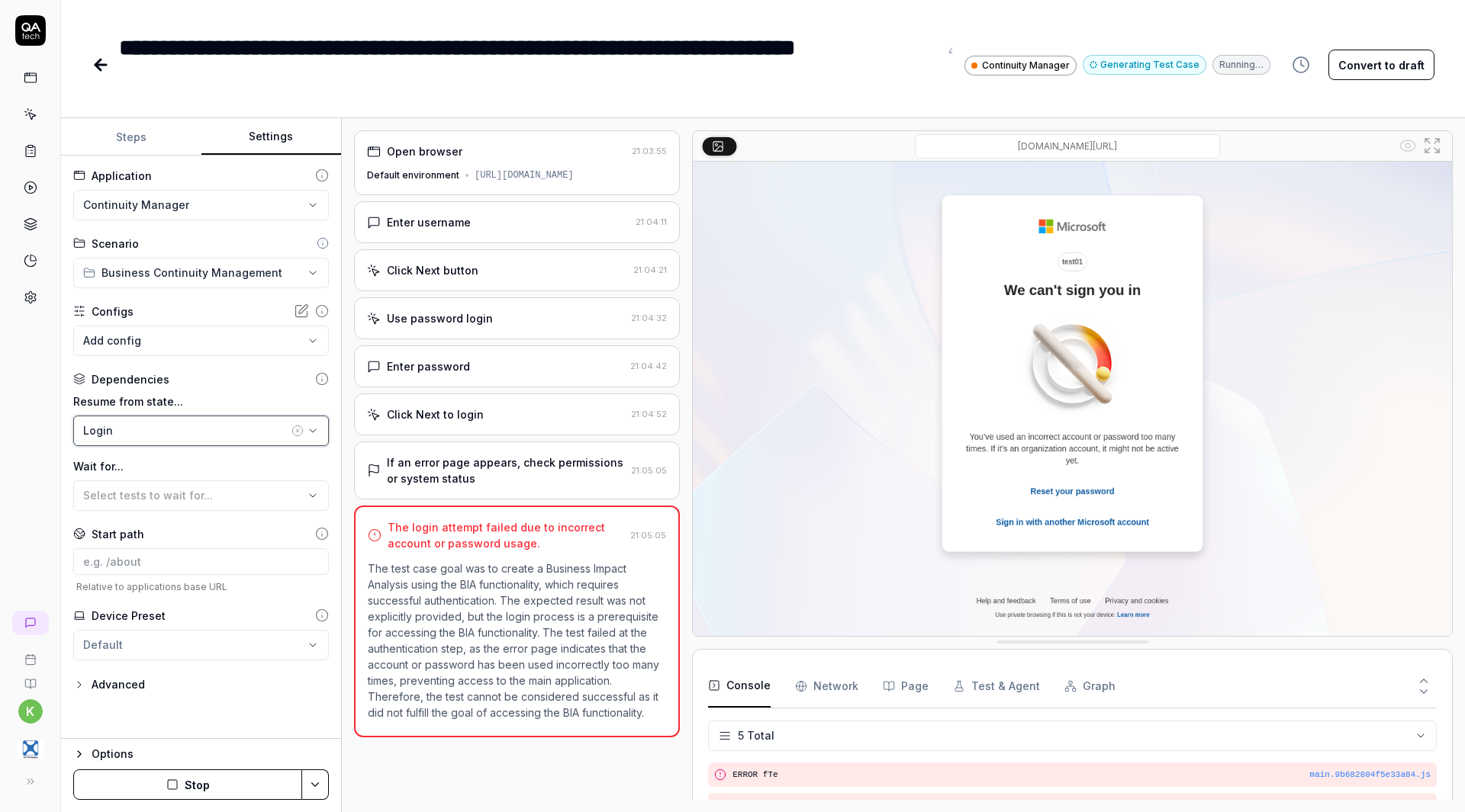
click at [213, 431] on div "Login" at bounding box center [186, 430] width 205 height 16
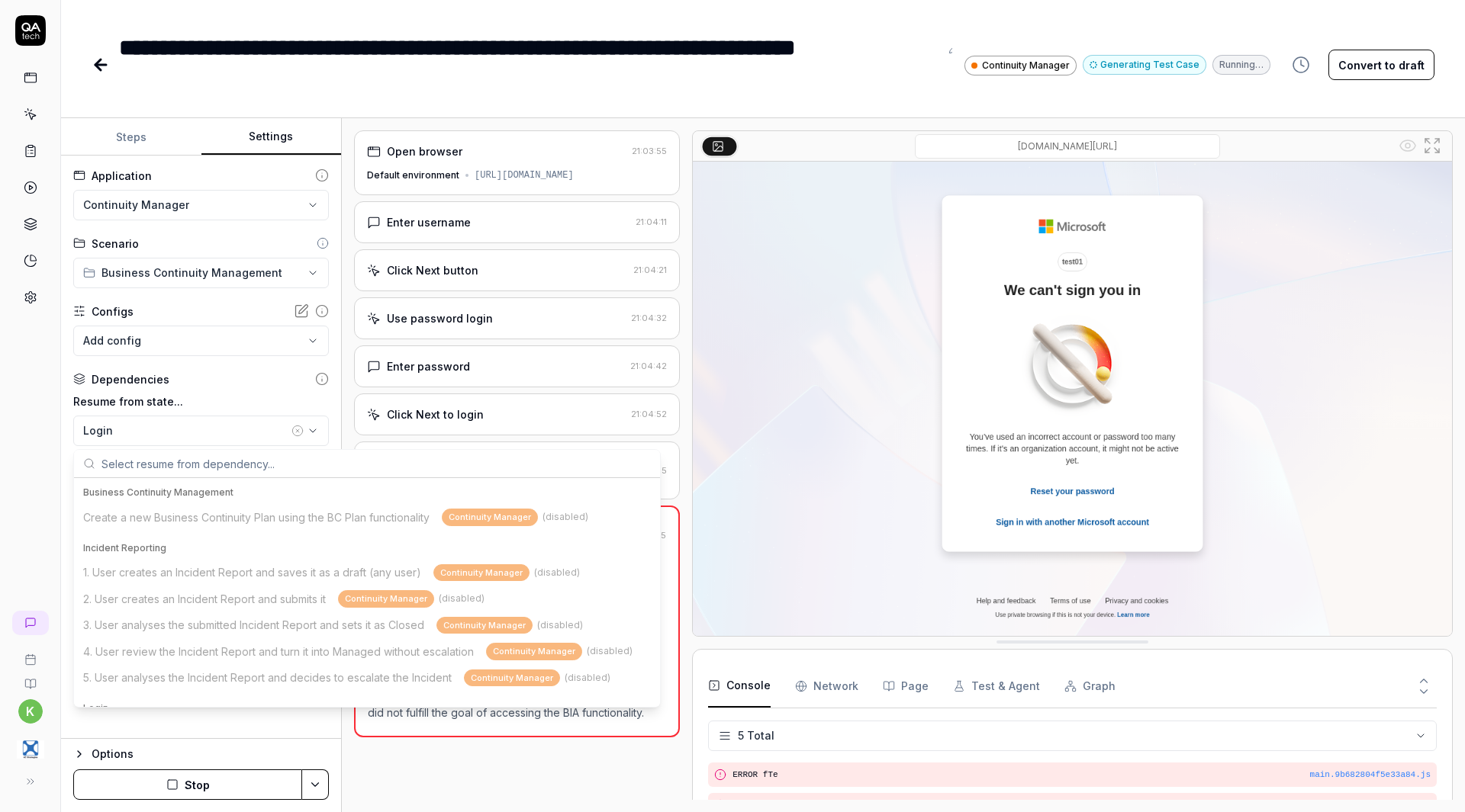
scroll to position [66, 0]
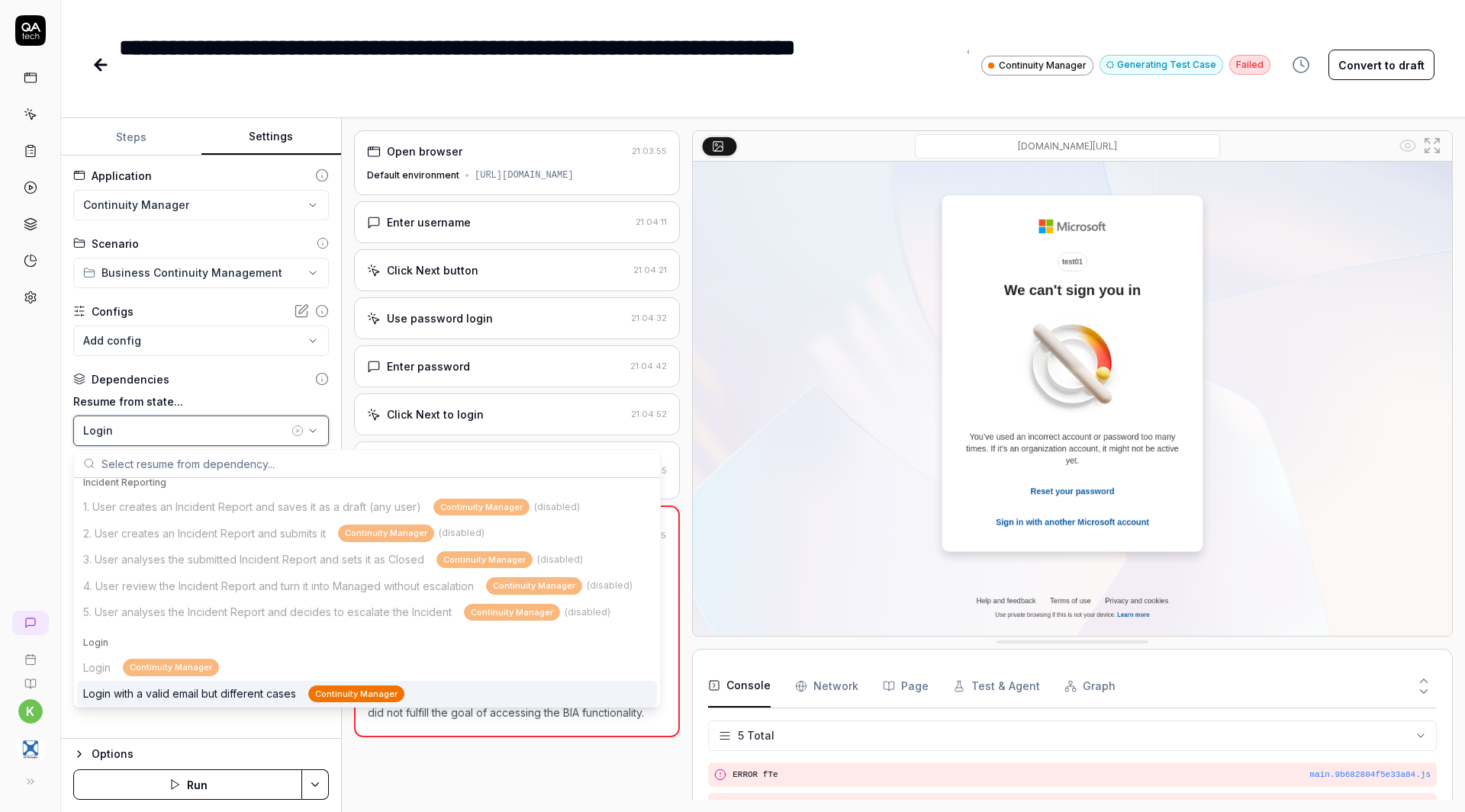
click at [213, 431] on div "Login" at bounding box center [186, 430] width 205 height 16
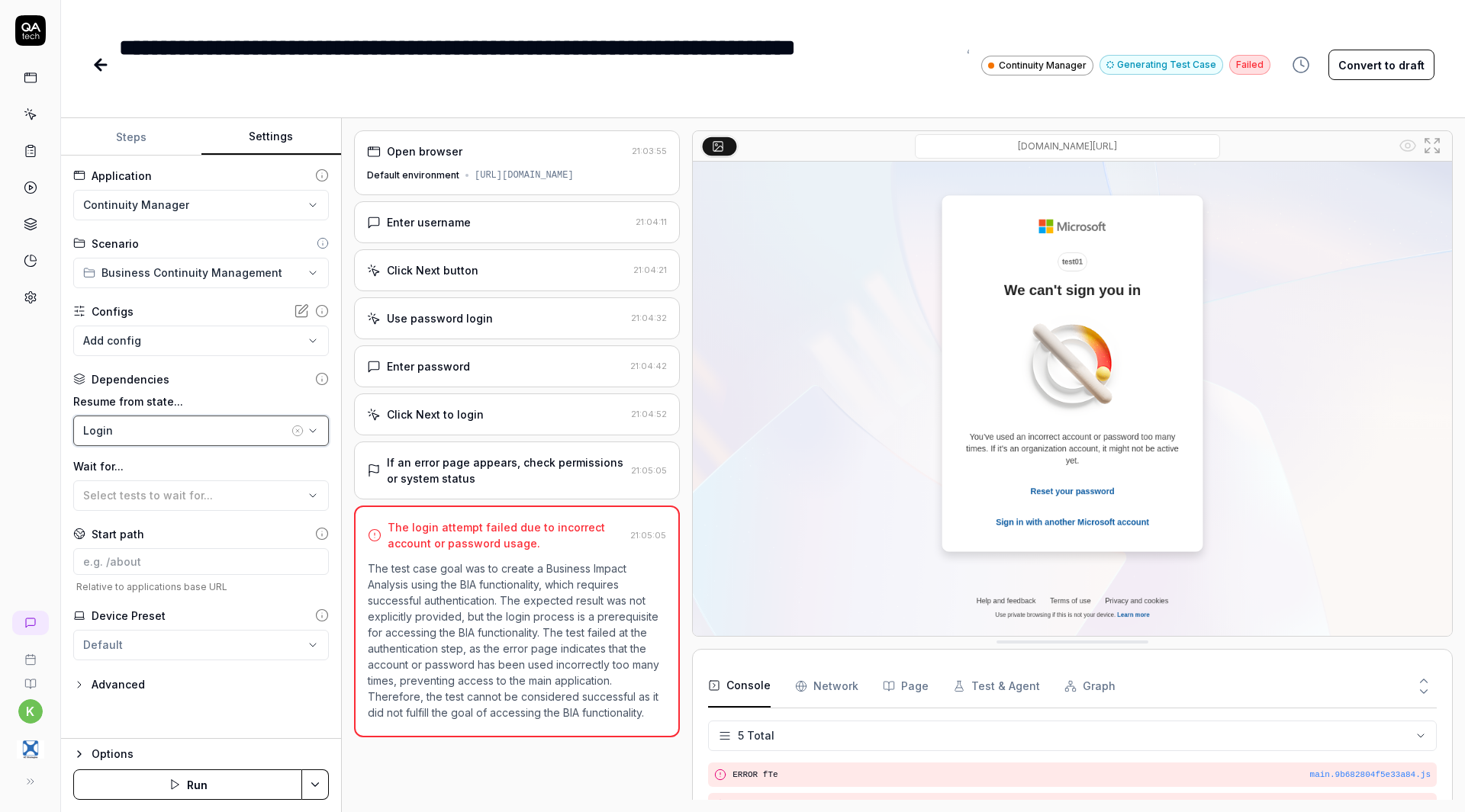
click at [188, 431] on div "Login" at bounding box center [186, 430] width 205 height 16
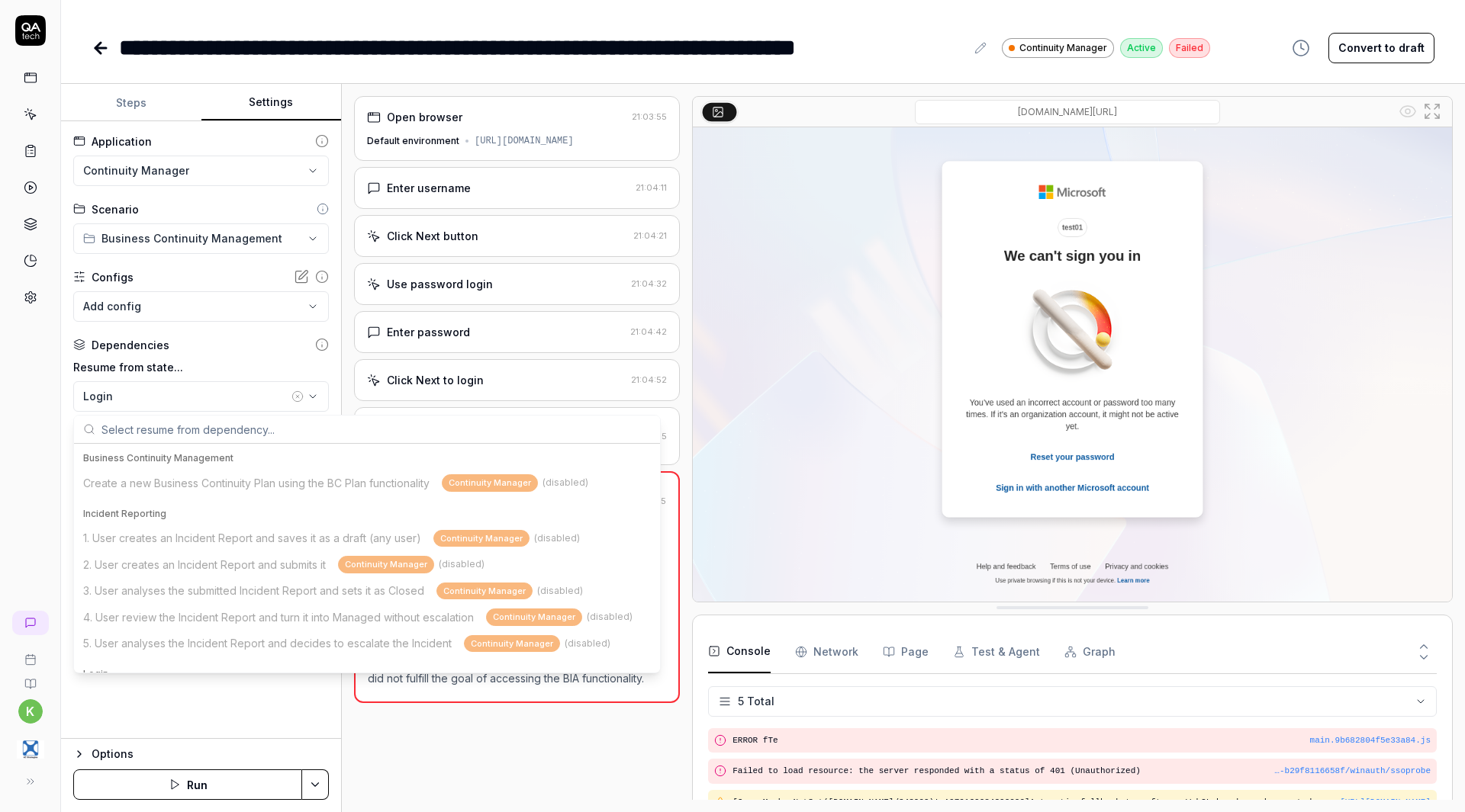
scroll to position [174, 0]
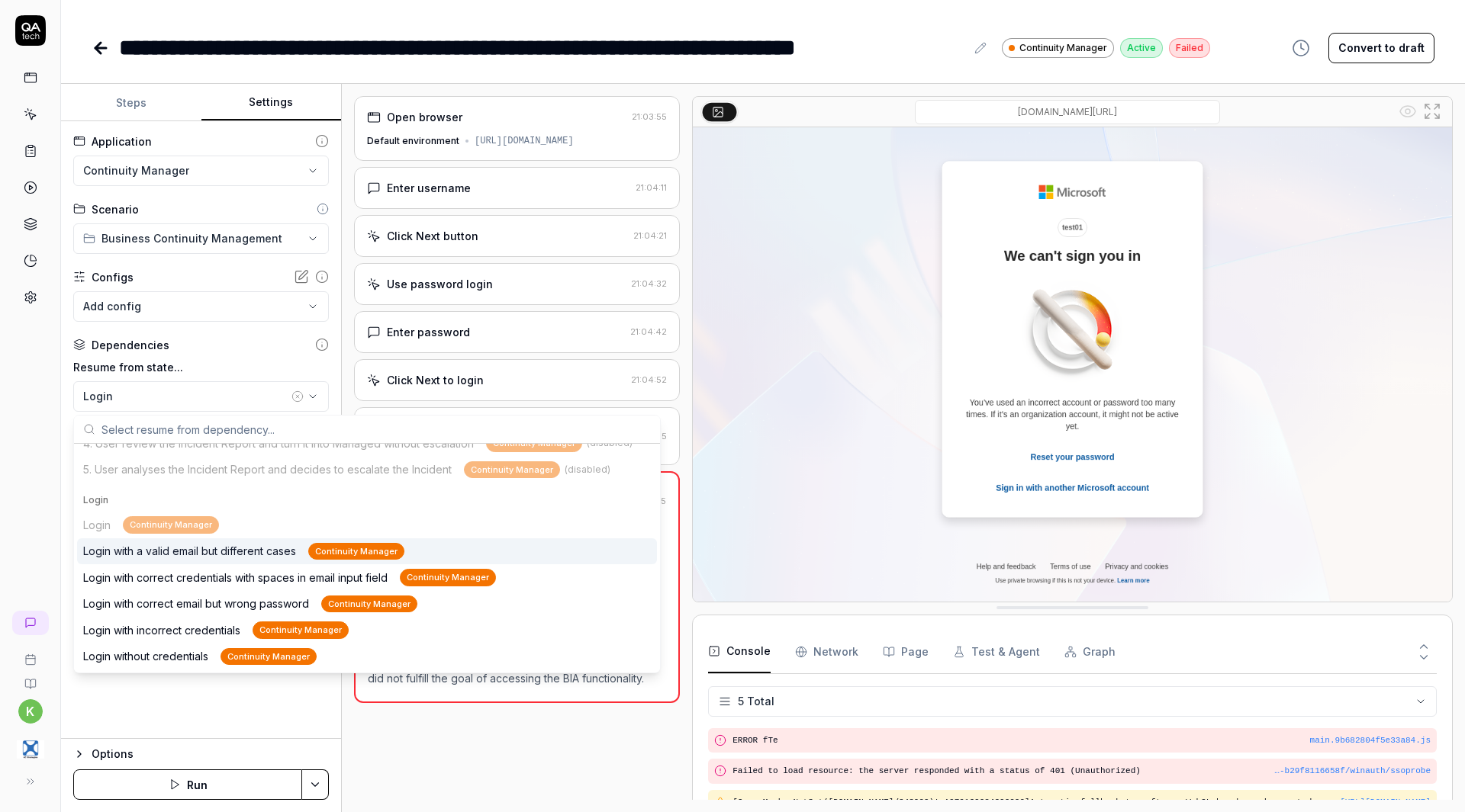
click at [188, 517] on div "Login Continuity Manager Login with a valid email but different cases Continuit…" at bounding box center [367, 590] width 580 height 158
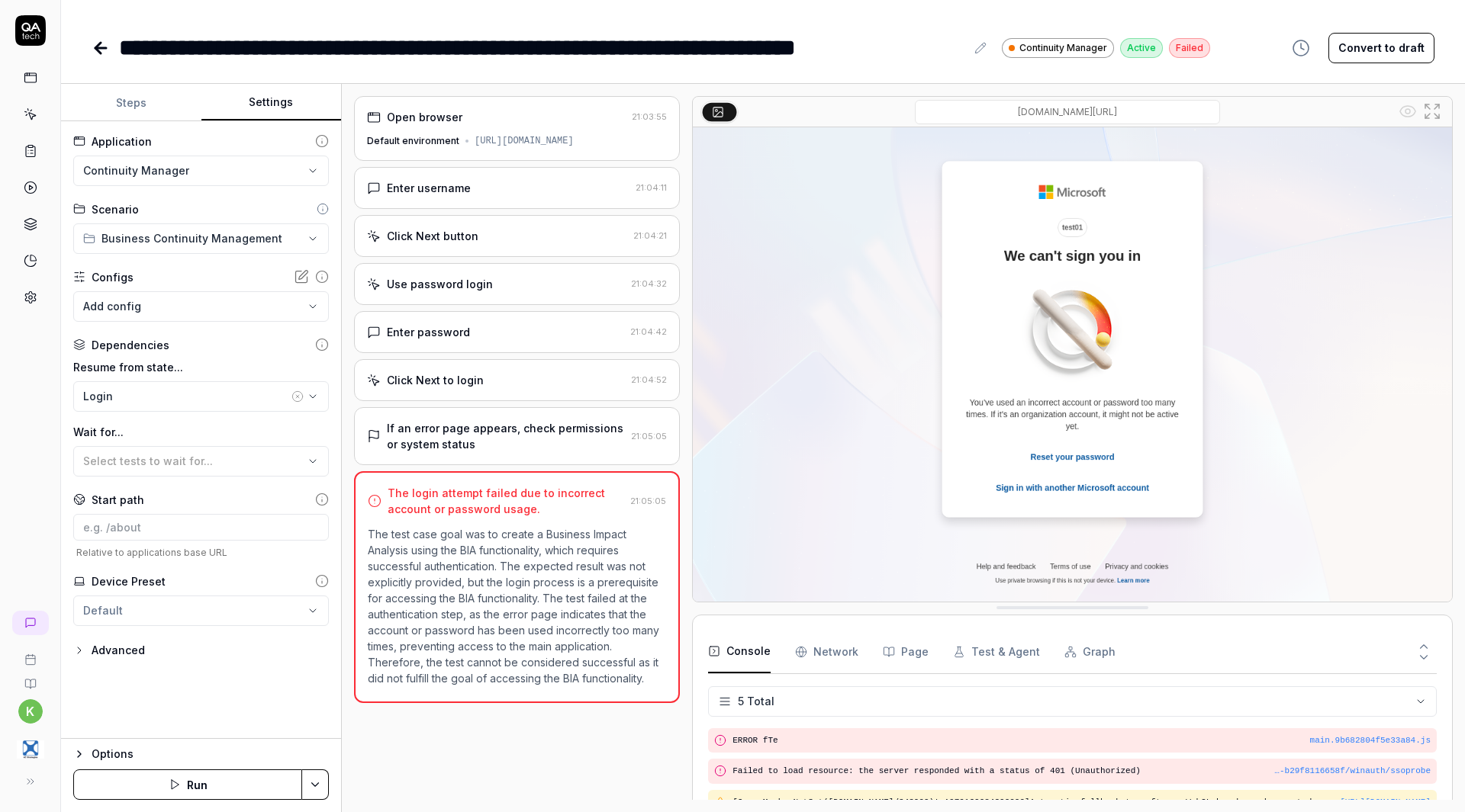
click at [240, 366] on label "Resume from state..." at bounding box center [201, 367] width 255 height 16
click at [200, 308] on body "**********" at bounding box center [732, 406] width 1465 height 812
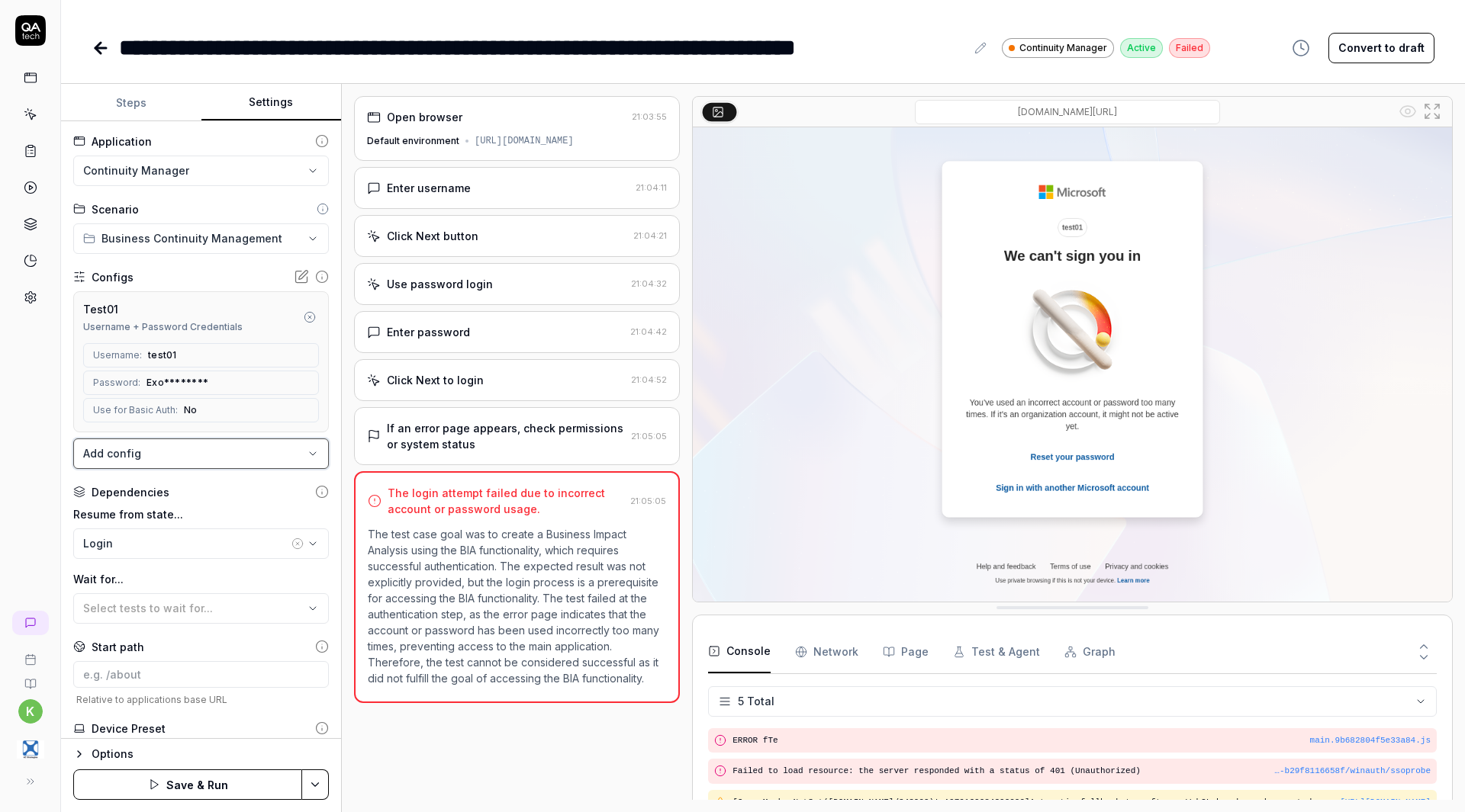
scroll to position [80, 0]
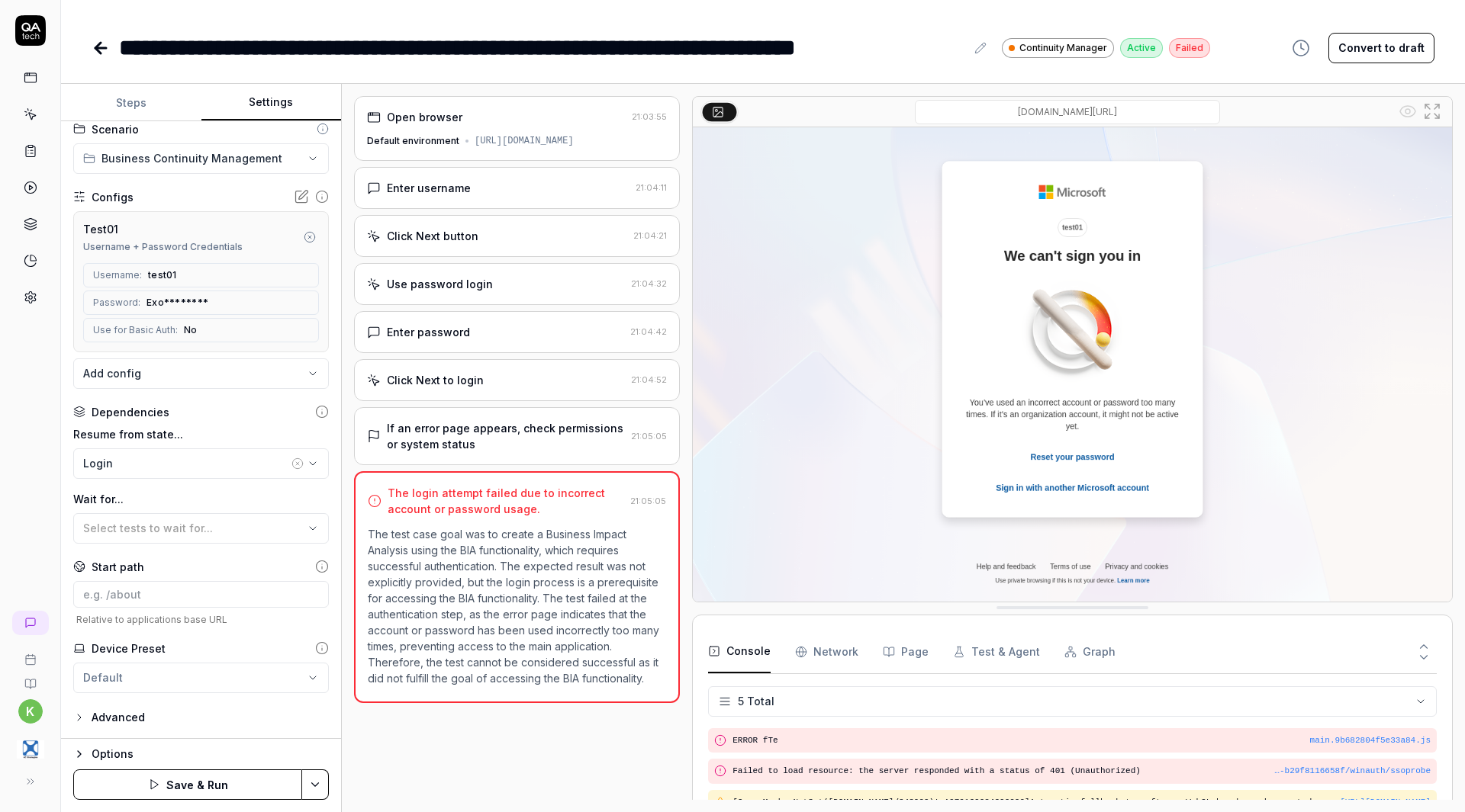
click at [218, 783] on button "Save & Run" at bounding box center [188, 784] width 229 height 31
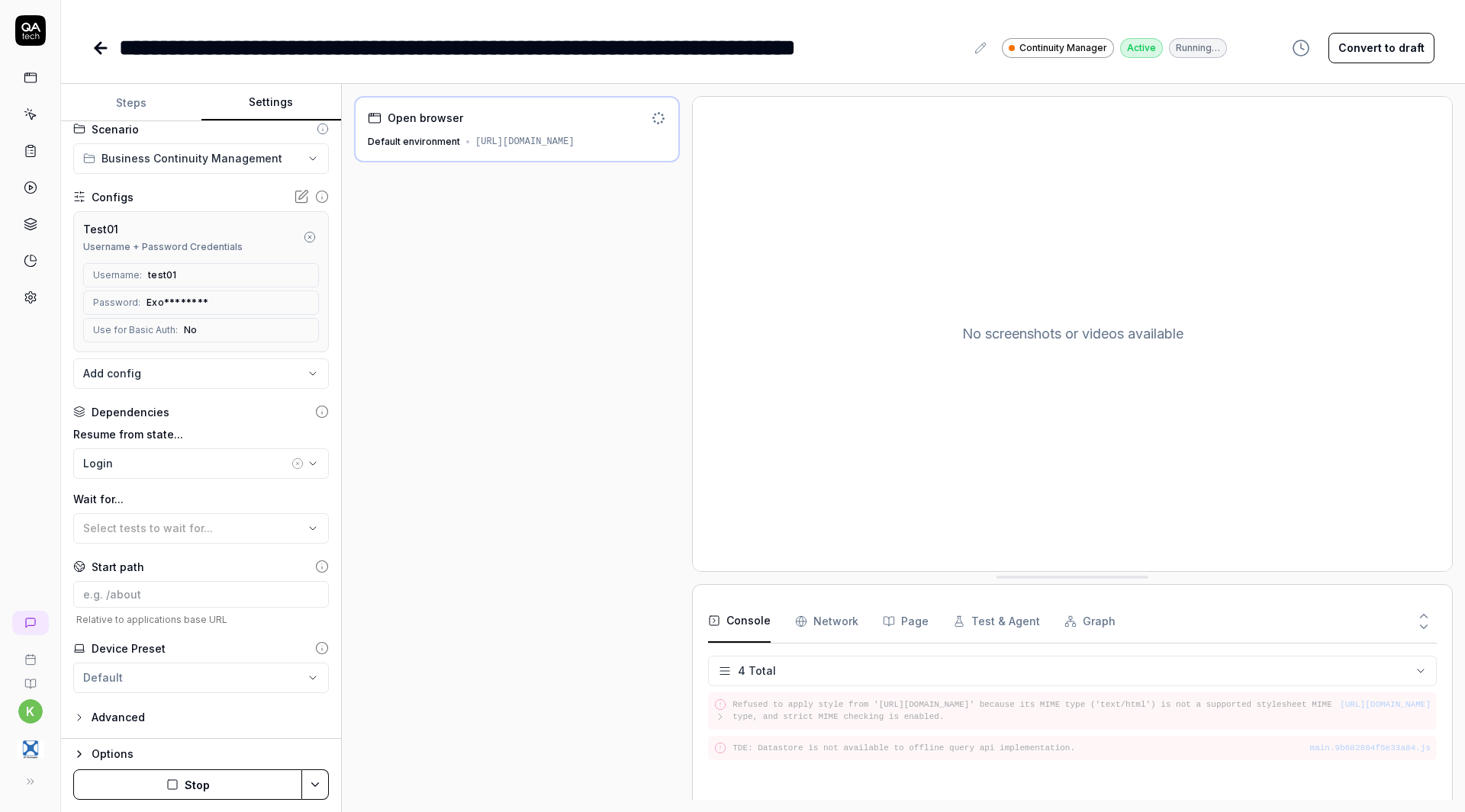
scroll to position [25, 0]
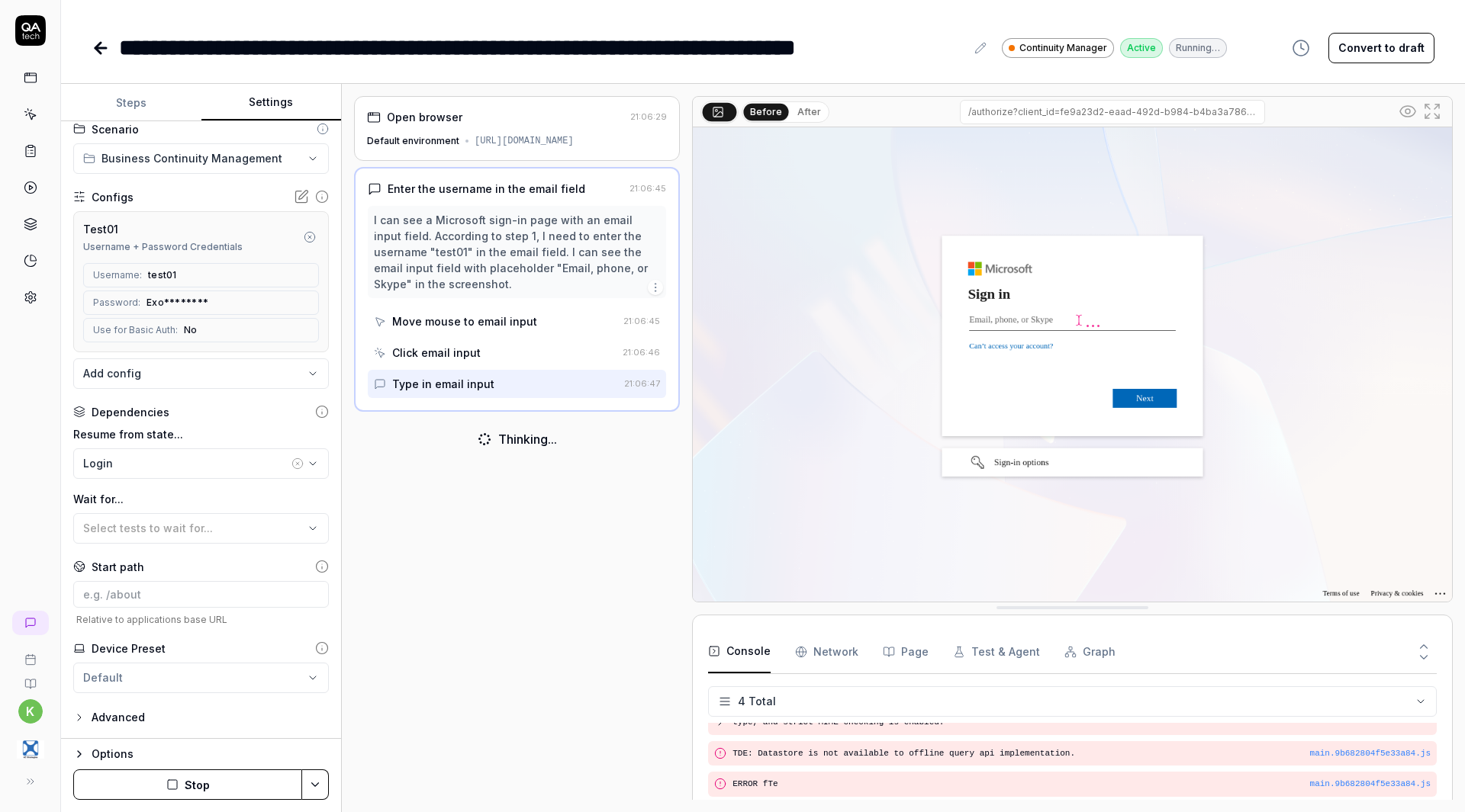
click at [90, 58] on div "**********" at bounding box center [763, 32] width 1404 height 65
click at [95, 50] on icon at bounding box center [101, 48] width 19 height 19
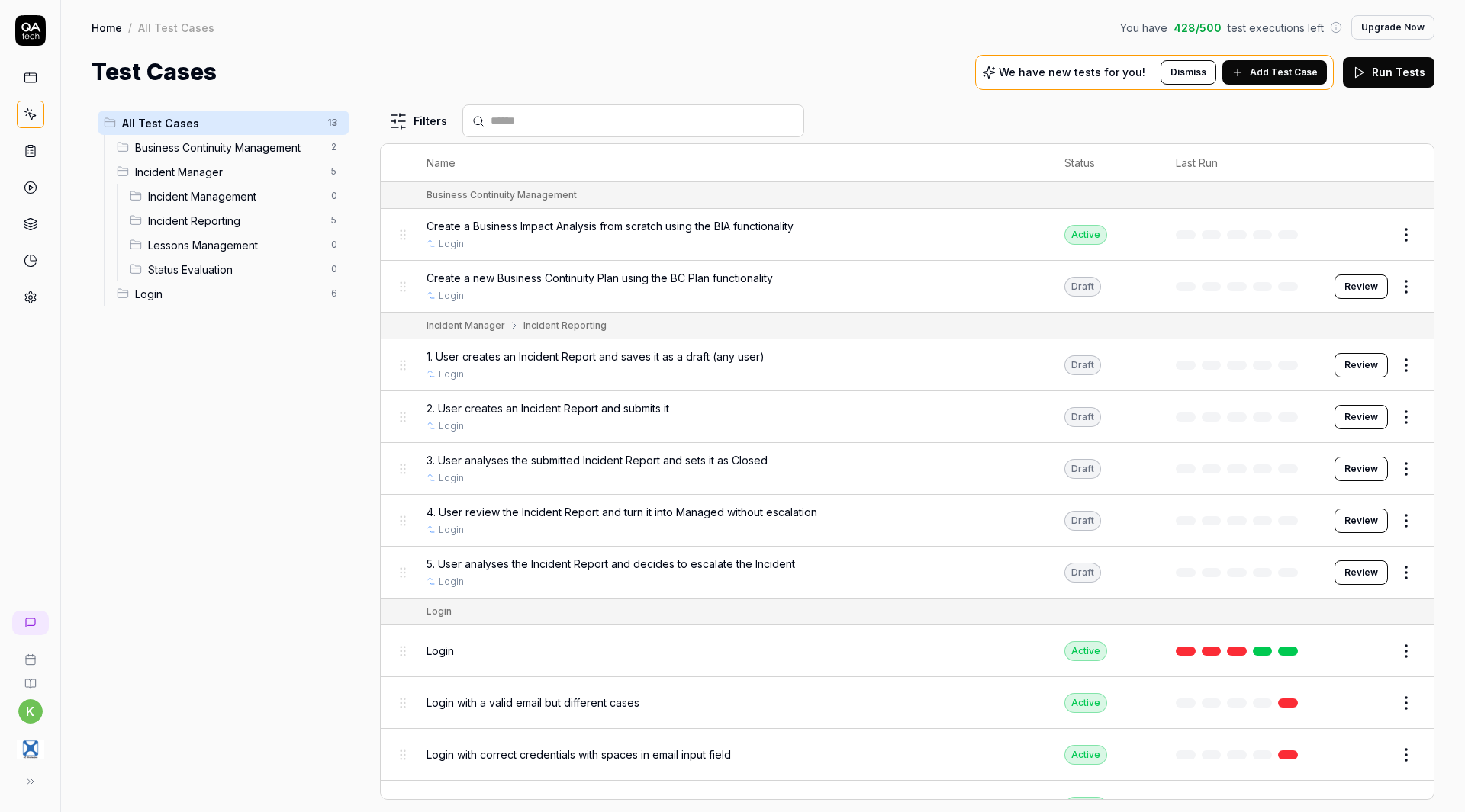
click at [37, 302] on link at bounding box center [31, 298] width 28 height 28
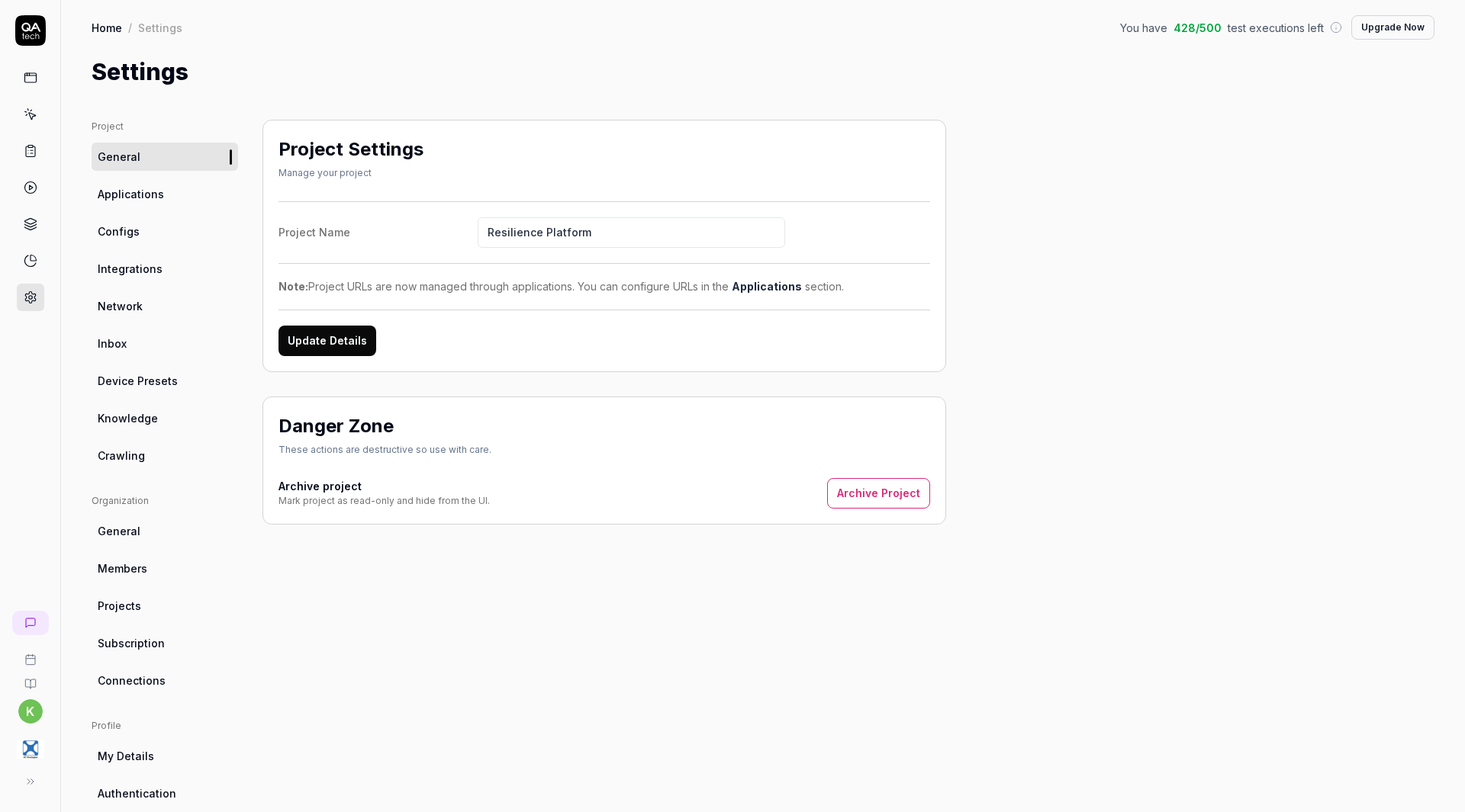
click at [178, 230] on link "Configs" at bounding box center [165, 231] width 147 height 28
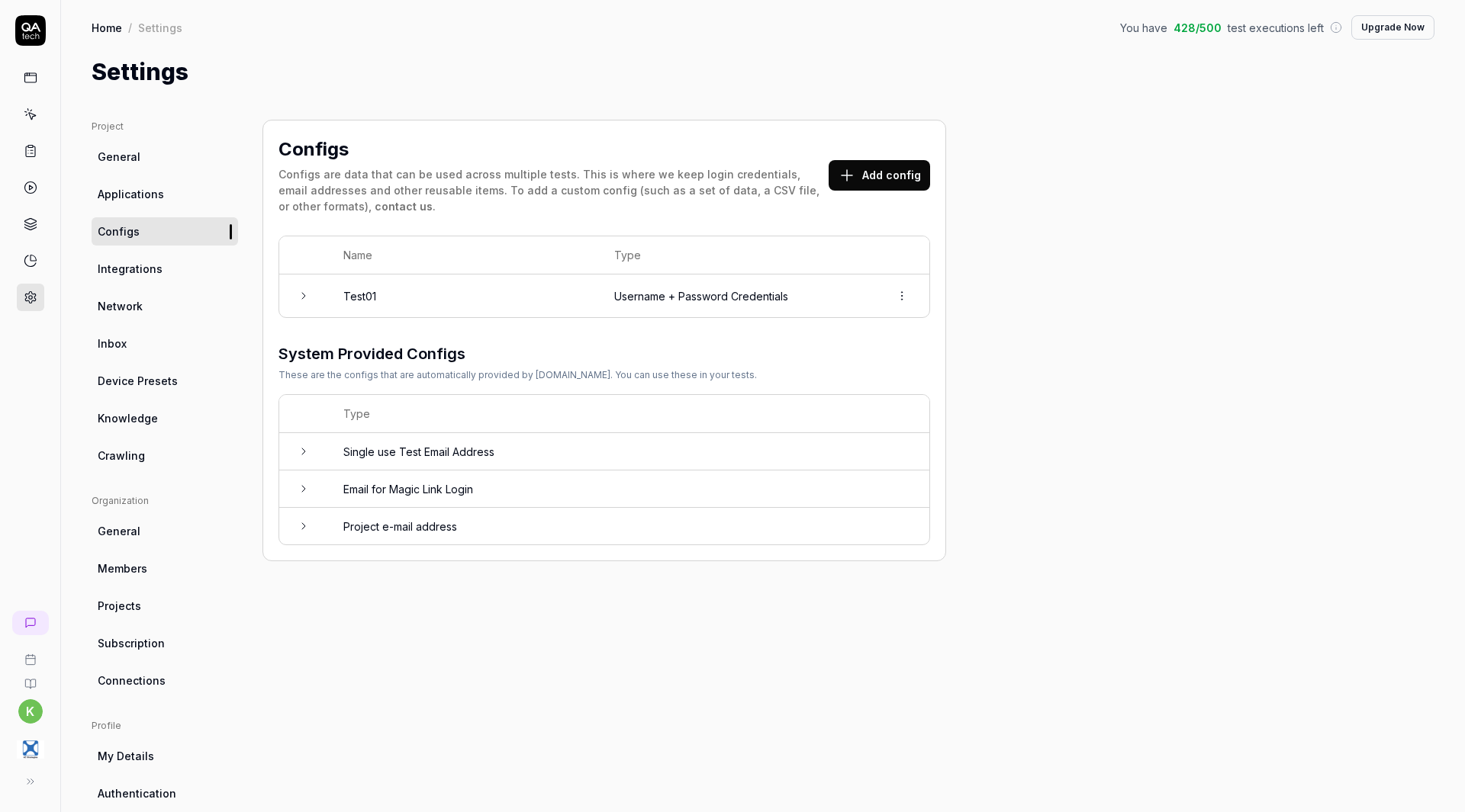
click at [293, 293] on td at bounding box center [304, 296] width 49 height 43
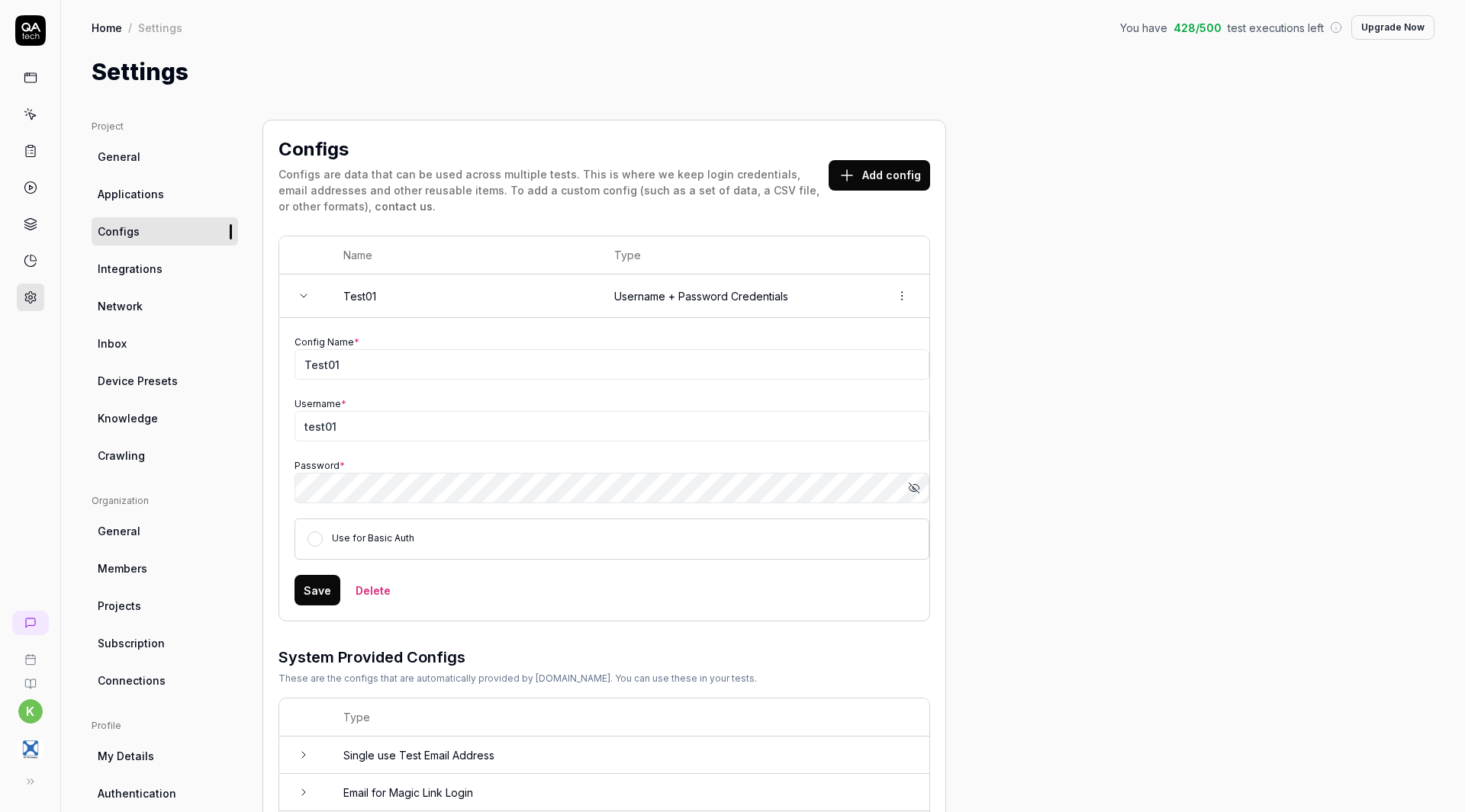
click at [919, 500] on button "Show password" at bounding box center [914, 488] width 31 height 31
click at [919, 500] on button "Hide password" at bounding box center [914, 488] width 31 height 31
click at [153, 183] on link "Applications" at bounding box center [165, 194] width 147 height 28
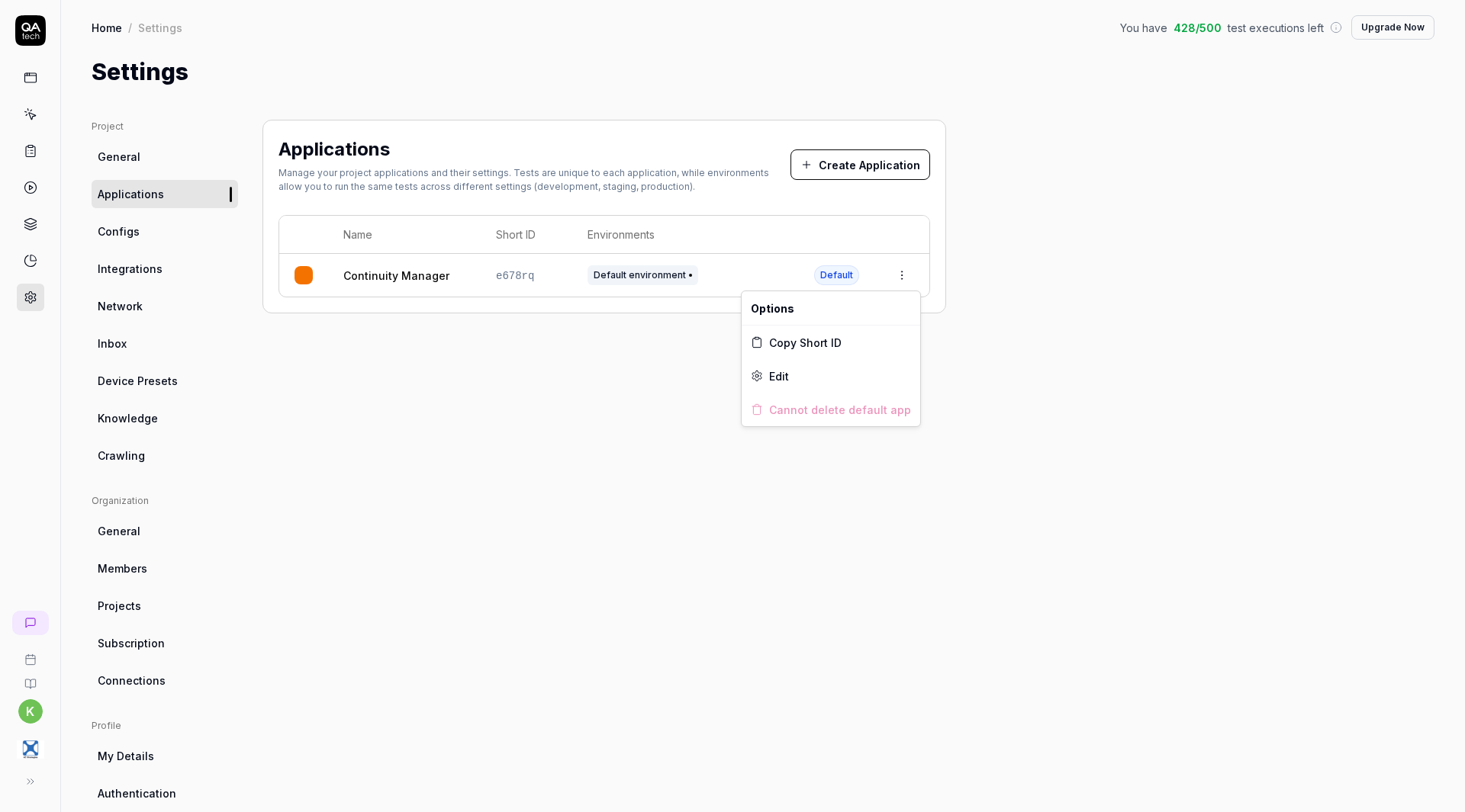
click at [898, 284] on html "k Home / Settings You have 428 / 500 test executions left Upgrade Now Home / Se…" at bounding box center [732, 406] width 1465 height 812
click at [796, 380] on div "Edit" at bounding box center [831, 376] width 178 height 33
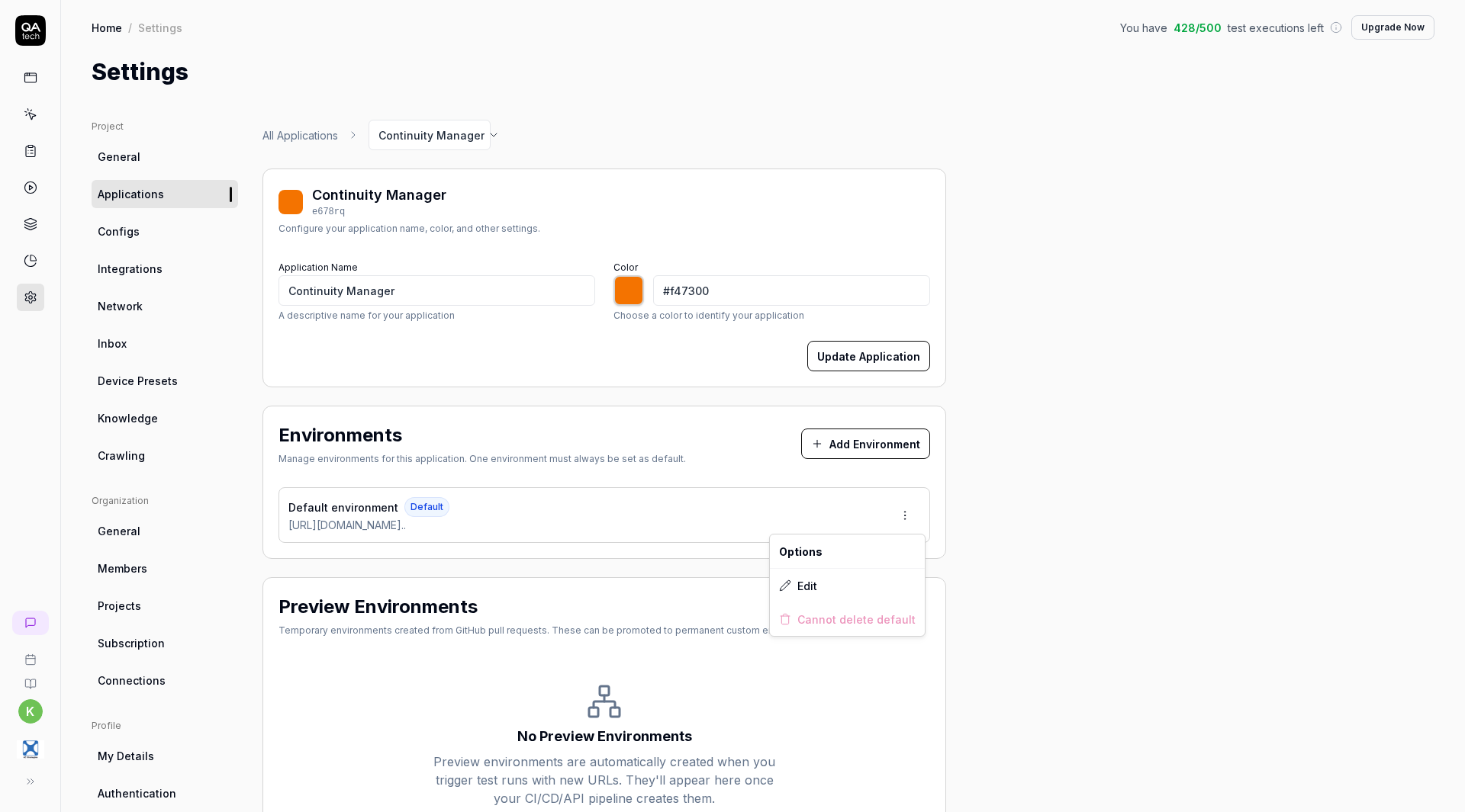
click at [902, 511] on html "k Home / Settings You have 428 / 500 test executions left Upgrade Now Home / Se…" at bounding box center [732, 406] width 1465 height 812
click at [824, 584] on div "Edit" at bounding box center [847, 586] width 155 height 33
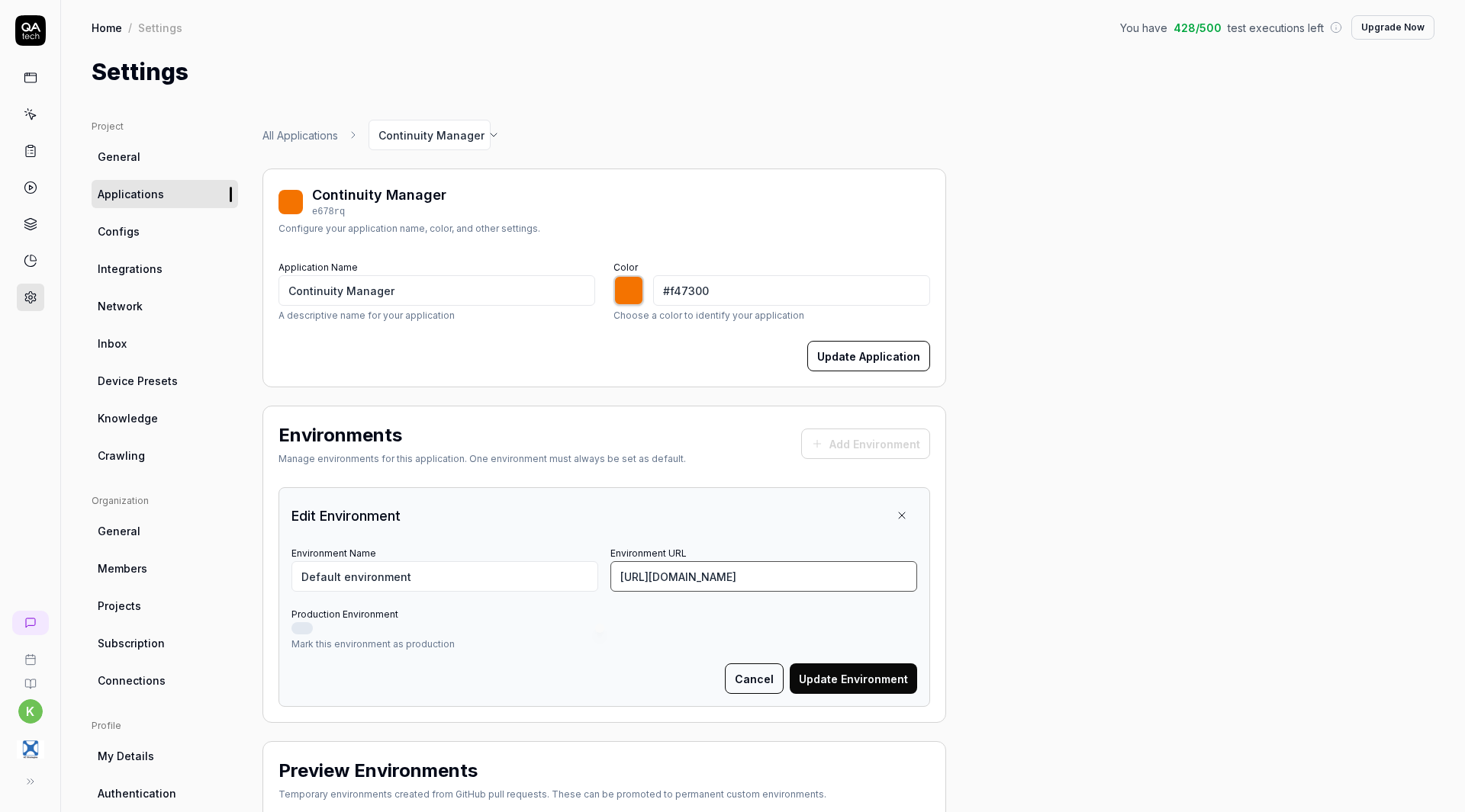
scroll to position [0, 94]
drag, startPoint x: 851, startPoint y: 578, endPoint x: 965, endPoint y: 586, distance: 114.3
click at [965, 586] on div "Project General Applications Configs Integrations Network Inbox Device Presets …" at bounding box center [763, 566] width 1343 height 893
click at [1026, 526] on div "Project General Applications Configs Integrations Network Inbox Device Presets …" at bounding box center [763, 566] width 1343 height 893
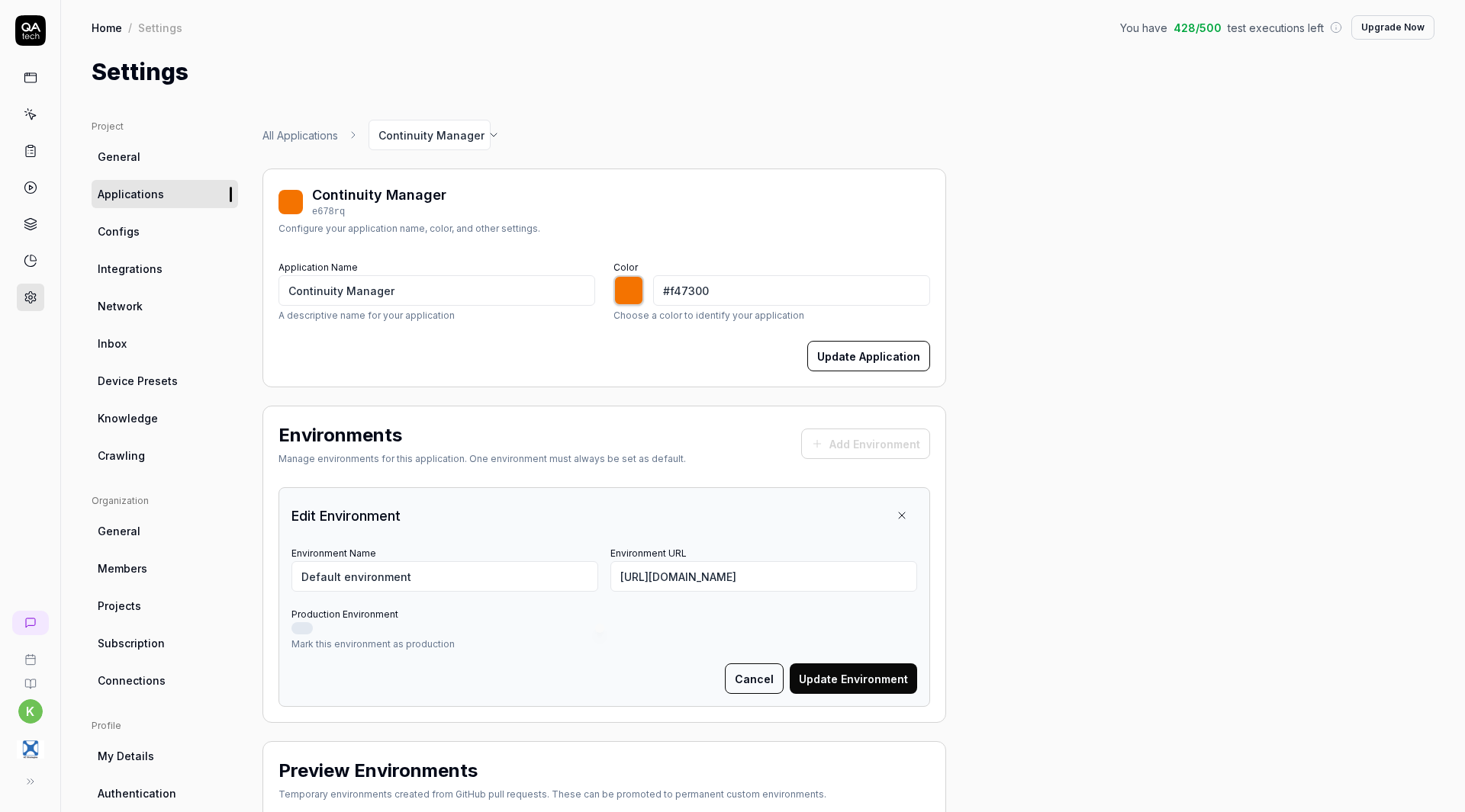
click at [747, 675] on button "Cancel" at bounding box center [754, 678] width 58 height 31
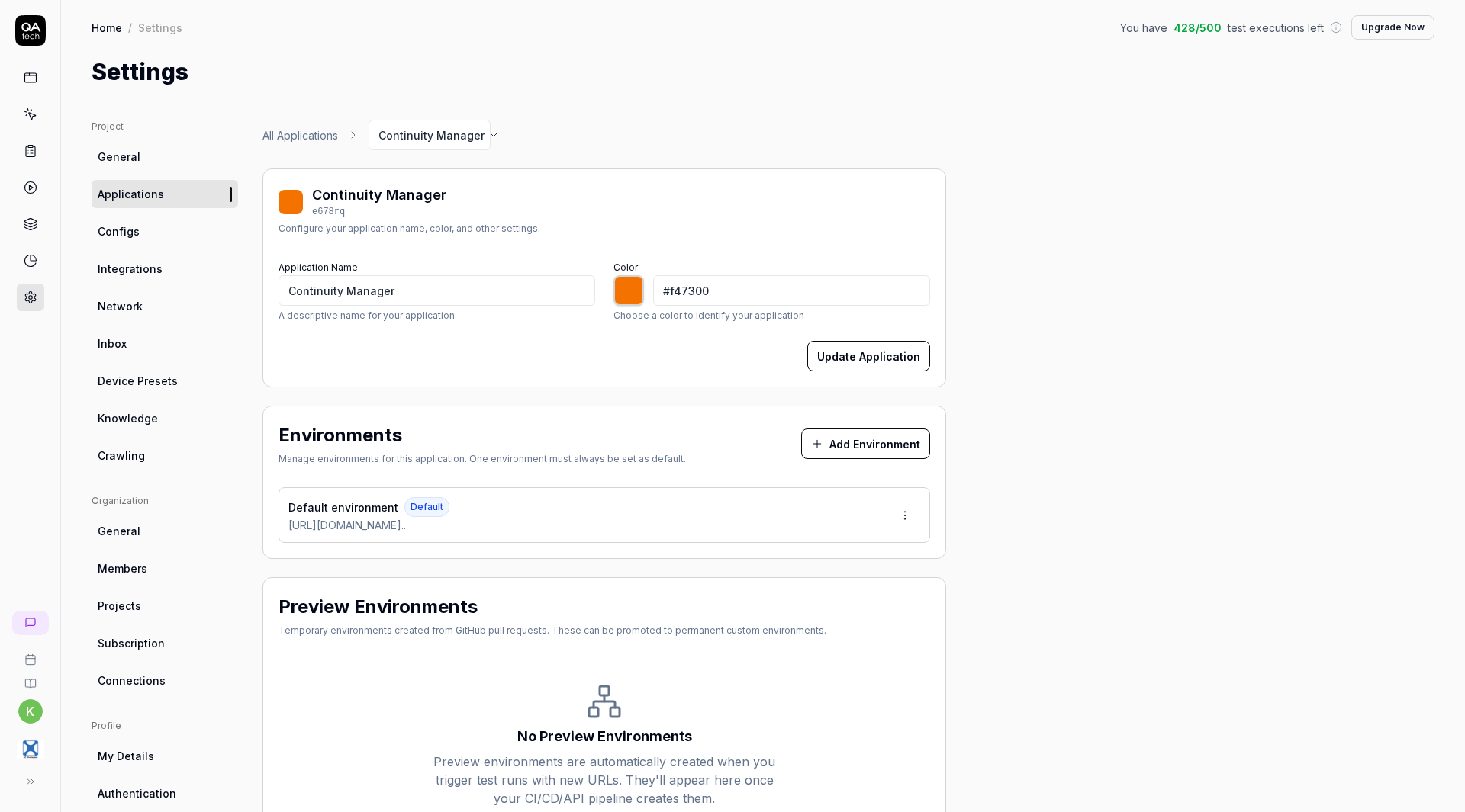
click at [28, 76] on icon at bounding box center [30, 77] width 14 height 14
click at [30, 113] on icon at bounding box center [31, 116] width 6 height 6
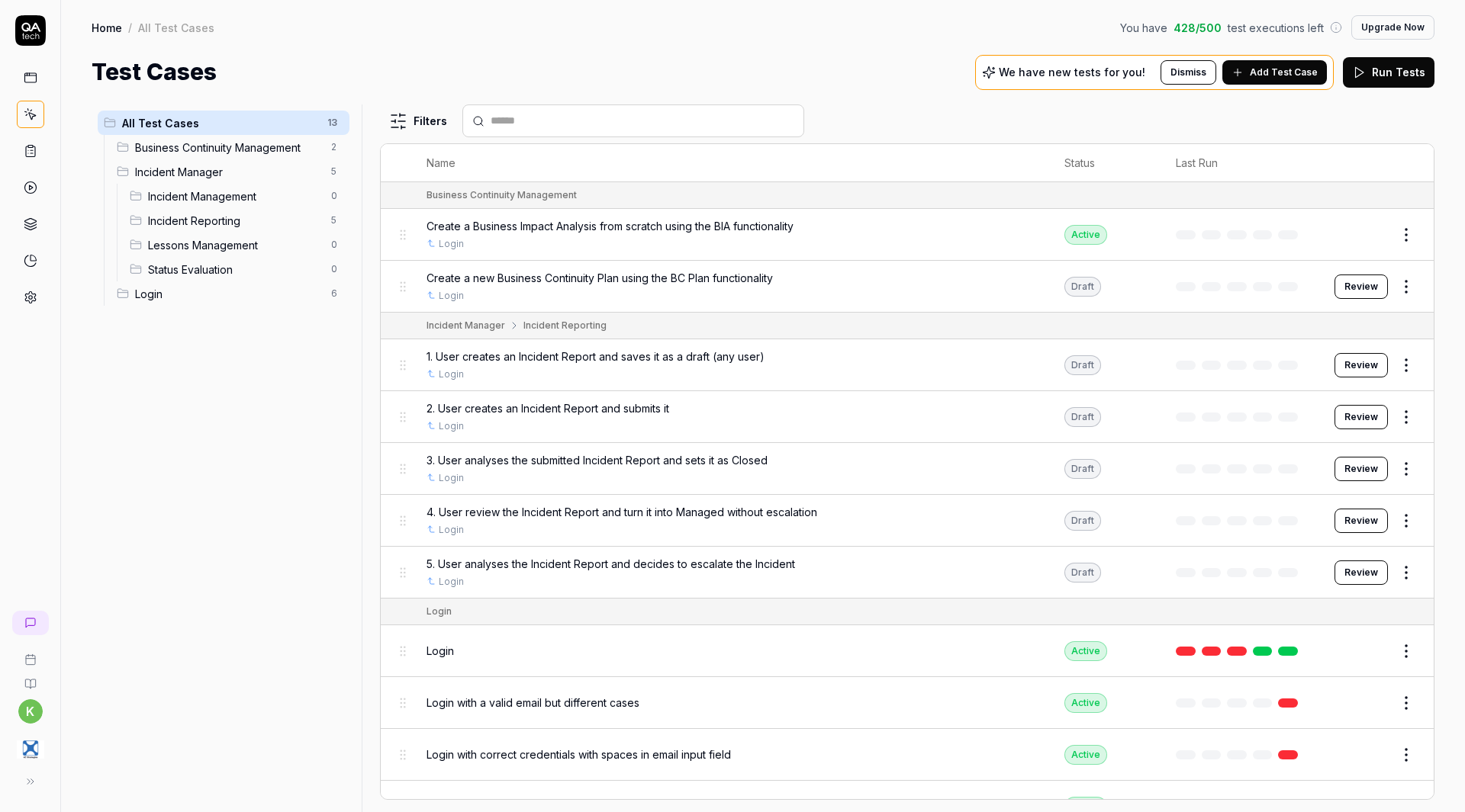
click at [1279, 69] on span "Add Test Case" at bounding box center [1283, 72] width 68 height 14
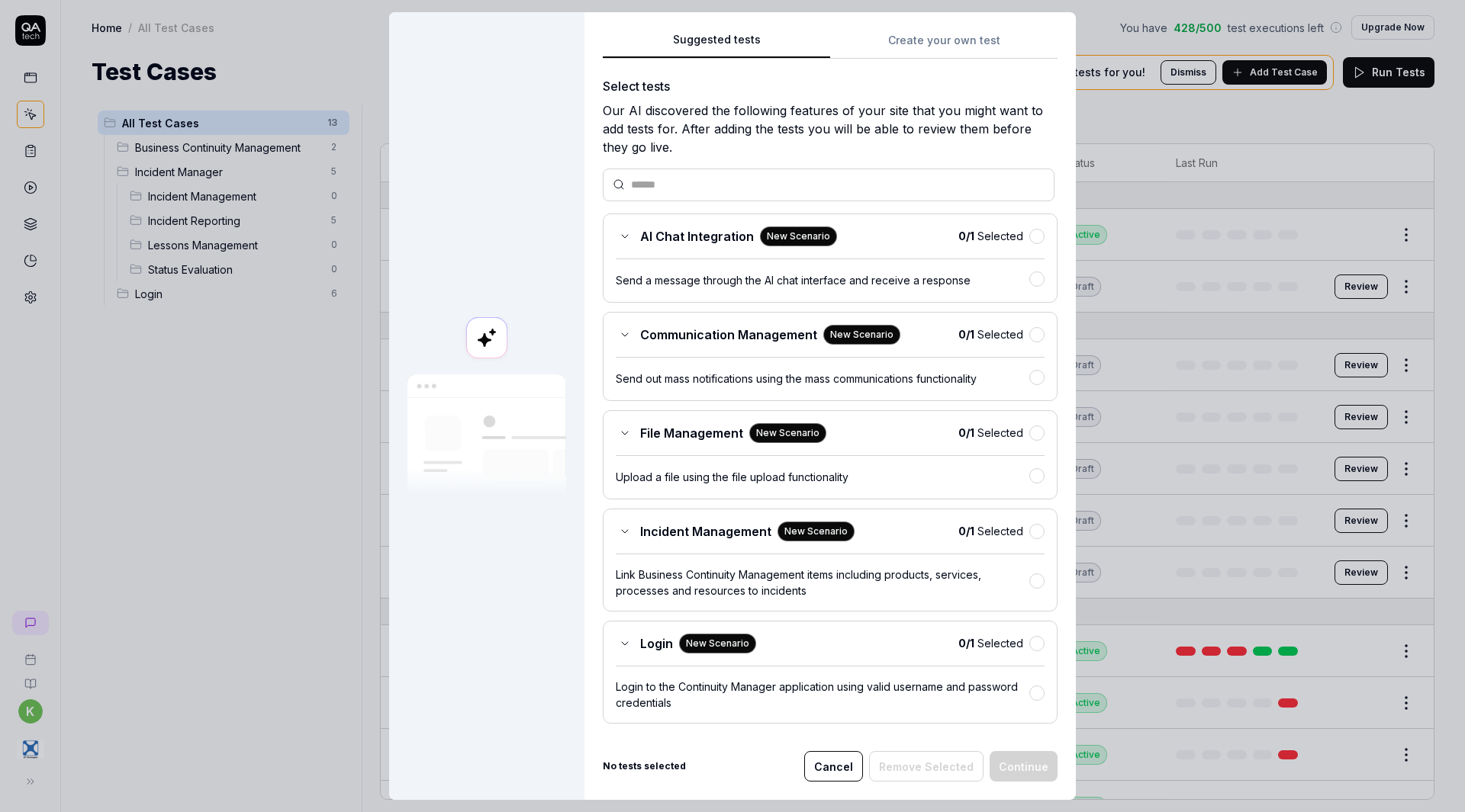
scroll to position [333, 0]
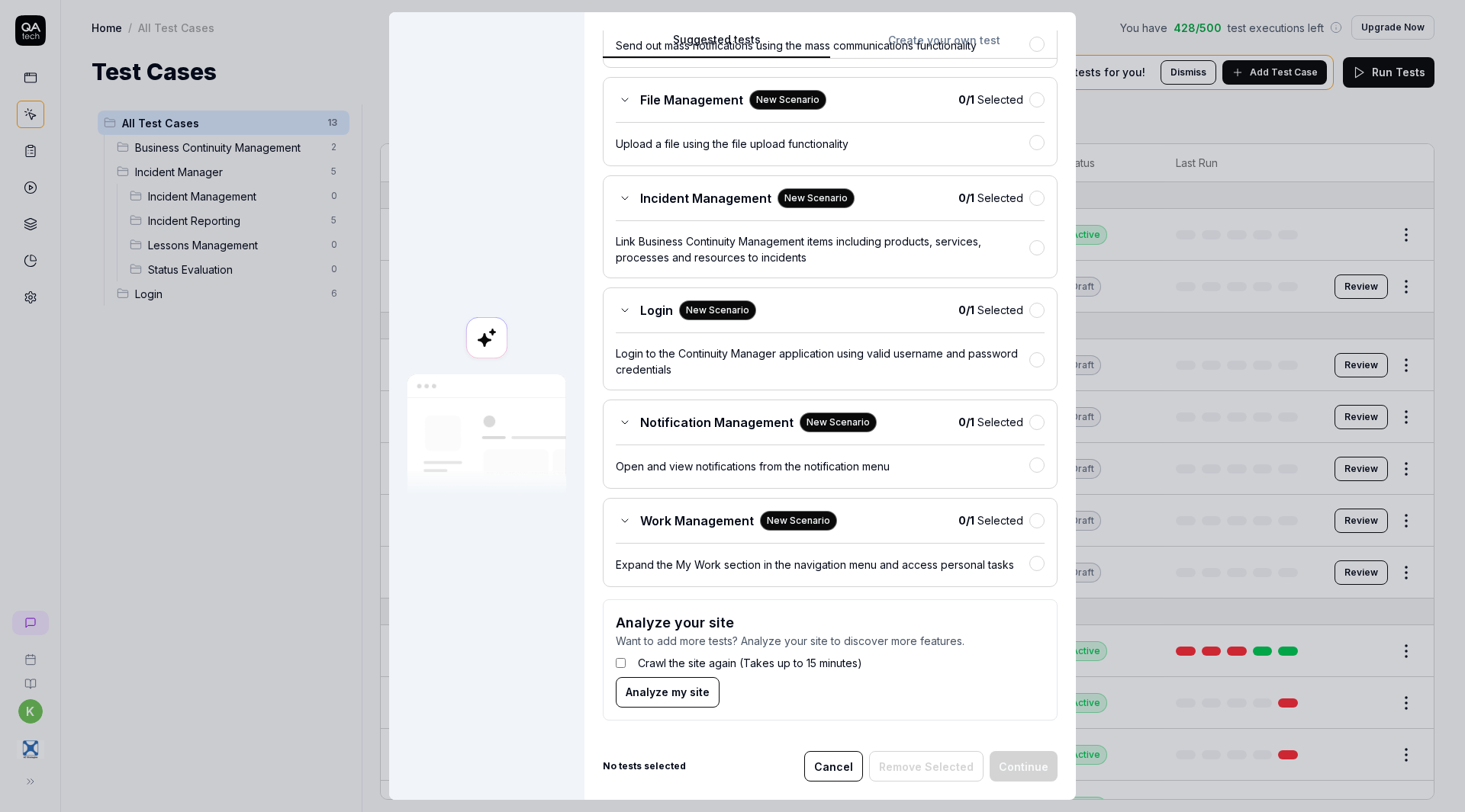
click at [677, 694] on span "Analyze my site" at bounding box center [668, 691] width 84 height 16
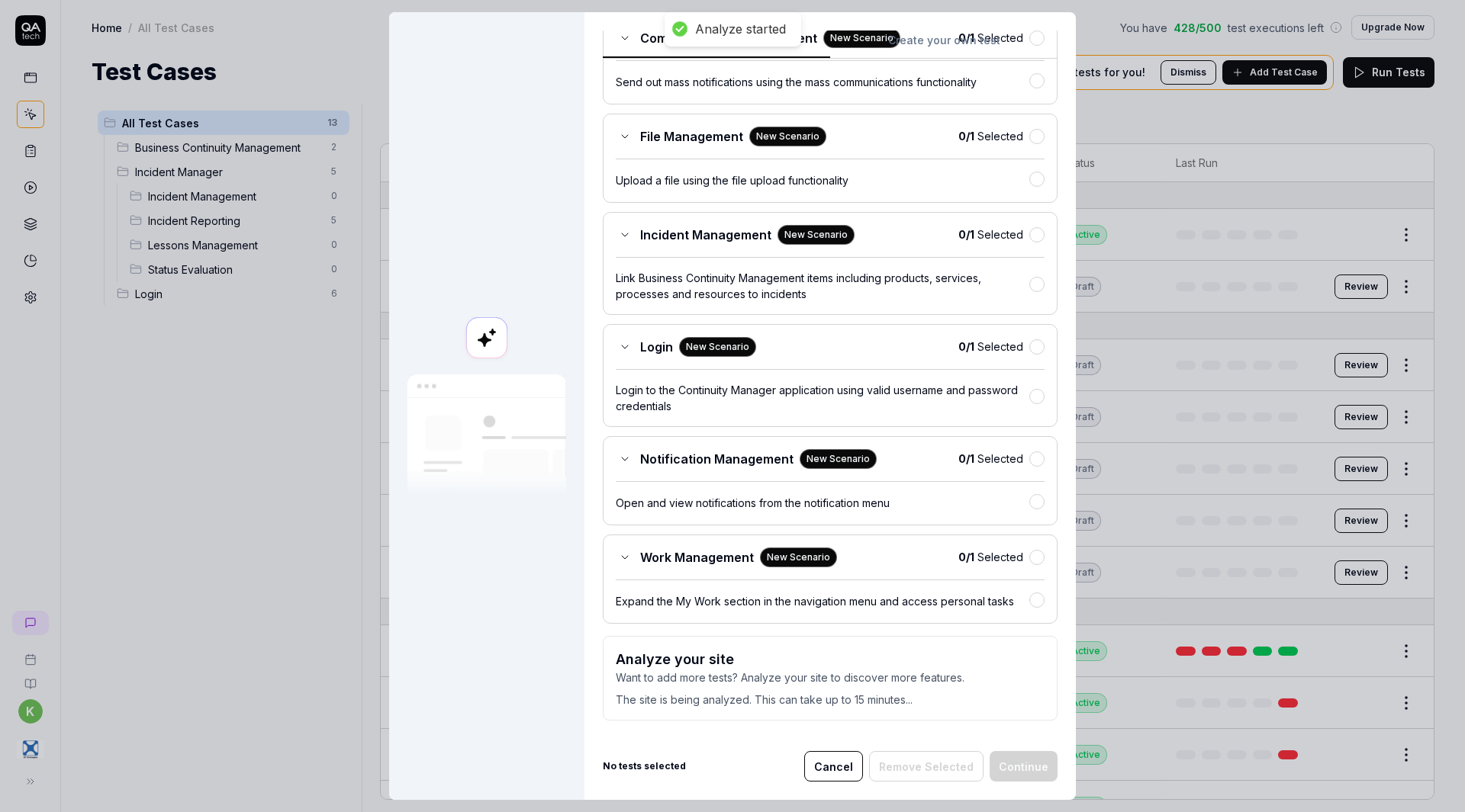
scroll to position [0, 0]
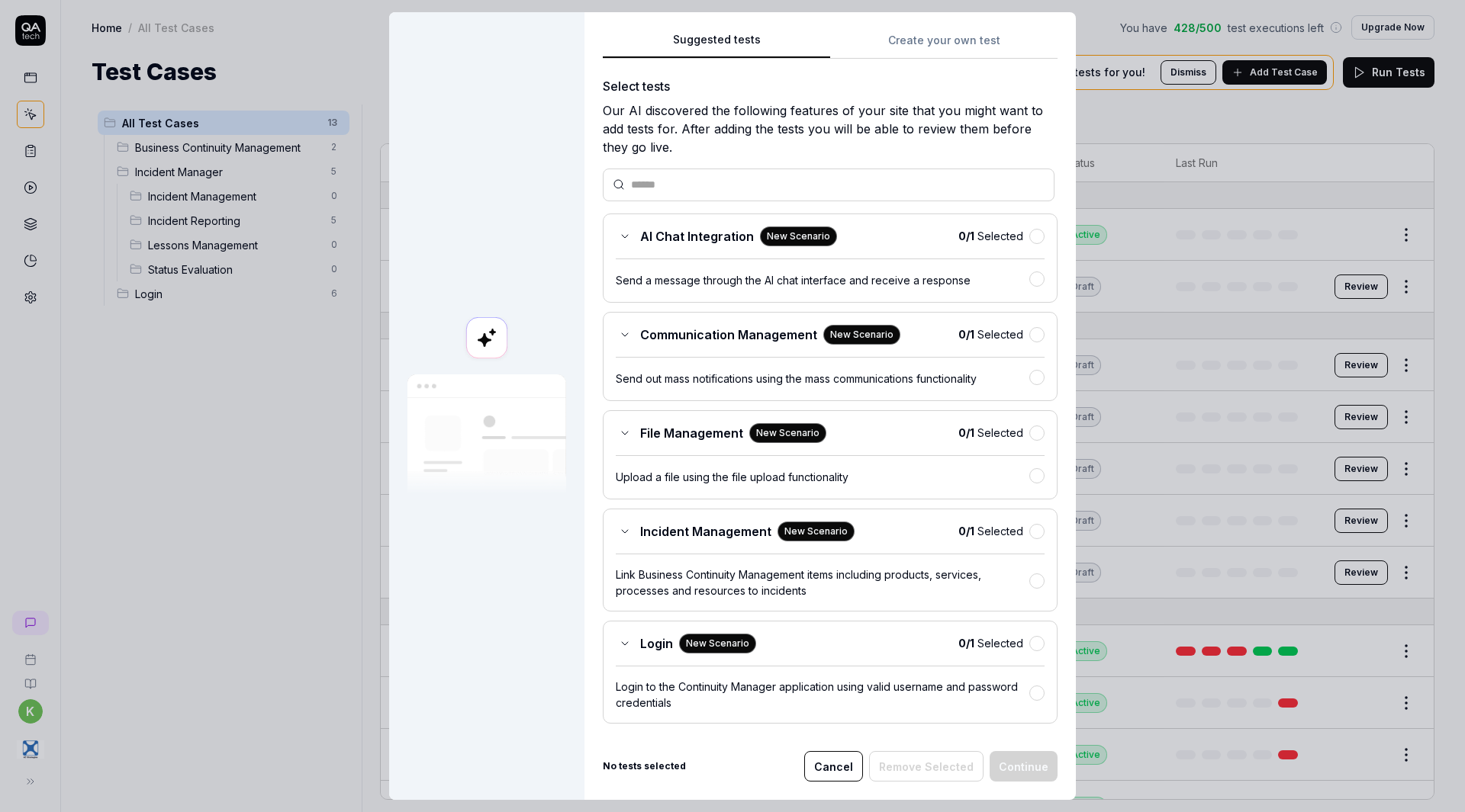
click at [846, 767] on button "Cancel" at bounding box center [833, 767] width 58 height 31
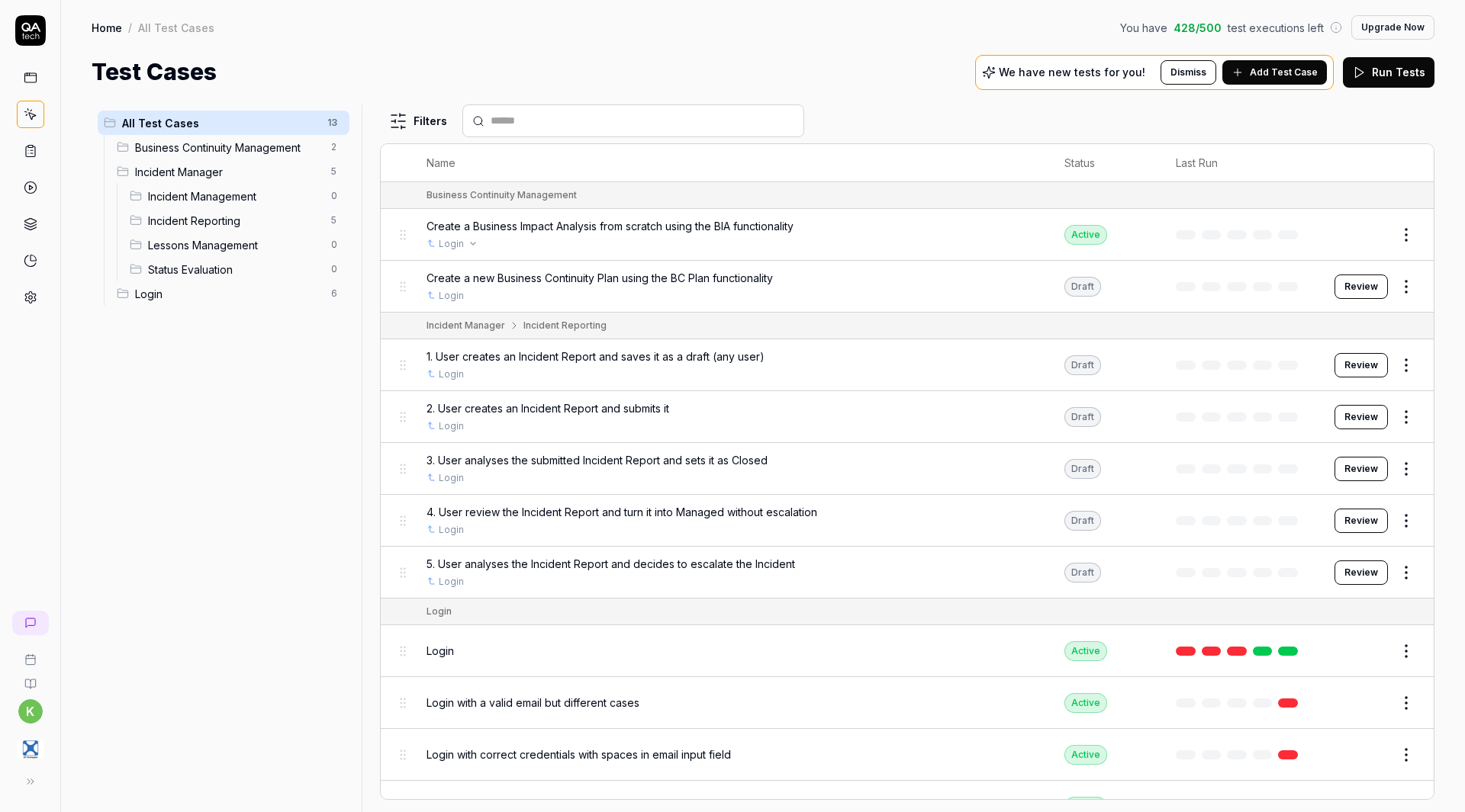
click at [461, 242] on link "Login" at bounding box center [451, 244] width 25 height 14
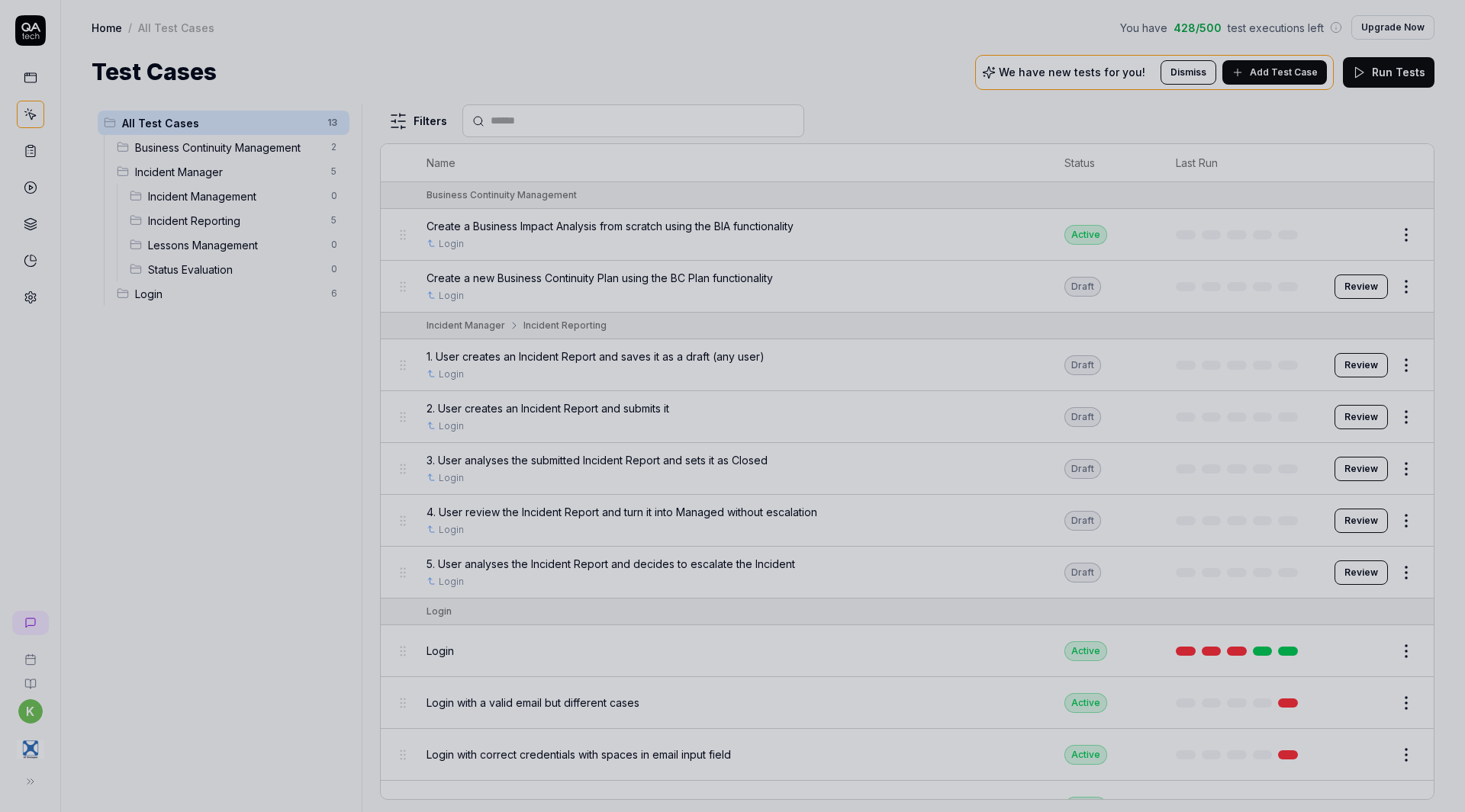
click at [936, 99] on div at bounding box center [732, 406] width 1465 height 812
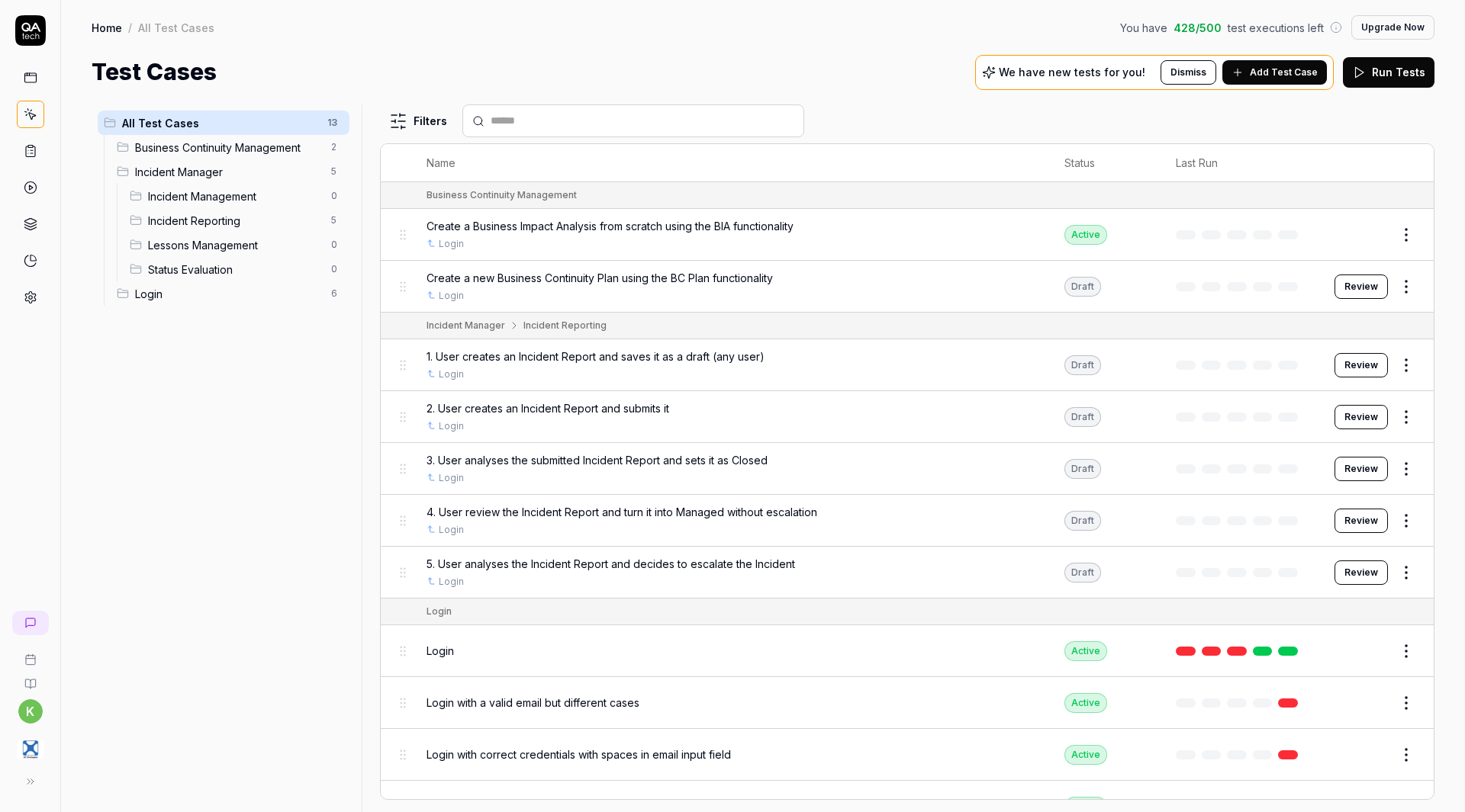
click at [1351, 289] on button "Review" at bounding box center [1361, 287] width 54 height 24
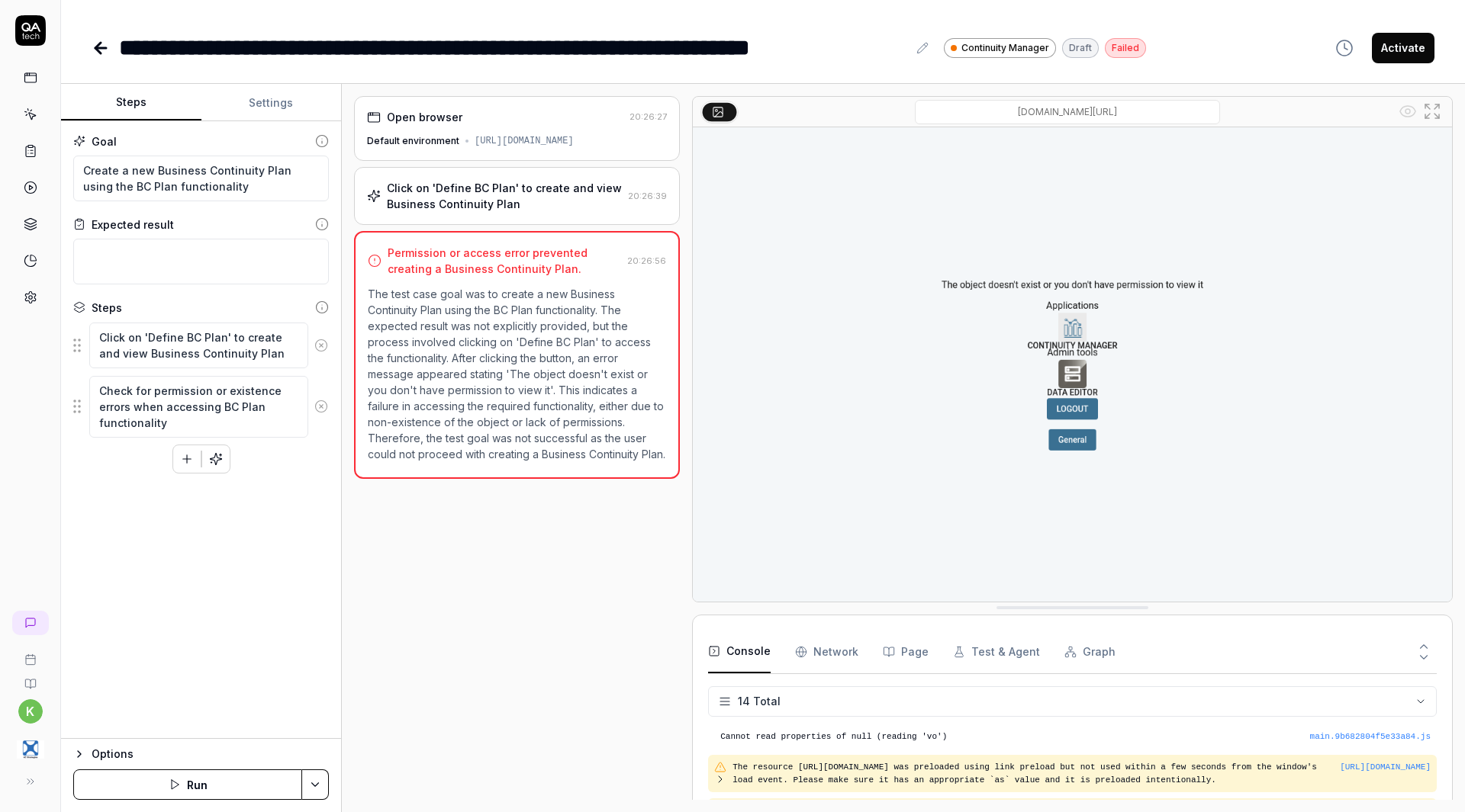
scroll to position [384, 0]
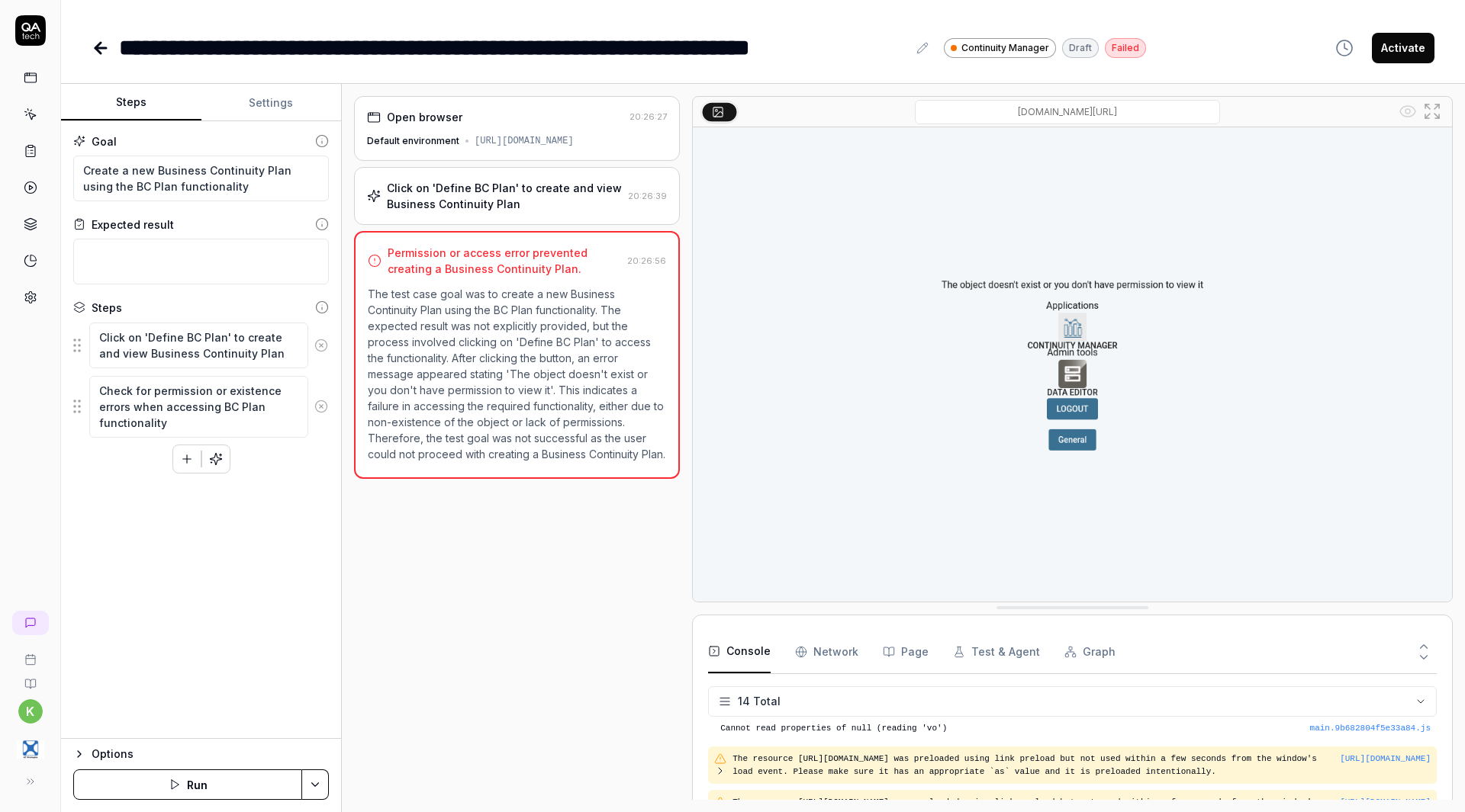
click at [511, 119] on div "Open browser" at bounding box center [495, 117] width 256 height 16
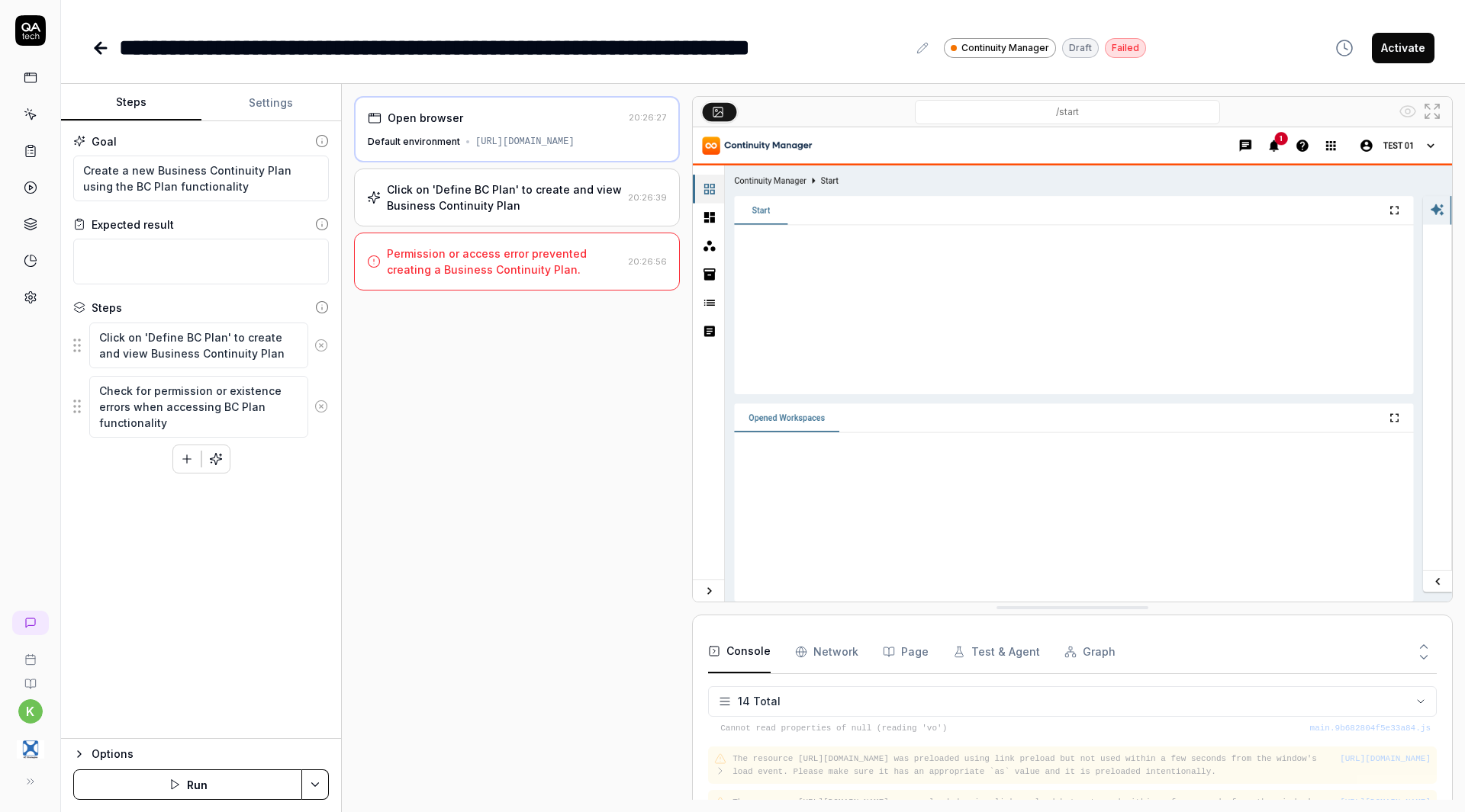
click at [529, 213] on div "Click on 'Define BC Plan' to create and view Business Continuity Plan" at bounding box center [504, 198] width 235 height 32
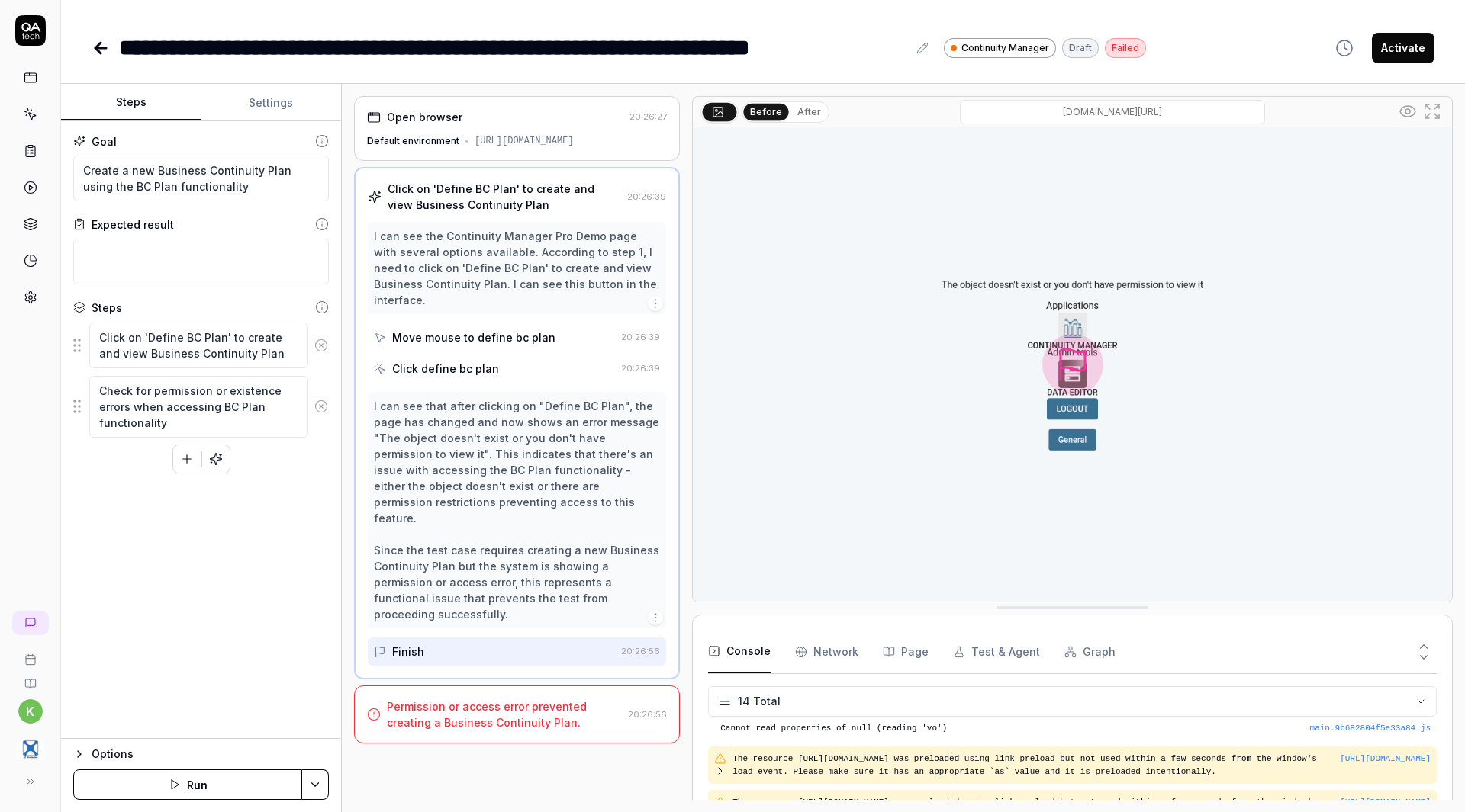
click at [223, 452] on button "button" at bounding box center [216, 459] width 28 height 28
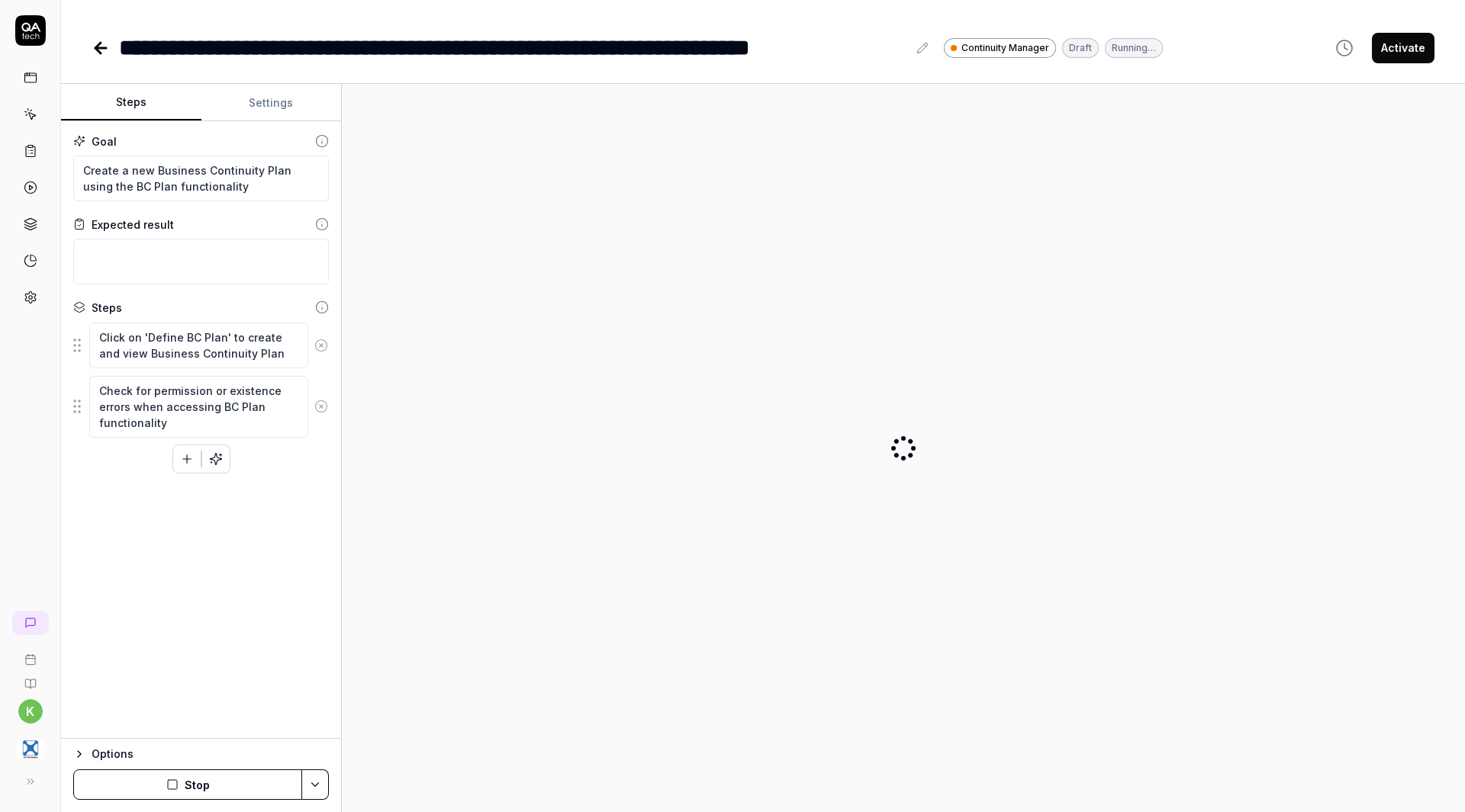
click at [255, 122] on div "Goal Create a new Business Continuity Plan using the BC Plan functionality Expe…" at bounding box center [201, 431] width 280 height 618
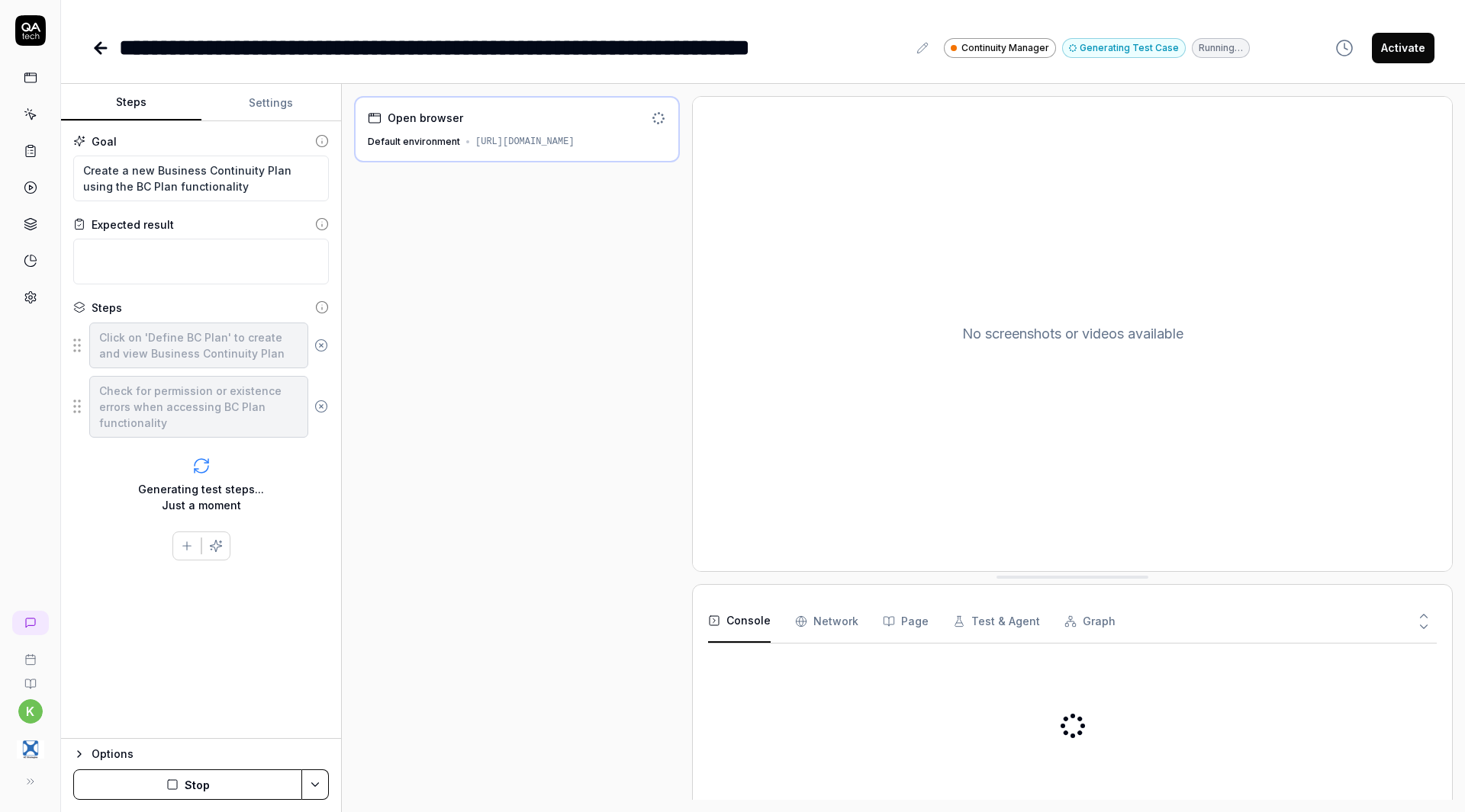
type textarea "*"
click at [253, 101] on button "Settings" at bounding box center [271, 102] width 140 height 36
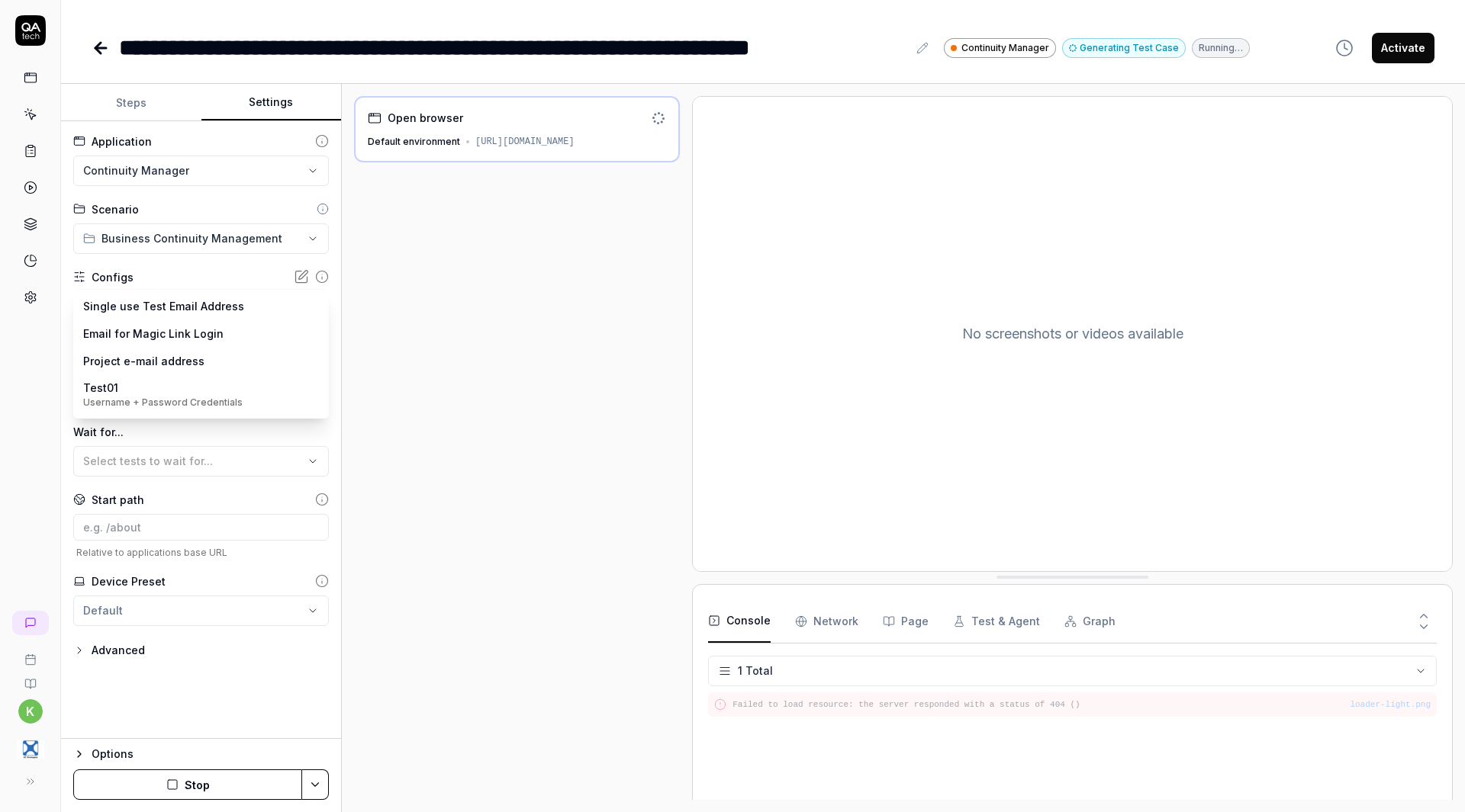
click at [177, 307] on body "**********" at bounding box center [732, 406] width 1465 height 812
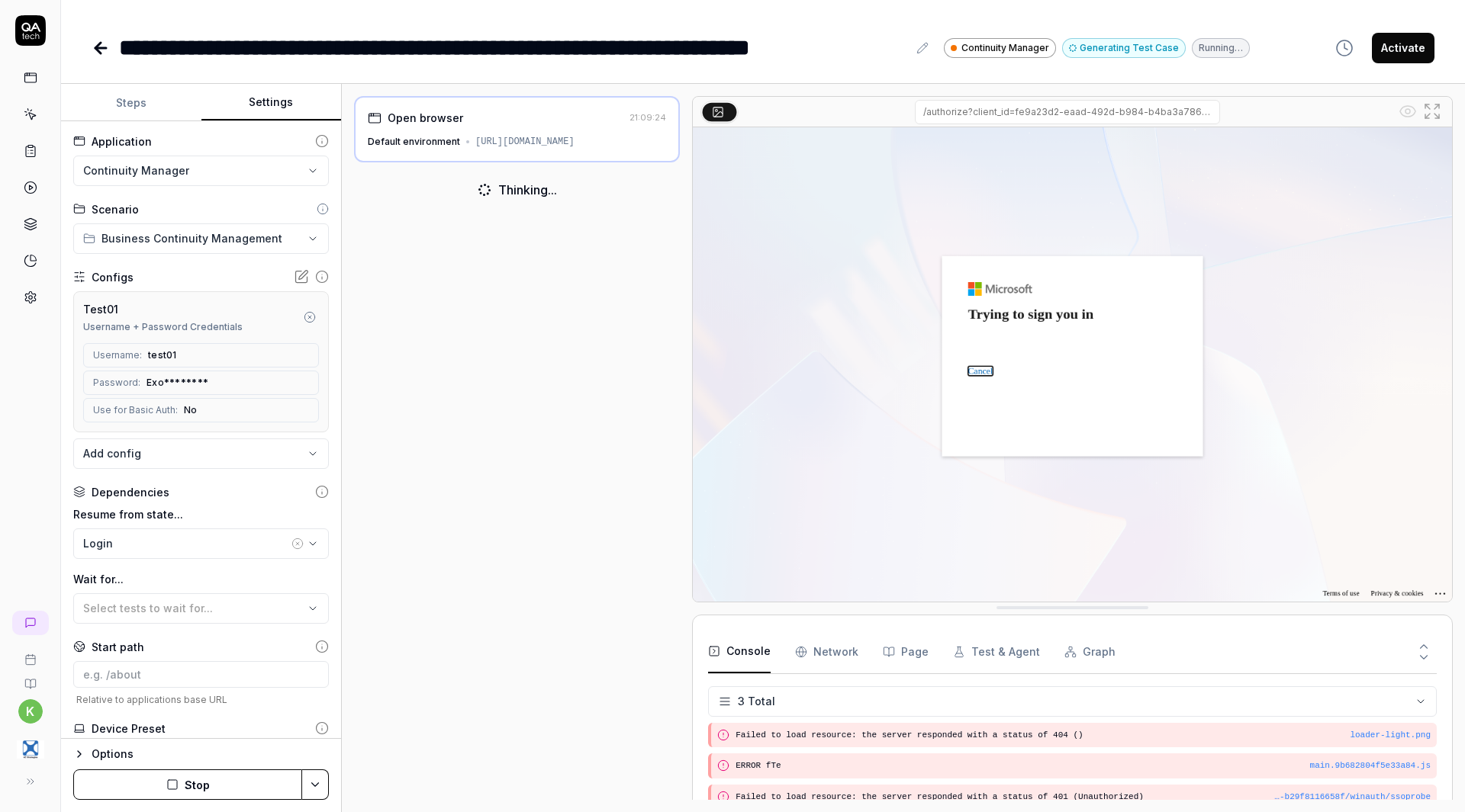
click at [215, 172] on html "**********" at bounding box center [732, 406] width 1465 height 812
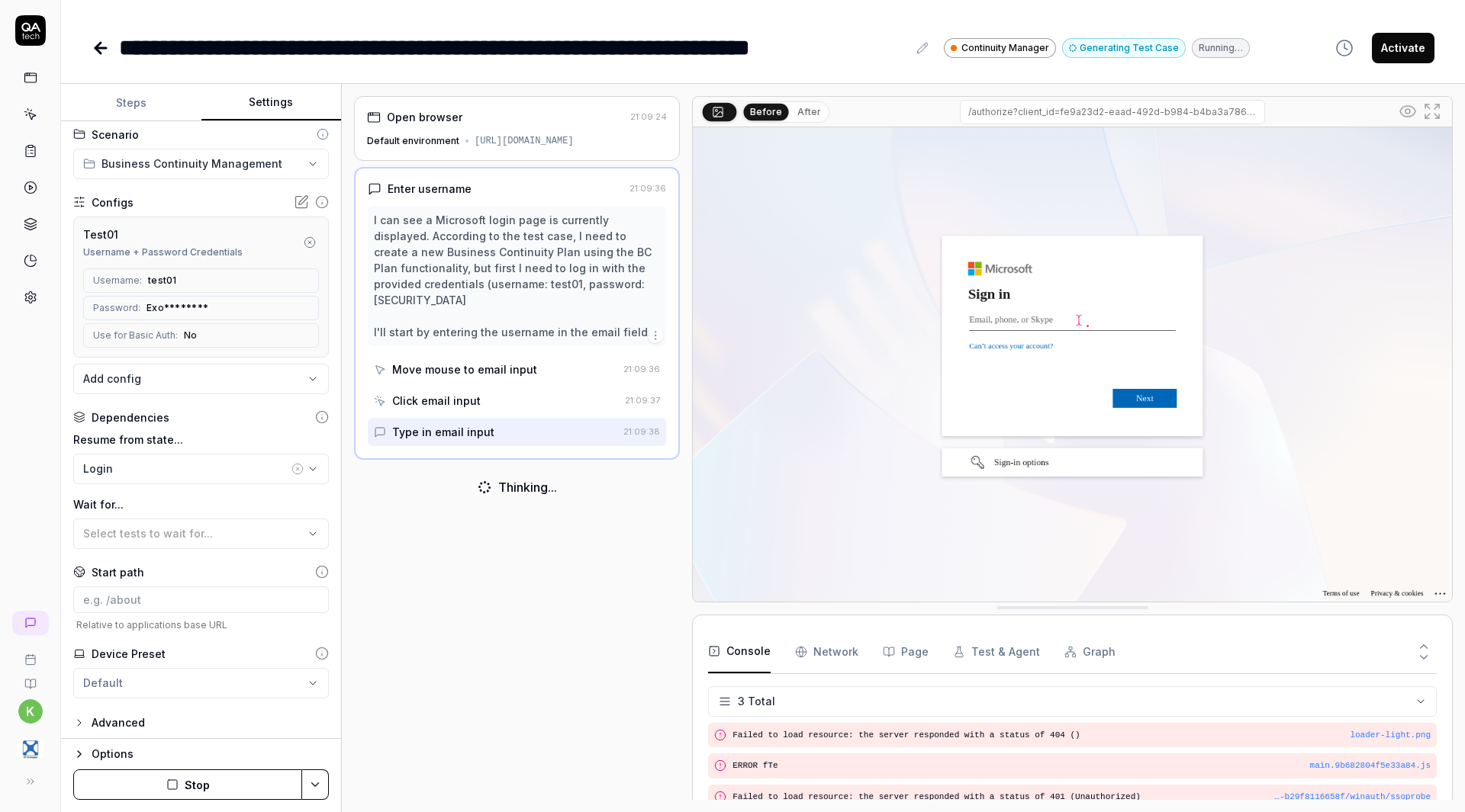
scroll to position [80, 0]
click at [187, 597] on input at bounding box center [201, 594] width 255 height 27
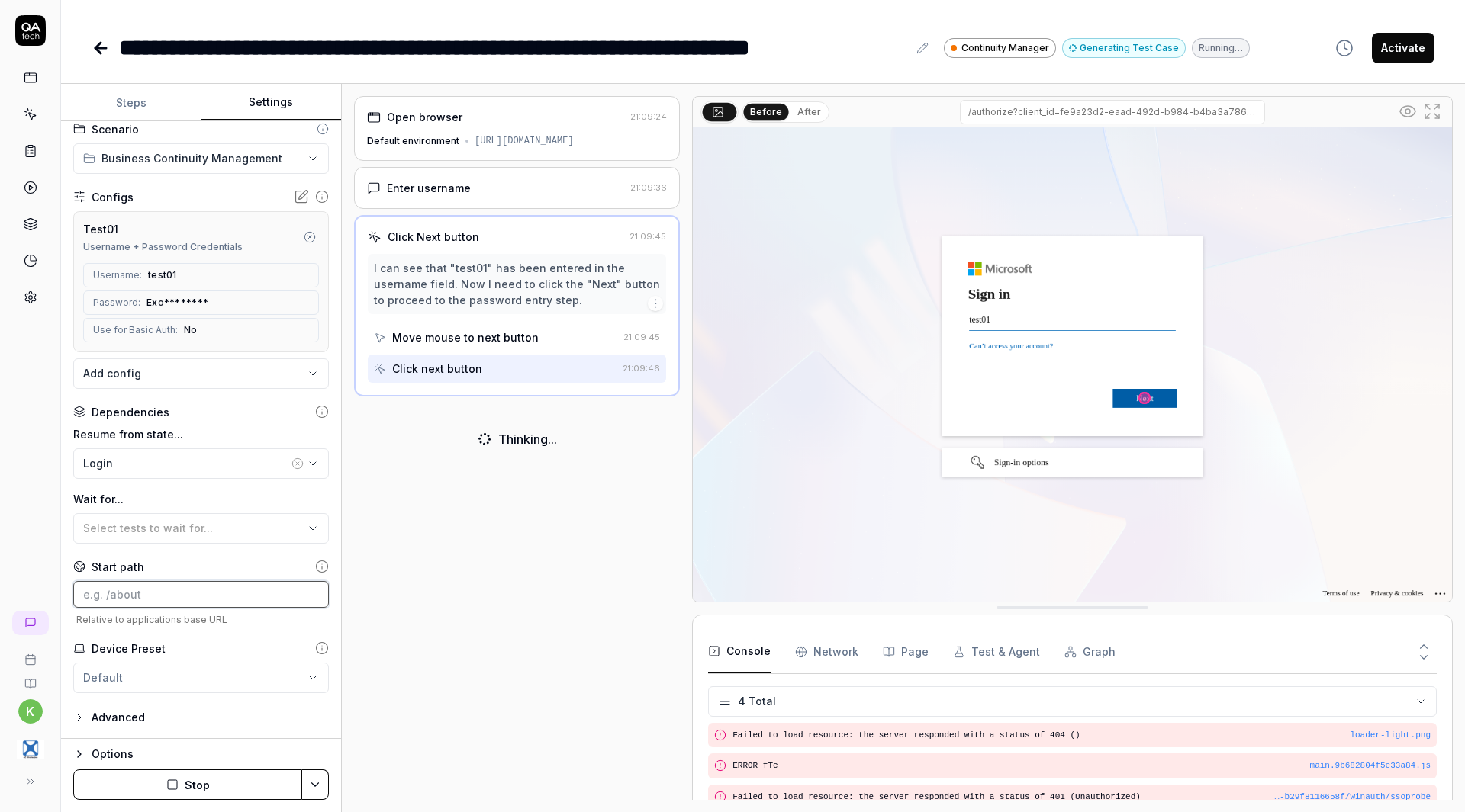
scroll to position [25, 0]
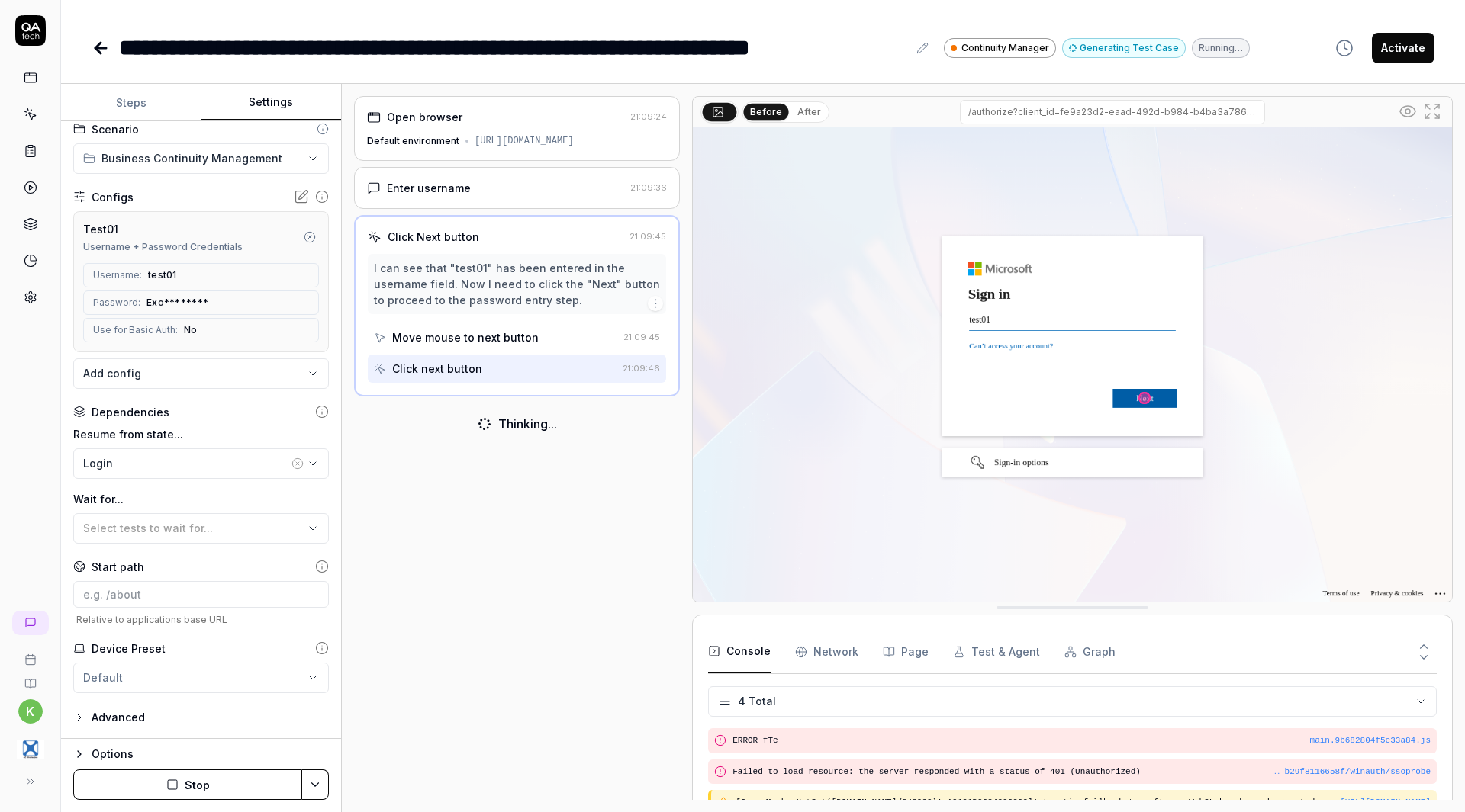
click at [20, 304] on link at bounding box center [31, 298] width 28 height 28
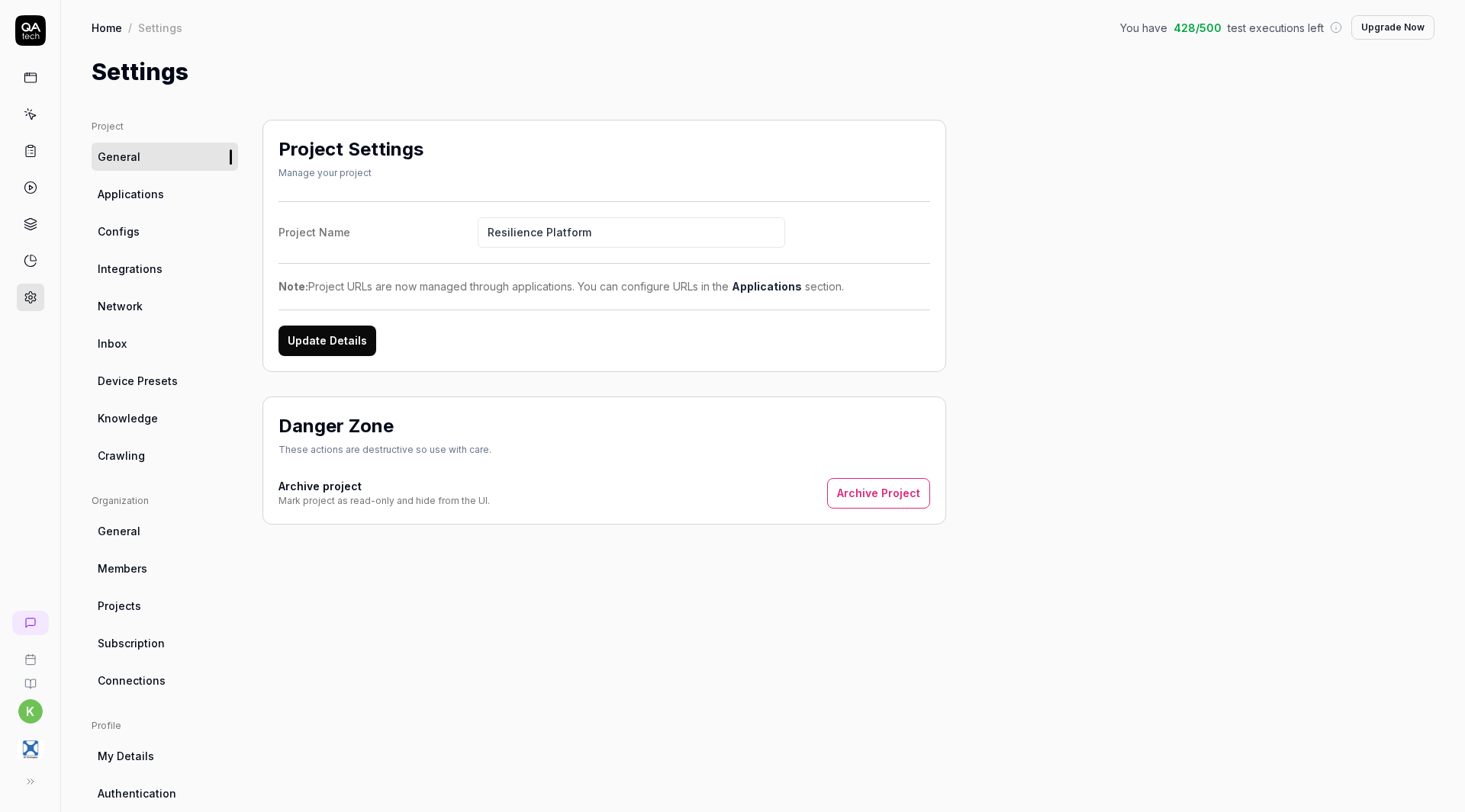
click at [179, 194] on link "Applications" at bounding box center [165, 194] width 147 height 28
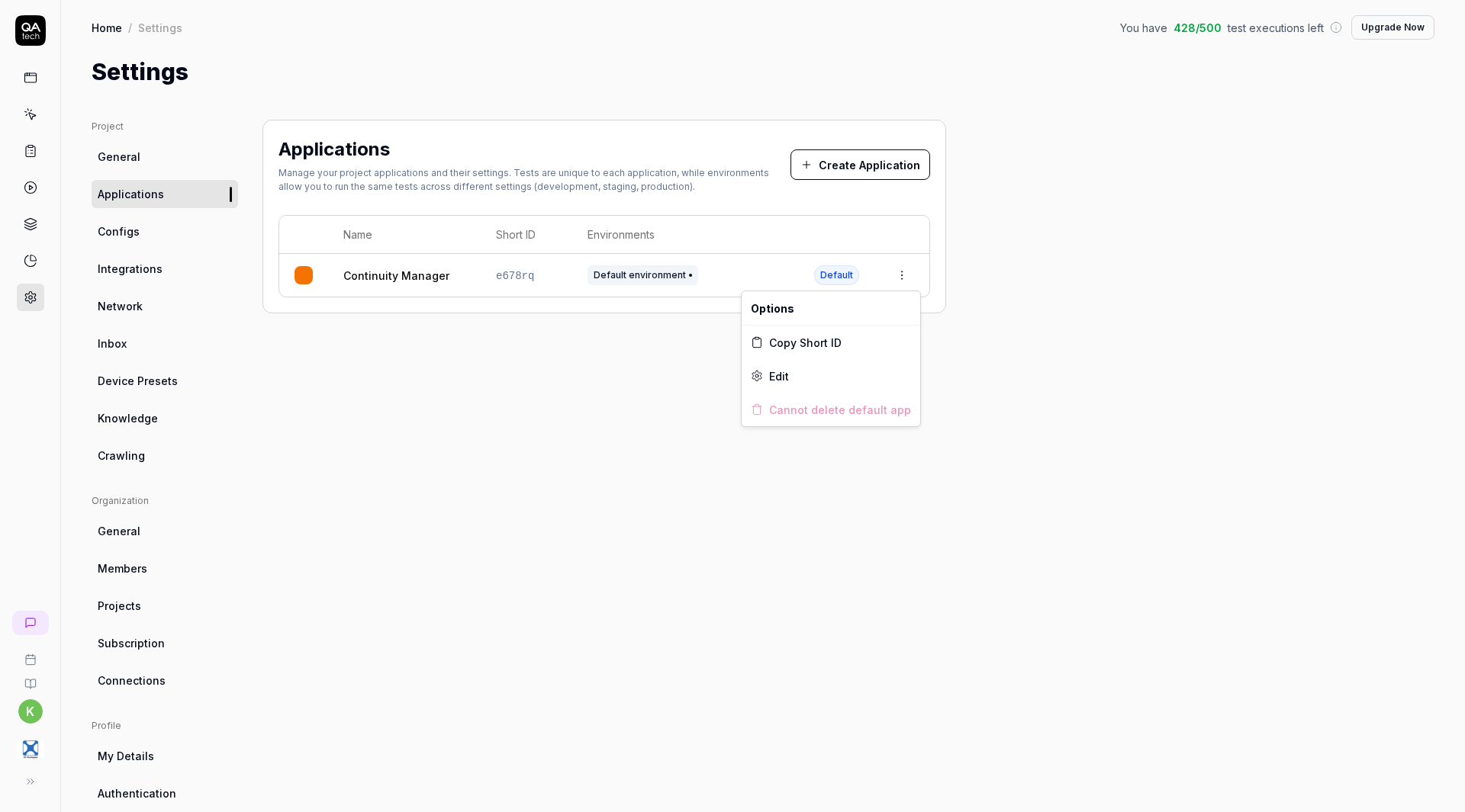
click at [898, 277] on html "k Home / Settings You have 428 / 500 test executions left Upgrade Now Home / Se…" at bounding box center [732, 406] width 1465 height 812
click at [797, 383] on div "Edit" at bounding box center [831, 376] width 178 height 33
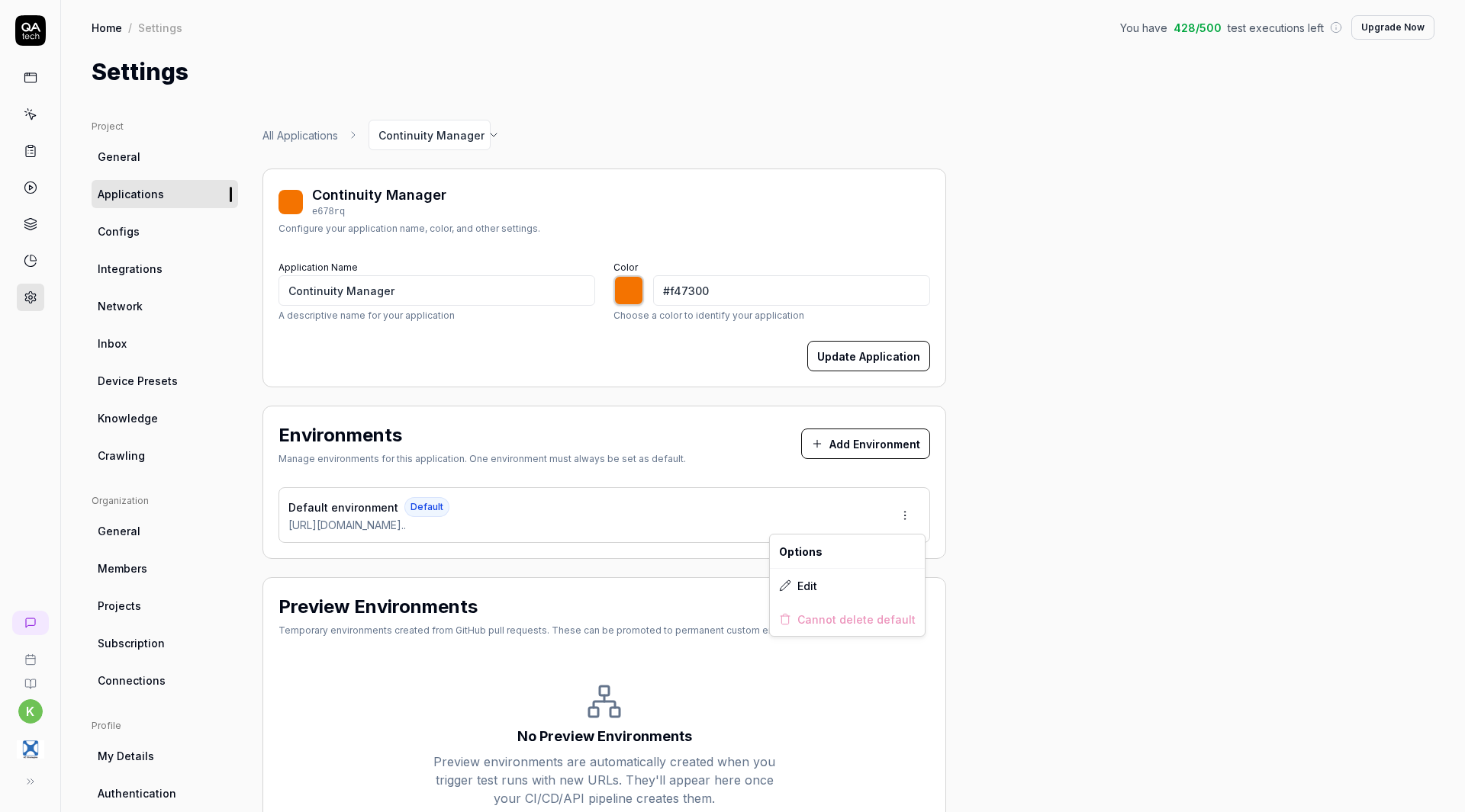
click at [902, 525] on html "k Home / Settings You have 428 / 500 test executions left Upgrade Now Home / Se…" at bounding box center [732, 406] width 1465 height 812
click at [825, 586] on div "Edit" at bounding box center [847, 586] width 155 height 33
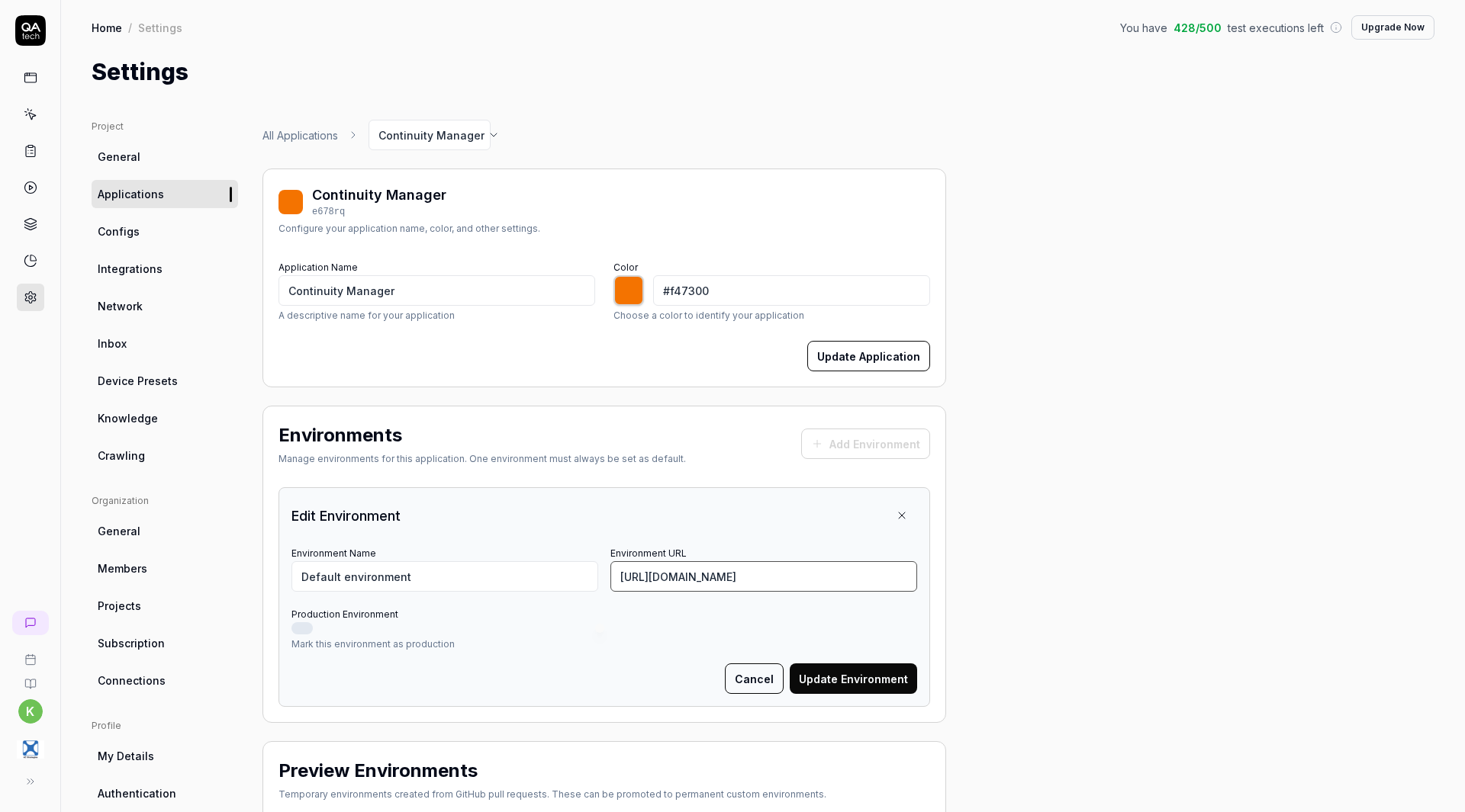
click at [759, 568] on input "[URL][DOMAIN_NAME]" at bounding box center [764, 576] width 306 height 31
drag, startPoint x: 750, startPoint y: 662, endPoint x: 749, endPoint y: 672, distance: 10.0
click at [749, 672] on form "Environment Name Default environment Environment URL https://continuitymanagerp…" at bounding box center [604, 618] width 626 height 151
click at [749, 672] on button "Cancel" at bounding box center [754, 678] width 58 height 31
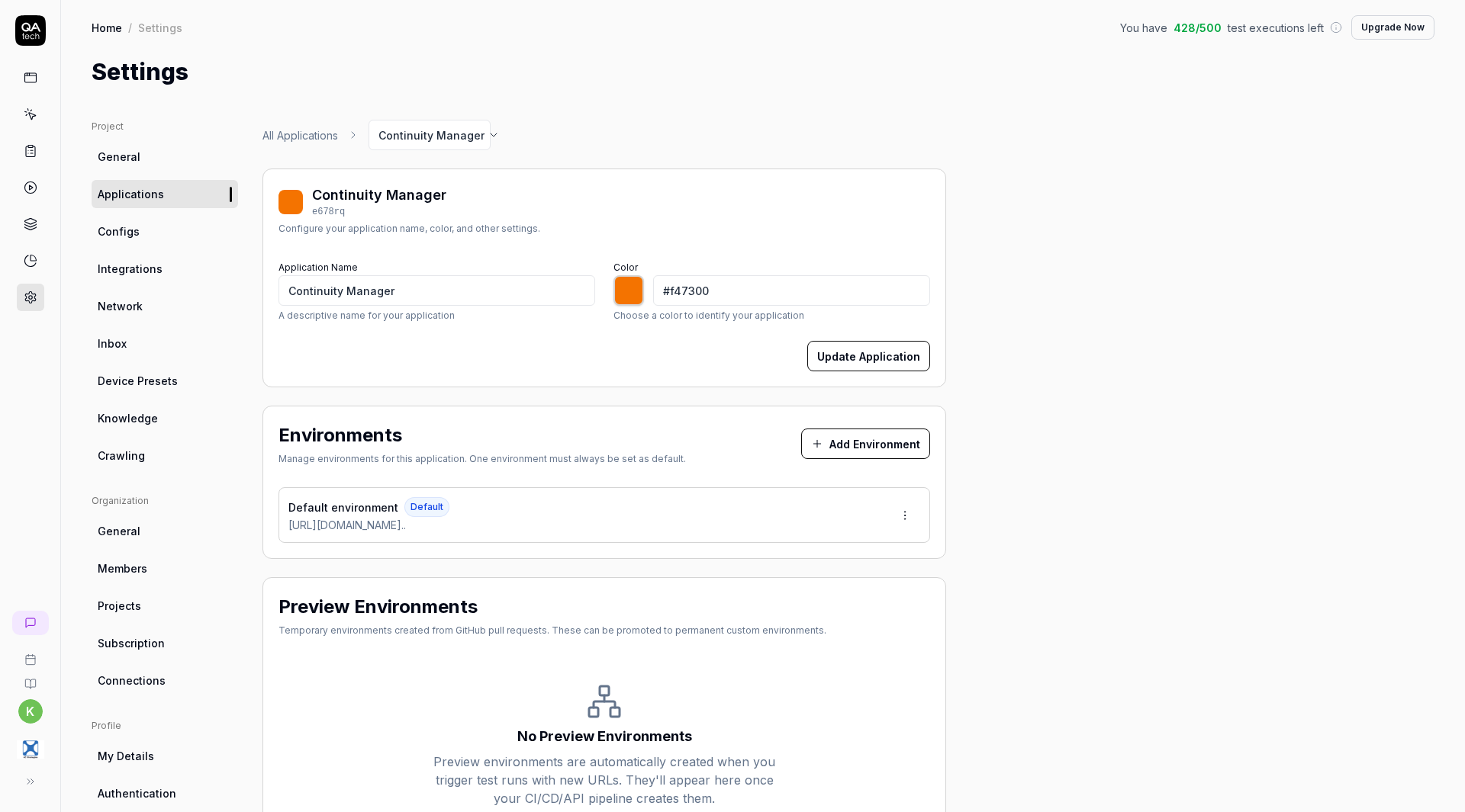
click at [35, 83] on rect at bounding box center [30, 78] width 11 height 9
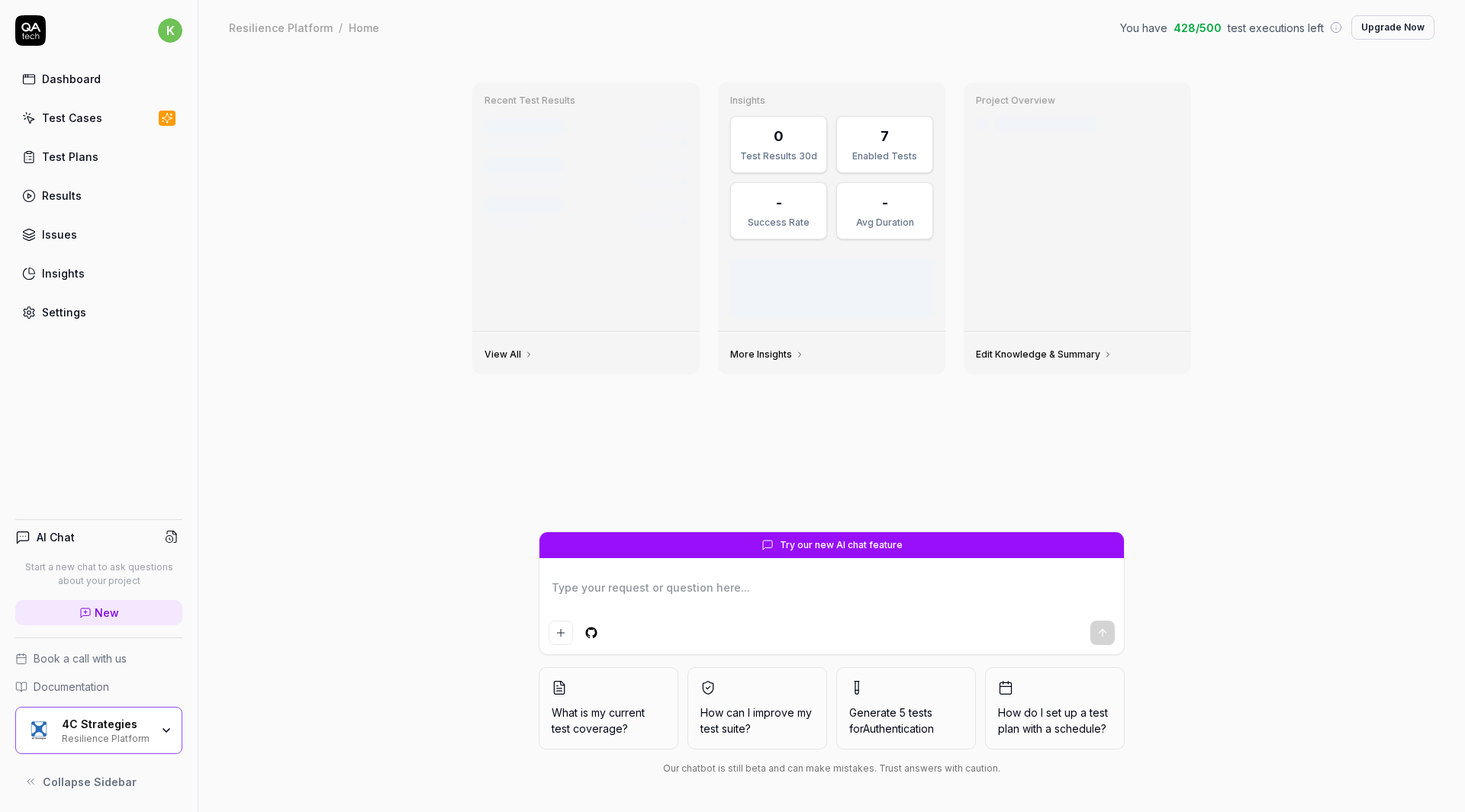
click at [26, 113] on icon at bounding box center [29, 118] width 14 height 14
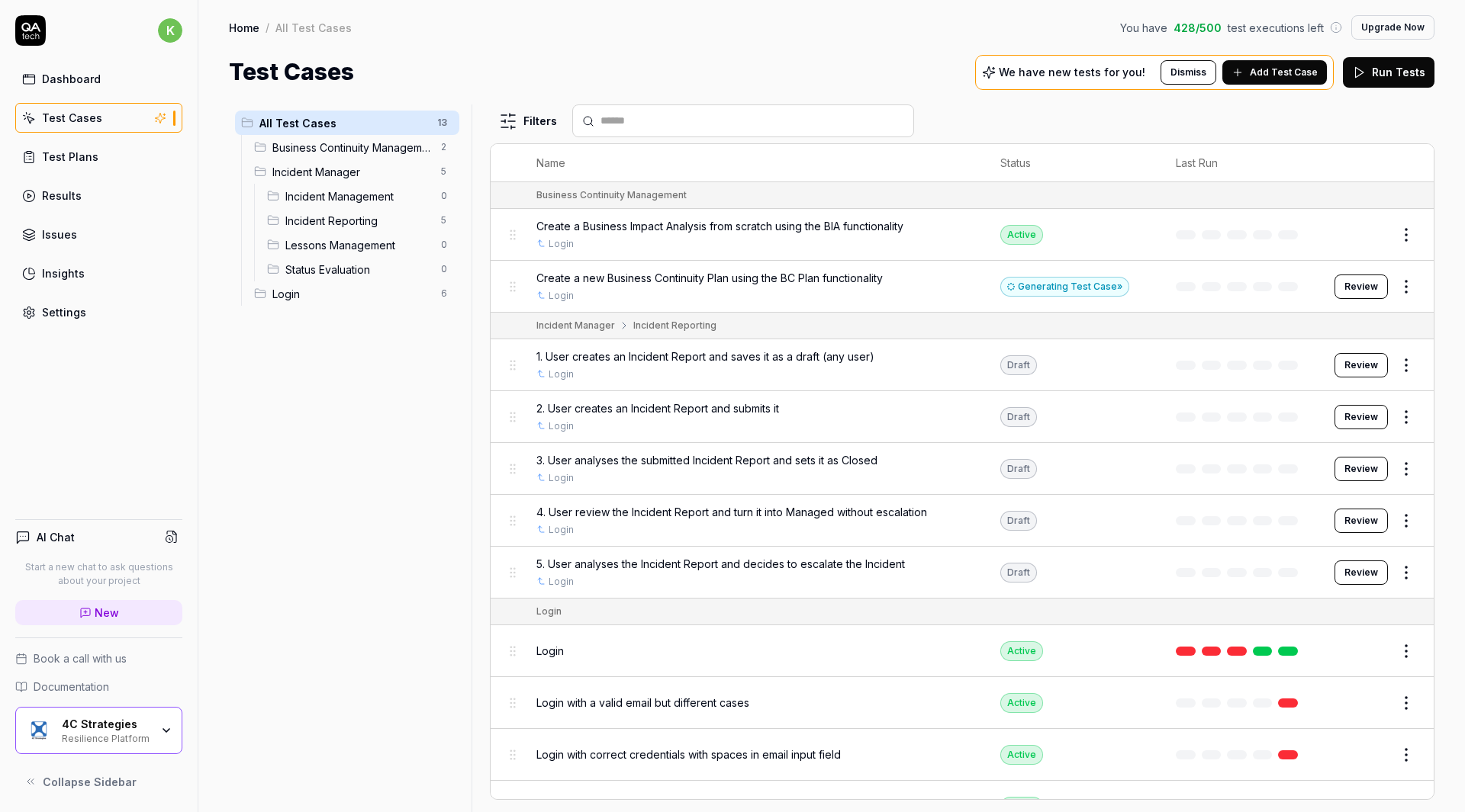
click at [1354, 290] on button "Review" at bounding box center [1361, 287] width 54 height 24
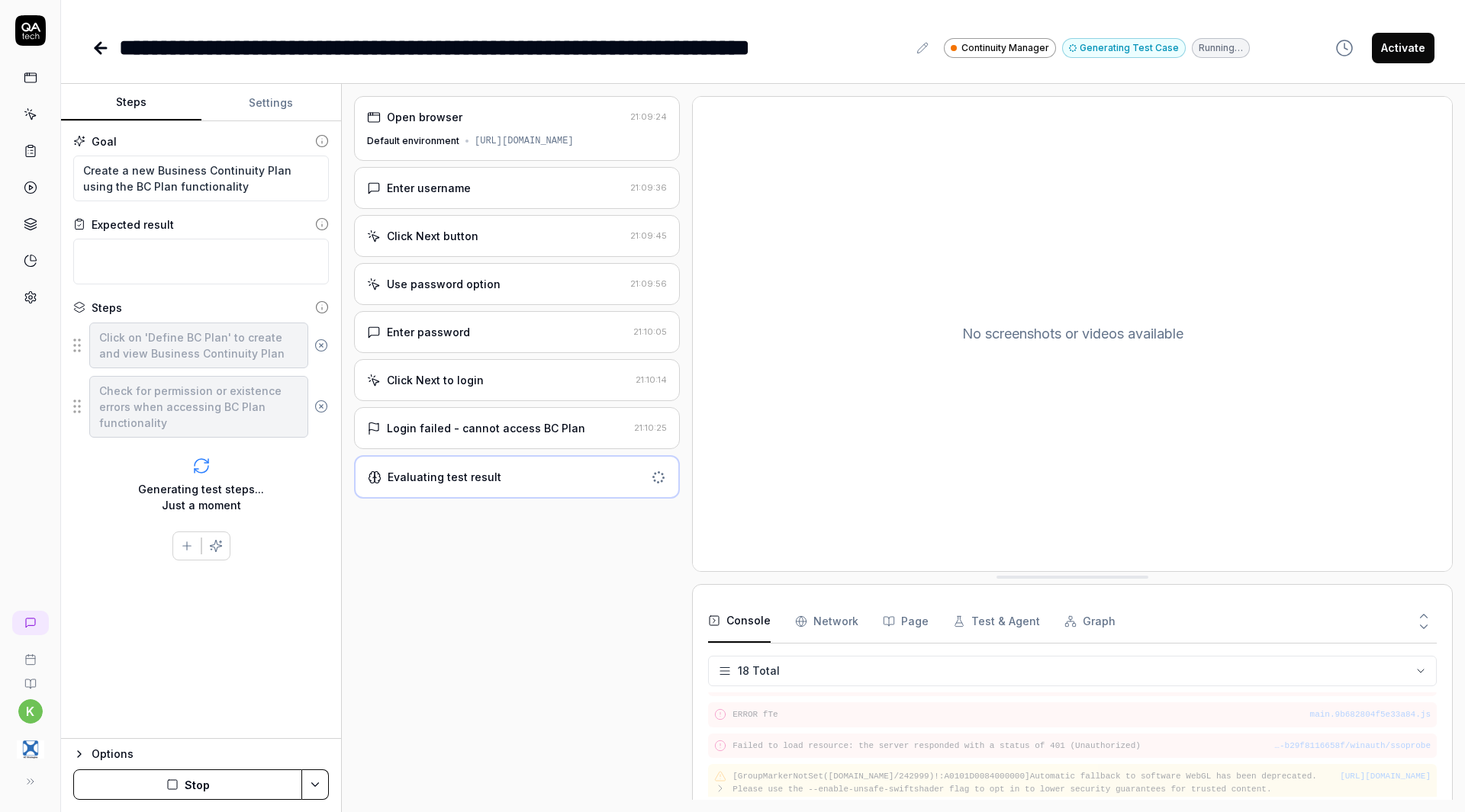
scroll to position [483, 0]
type textarea "*"
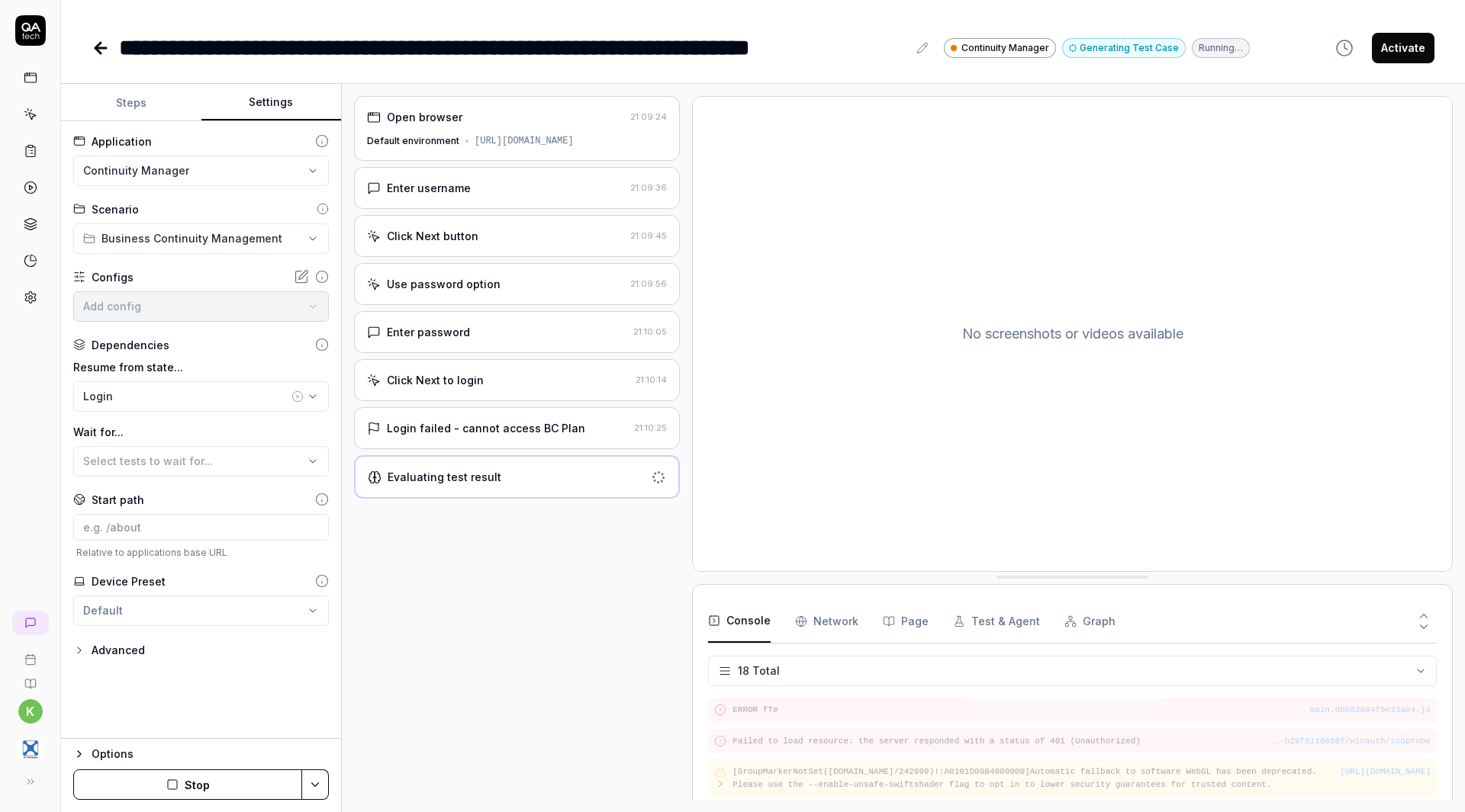
click at [277, 110] on button "Settings" at bounding box center [271, 102] width 140 height 36
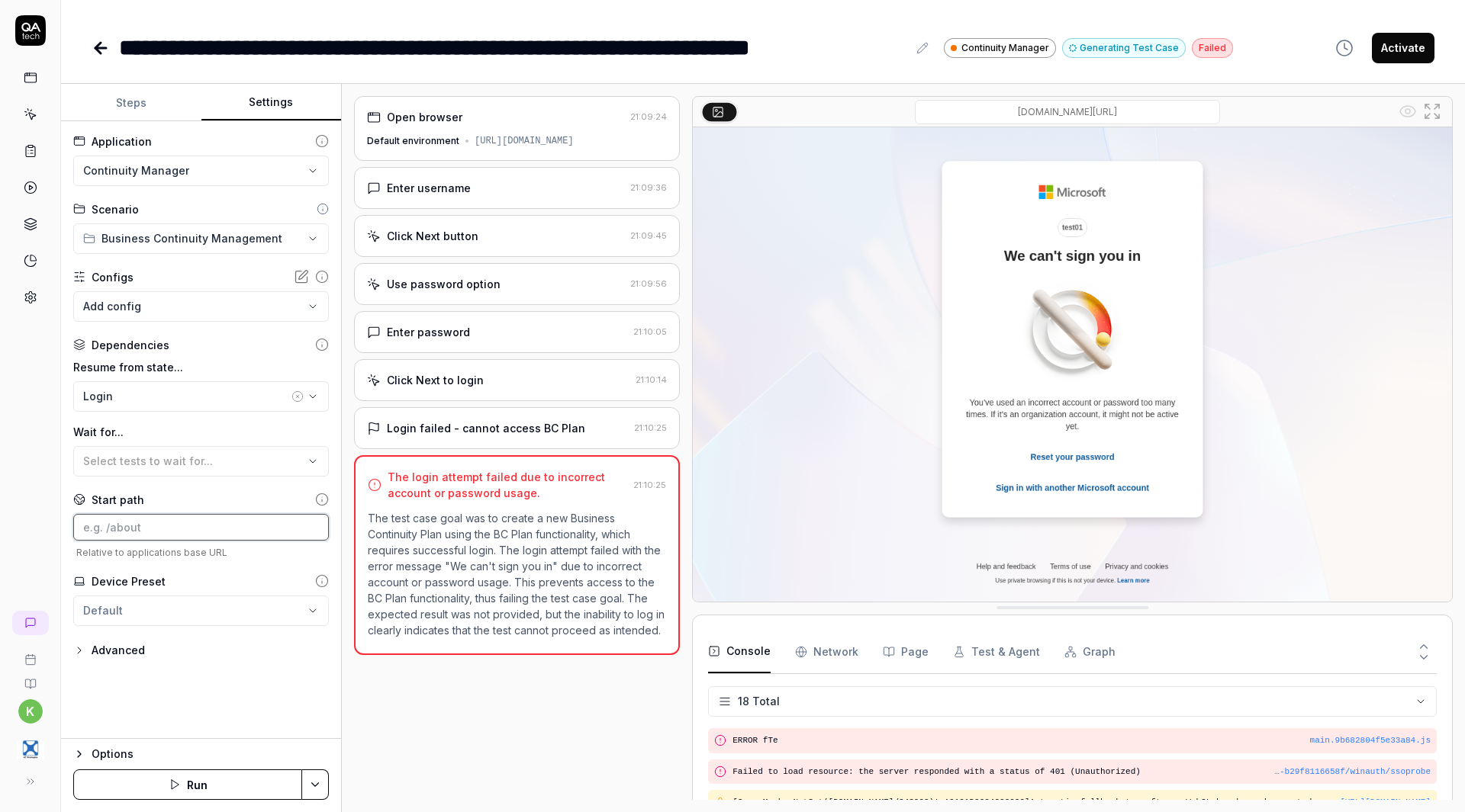
click at [190, 527] on input at bounding box center [201, 527] width 255 height 27
paste input "[URL][DOMAIN_NAME]"
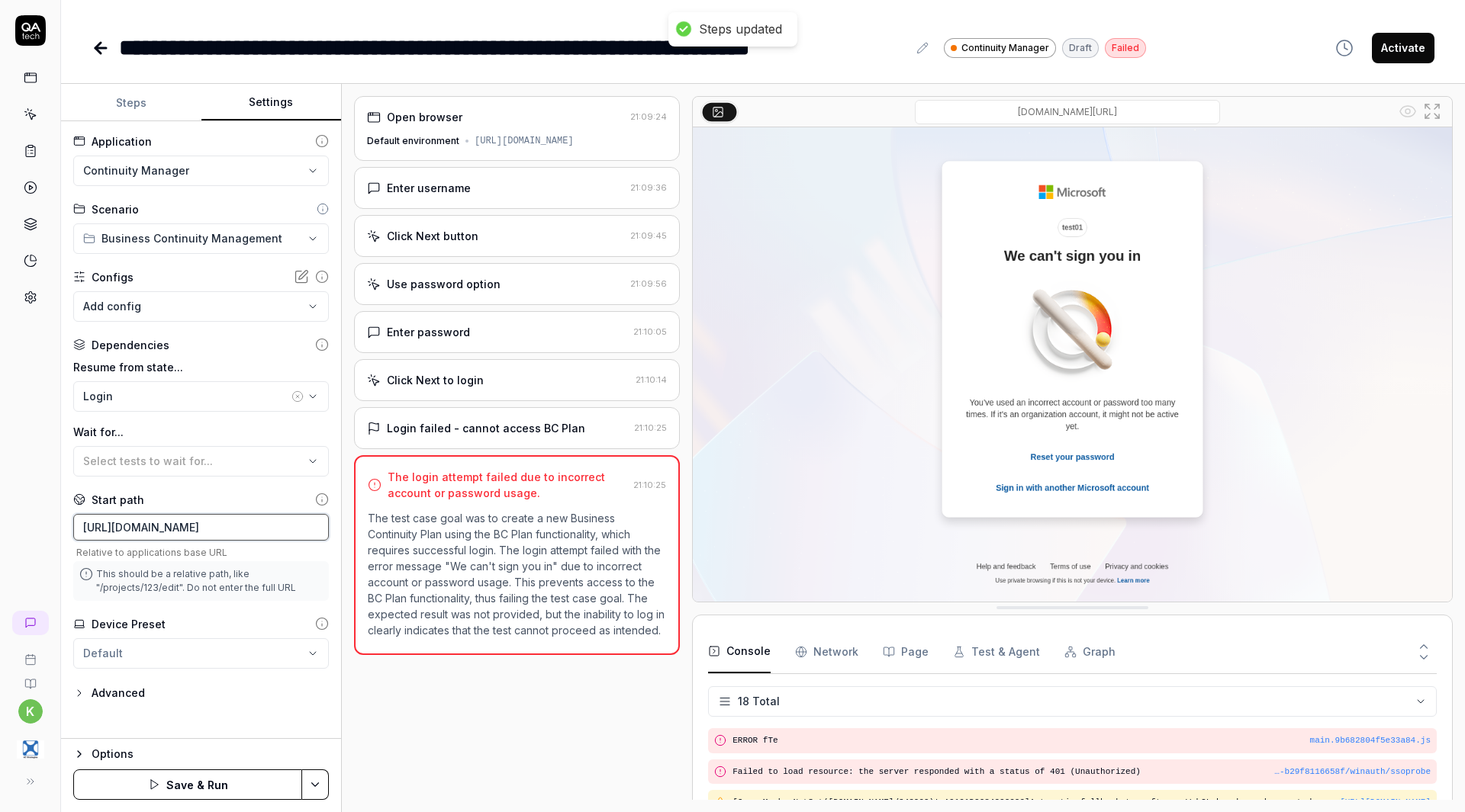
type input "[URL][DOMAIN_NAME]"
click at [309, 783] on html "**********" at bounding box center [732, 406] width 1465 height 812
click at [278, 677] on div "Save" at bounding box center [240, 678] width 195 height 33
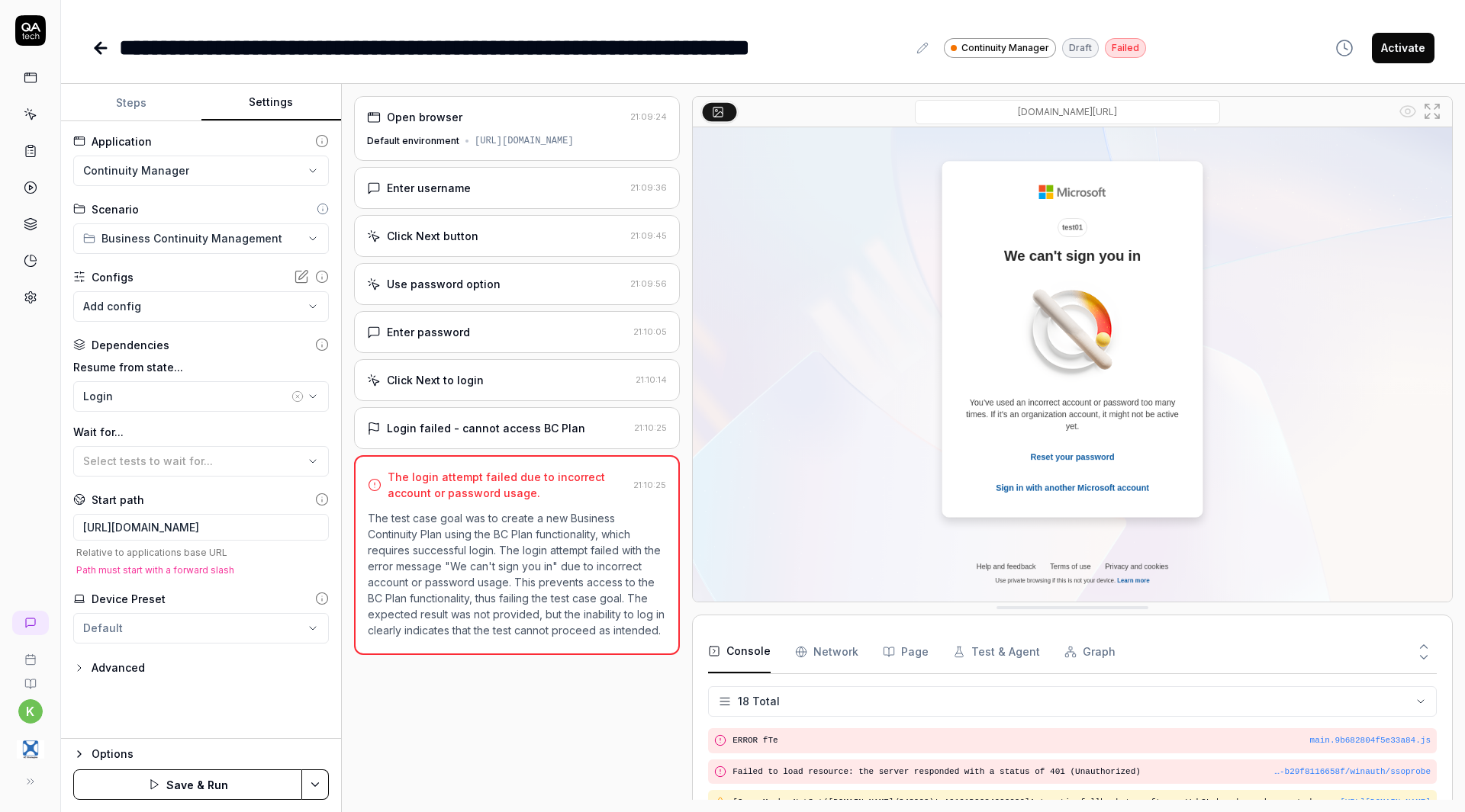
click at [230, 788] on button "Save & Run" at bounding box center [188, 784] width 229 height 31
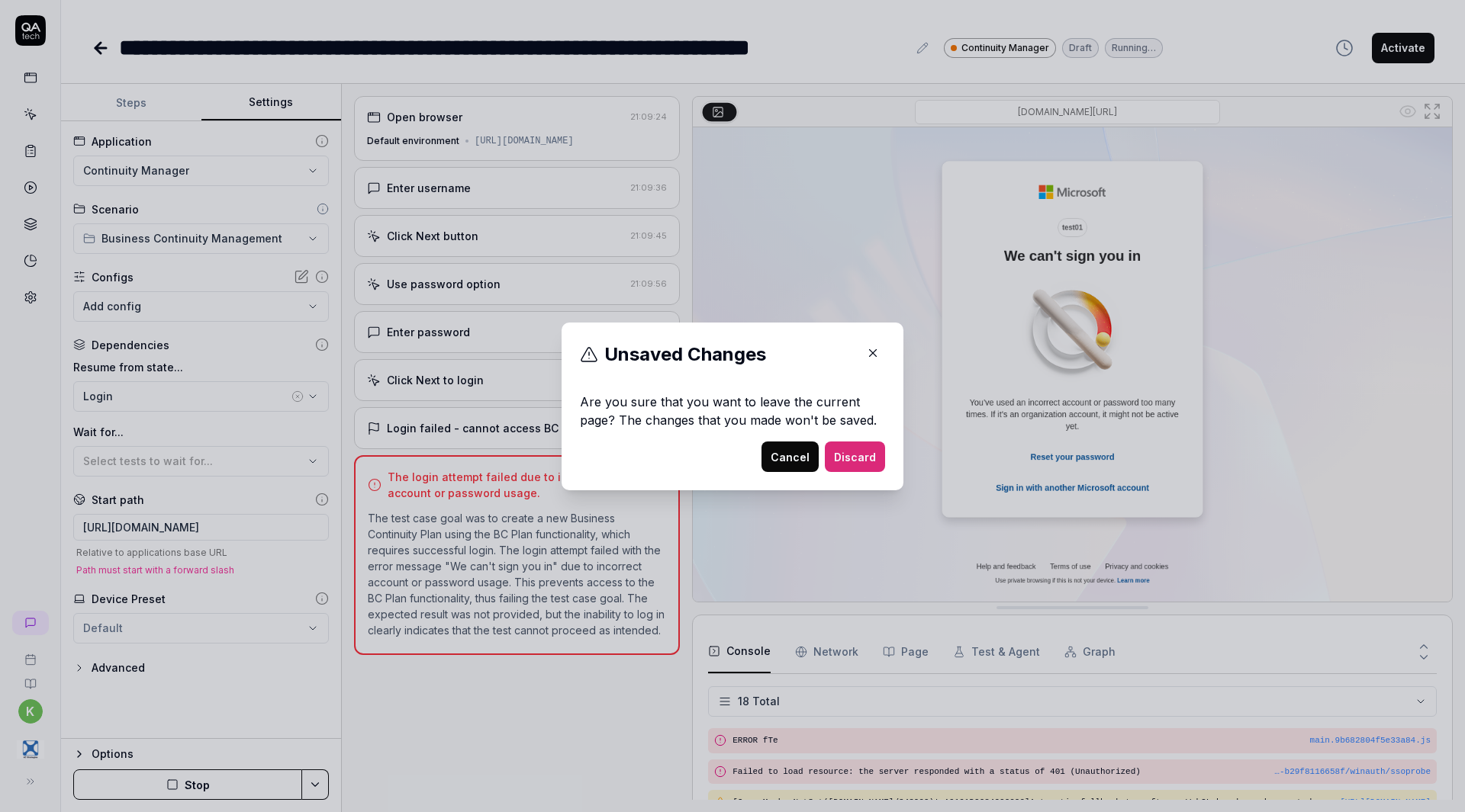
click at [142, 97] on div "​ Unsaved Changes Are you sure that you want to leave the current page? The cha…" at bounding box center [732, 406] width 1465 height 812
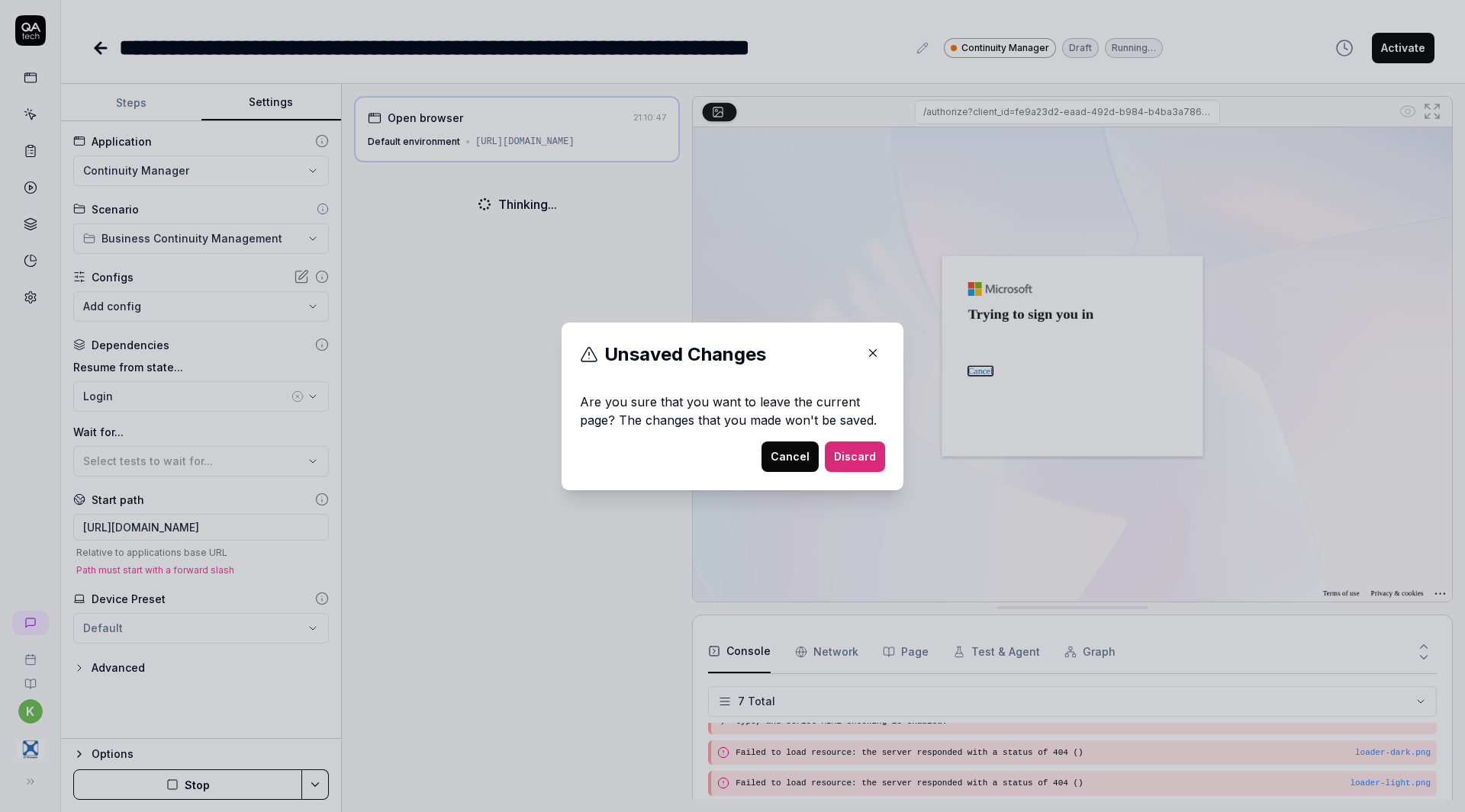
scroll to position [118, 0]
click at [790, 445] on button "Cancel" at bounding box center [790, 457] width 58 height 31
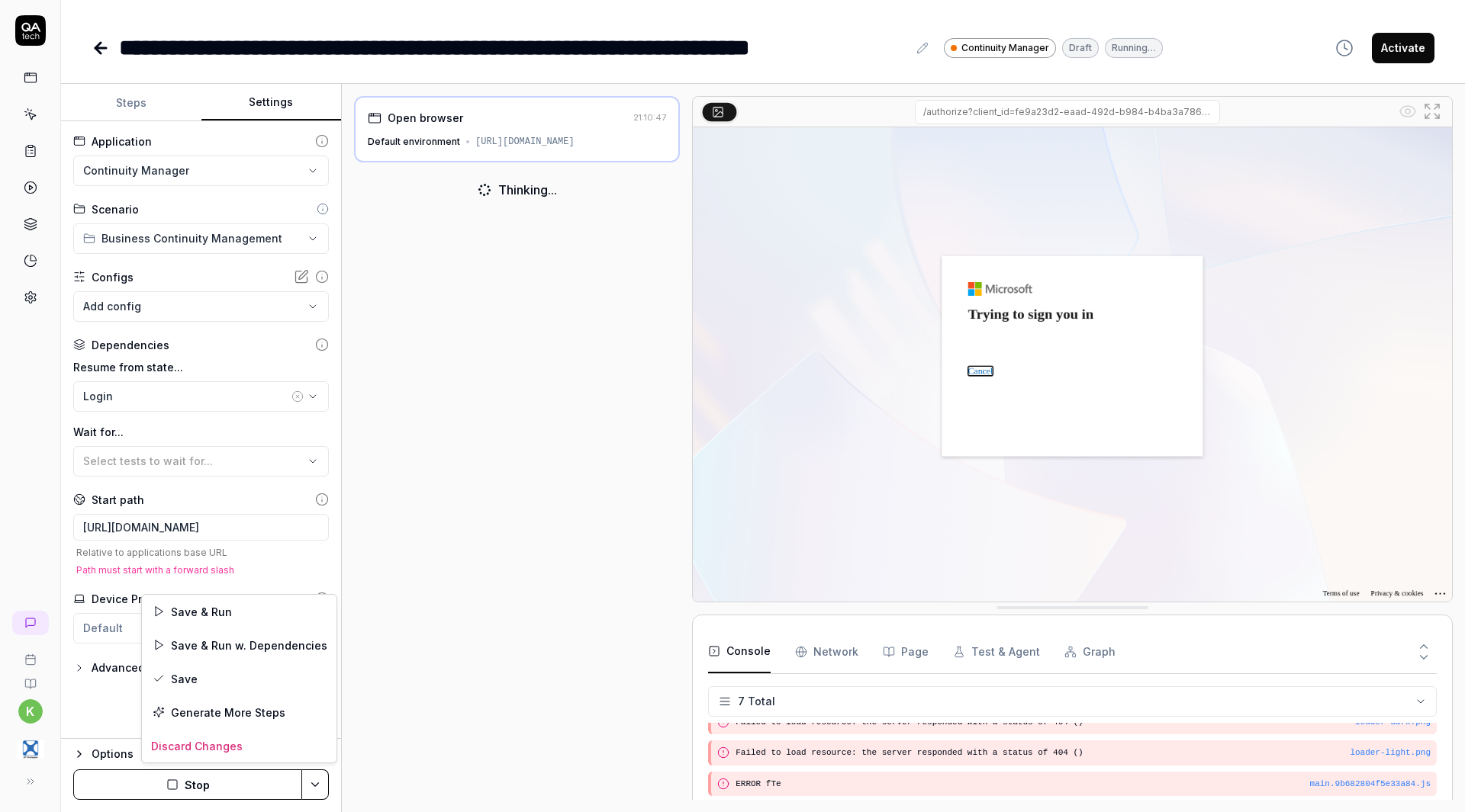
click at [309, 783] on html "**********" at bounding box center [732, 406] width 1465 height 812
click at [233, 677] on div "Save" at bounding box center [240, 678] width 195 height 33
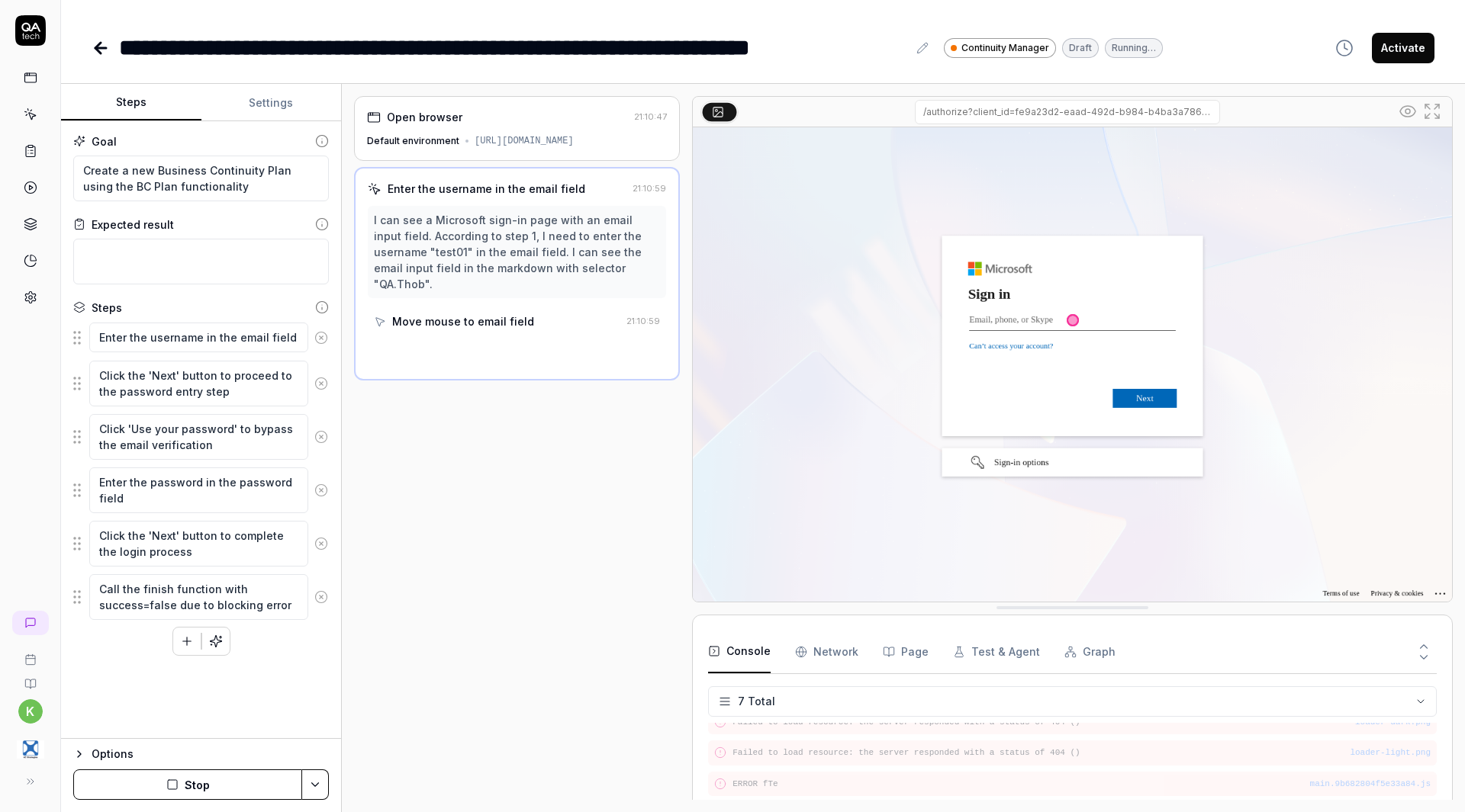
click at [134, 101] on button "Steps" at bounding box center [131, 102] width 140 height 36
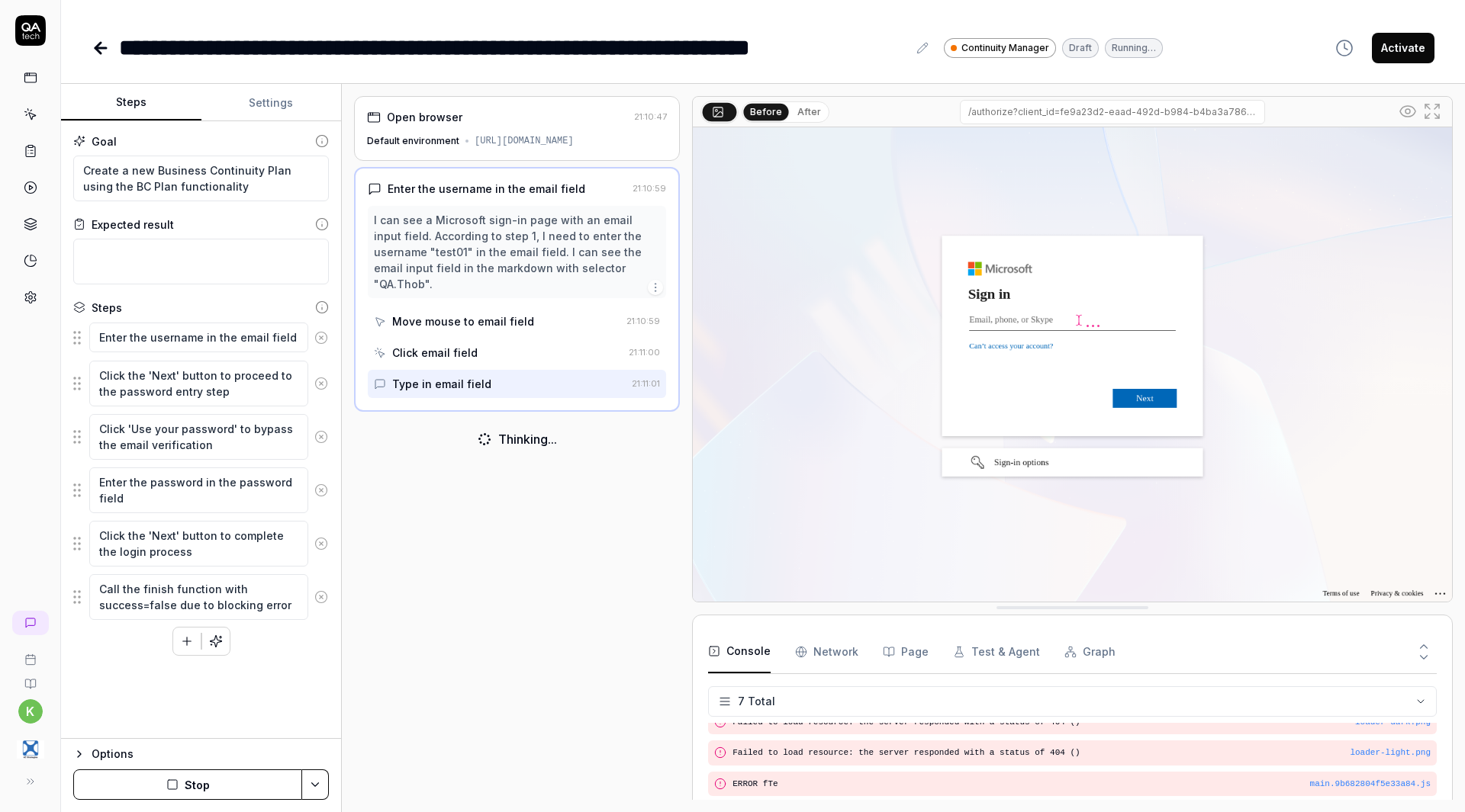
drag, startPoint x: 134, startPoint y: 101, endPoint x: 479, endPoint y: 441, distance: 484.4
click at [479, 441] on div "Steps Settings Goal Create a new Business Continuity Plan using the BC Plan fun…" at bounding box center [763, 447] width 1404 height 728
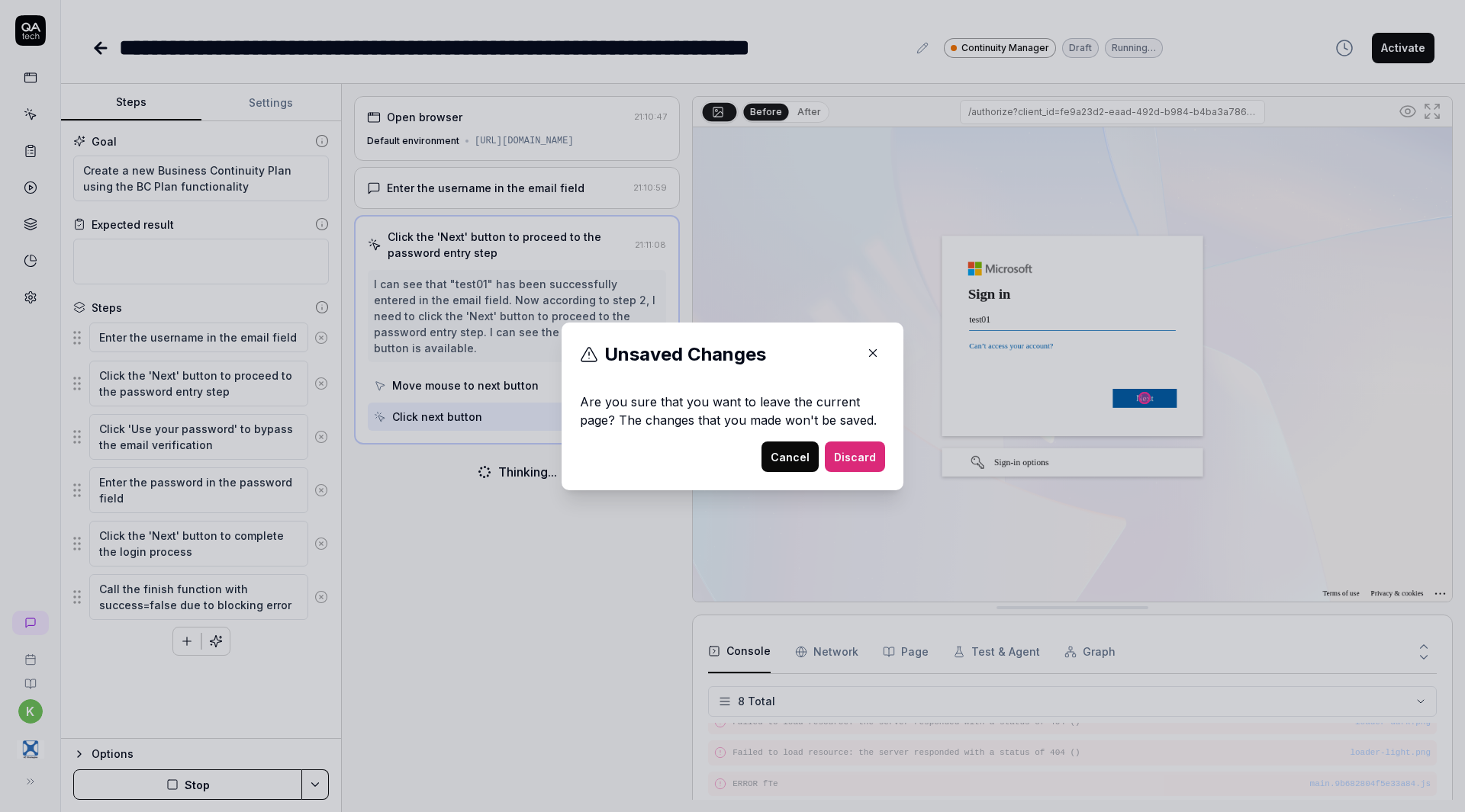
scroll to position [161, 0]
click at [846, 449] on button "Discard" at bounding box center [854, 457] width 60 height 31
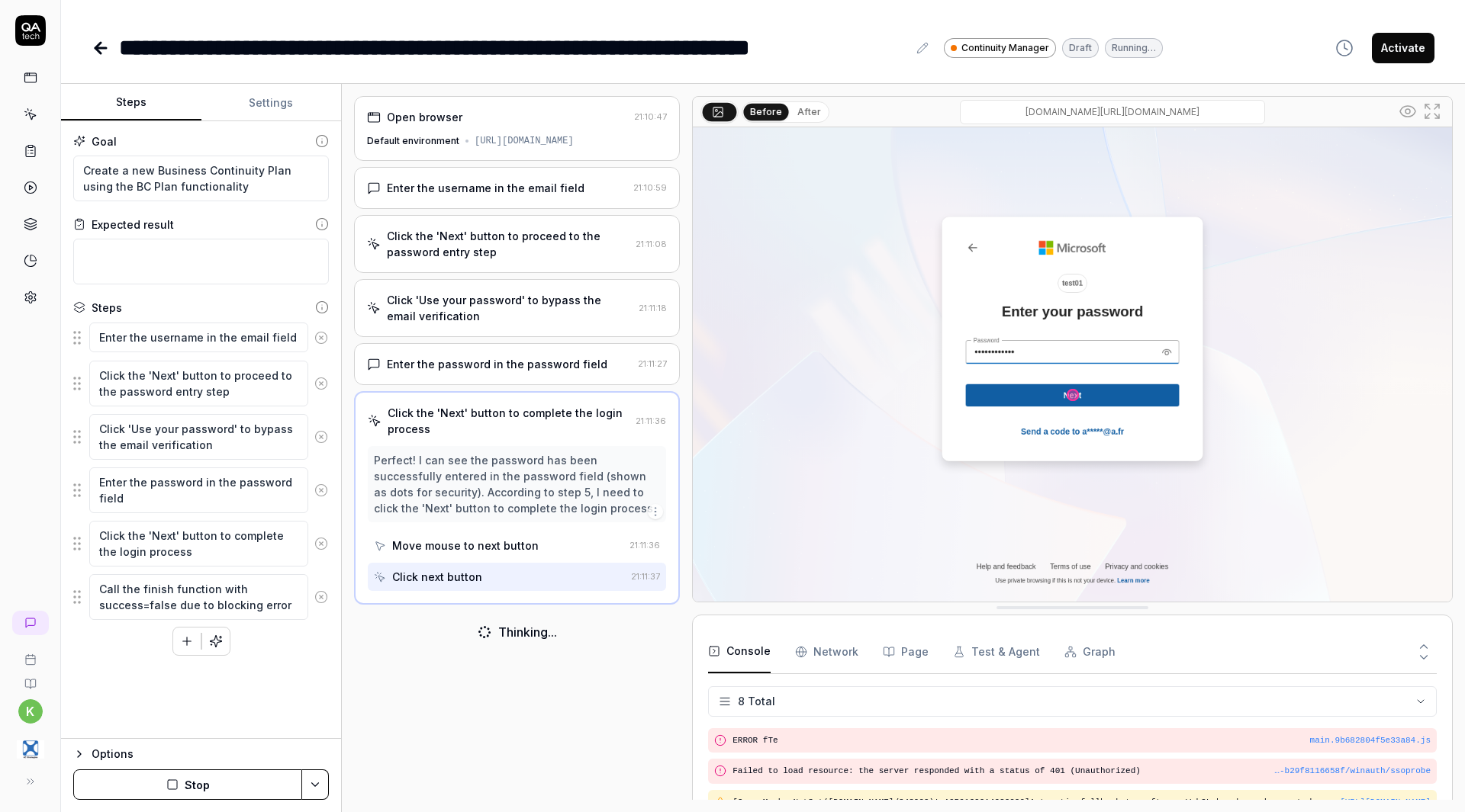
click at [101, 48] on icon at bounding box center [101, 48] width 11 height 0
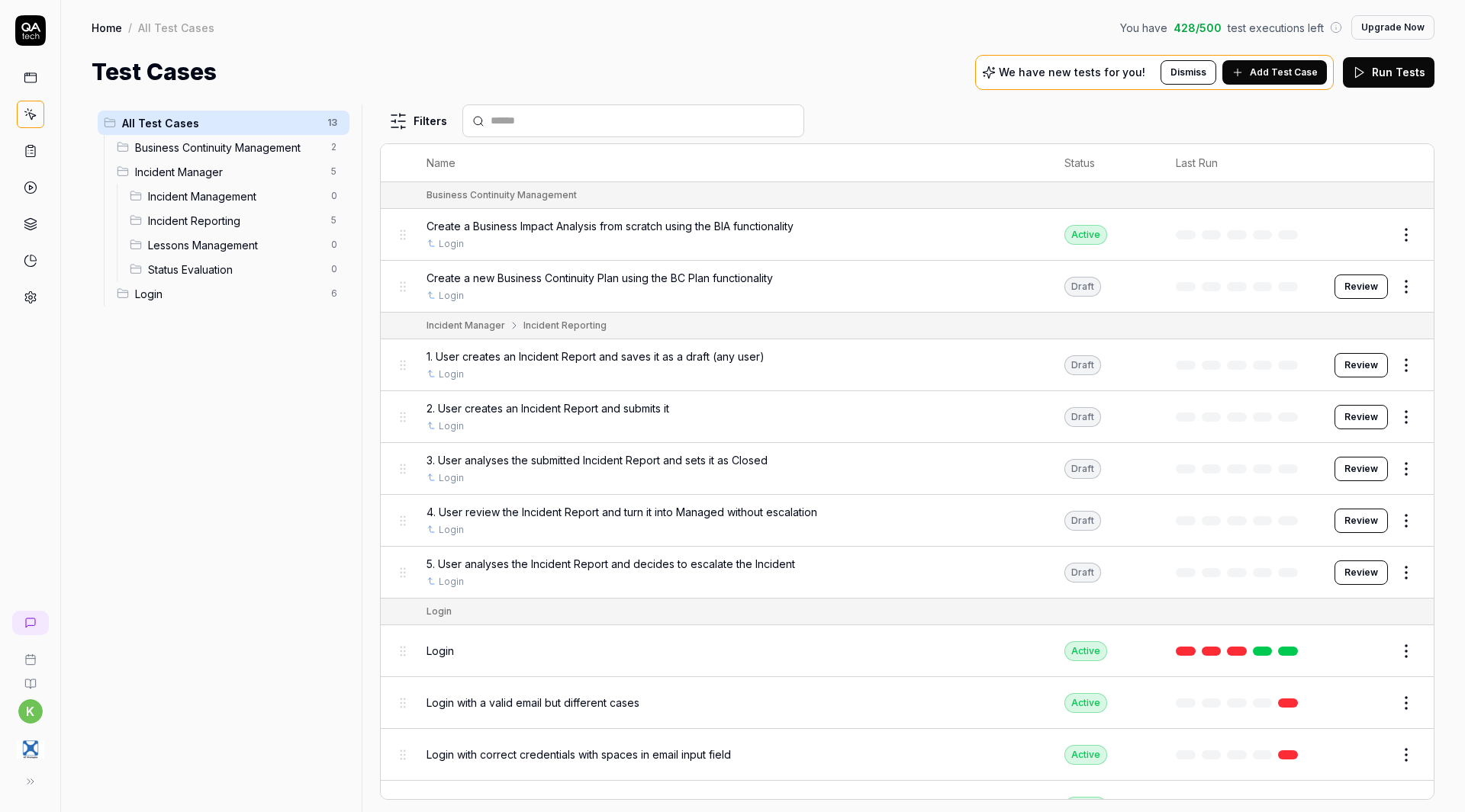
click at [1352, 366] on button "Review" at bounding box center [1361, 366] width 54 height 24
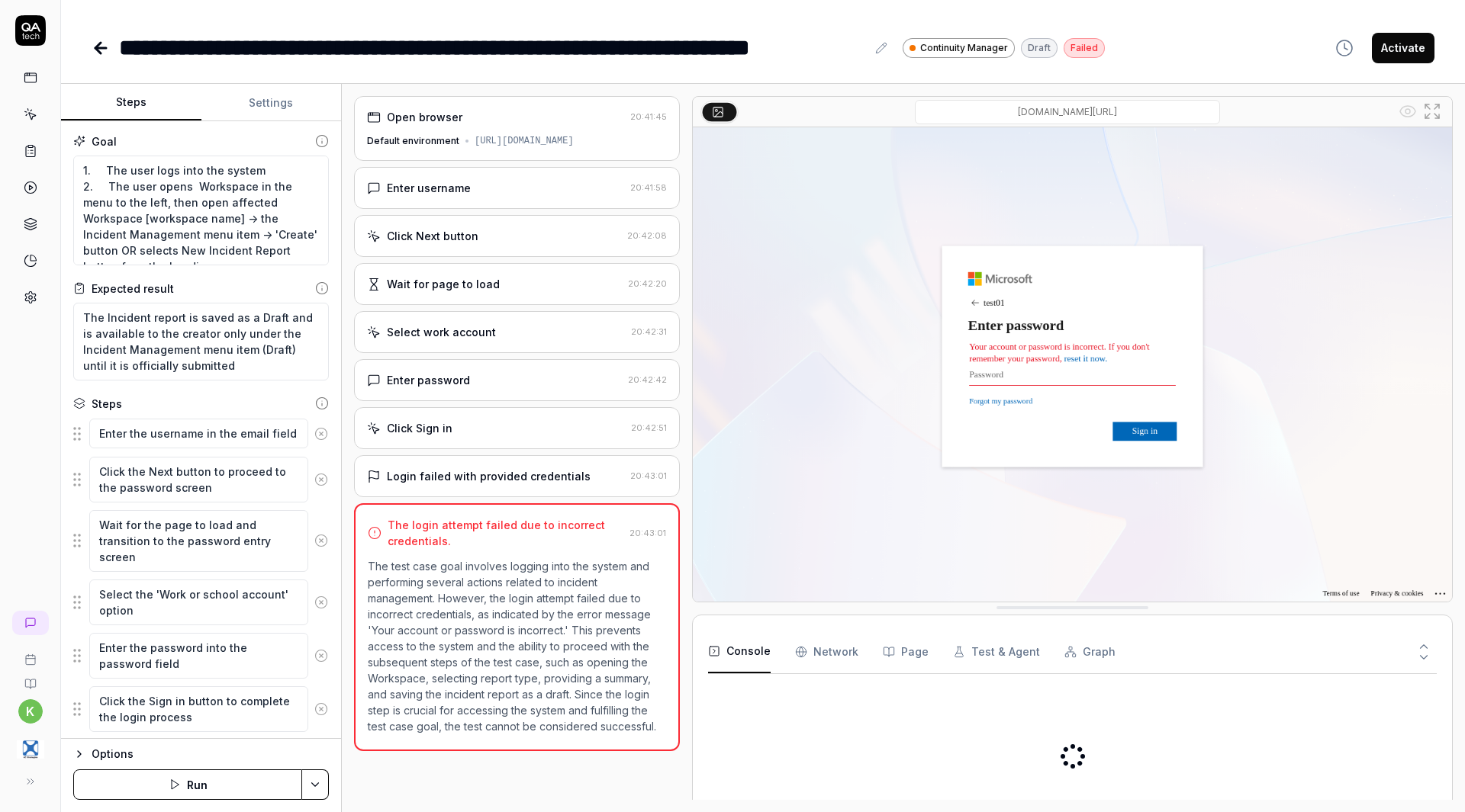
type textarea "*"
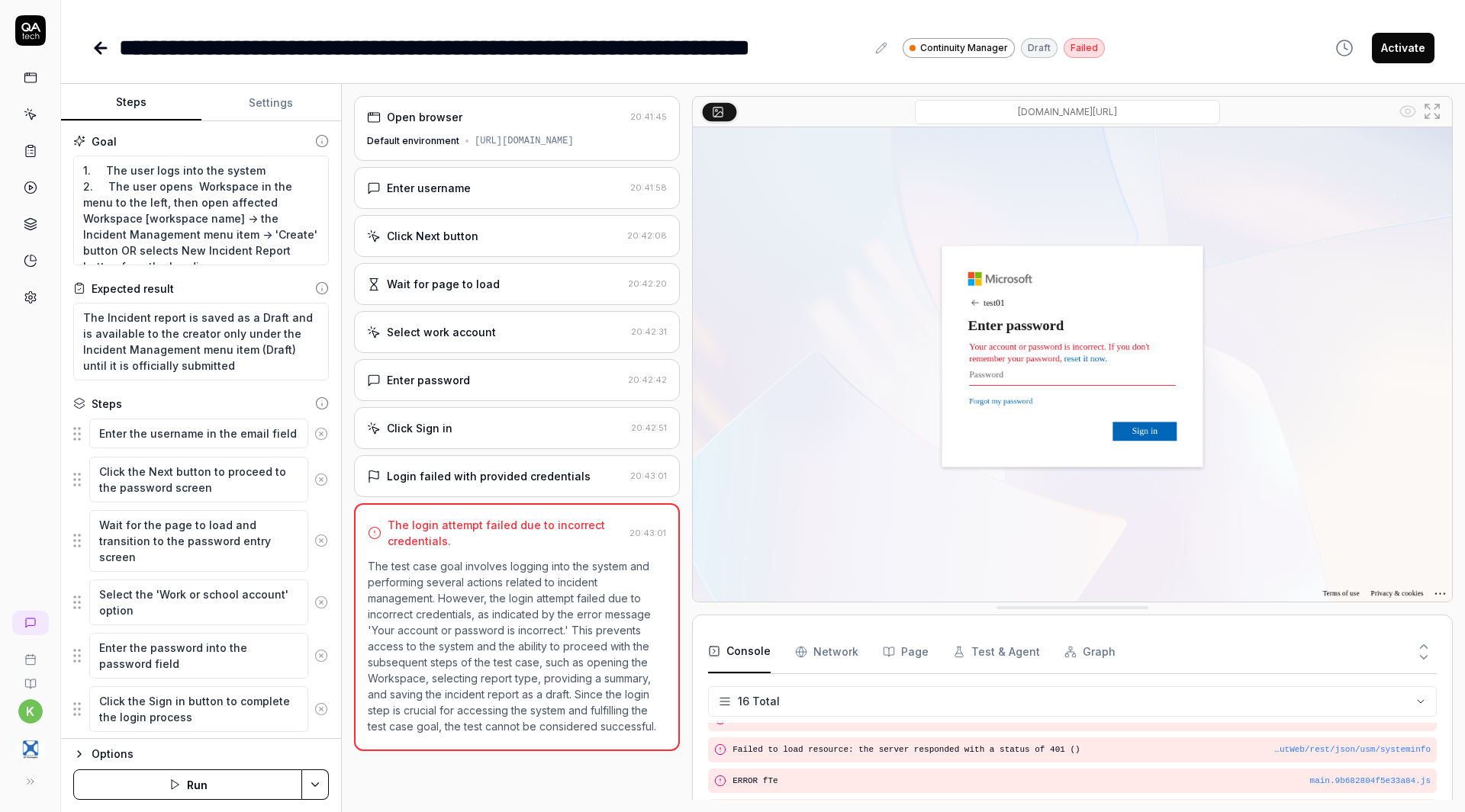
scroll to position [396, 0]
click at [885, 46] on icon at bounding box center [881, 47] width 12 height 12
click at [852, 45] on div "**********" at bounding box center [492, 47] width 747 height 34
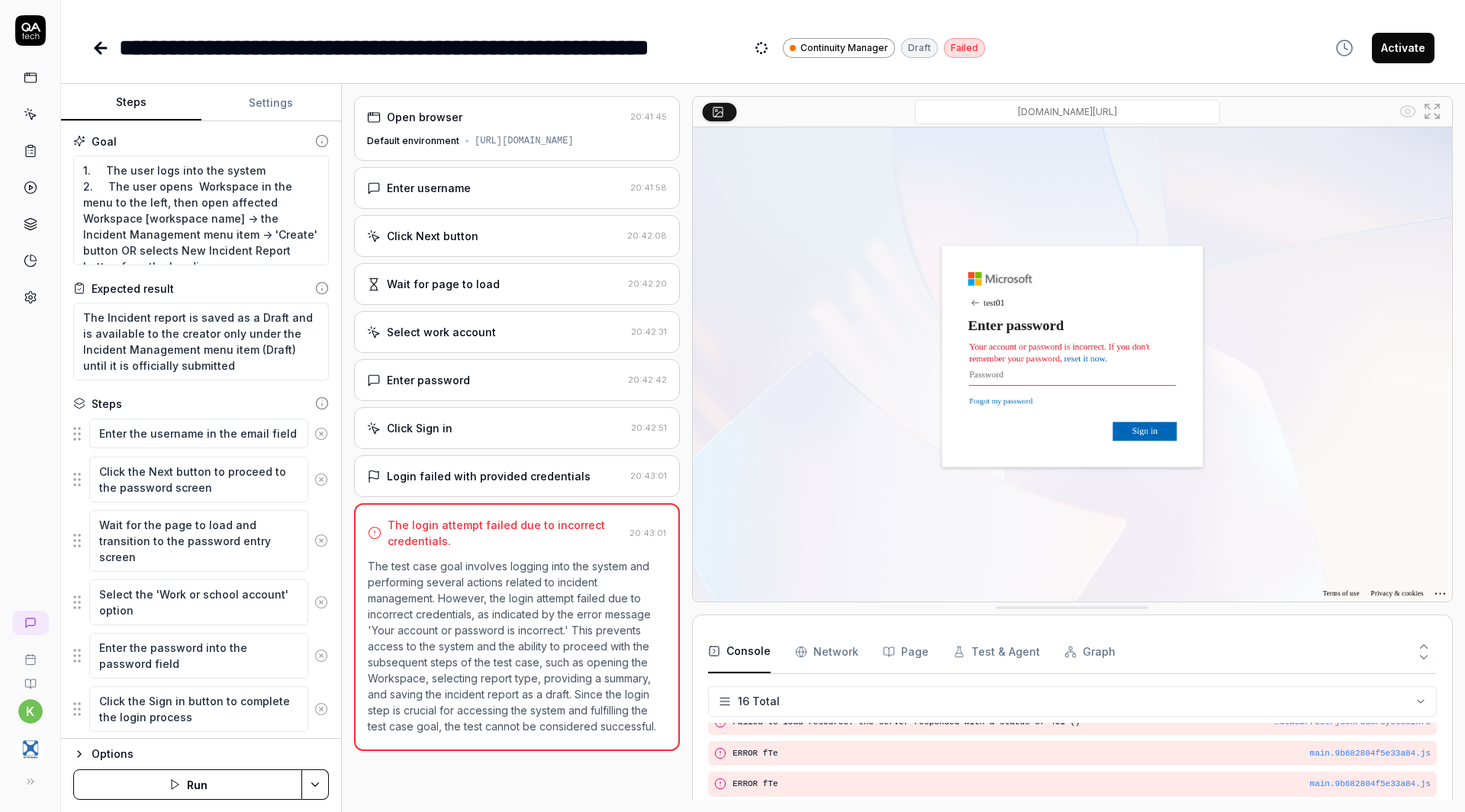
click at [1130, 48] on div "**********" at bounding box center [763, 47] width 1343 height 34
type textarea "*"
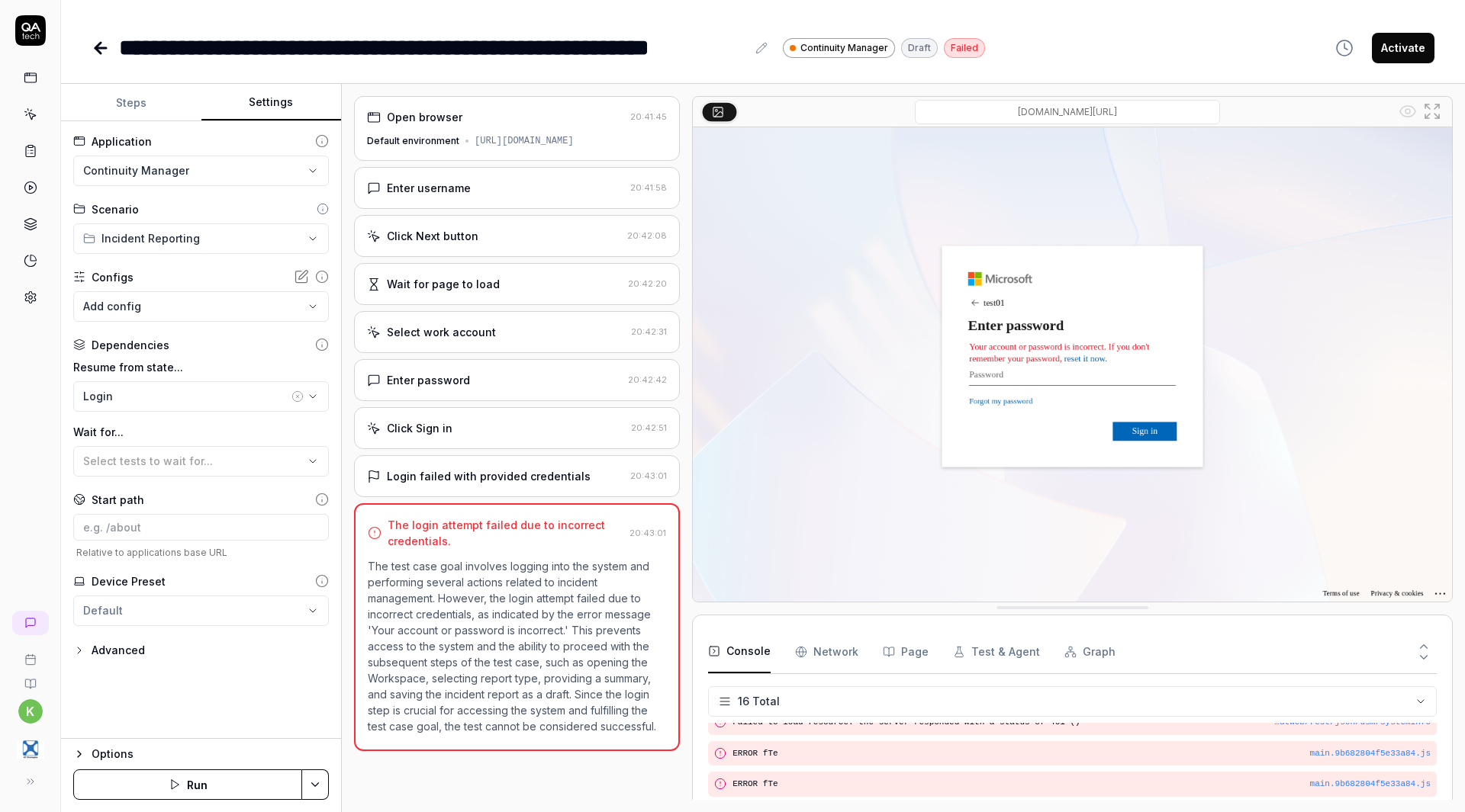
click at [274, 98] on button "Settings" at bounding box center [271, 102] width 140 height 36
click at [208, 306] on body "**********" at bounding box center [732, 406] width 1465 height 812
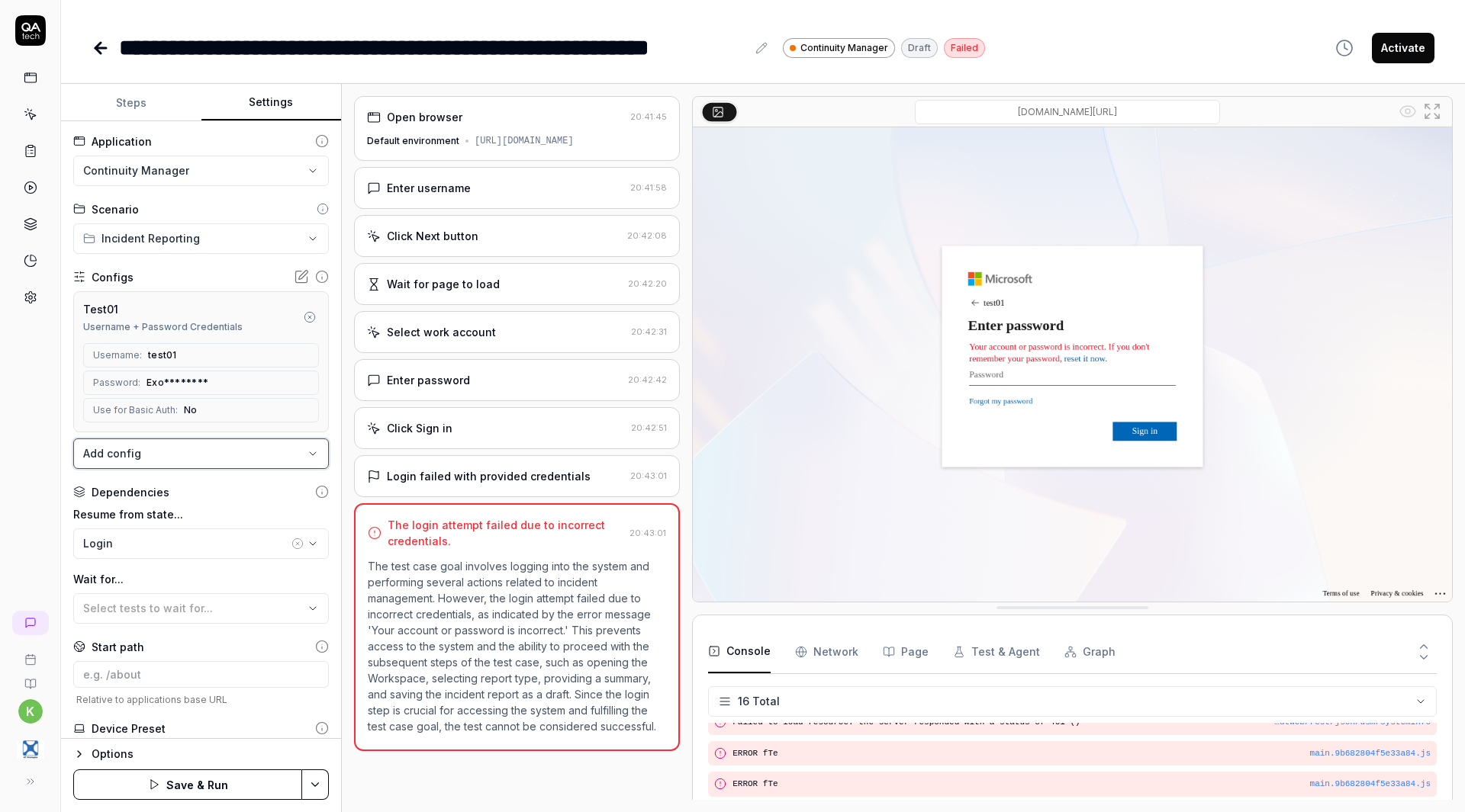
scroll to position [80, 0]
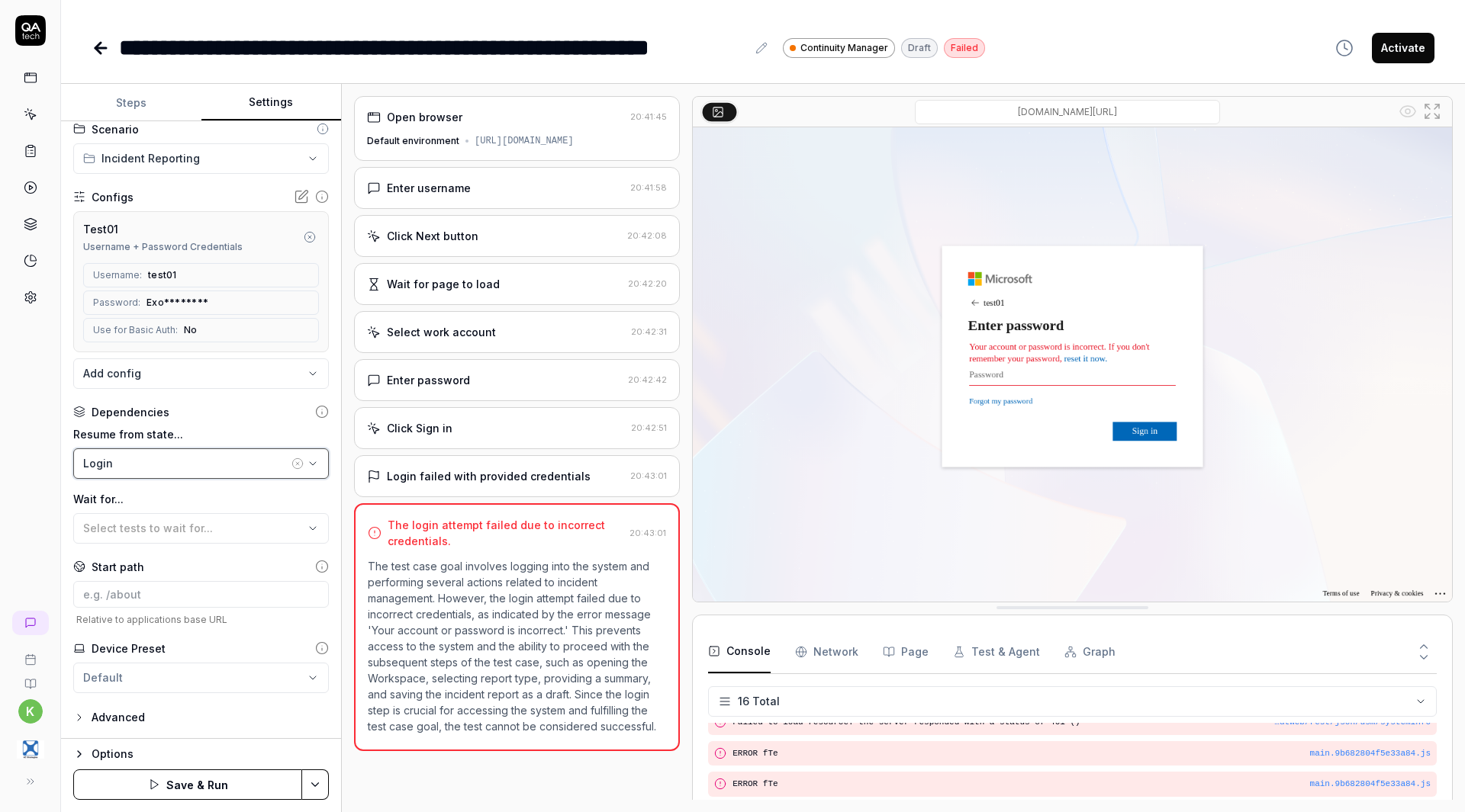
click at [240, 460] on div "Login" at bounding box center [186, 463] width 205 height 16
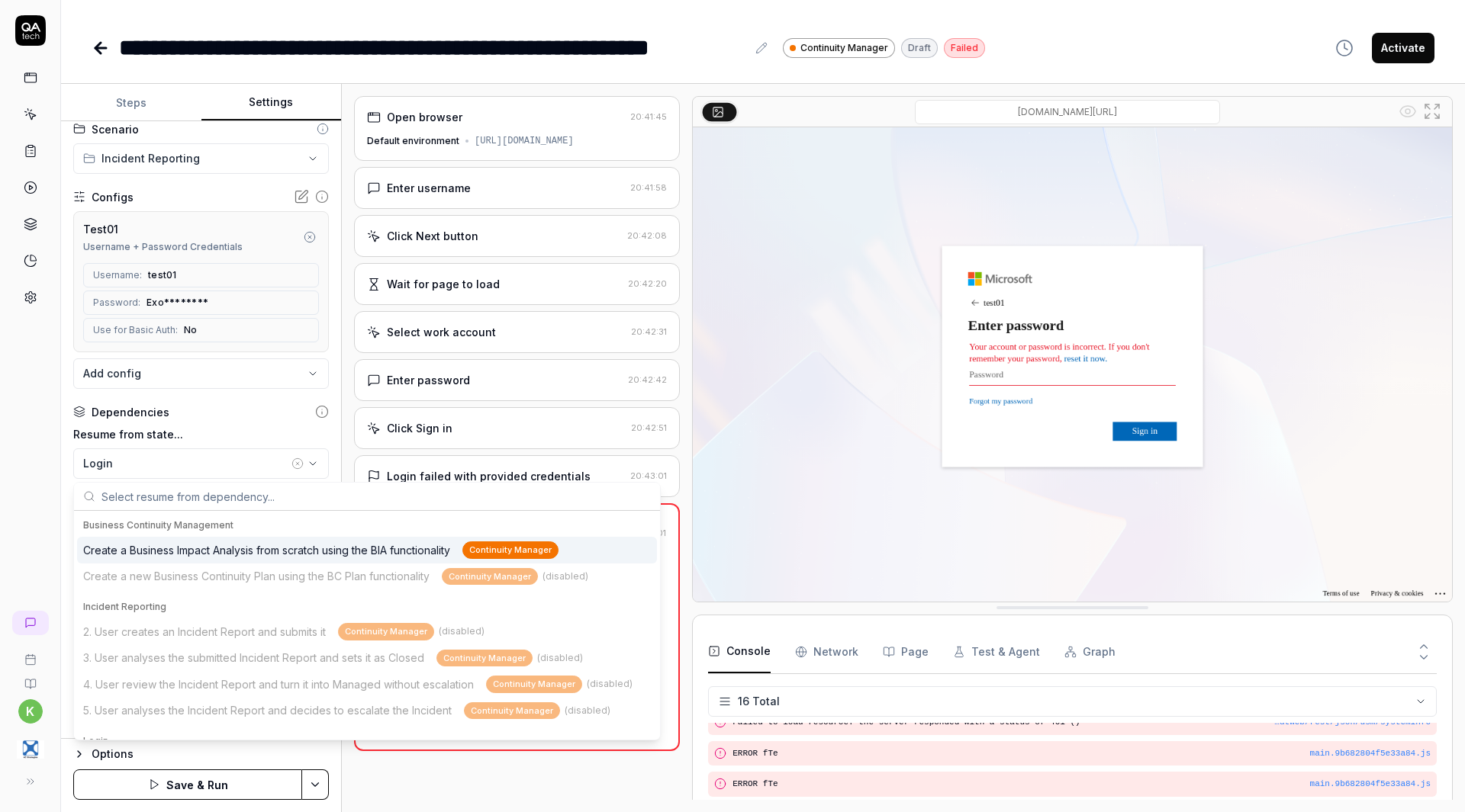
click at [249, 418] on div "Dependencies" at bounding box center [201, 412] width 255 height 16
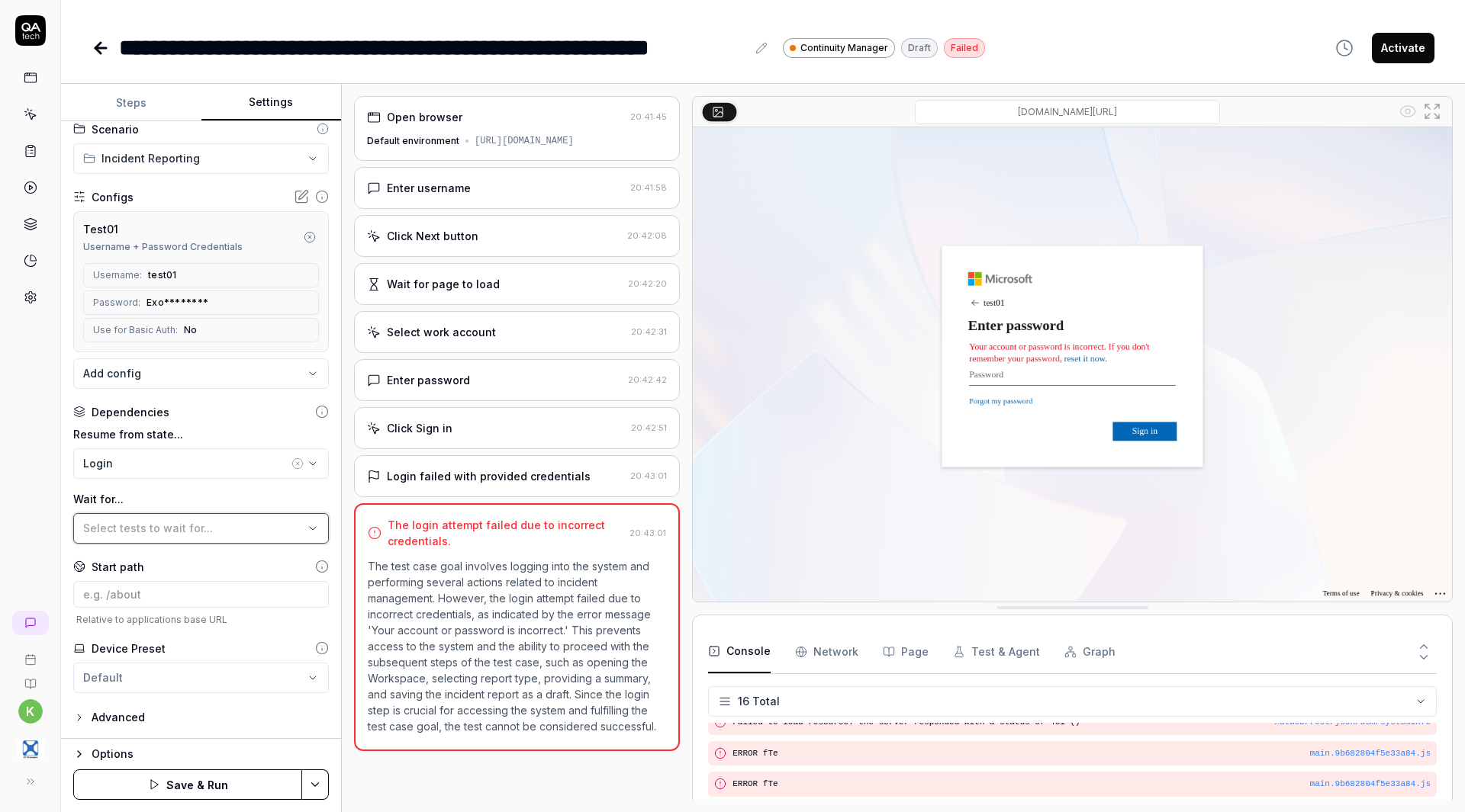
click at [212, 537] on button "Select tests to wait for..." at bounding box center [201, 528] width 255 height 31
click at [34, 446] on div "k" at bounding box center [31, 406] width 61 height 812
click at [192, 602] on input at bounding box center [201, 594] width 255 height 27
paste input "[URL][DOMAIN_NAME]"
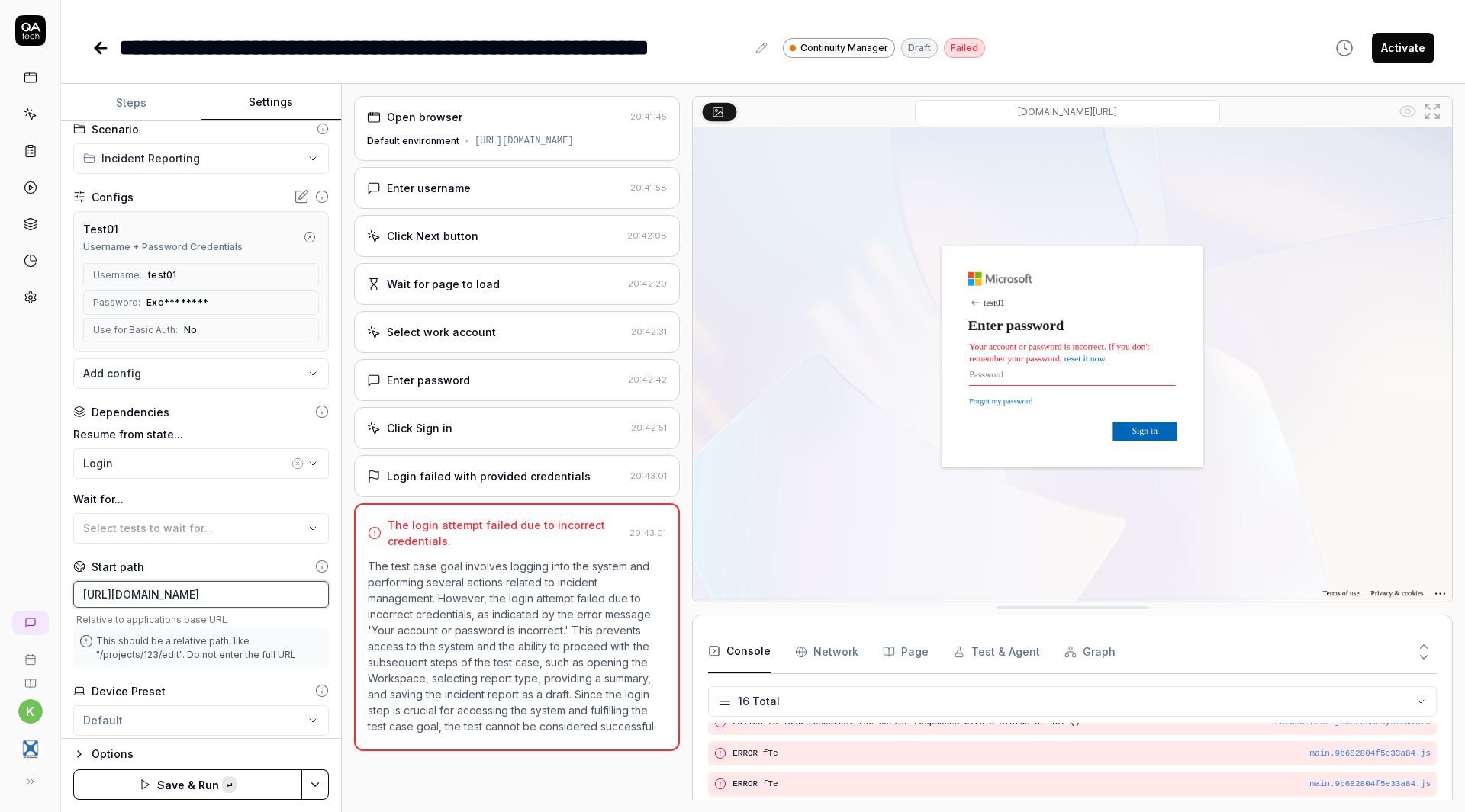
scroll to position [0, 156]
type input "[URL][DOMAIN_NAME]"
click at [200, 780] on button "Save & Run" at bounding box center [188, 784] width 229 height 31
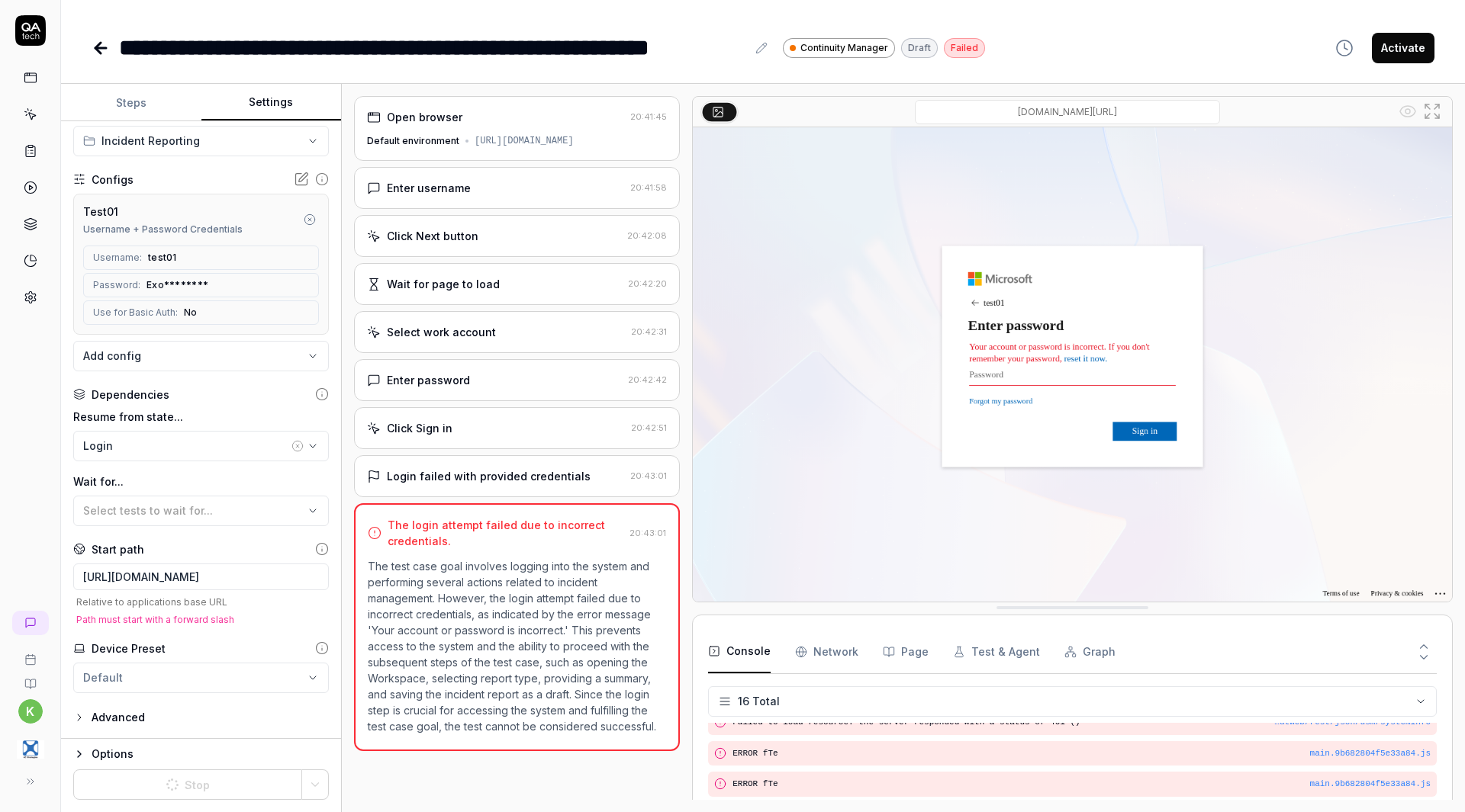
click at [118, 752] on div "Options" at bounding box center [211, 754] width 238 height 19
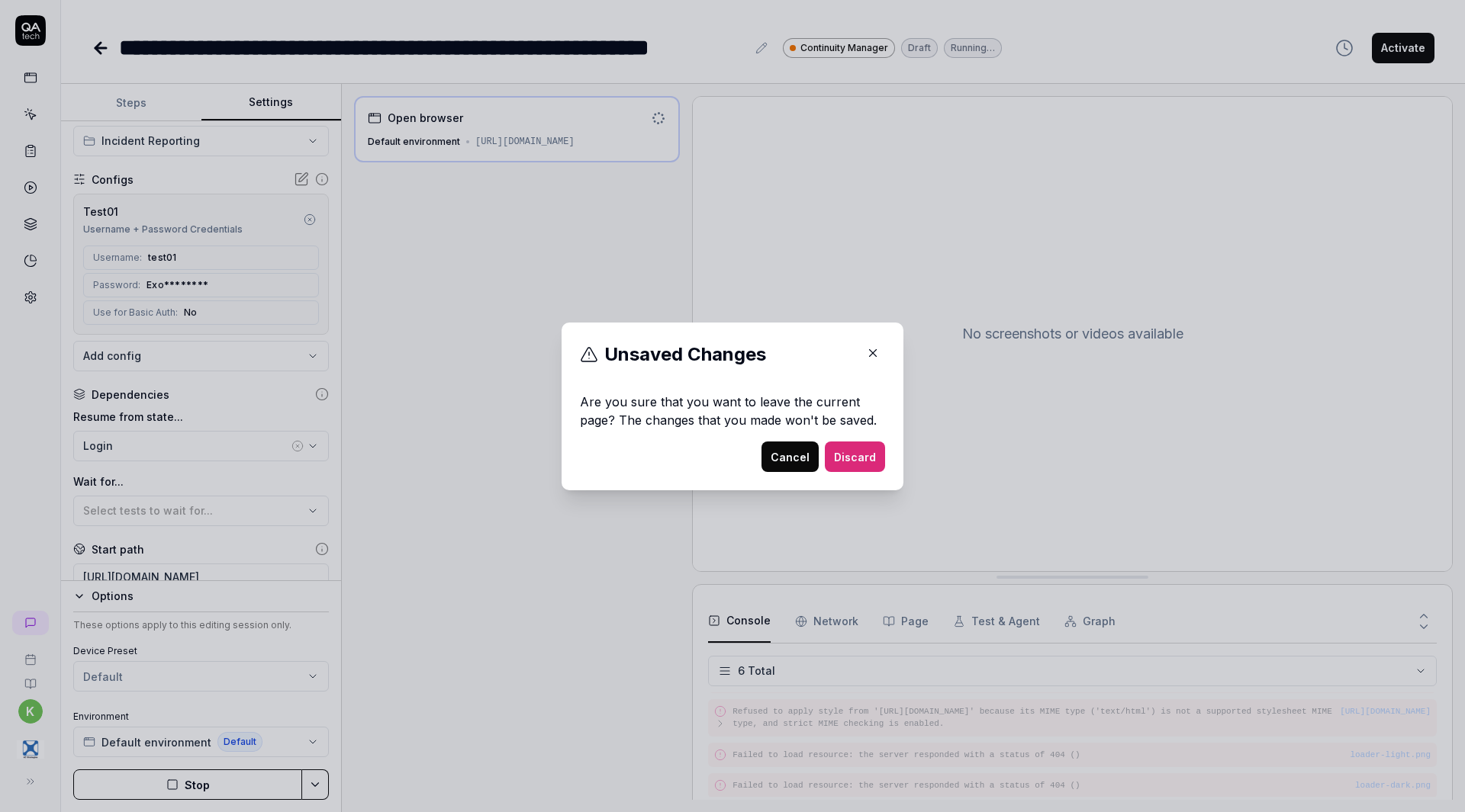
scroll to position [100, 0]
click at [807, 454] on button "Cancel" at bounding box center [790, 457] width 58 height 31
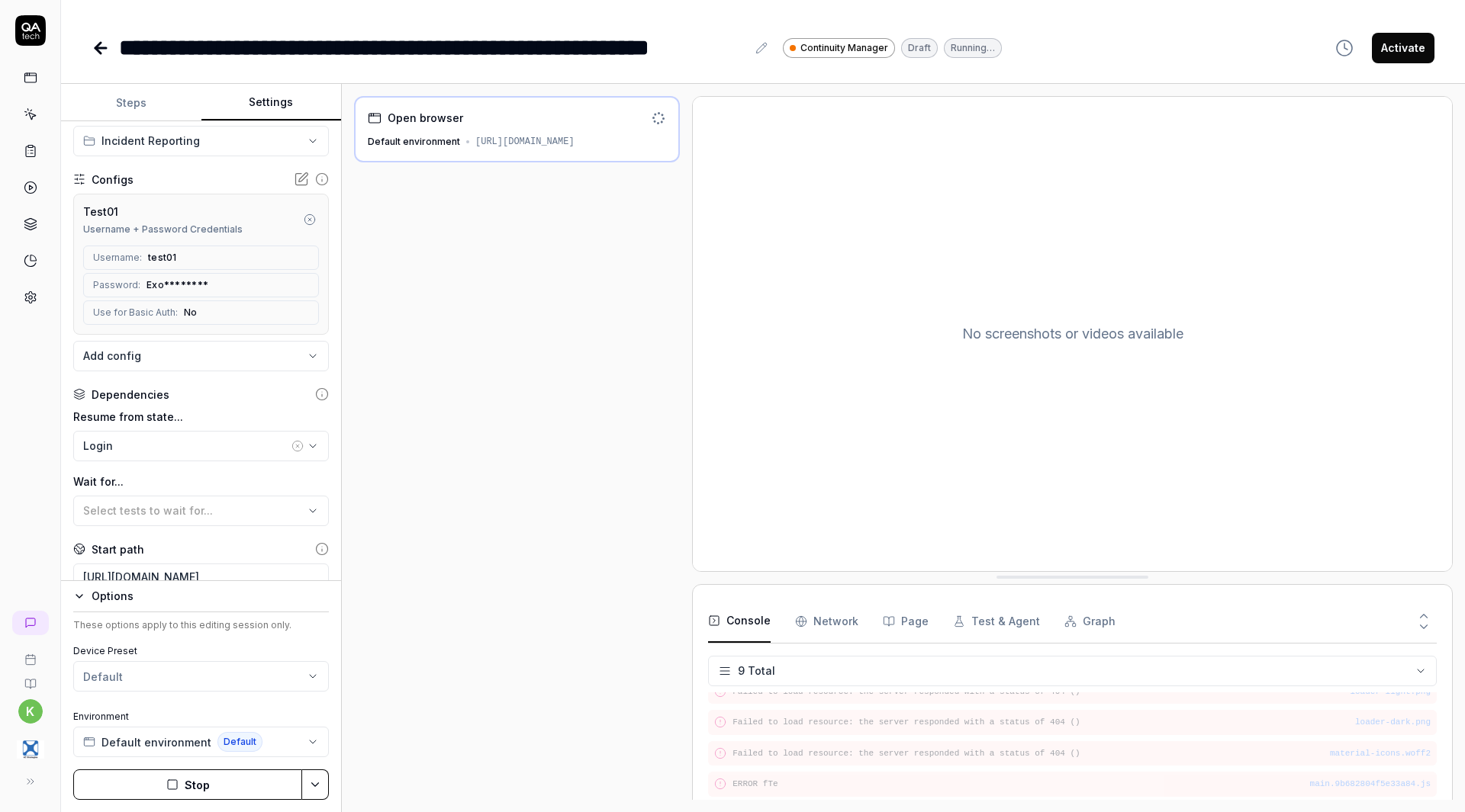
scroll to position [192, 0]
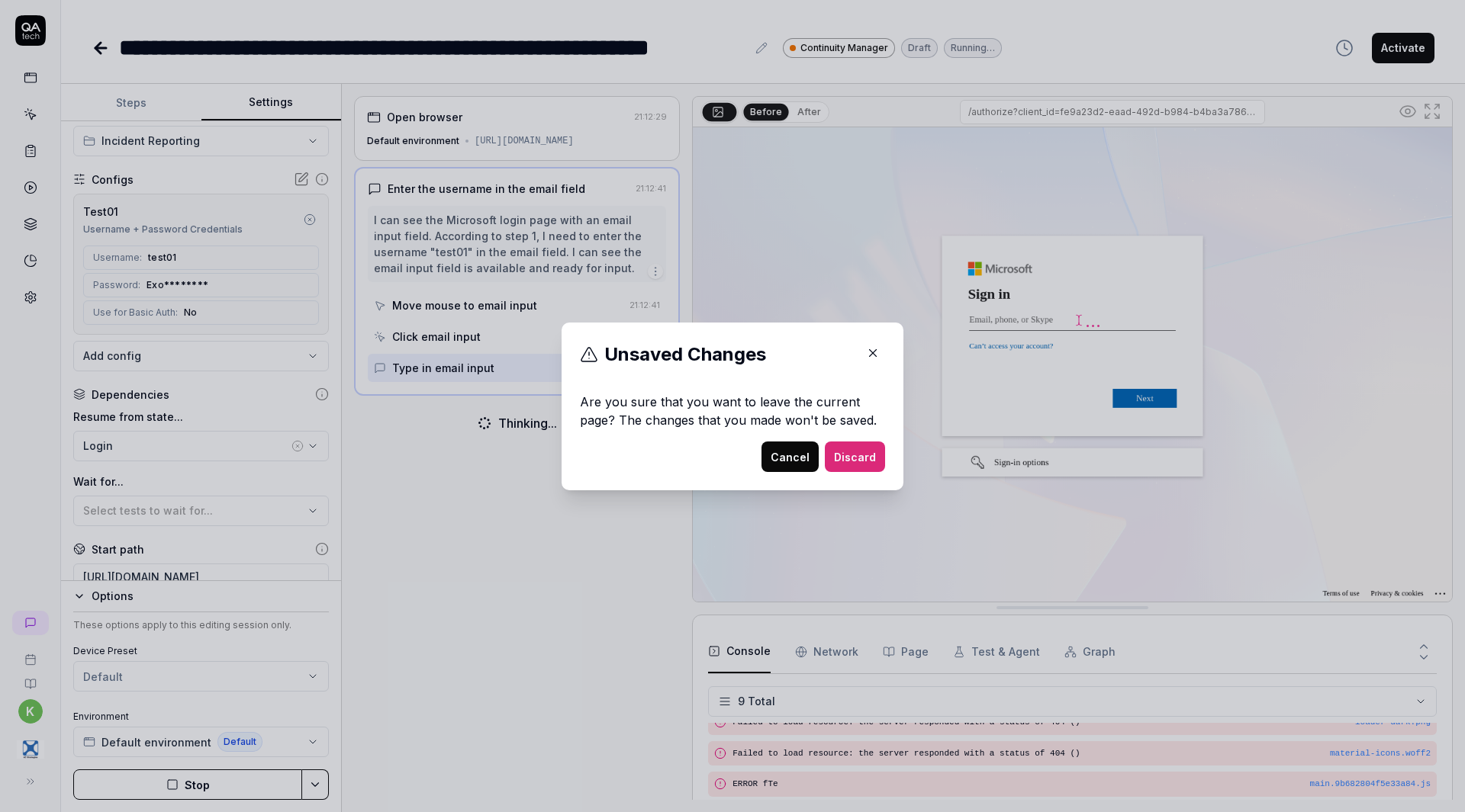
click at [776, 459] on button "Cancel" at bounding box center [790, 457] width 58 height 31
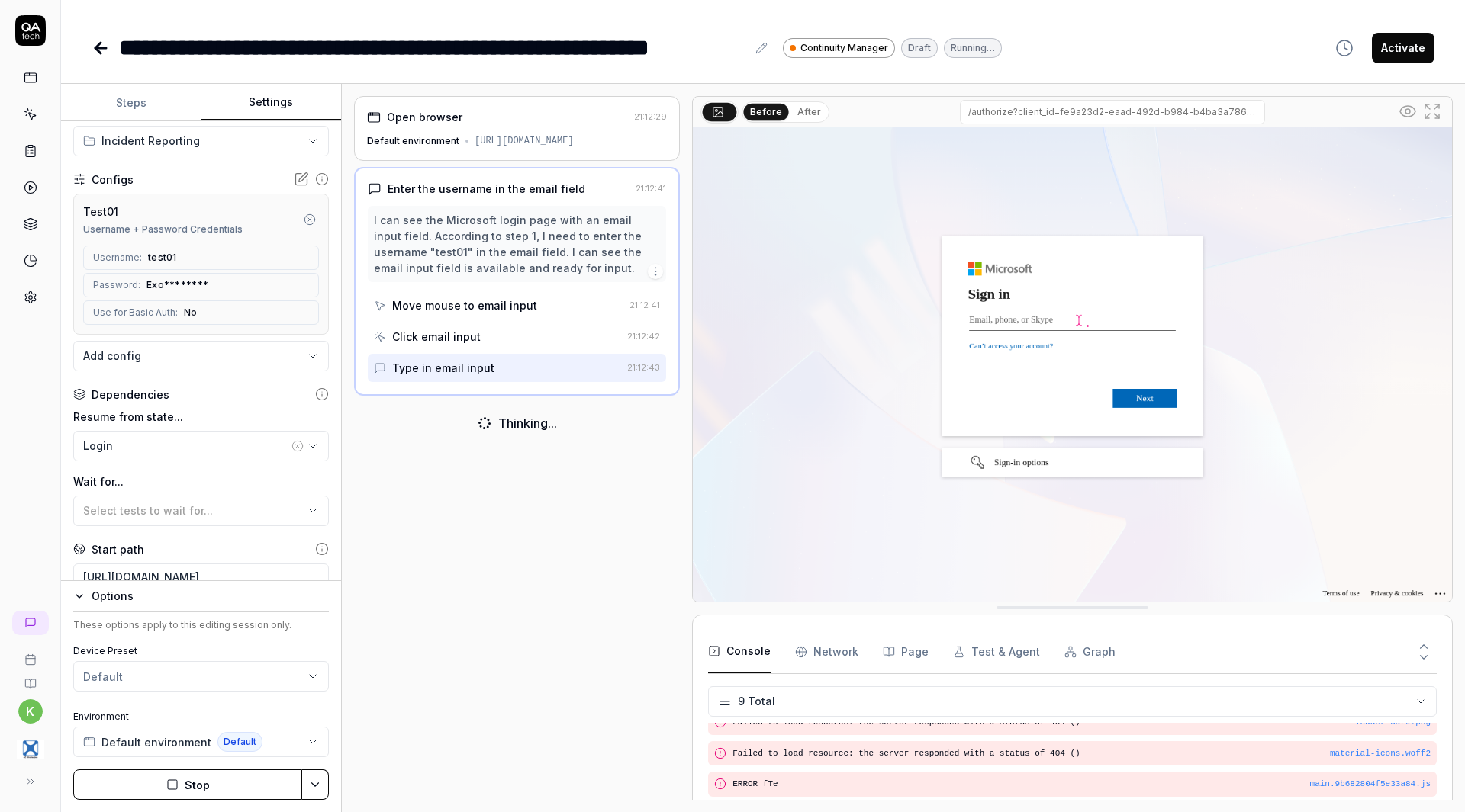
click at [169, 792] on button "Stop" at bounding box center [188, 784] width 229 height 31
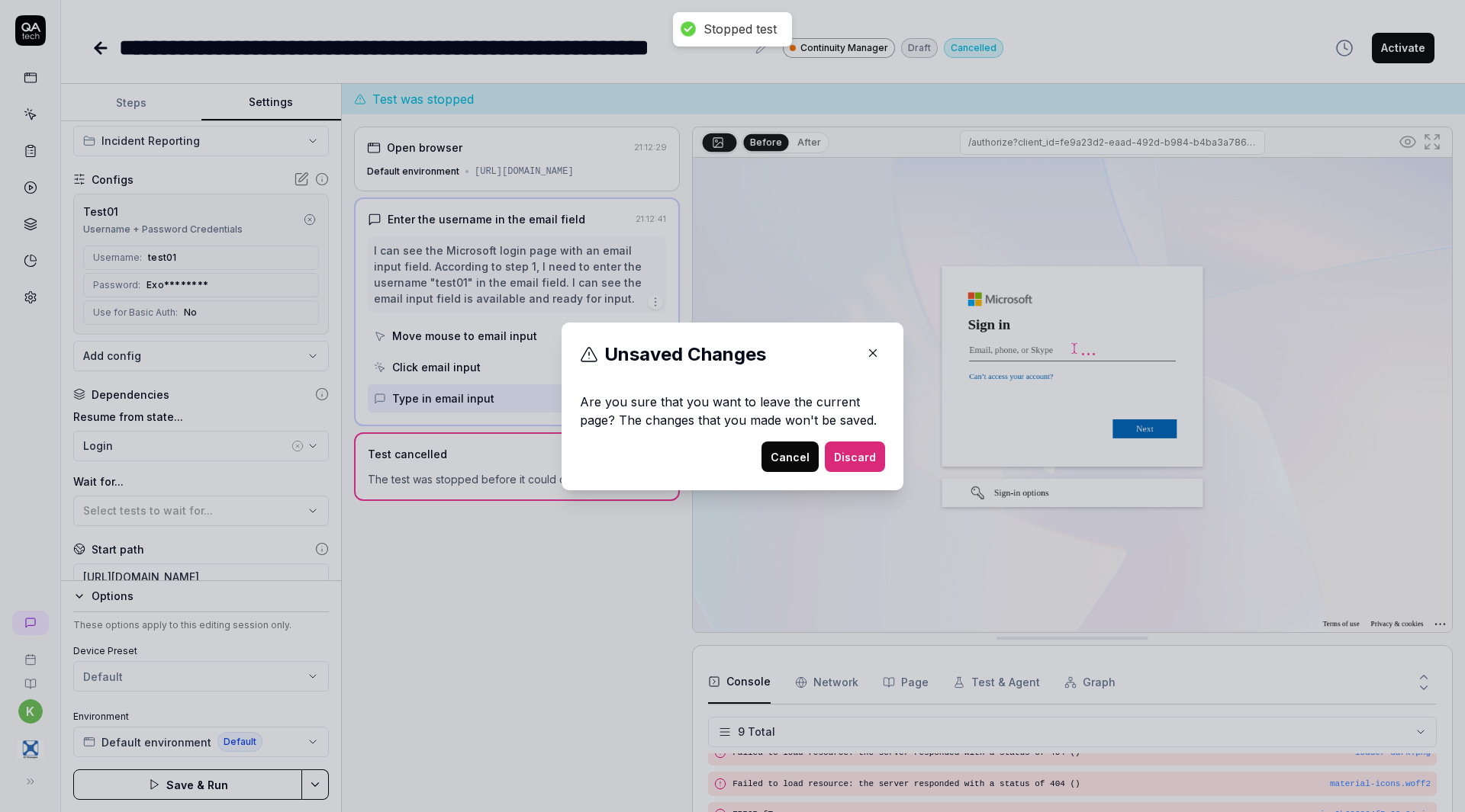
click at [846, 447] on button "Discard" at bounding box center [854, 457] width 60 height 31
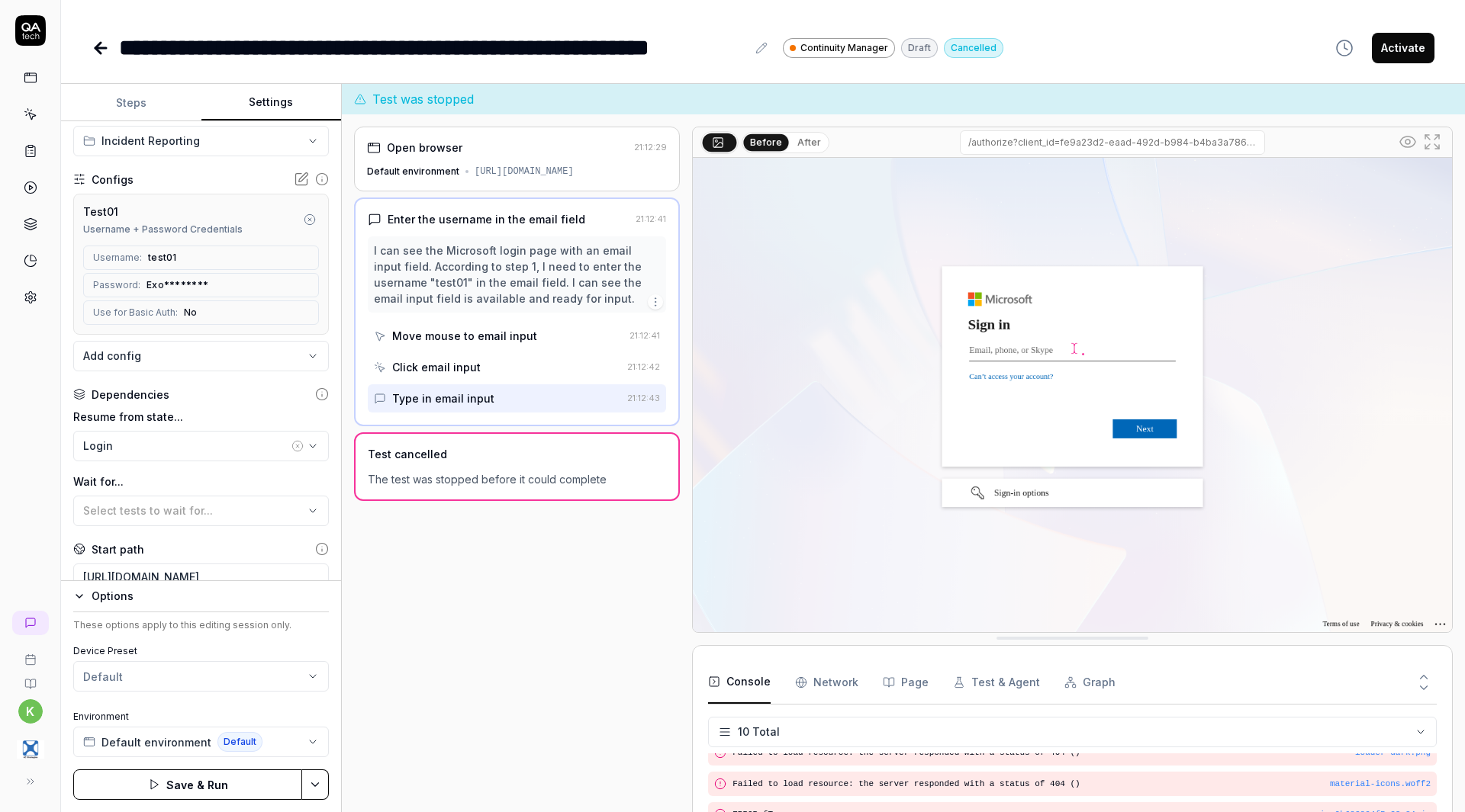
scroll to position [237, 0]
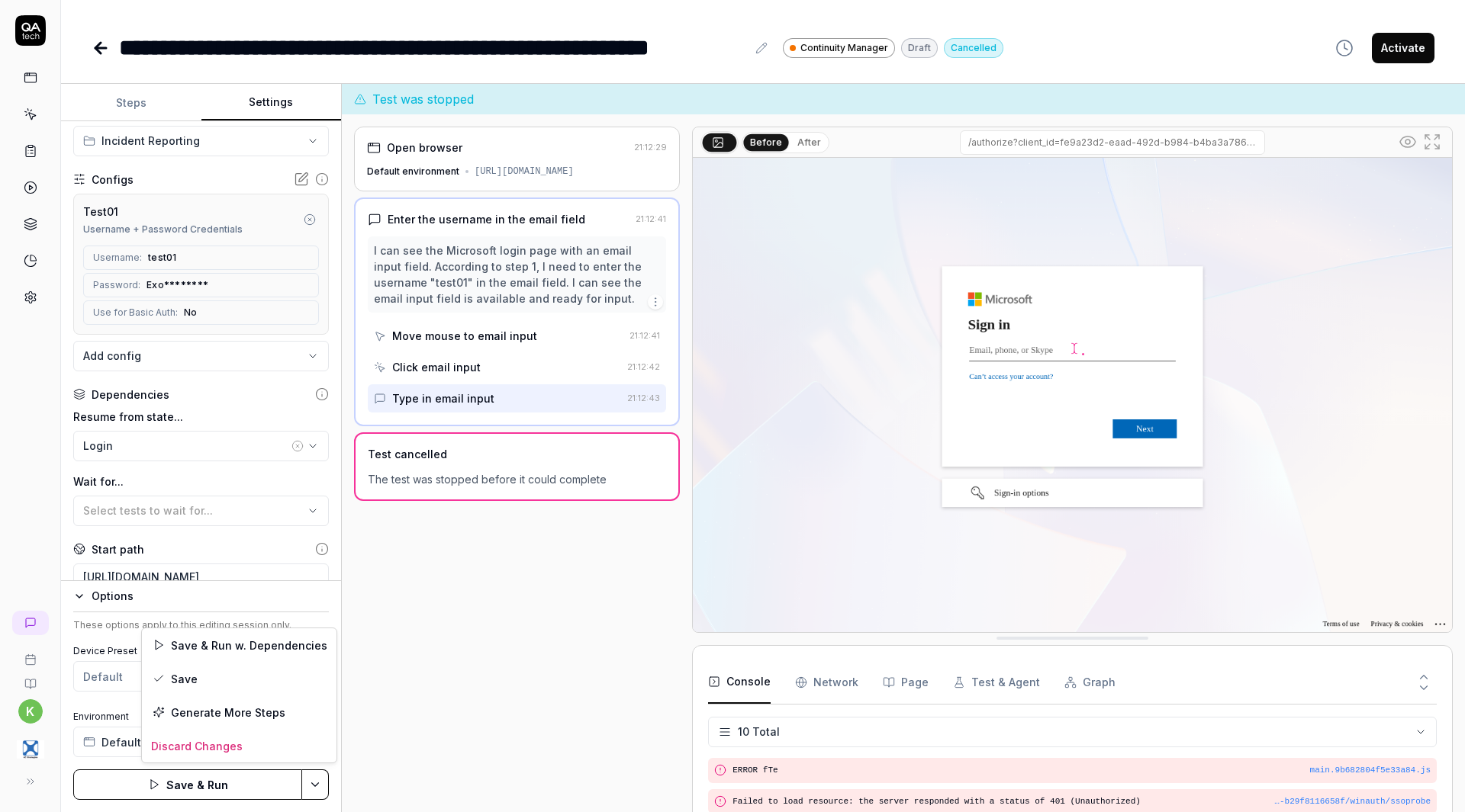
click at [314, 779] on html "**********" at bounding box center [732, 406] width 1465 height 812
click at [230, 651] on div "Save & Run w. Dependencies" at bounding box center [240, 645] width 195 height 33
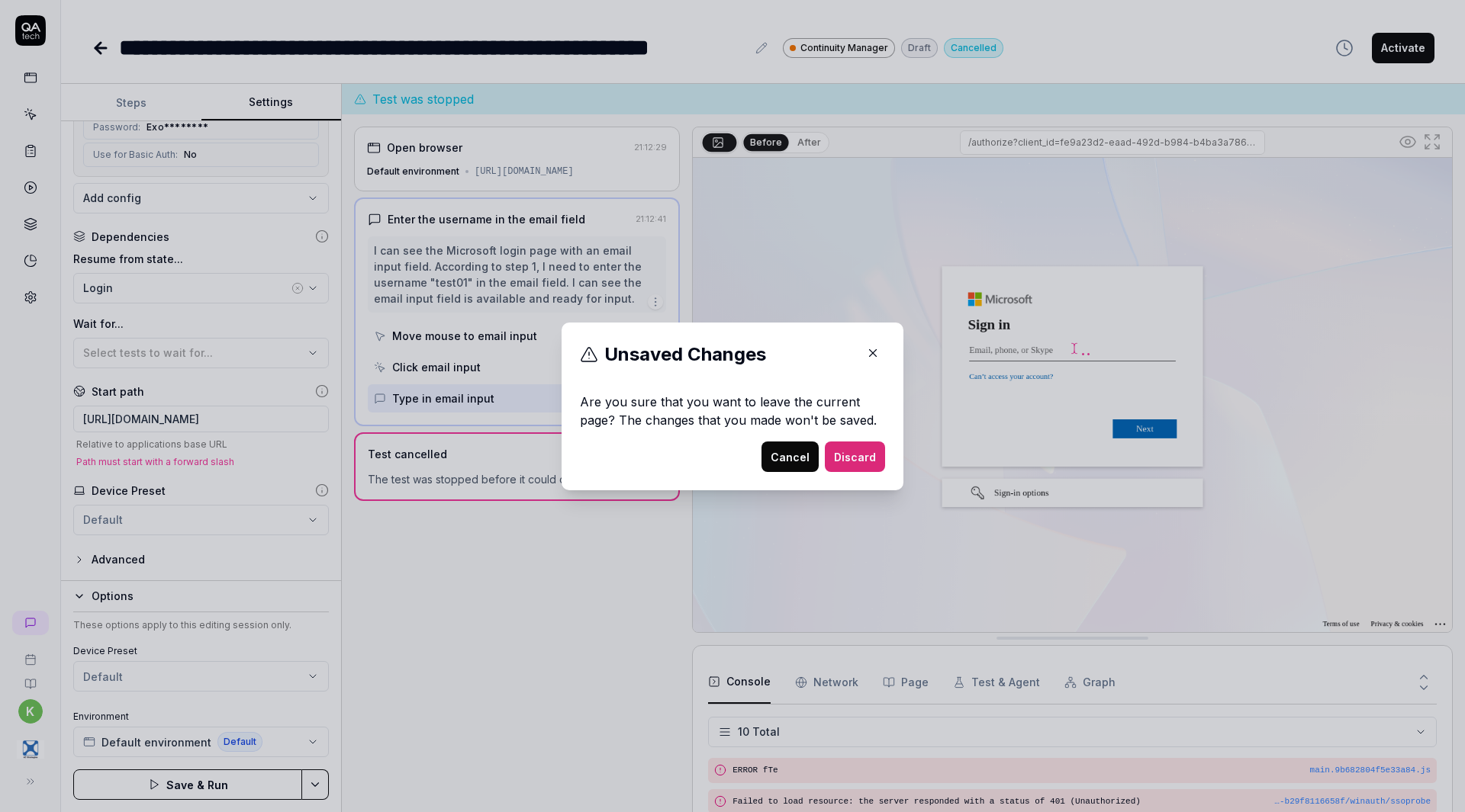
scroll to position [0, 0]
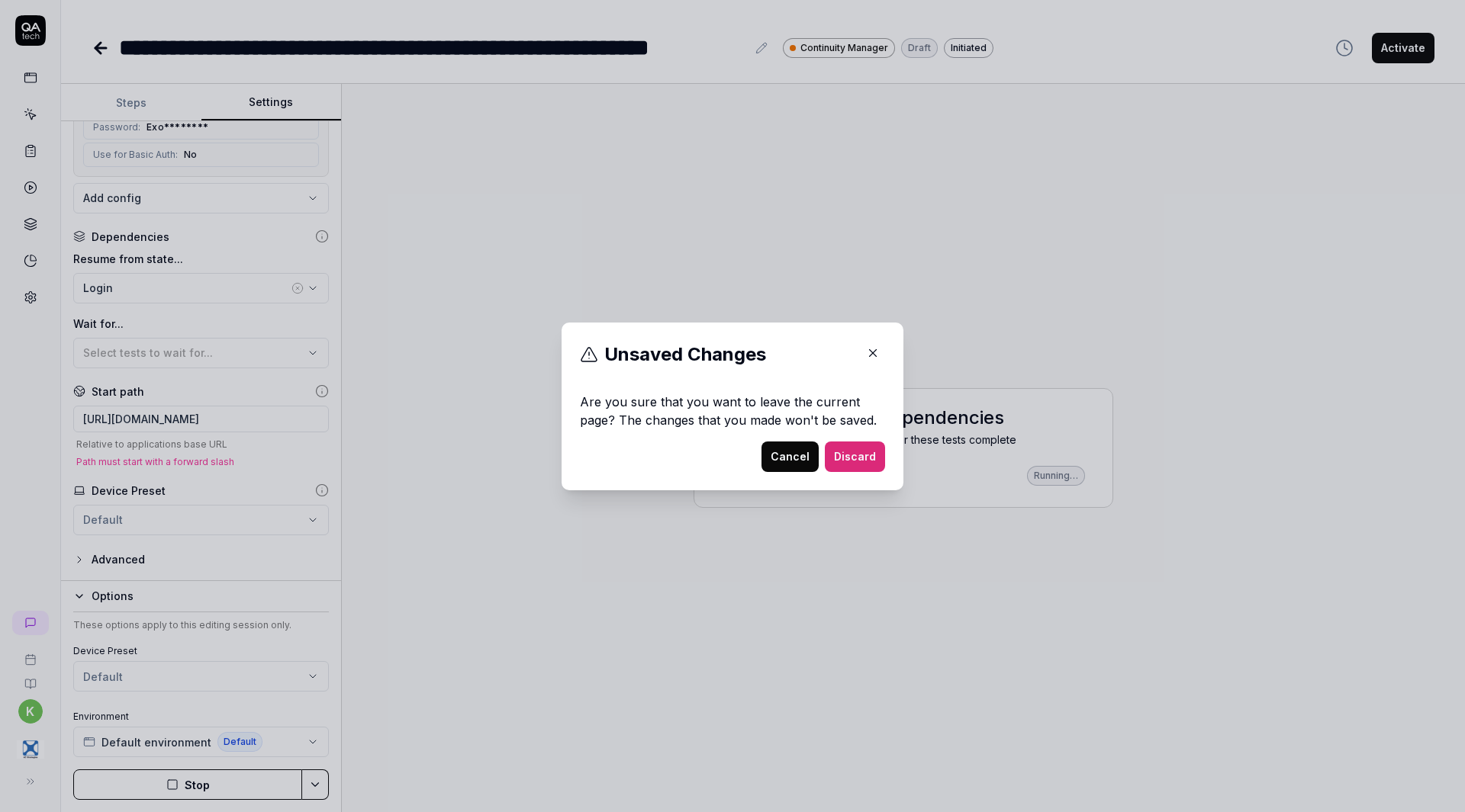
click at [857, 455] on button "Discard" at bounding box center [854, 457] width 60 height 31
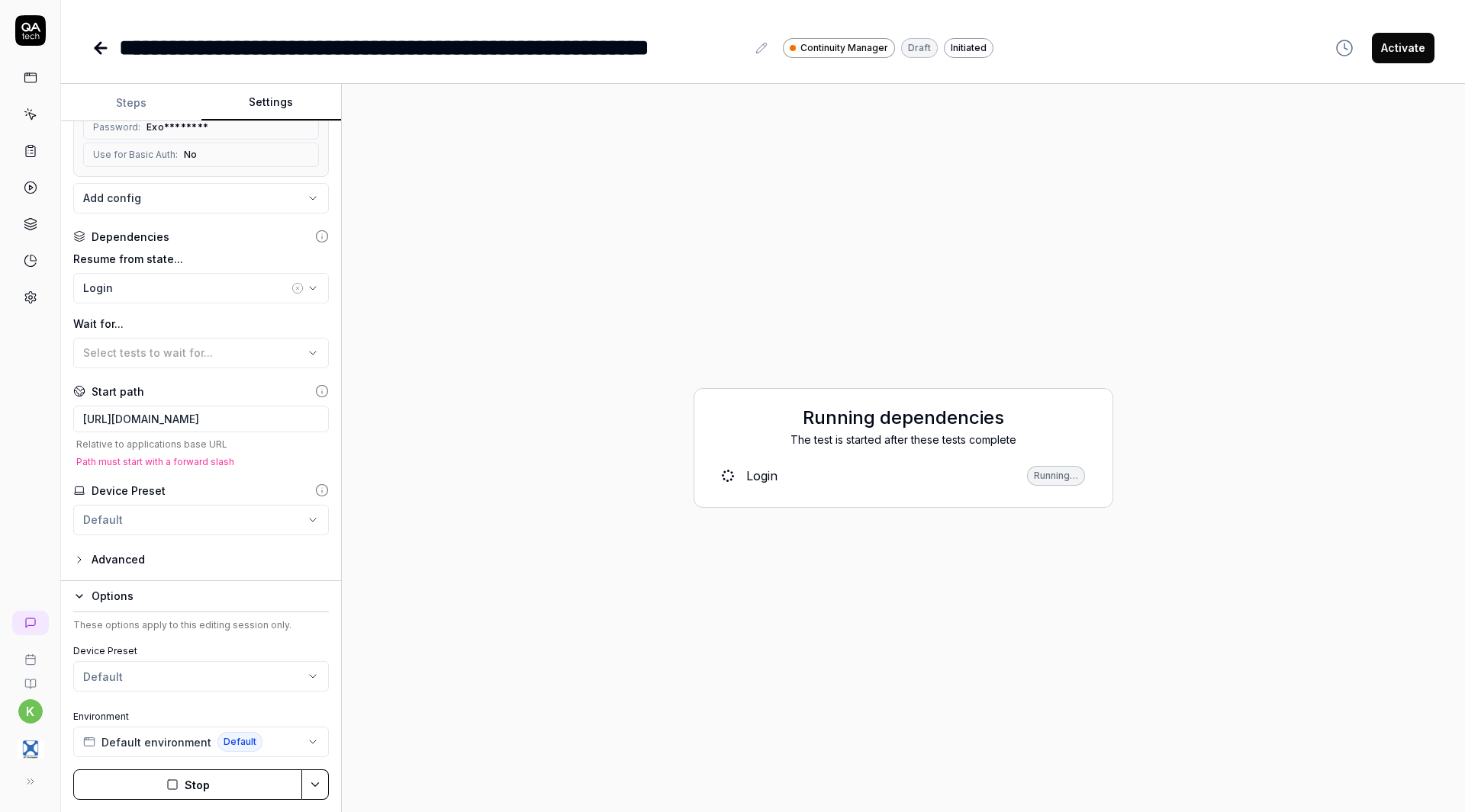
click at [279, 677] on html "**********" at bounding box center [732, 406] width 1465 height 812
click at [305, 744] on button "Default environment Default" at bounding box center [201, 741] width 255 height 31
click at [224, 562] on div "Advanced" at bounding box center [201, 560] width 255 height 19
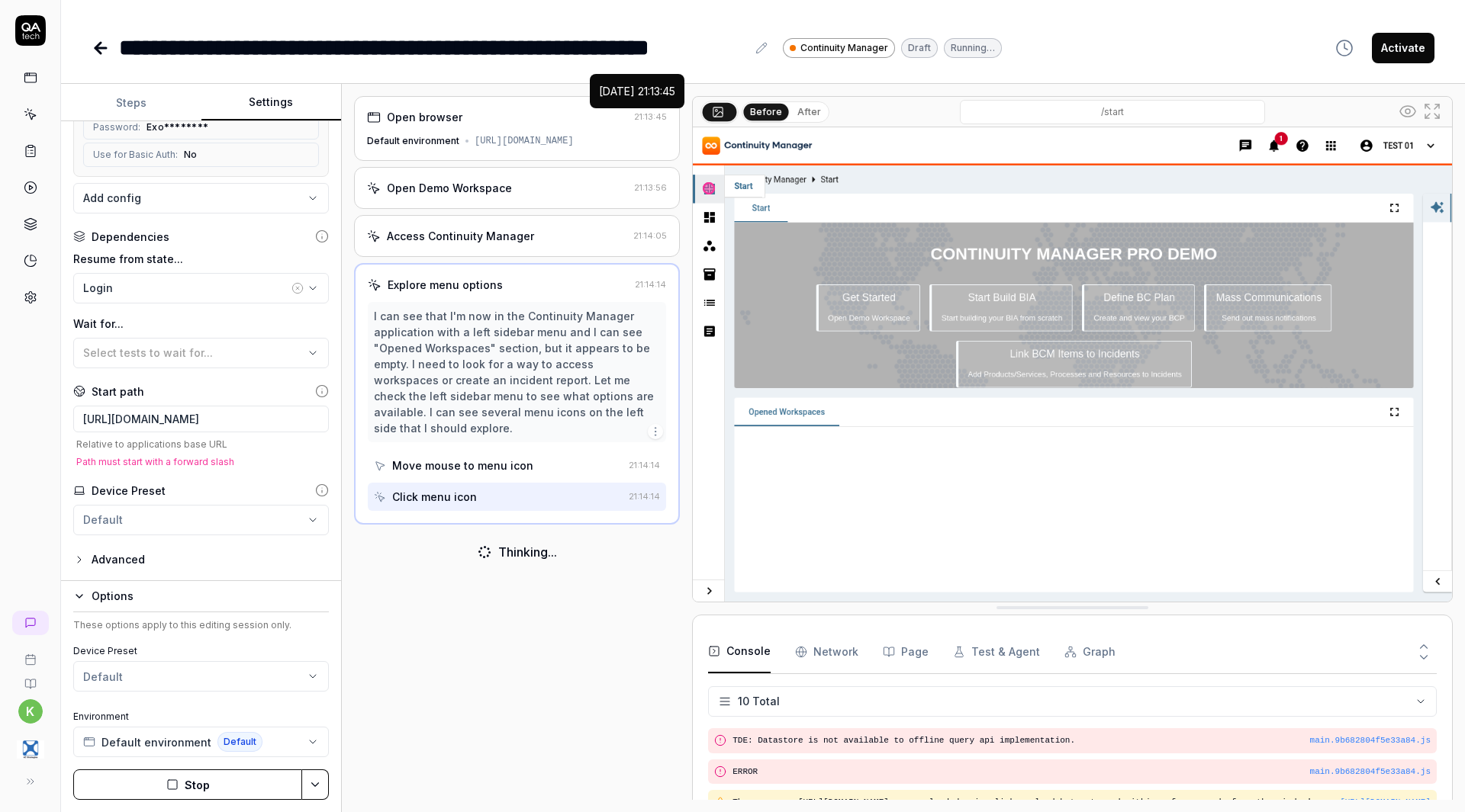
scroll to position [279, 0]
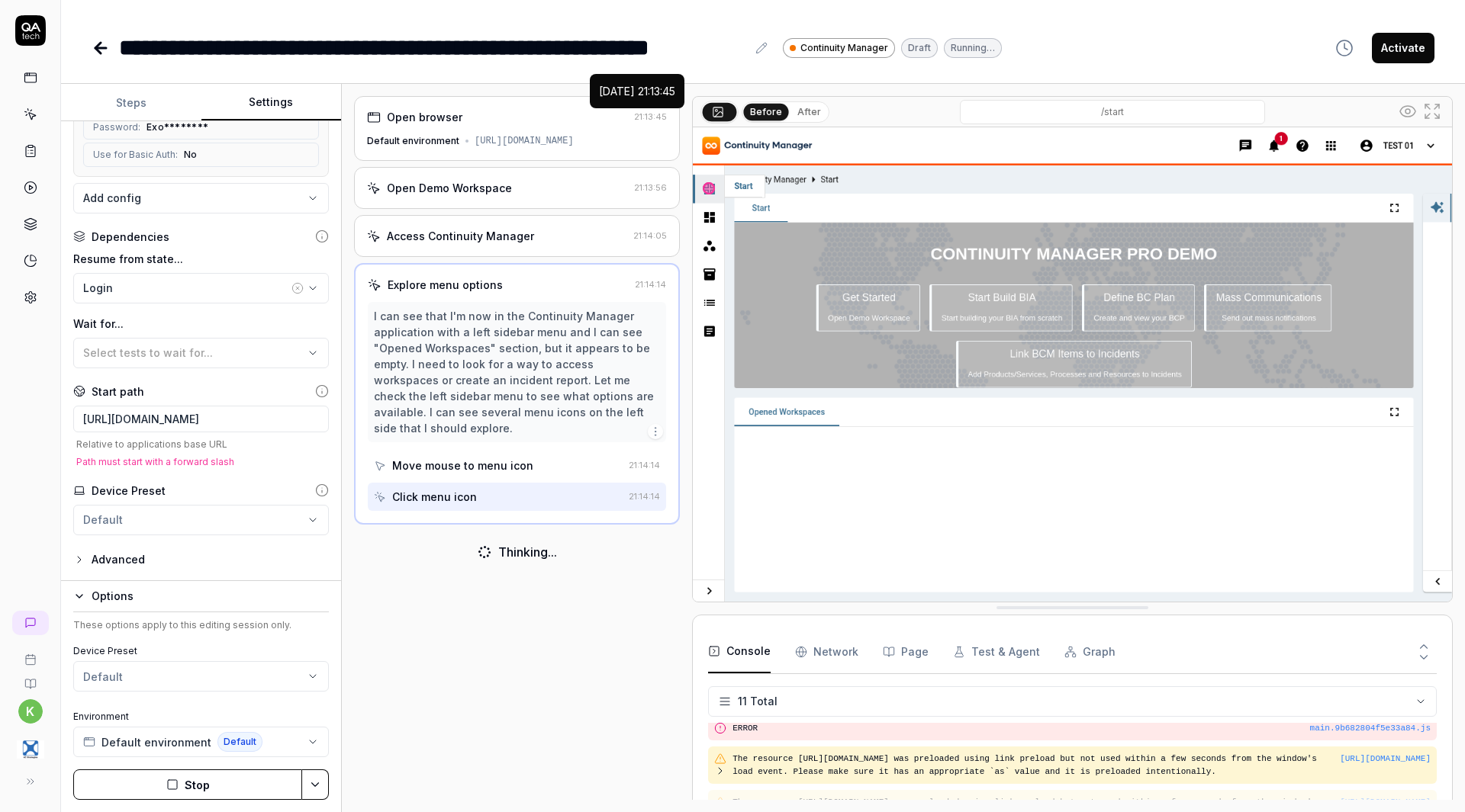
click at [533, 148] on div "[URL][DOMAIN_NAME]" at bounding box center [524, 141] width 99 height 14
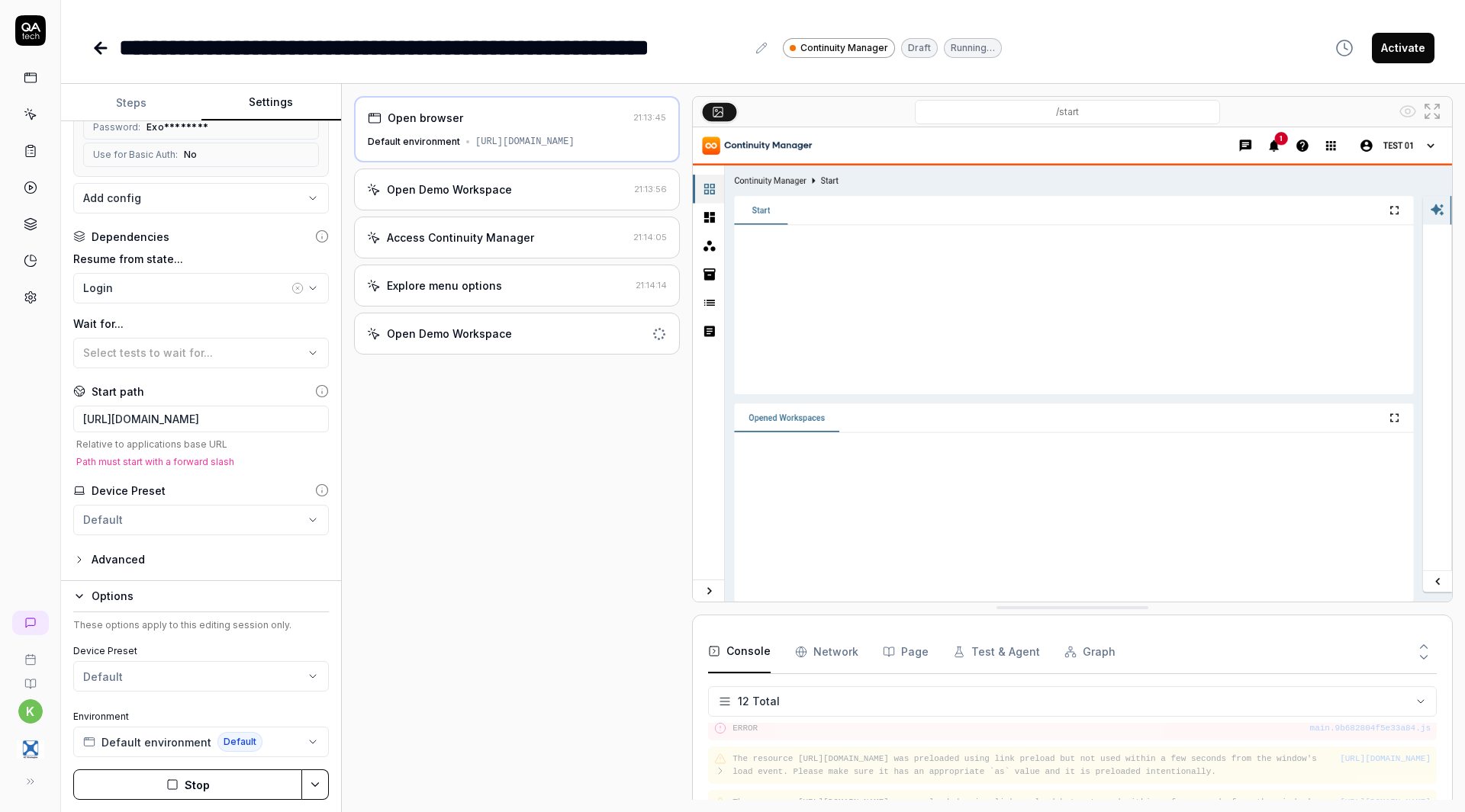
scroll to position [311, 0]
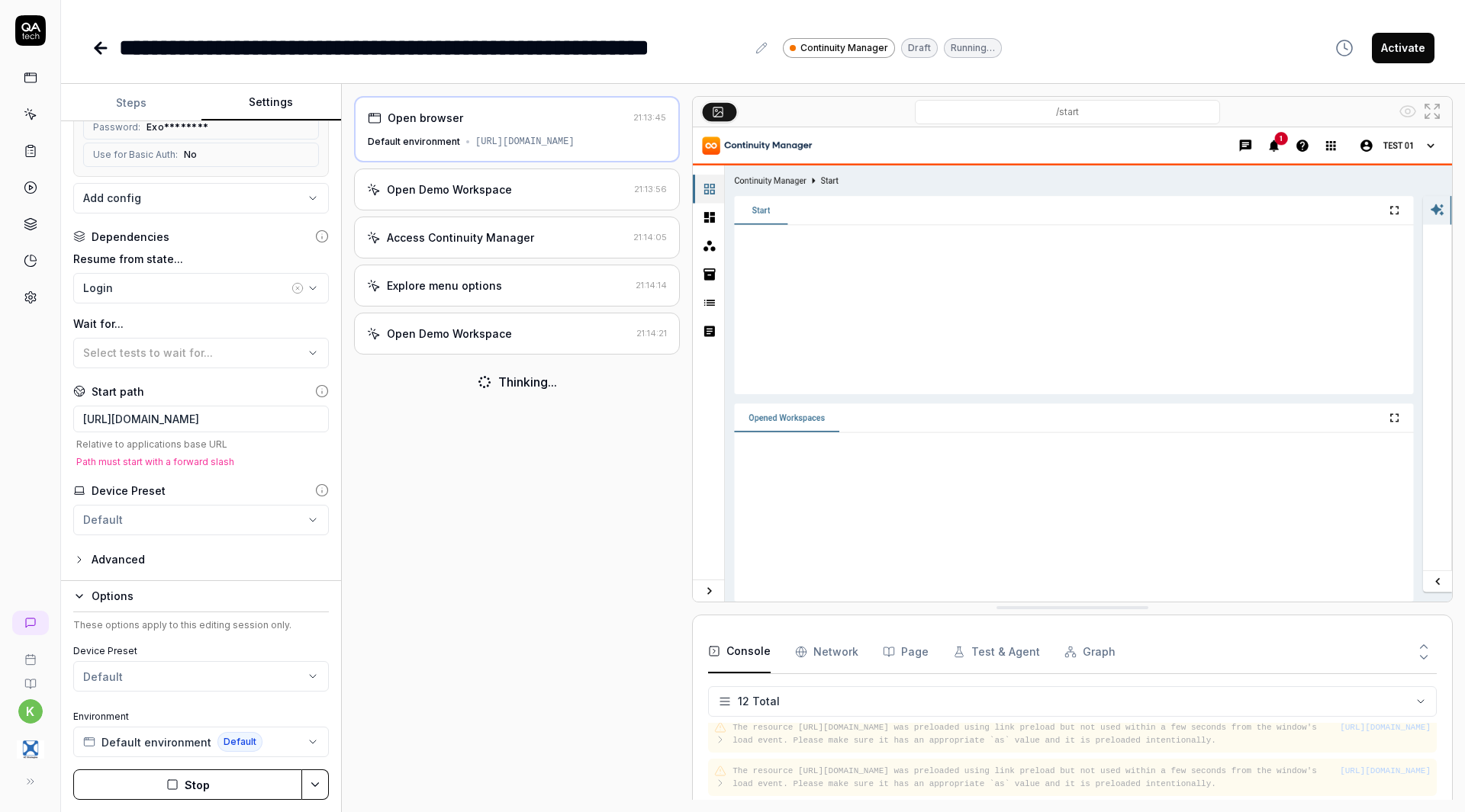
click at [28, 301] on icon at bounding box center [31, 298] width 11 height 11
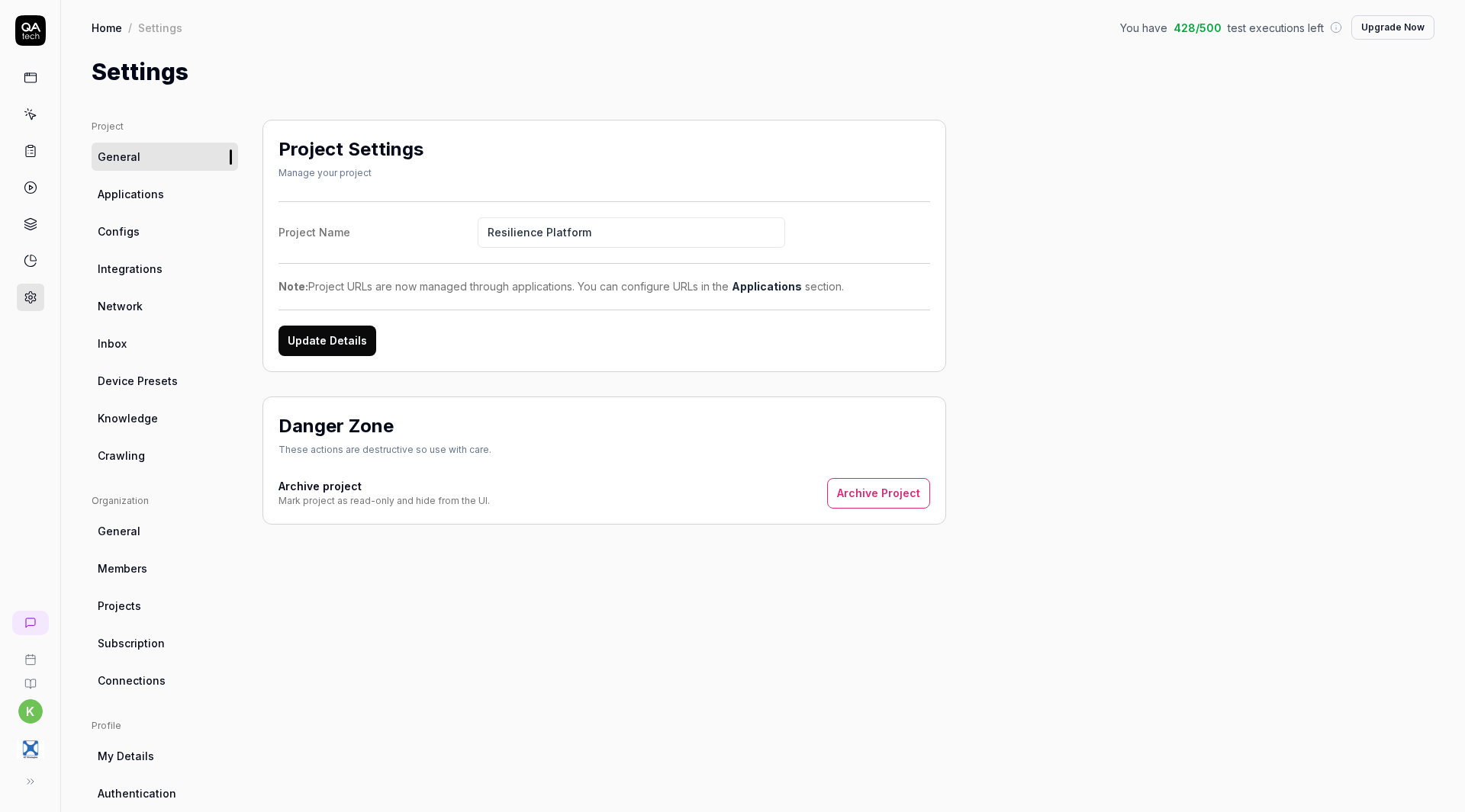
click at [175, 202] on link "Applications" at bounding box center [165, 194] width 147 height 28
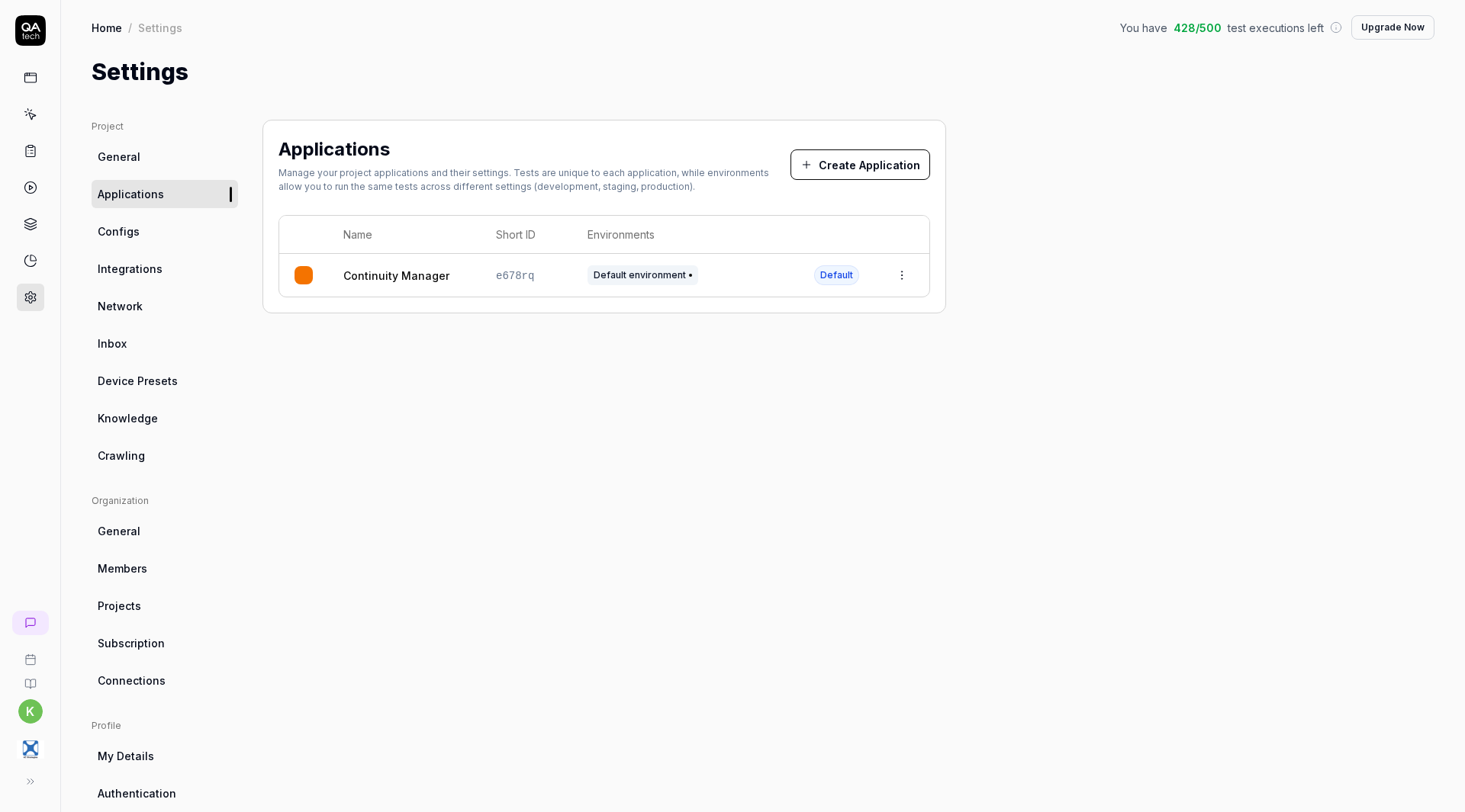
click at [901, 281] on html "k Home / Settings You have 428 / 500 test executions left Upgrade Now Home / Se…" at bounding box center [732, 406] width 1465 height 812
click at [811, 366] on div "Edit" at bounding box center [831, 376] width 178 height 33
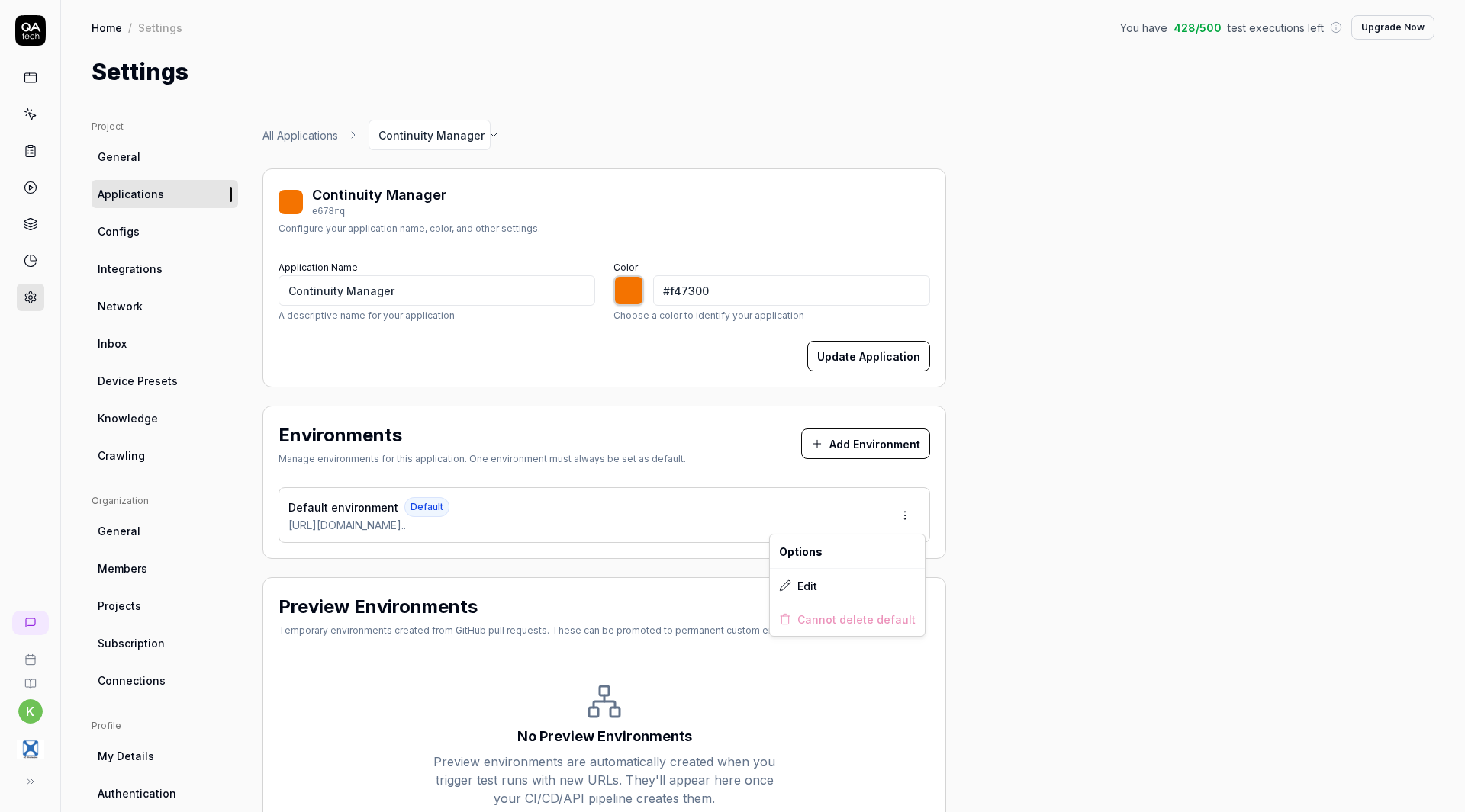
click at [906, 518] on html "k Home / Settings You have 428 / 500 test executions left Upgrade Now Home / Se…" at bounding box center [732, 406] width 1465 height 812
click at [803, 588] on span "Edit" at bounding box center [807, 586] width 19 height 16
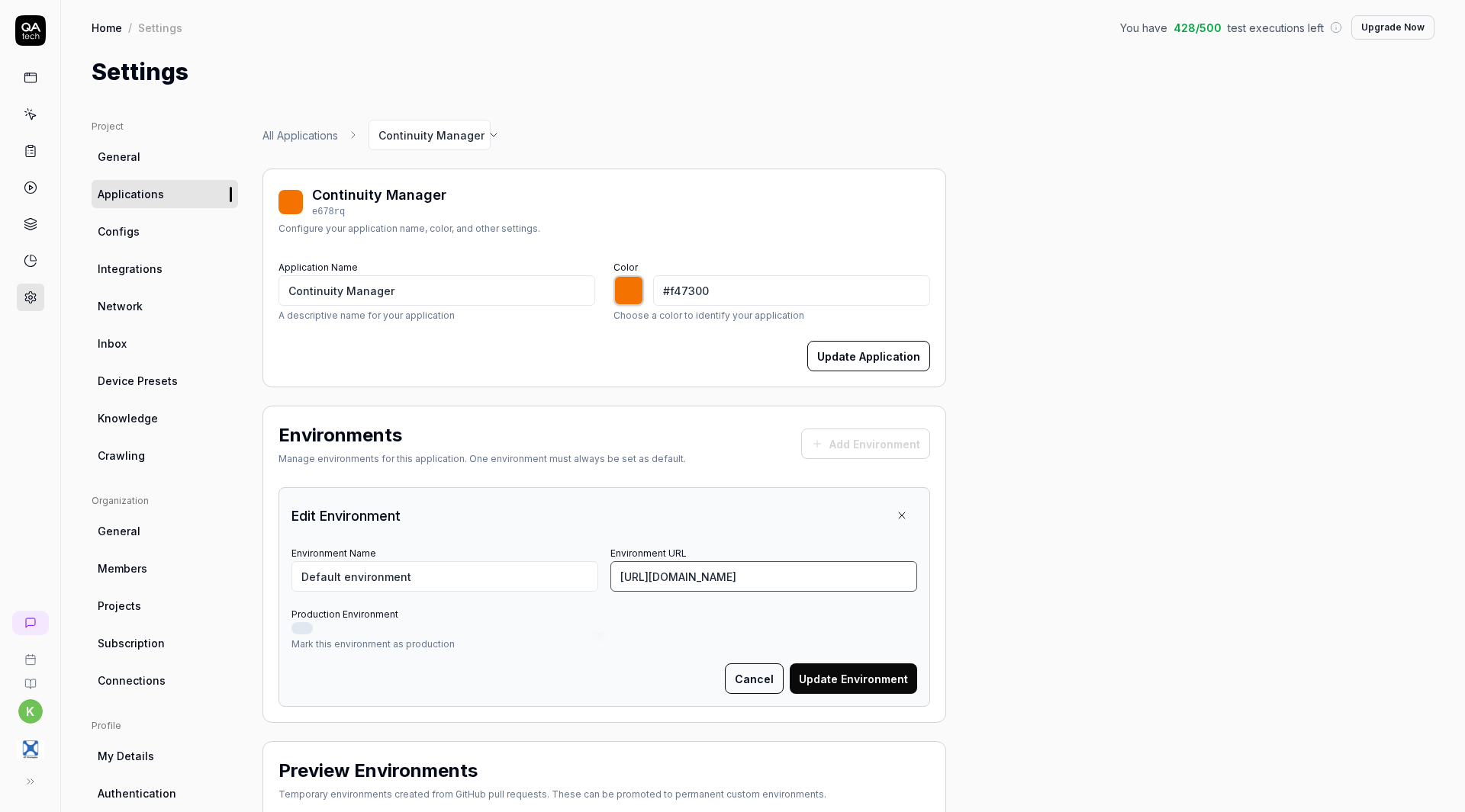
drag, startPoint x: 839, startPoint y: 578, endPoint x: 548, endPoint y: 568, distance: 291.2
click at [548, 568] on div "Environment Name Default environment Environment URL [URL][DOMAIN_NAME]" at bounding box center [604, 567] width 626 height 49
paste input "-[URL]"
type input "[URL][DOMAIN_NAME]"
click at [863, 677] on button "Update Environment" at bounding box center [853, 678] width 127 height 31
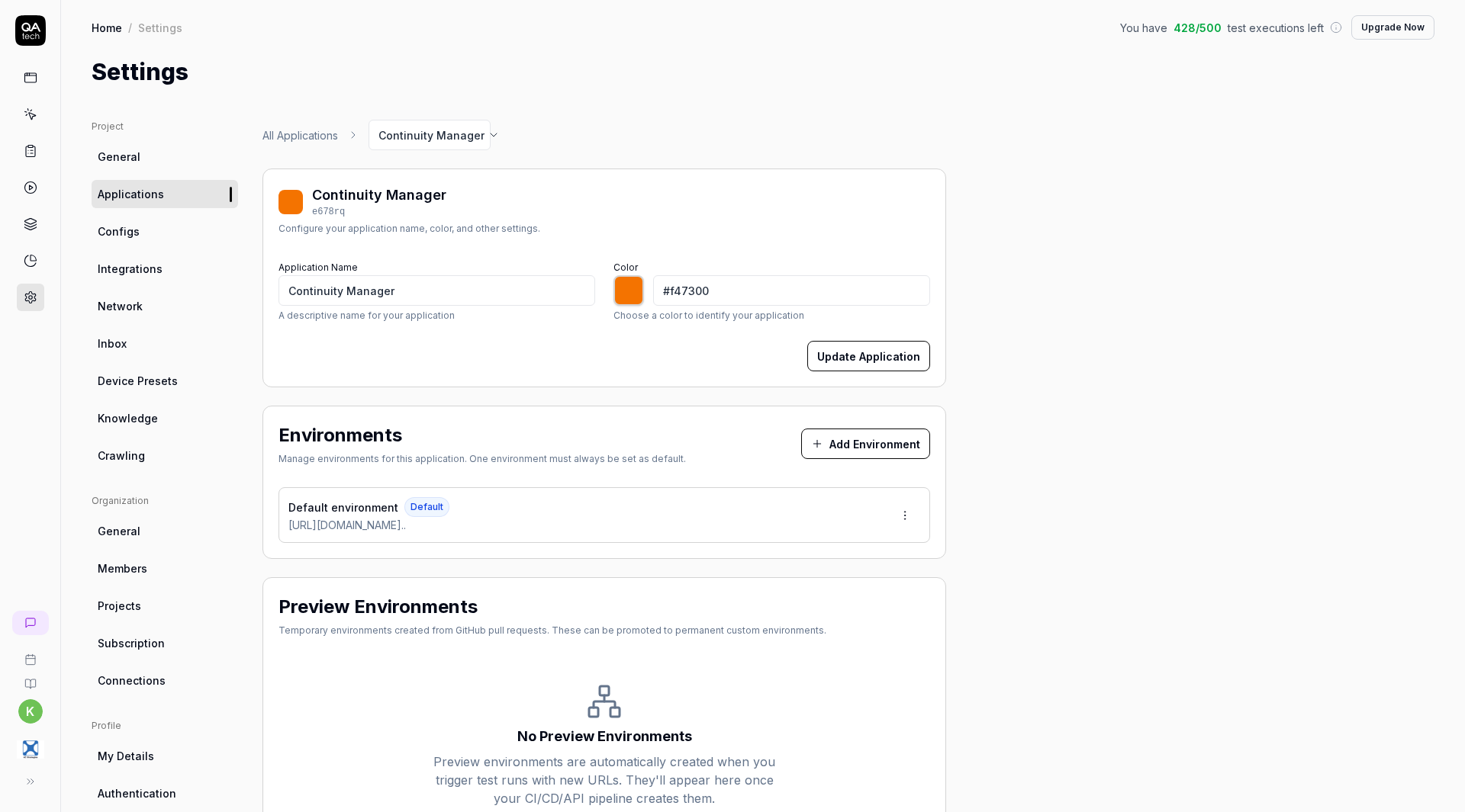
click at [135, 165] on link "General" at bounding box center [165, 157] width 147 height 28
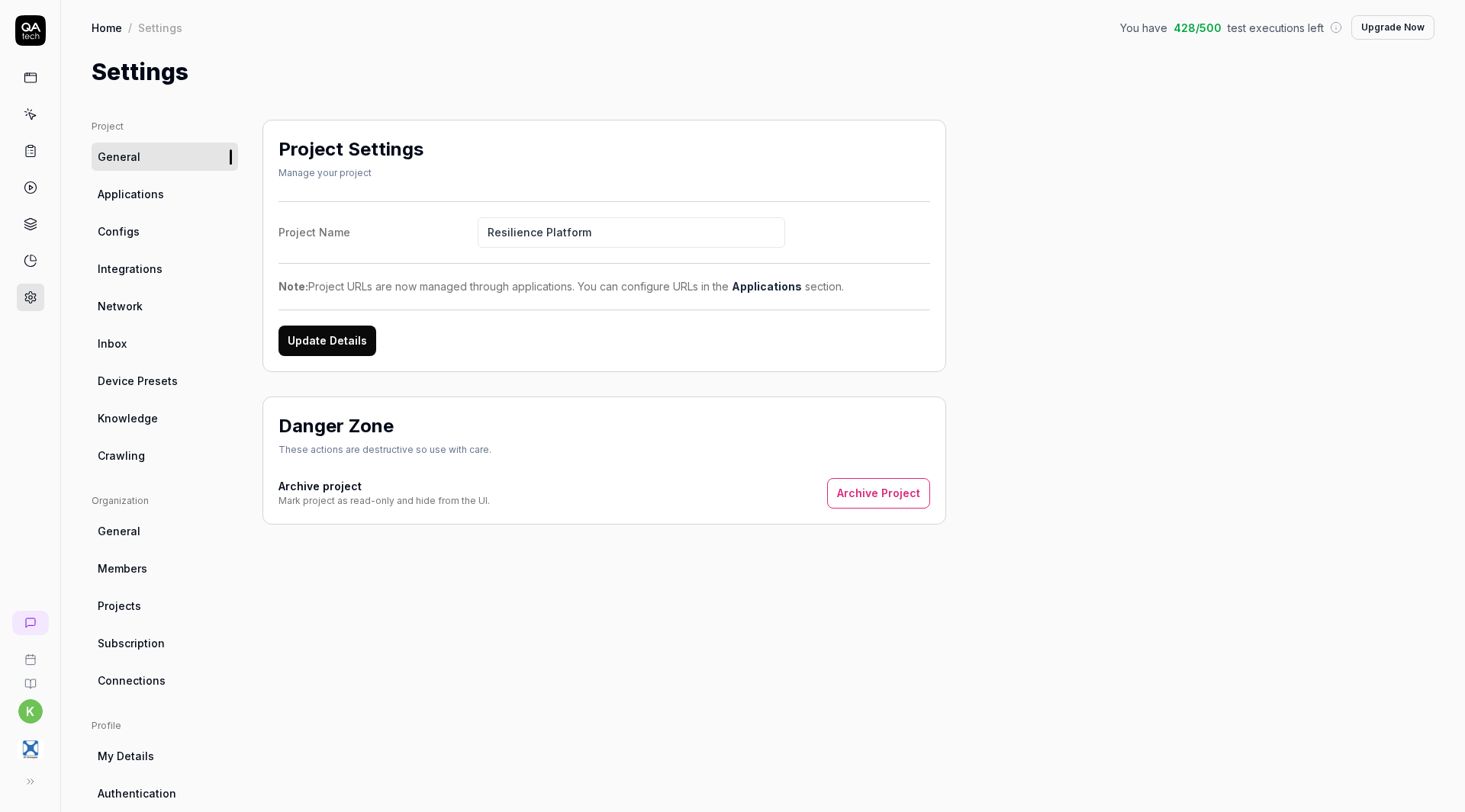
click at [32, 84] on icon at bounding box center [30, 77] width 14 height 14
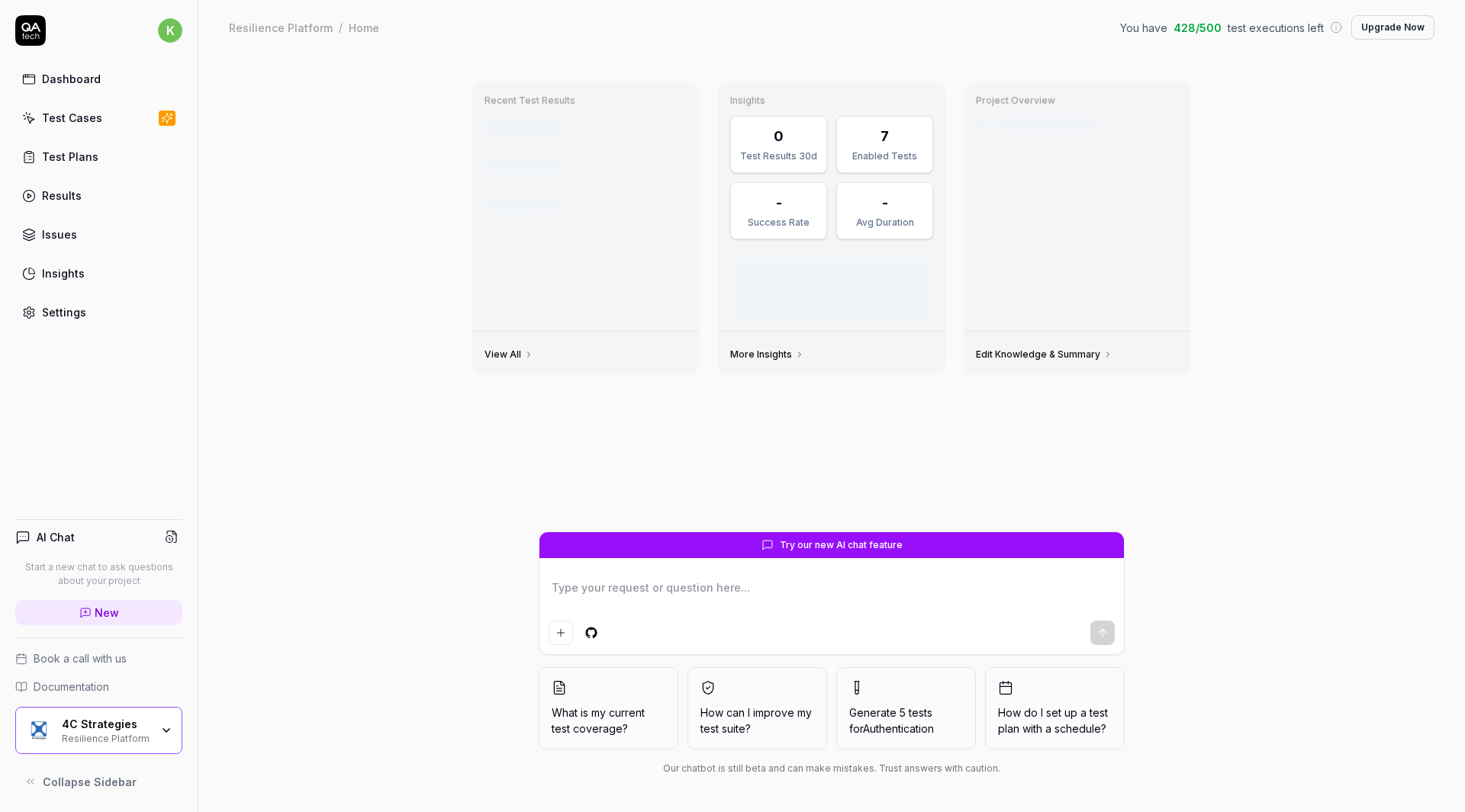
click at [28, 122] on icon at bounding box center [29, 118] width 14 height 14
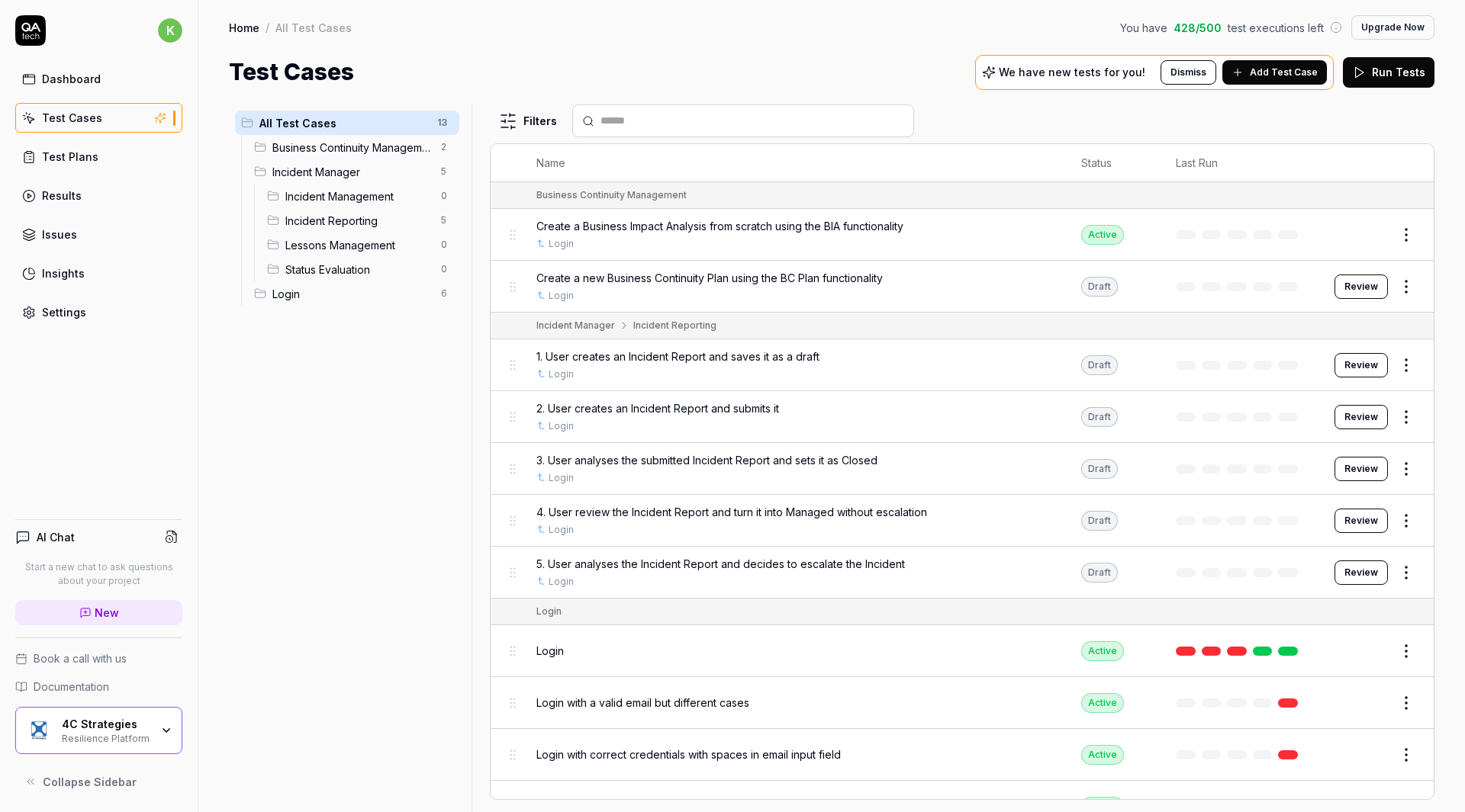
click at [1342, 364] on button "Review" at bounding box center [1361, 366] width 54 height 24
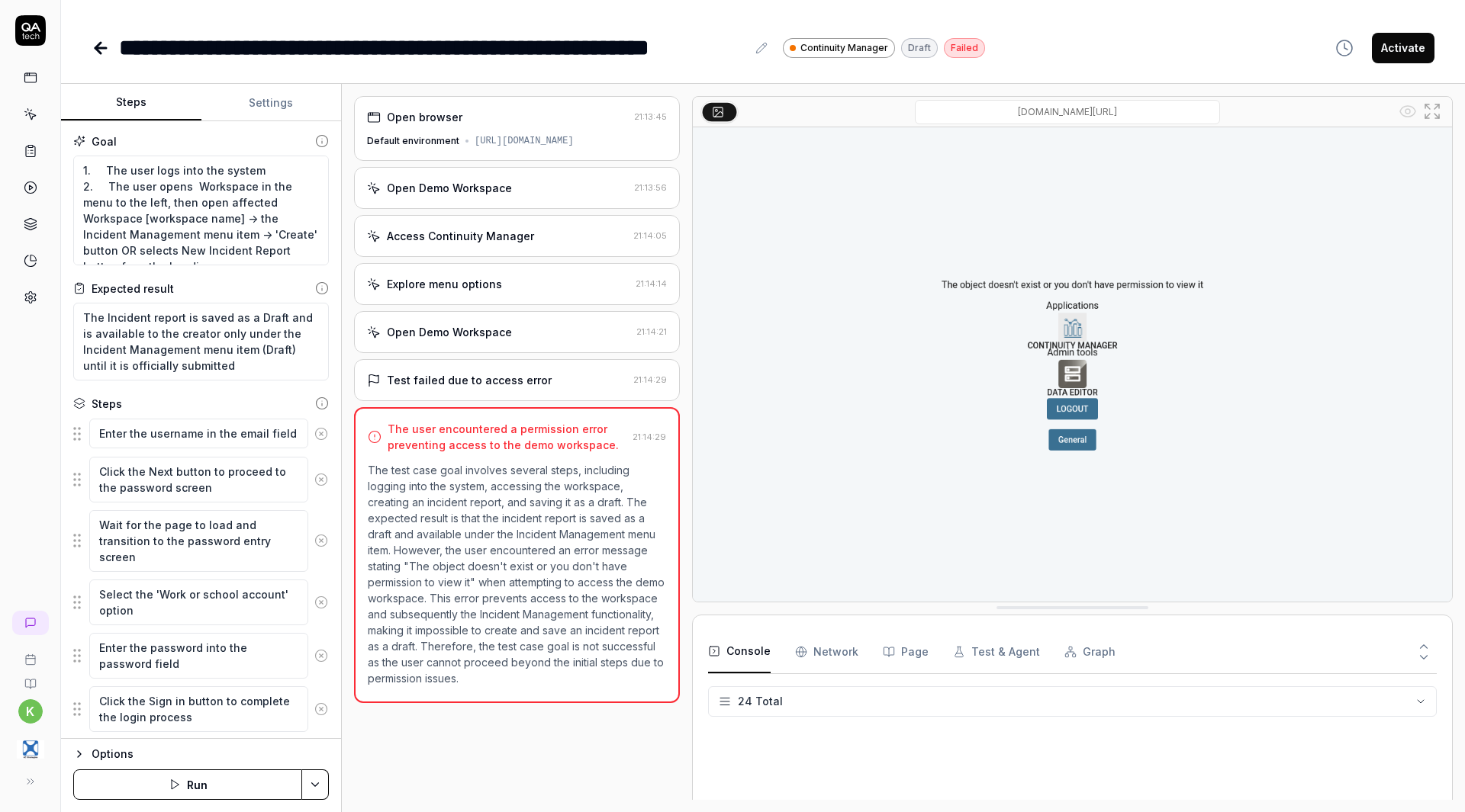
scroll to position [731, 0]
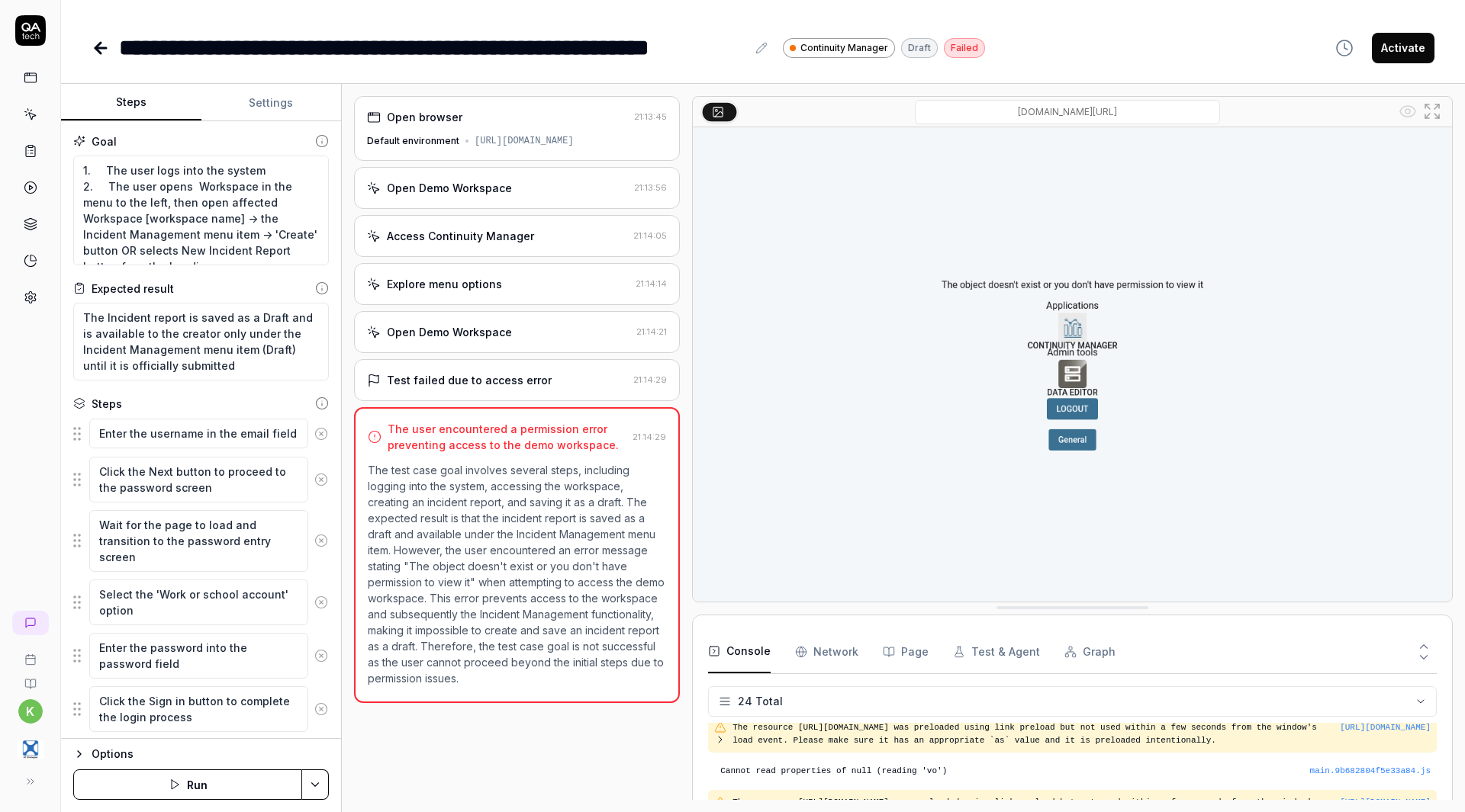
type textarea "*"
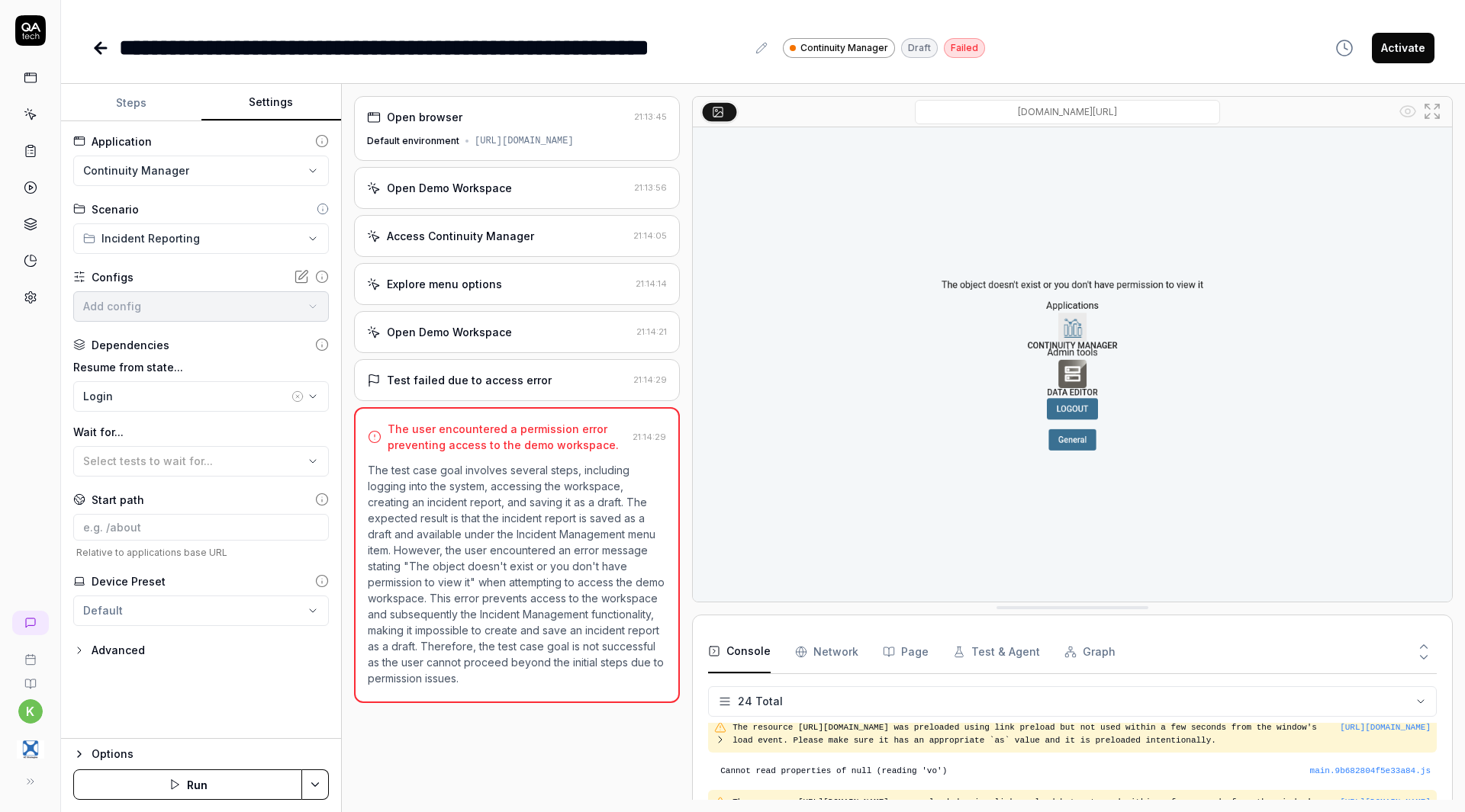
click at [267, 111] on button "Settings" at bounding box center [271, 102] width 140 height 36
click at [318, 789] on html "**********" at bounding box center [732, 406] width 1465 height 812
click at [288, 662] on html "**********" at bounding box center [732, 406] width 1465 height 812
click at [216, 780] on button "Run" at bounding box center [188, 784] width 229 height 31
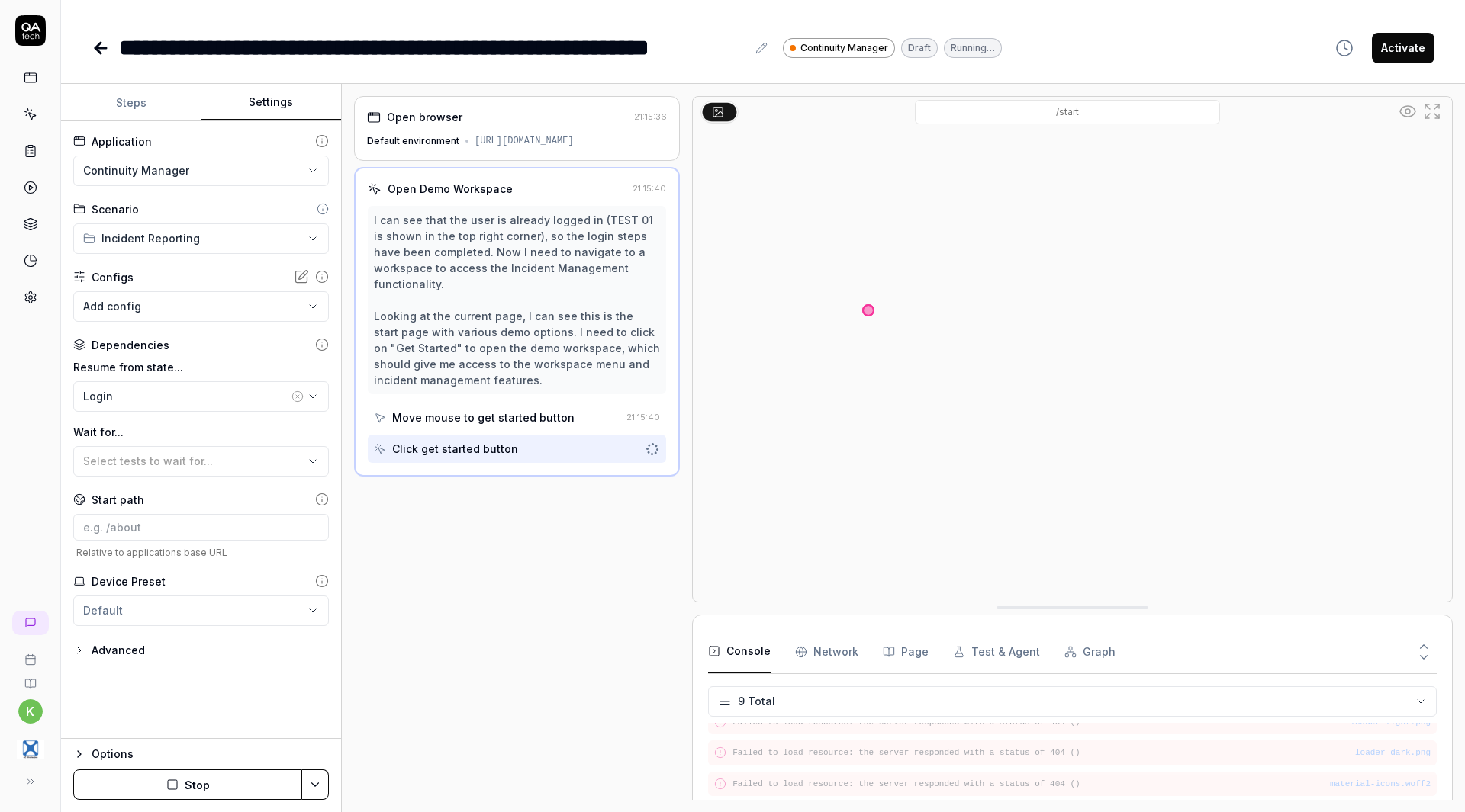
scroll to position [192, 0]
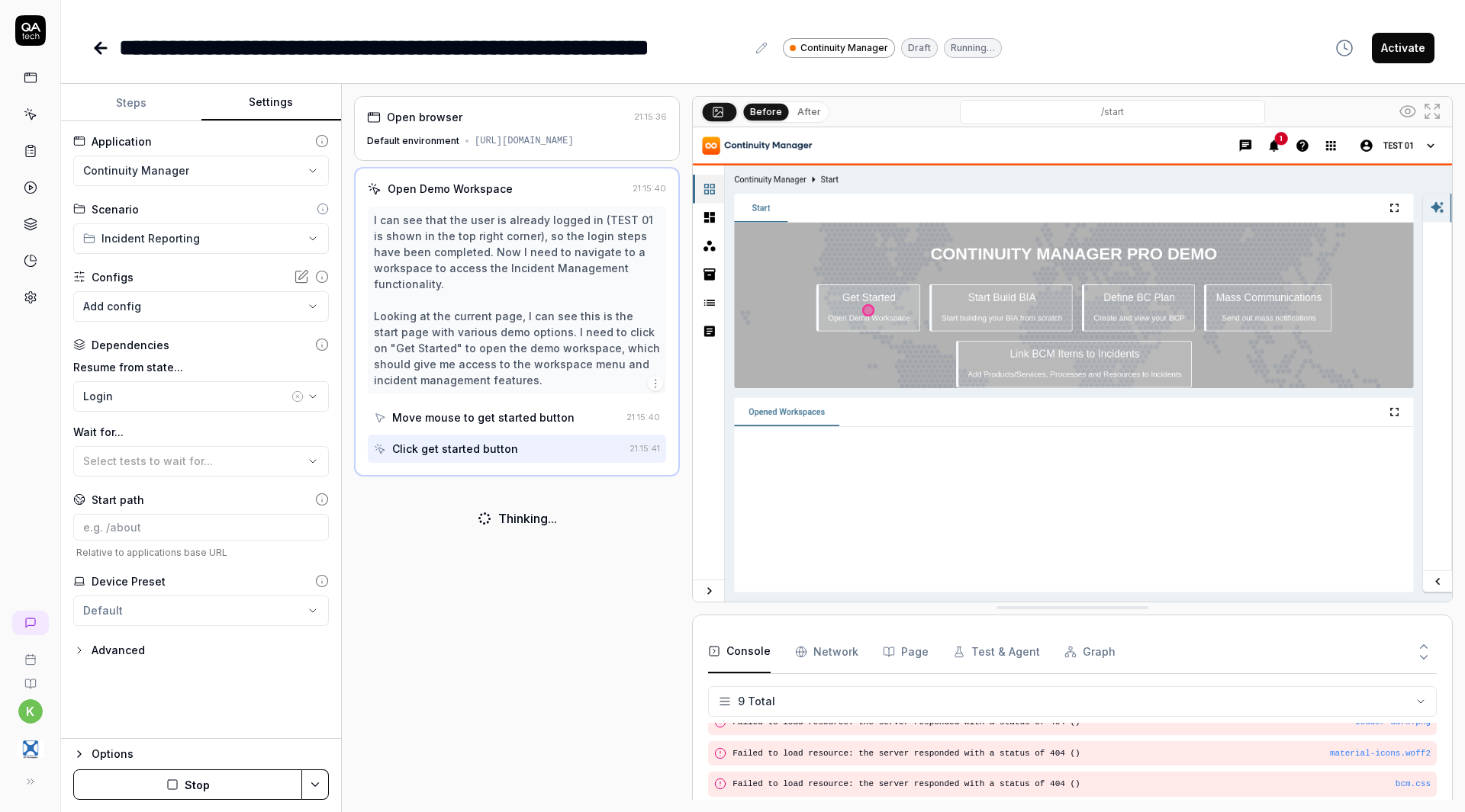
click at [233, 786] on button "Stop" at bounding box center [188, 784] width 229 height 31
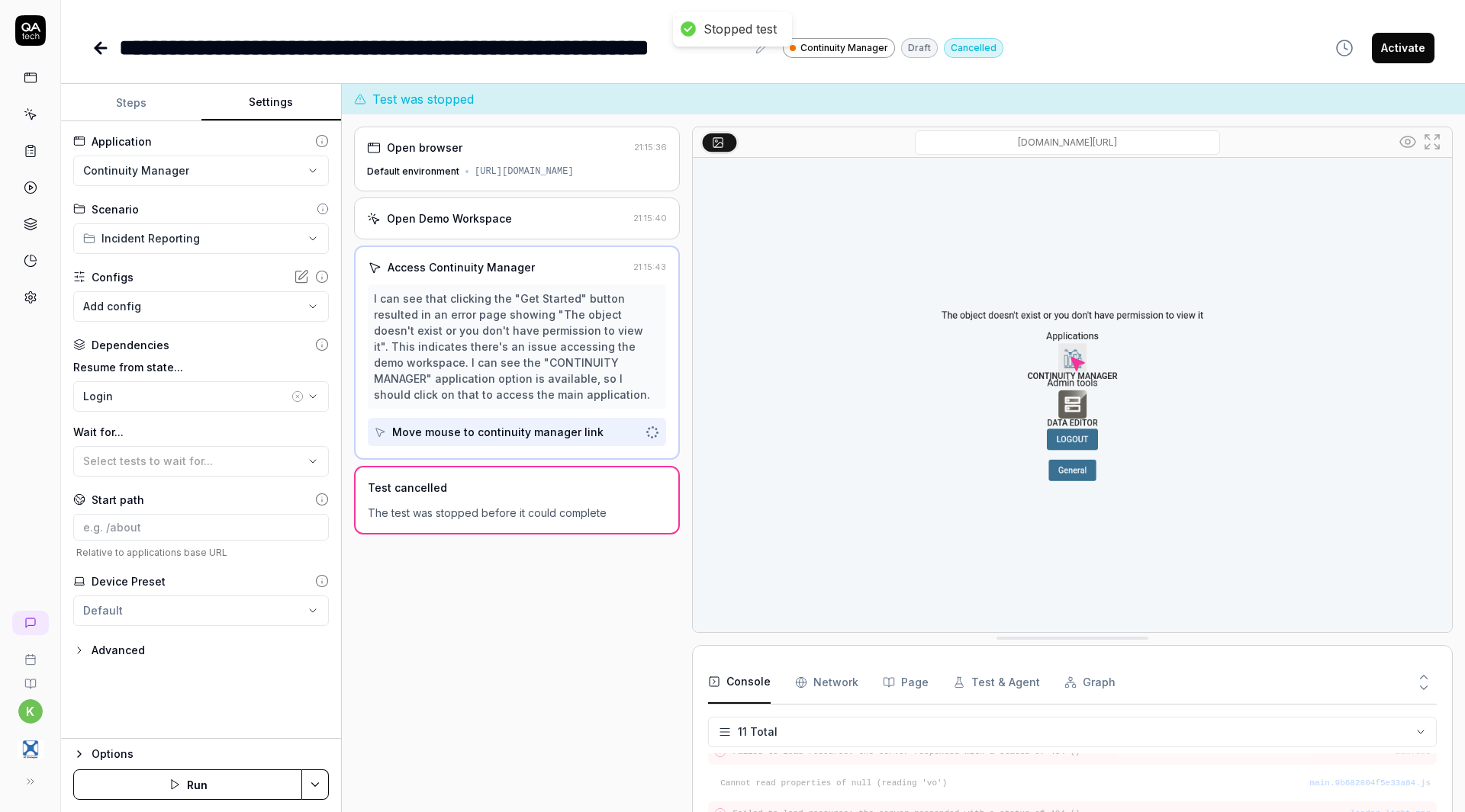
click at [574, 162] on div "Open browser 21:15:36 Default environment [URL][DOMAIN_NAME]" at bounding box center [516, 159] width 326 height 65
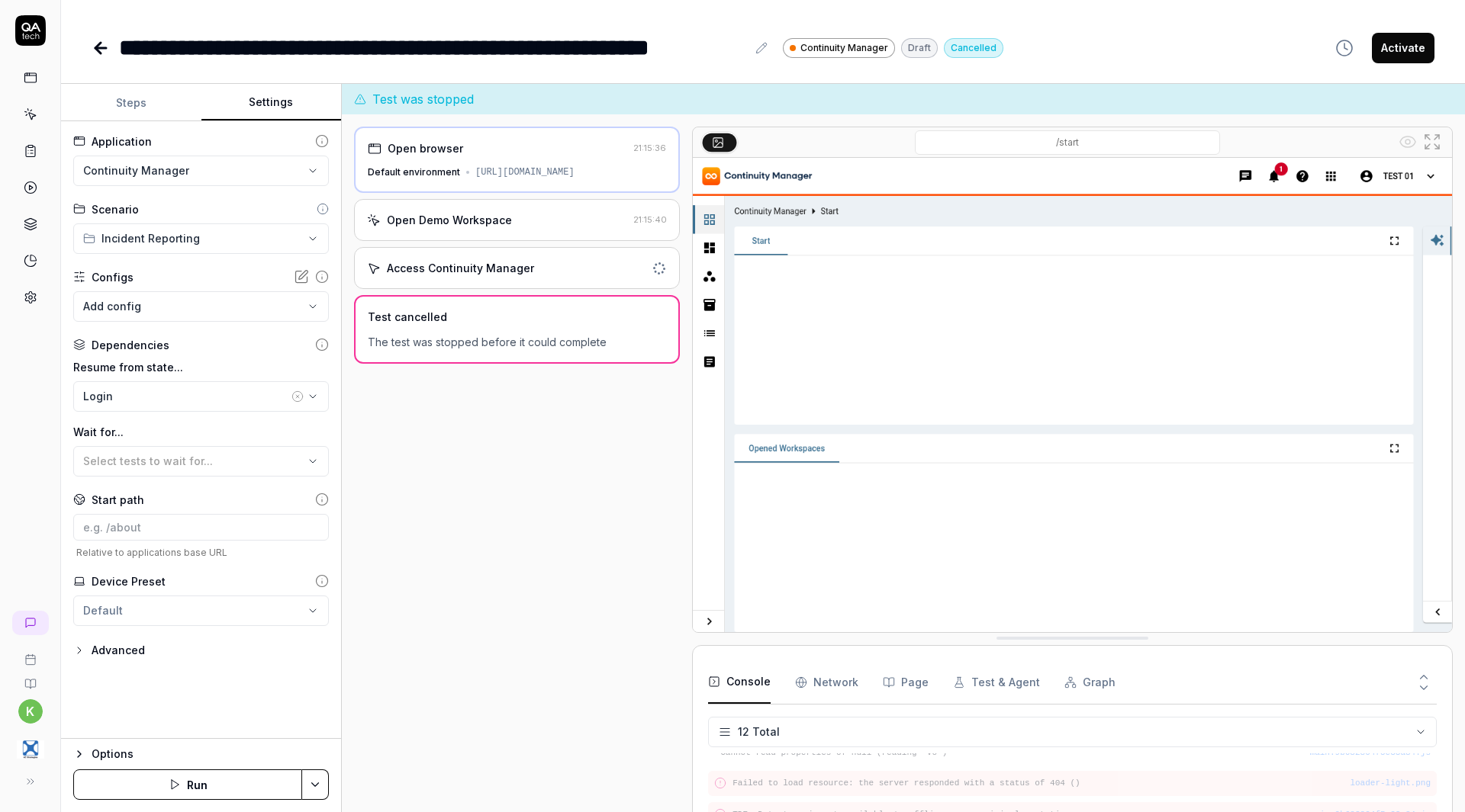
scroll to position [316, 0]
click at [231, 169] on html "**********" at bounding box center [732, 406] width 1465 height 812
click at [211, 385] on button "Login" at bounding box center [201, 396] width 255 height 31
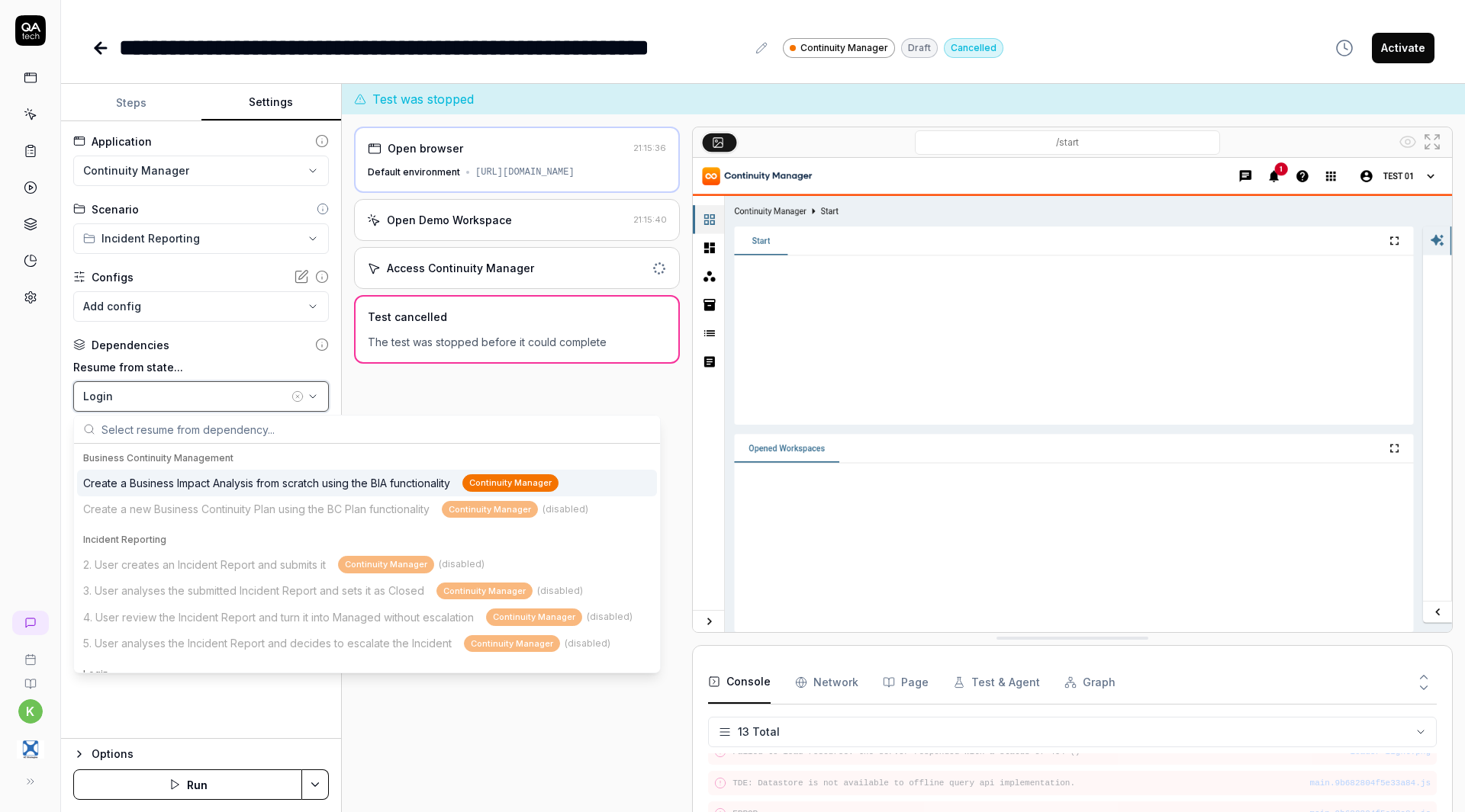
click at [211, 385] on button "Login" at bounding box center [201, 396] width 255 height 31
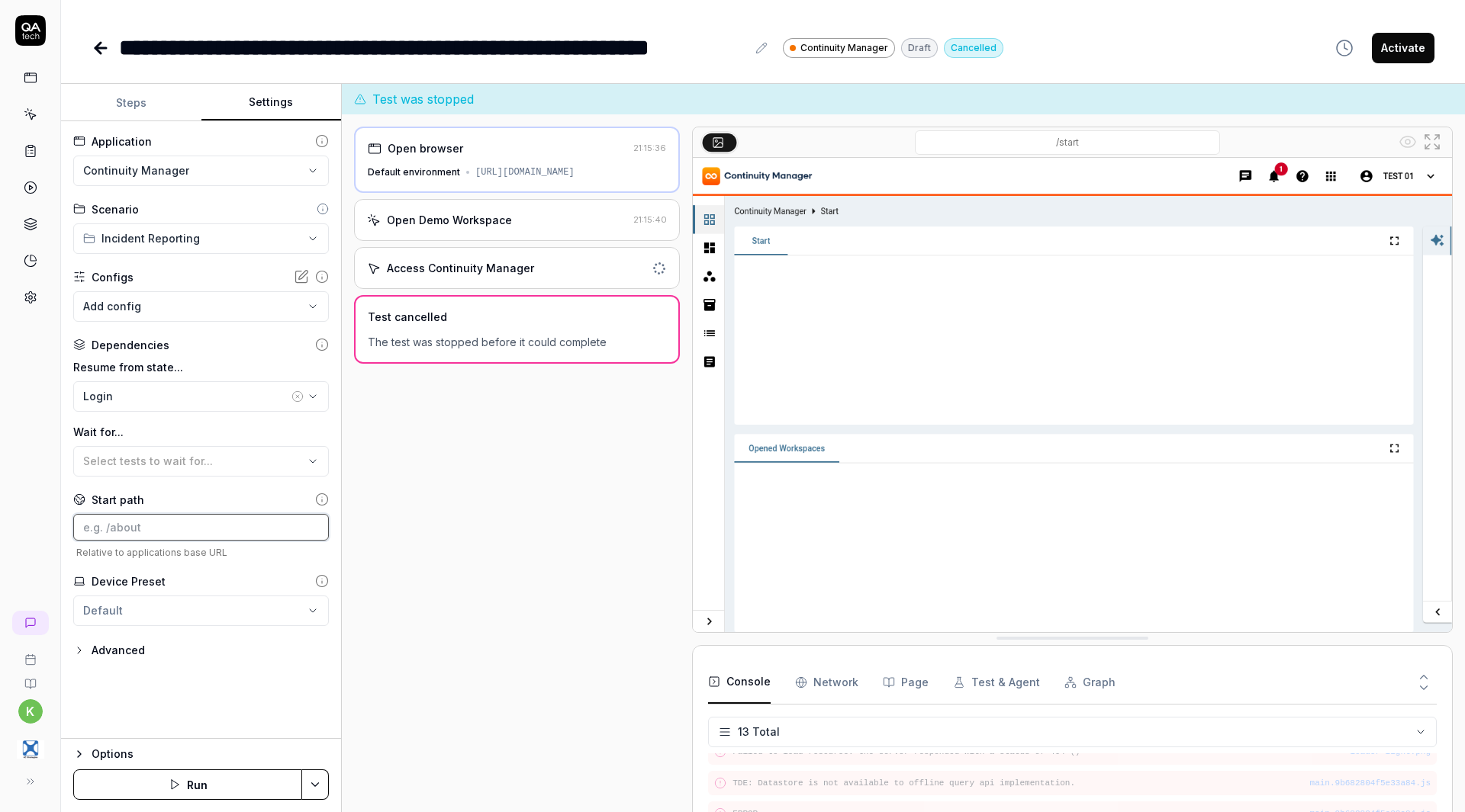
click at [161, 529] on input at bounding box center [201, 527] width 255 height 27
paste input "https://continuity-test.exonaut.com/"
type input "https://continuity-test.exonaut.com/"
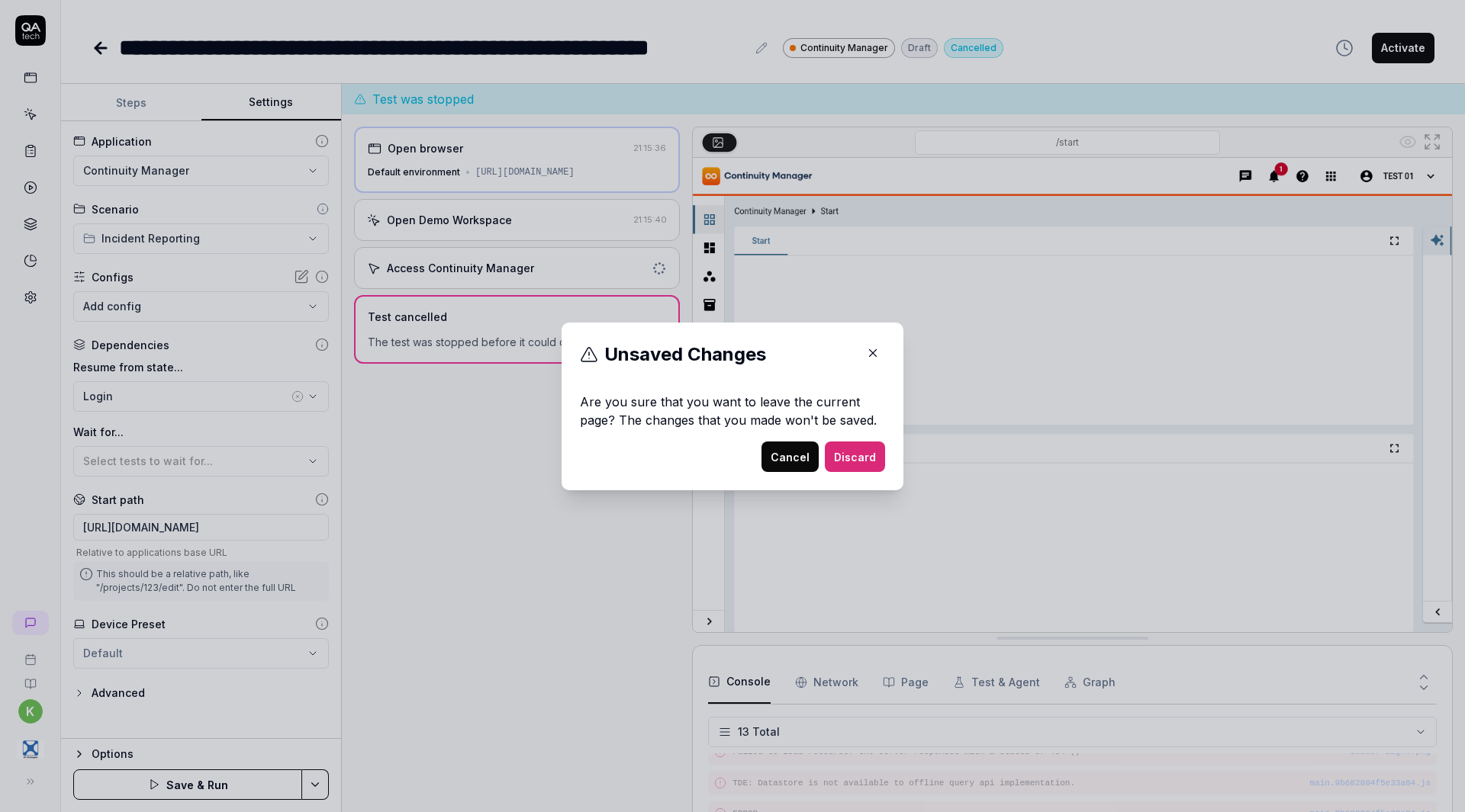
click at [792, 456] on button "Cancel" at bounding box center [790, 457] width 58 height 31
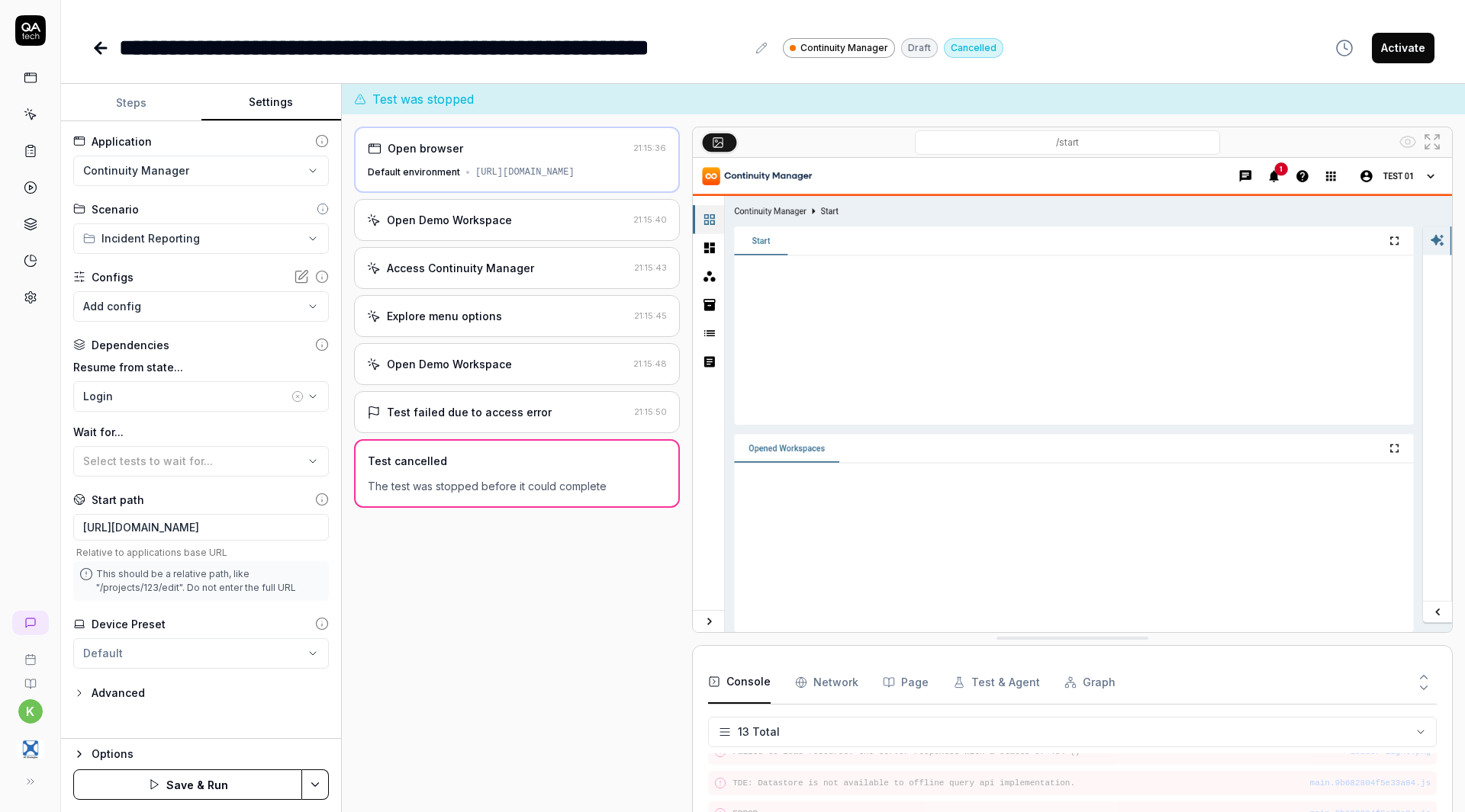
scroll to position [514, 0]
click at [23, 300] on icon at bounding box center [30, 297] width 14 height 14
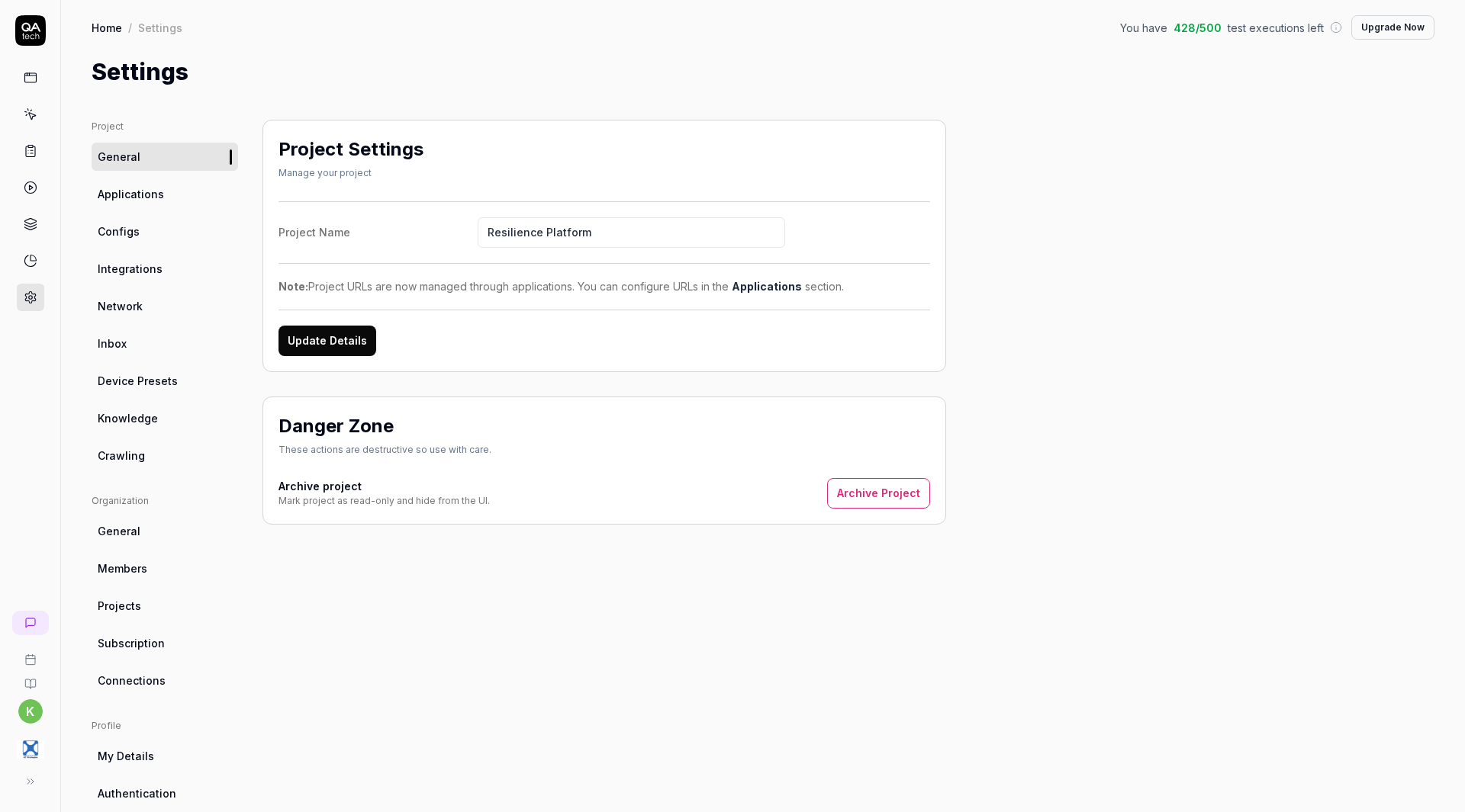
click at [161, 195] on span "Applications" at bounding box center [131, 194] width 67 height 16
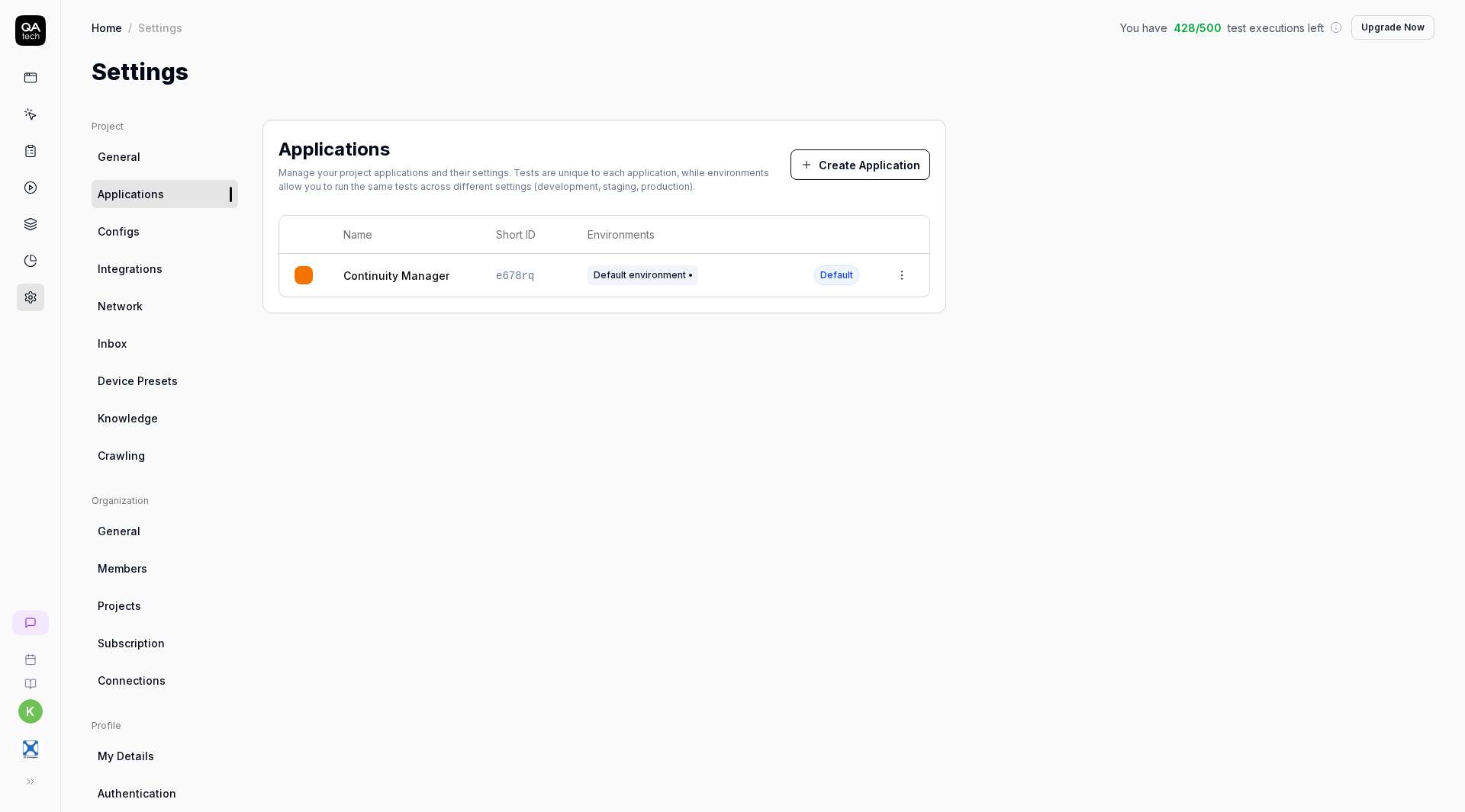
click at [893, 276] on html "k Home / Settings You have 428 / 500 test executions left Upgrade Now Home / Se…" at bounding box center [732, 406] width 1465 height 812
click at [799, 368] on div "Edit" at bounding box center [831, 376] width 178 height 33
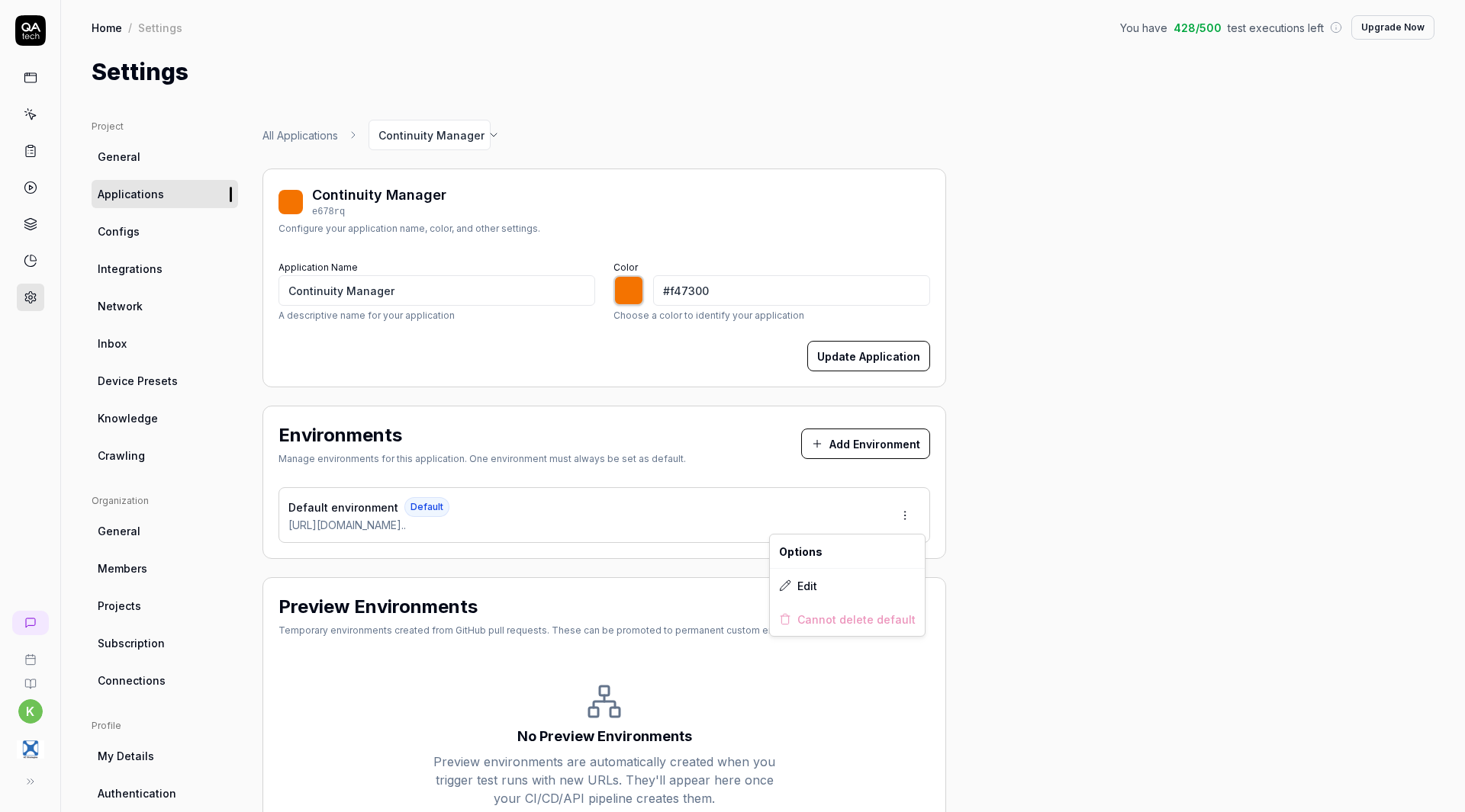
click at [914, 511] on html "k Home / Settings You have 428 / 500 test executions left Upgrade Now Home / Se…" at bounding box center [732, 406] width 1465 height 812
click at [790, 582] on icon at bounding box center [784, 585] width 10 height 10
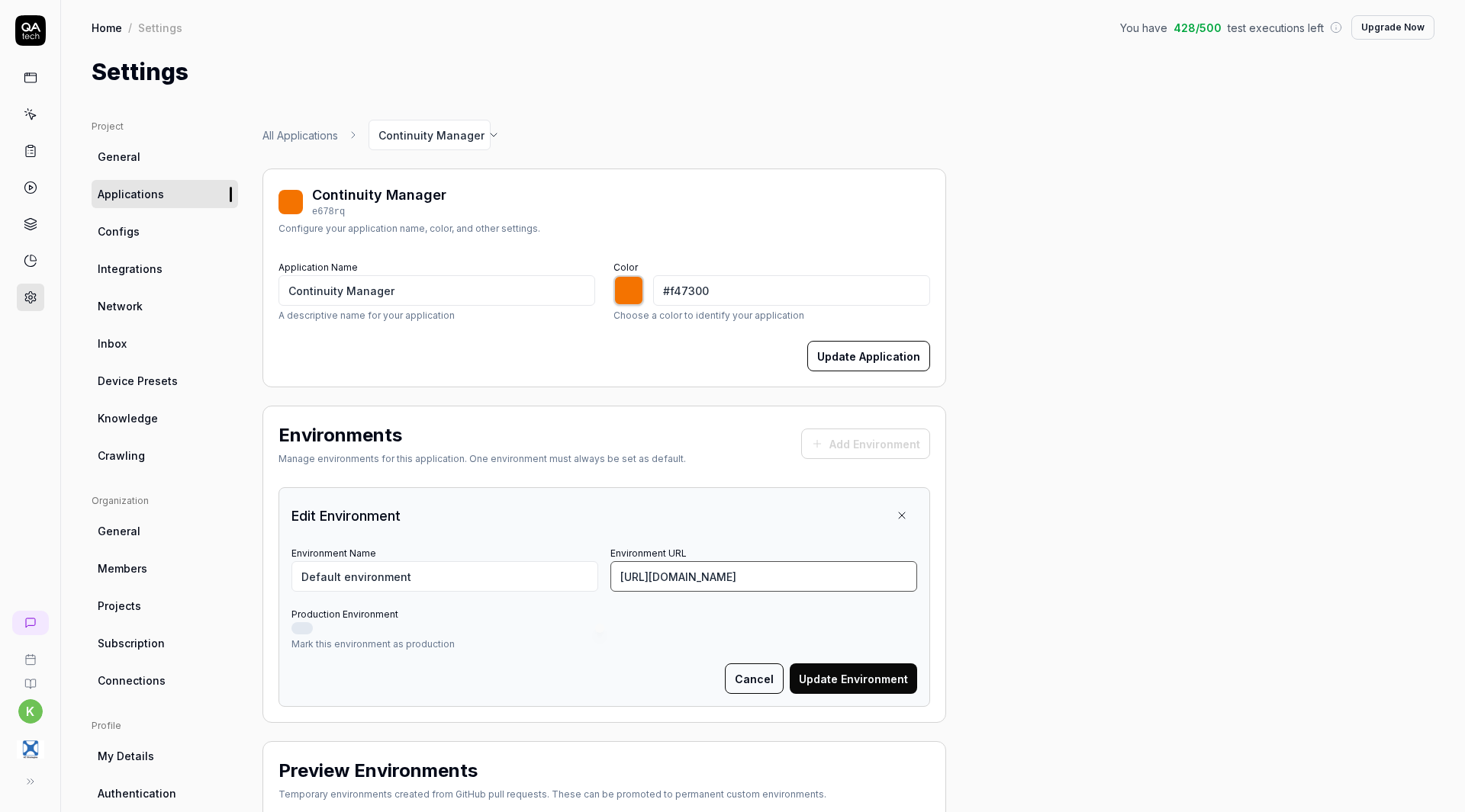
click at [786, 576] on input "[URL][DOMAIN_NAME]" at bounding box center [764, 576] width 306 height 31
drag, startPoint x: 423, startPoint y: 576, endPoint x: 262, endPoint y: 575, distance: 161.0
click at [262, 575] on div "Project General Applications Configs Integrations Network Inbox Device Presets …" at bounding box center [763, 566] width 1343 height 893
type input "C"
type input "Continuity Test"
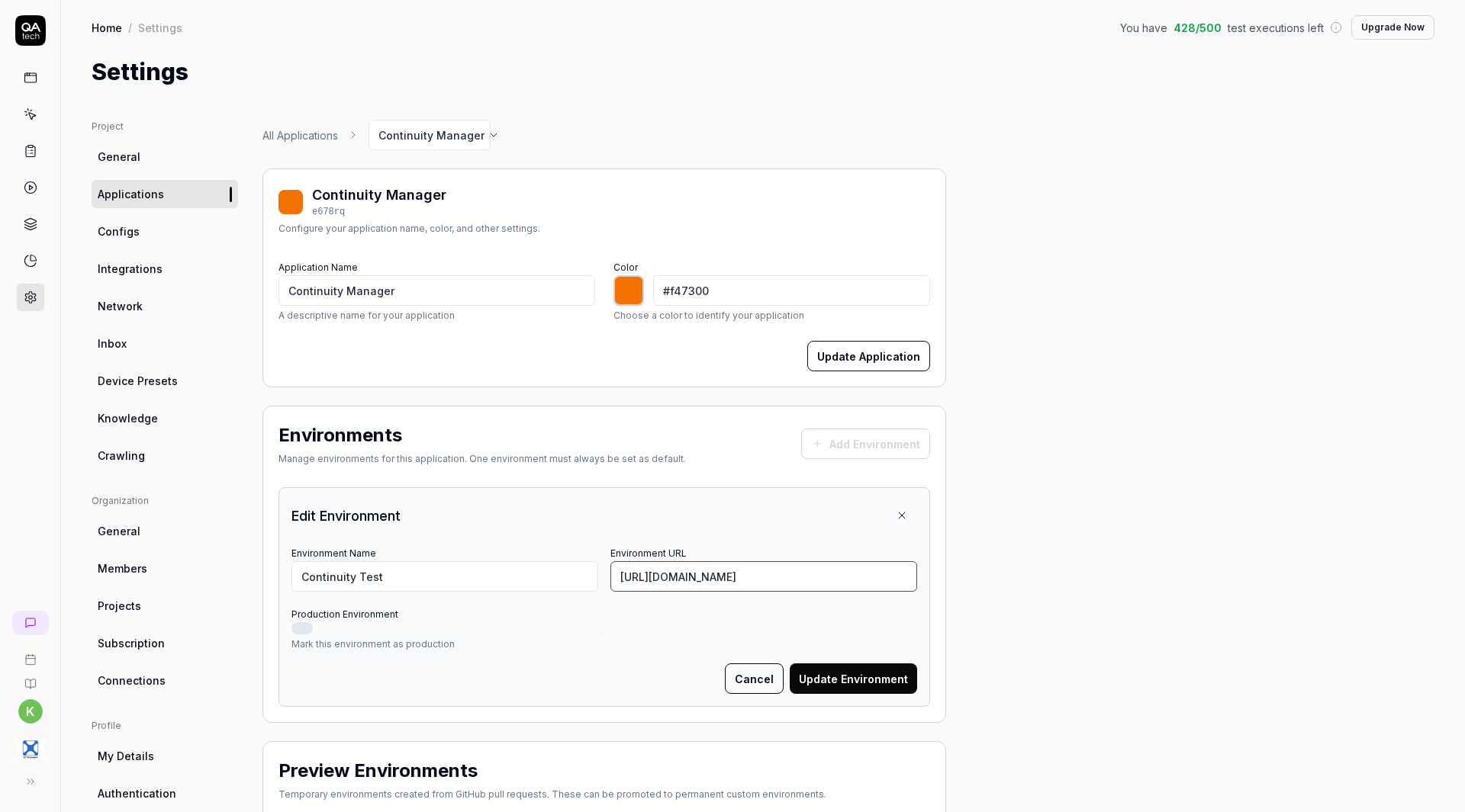
click at [761, 576] on input "[URL][DOMAIN_NAME]" at bounding box center [764, 576] width 306 height 31
click at [840, 675] on button "Update Environment" at bounding box center [853, 678] width 127 height 31
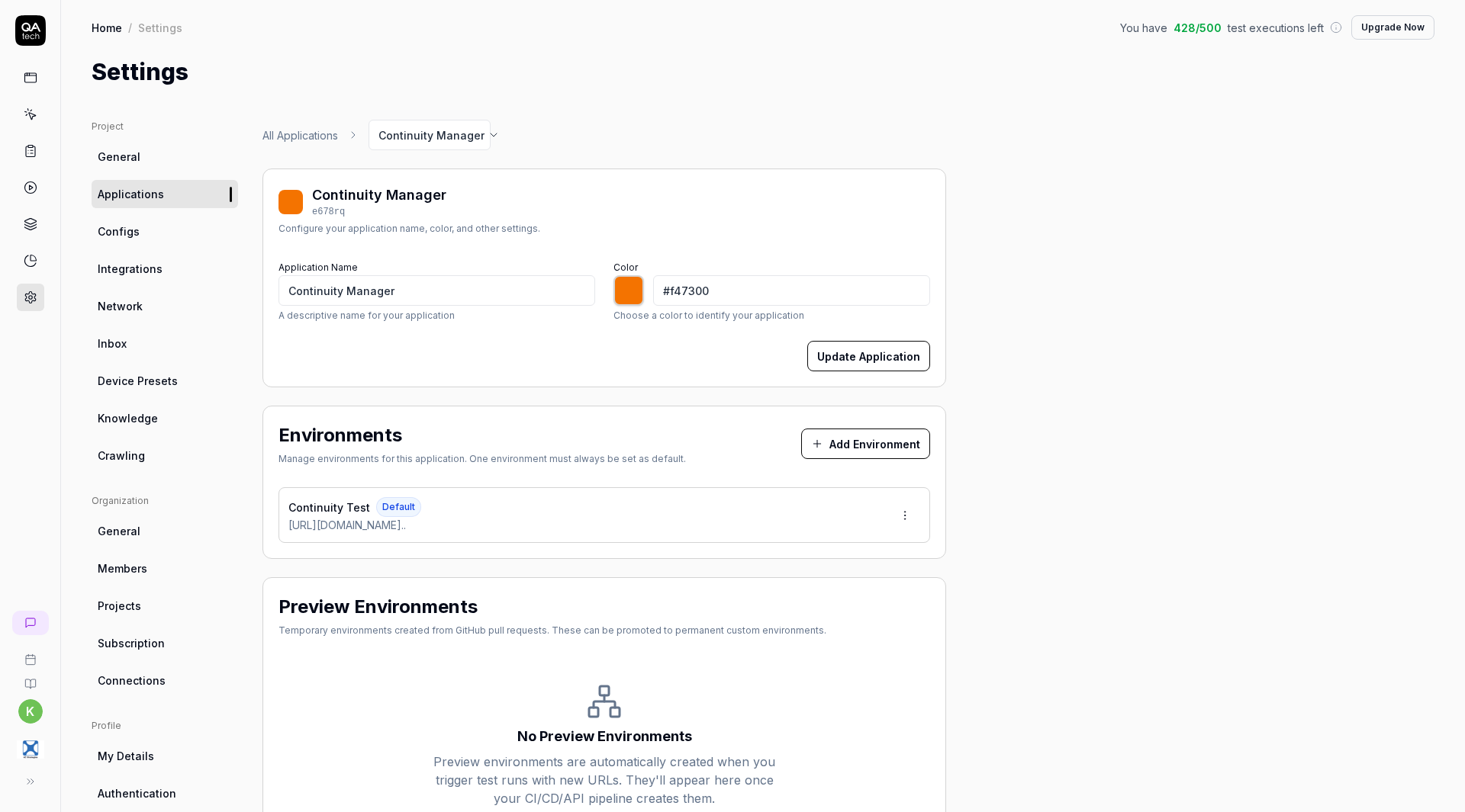
click at [850, 354] on button "Update Application" at bounding box center [869, 355] width 123 height 31
click at [110, 151] on span "General" at bounding box center [119, 156] width 43 height 16
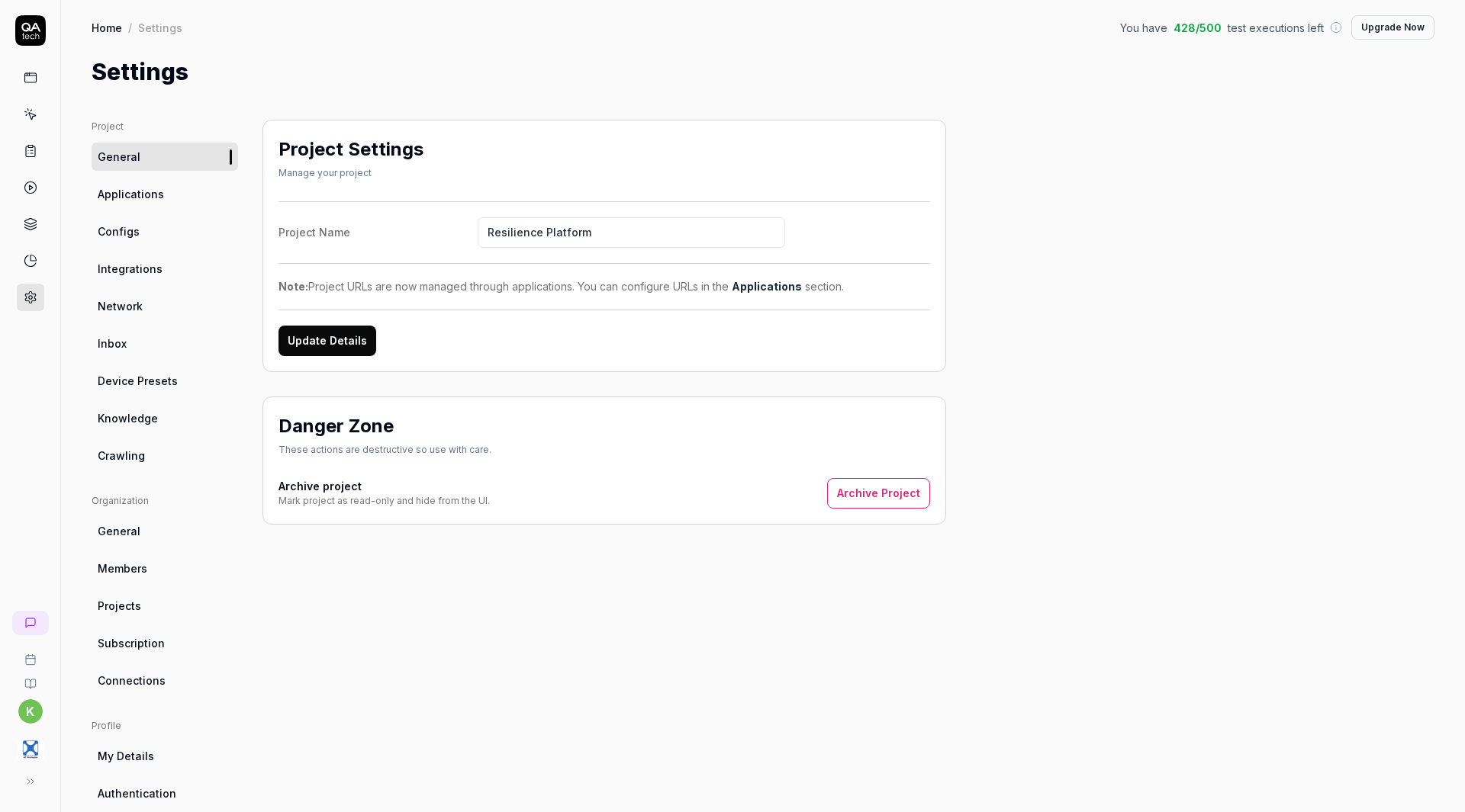
click at [28, 84] on link at bounding box center [31, 78] width 28 height 28
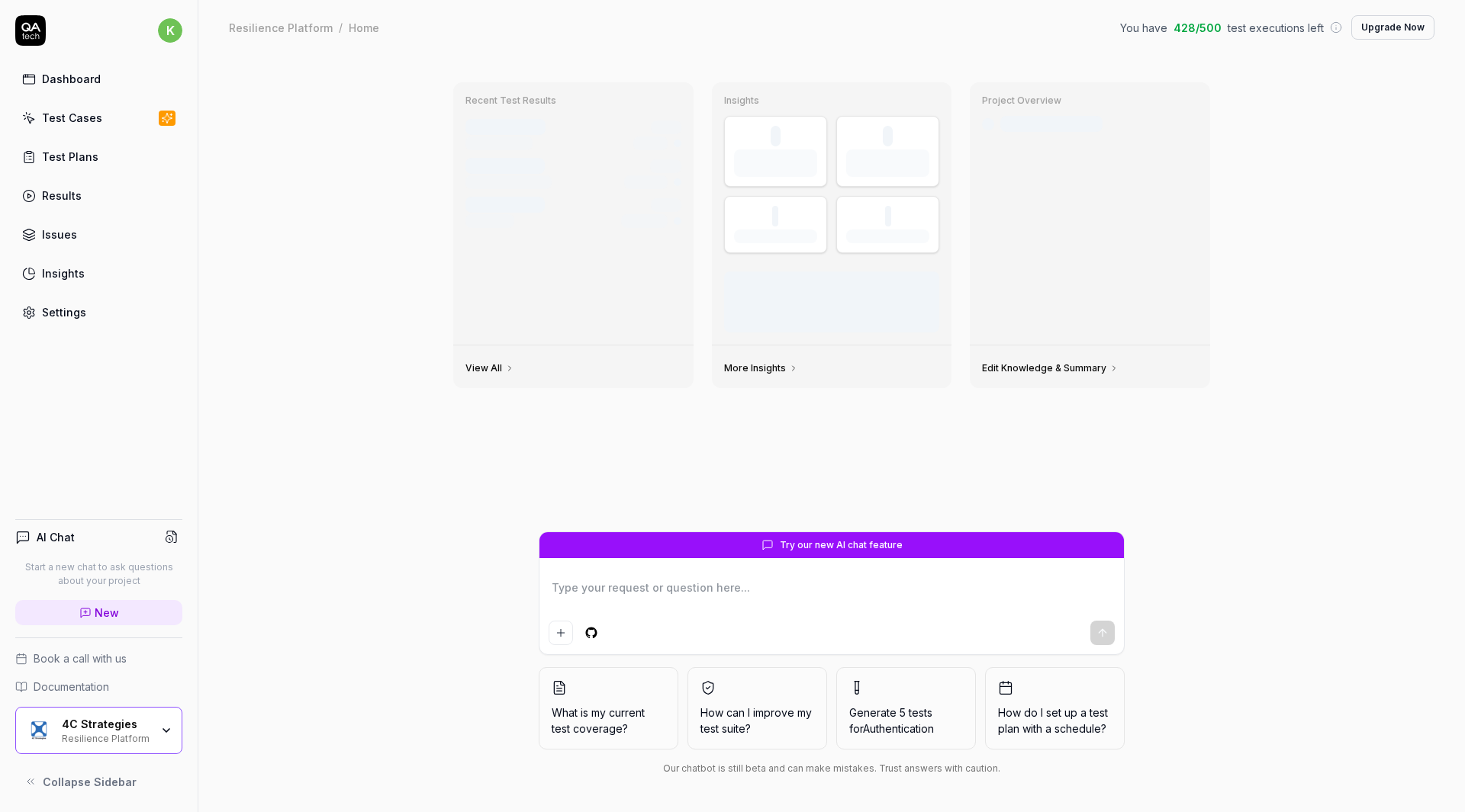
click at [30, 111] on icon at bounding box center [29, 118] width 14 height 14
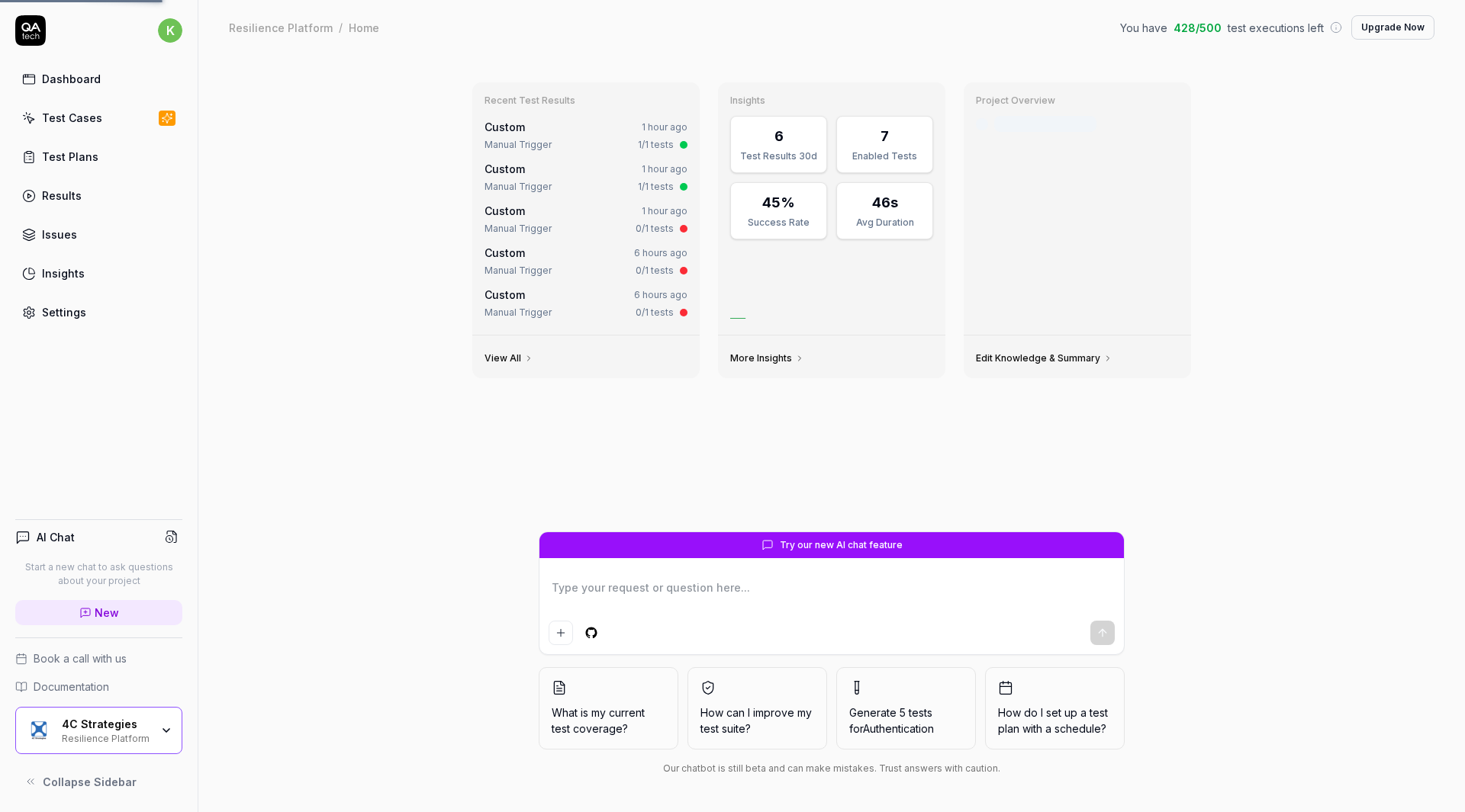
type textarea "*"
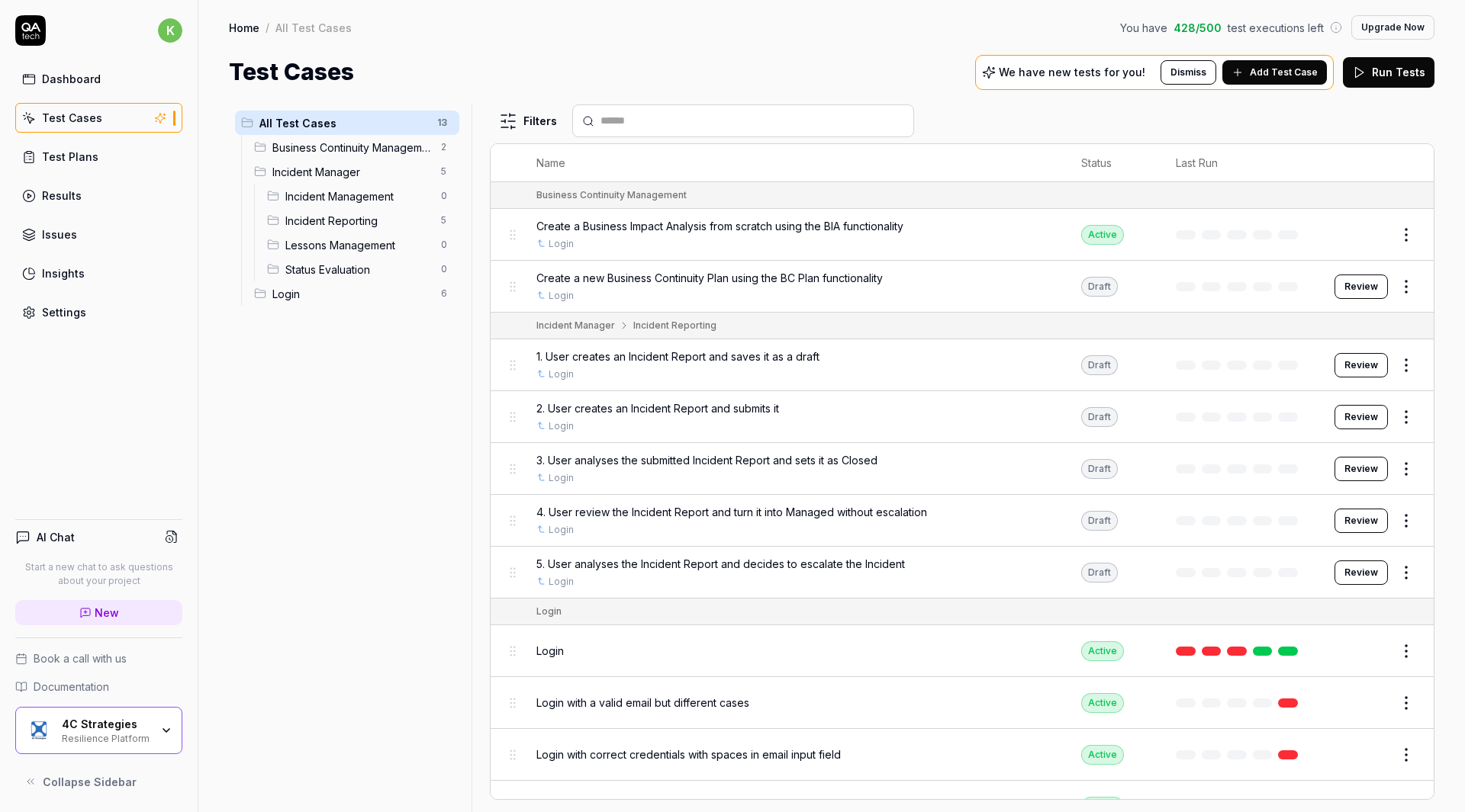
click at [97, 118] on div "Test Cases" at bounding box center [71, 117] width 60 height 16
click at [1350, 362] on button "Review" at bounding box center [1361, 366] width 54 height 24
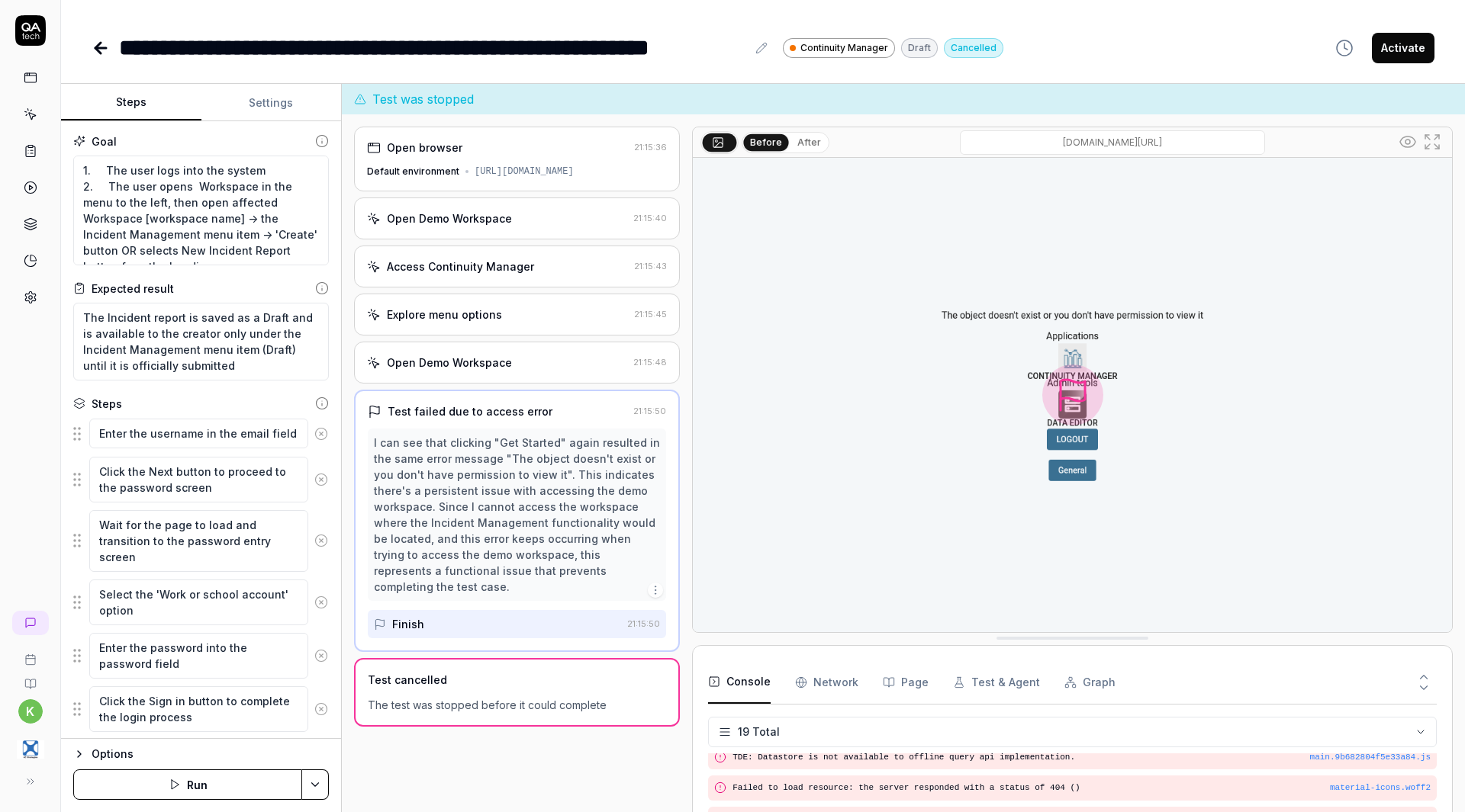
scroll to position [514, 0]
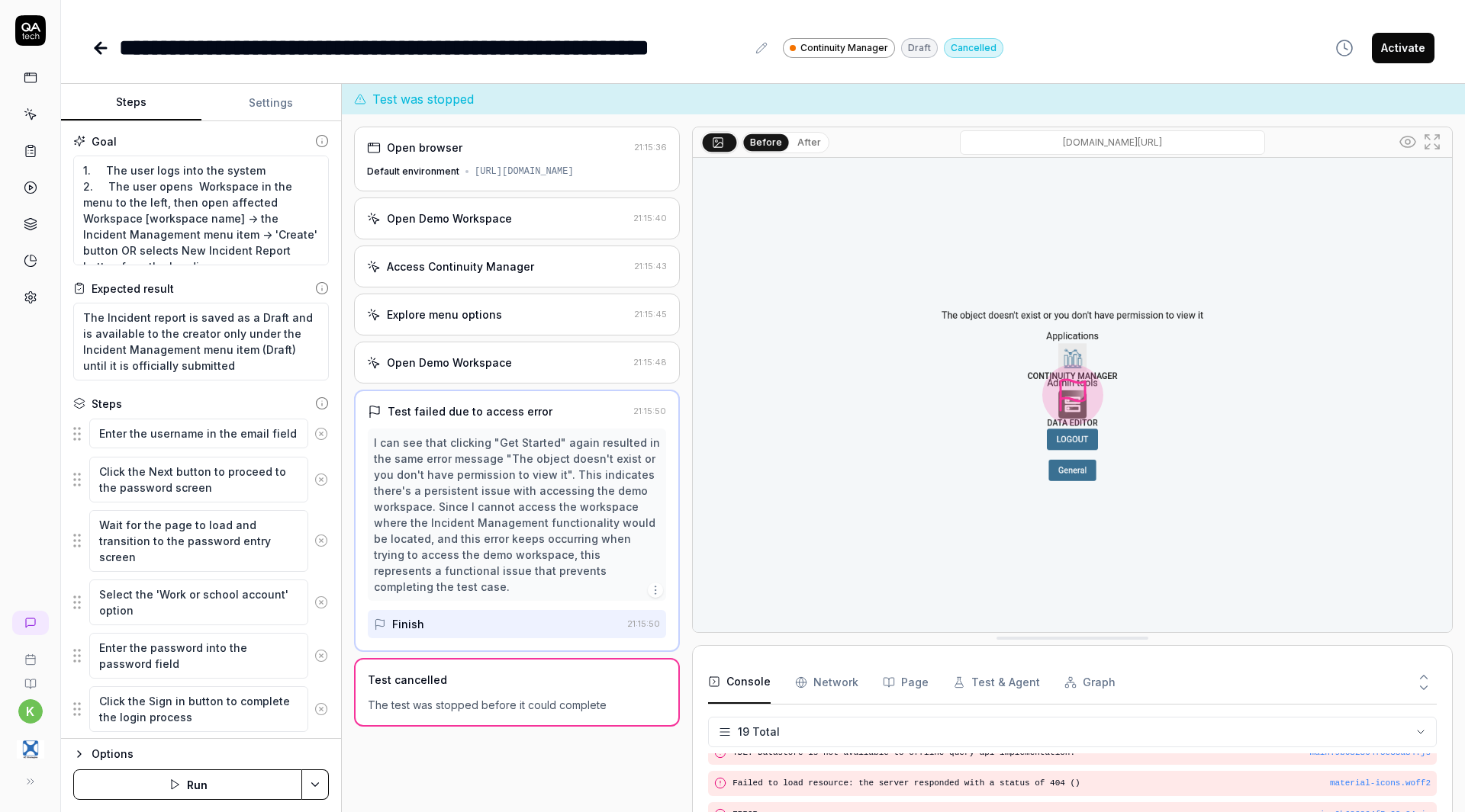
type textarea "*"
click at [263, 101] on button "Settings" at bounding box center [271, 102] width 140 height 36
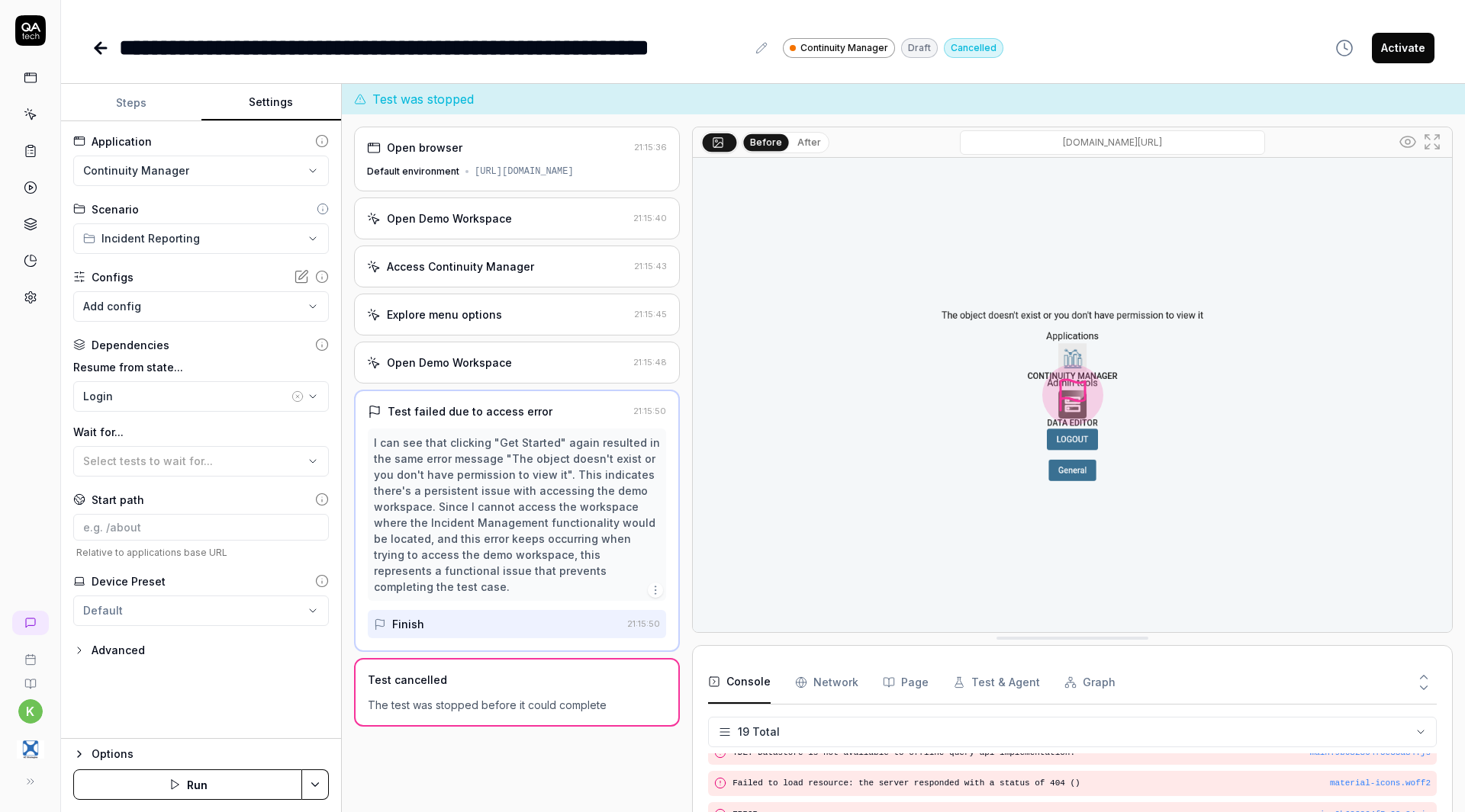
click at [227, 173] on html "**********" at bounding box center [732, 406] width 1465 height 812
click at [291, 32] on html "**********" at bounding box center [732, 406] width 1465 height 812
click at [164, 534] on input at bounding box center [201, 527] width 255 height 27
paste input "[URL][DOMAIN_NAME]"
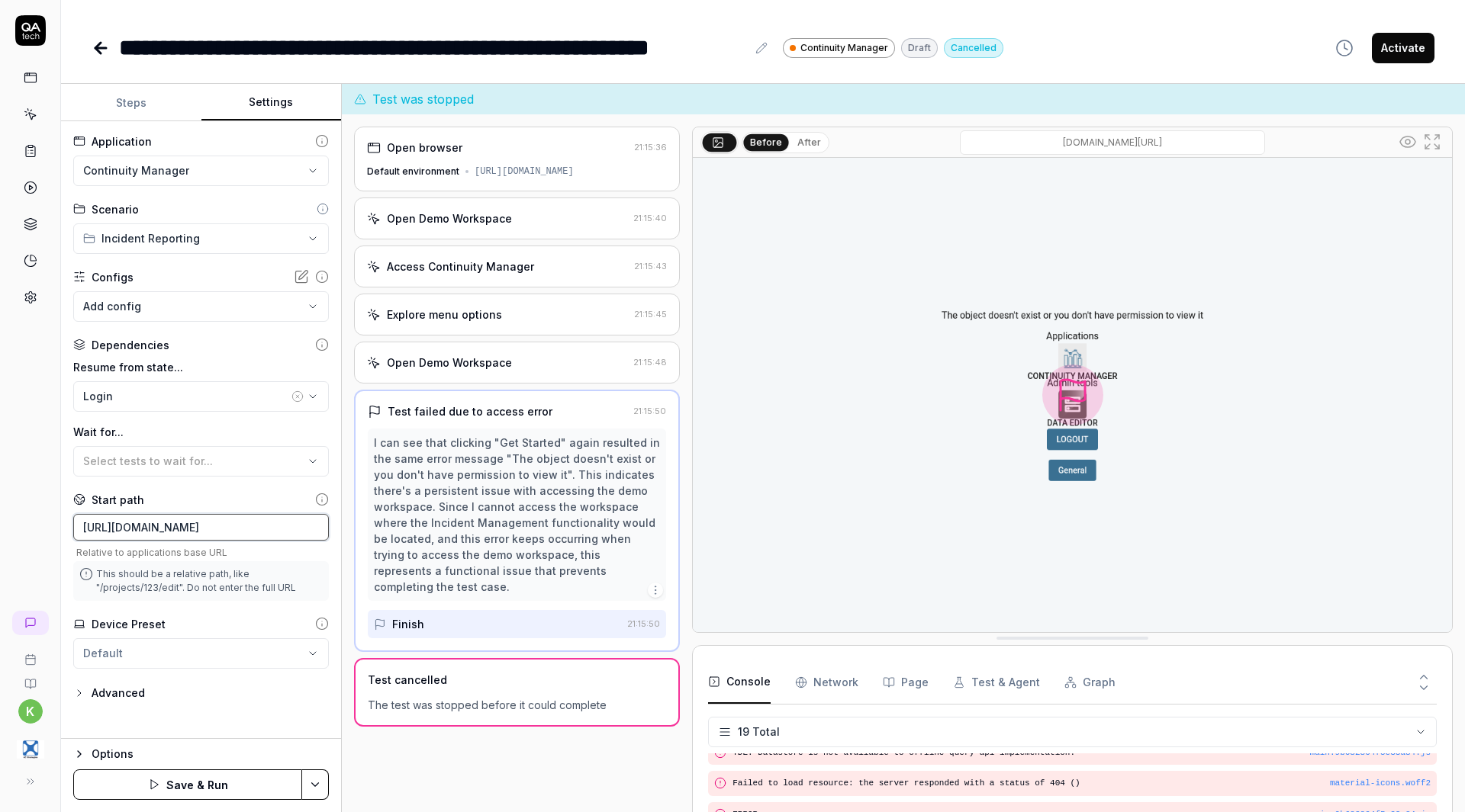
scroll to position [0, 106]
type input "[URL][DOMAIN_NAME]"
click at [267, 778] on button "Save & Run" at bounding box center [188, 784] width 229 height 31
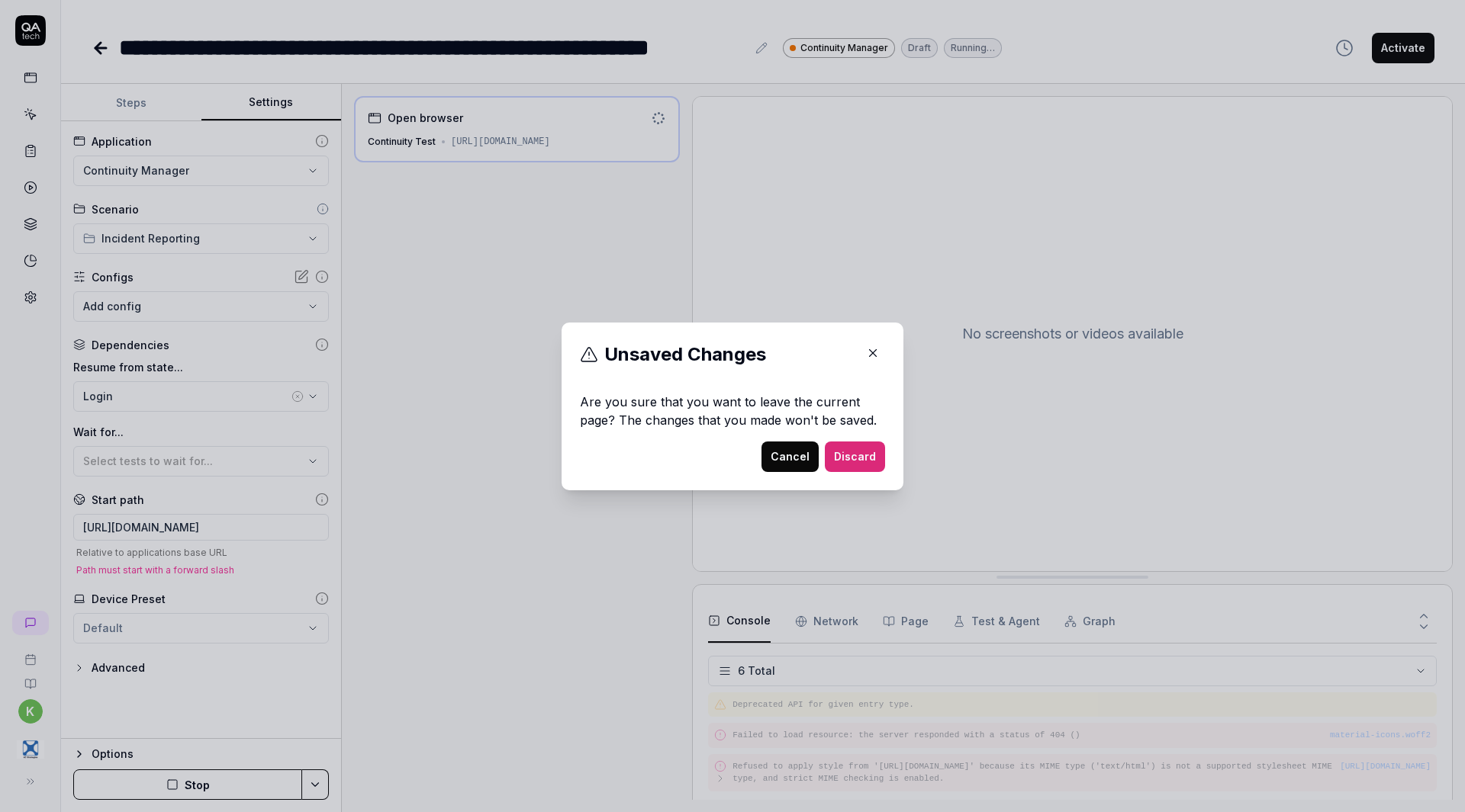
scroll to position [100, 0]
click at [855, 460] on button "Discard" at bounding box center [854, 457] width 60 height 31
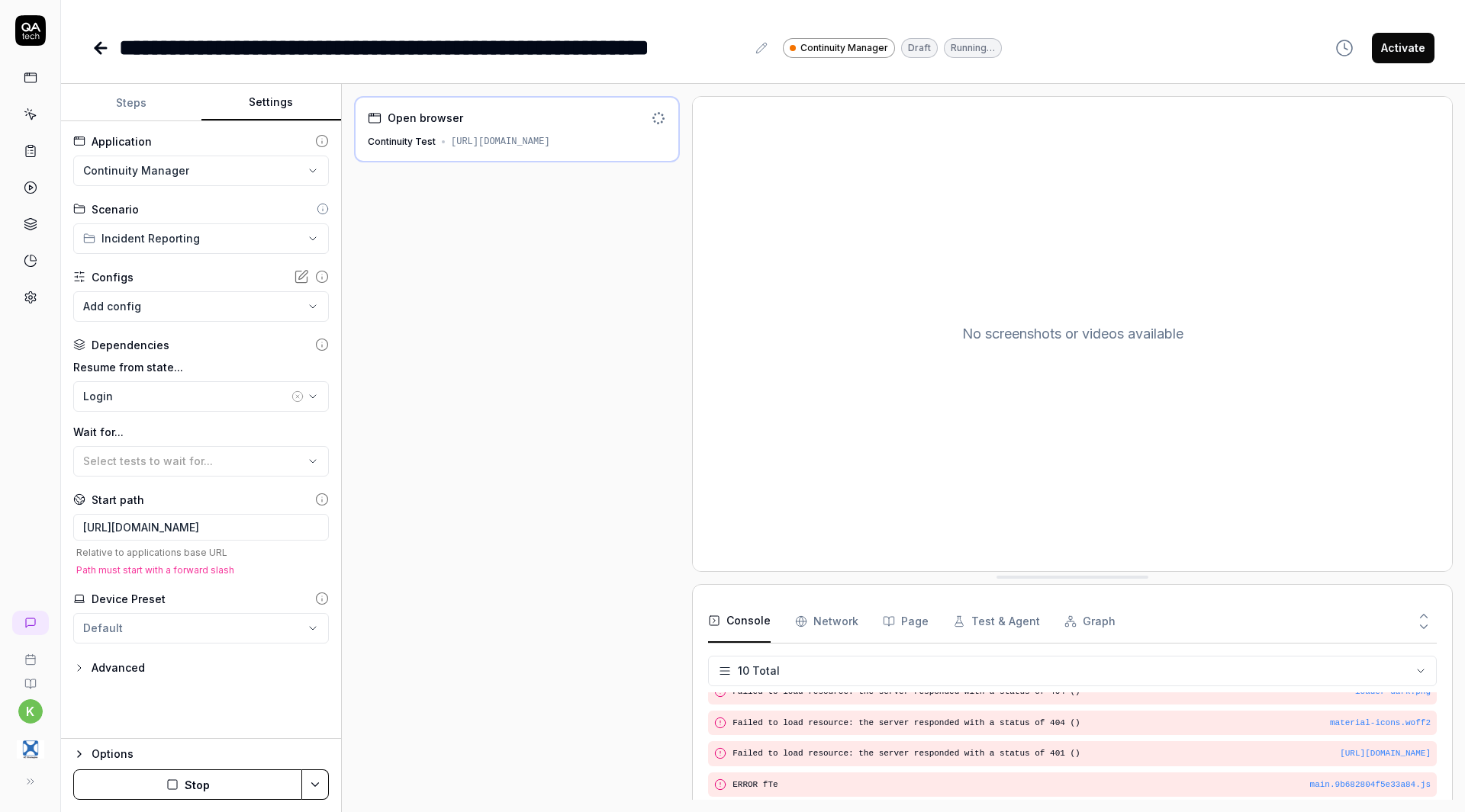
scroll to position [224, 0]
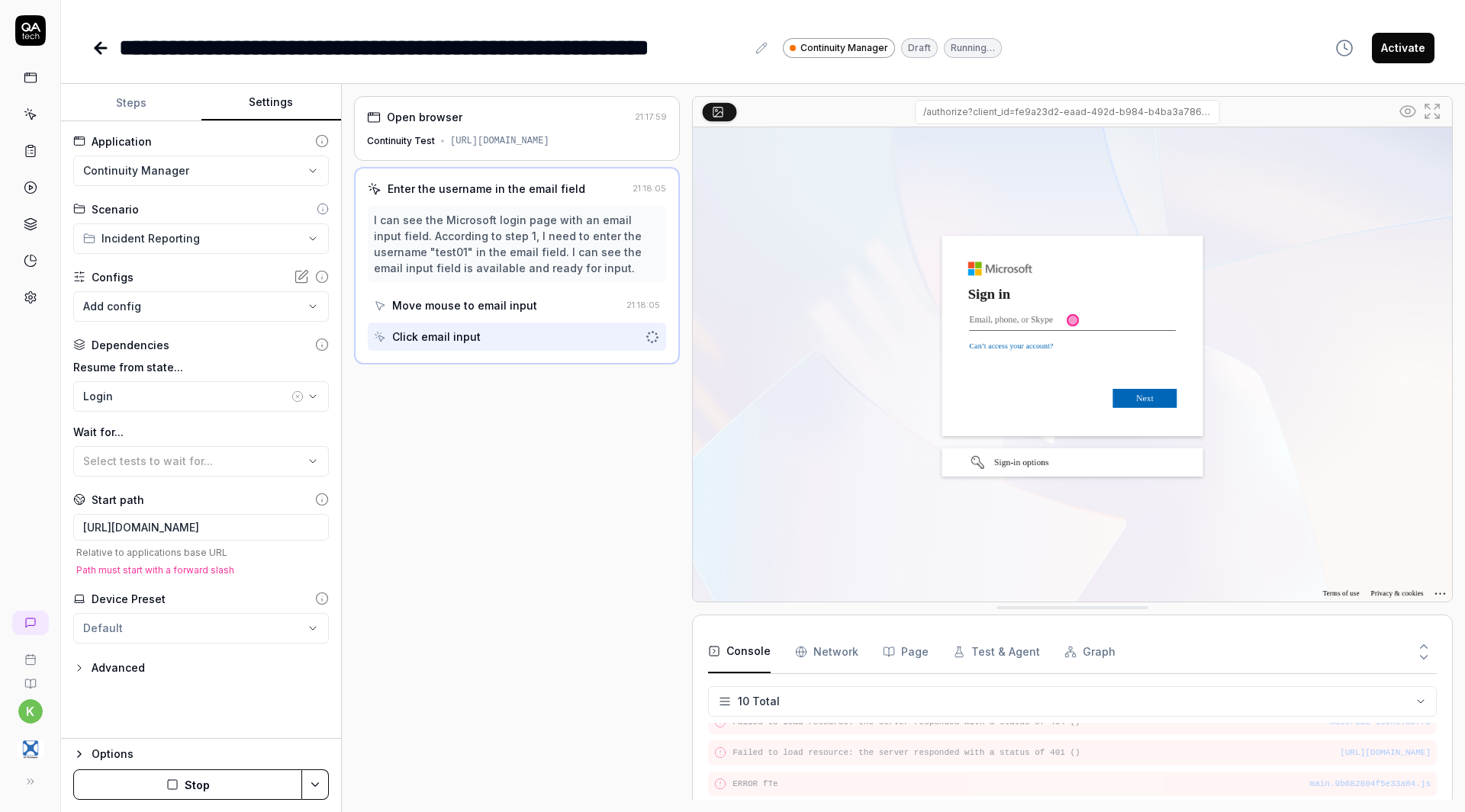
click at [577, 140] on div "Continuity Test [URL][DOMAIN_NAME]" at bounding box center [516, 141] width 300 height 14
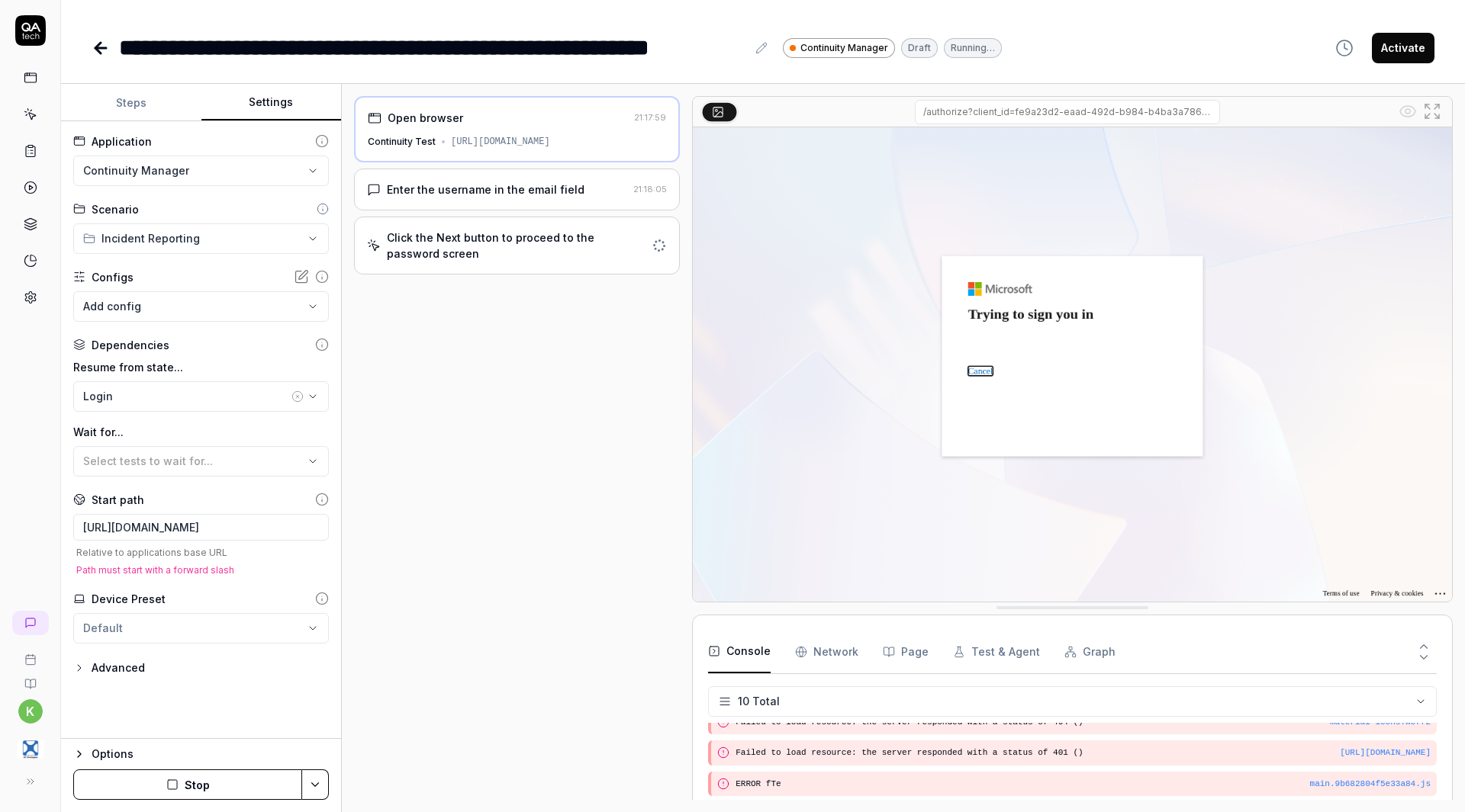
scroll to position [267, 0]
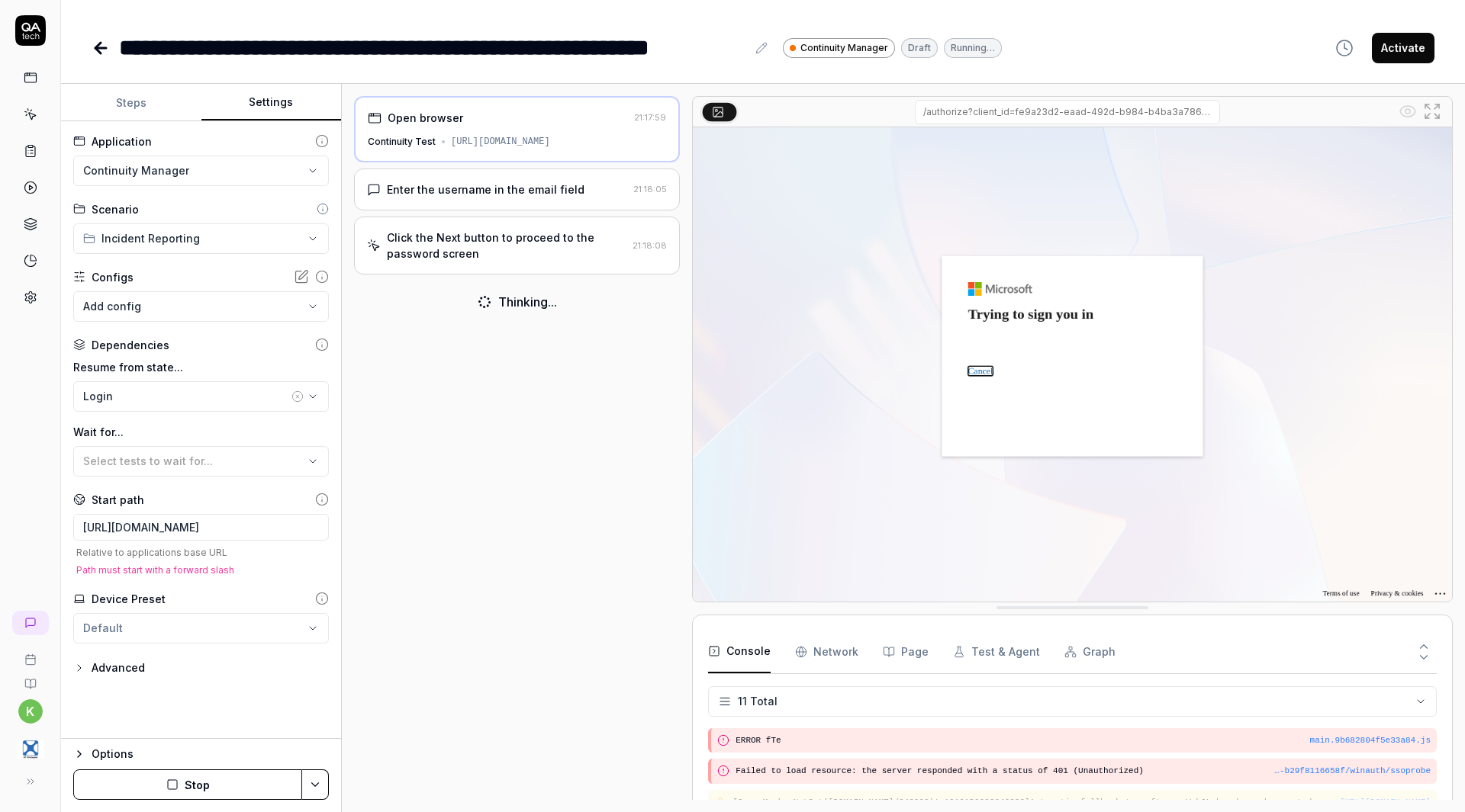
click at [270, 780] on button "Stop" at bounding box center [188, 784] width 229 height 31
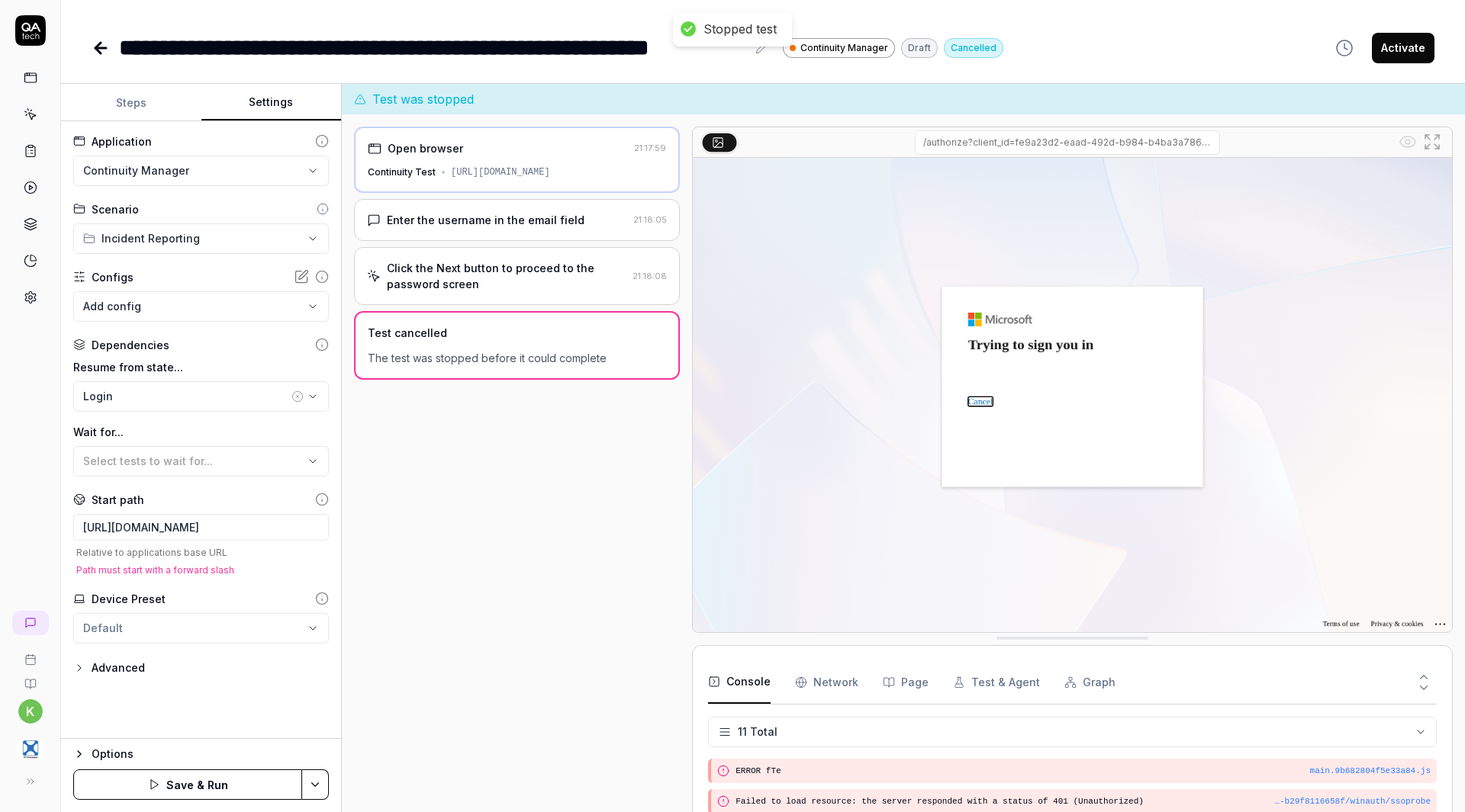
click at [305, 786] on html "**********" at bounding box center [732, 406] width 1465 height 812
click at [257, 651] on div "Save & Run w. Dependencies" at bounding box center [240, 645] width 195 height 33
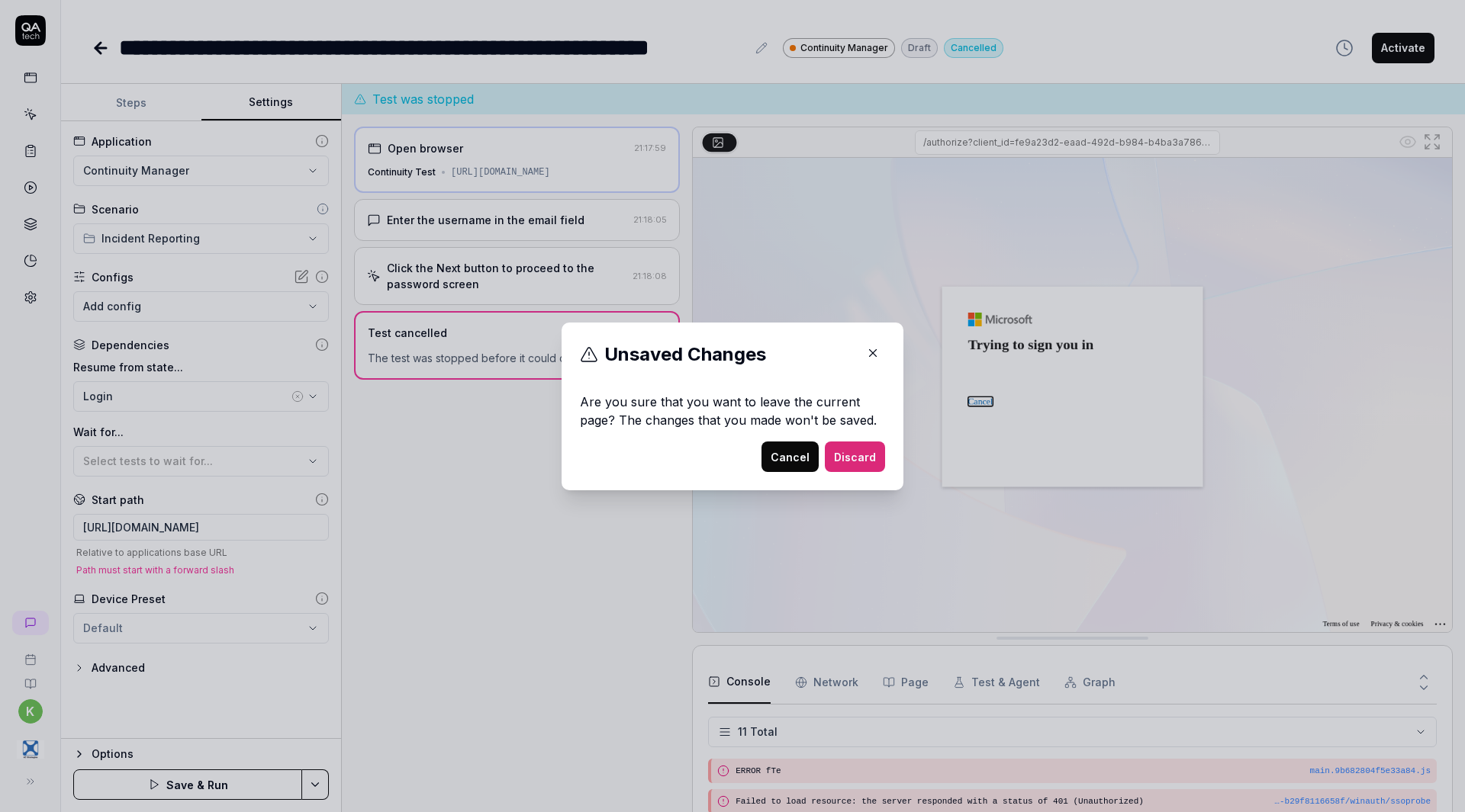
scroll to position [0, 0]
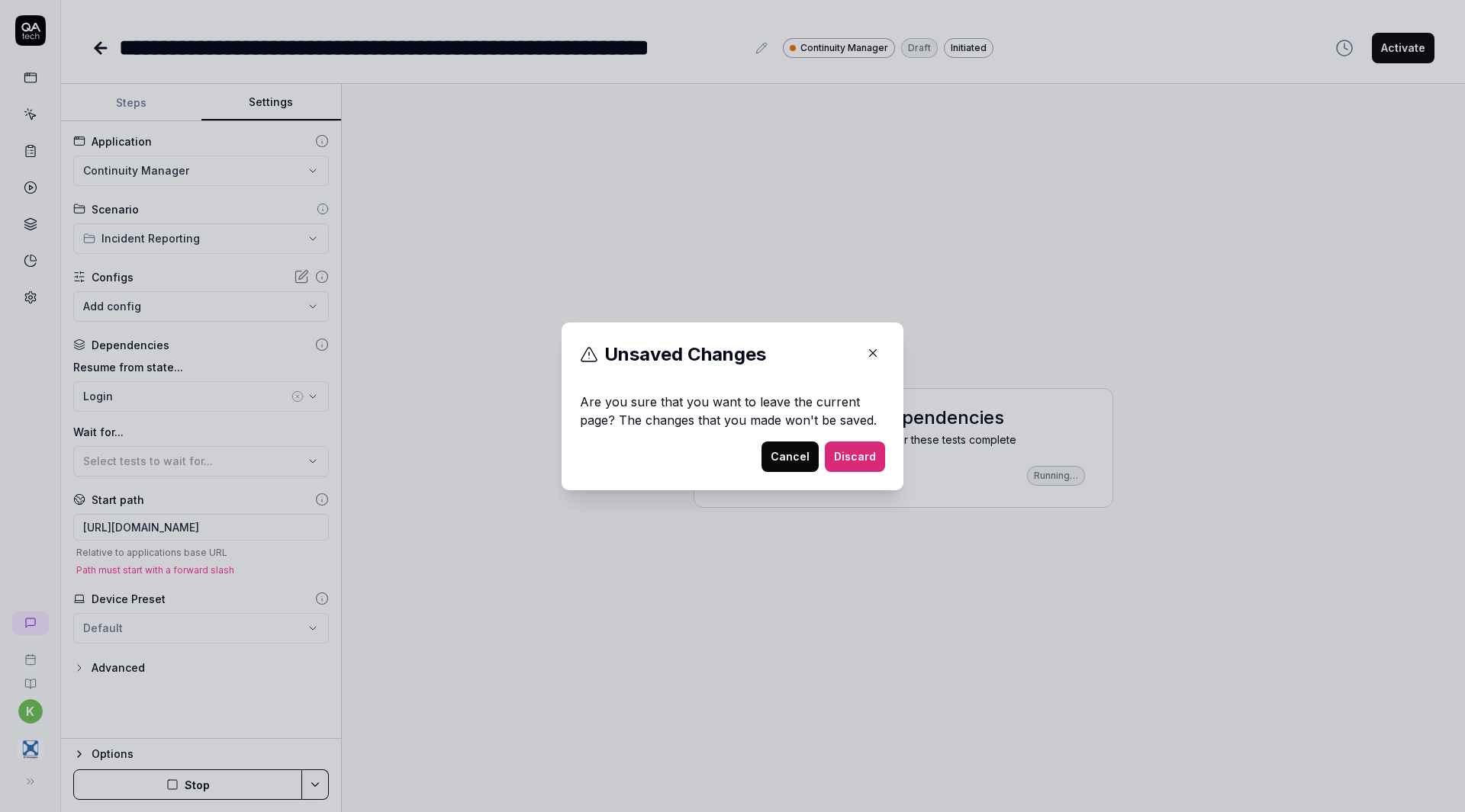
click at [872, 349] on icon "button" at bounding box center [873, 353] width 14 height 14
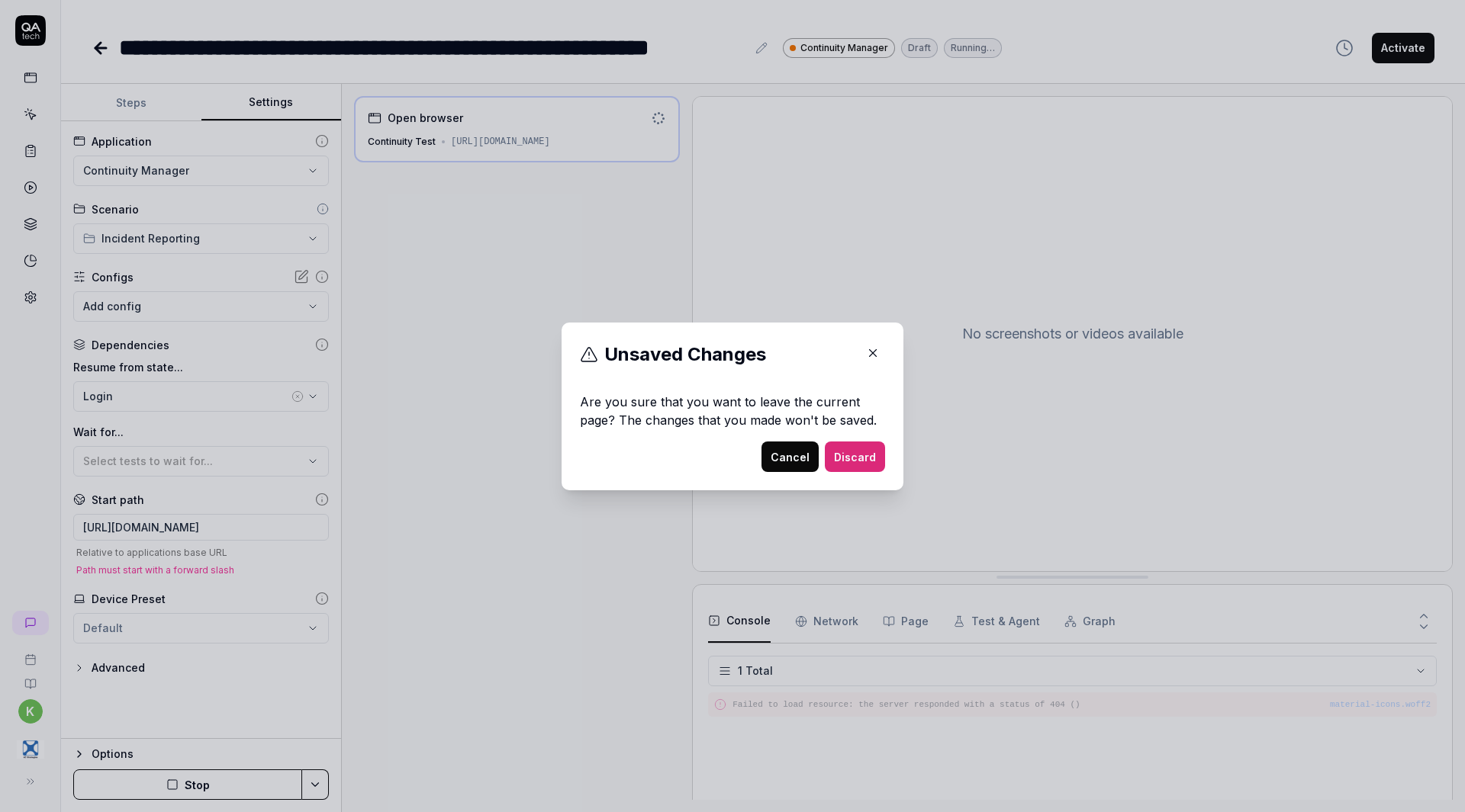
click at [785, 467] on button "Cancel" at bounding box center [790, 457] width 58 height 31
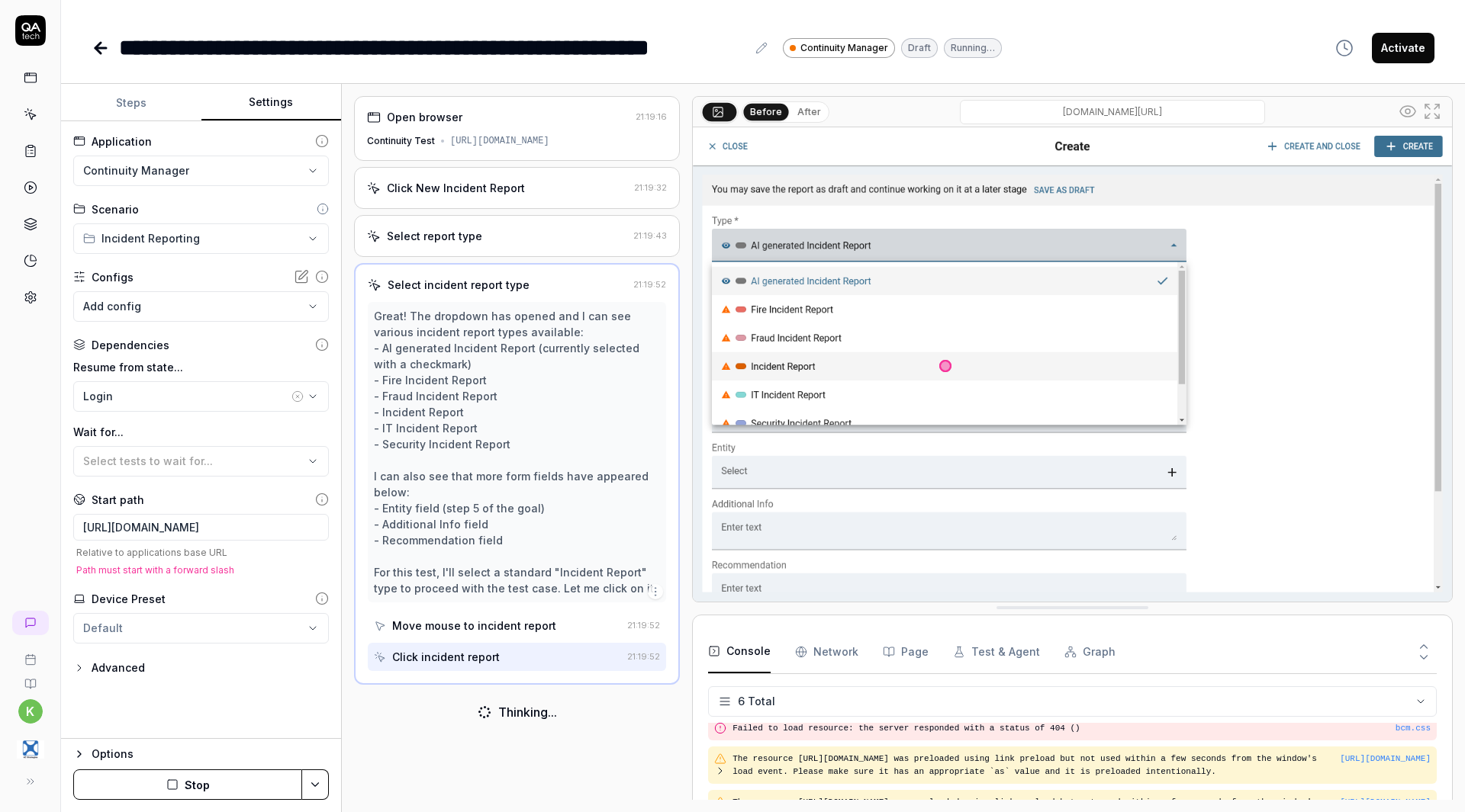
scroll to position [112, 0]
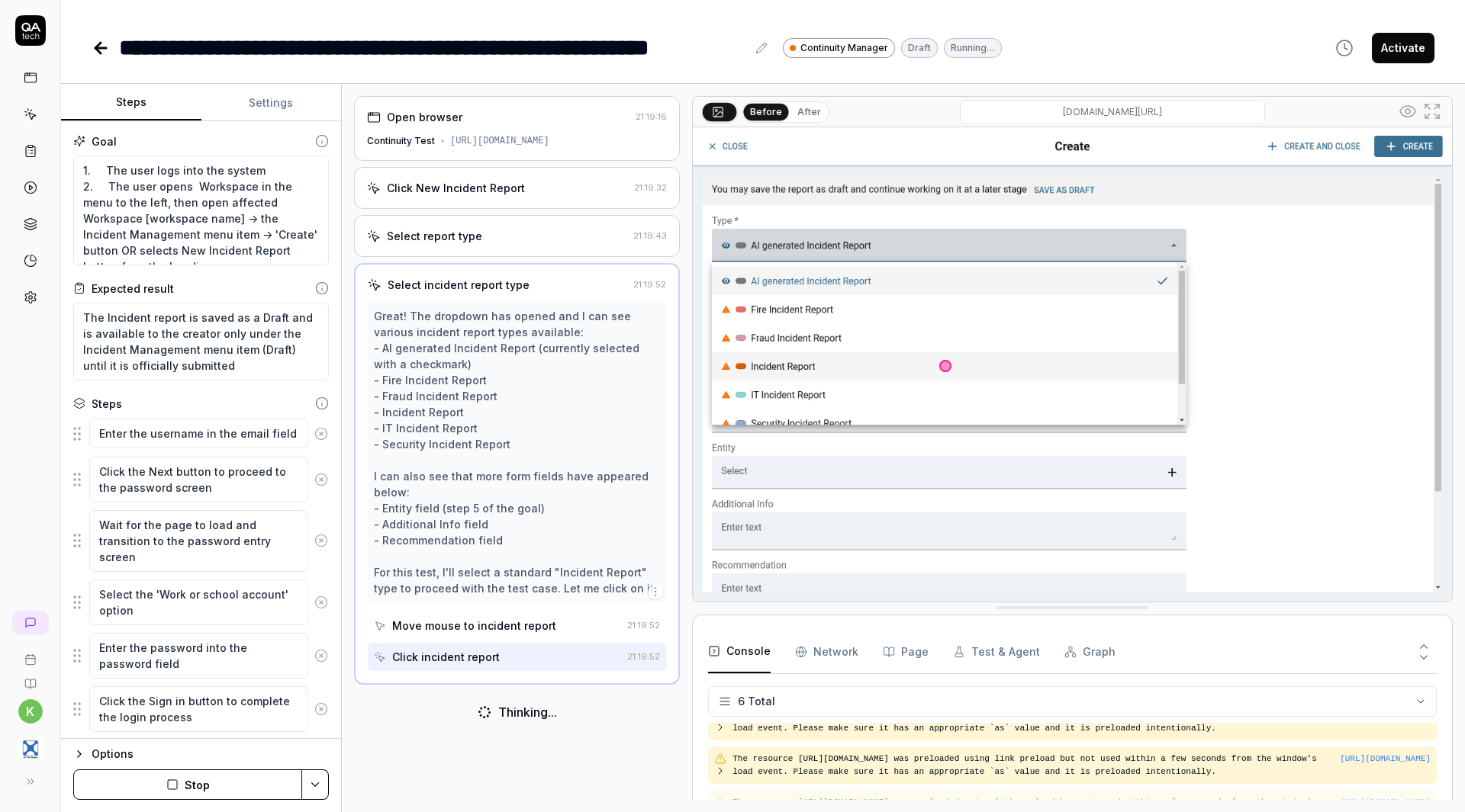
click at [152, 94] on button "Steps" at bounding box center [131, 102] width 140 height 36
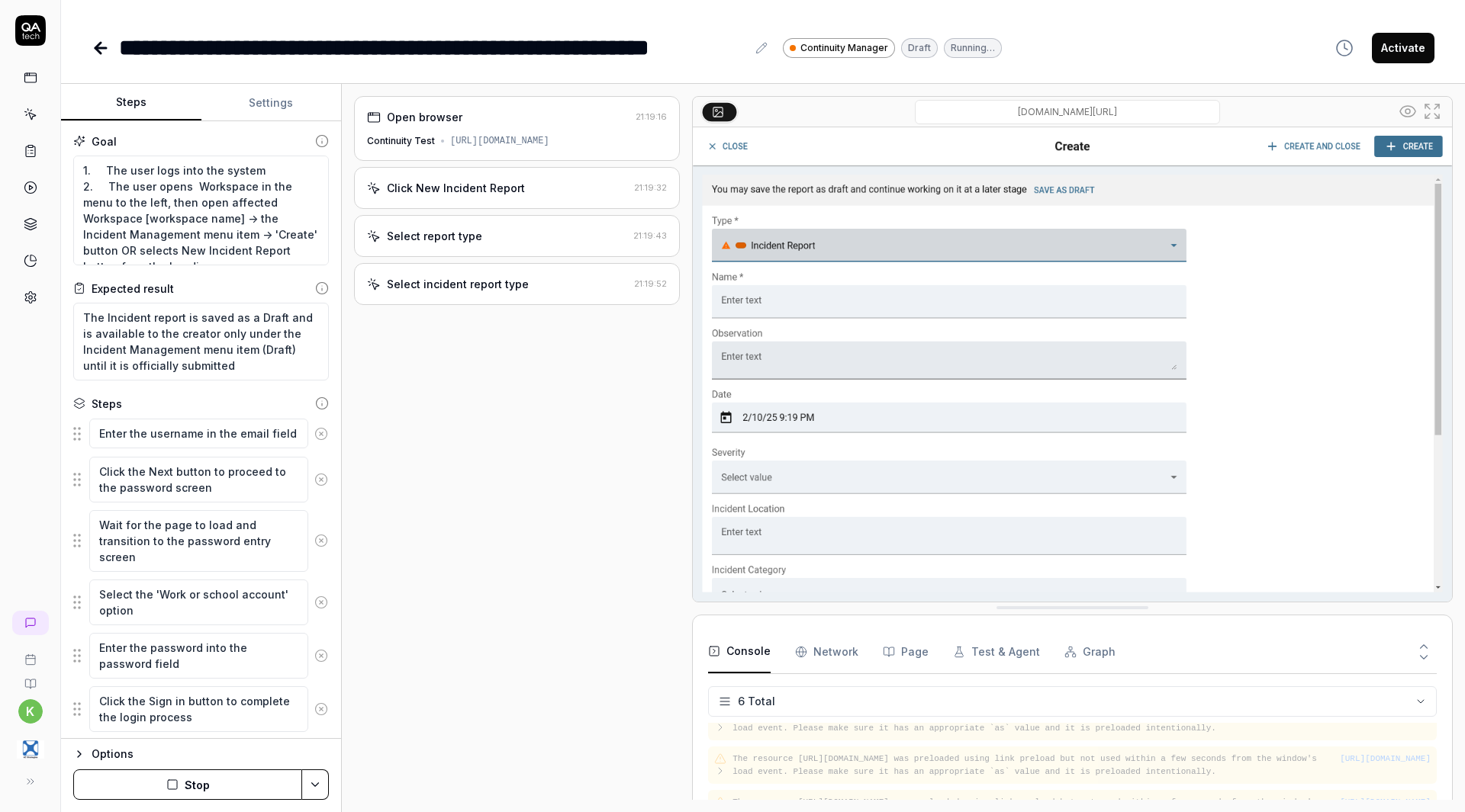
type textarea "*"
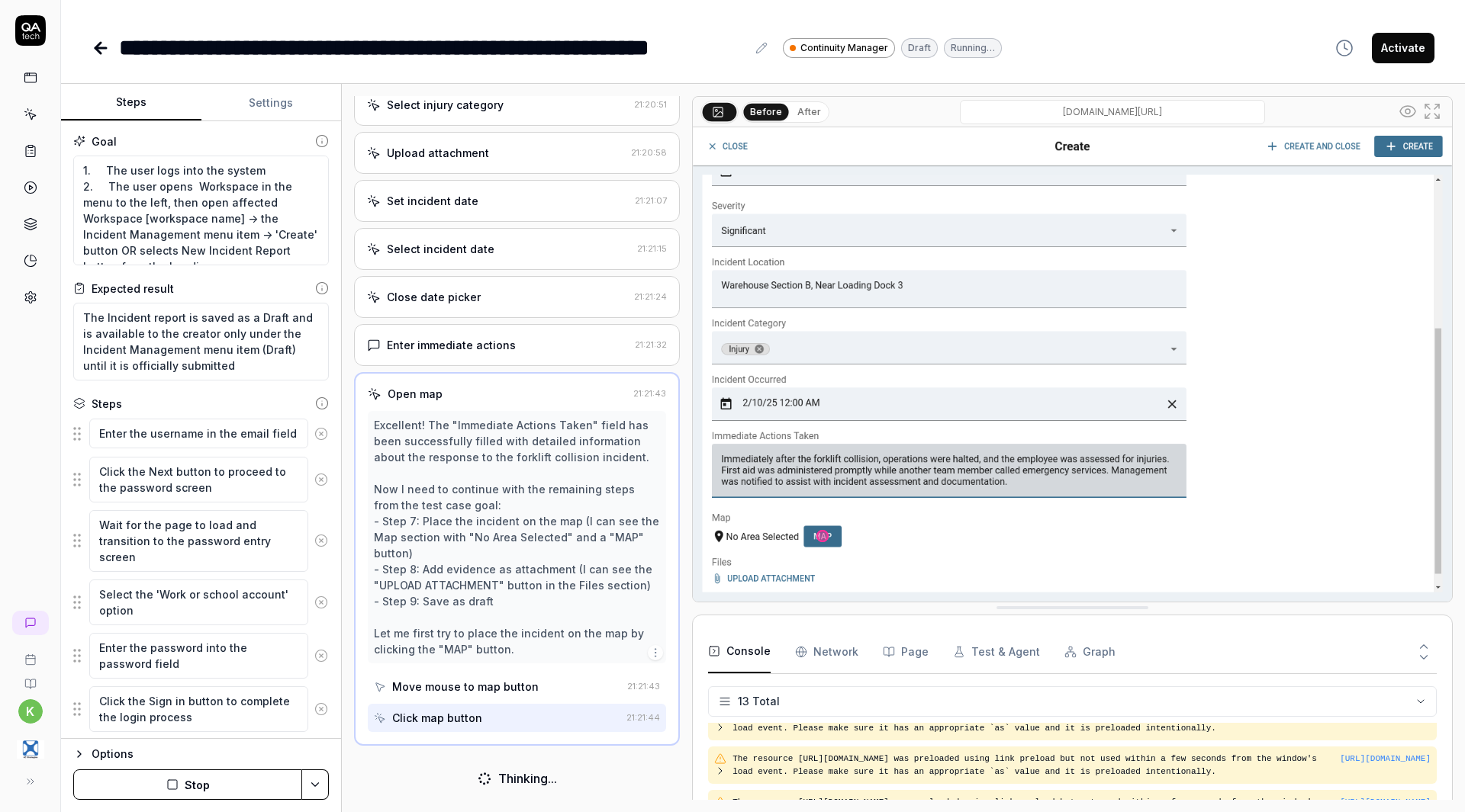
scroll to position [527, 0]
